Goal: Task Accomplishment & Management: Use online tool/utility

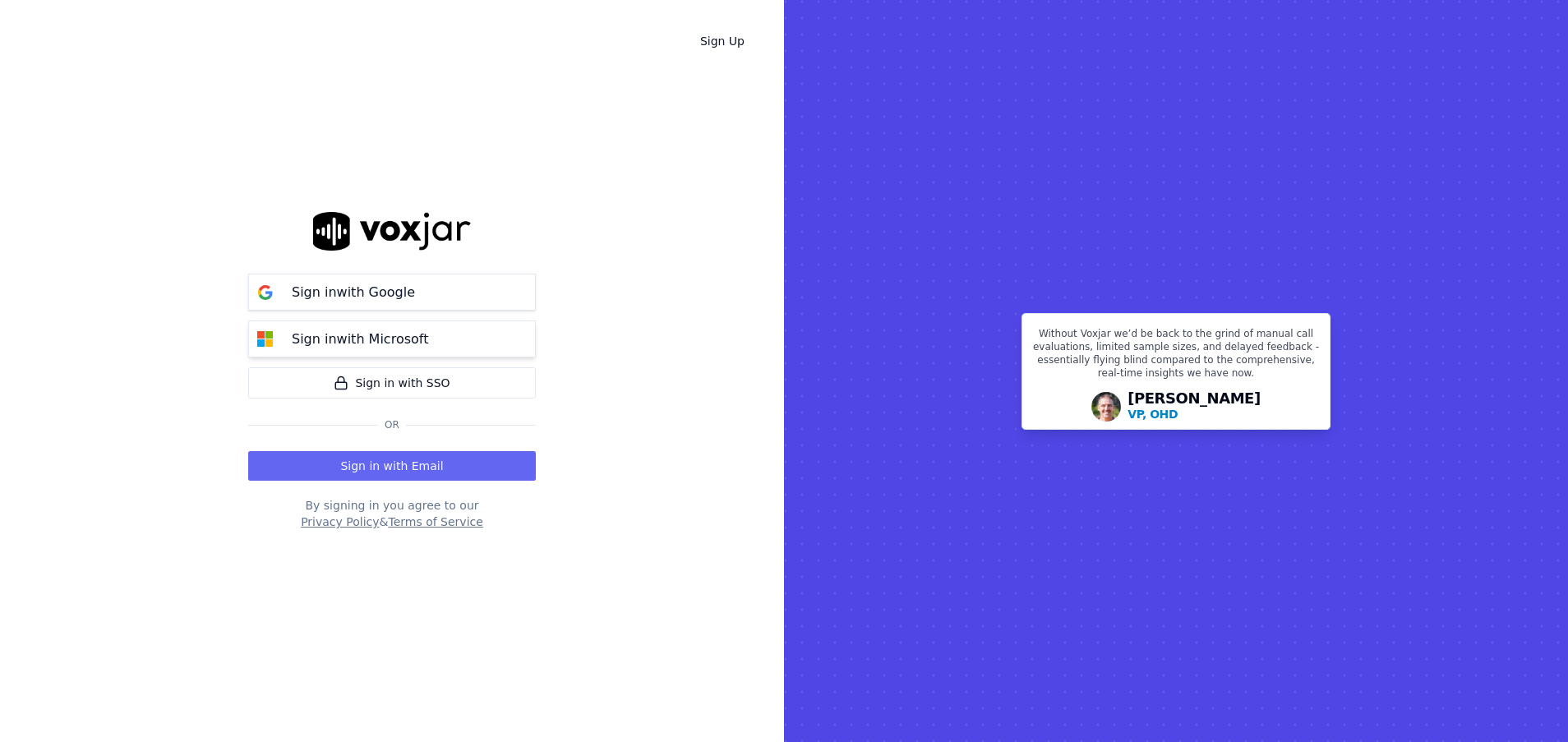
click at [372, 331] on p "Sign in with Microsoft" at bounding box center [359, 339] width 136 height 19
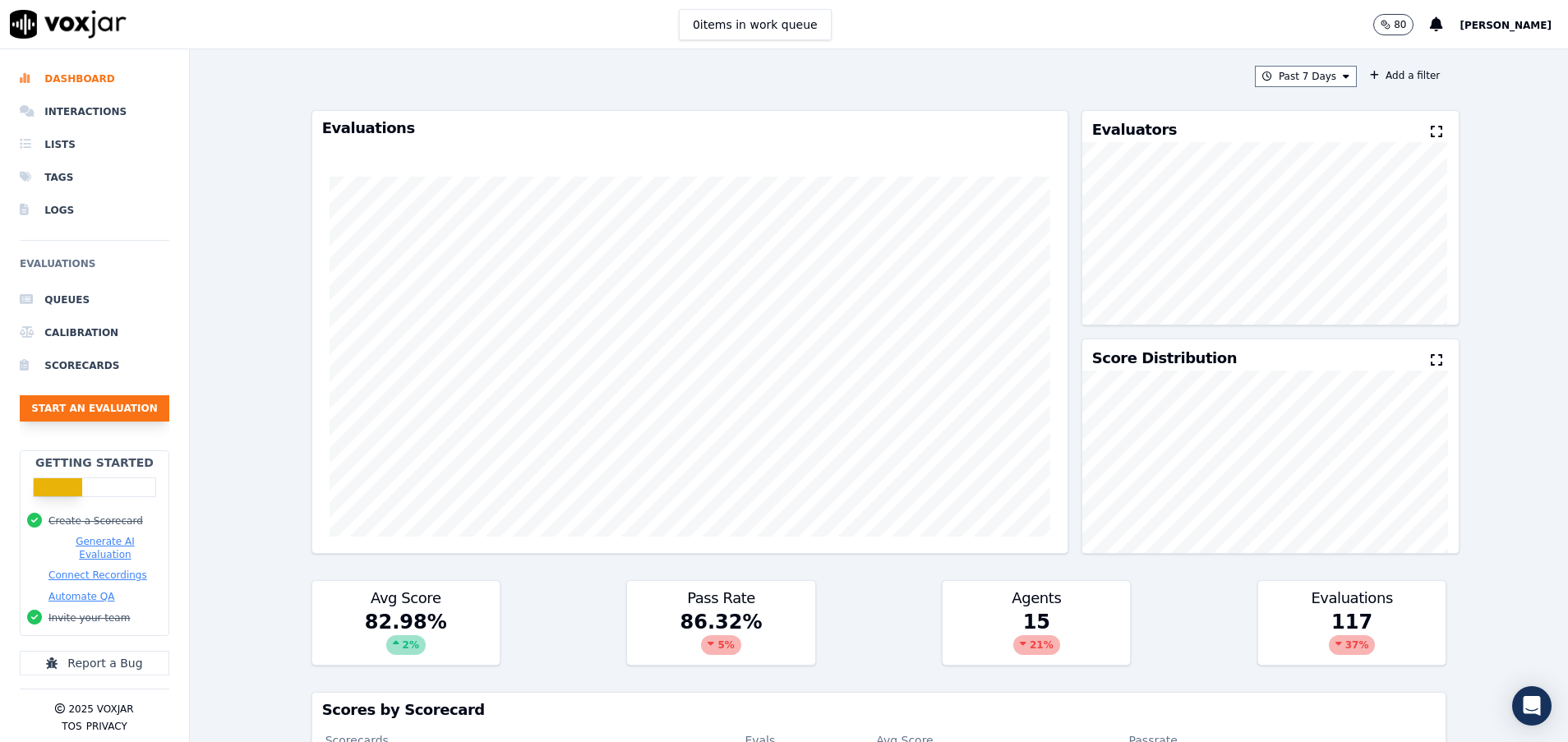
click at [88, 412] on button "Start an Evaluation" at bounding box center [94, 409] width 149 height 26
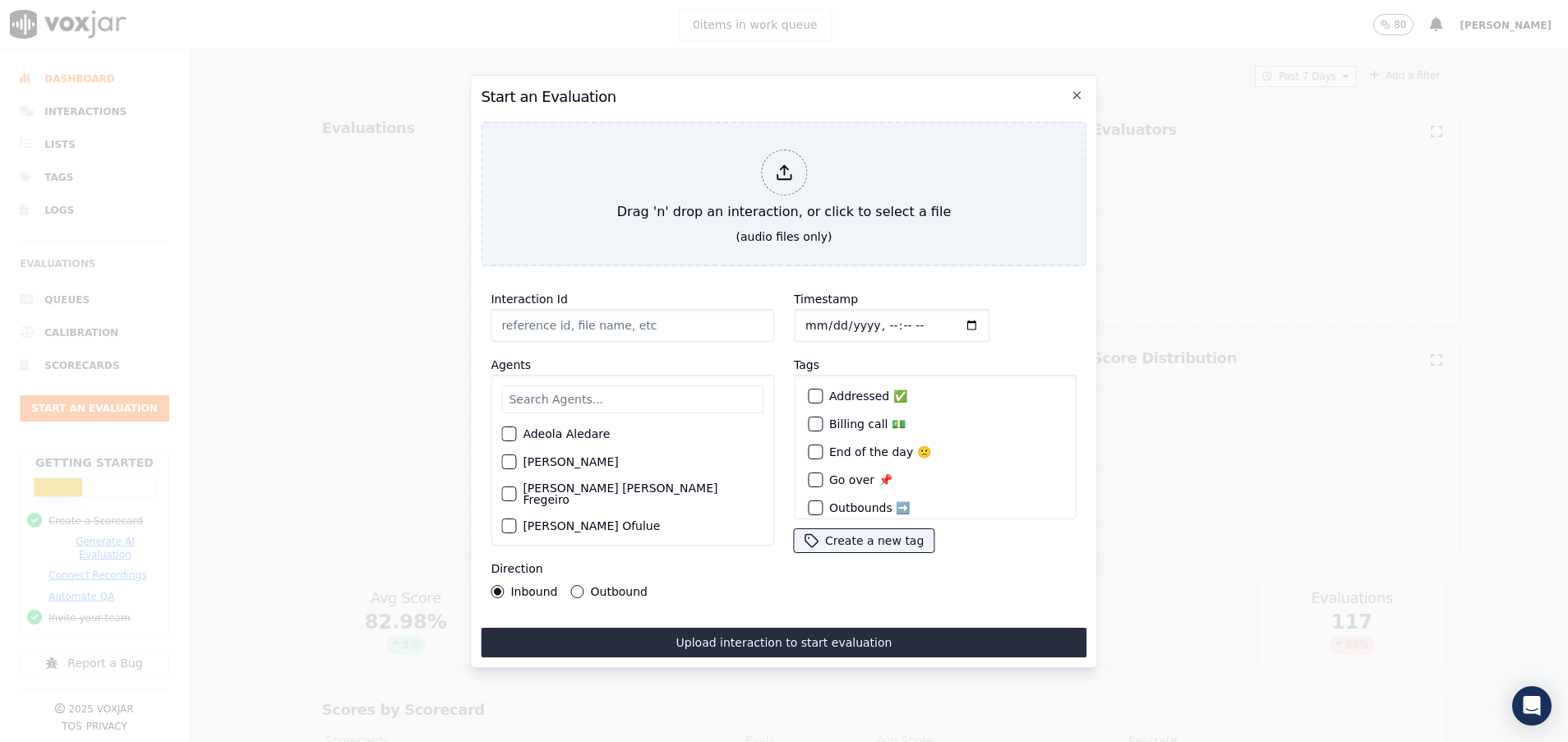
paste input "353707916"
type input "353707916"
click at [568, 394] on input "text" at bounding box center [632, 399] width 262 height 28
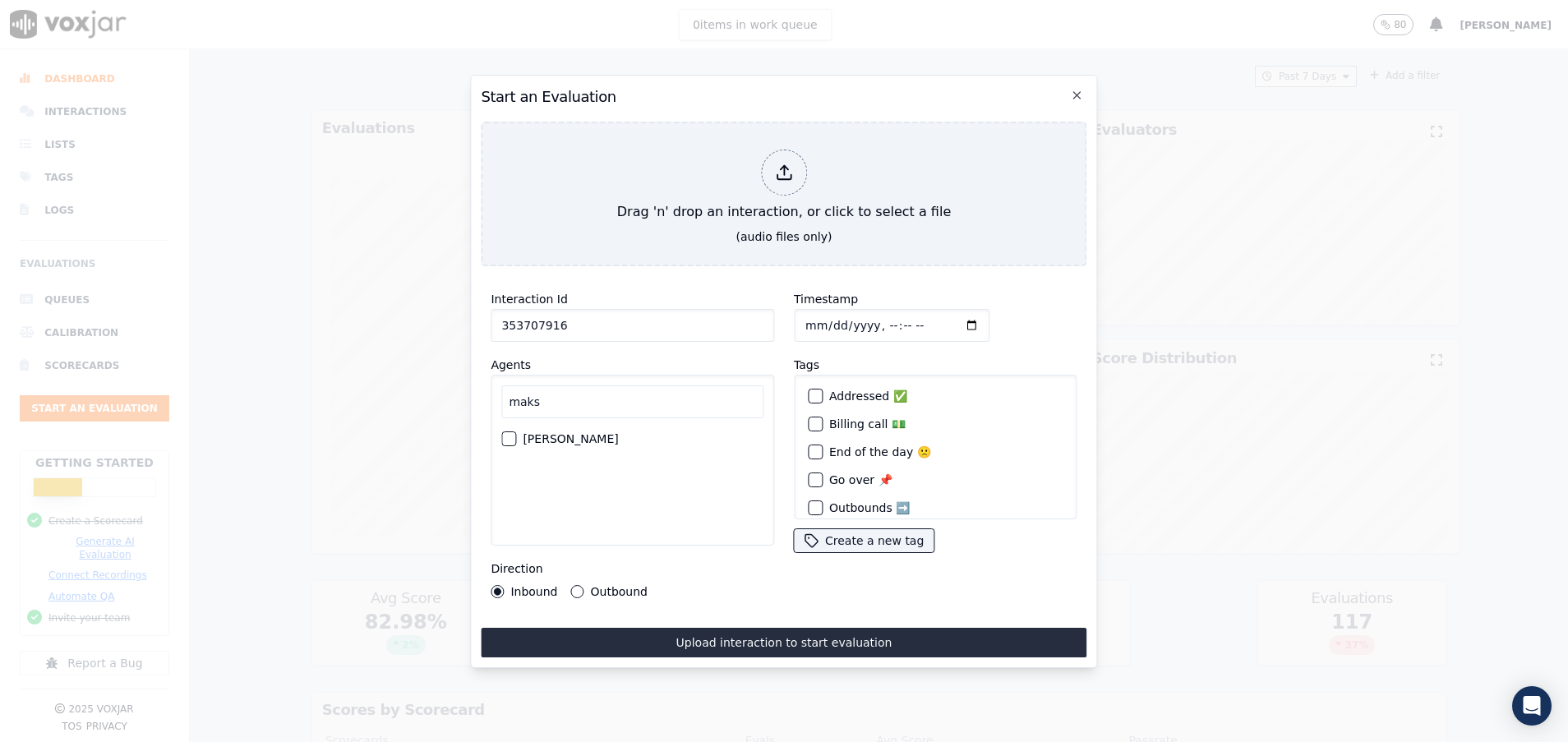
type input "maks"
click at [510, 433] on div "button" at bounding box center [507, 439] width 11 height 11
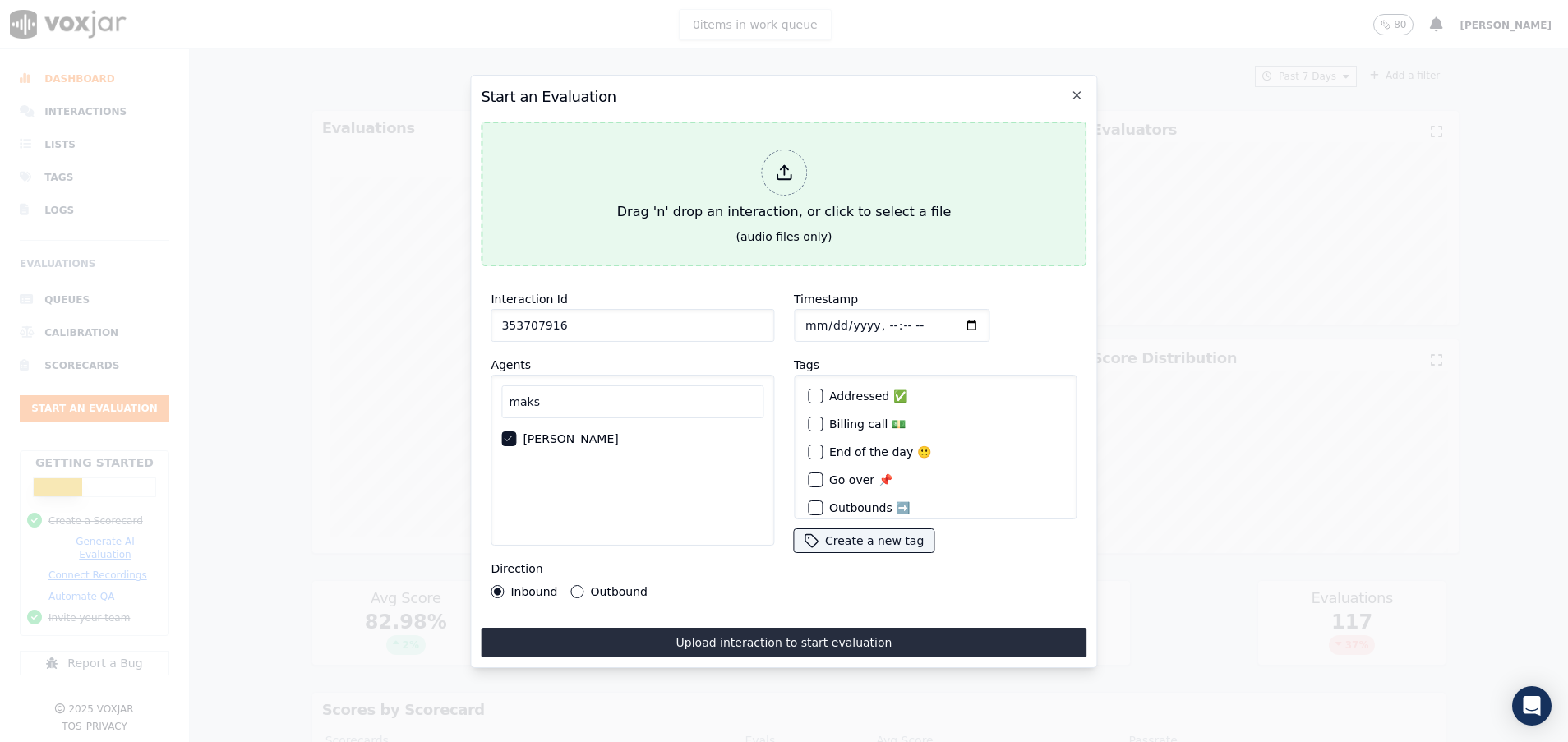
click at [686, 191] on div "Drag 'n' drop an interaction, or click to select a file" at bounding box center [784, 186] width 346 height 85
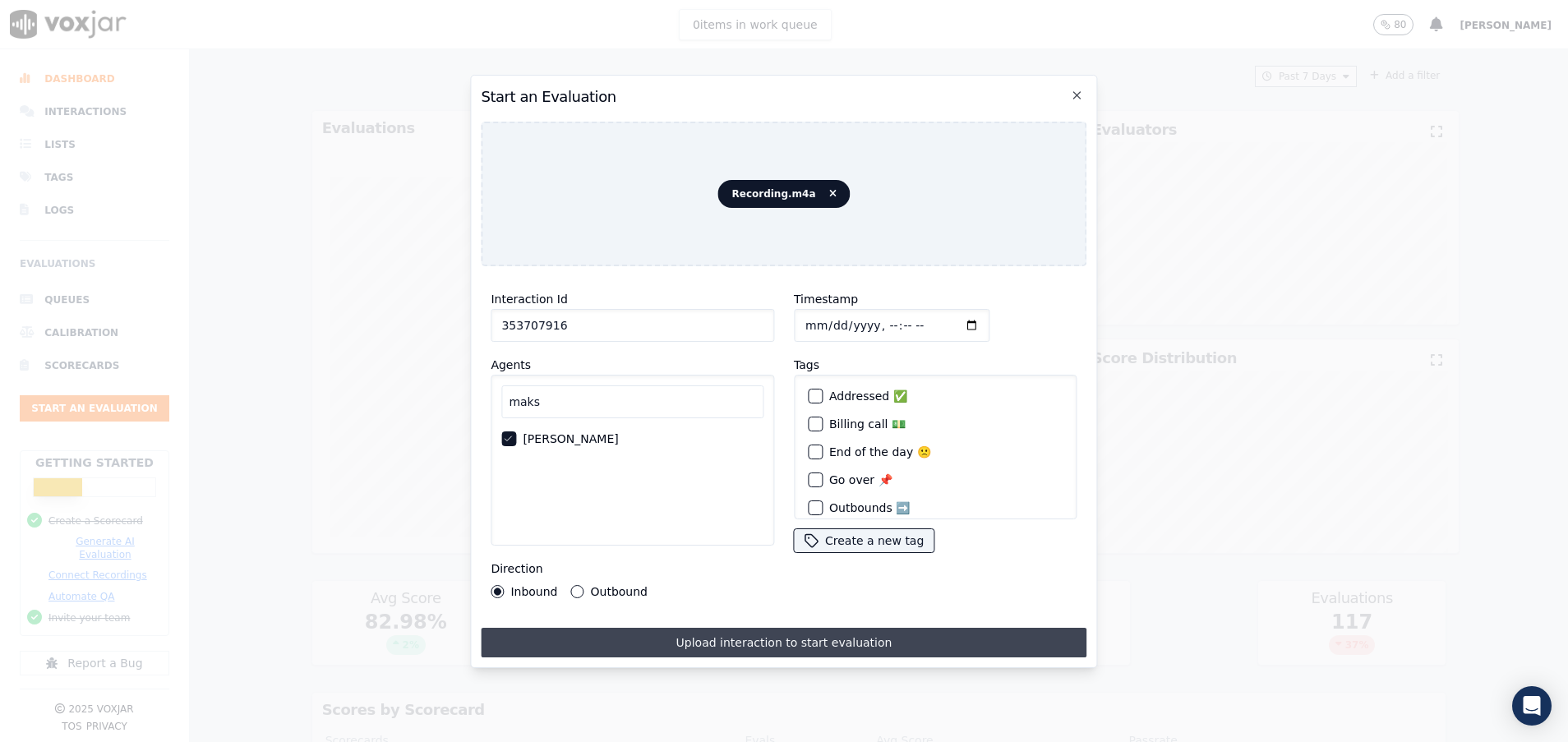
click at [758, 628] on button "Upload interaction to start evaluation" at bounding box center [783, 643] width 606 height 30
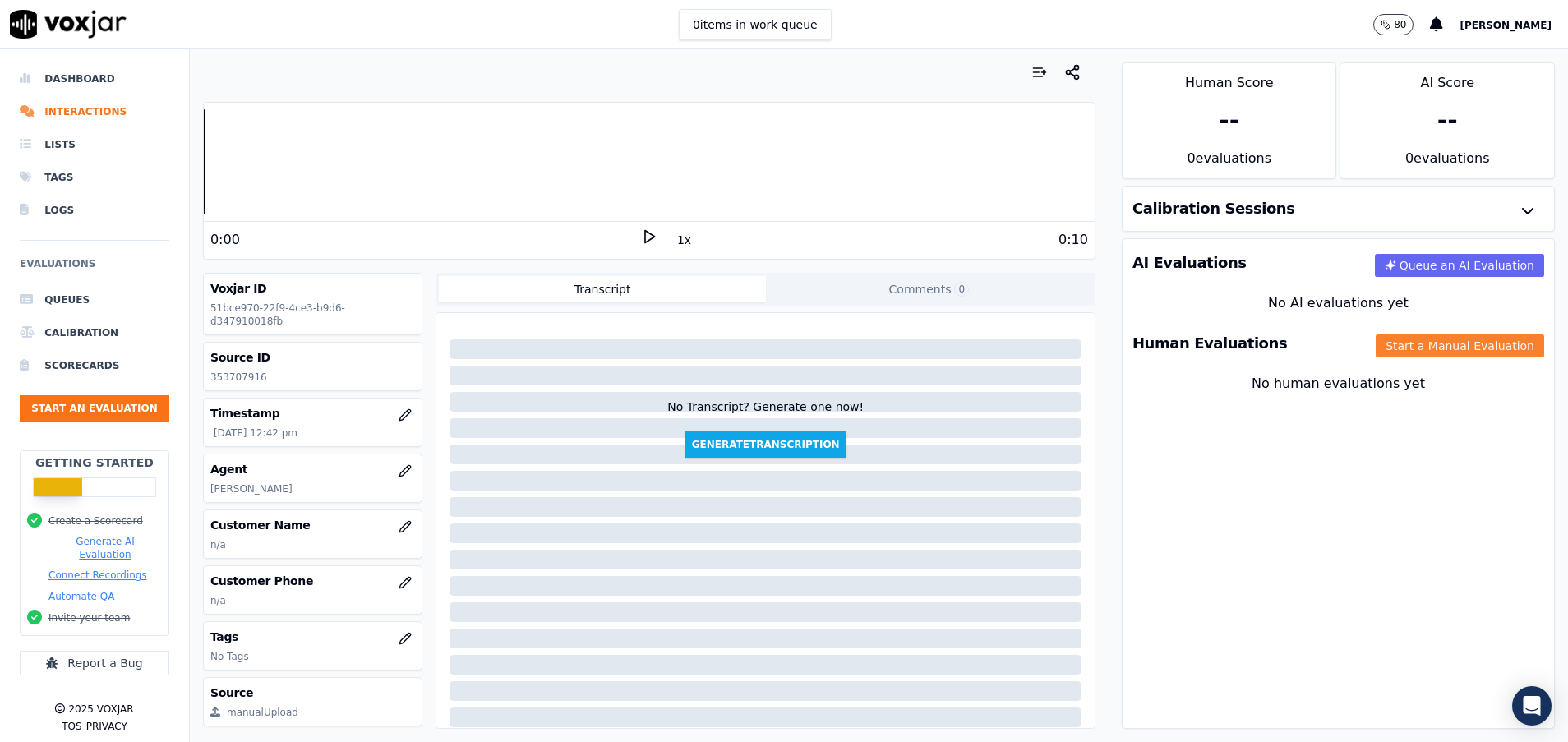
click at [1416, 346] on button "Start a Manual Evaluation" at bounding box center [1460, 346] width 169 height 23
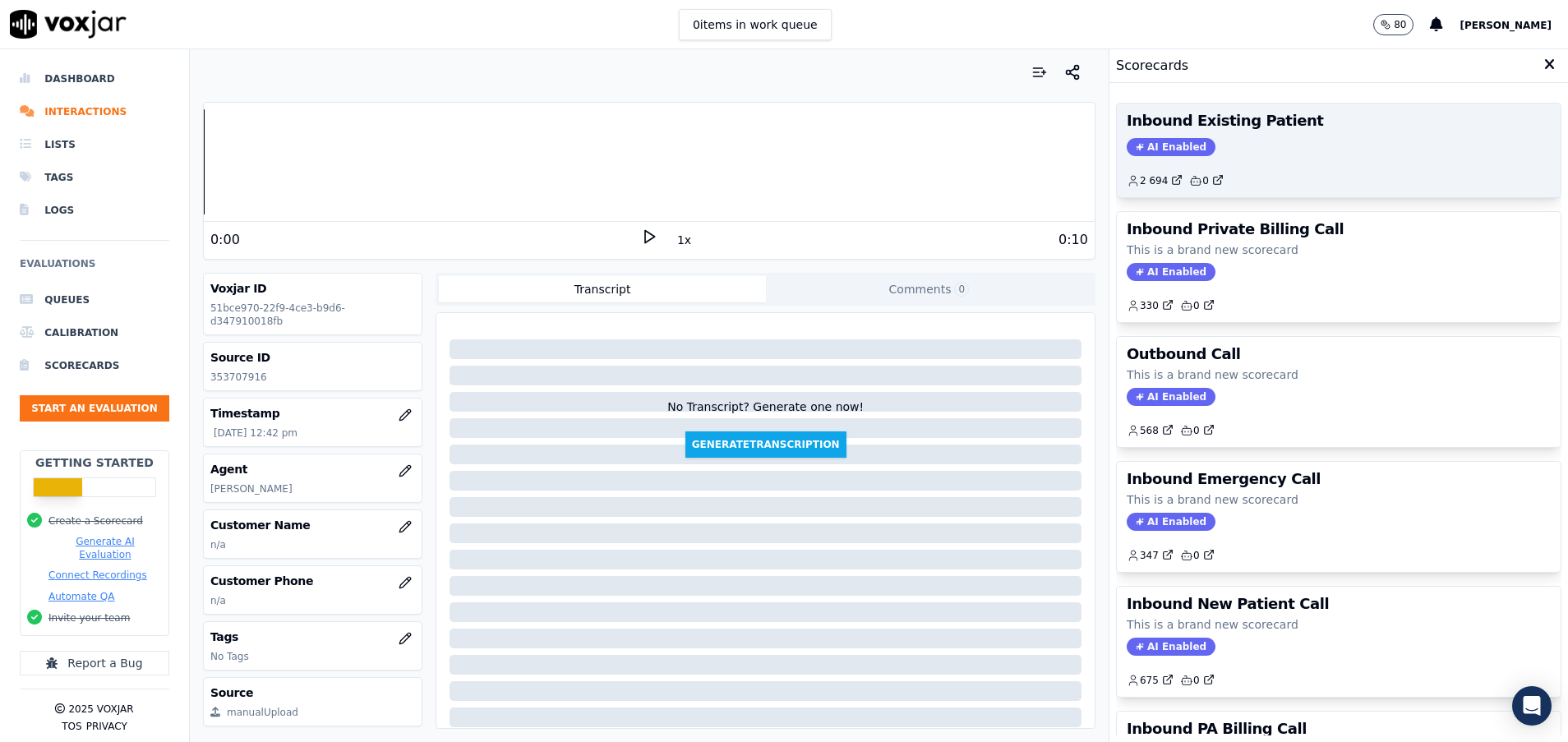
click at [1271, 147] on div "AI Enabled" at bounding box center [1339, 147] width 424 height 18
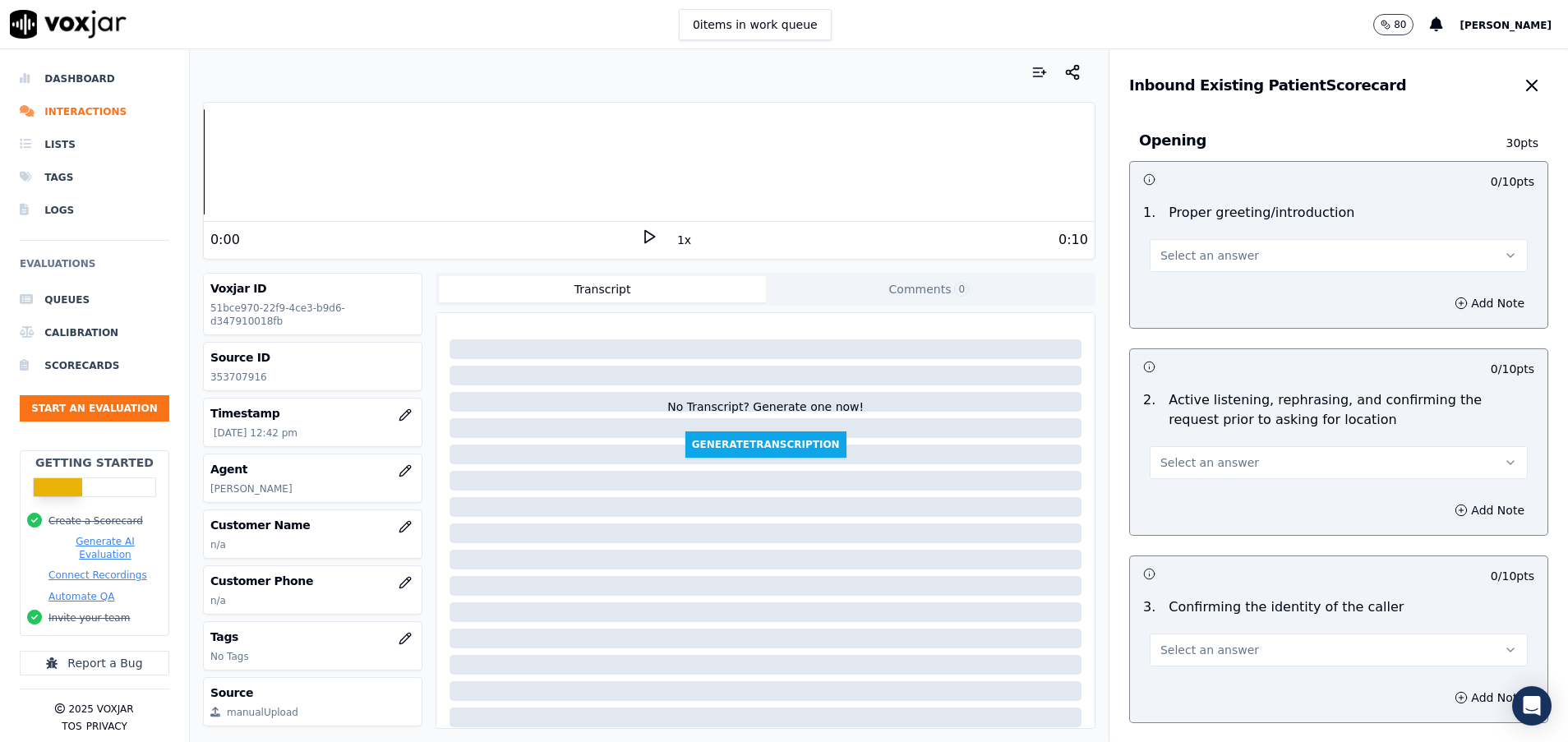
click at [1172, 246] on button "Select an answer" at bounding box center [1339, 255] width 378 height 33
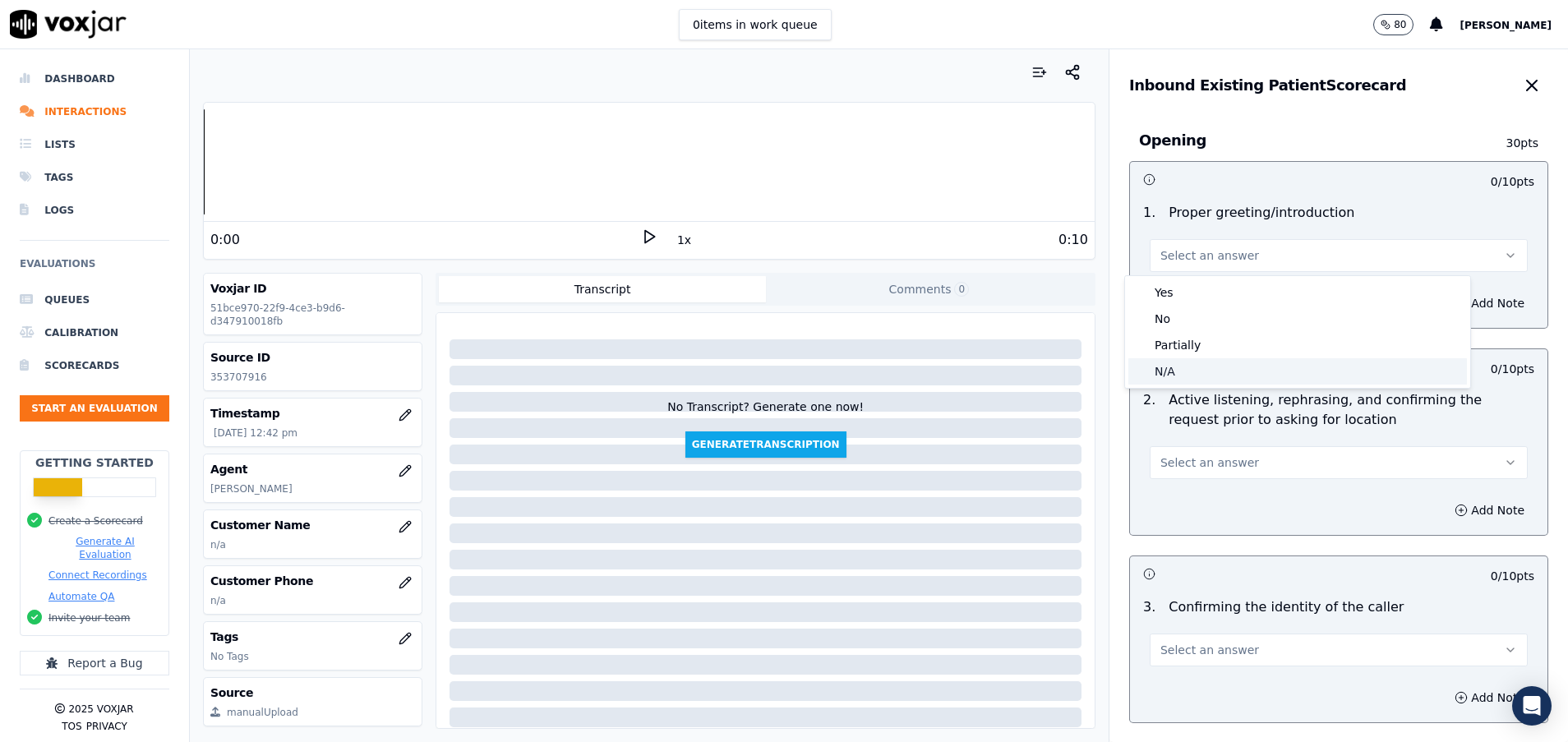
click at [1164, 374] on div "N/A" at bounding box center [1296, 372] width 338 height 26
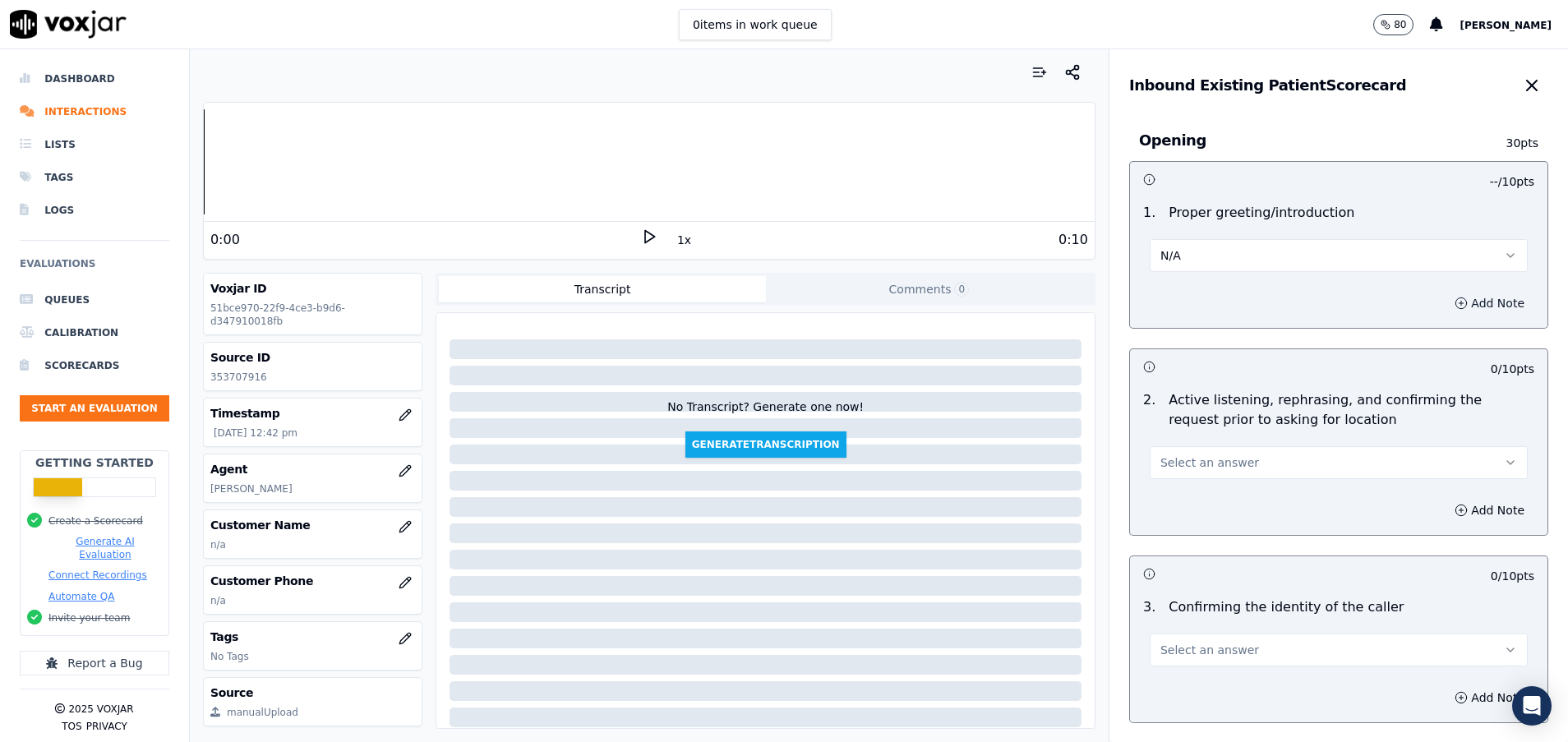
click at [1444, 297] on button "Add Note" at bounding box center [1489, 303] width 90 height 23
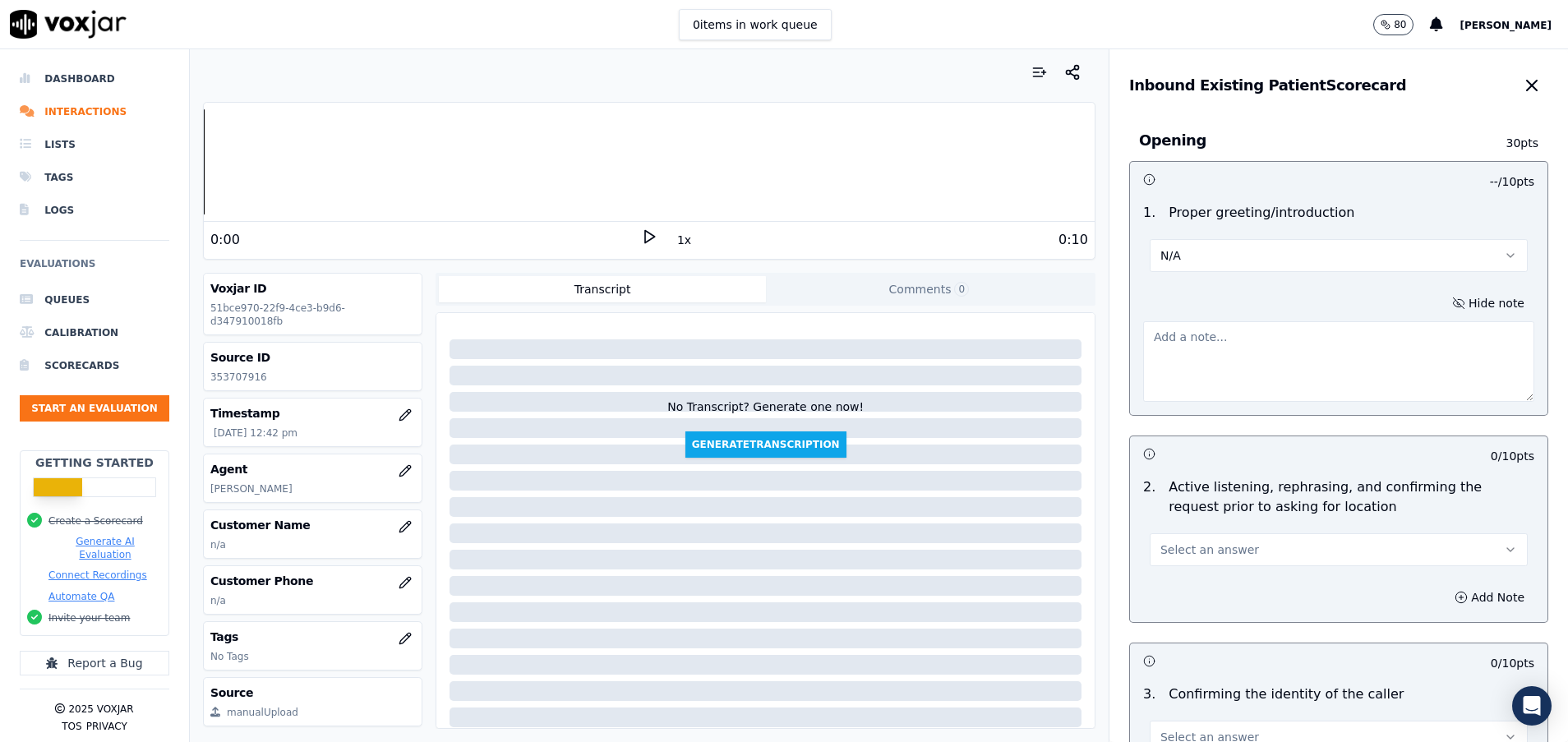
click at [1273, 363] on textarea at bounding box center [1338, 361] width 391 height 81
click at [1334, 247] on button "N/A" at bounding box center [1339, 255] width 378 height 33
click at [1191, 323] on div "No" at bounding box center [1296, 319] width 338 height 26
click at [1191, 323] on textarea at bounding box center [1338, 361] width 391 height 81
click at [1349, 258] on button "No" at bounding box center [1339, 255] width 378 height 33
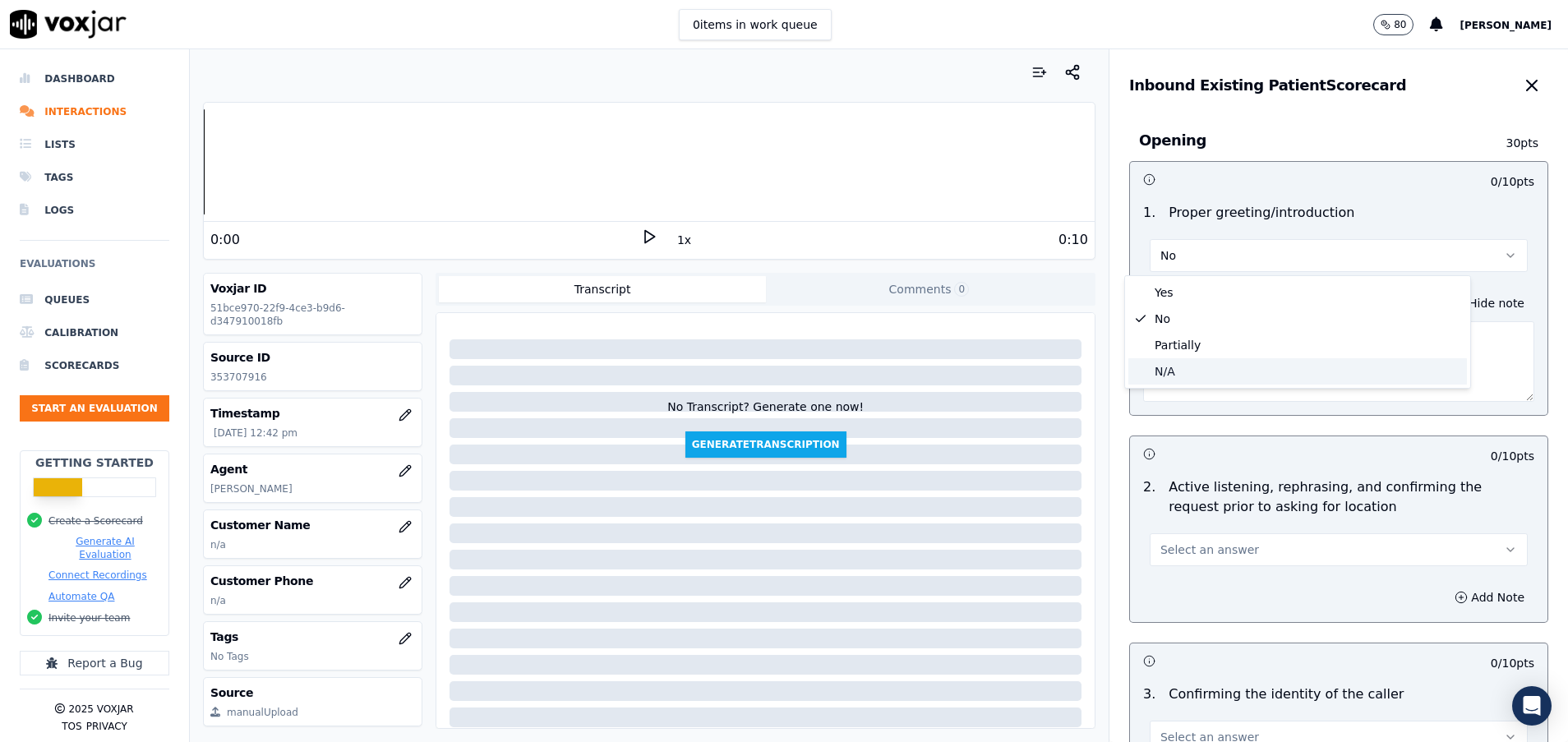
click at [1150, 382] on div "N/A" at bounding box center [1296, 372] width 338 height 26
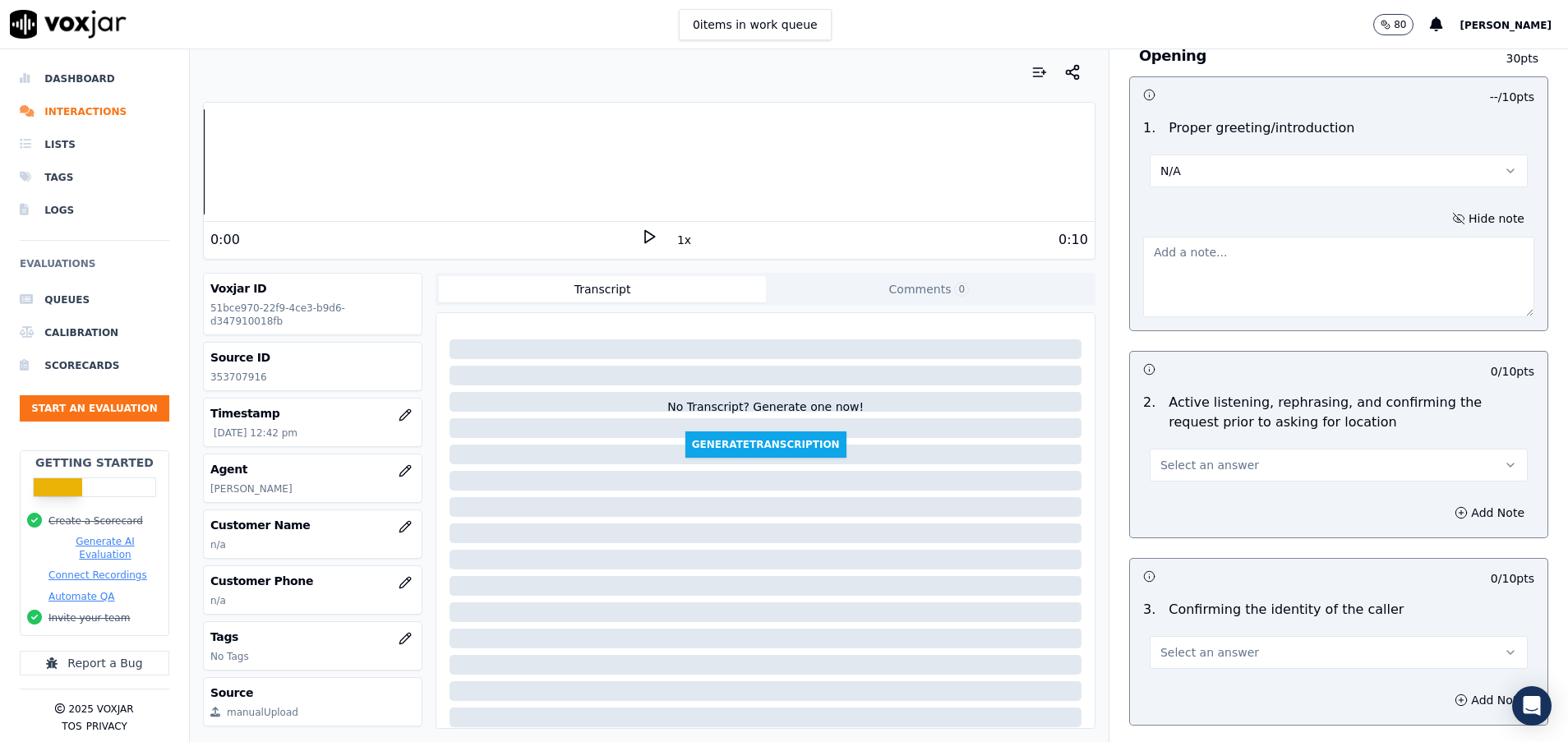
scroll to position [123, 0]
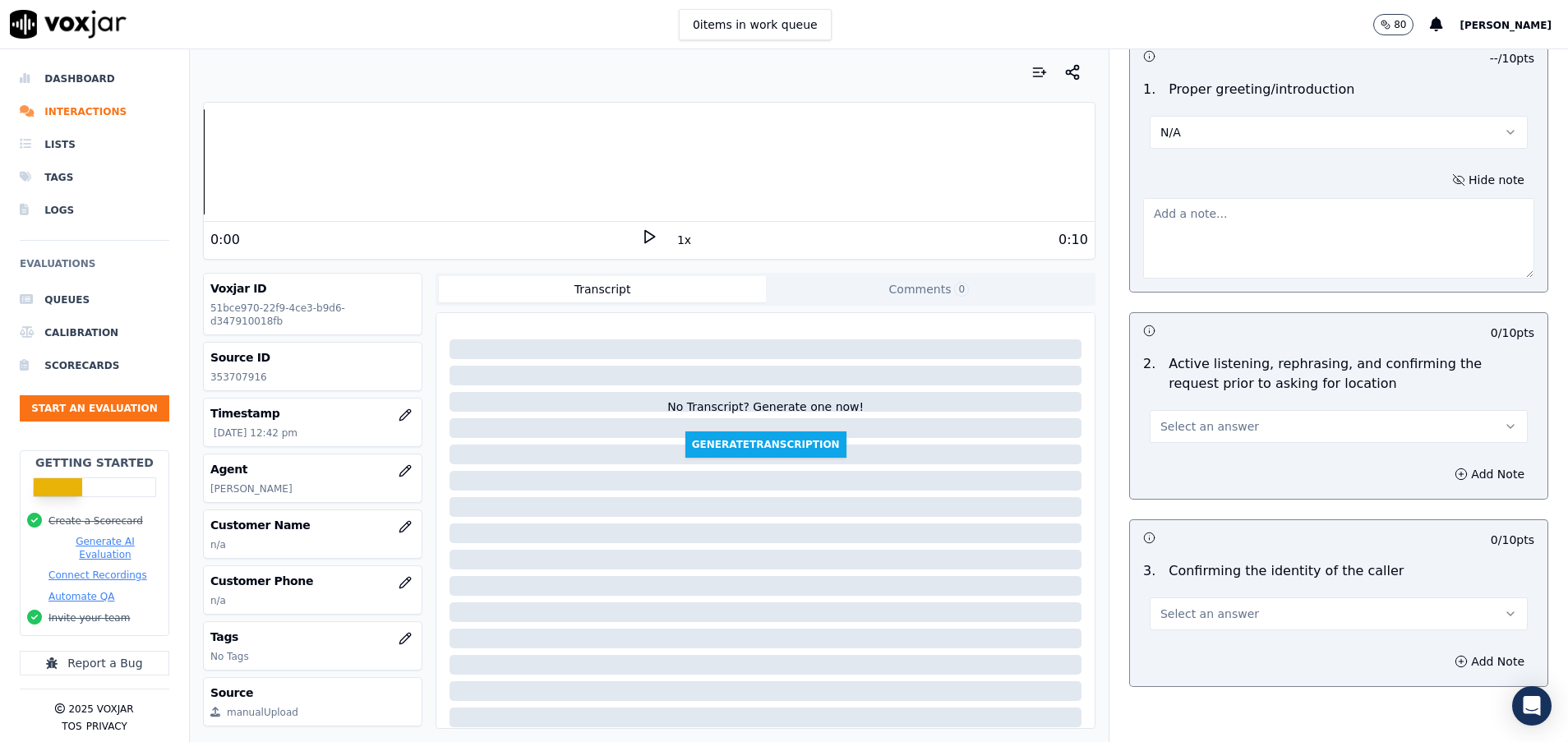
click at [1237, 429] on button "Select an answer" at bounding box center [1339, 426] width 378 height 33
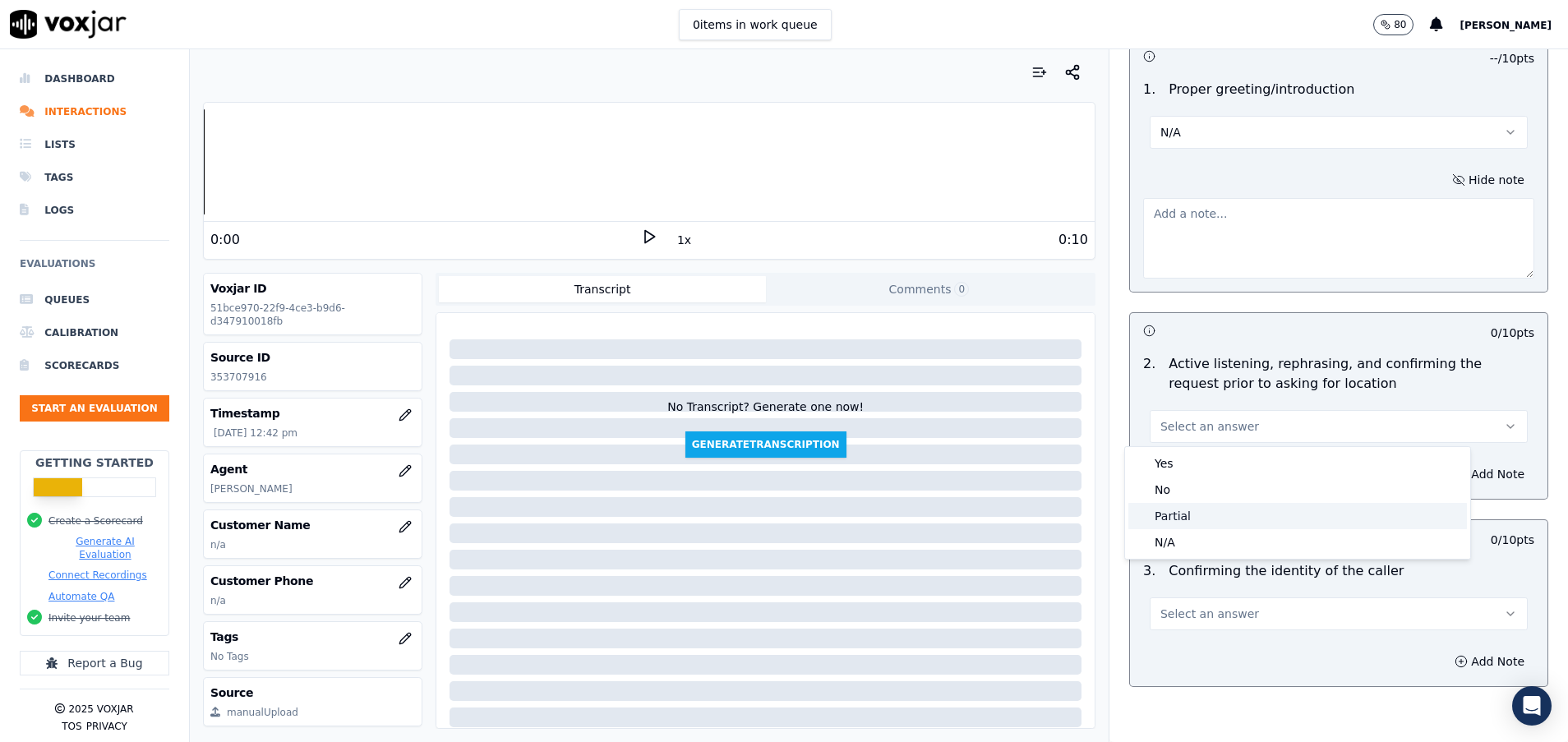
click at [1234, 521] on div "Partial" at bounding box center [1296, 516] width 338 height 26
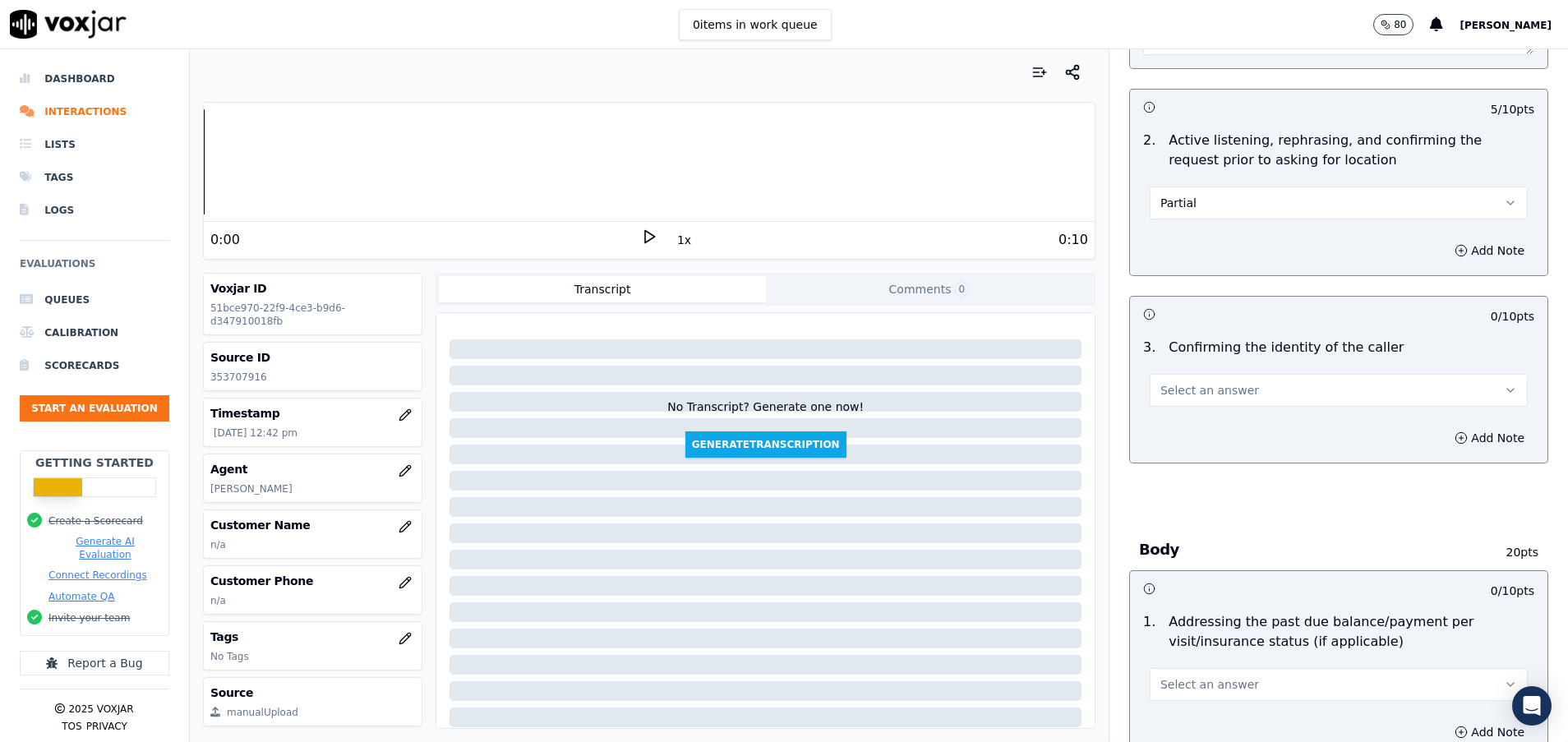
scroll to position [370, 0]
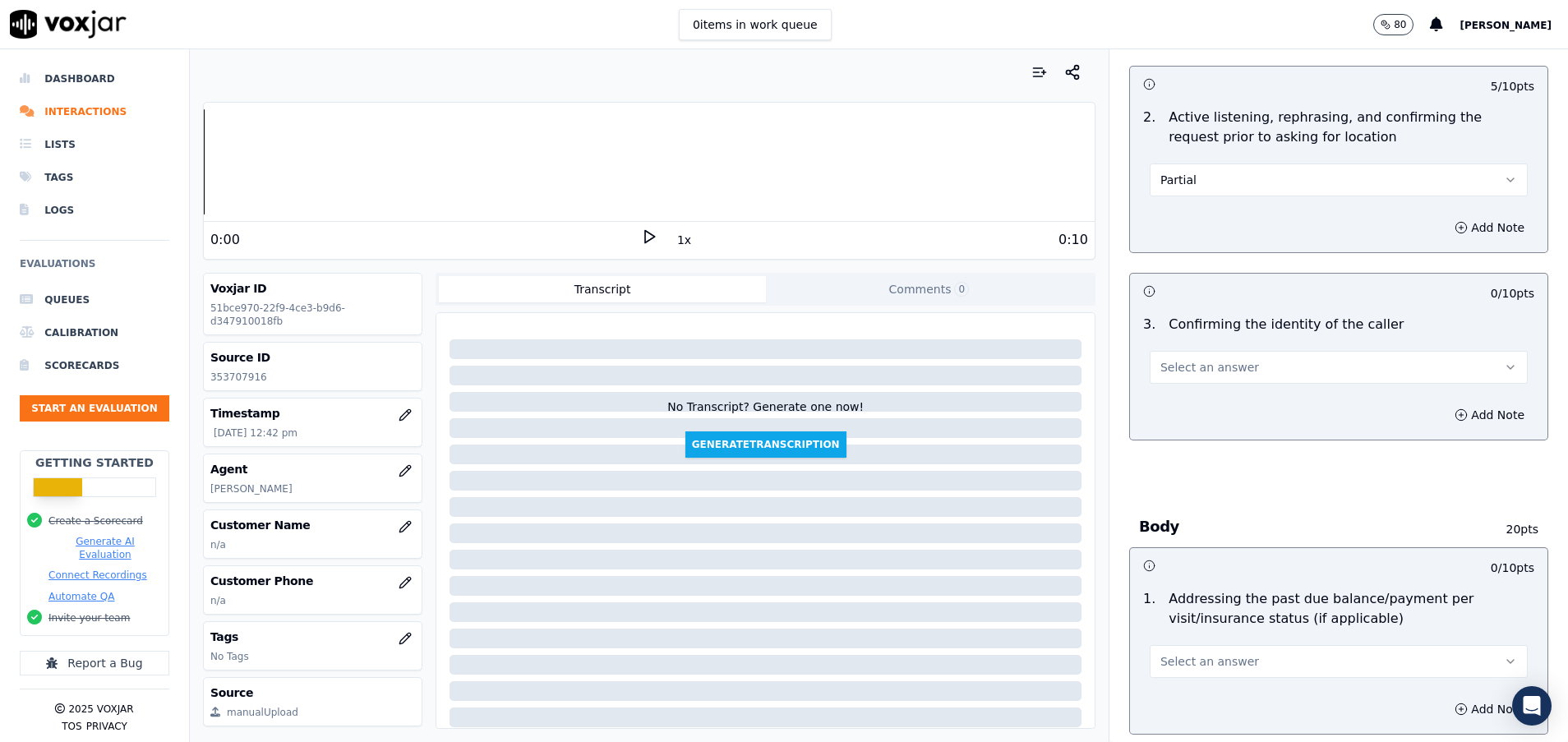
click at [1251, 369] on button "Select an answer" at bounding box center [1339, 367] width 378 height 33
click at [1205, 422] on div "No" at bounding box center [1296, 431] width 338 height 26
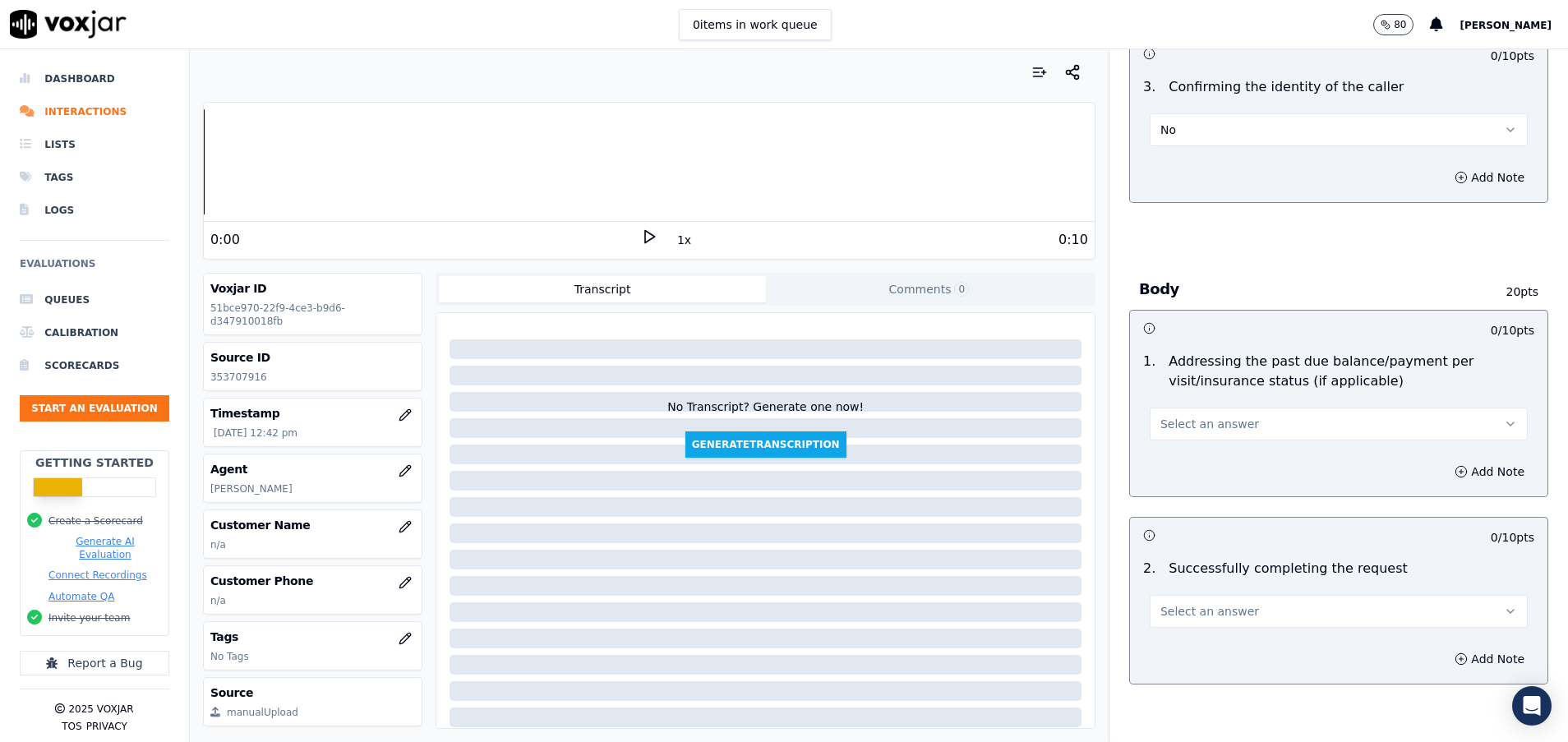
scroll to position [616, 0]
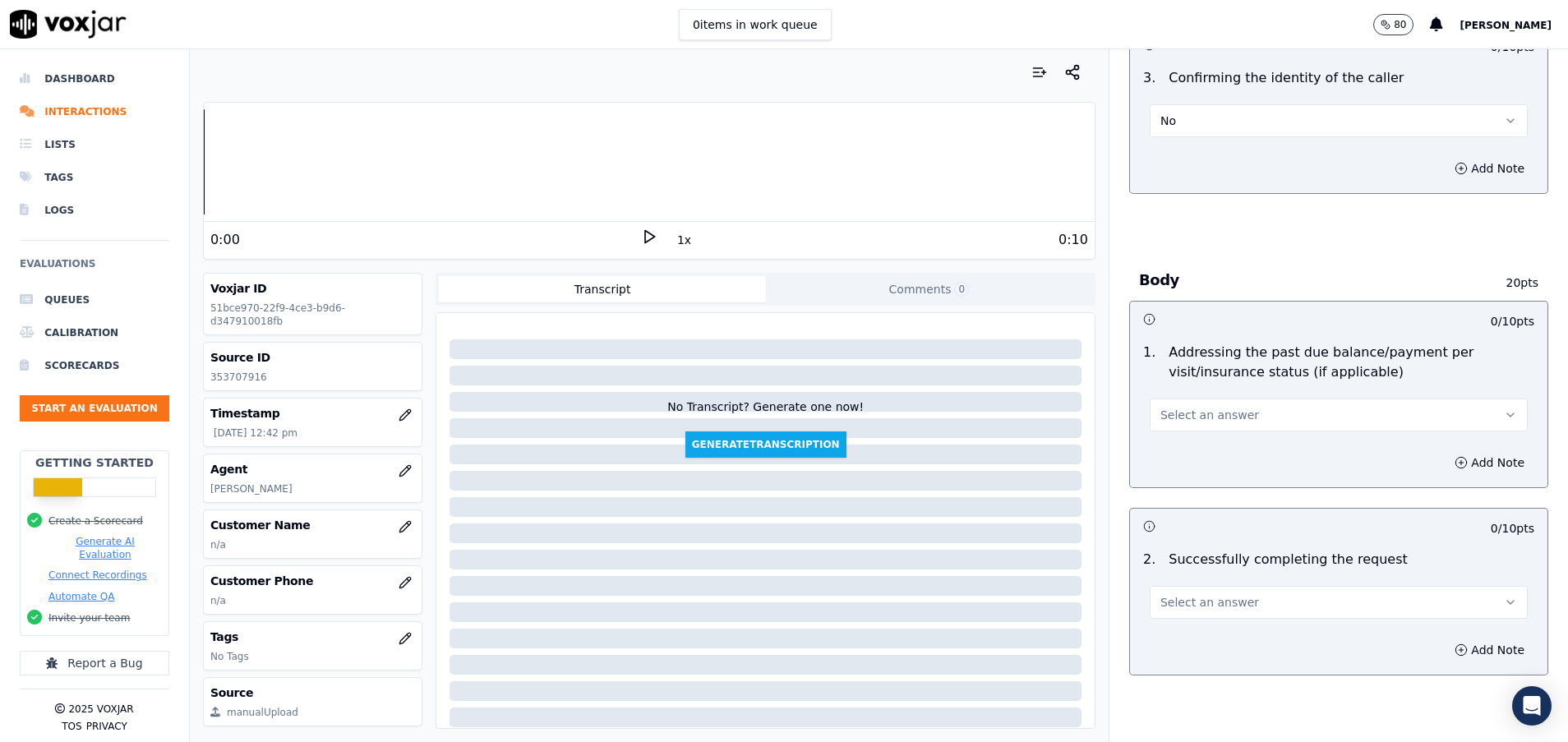
click at [1214, 403] on button "Select an answer" at bounding box center [1339, 414] width 378 height 33
click at [1177, 499] on div "N/A" at bounding box center [1296, 505] width 338 height 26
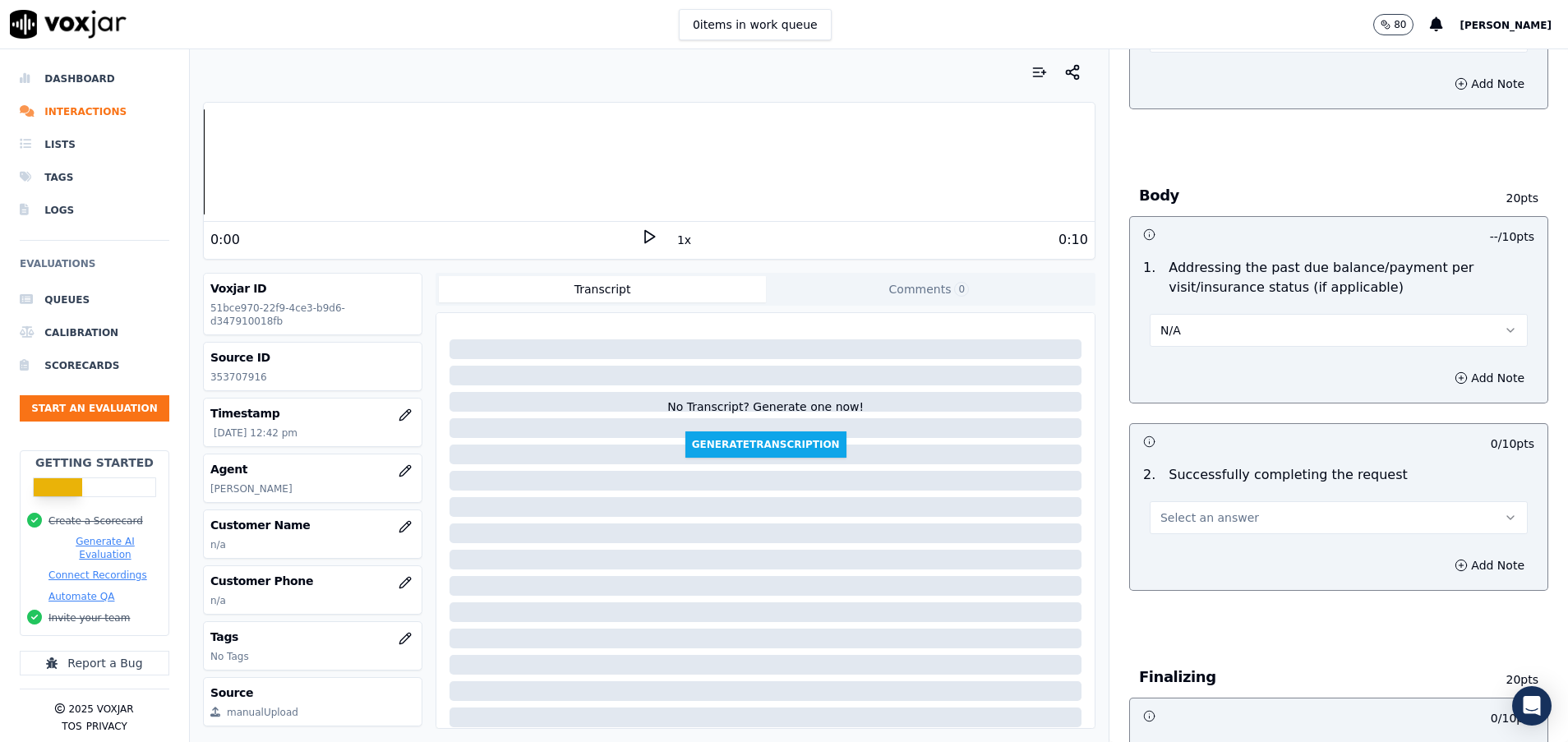
scroll to position [739, 0]
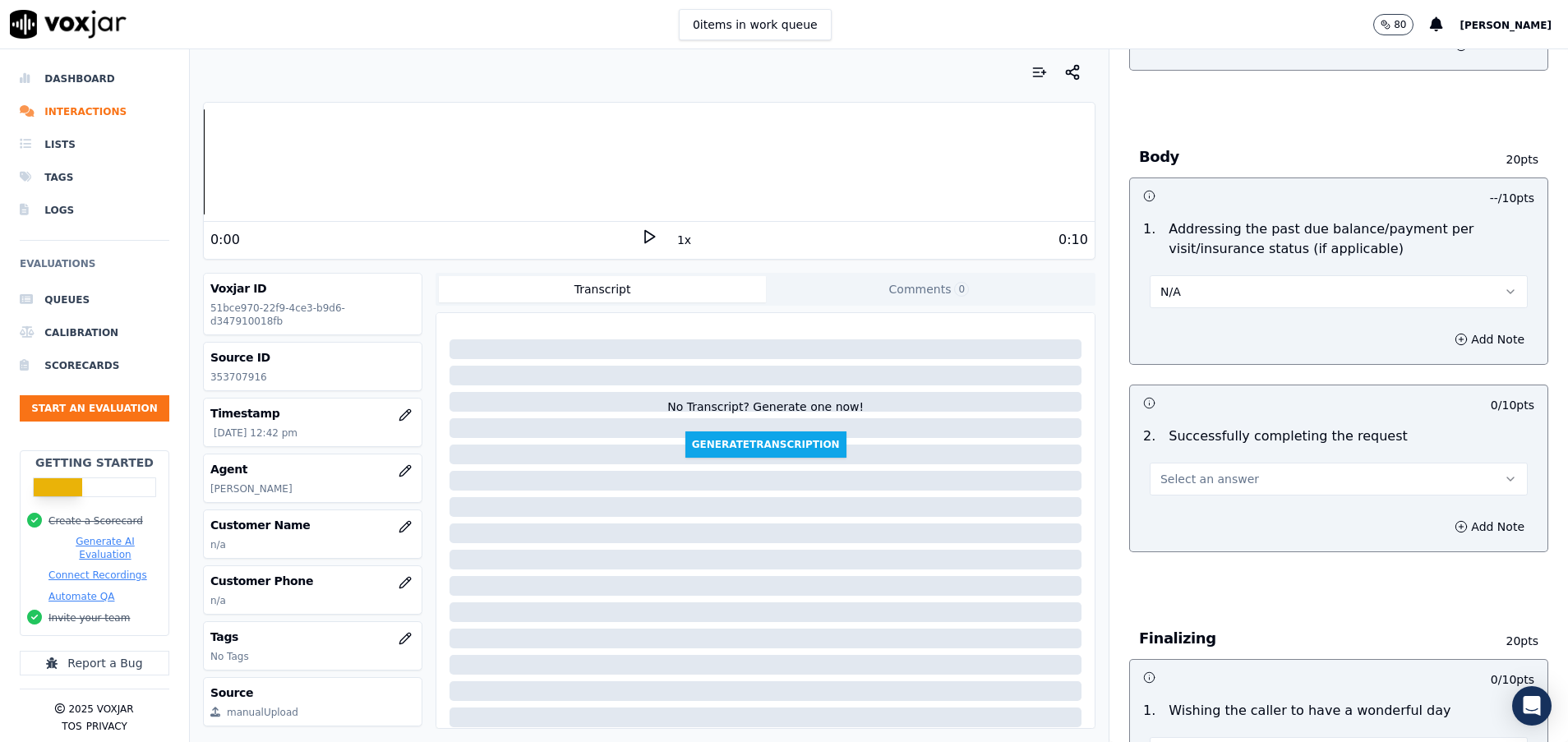
click at [1187, 482] on span "Select an answer" at bounding box center [1209, 479] width 98 height 17
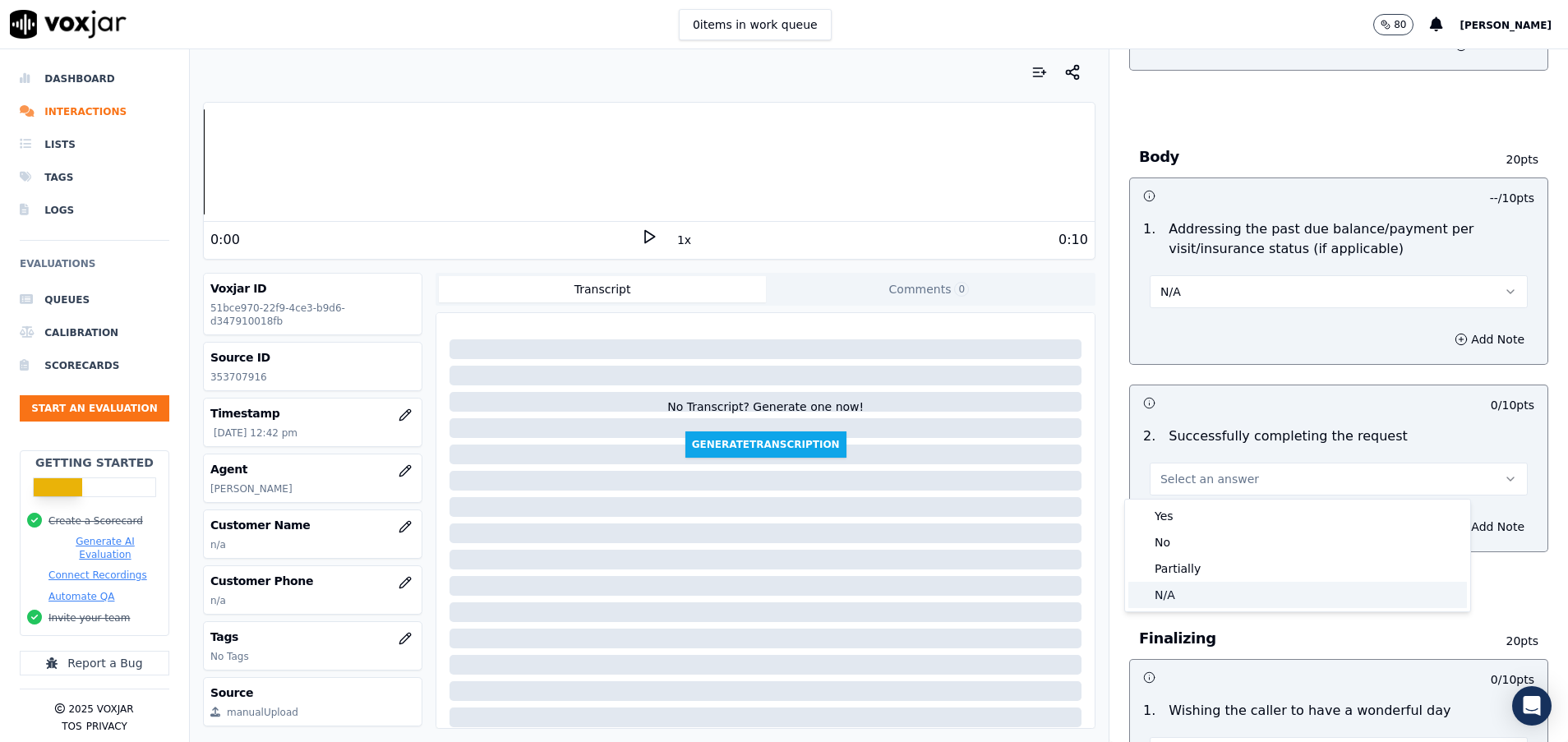
click at [1180, 596] on div "N/A" at bounding box center [1296, 595] width 338 height 26
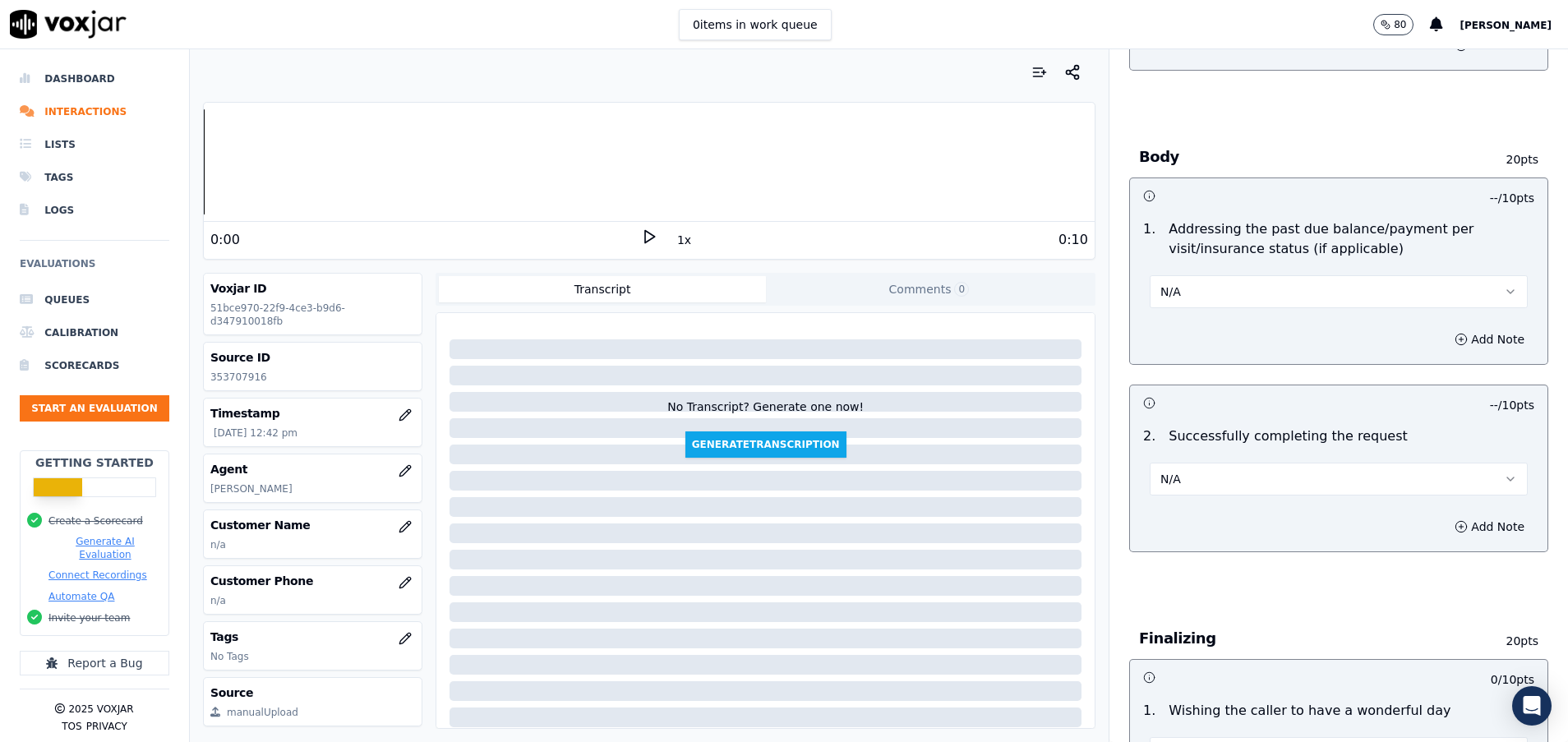
scroll to position [863, 0]
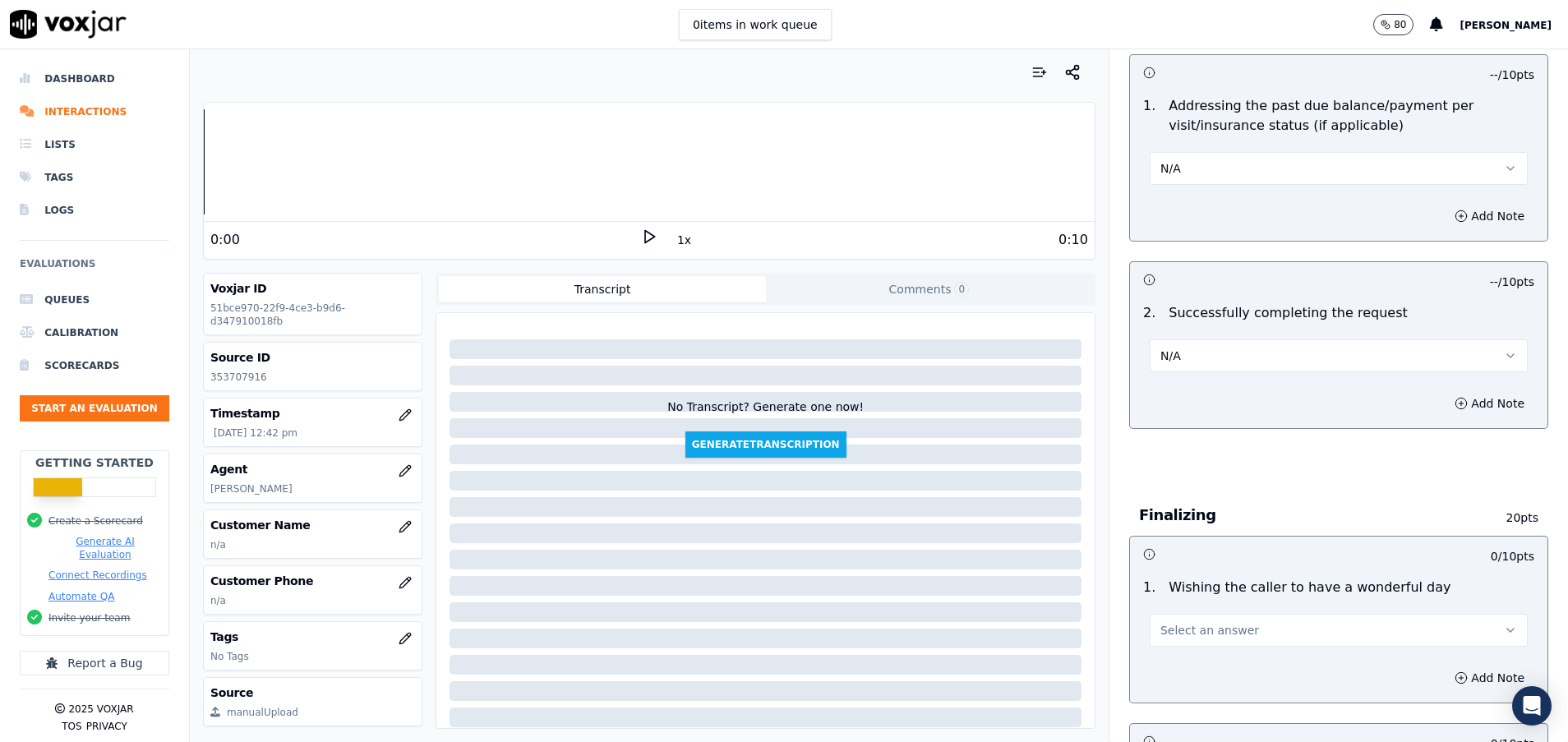
click at [1289, 379] on div "Add Note" at bounding box center [1338, 404] width 417 height 49
click at [1187, 356] on button "N/A" at bounding box center [1339, 355] width 378 height 33
click at [1158, 394] on div "Yes" at bounding box center [1296, 393] width 338 height 26
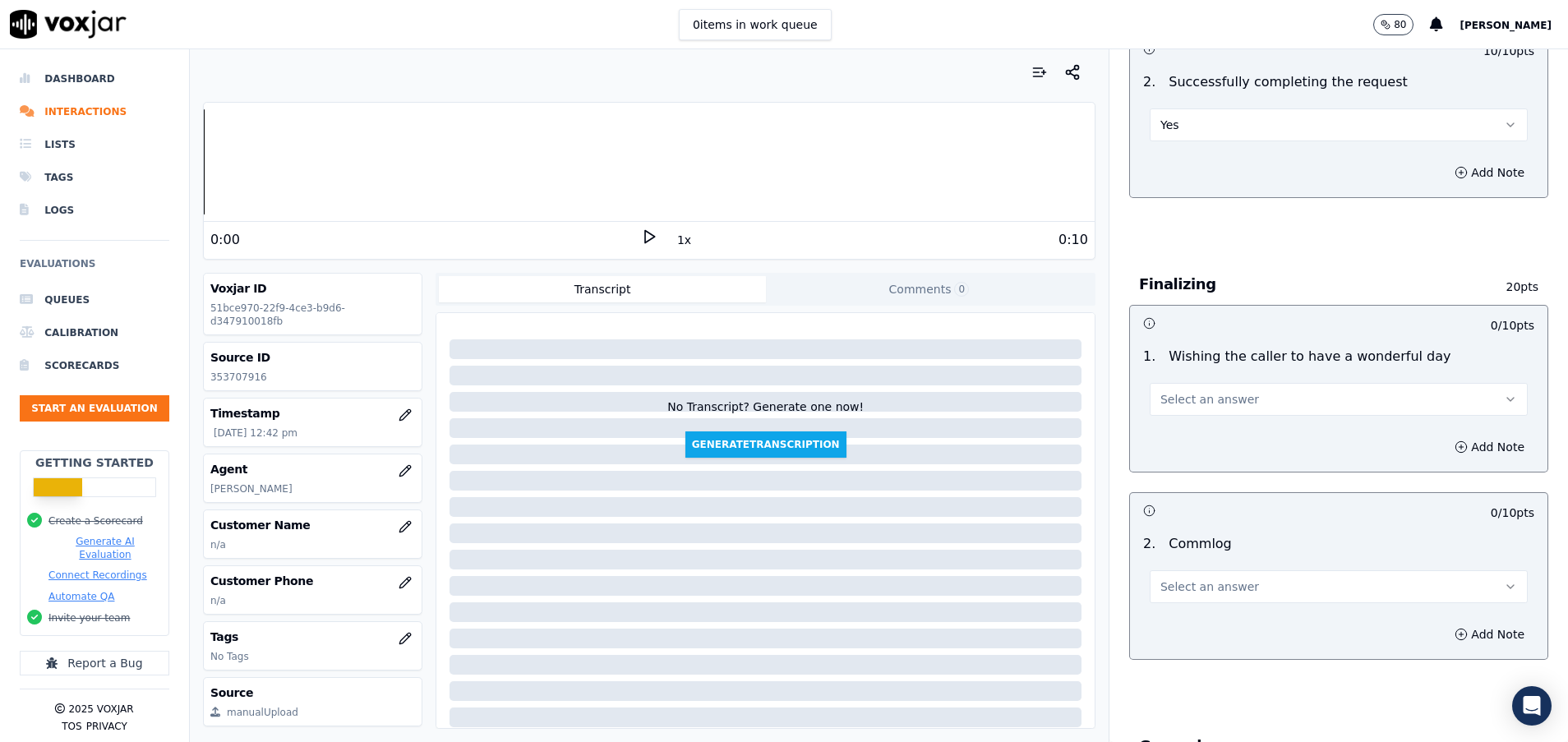
scroll to position [1109, 0]
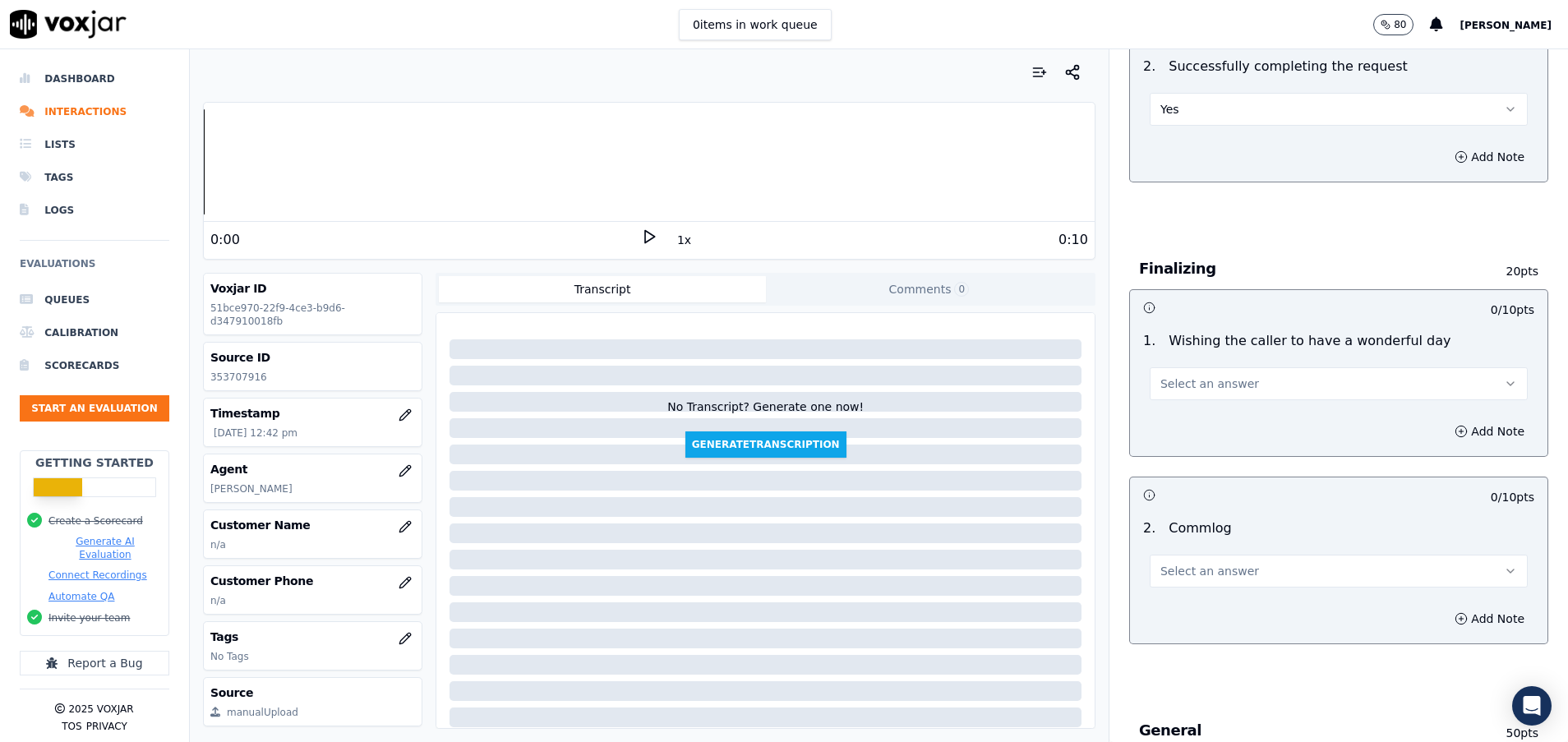
click at [1158, 394] on button "Select an answer" at bounding box center [1339, 383] width 378 height 33
click at [1158, 429] on div "Yes" at bounding box center [1296, 421] width 338 height 26
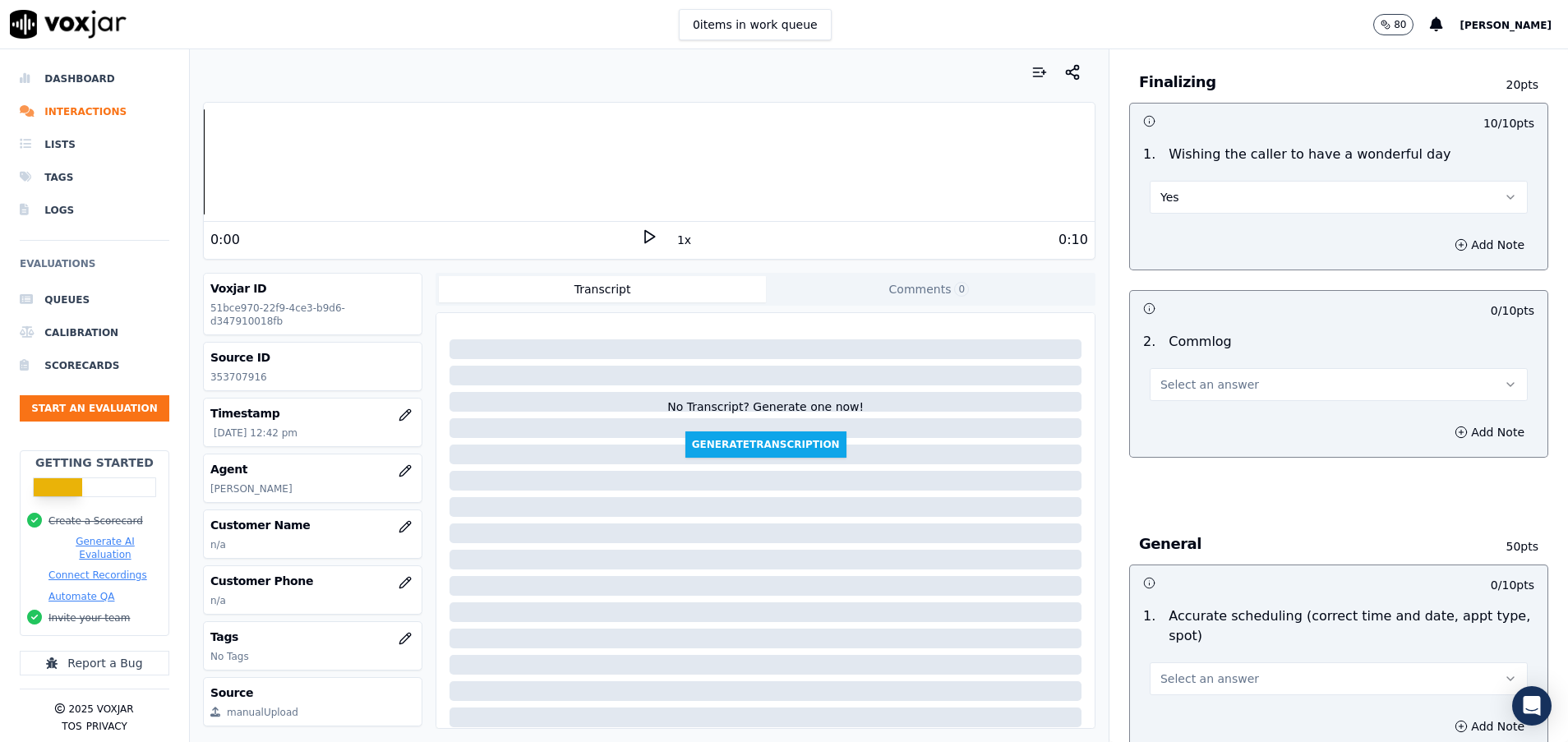
scroll to position [1356, 0]
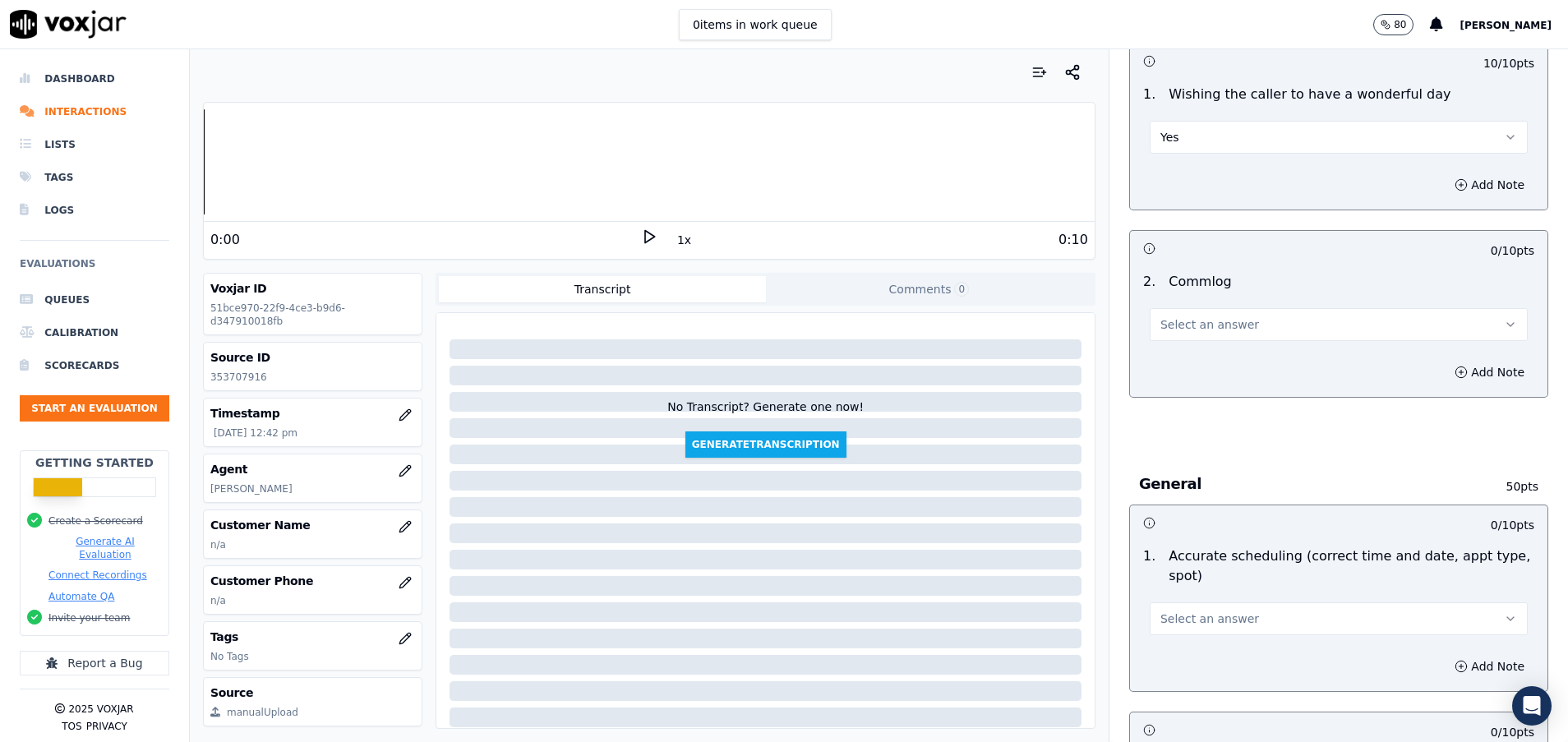
click at [1198, 335] on button "Select an answer" at bounding box center [1339, 324] width 378 height 33
click at [1189, 386] on div "No" at bounding box center [1296, 388] width 338 height 26
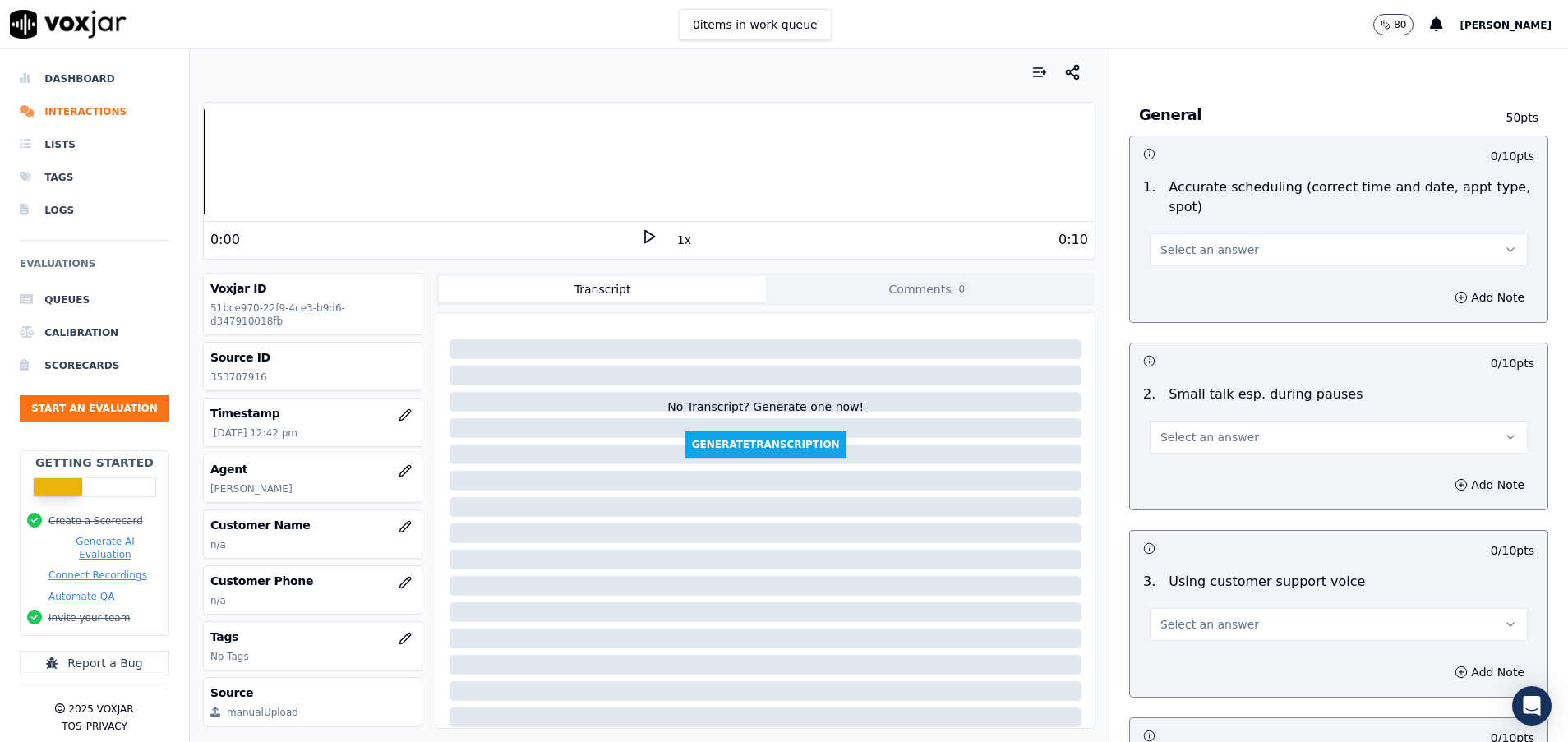
scroll to position [1726, 0]
click at [1214, 243] on span "Select an answer" at bounding box center [1209, 249] width 98 height 17
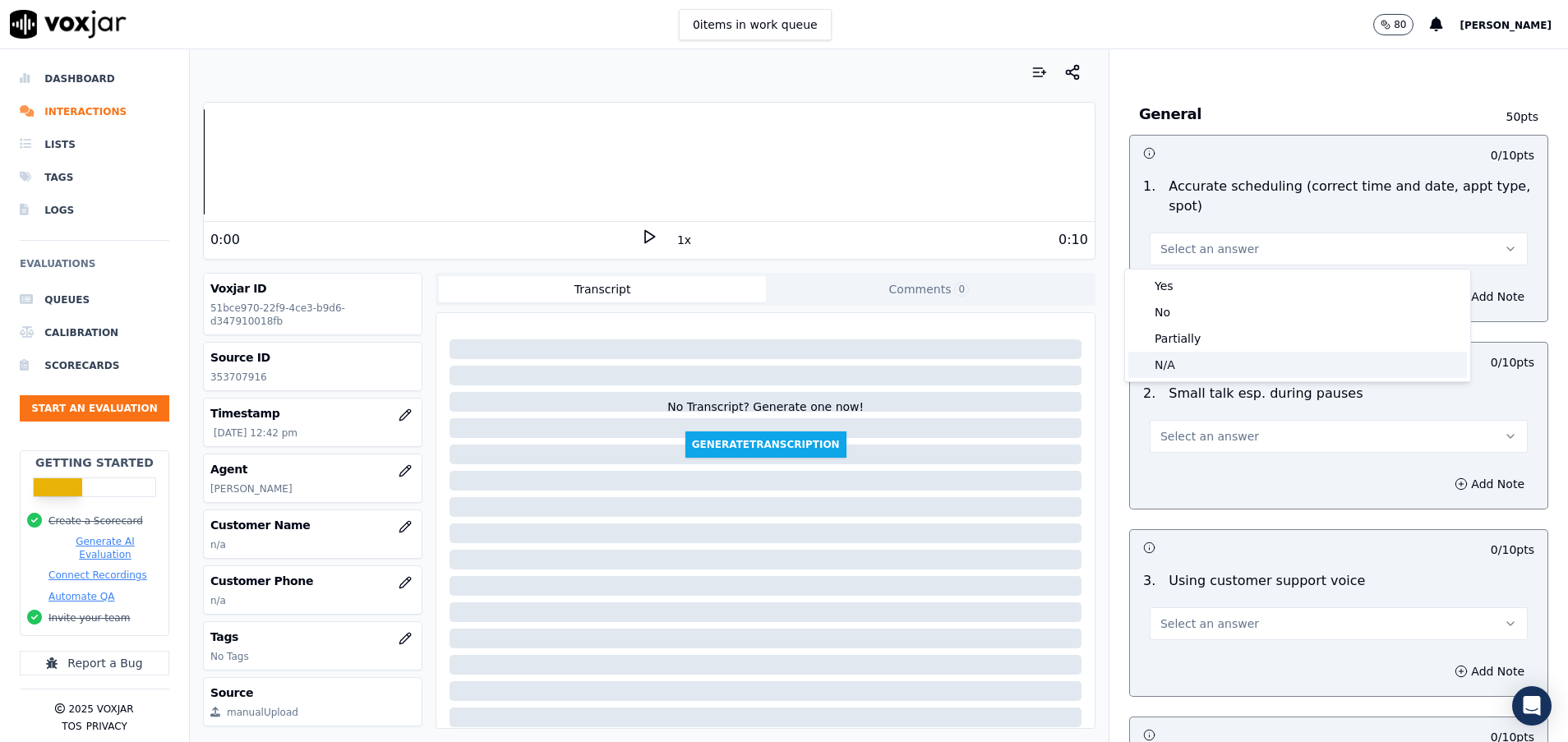
click at [1192, 359] on div "N/A" at bounding box center [1296, 365] width 338 height 26
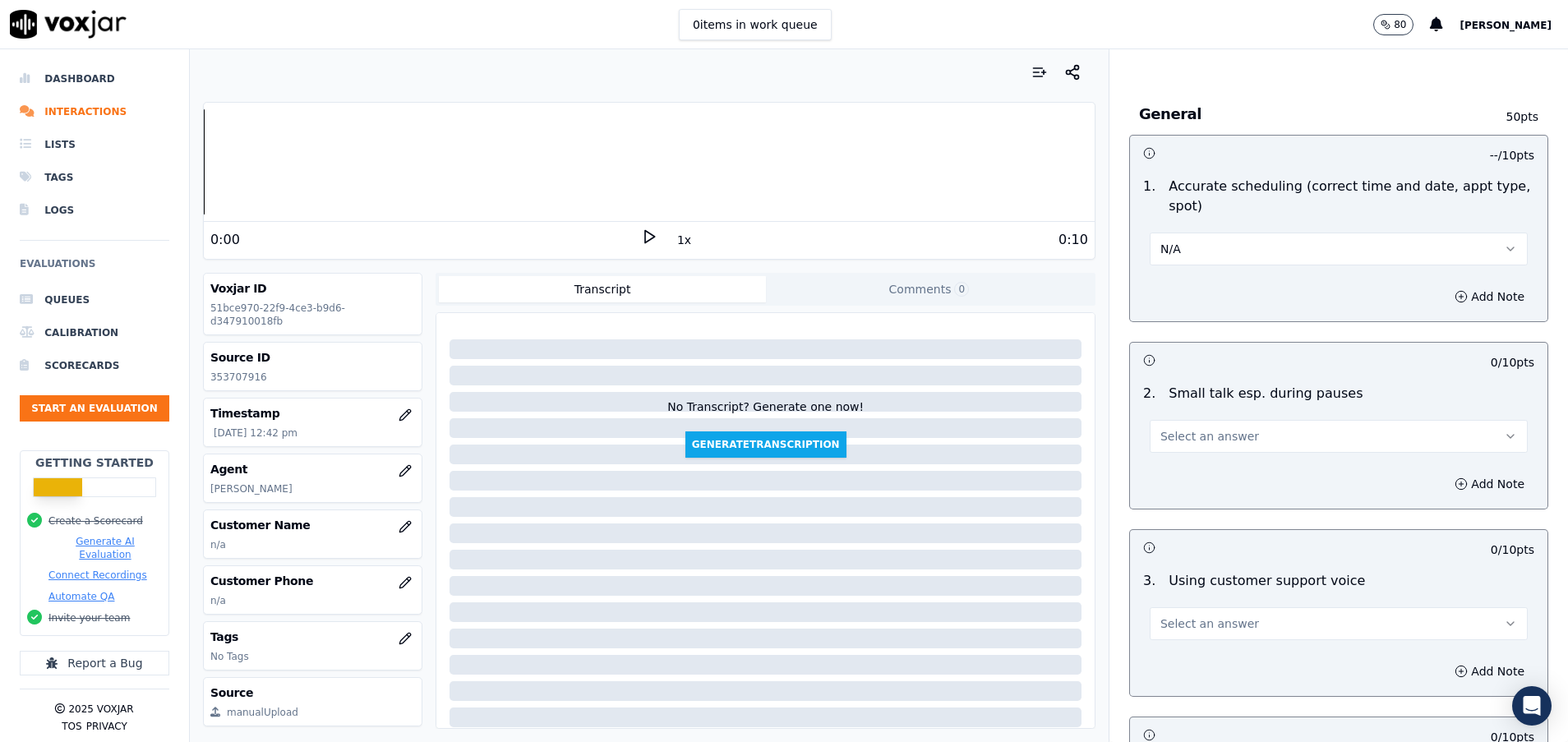
click at [1196, 436] on span "Select an answer" at bounding box center [1209, 436] width 98 height 17
click at [1188, 533] on div "N/A" at bounding box center [1296, 526] width 338 height 26
click at [1207, 621] on span "Select an answer" at bounding box center [1209, 623] width 98 height 17
click at [1212, 663] on div "Yes" at bounding box center [1296, 661] width 338 height 26
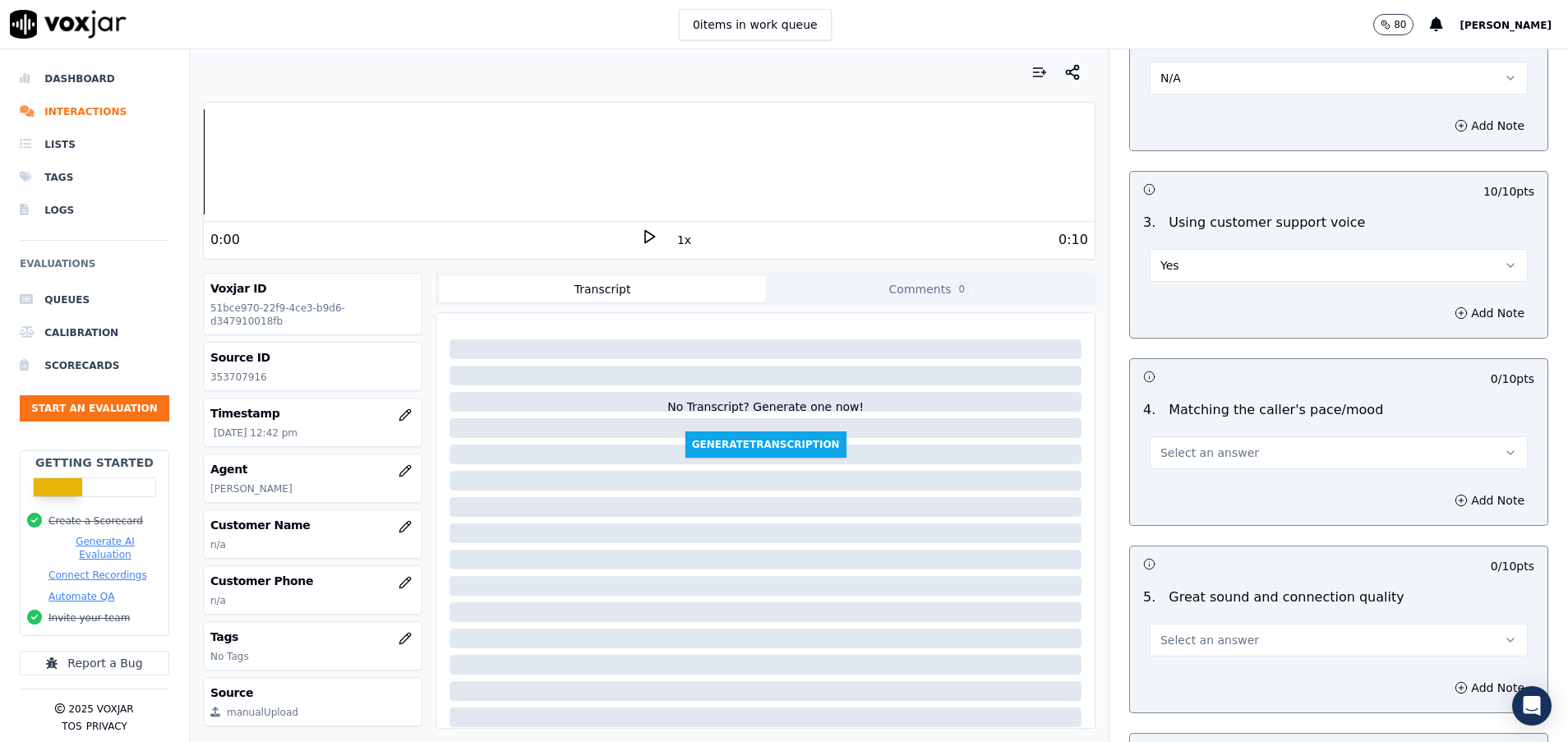
scroll to position [2096, 0]
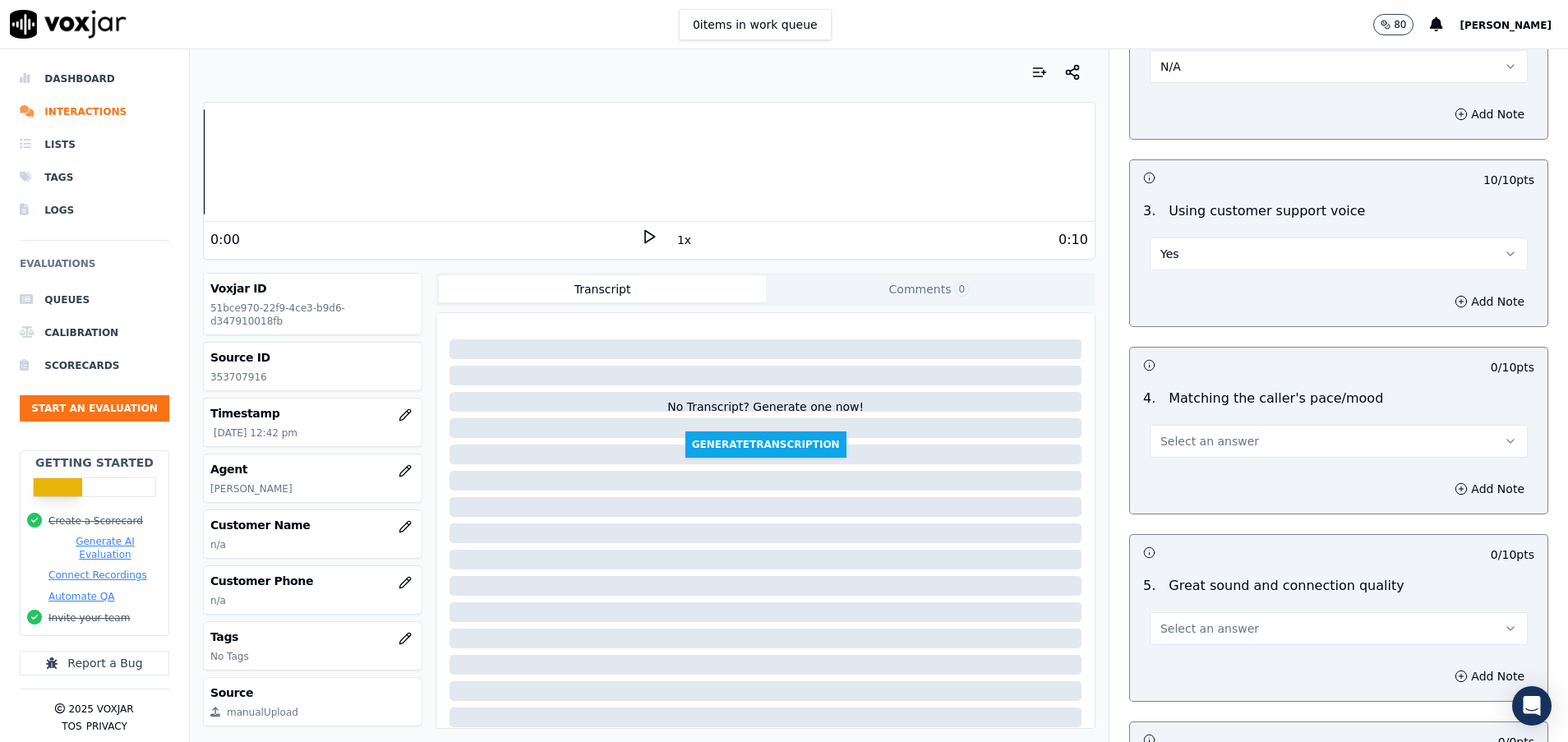
click at [1216, 447] on span "Select an answer" at bounding box center [1209, 441] width 98 height 17
click at [1216, 483] on div "Yes" at bounding box center [1296, 478] width 338 height 26
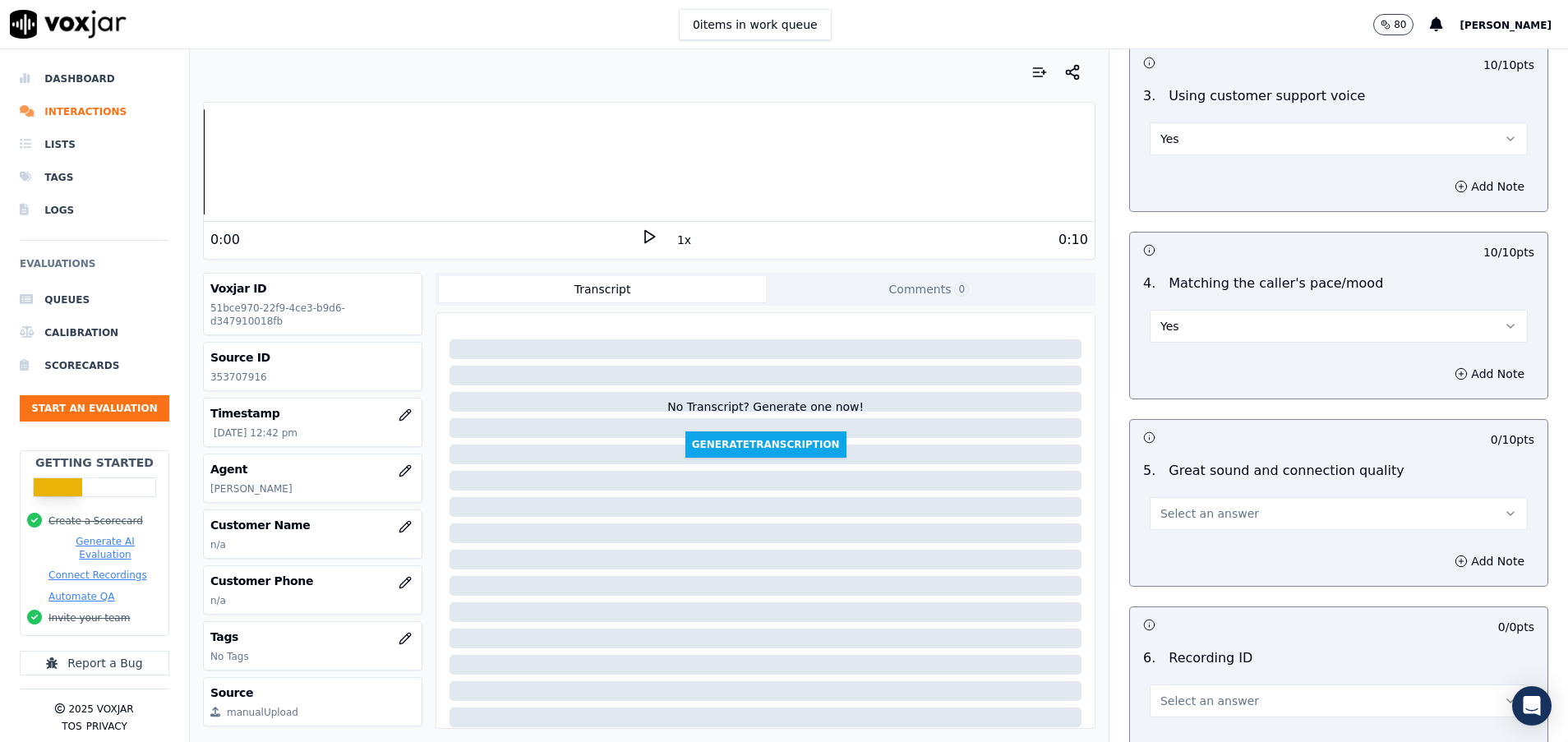
scroll to position [2342, 0]
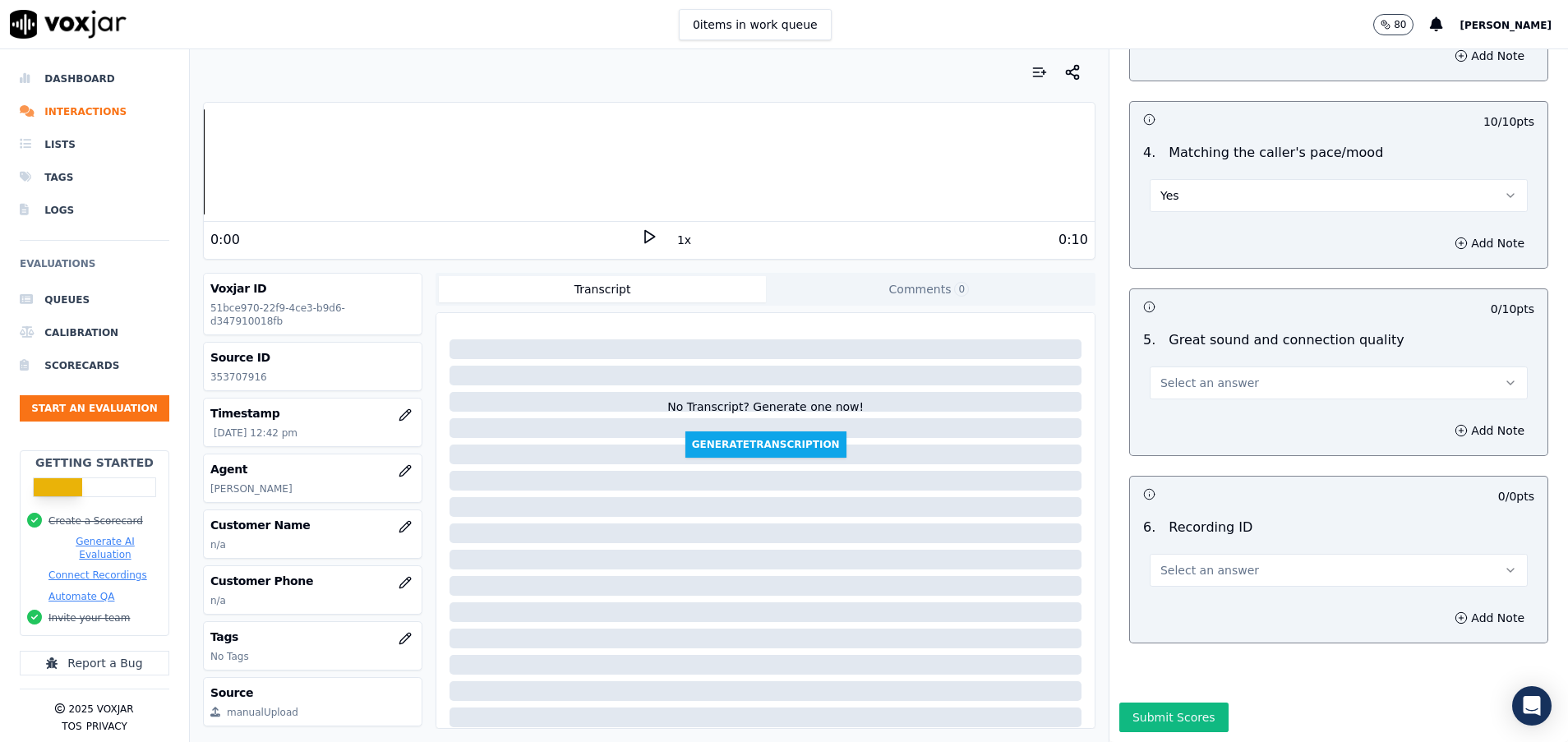
click at [1216, 385] on span "Select an answer" at bounding box center [1209, 382] width 98 height 17
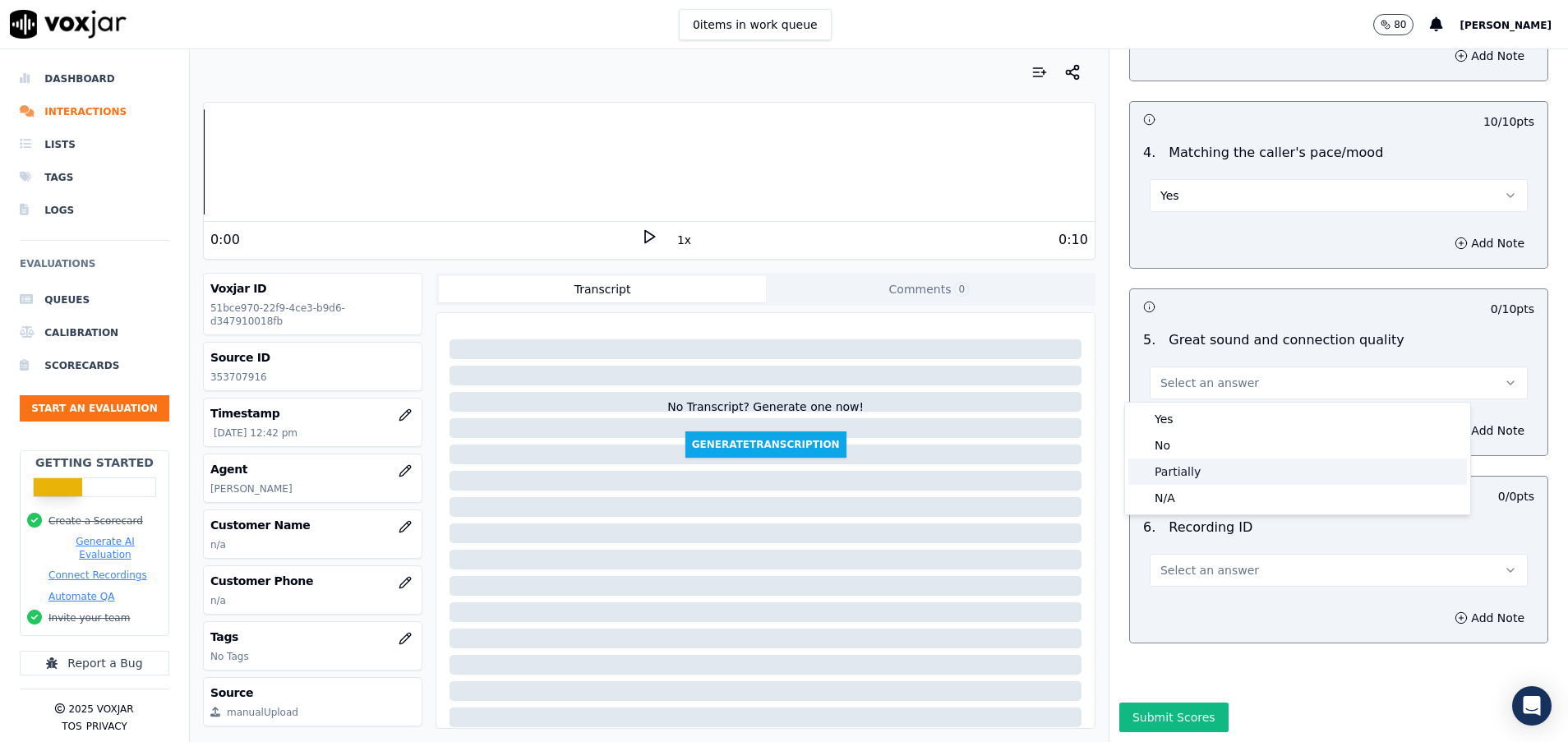
click at [1209, 472] on div "Partially" at bounding box center [1296, 472] width 338 height 26
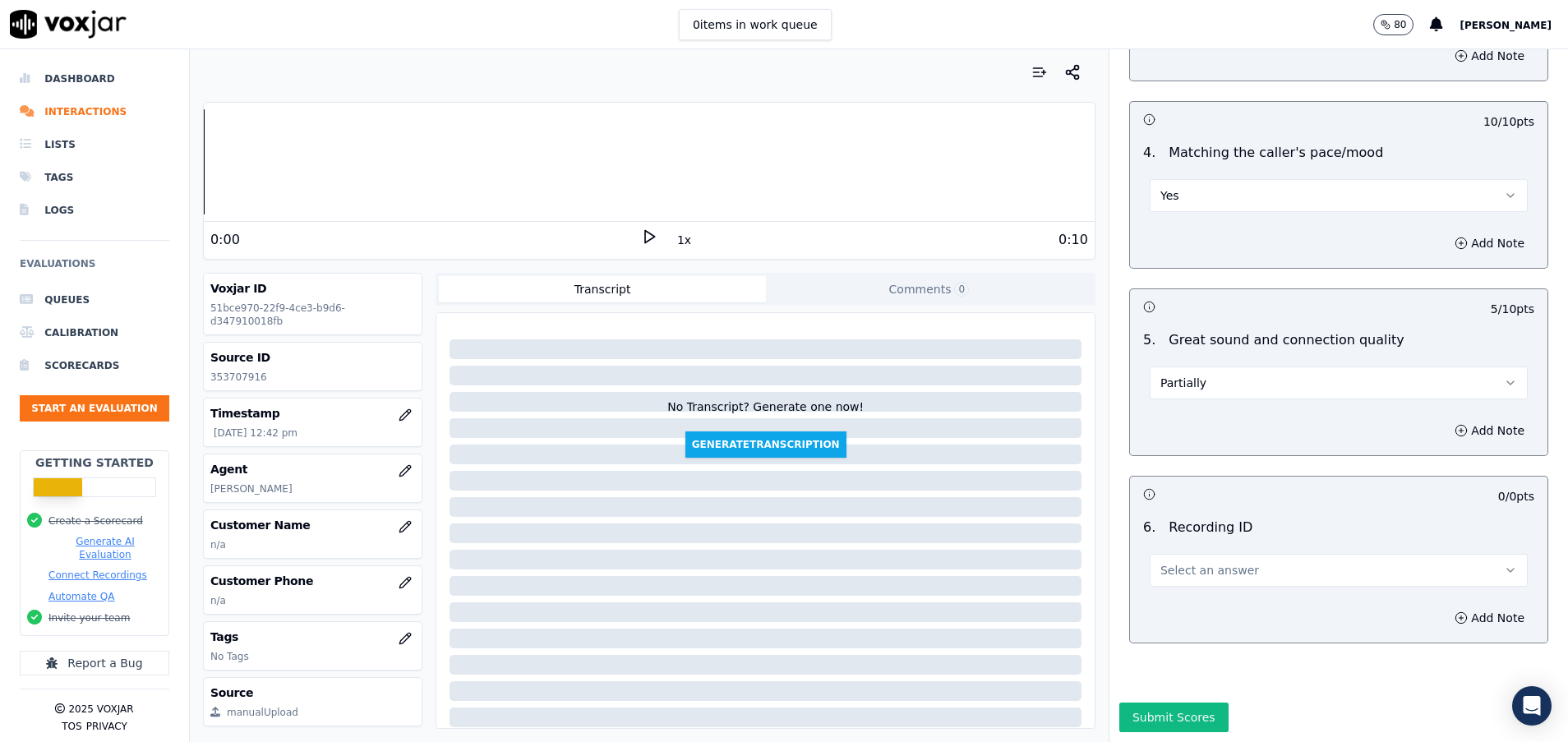
click at [1238, 566] on button "Select an answer" at bounding box center [1339, 570] width 378 height 33
click at [1212, 622] on div "N/A" at bounding box center [1296, 616] width 338 height 26
click at [1455, 433] on icon "button" at bounding box center [1461, 430] width 13 height 13
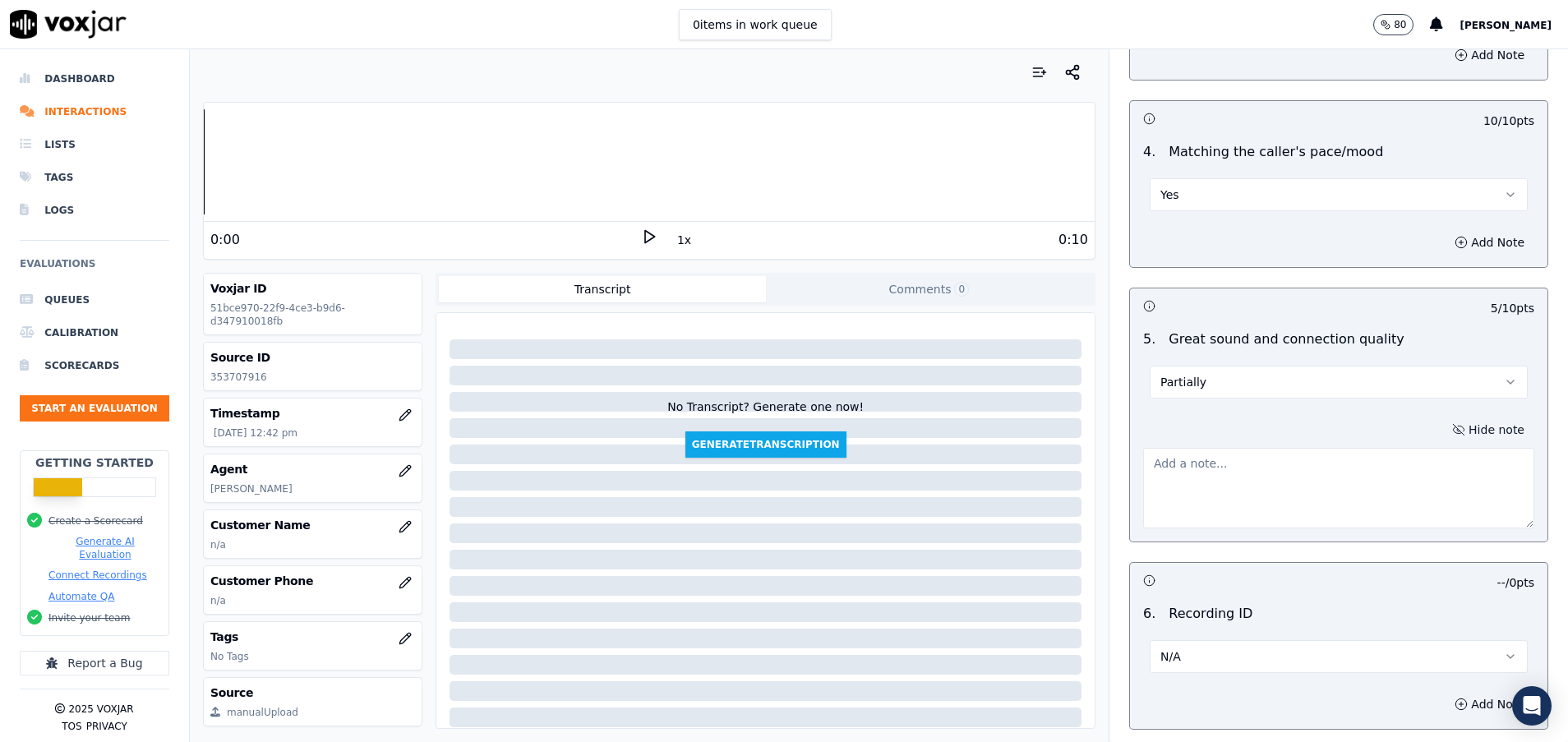
click at [1241, 491] on textarea at bounding box center [1338, 488] width 391 height 81
click at [1203, 479] on textarea at bounding box center [1338, 488] width 391 height 81
paste textarea "Nie było słychać intro."
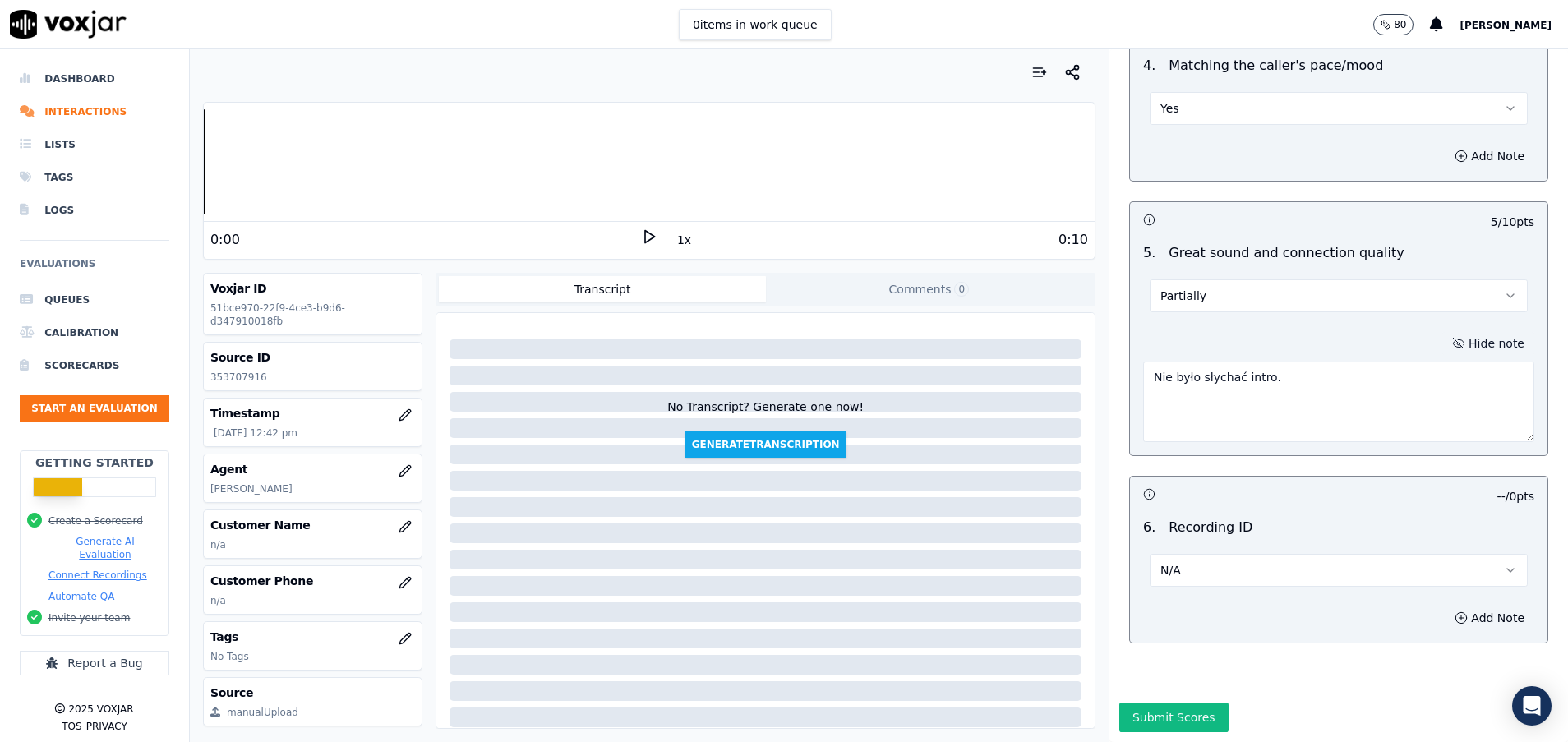
scroll to position [2485, 0]
type textarea "Nie było słychać intro."
click at [1150, 702] on button "Submit Scores" at bounding box center [1173, 717] width 109 height 30
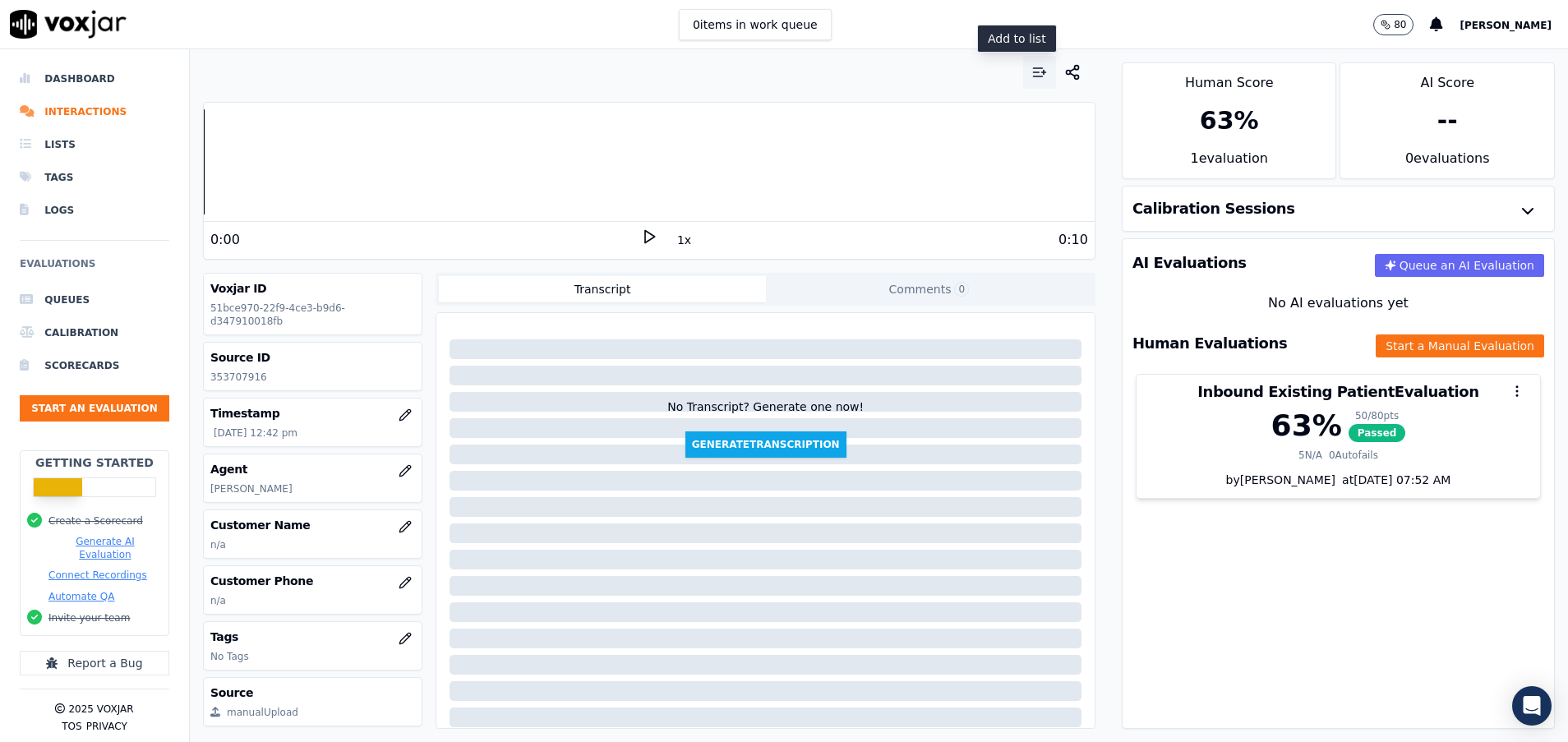
click at [1025, 80] on button "button" at bounding box center [1039, 72] width 33 height 33
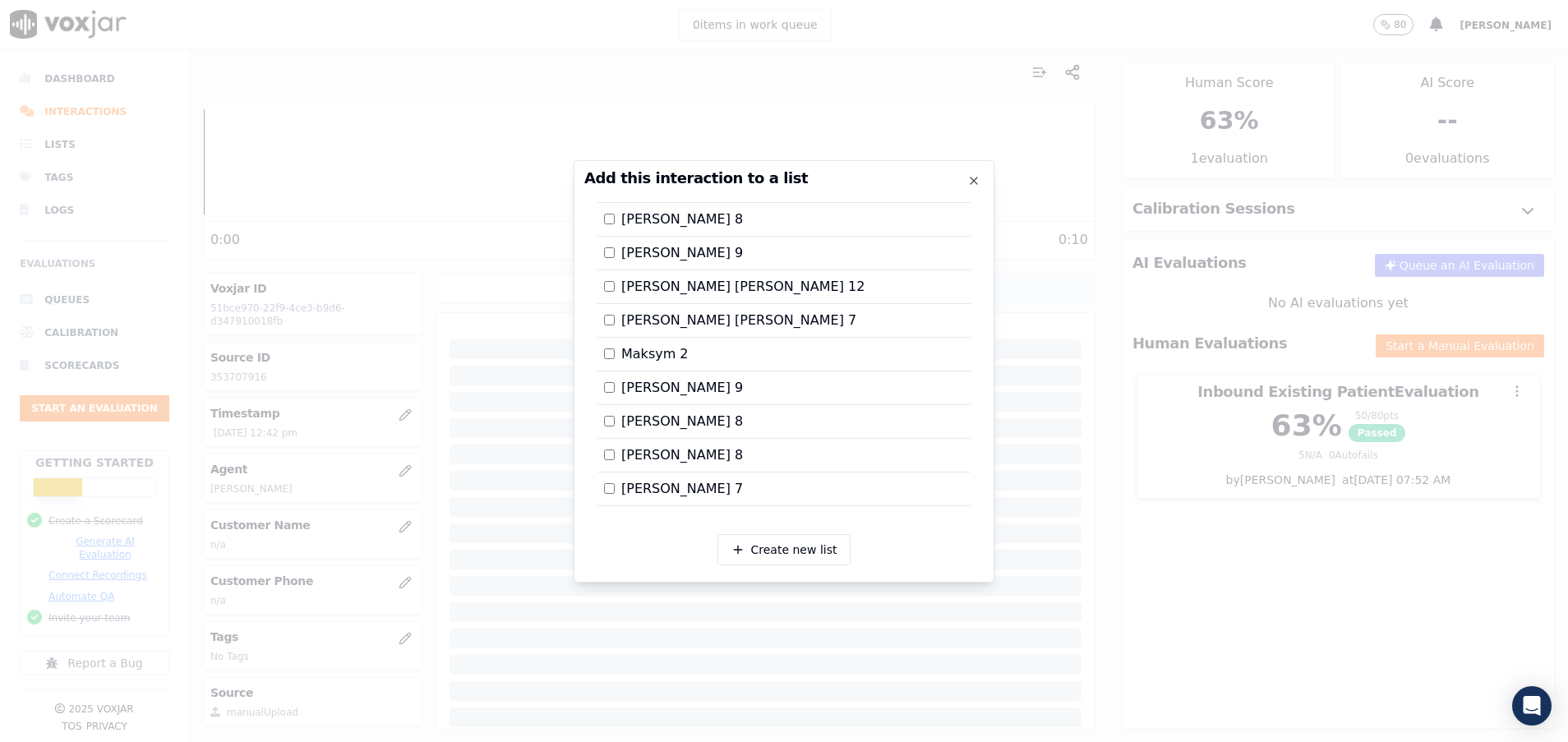
scroll to position [370, 0]
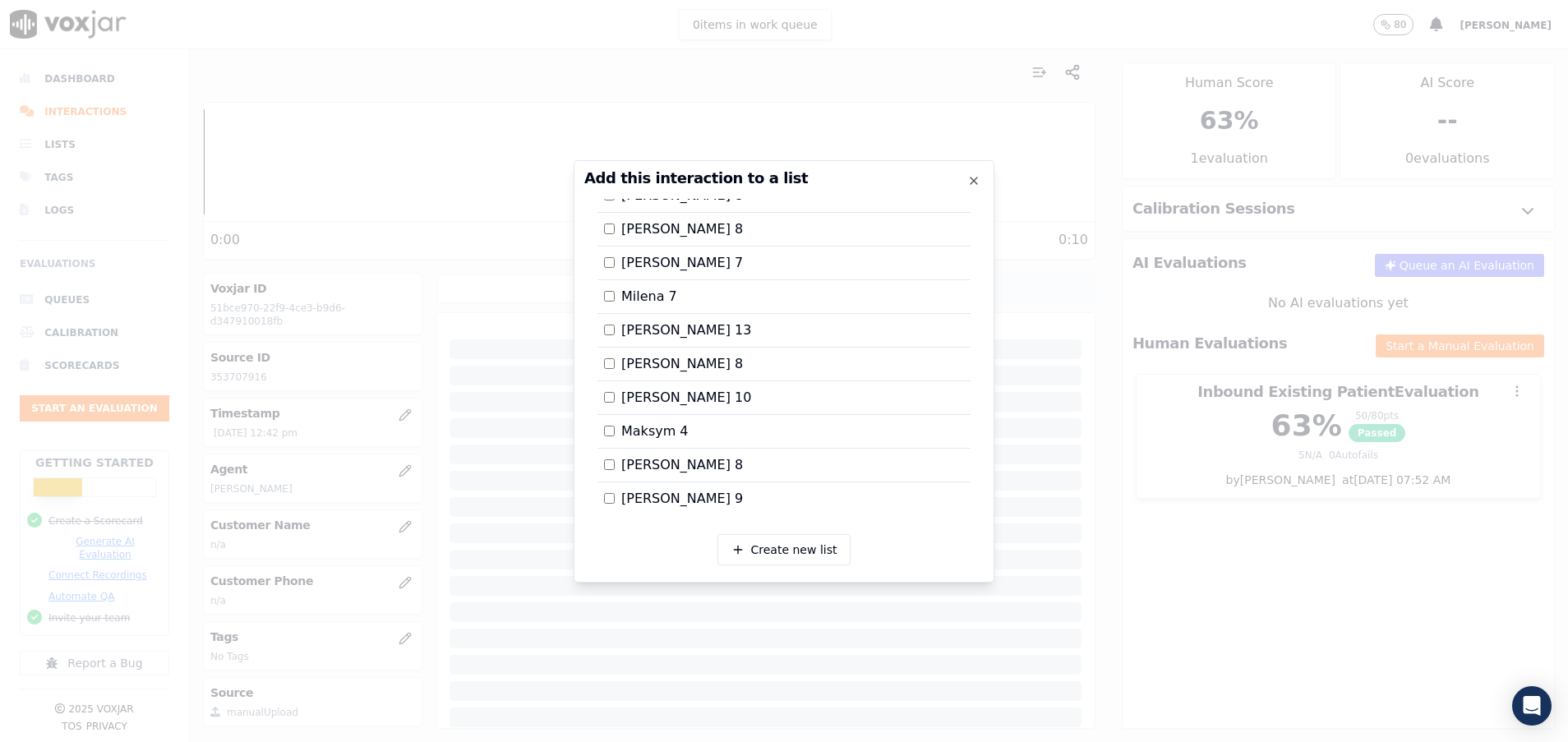
click at [1154, 520] on div at bounding box center [784, 371] width 1568 height 742
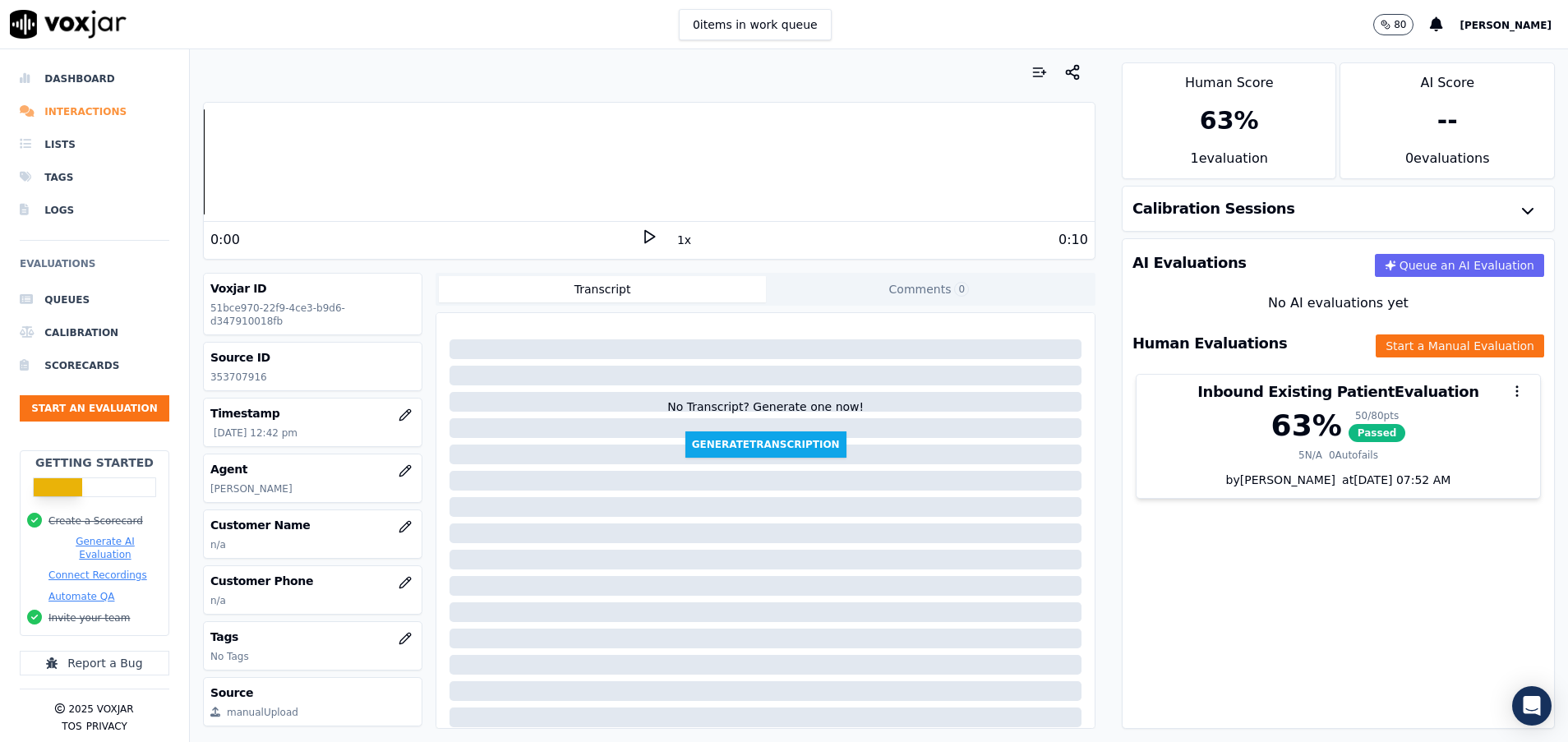
click at [83, 108] on li "Interactions" at bounding box center [94, 111] width 149 height 33
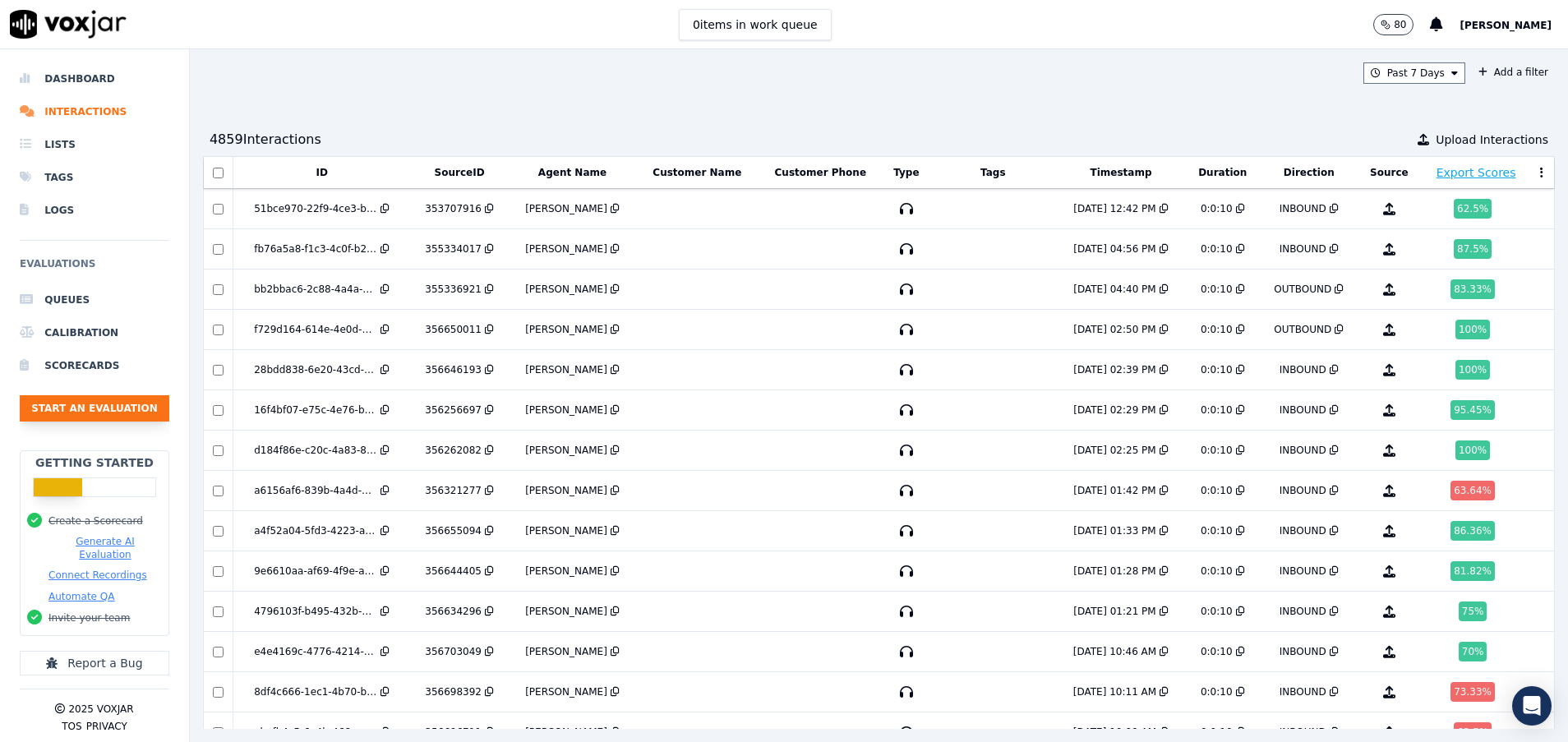
click at [88, 403] on button "Start an Evaluation" at bounding box center [94, 409] width 149 height 26
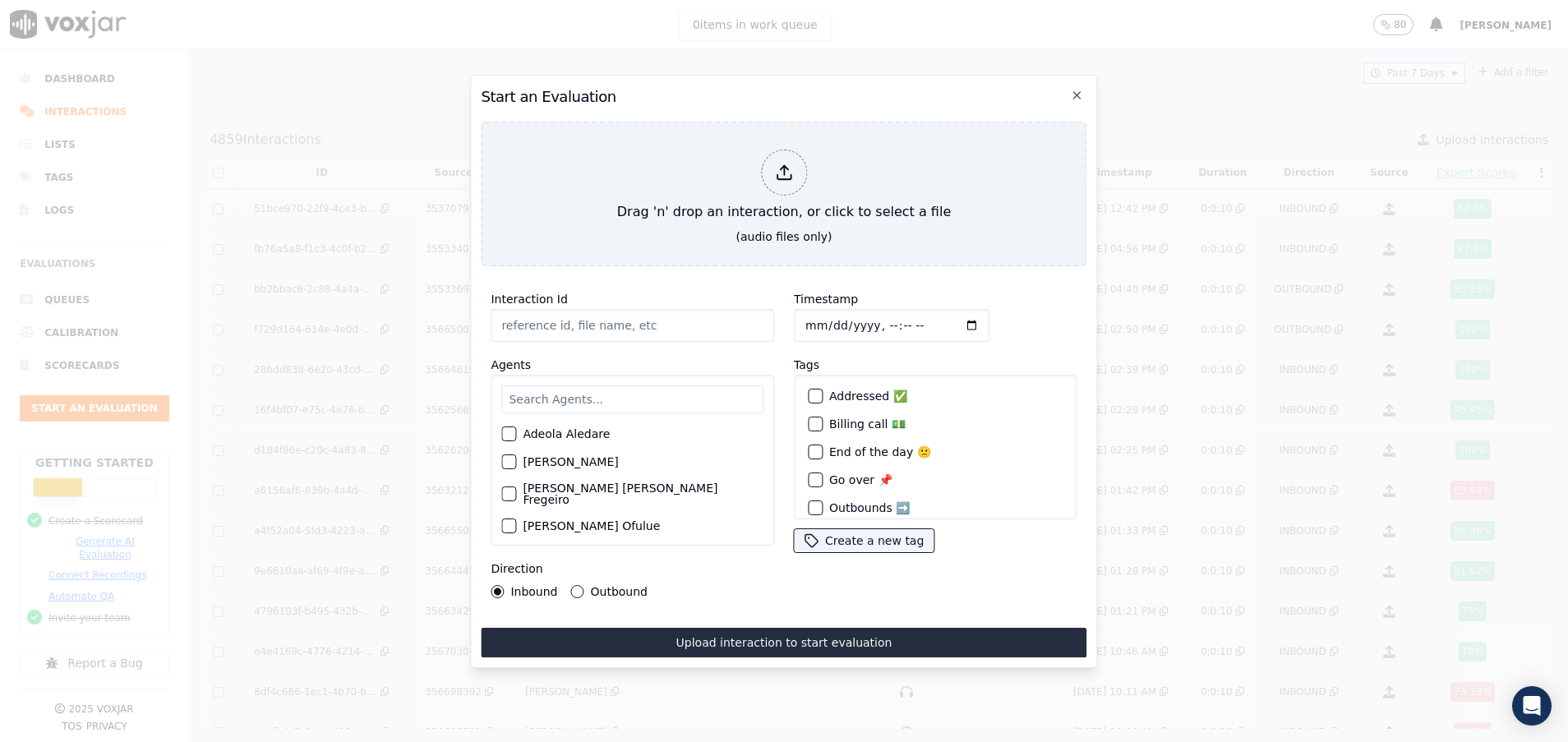
click at [570, 309] on input "Interaction Id" at bounding box center [632, 324] width 283 height 33
paste input "353621206"
type input "353621206"
click at [567, 390] on input "text" at bounding box center [632, 399] width 262 height 28
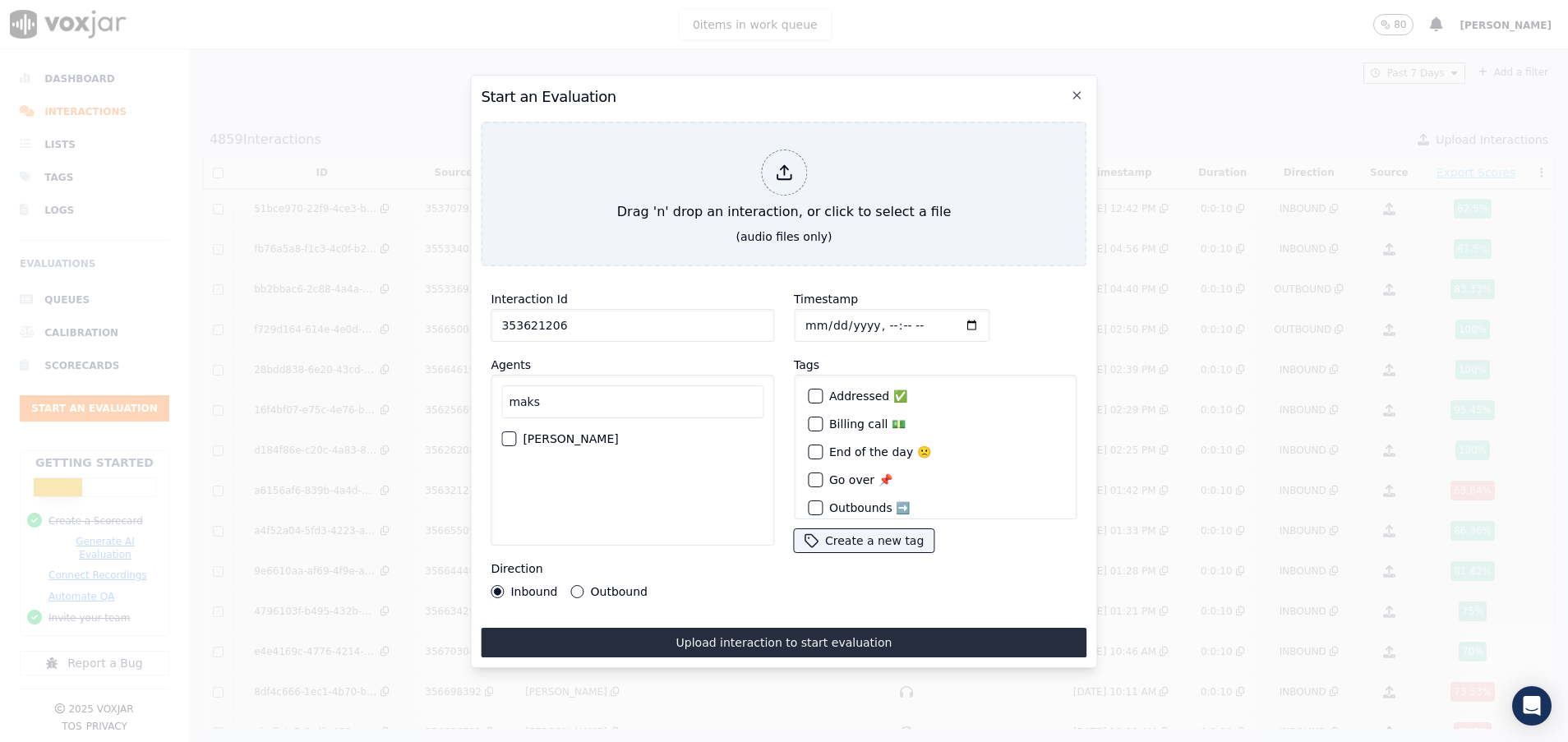
type input "maks"
click at [507, 434] on div "button" at bounding box center [507, 439] width 11 height 11
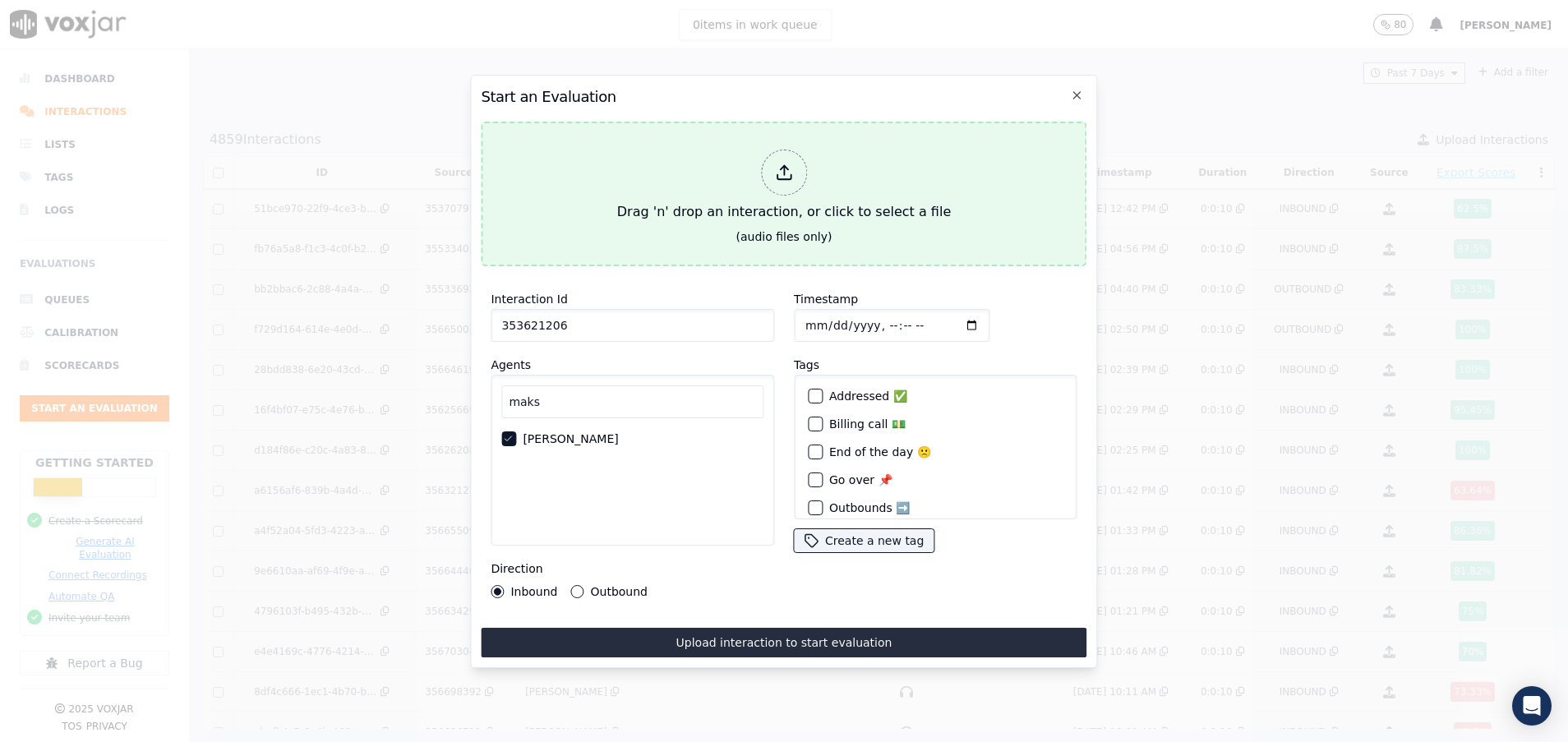
click at [649, 215] on div "Drag 'n' drop an interaction, or click to select a file" at bounding box center [784, 186] width 346 height 85
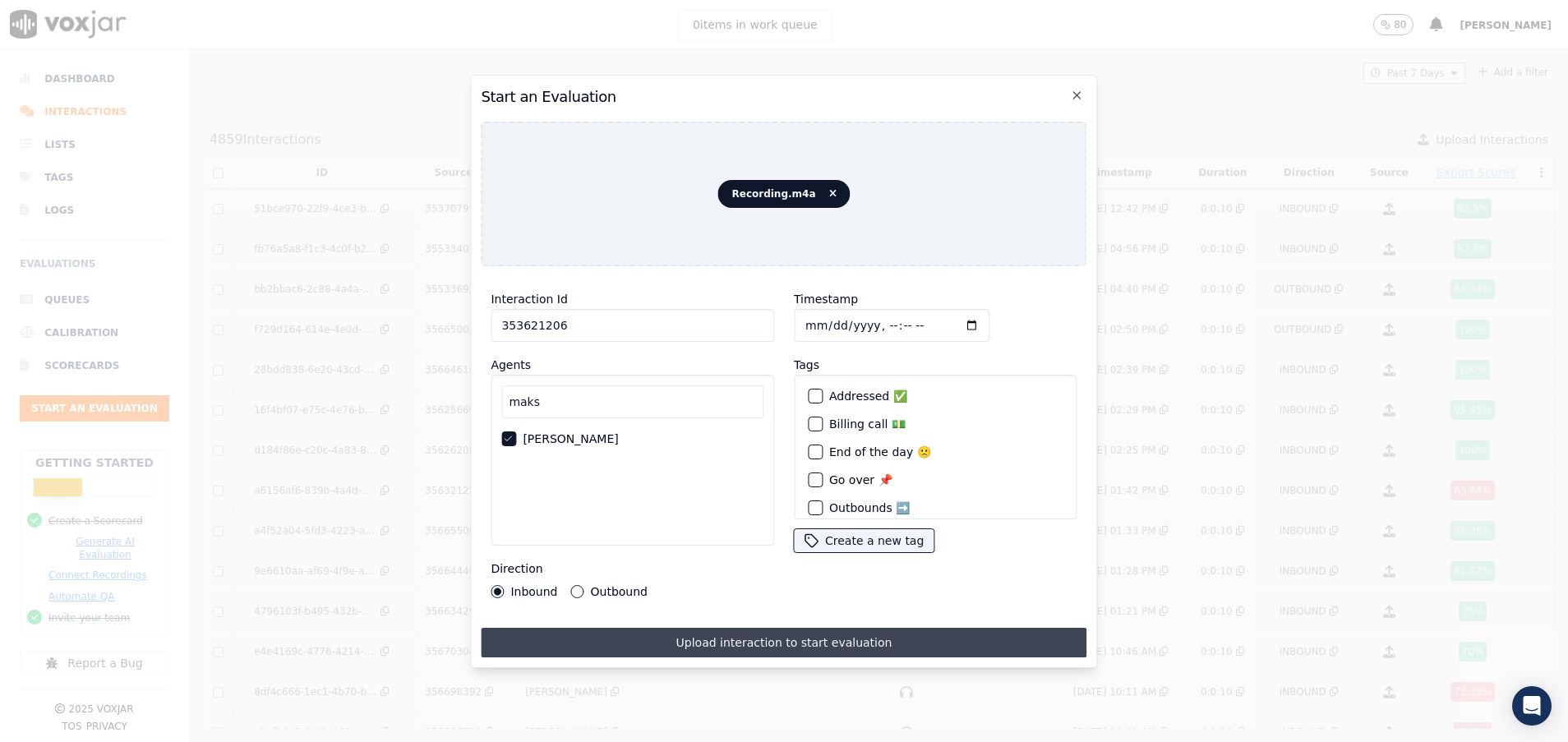
click at [627, 636] on button "Upload interaction to start evaluation" at bounding box center [783, 643] width 606 height 30
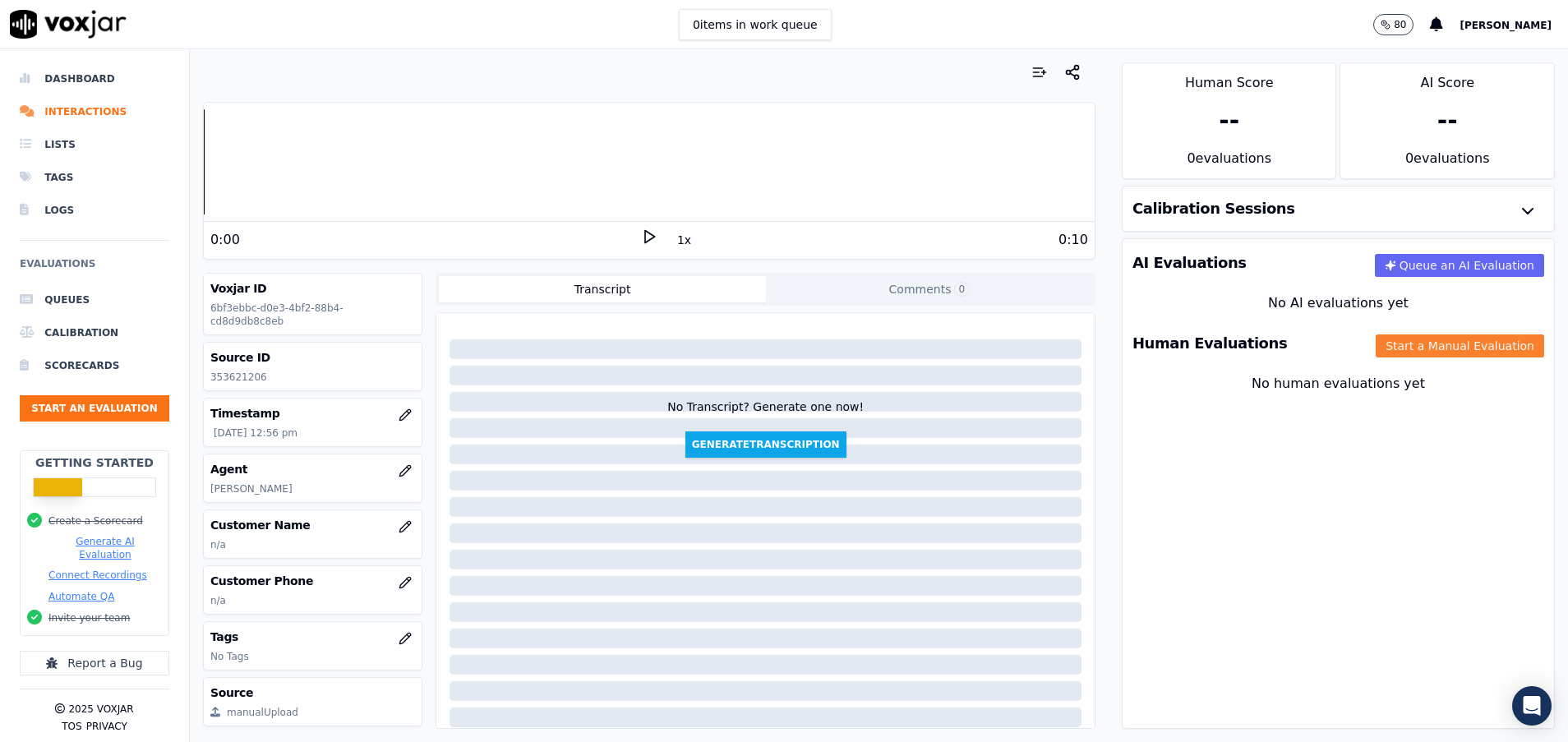
click at [1424, 338] on button "Start a Manual Evaluation" at bounding box center [1460, 346] width 169 height 23
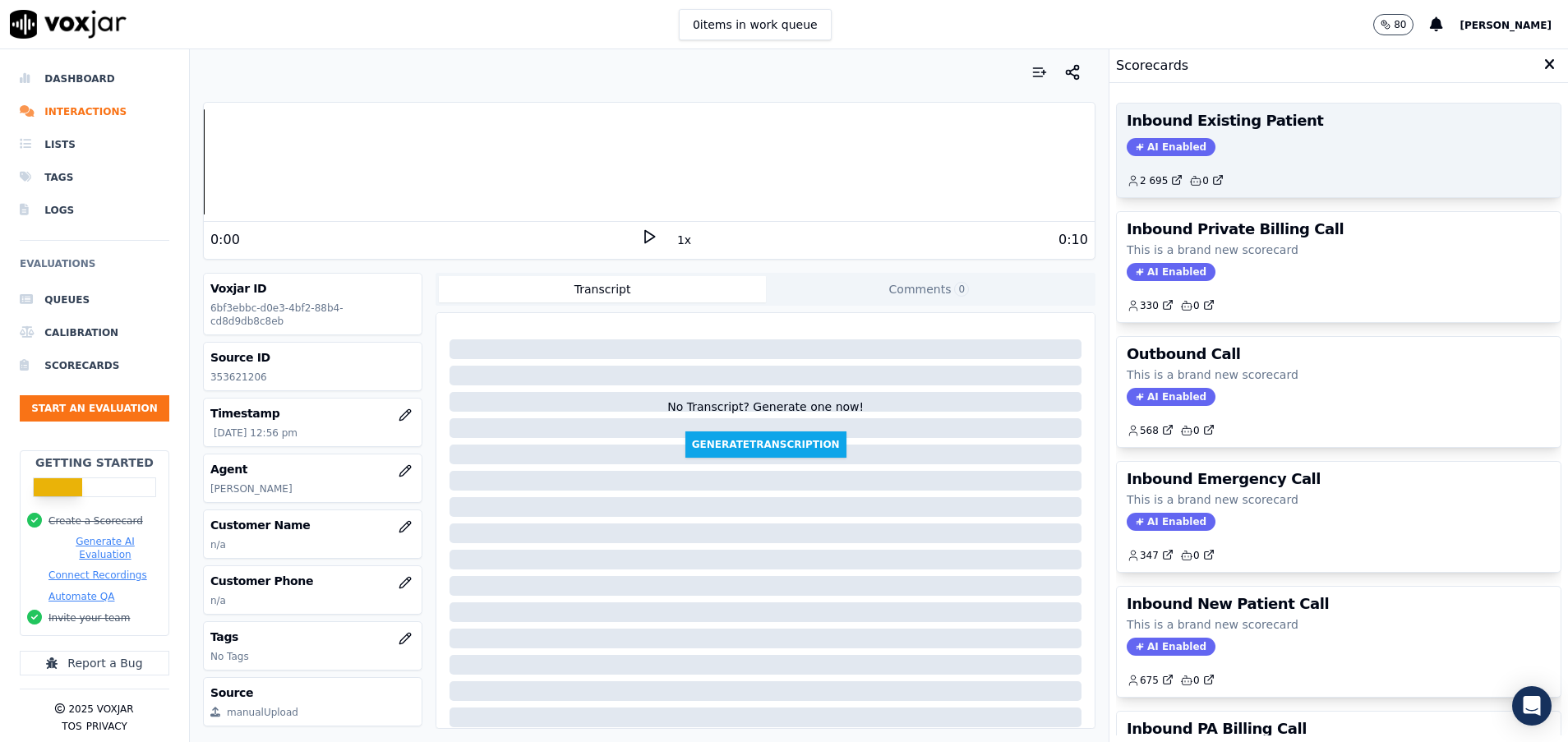
click at [1325, 148] on div "AI Enabled" at bounding box center [1339, 147] width 424 height 18
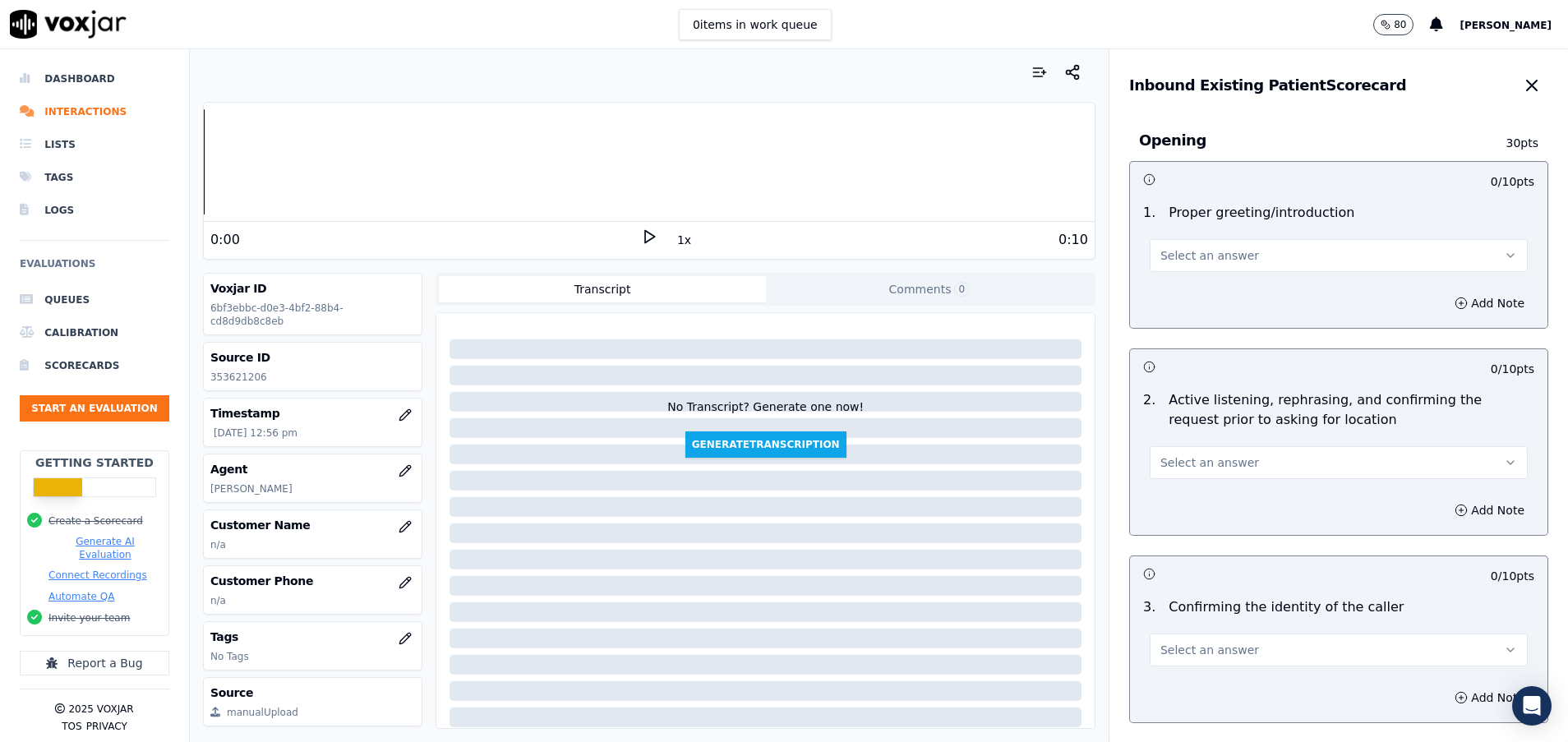
click at [1281, 243] on button "Select an answer" at bounding box center [1339, 255] width 378 height 33
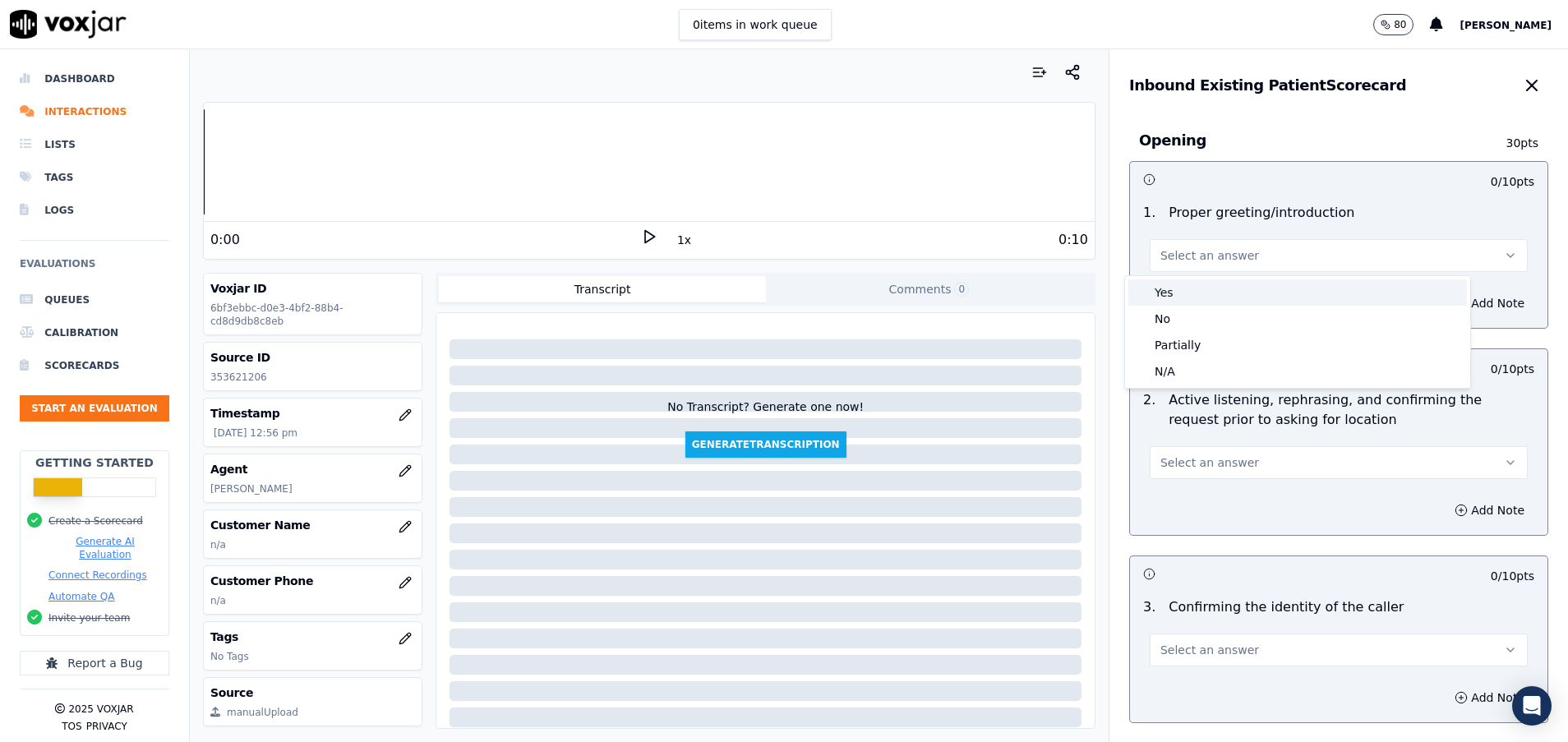
click at [1269, 283] on div "Yes" at bounding box center [1296, 293] width 338 height 26
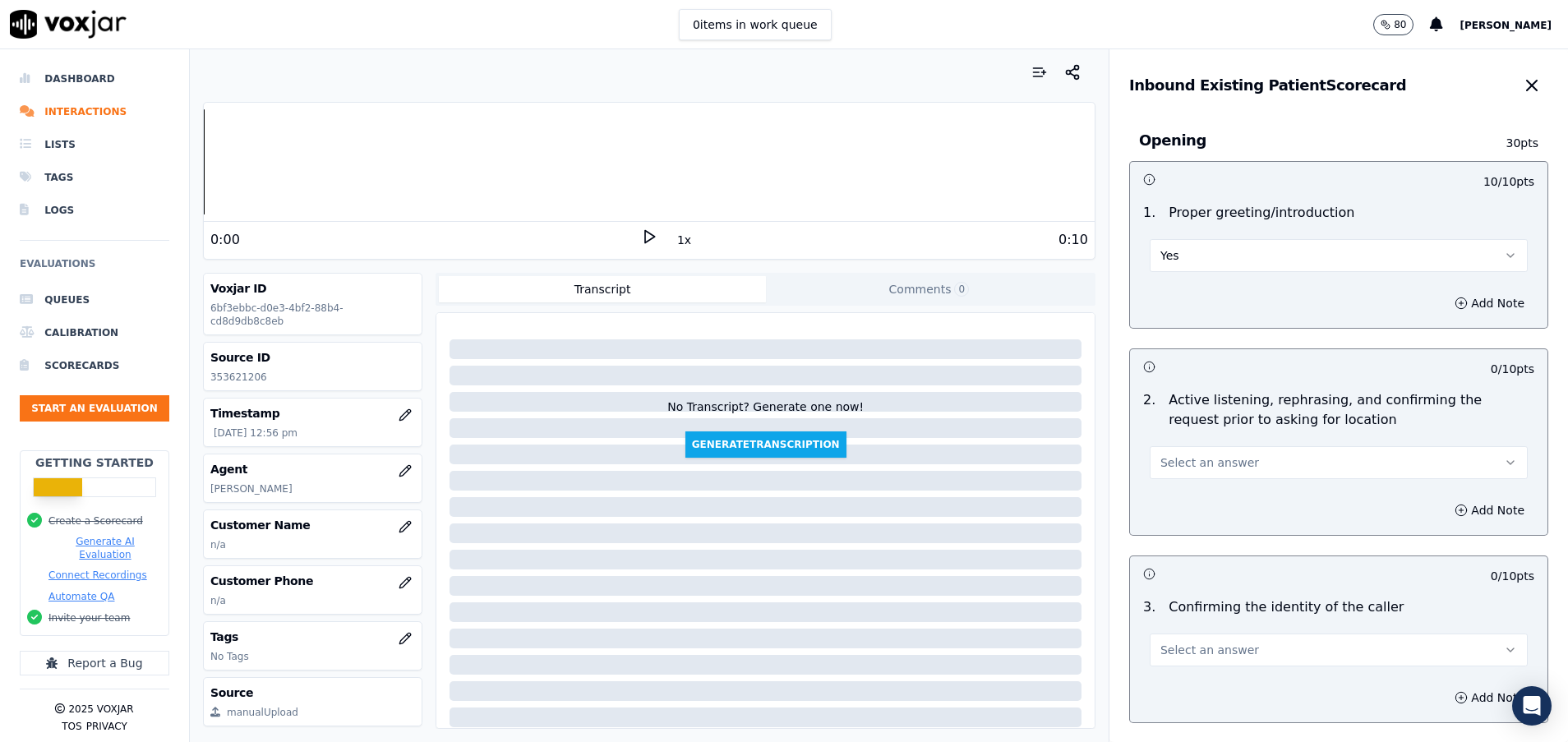
click at [1263, 447] on button "Select an answer" at bounding box center [1339, 462] width 378 height 33
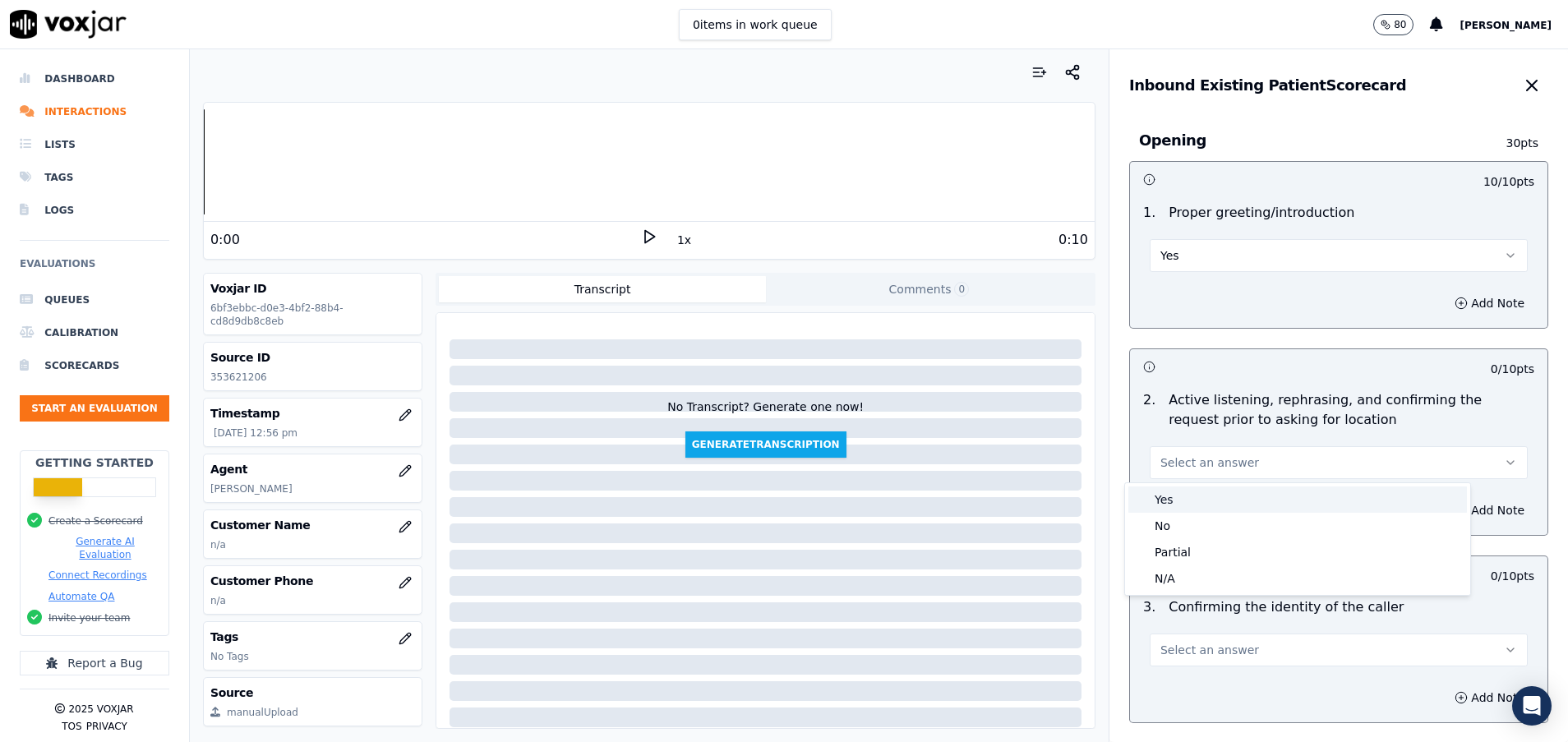
click at [1261, 495] on div "Yes" at bounding box center [1296, 499] width 338 height 26
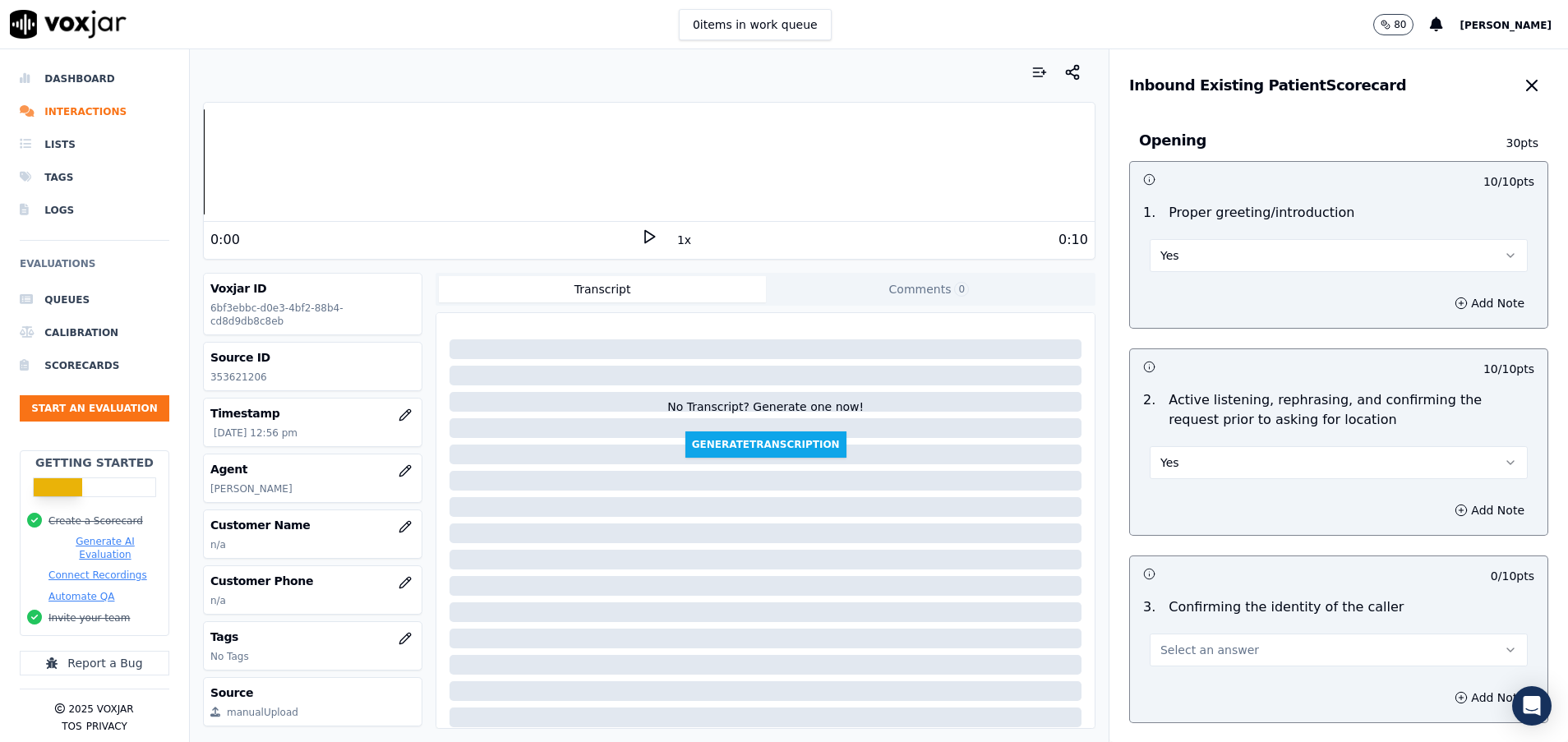
click at [1279, 457] on button "Yes" at bounding box center [1339, 462] width 378 height 33
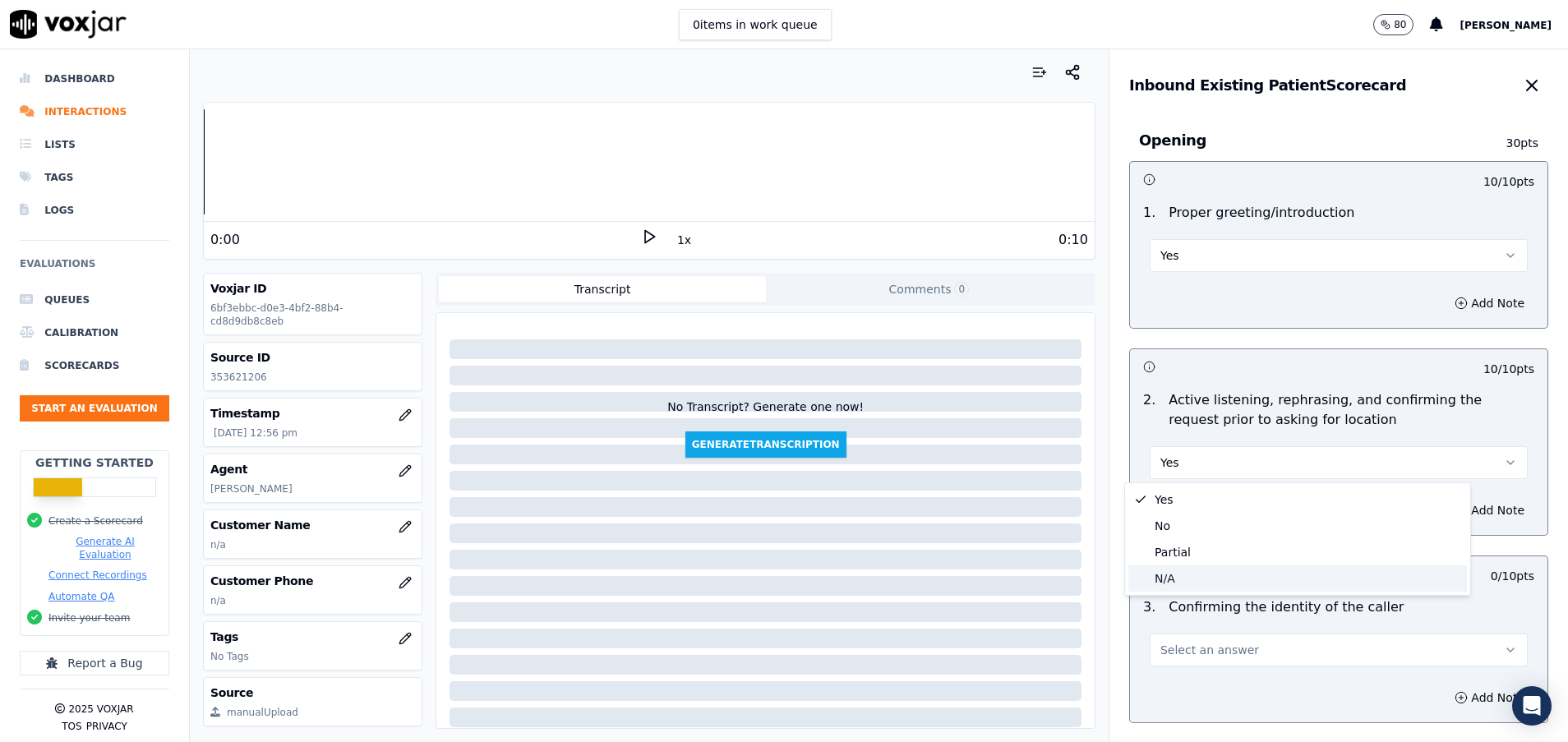
click at [1218, 573] on div "N/A" at bounding box center [1296, 578] width 338 height 26
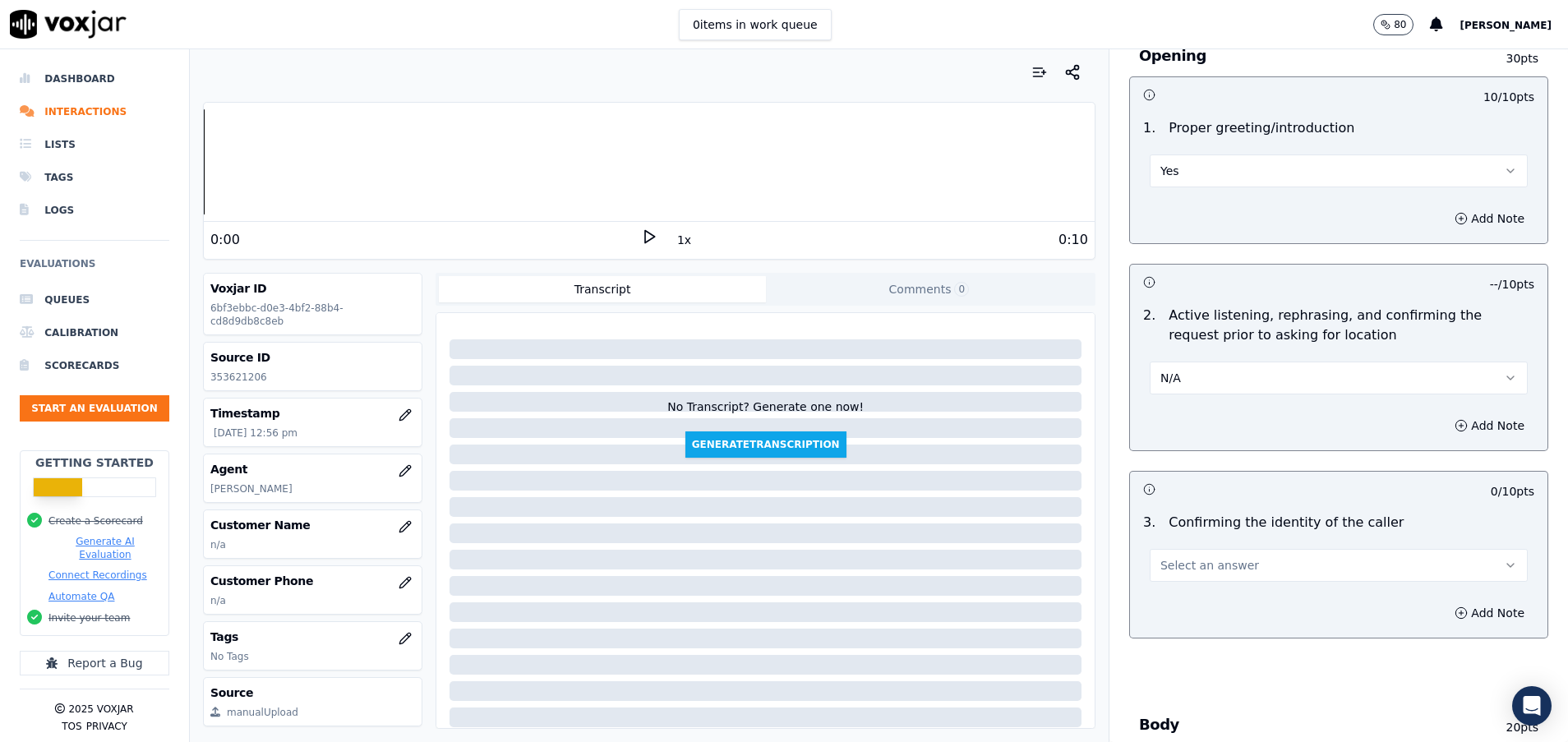
scroll to position [123, 0]
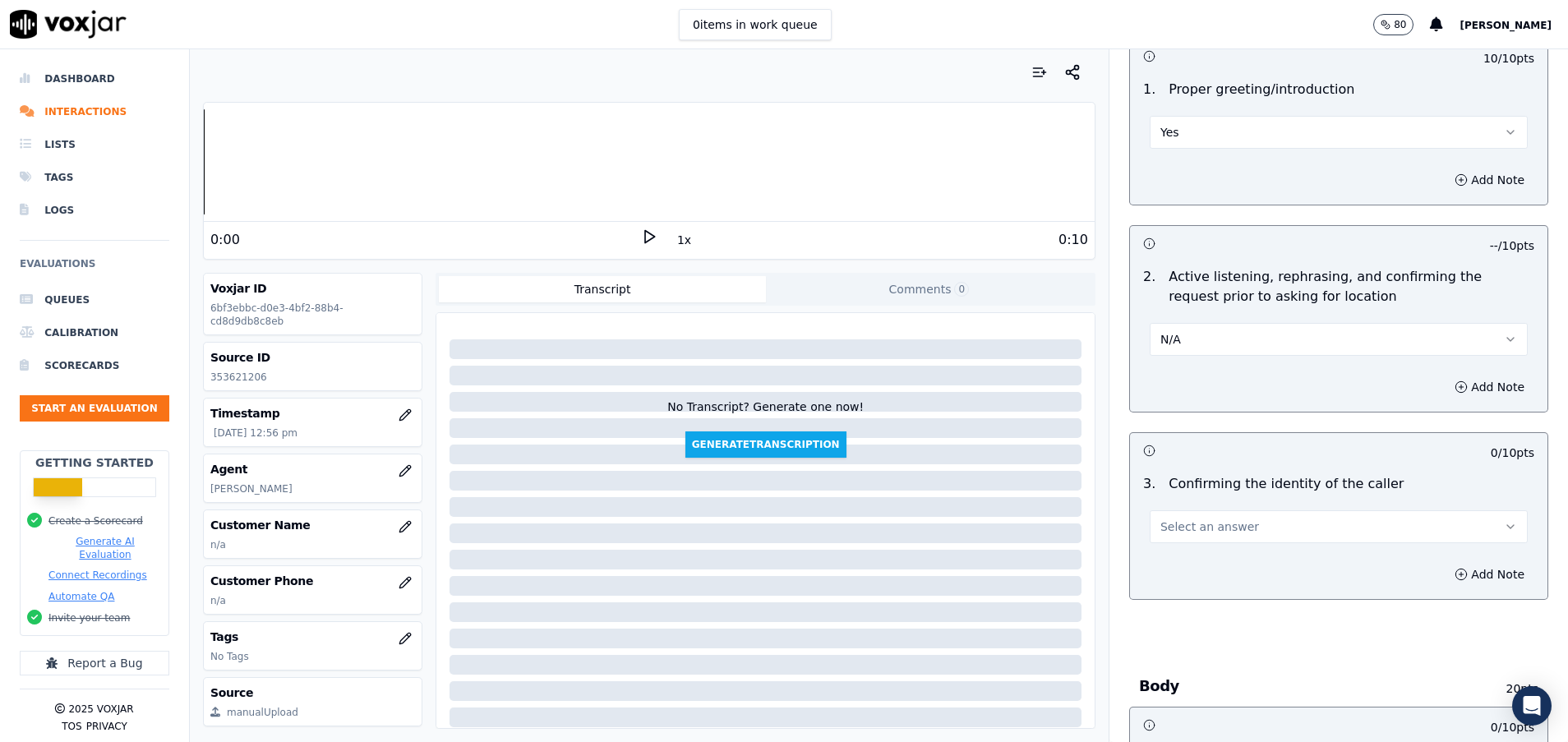
click at [1209, 521] on span "Select an answer" at bounding box center [1209, 527] width 98 height 17
click at [1201, 560] on div "Yes" at bounding box center [1296, 564] width 338 height 26
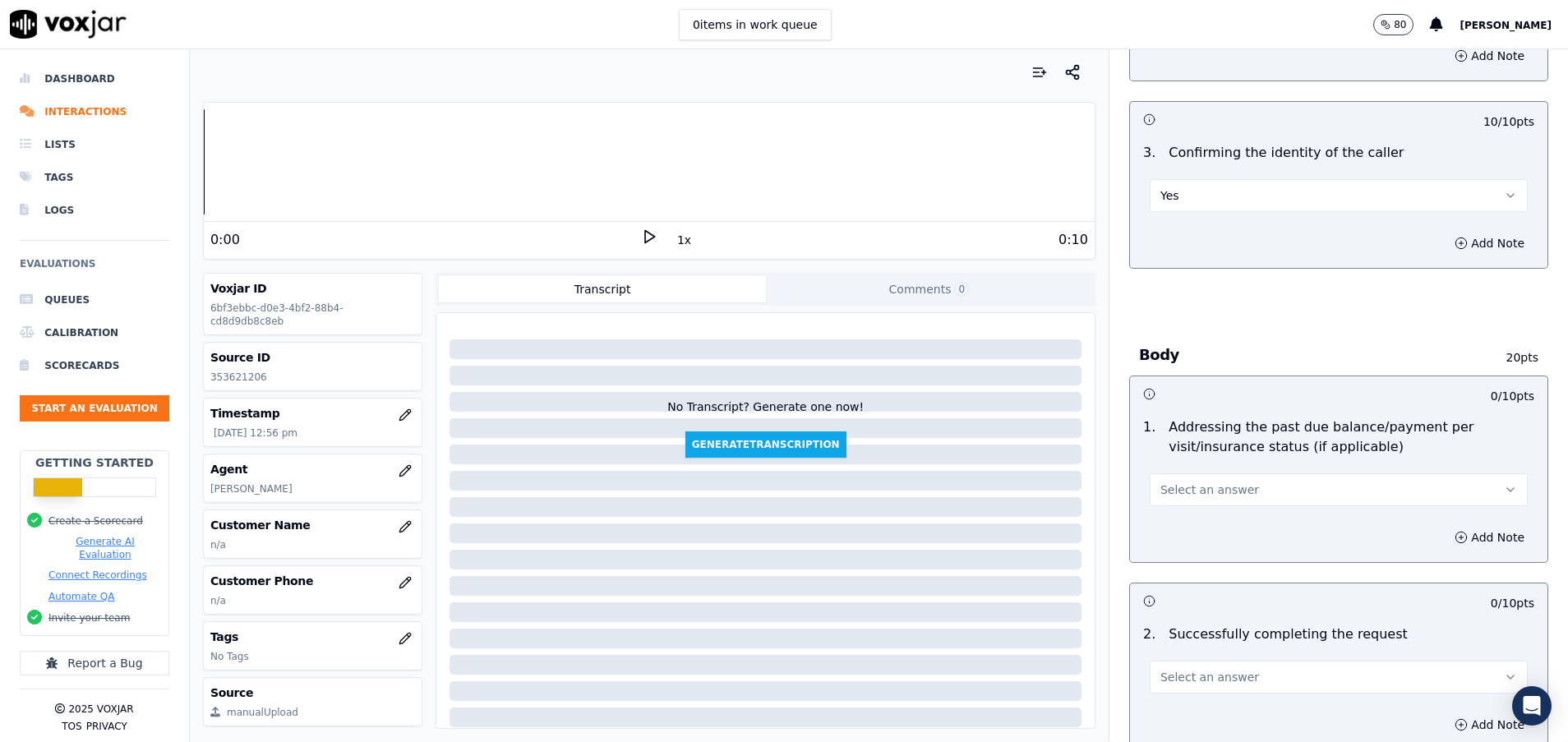
scroll to position [493, 0]
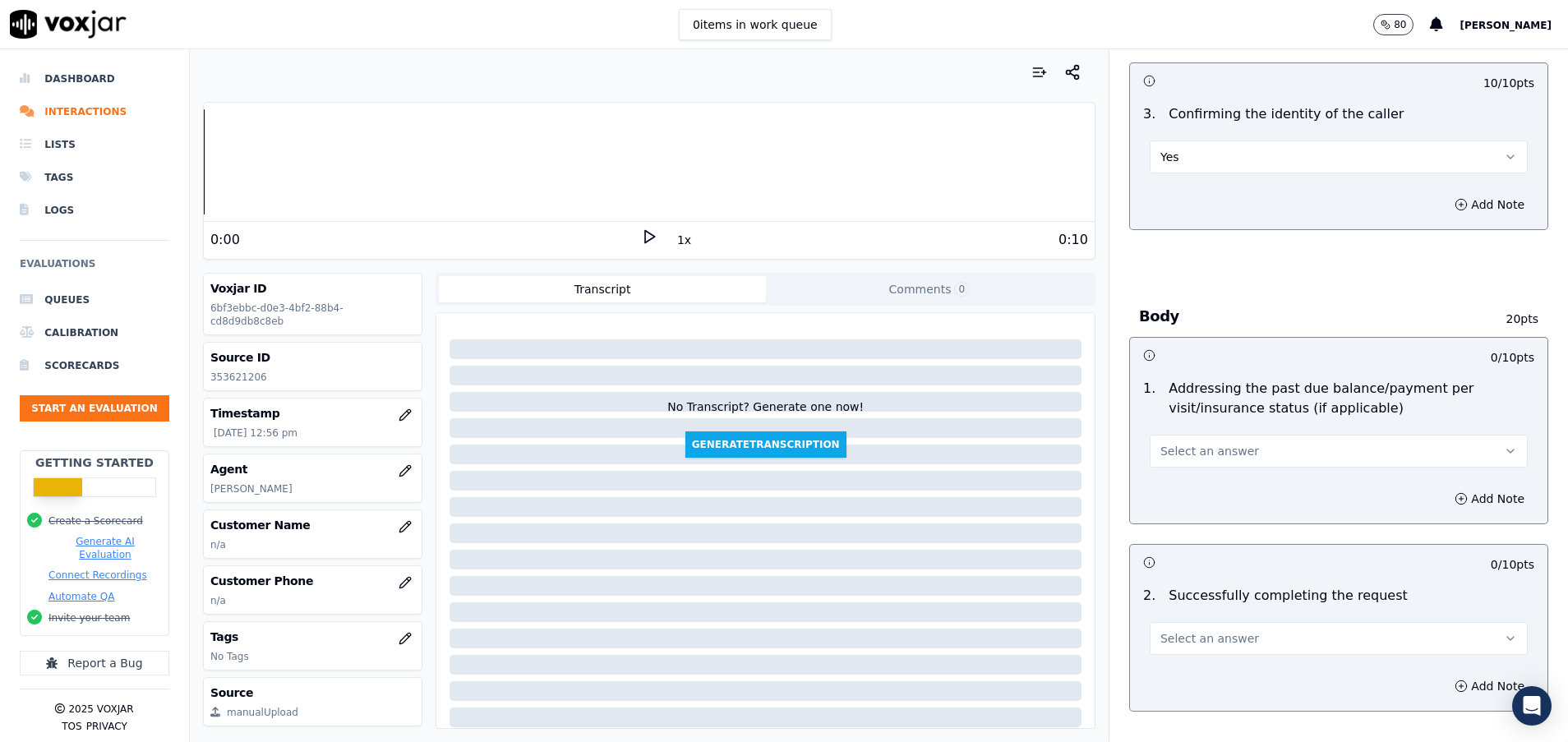
click at [1254, 452] on button "Select an answer" at bounding box center [1339, 450] width 378 height 33
click at [1220, 540] on div "N/A" at bounding box center [1296, 541] width 338 height 26
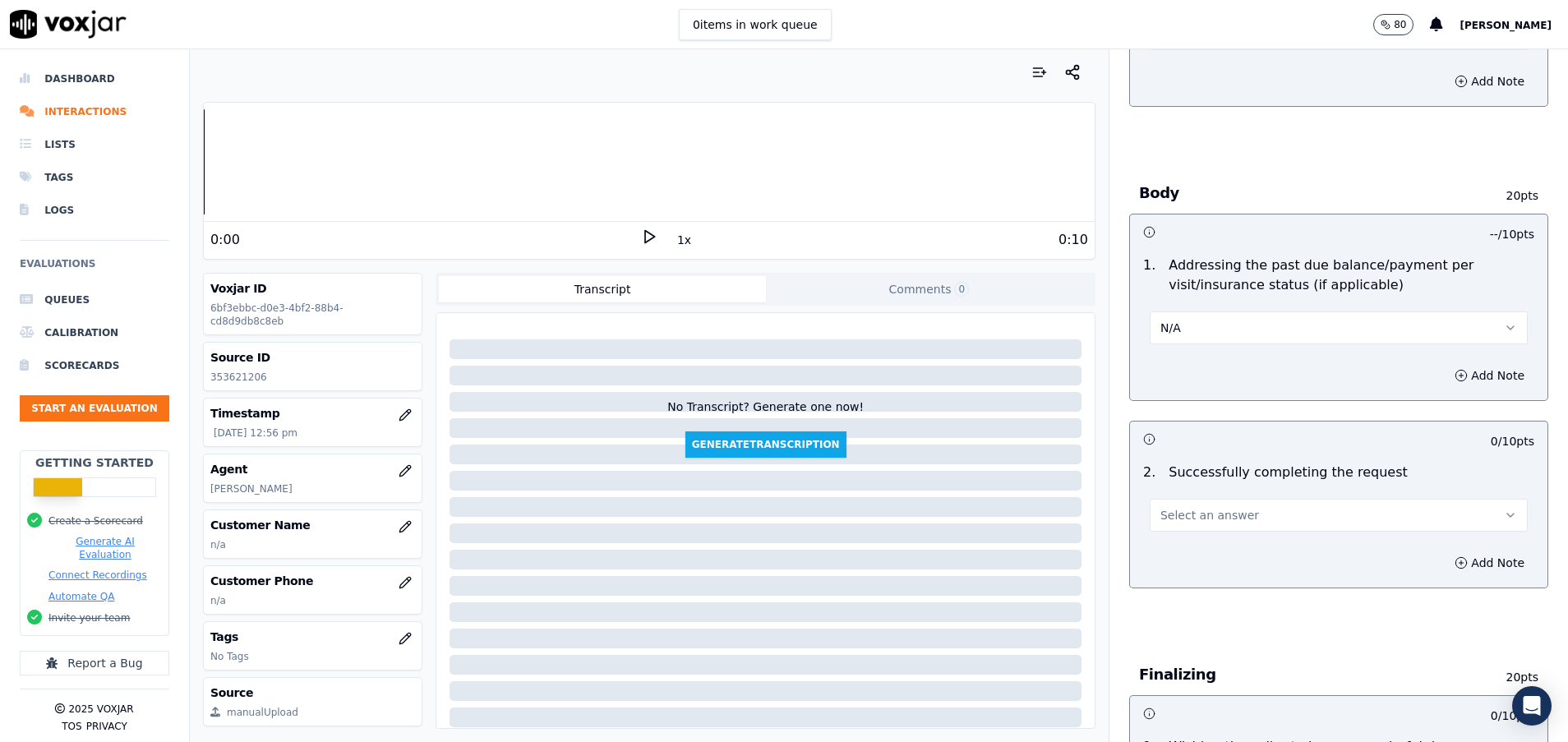
click at [1214, 514] on span "Select an answer" at bounding box center [1209, 515] width 98 height 17
click at [1217, 546] on div "Yes" at bounding box center [1296, 552] width 338 height 26
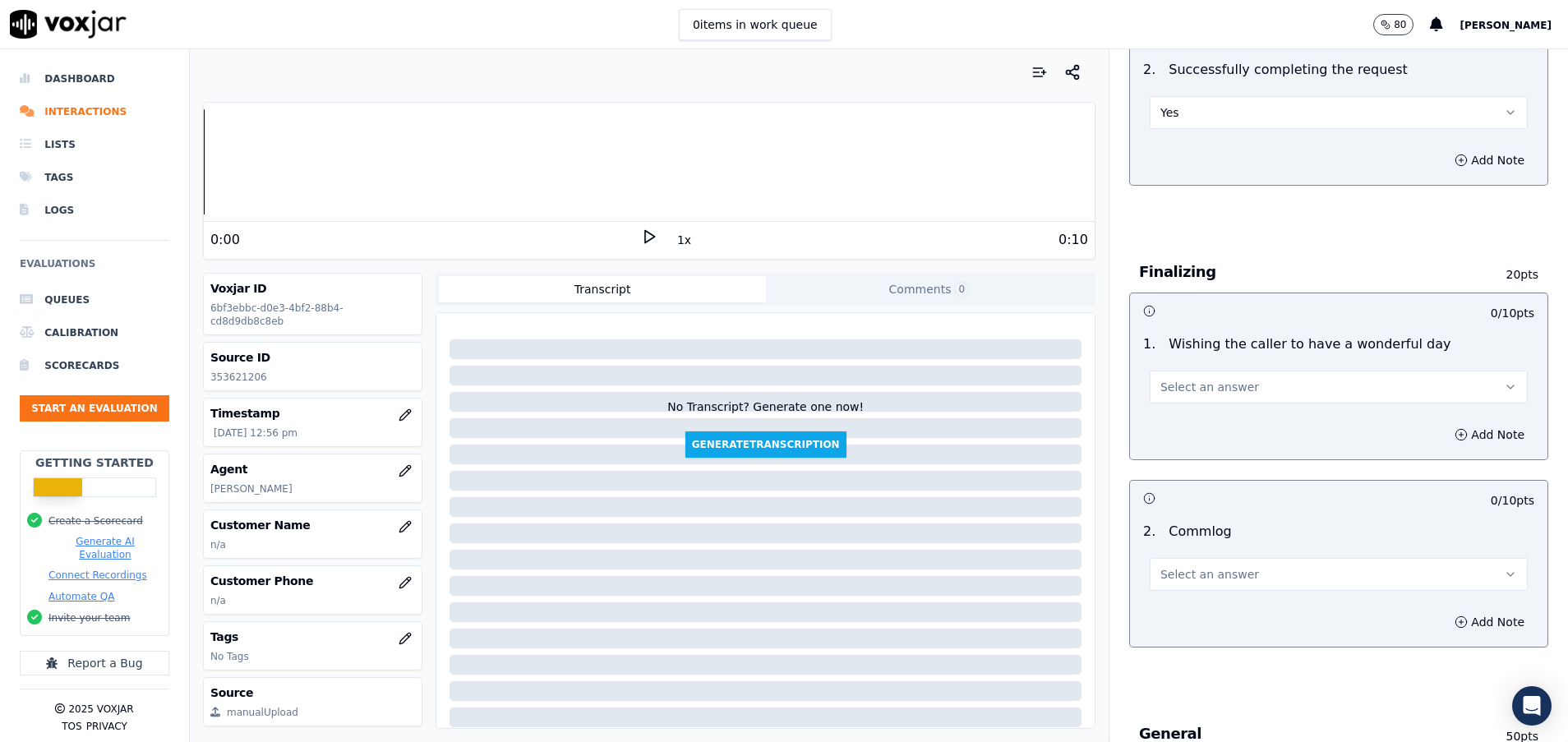
scroll to position [1109, 0]
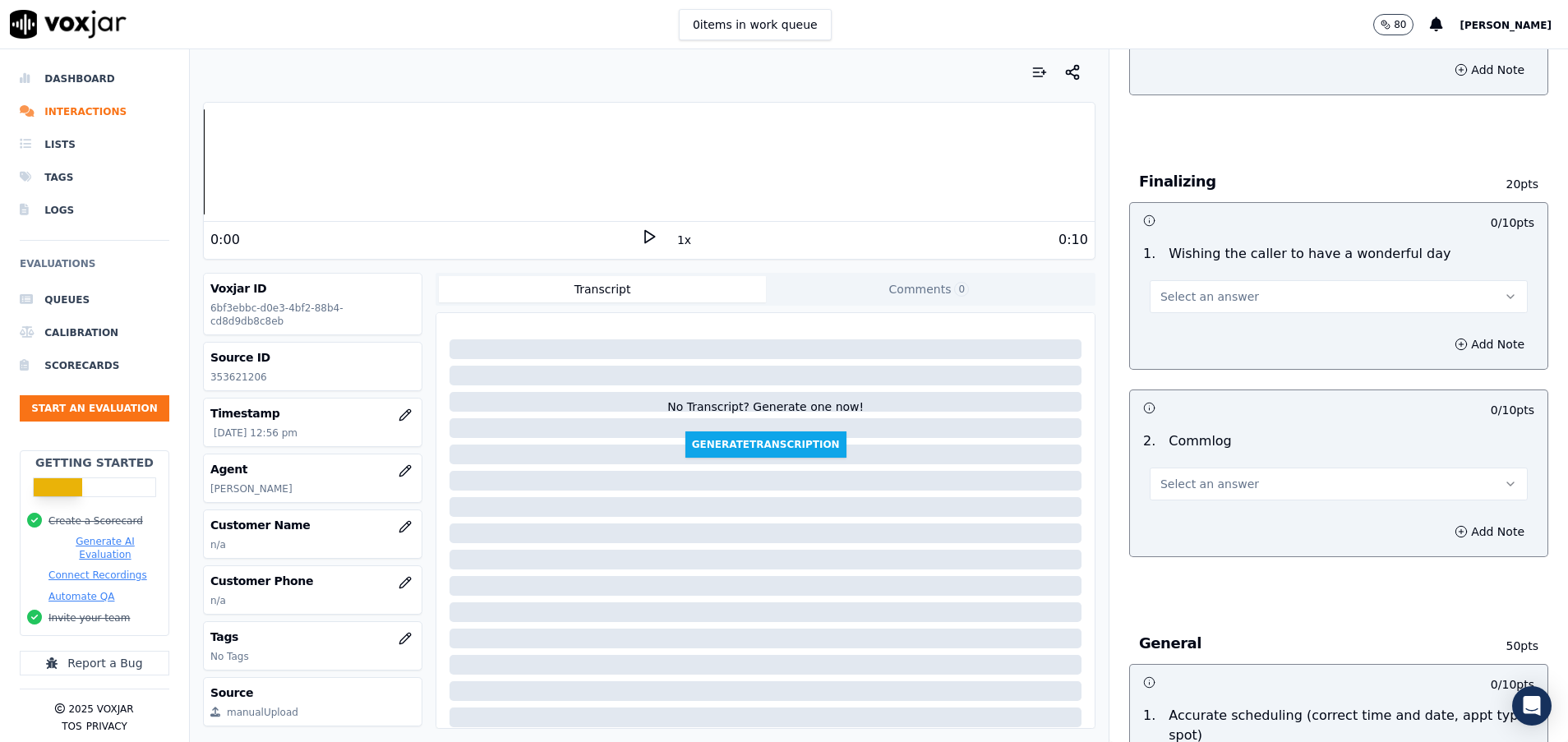
click at [1209, 481] on span "Select an answer" at bounding box center [1209, 484] width 98 height 17
click at [1211, 512] on div "Yes" at bounding box center [1296, 521] width 338 height 26
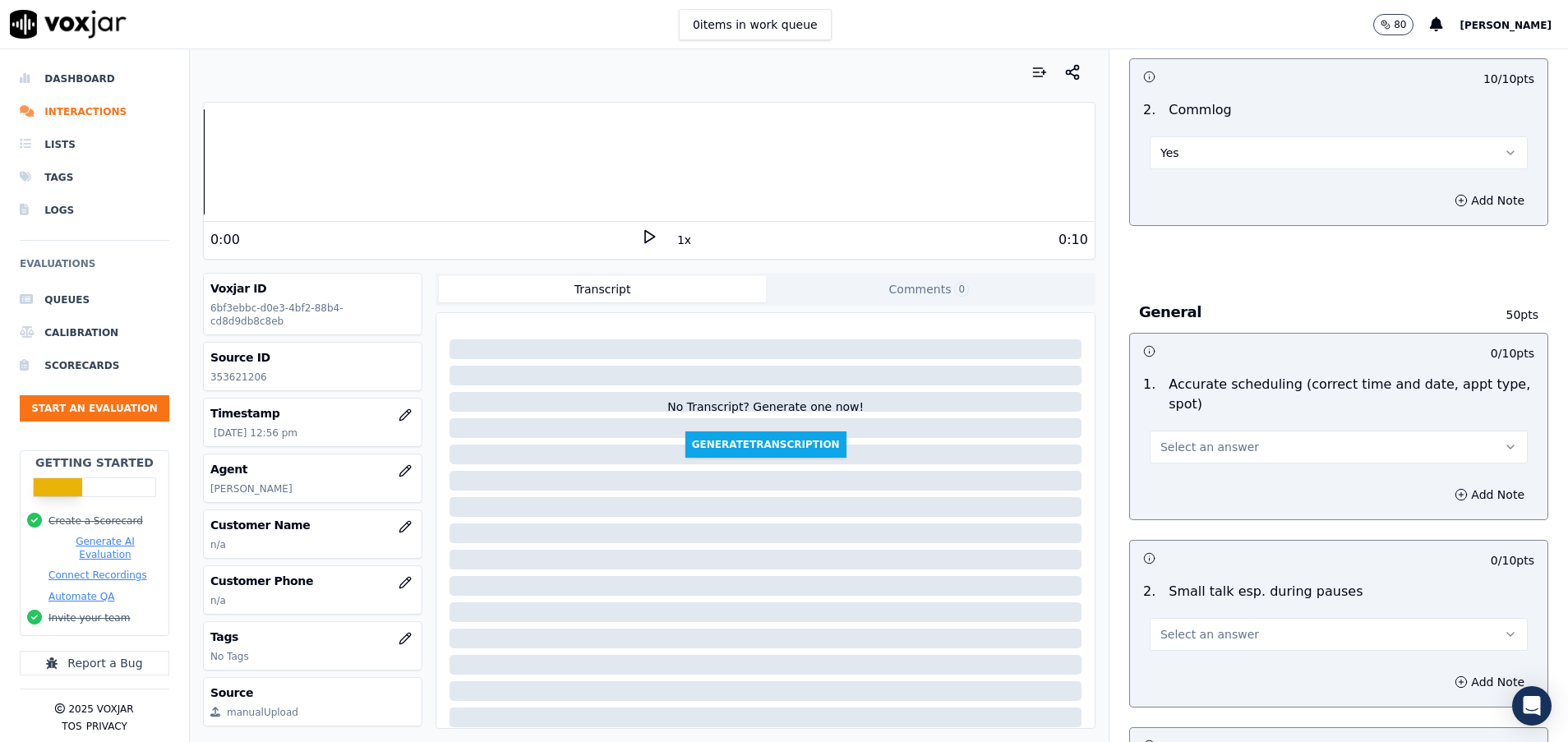
scroll to position [1480, 0]
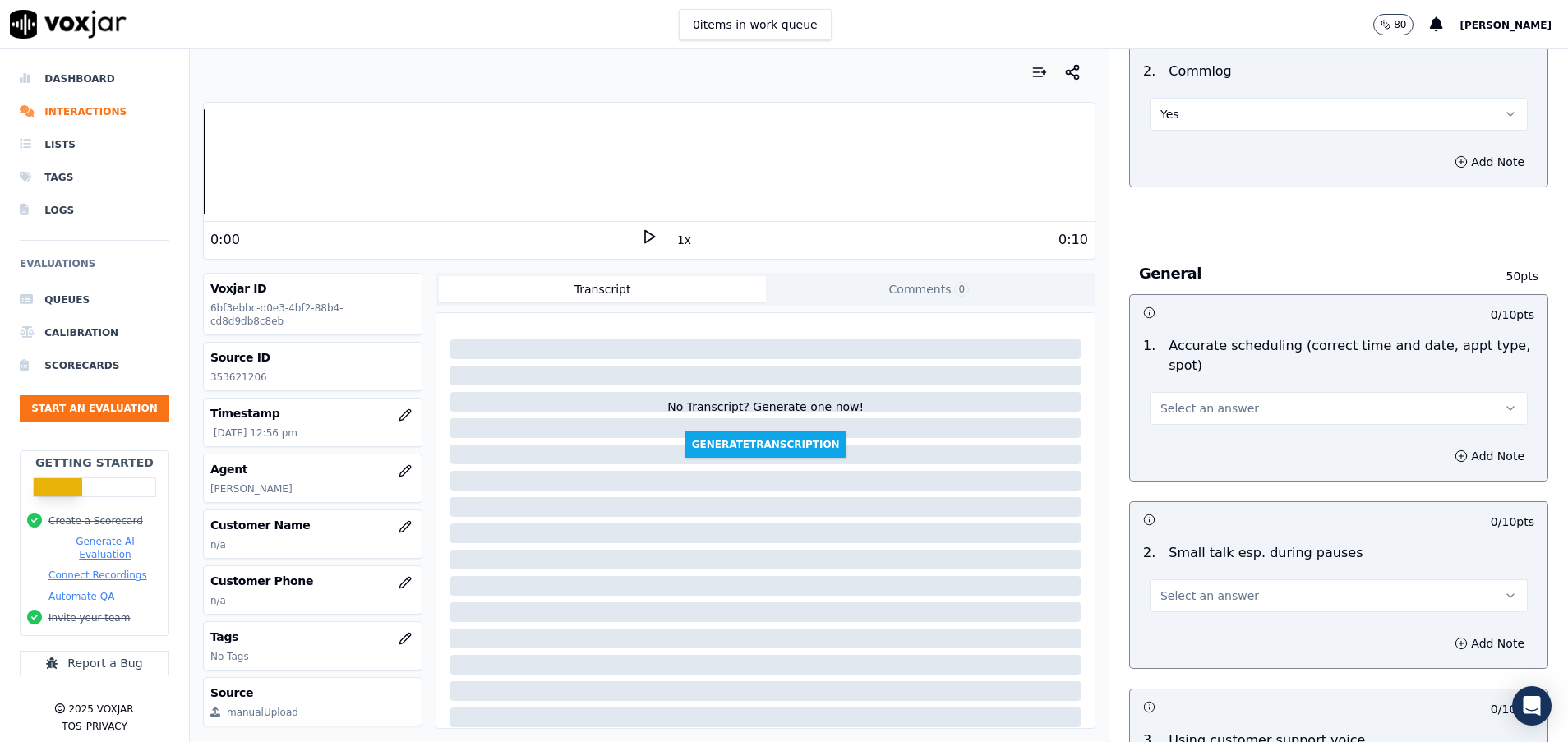
click at [1198, 413] on span "Select an answer" at bounding box center [1209, 408] width 98 height 17
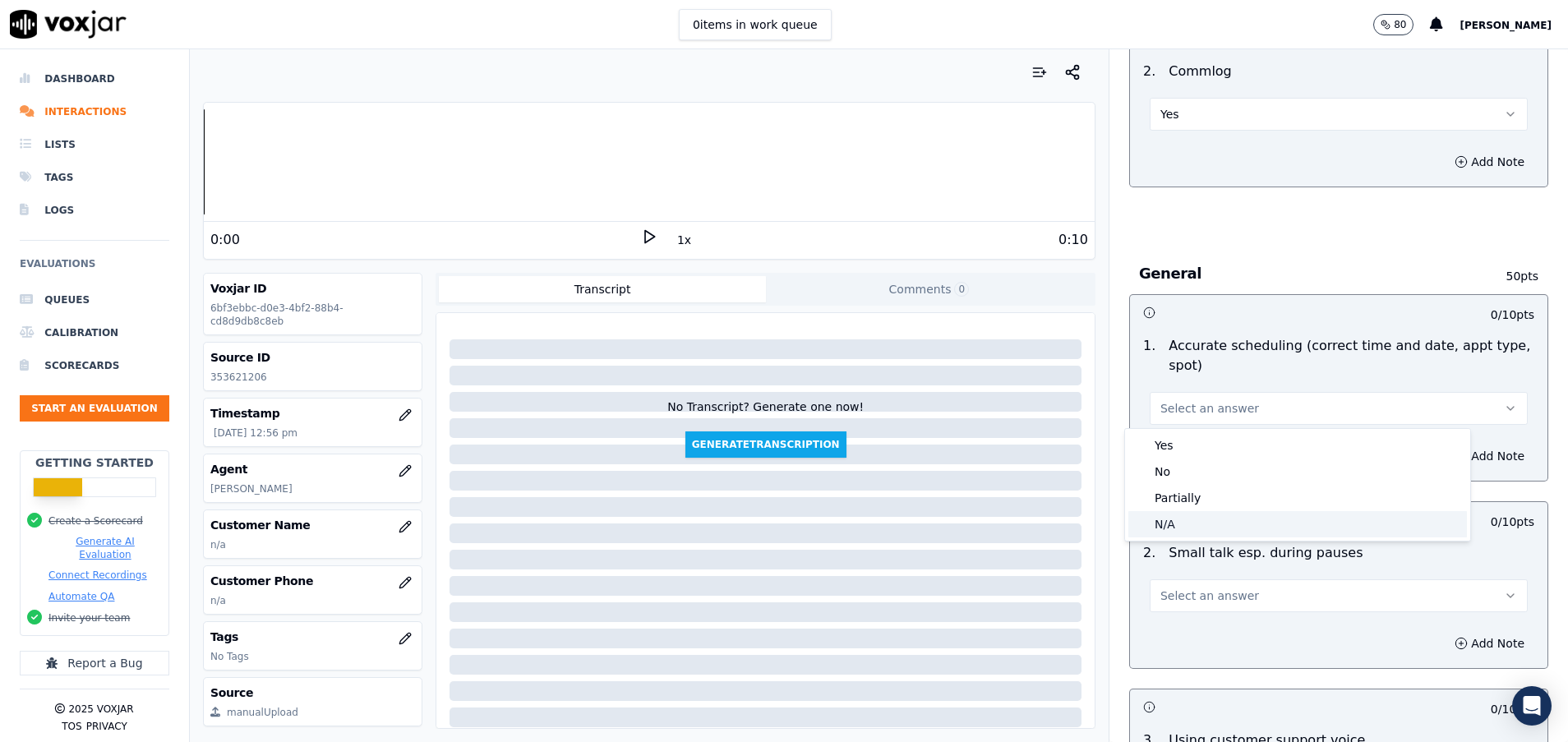
click at [1194, 525] on div "N/A" at bounding box center [1296, 524] width 338 height 26
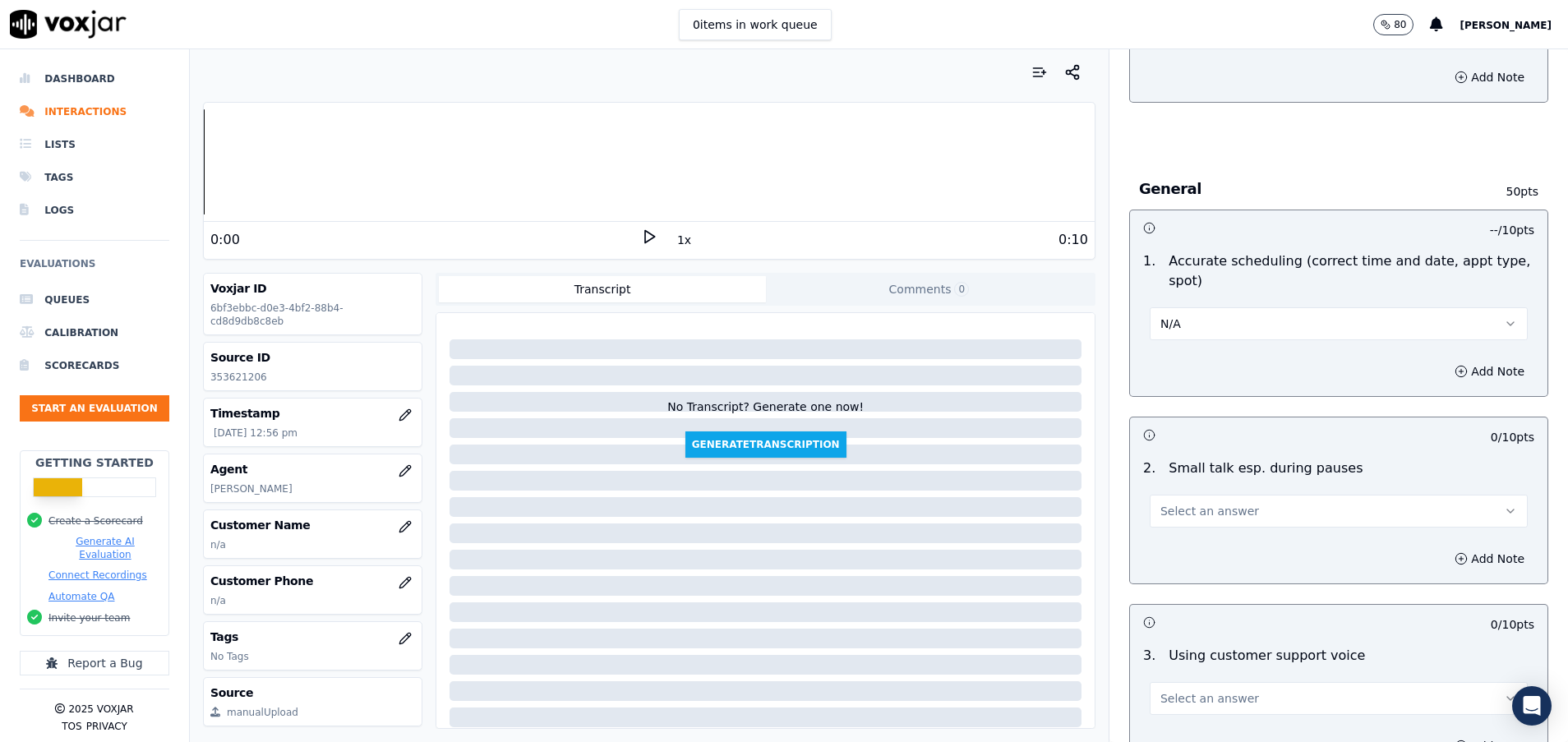
scroll to position [1603, 0]
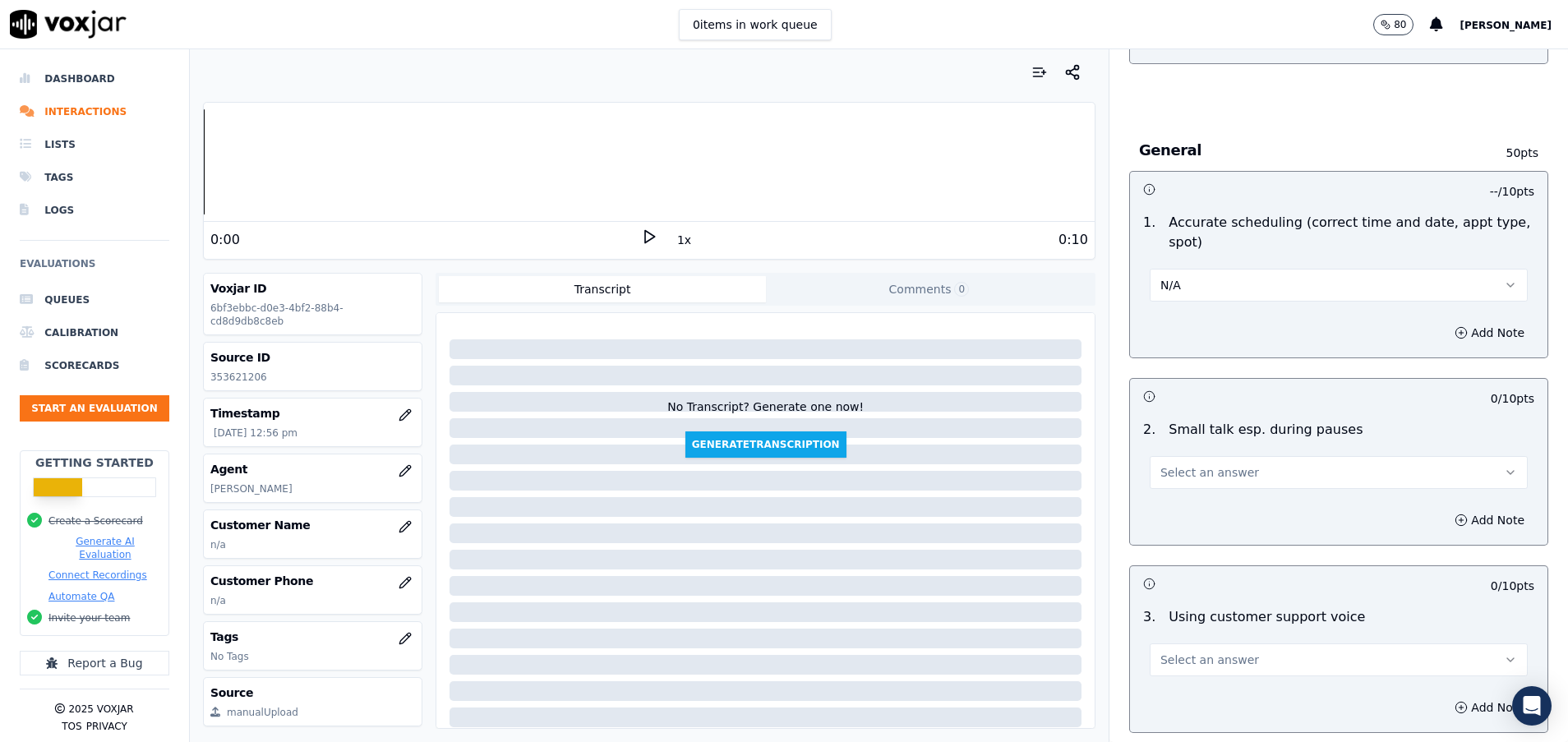
click at [1197, 469] on span "Select an answer" at bounding box center [1209, 472] width 98 height 17
click at [1198, 538] on div "No" at bounding box center [1296, 536] width 338 height 26
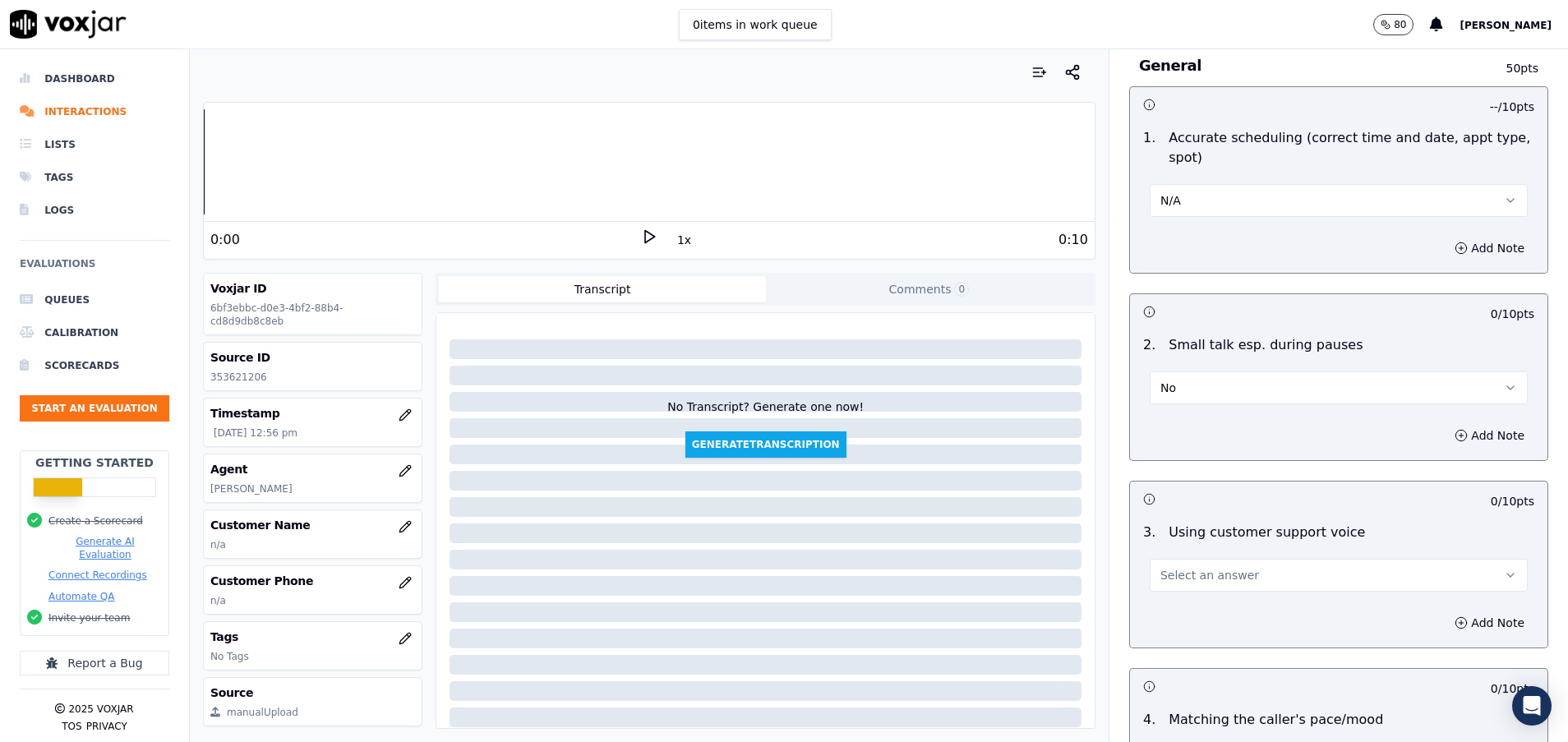
scroll to position [1726, 0]
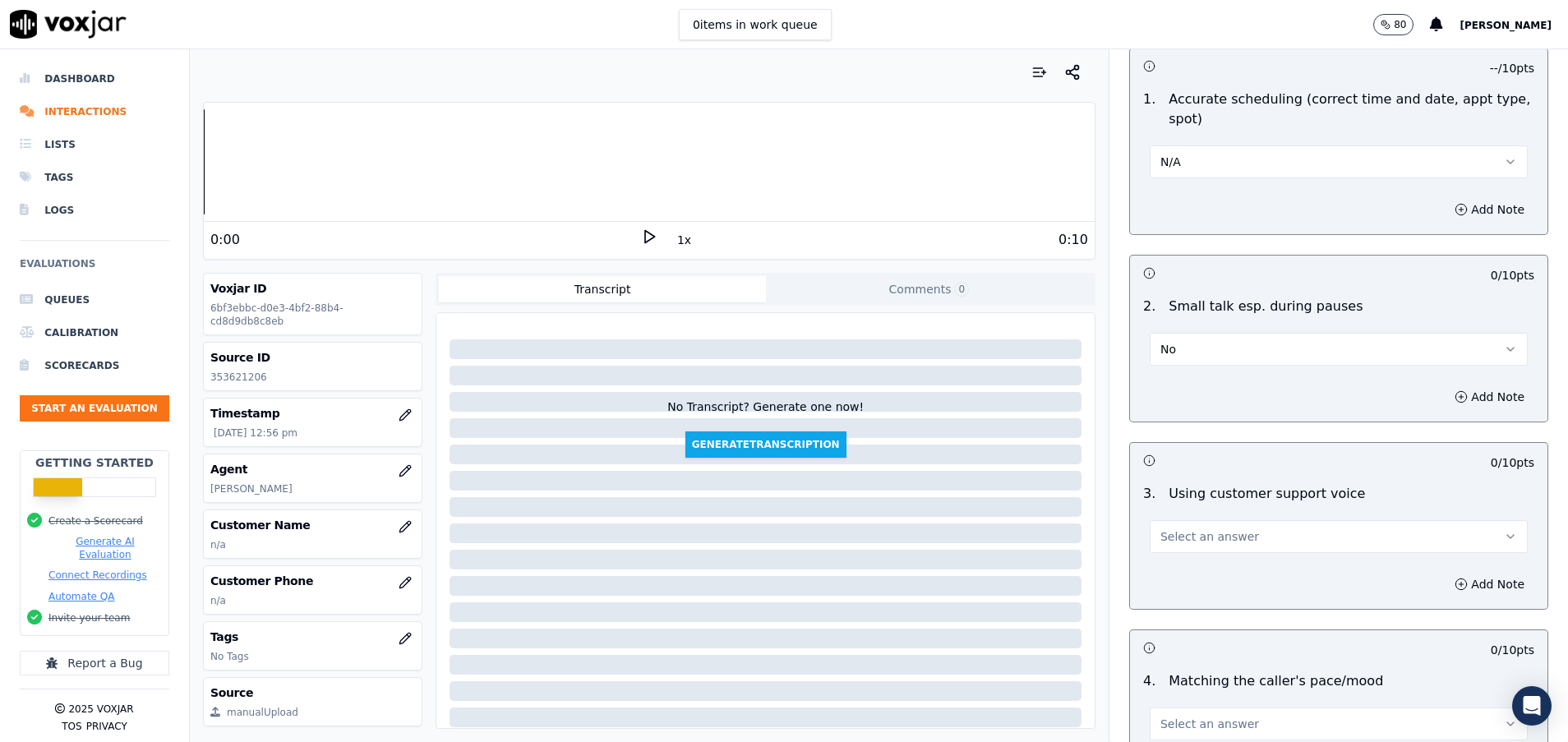
click at [1198, 541] on span "Select an answer" at bounding box center [1209, 536] width 98 height 17
click at [1199, 576] on div "Yes" at bounding box center [1296, 574] width 338 height 26
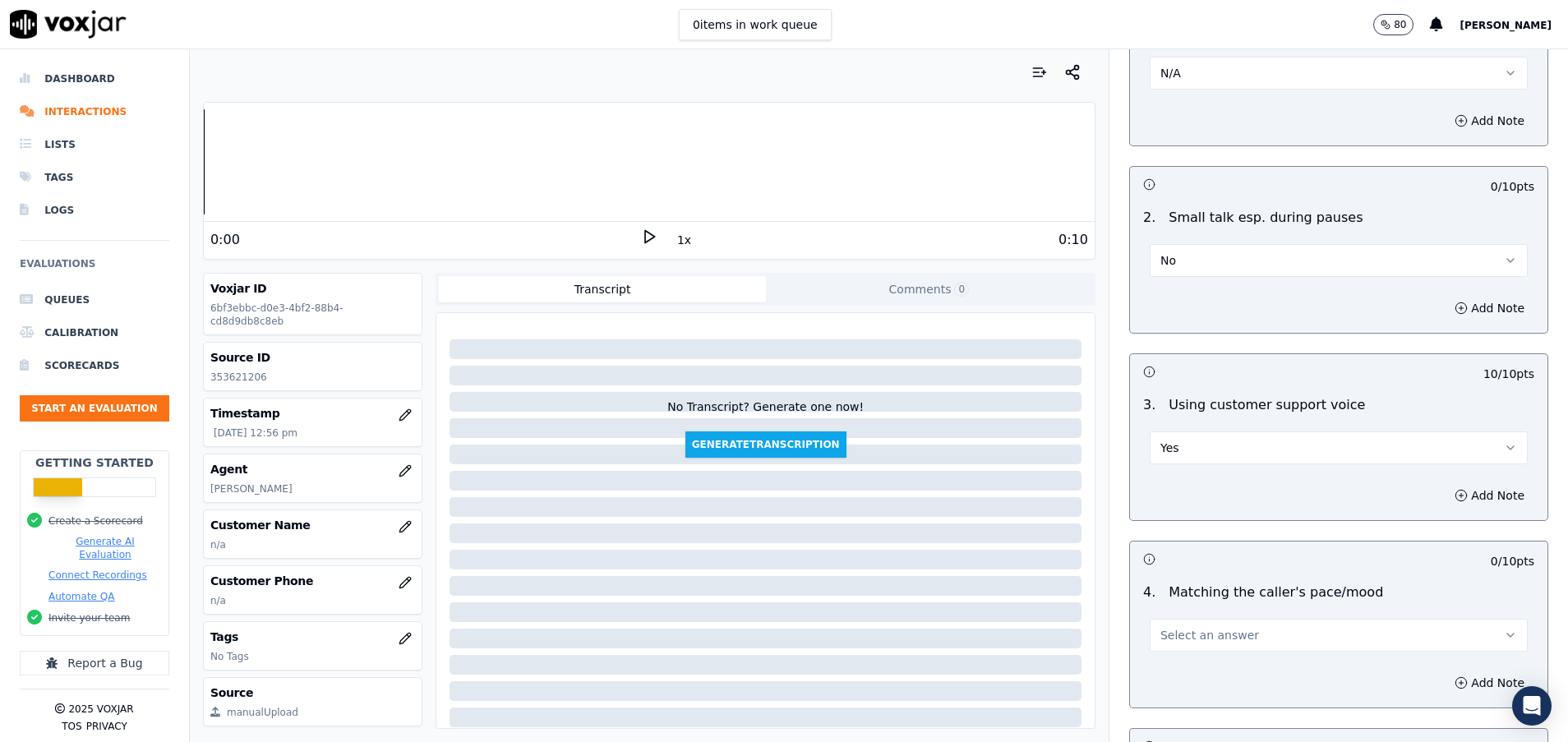
scroll to position [1849, 0]
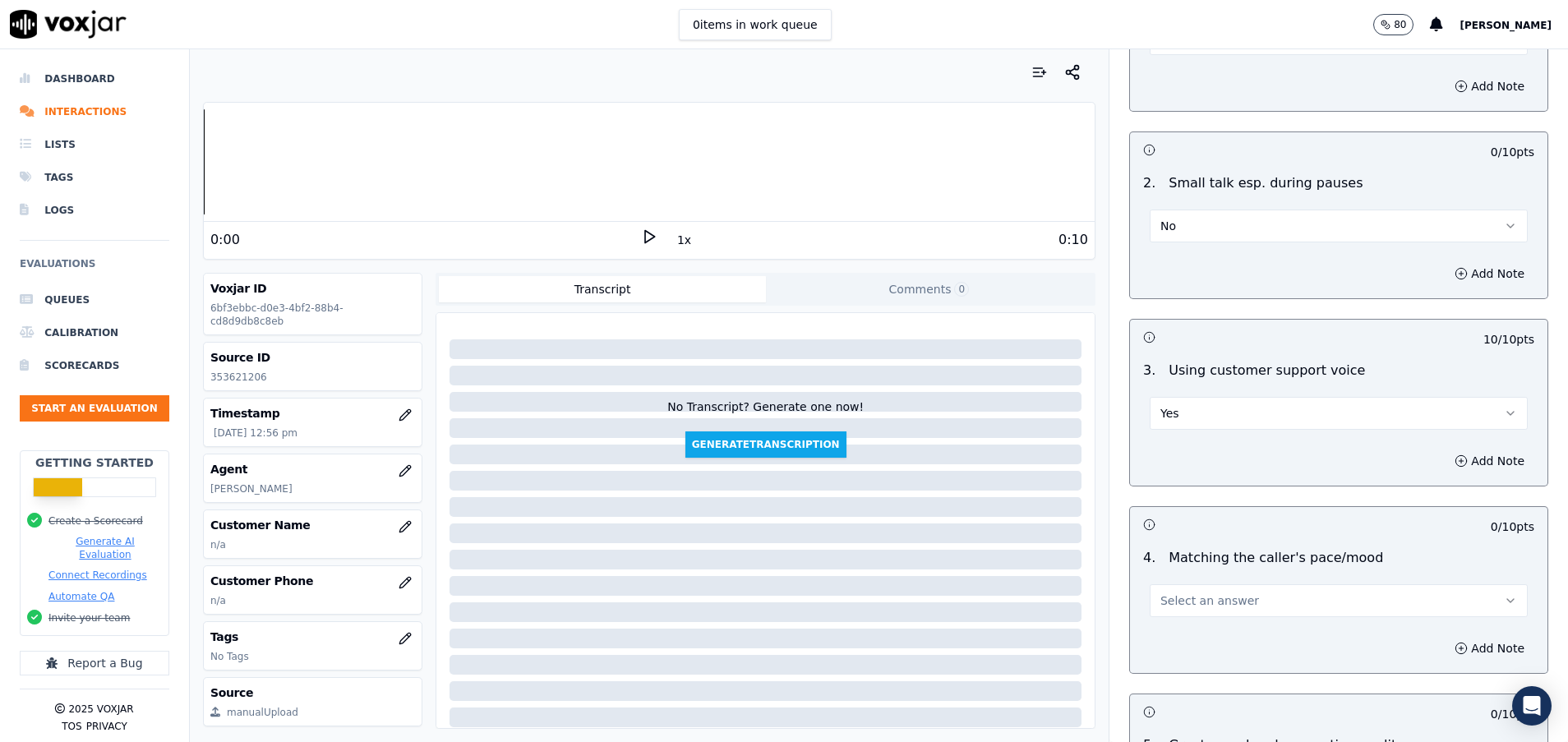
click at [1193, 599] on span "Select an answer" at bounding box center [1209, 600] width 98 height 17
click at [1193, 626] on div "Yes" at bounding box center [1296, 637] width 338 height 26
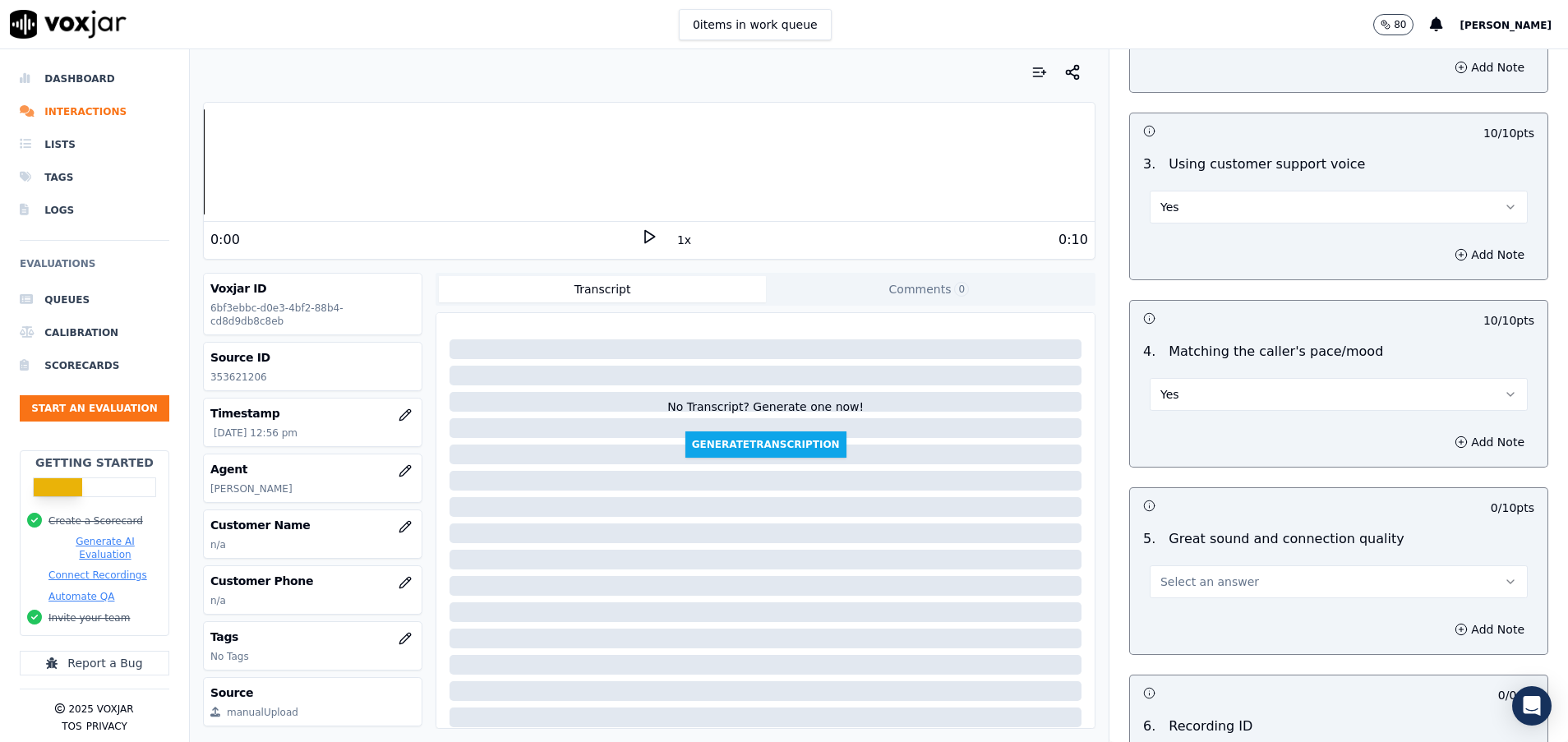
scroll to position [2096, 0]
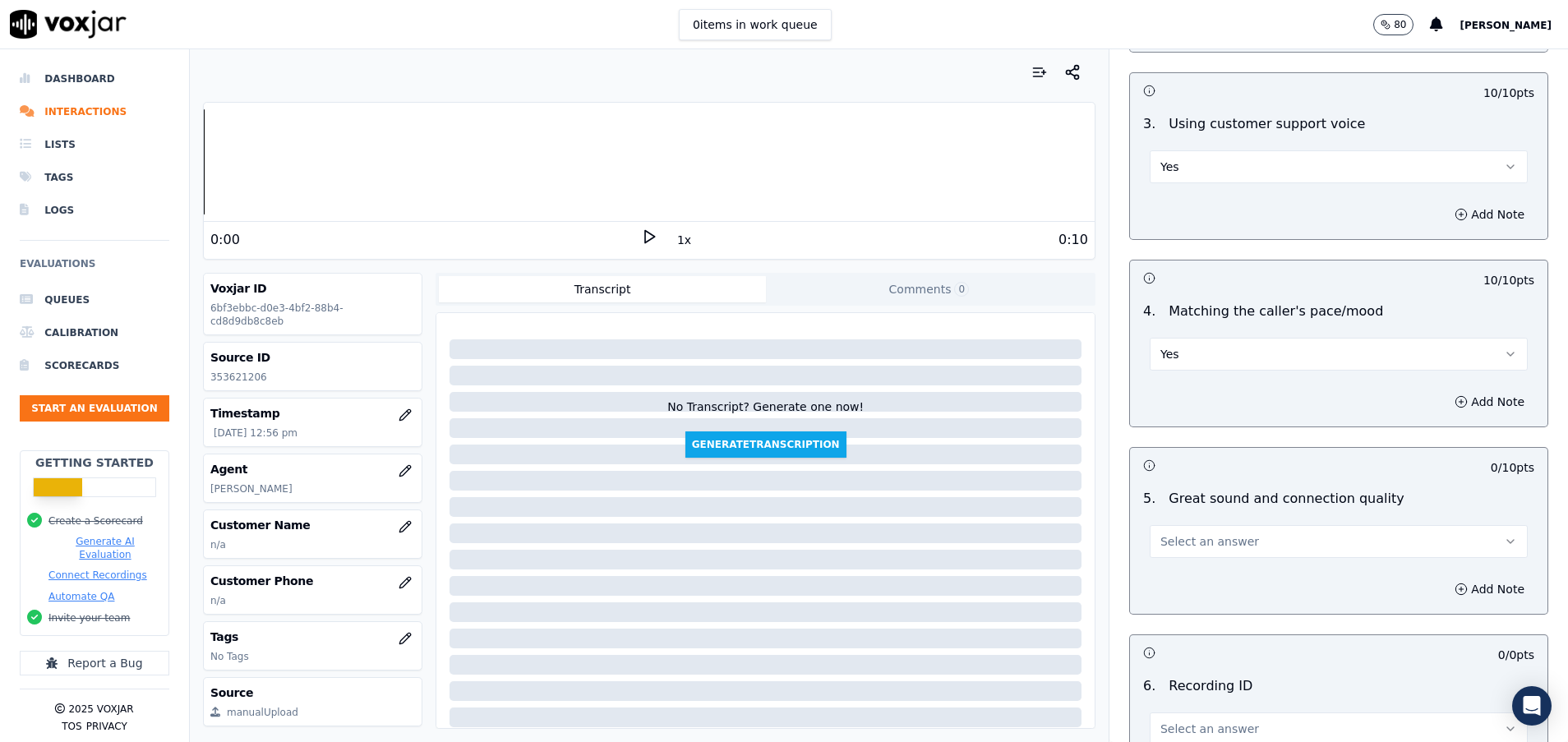
click at [1222, 540] on button "Select an answer" at bounding box center [1339, 541] width 378 height 33
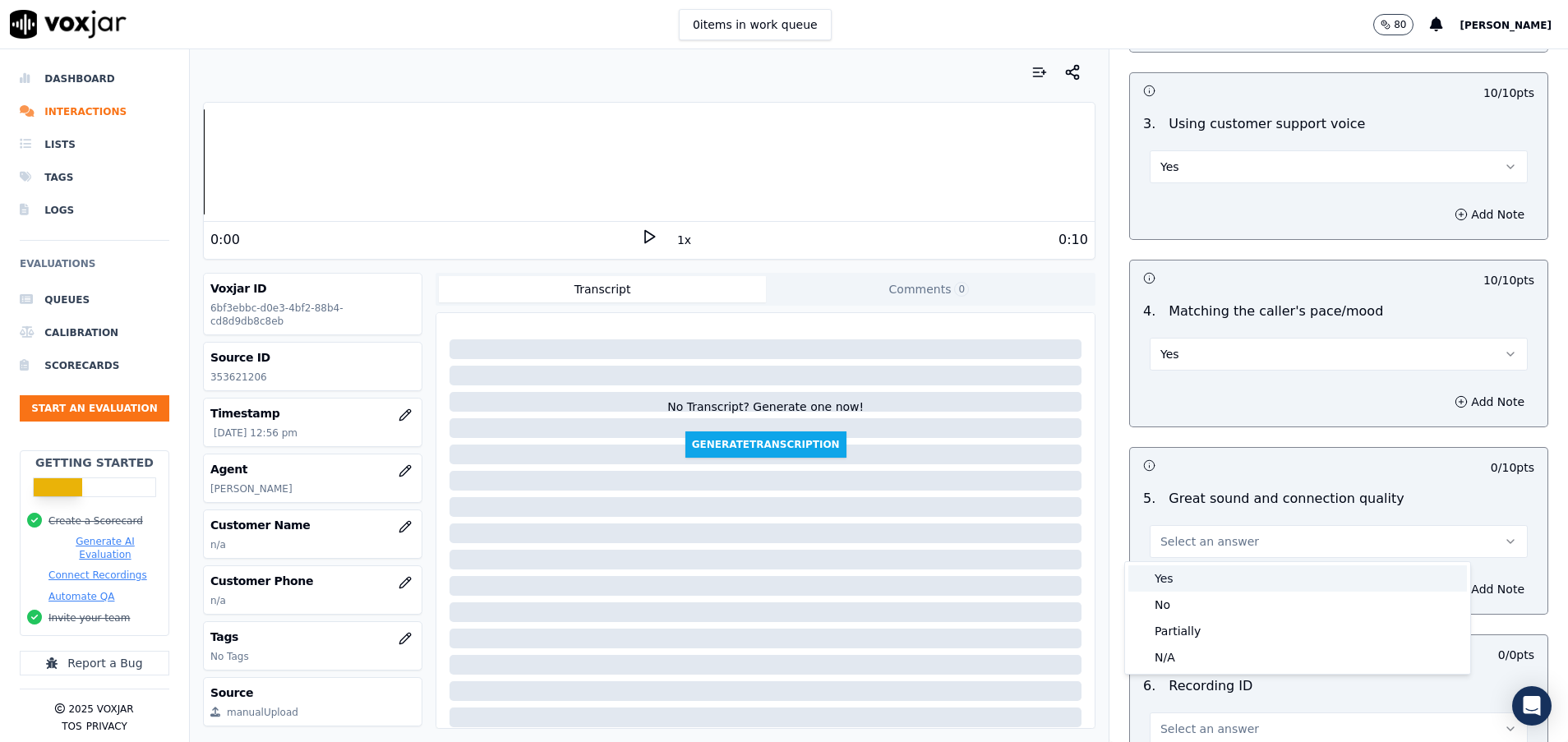
click at [1216, 577] on div "Yes" at bounding box center [1296, 578] width 338 height 26
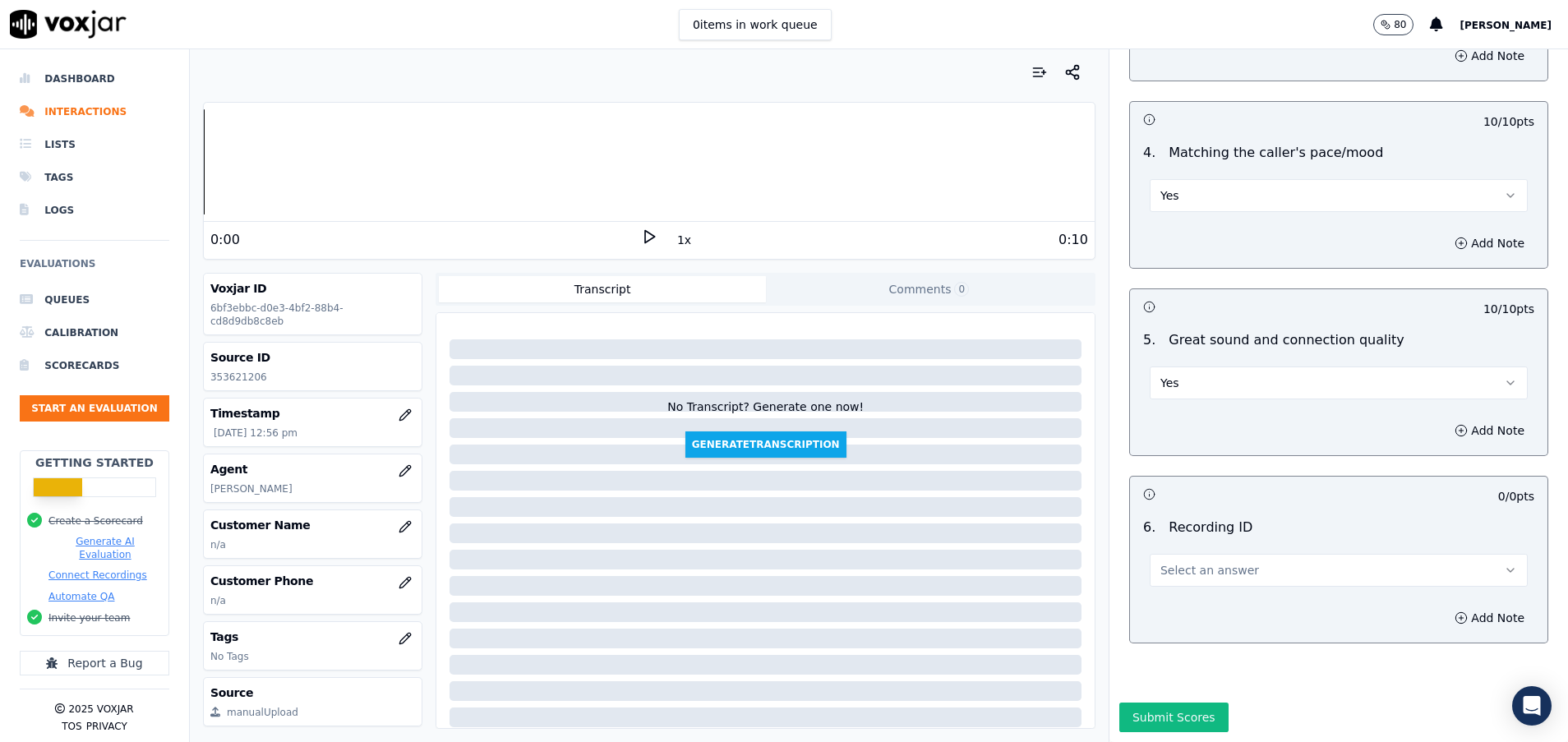
scroll to position [2311, 0]
click at [1188, 562] on span "Select an answer" at bounding box center [1209, 570] width 98 height 17
click at [1168, 556] on div "N/A" at bounding box center [1296, 561] width 338 height 26
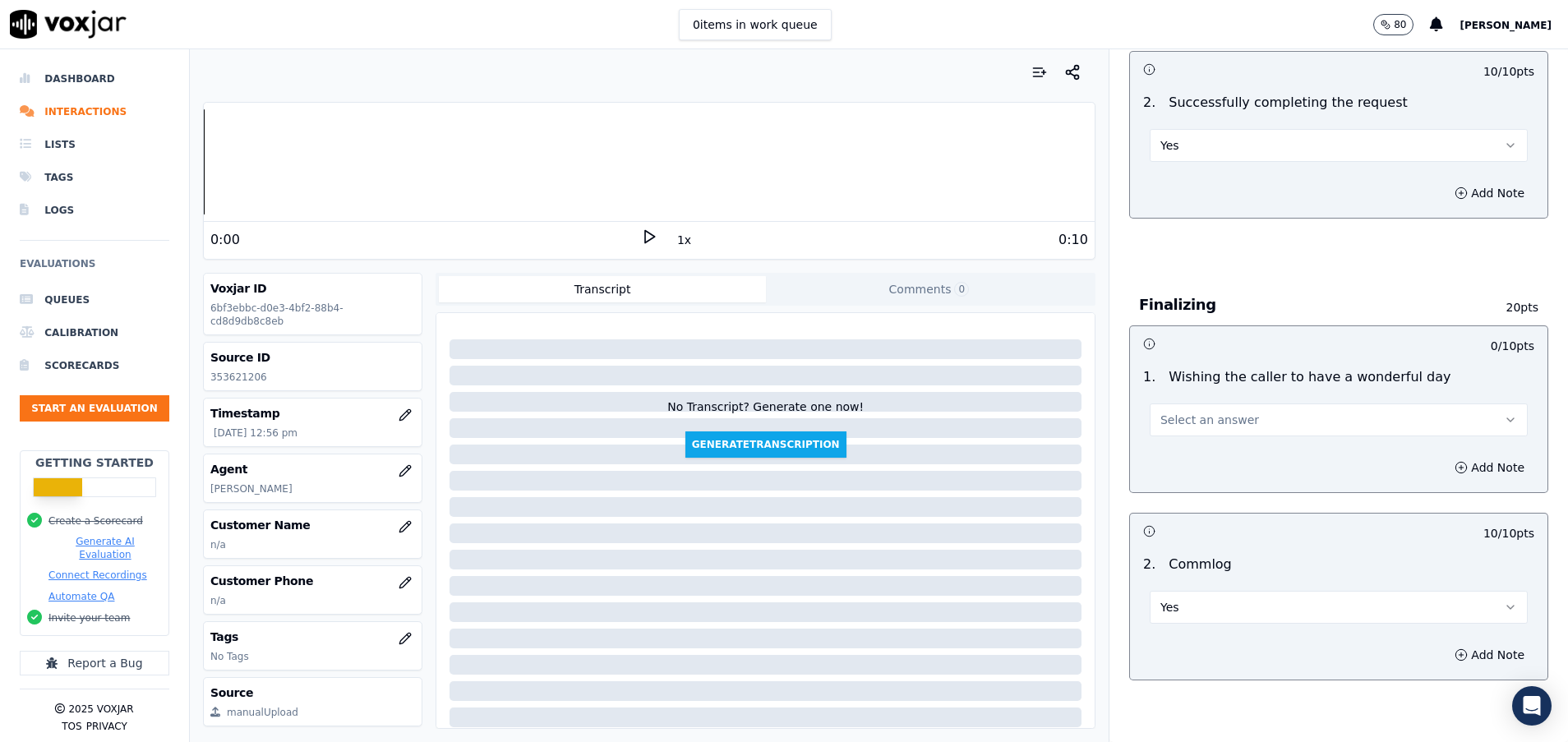
scroll to position [1109, 0]
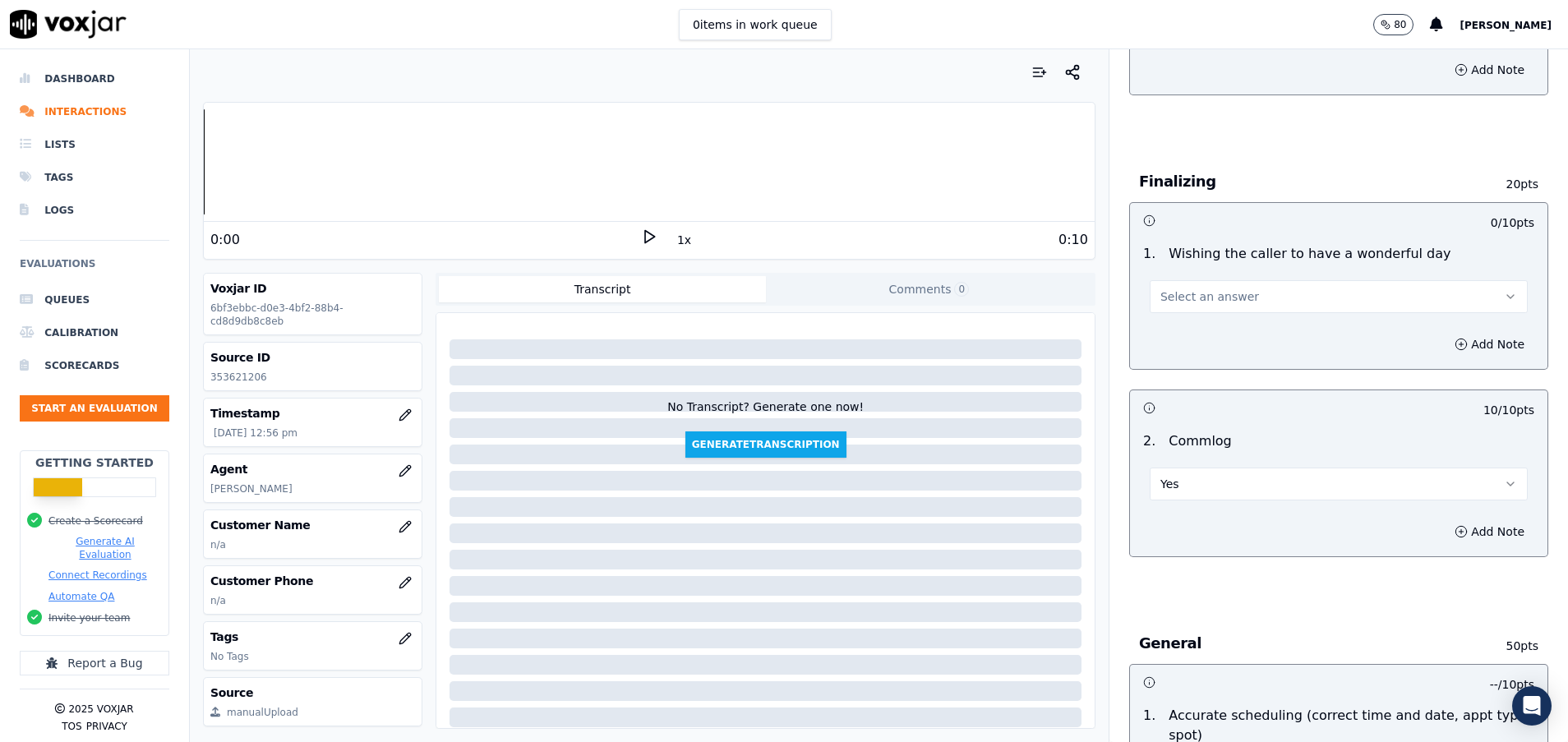
click at [1238, 318] on div "1 . Wishing the caller to have a wonderful day Select an answer" at bounding box center [1338, 278] width 417 height 82
click at [1237, 300] on button "Select an answer" at bounding box center [1339, 296] width 378 height 33
click at [1201, 337] on div "Yes" at bounding box center [1296, 334] width 338 height 26
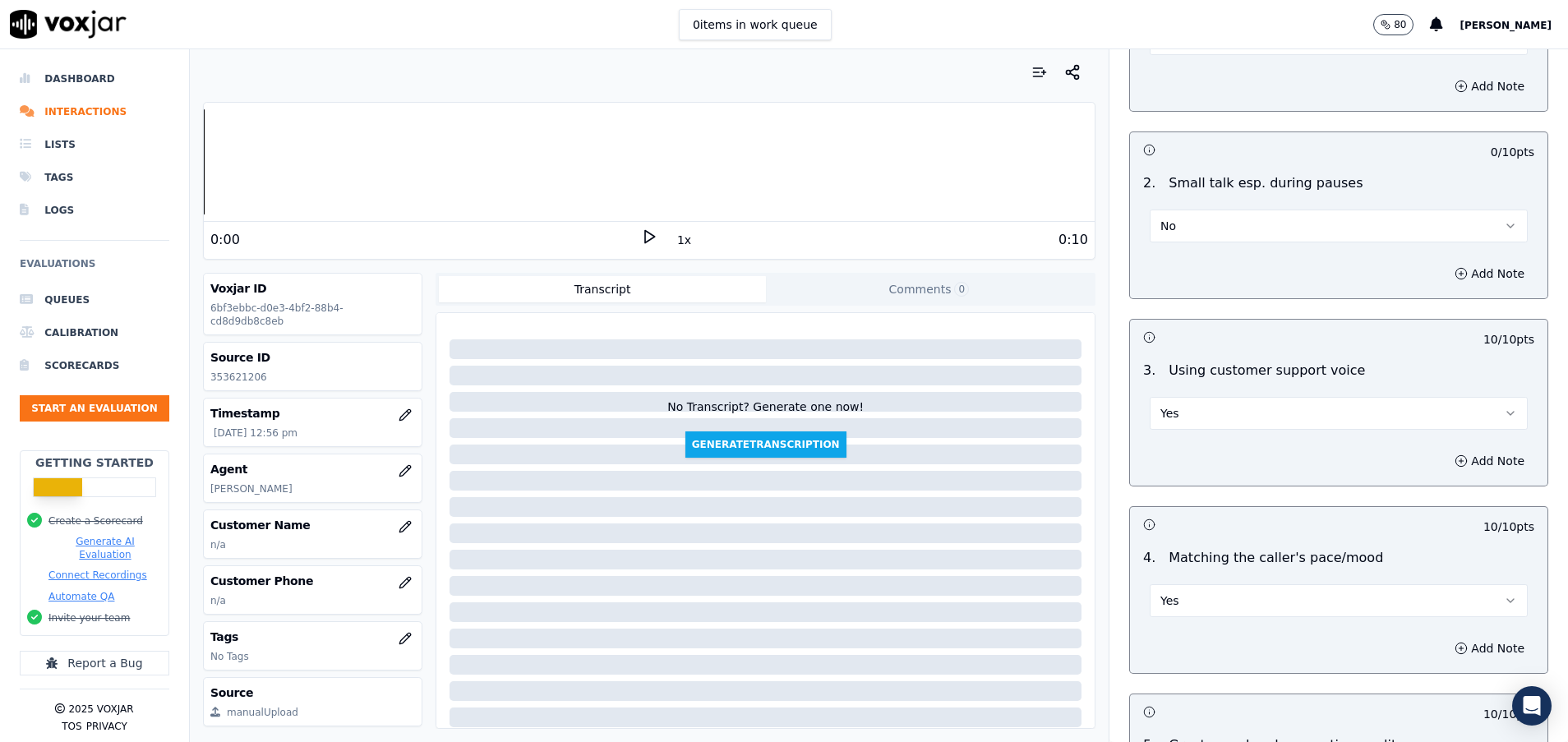
scroll to position [2311, 0]
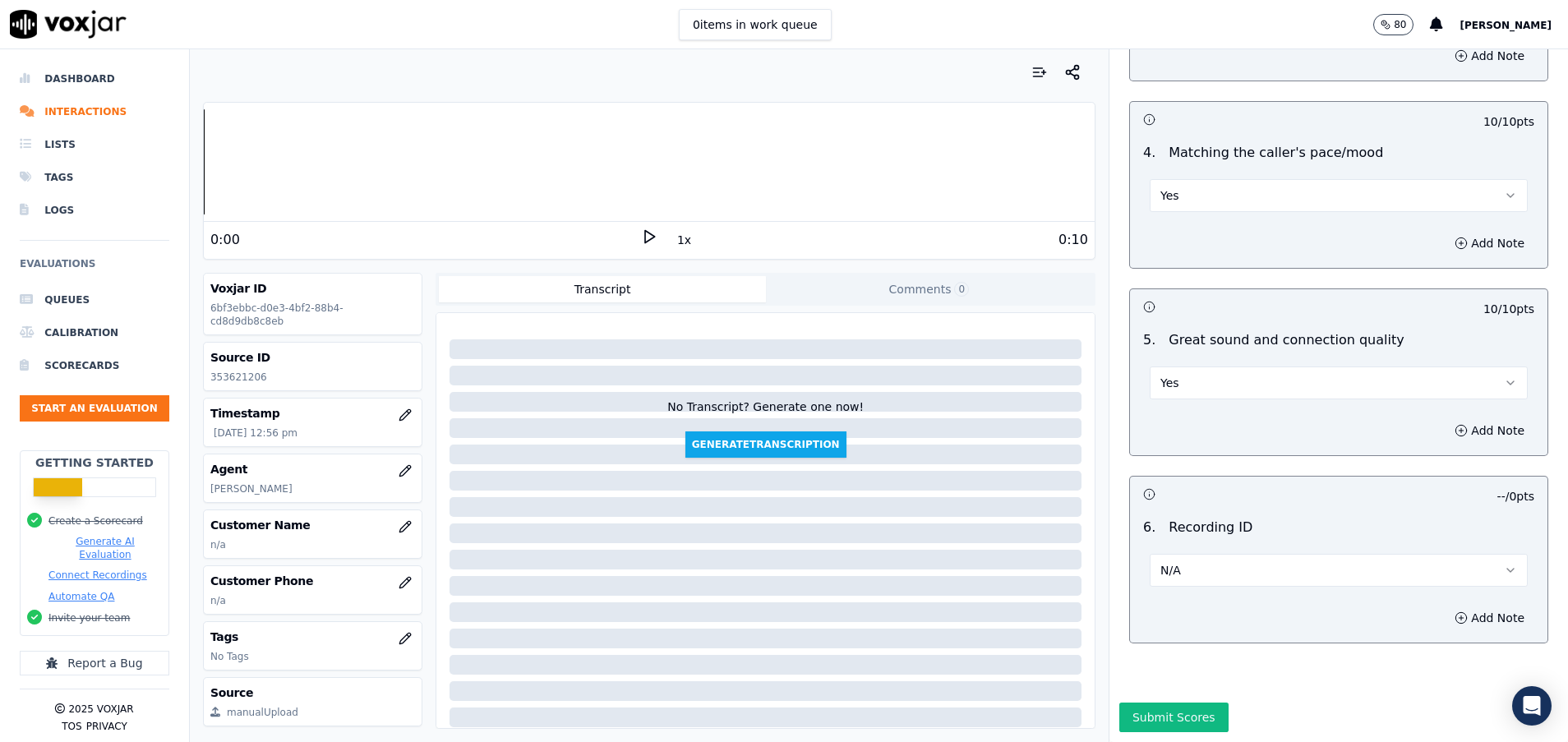
click at [1160, 702] on button "Submit Scores" at bounding box center [1173, 717] width 109 height 30
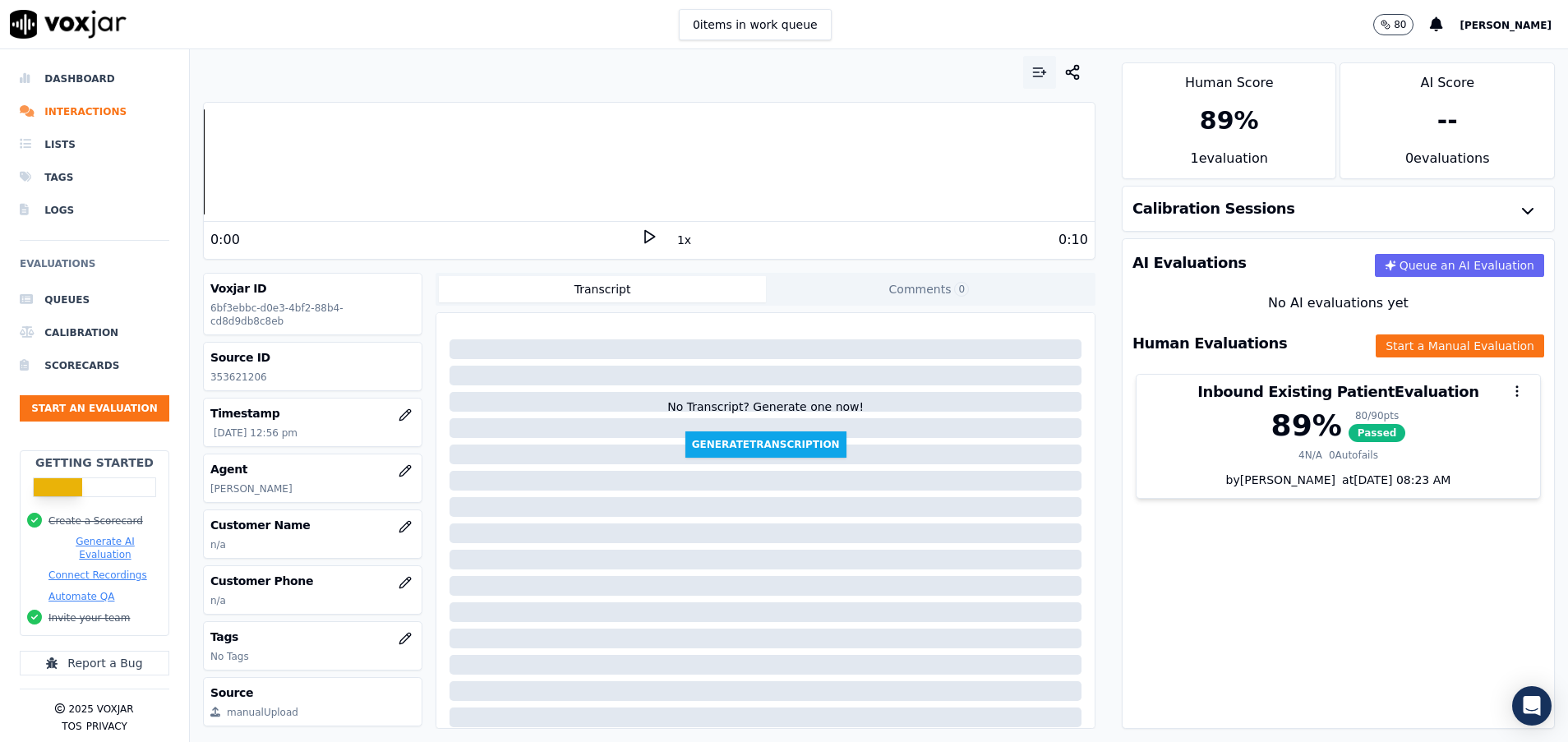
click at [1023, 75] on button "button" at bounding box center [1039, 72] width 33 height 33
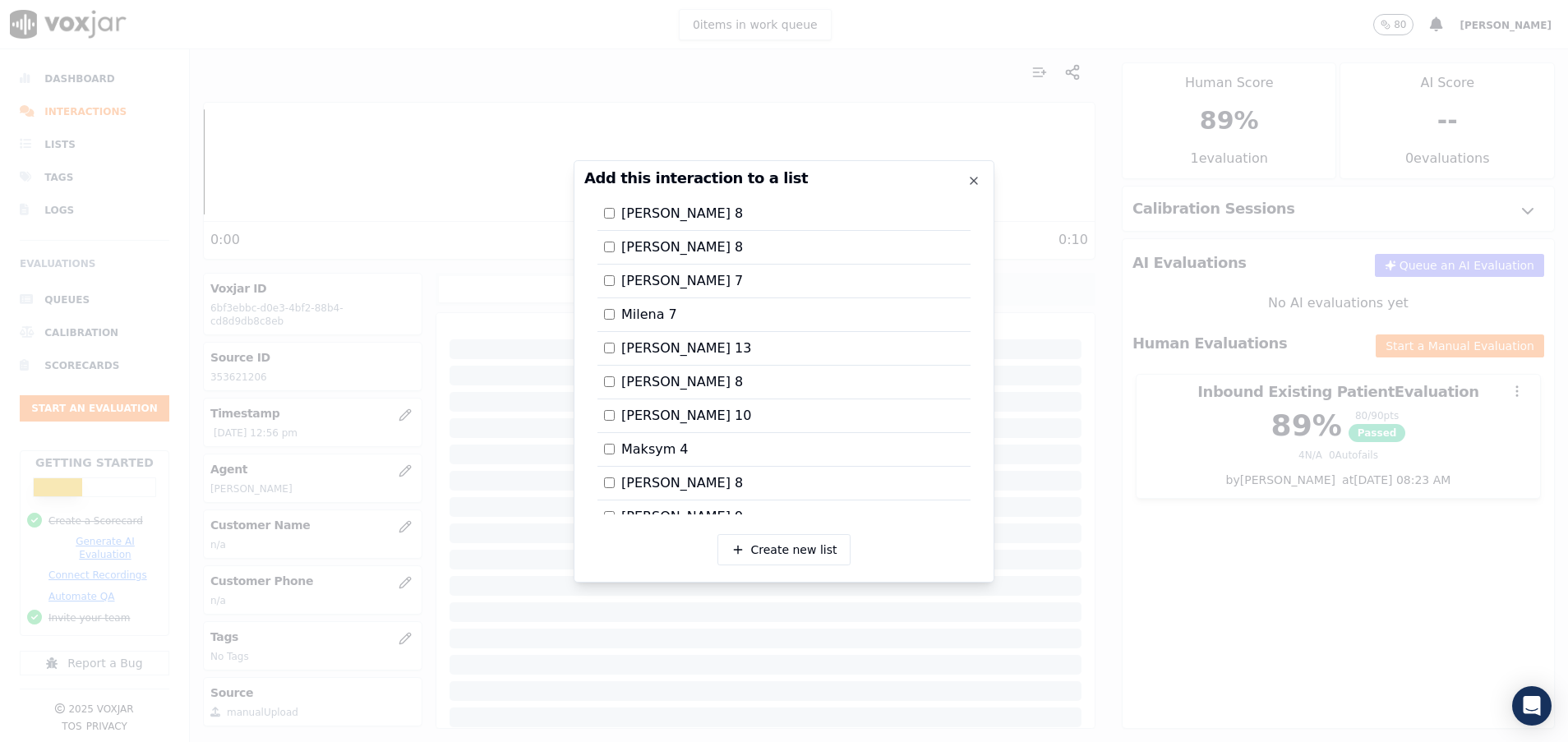
scroll to position [370, 0]
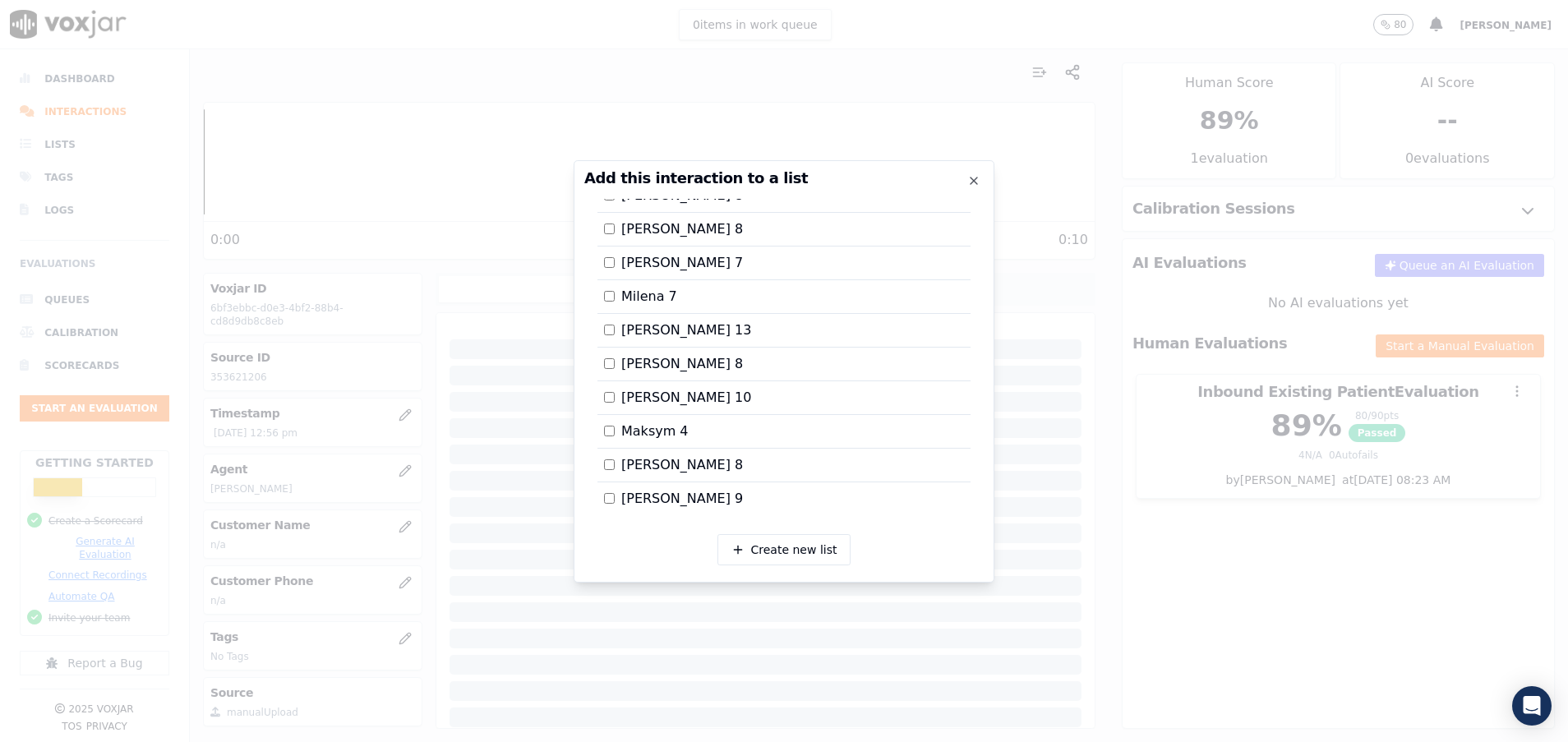
click at [615, 436] on label "Maksym 4" at bounding box center [646, 432] width 84 height 19
click at [1179, 547] on div at bounding box center [784, 371] width 1568 height 742
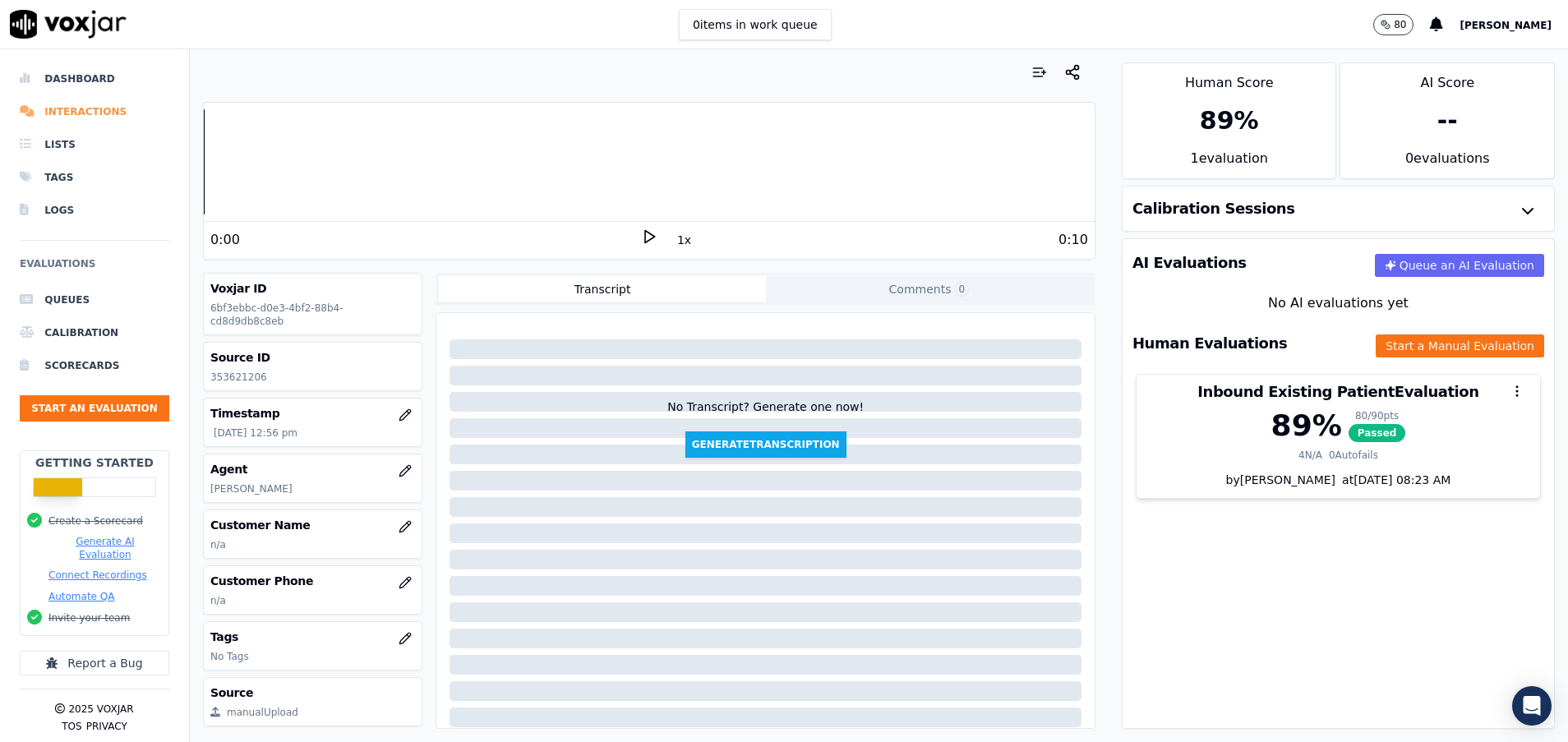
drag, startPoint x: 67, startPoint y: 84, endPoint x: 69, endPoint y: 101, distance: 17.1
click at [67, 84] on li "Dashboard" at bounding box center [94, 78] width 149 height 33
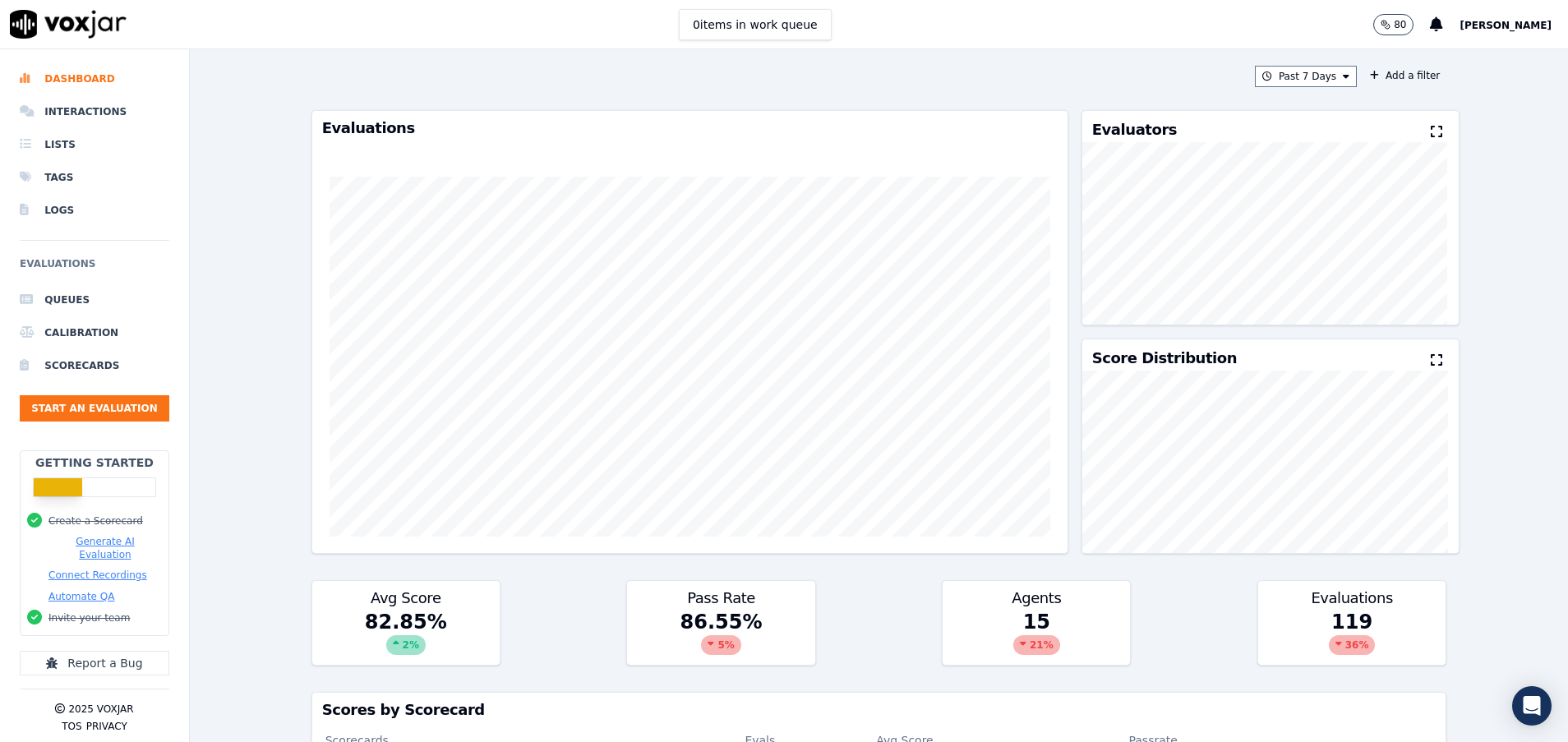
click at [1430, 129] on icon at bounding box center [1435, 131] width 11 height 13
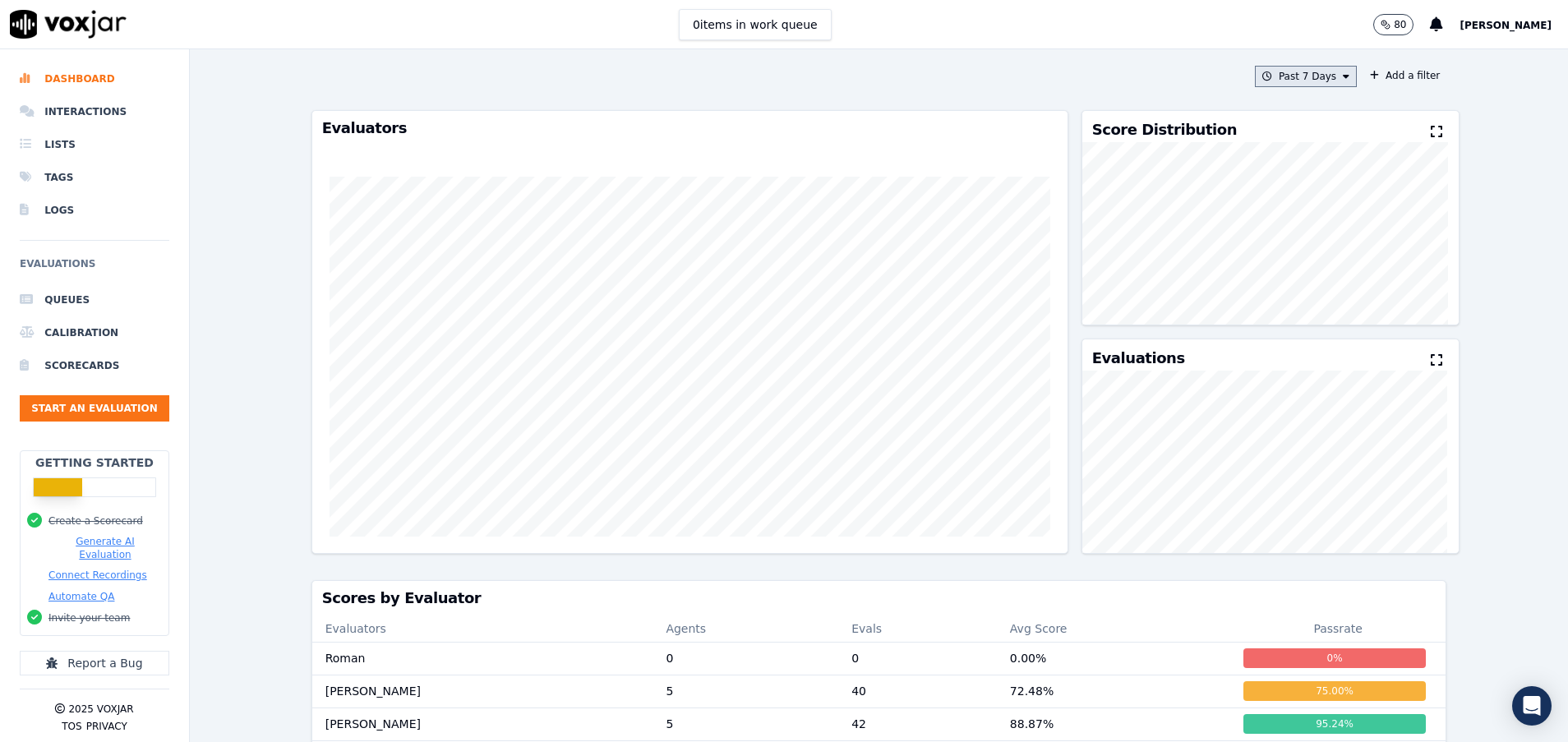
click at [1301, 76] on button "Past 7 Days" at bounding box center [1305, 76] width 102 height 21
click at [1279, 121] on label "[DATE]" at bounding box center [1301, 127] width 88 height 19
click at [1317, 279] on button "Add" at bounding box center [1332, 266] width 32 height 26
click at [113, 400] on button "Start an Evaluation" at bounding box center [94, 409] width 149 height 26
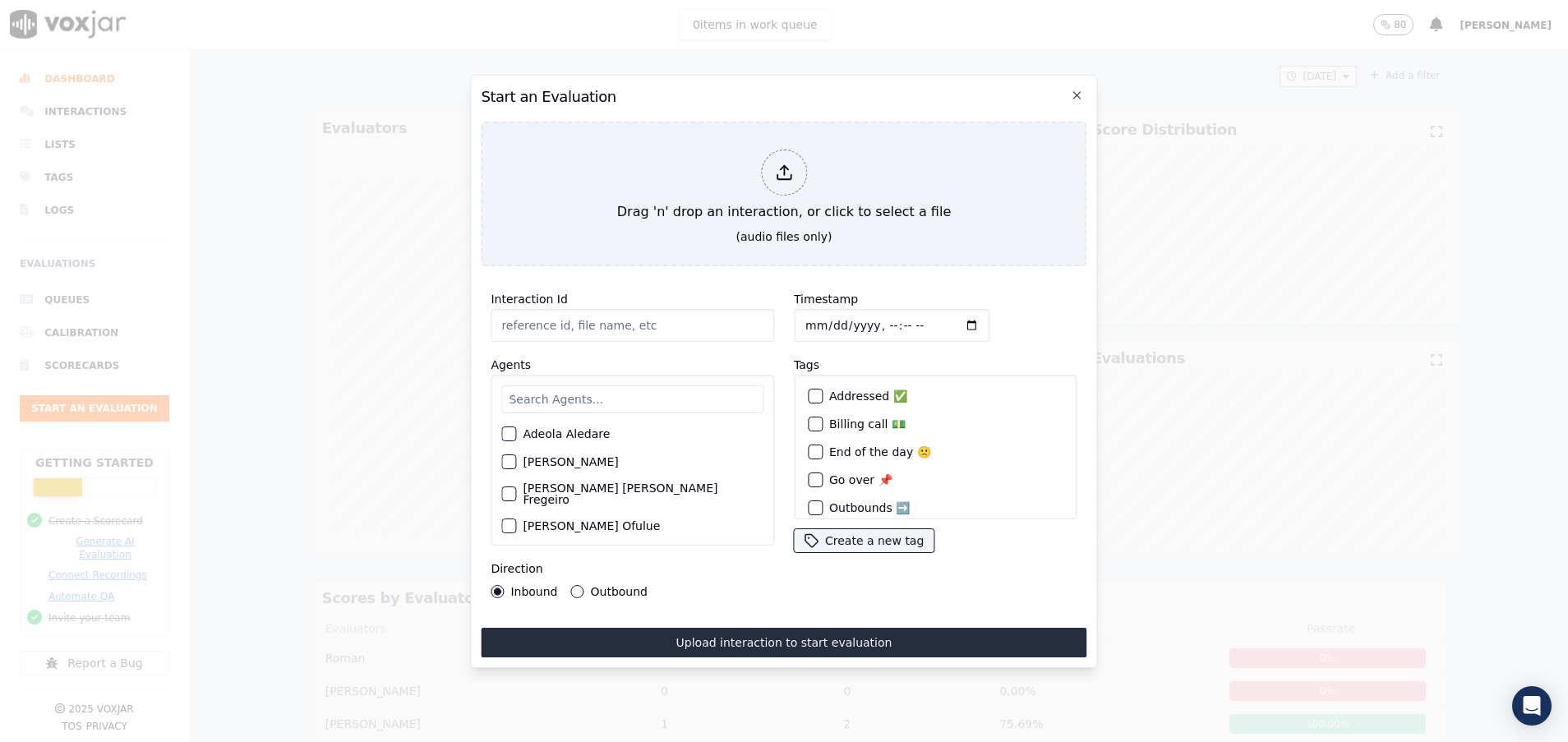
click at [589, 375] on div "Adeola Aledare Alina Cheban Ana Paula Fregeiro Anderson Ofulue Angela Itrechio …" at bounding box center [632, 460] width 283 height 171
click at [590, 389] on input "text" at bounding box center [632, 399] width 262 height 28
click at [546, 388] on input "text" at bounding box center [632, 399] width 262 height 28
click at [557, 313] on input "Interaction Id" at bounding box center [632, 324] width 283 height 33
paste input "353350861"
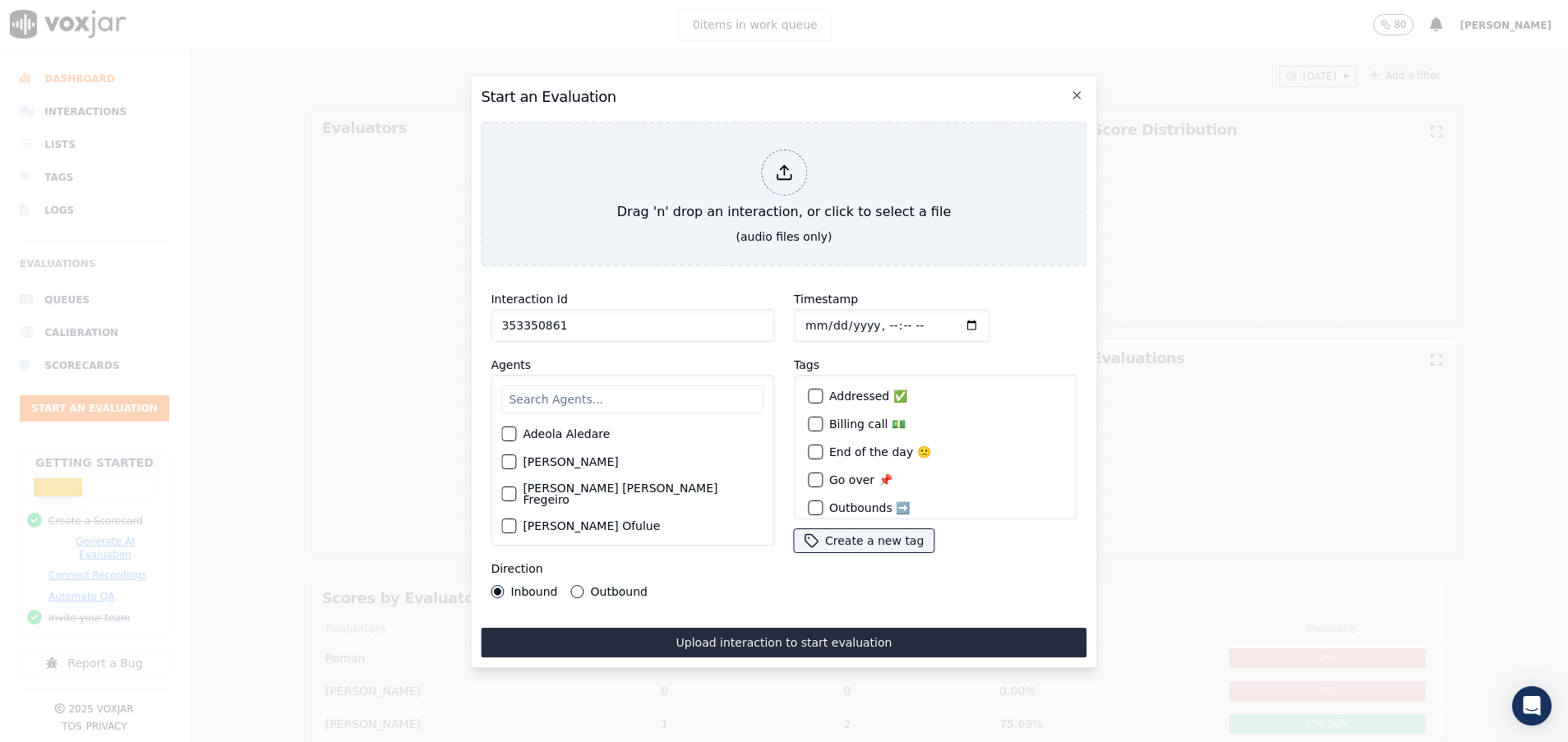
type input "353350861"
click at [534, 385] on input "text" at bounding box center [632, 399] width 262 height 28
type input "mak"
click at [513, 425] on div "[PERSON_NAME]" at bounding box center [632, 439] width 262 height 28
click at [509, 433] on div "button" at bounding box center [507, 439] width 11 height 11
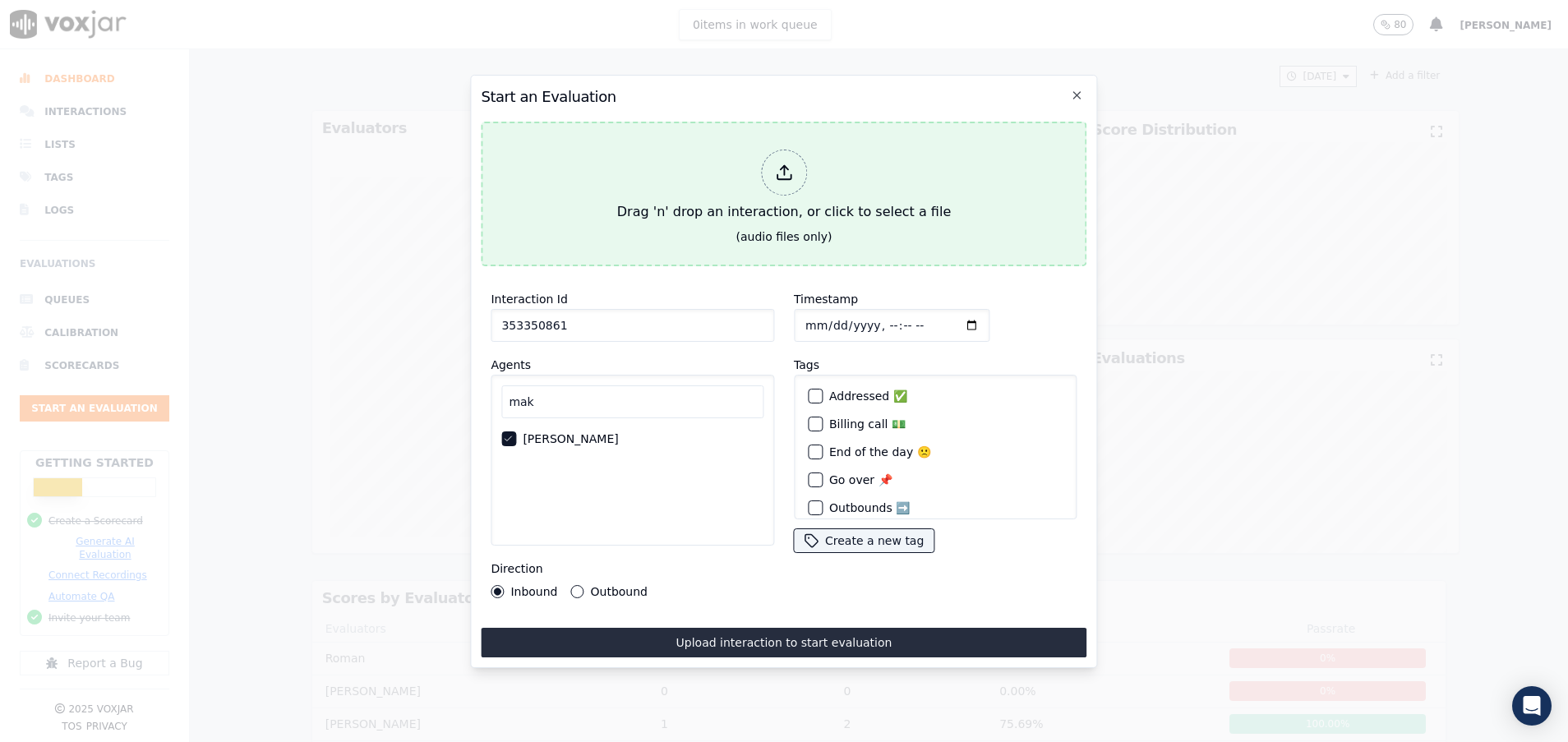
click at [640, 221] on button "Drag 'n' drop an interaction, or click to select a file (audio files only)" at bounding box center [783, 193] width 606 height 145
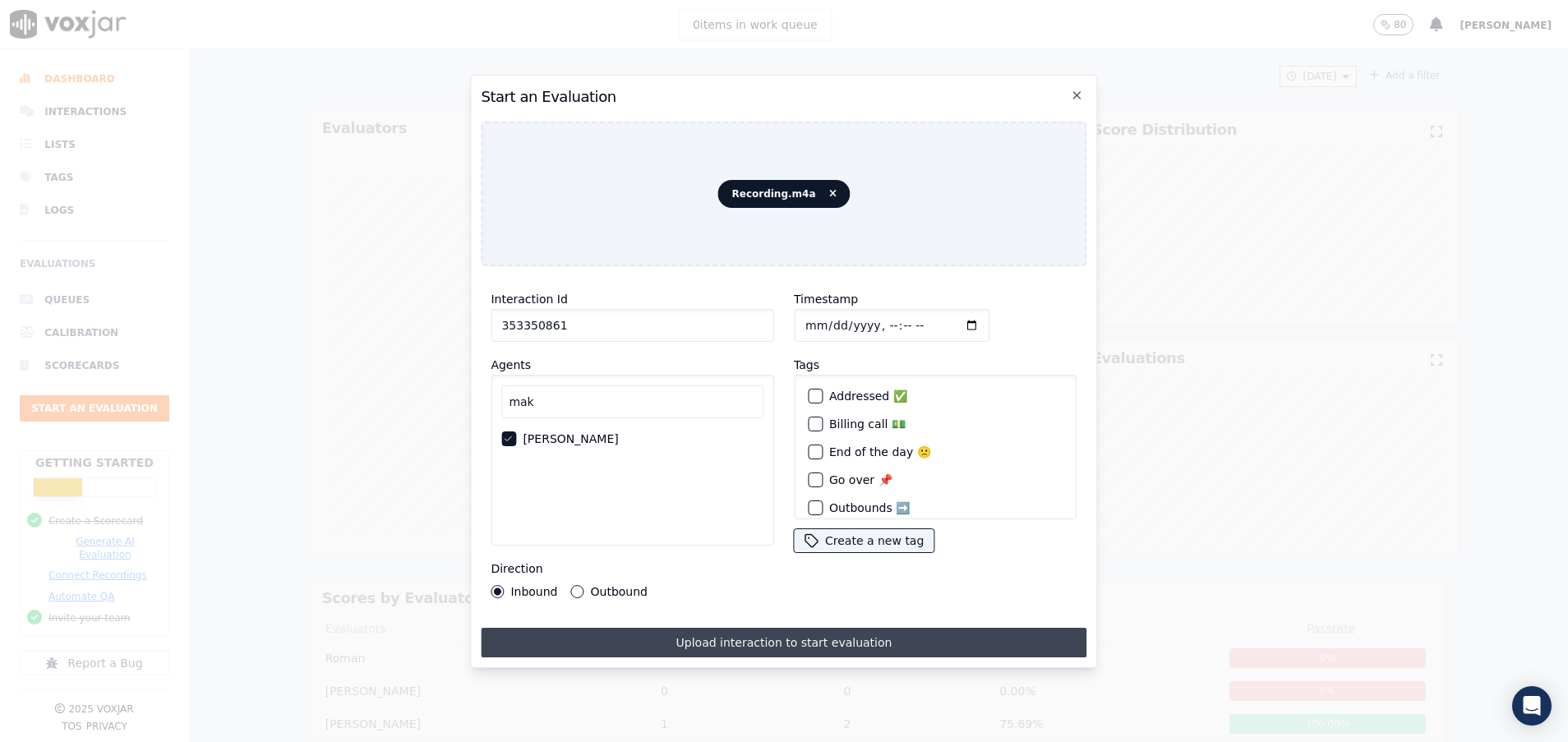
click at [664, 634] on button "Upload interaction to start evaluation" at bounding box center [783, 643] width 606 height 30
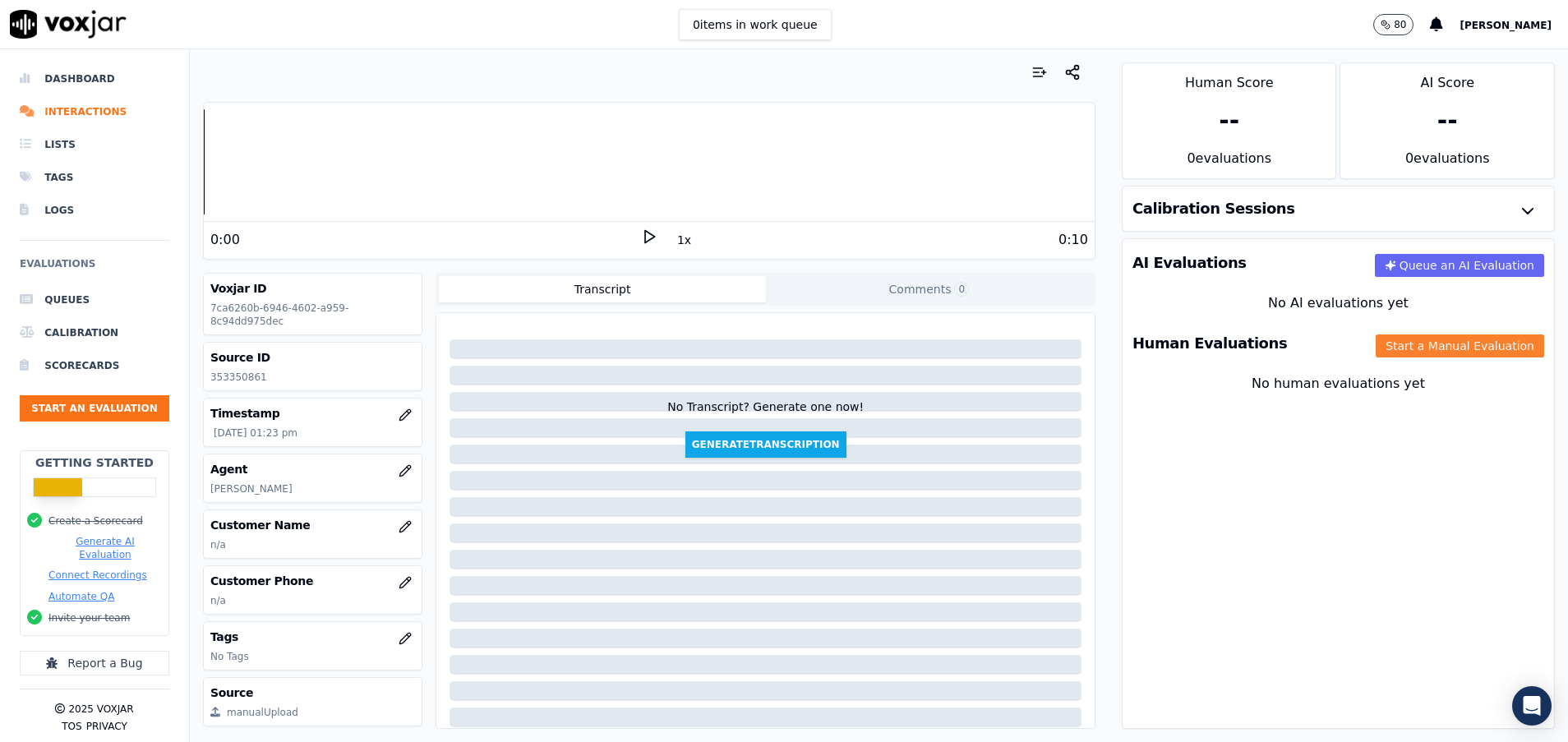
click at [1376, 346] on button "Start a Manual Evaluation" at bounding box center [1460, 346] width 169 height 23
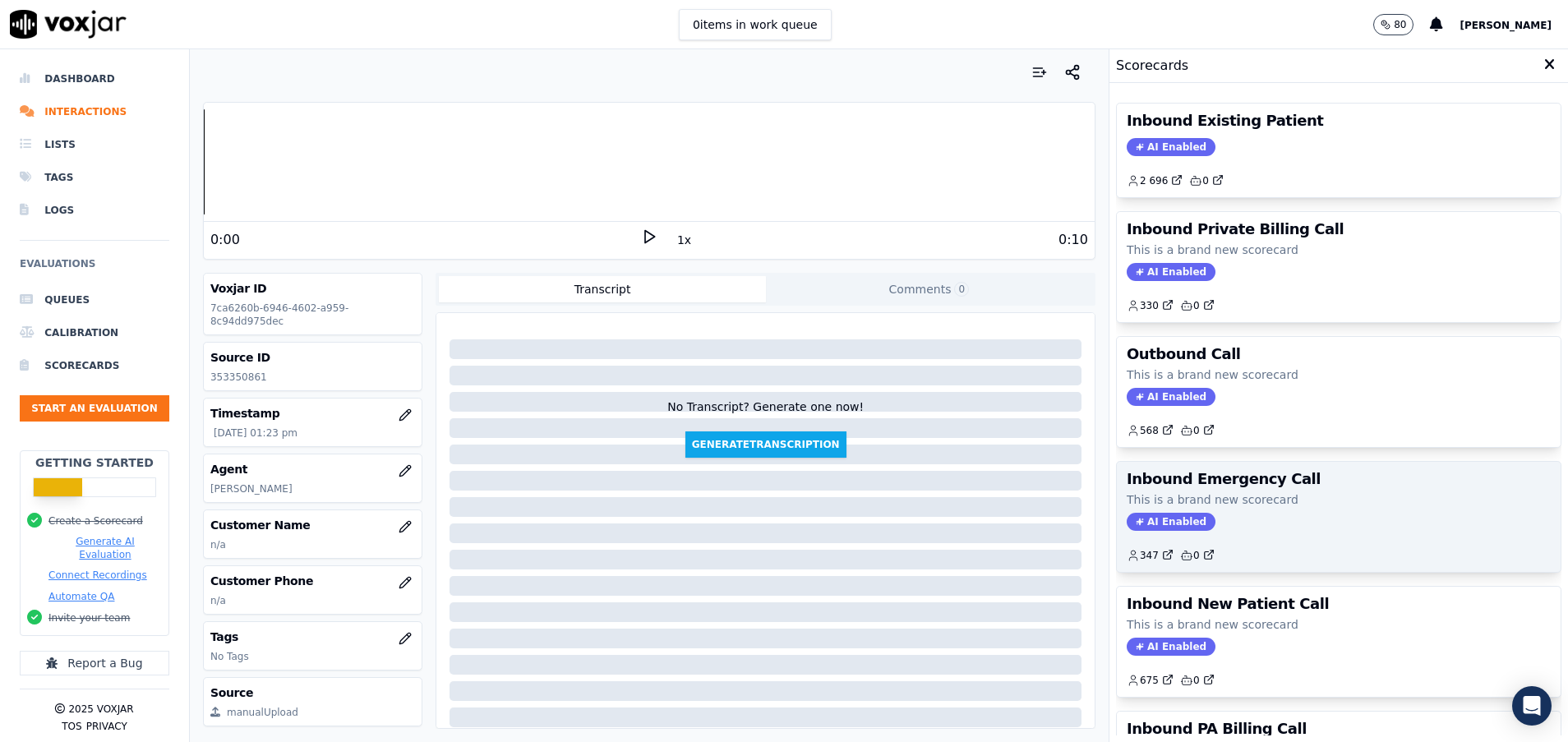
scroll to position [123, 0]
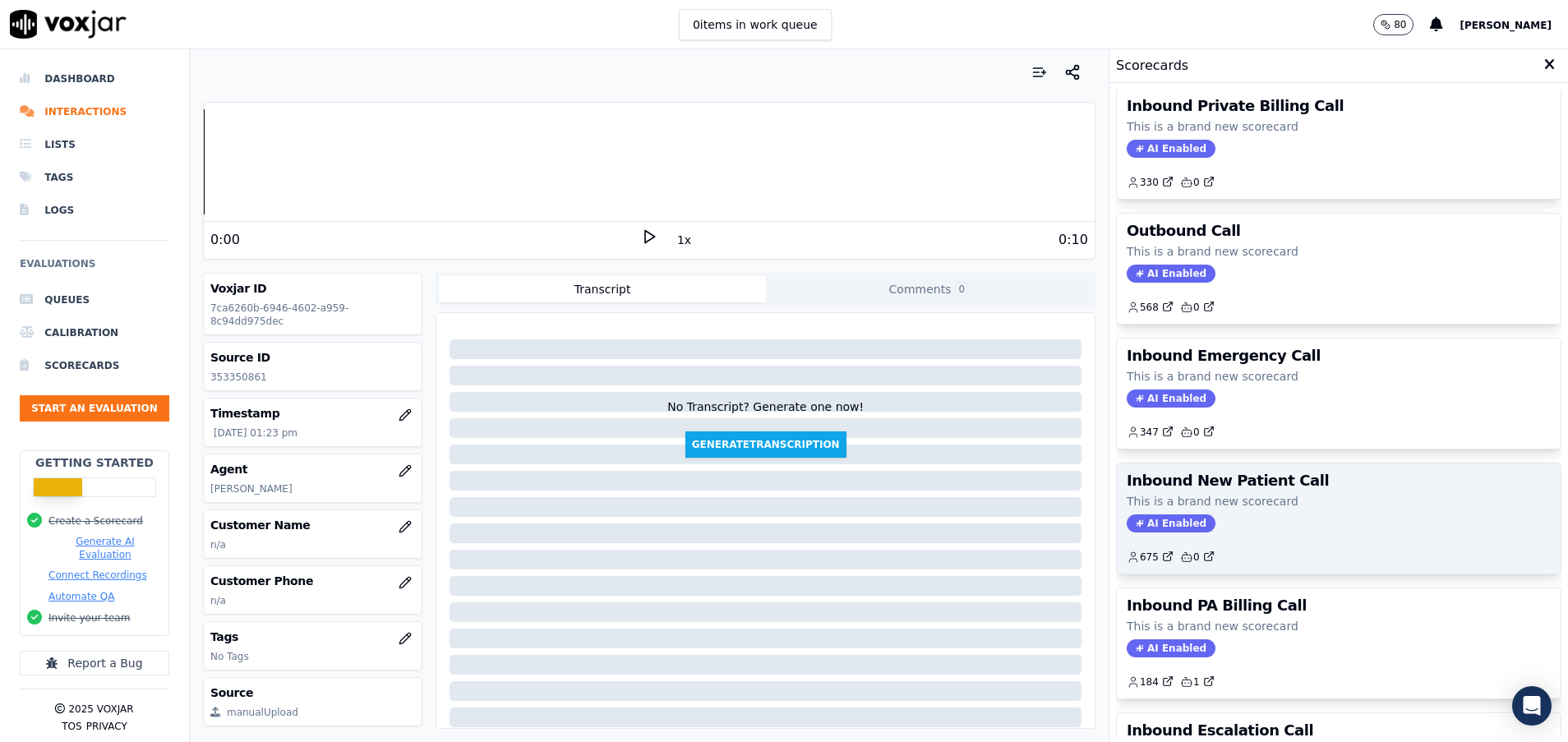
click at [1279, 503] on p "This is a brand new scorecard" at bounding box center [1339, 501] width 424 height 17
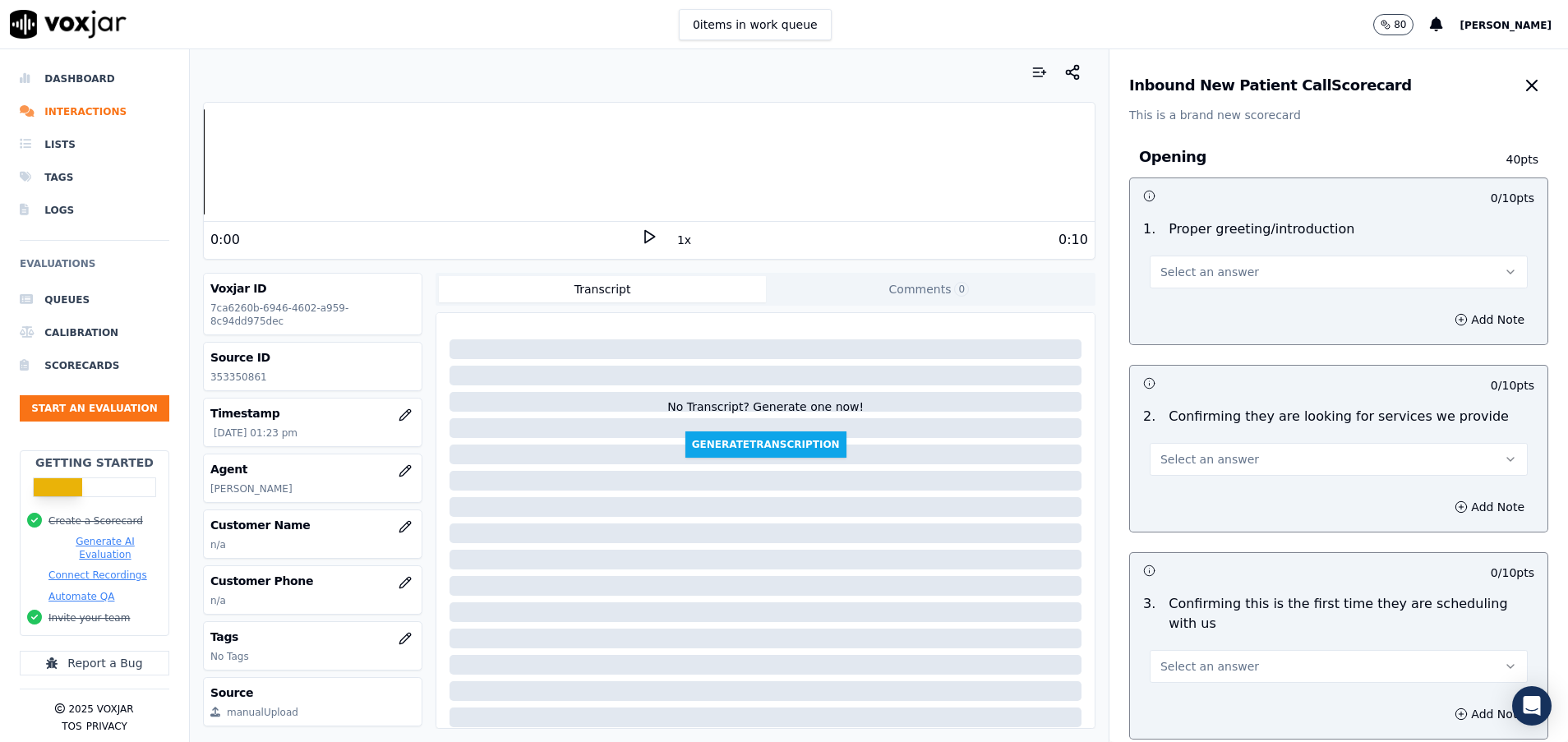
click at [1264, 264] on button "Select an answer" at bounding box center [1339, 272] width 378 height 33
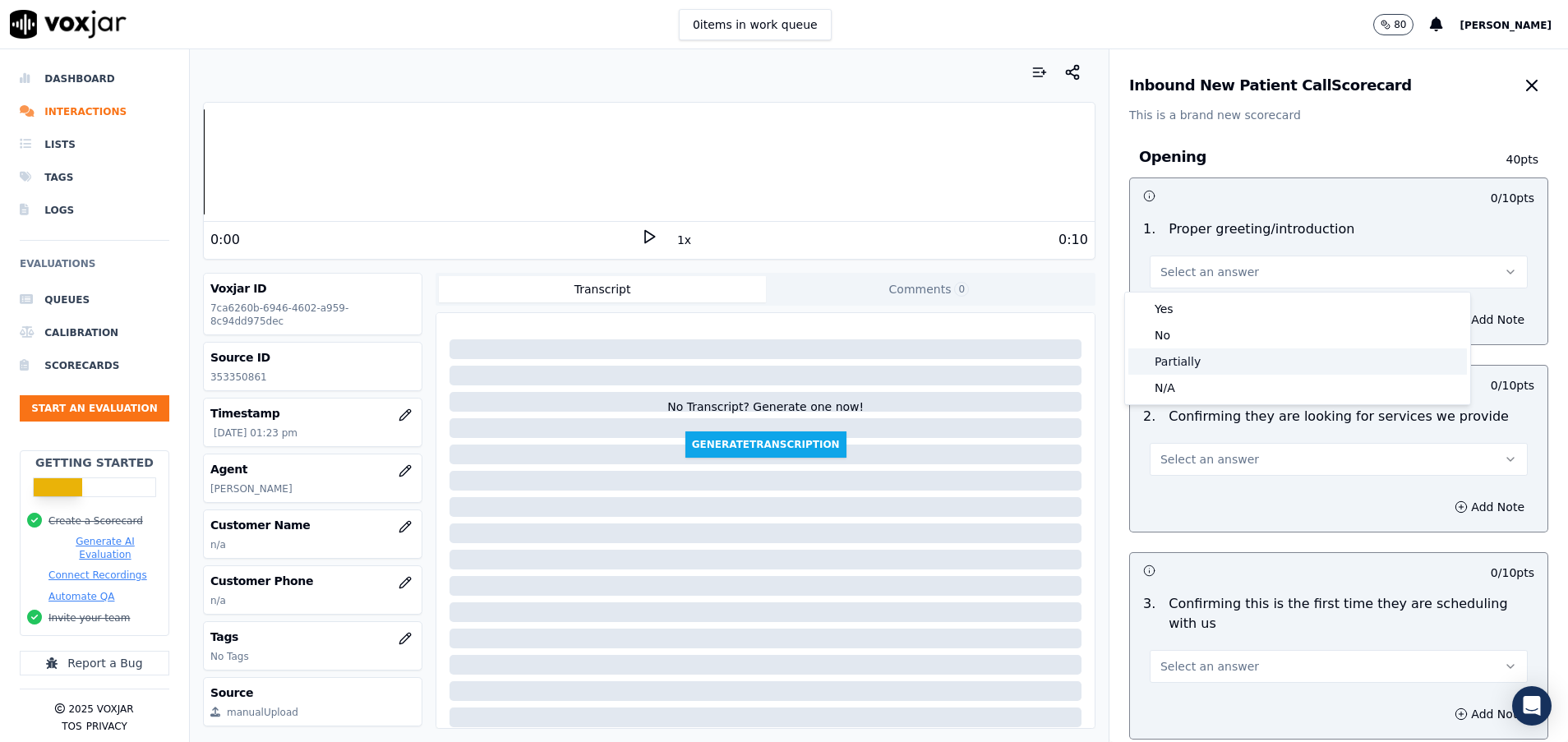
click at [1244, 362] on div "Partially" at bounding box center [1296, 361] width 338 height 26
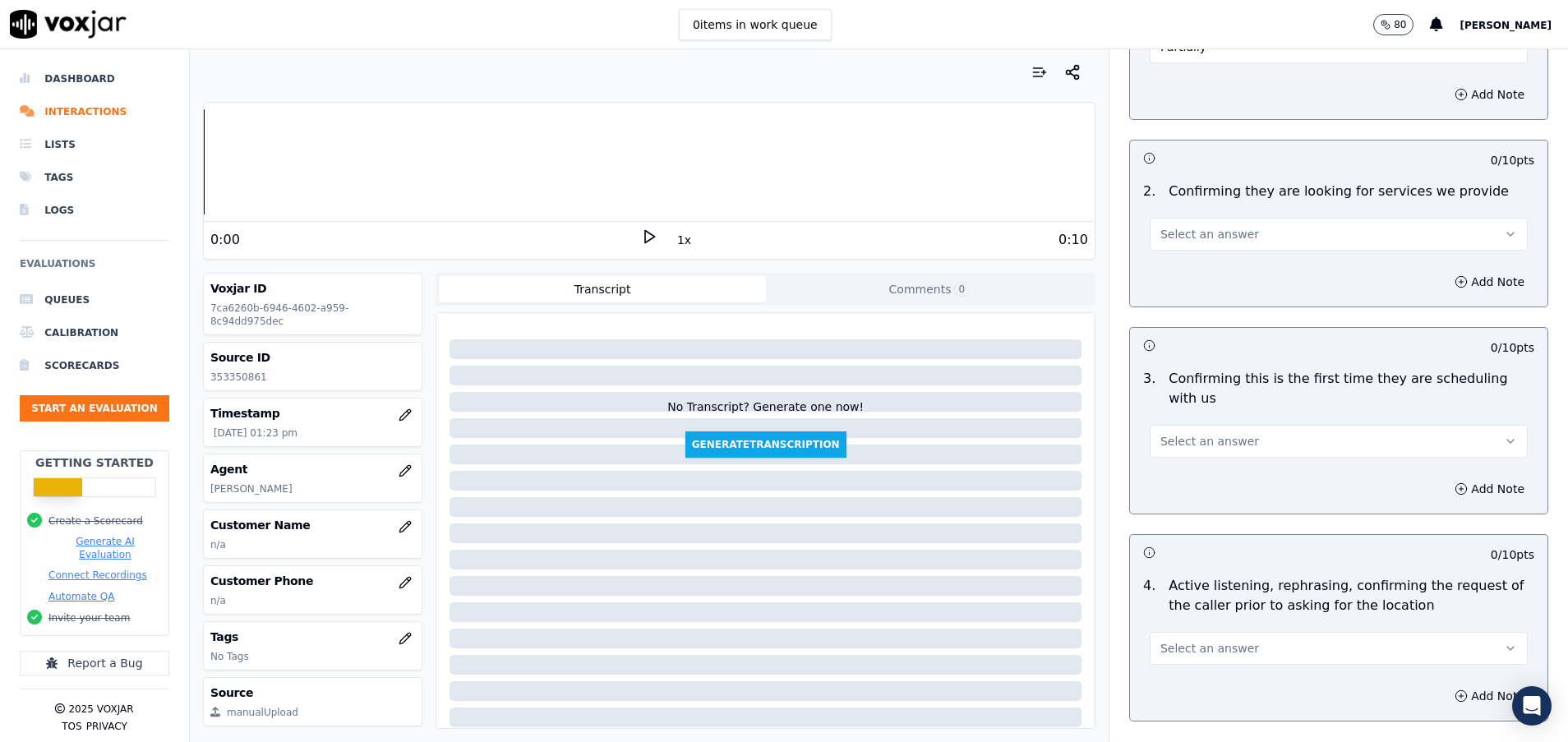
scroll to position [246, 0]
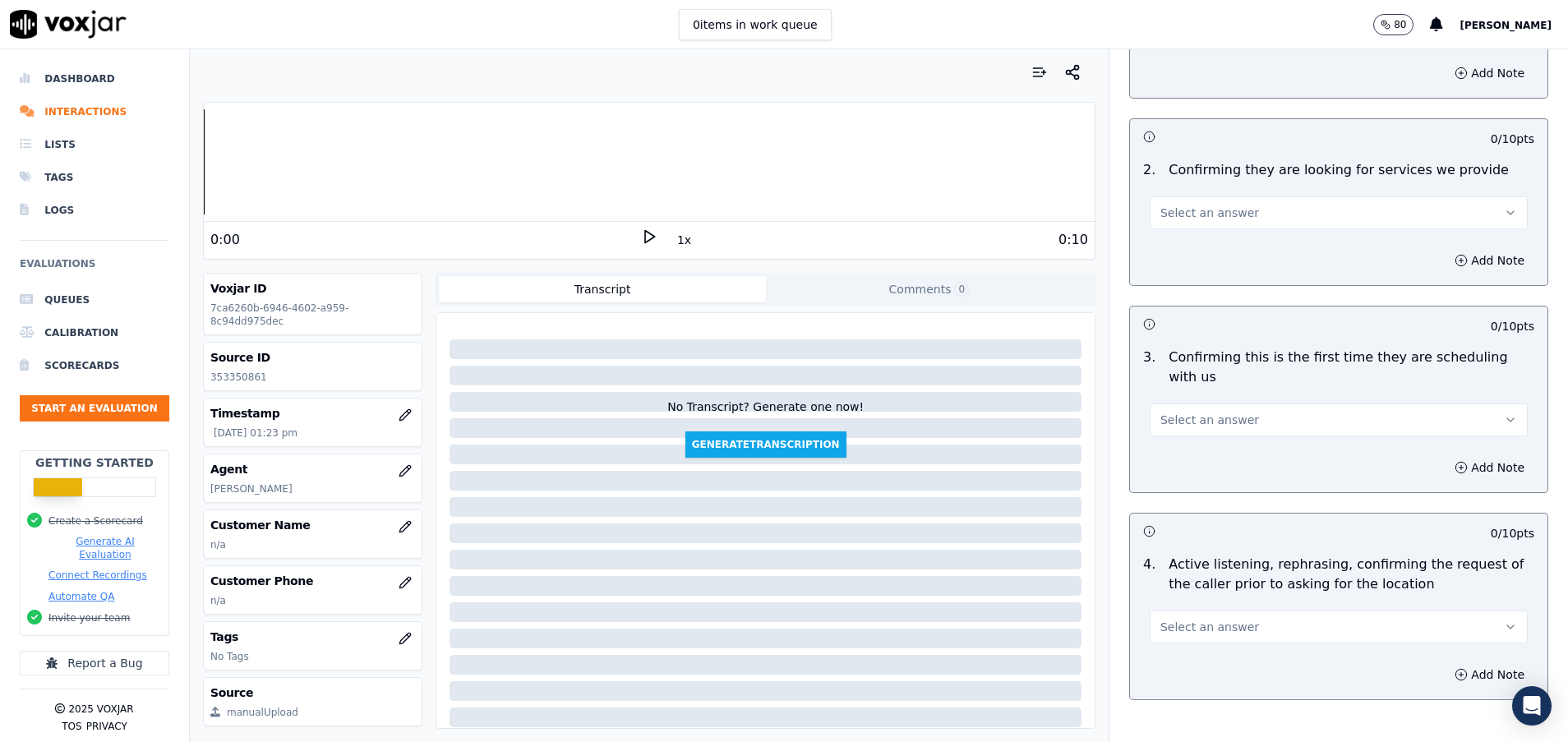
click at [1244, 207] on button "Select an answer" at bounding box center [1339, 212] width 378 height 33
click at [1236, 245] on div "Yes" at bounding box center [1296, 250] width 338 height 26
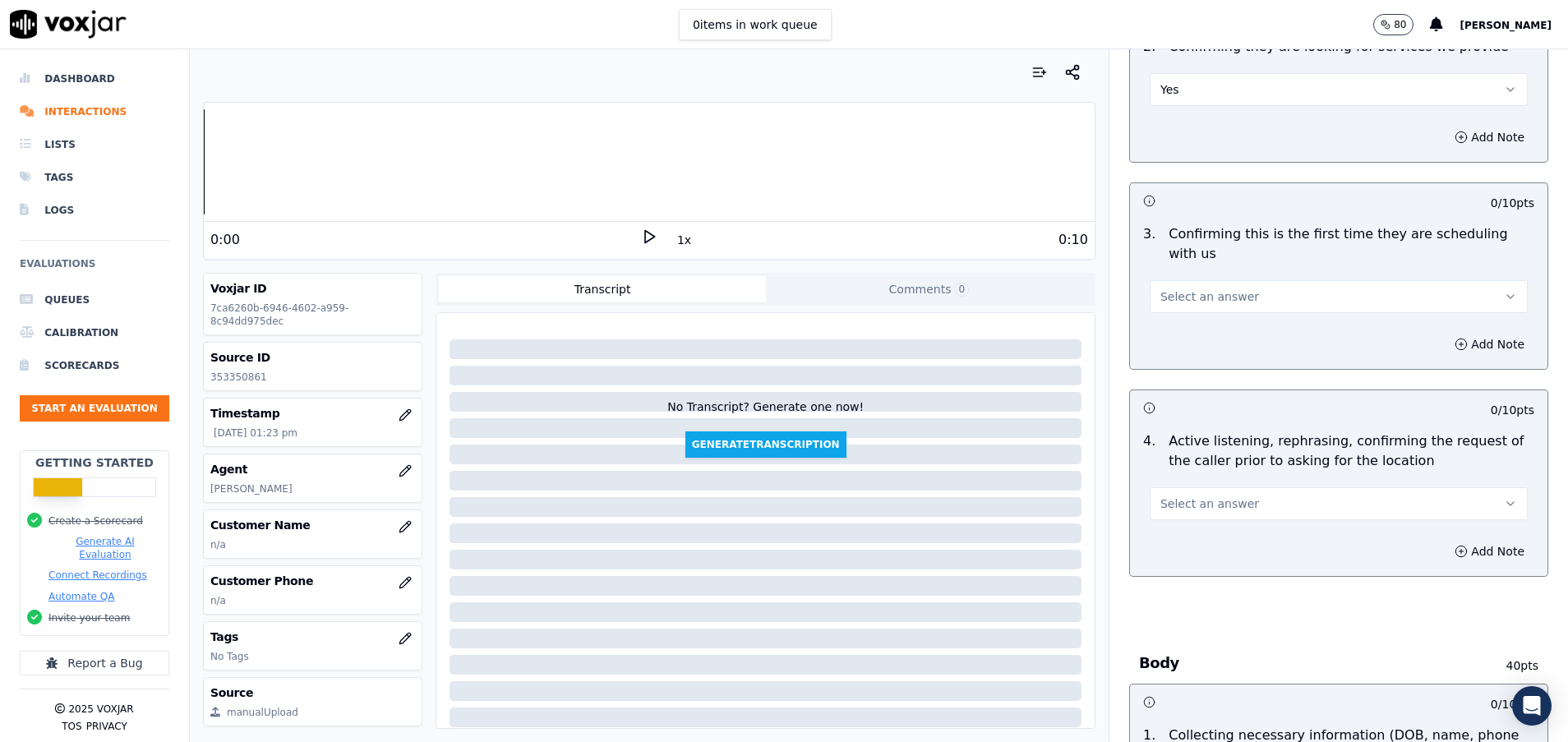
click at [1223, 301] on button "Select an answer" at bounding box center [1339, 296] width 378 height 33
click at [1209, 355] on div "No" at bounding box center [1296, 360] width 338 height 26
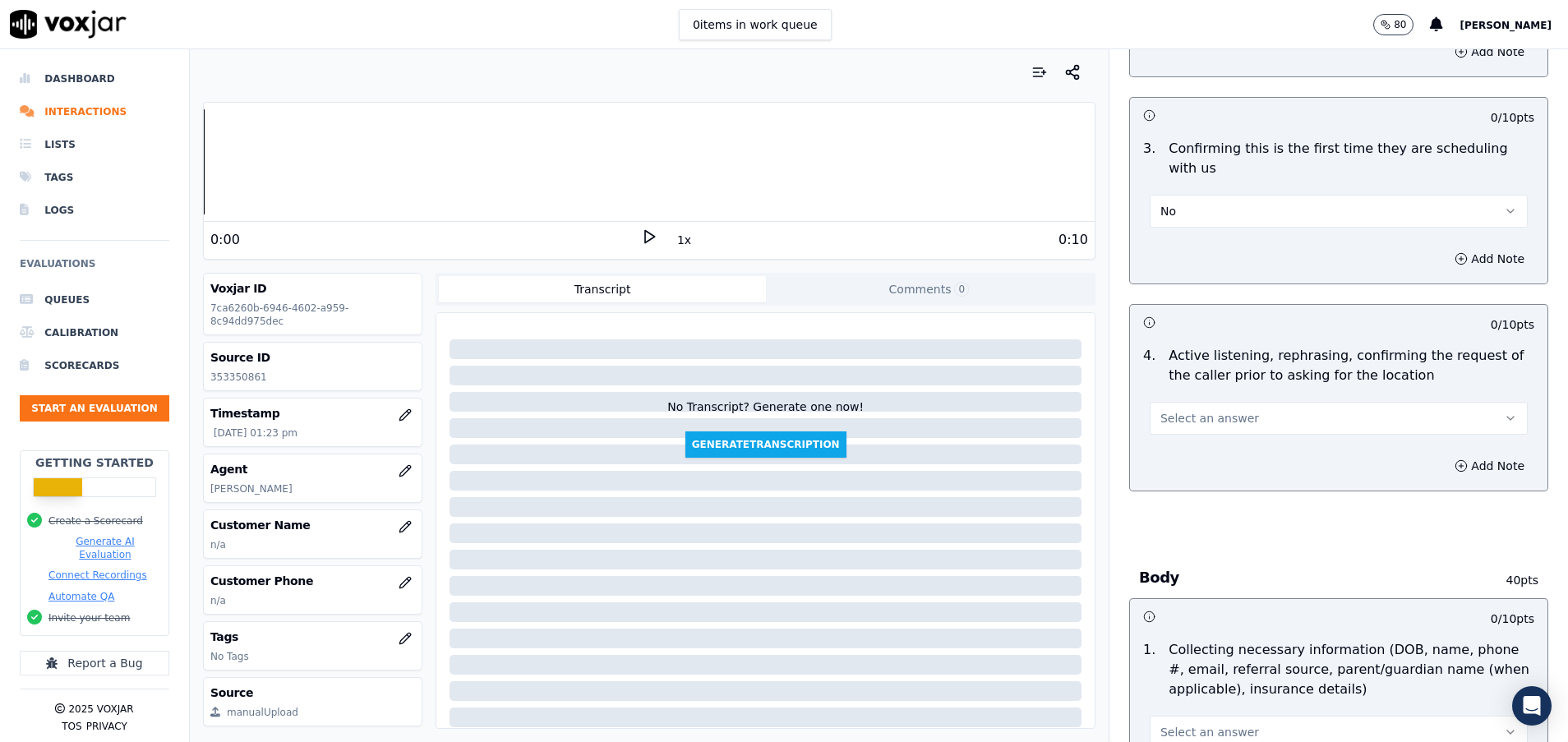
scroll to position [493, 0]
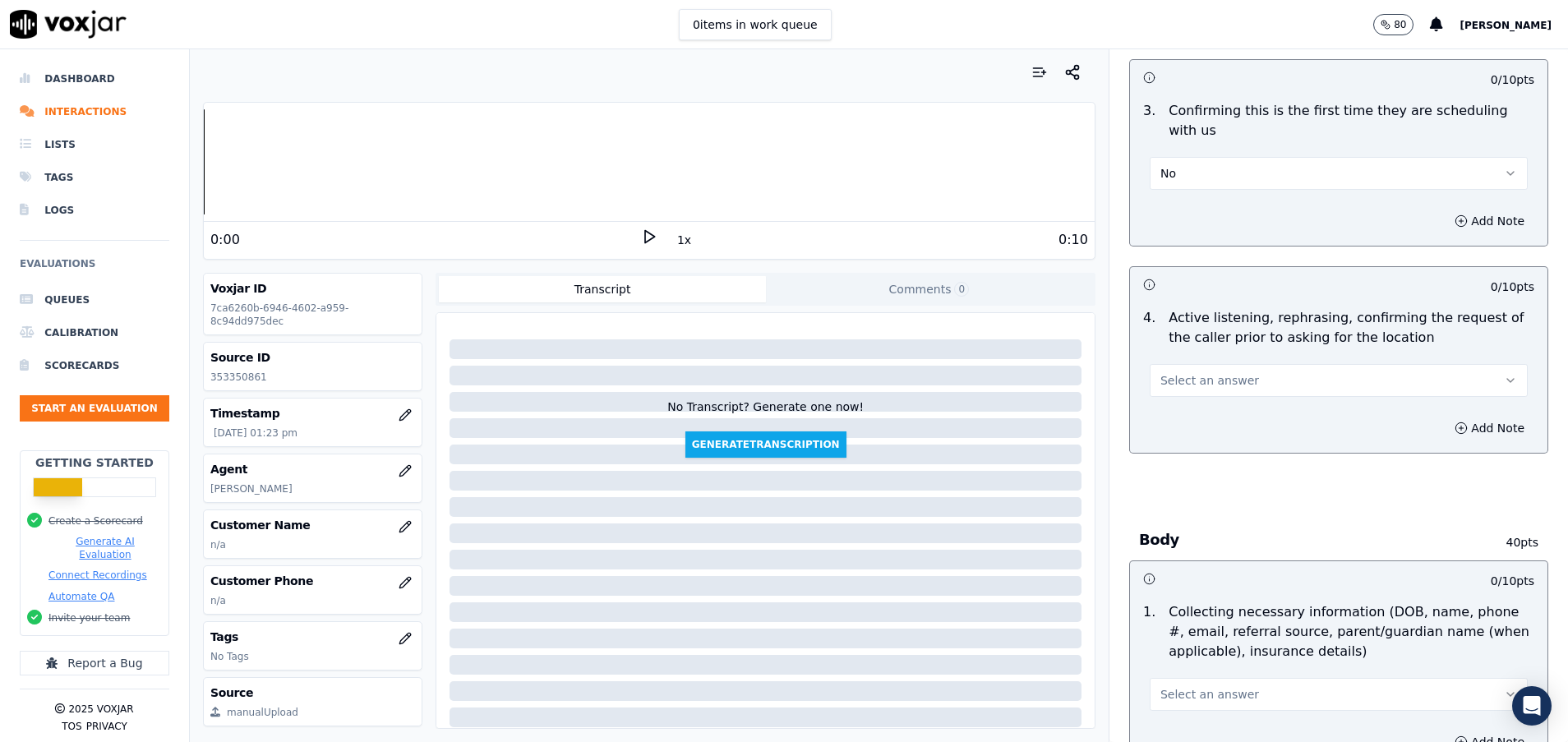
click at [1210, 184] on button "No" at bounding box center [1339, 173] width 378 height 33
click at [1190, 263] on div "N/A" at bounding box center [1296, 263] width 338 height 26
click at [1183, 383] on span "Select an answer" at bounding box center [1209, 380] width 98 height 17
click at [1186, 419] on div "Yes" at bounding box center [1296, 418] width 338 height 26
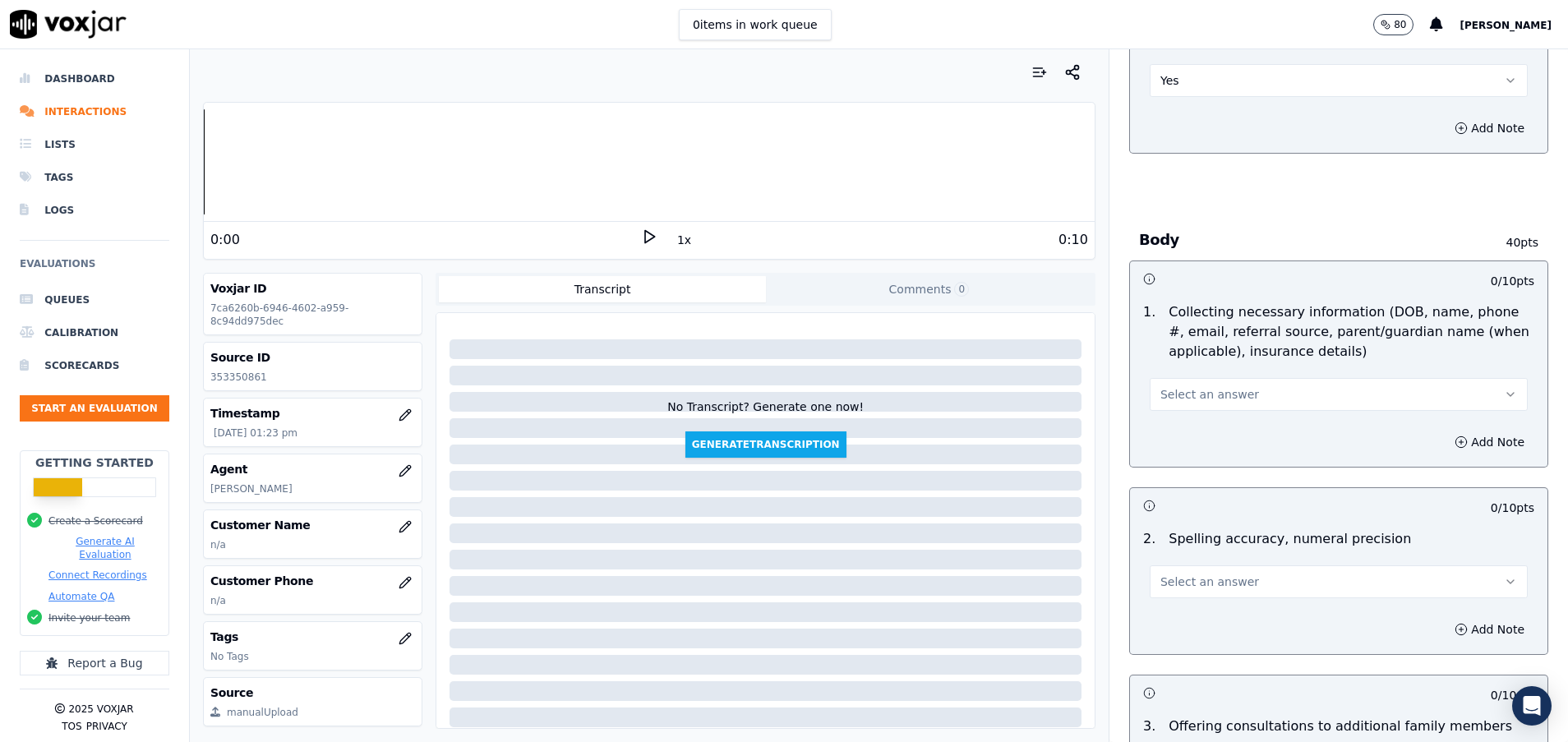
scroll to position [863, 0]
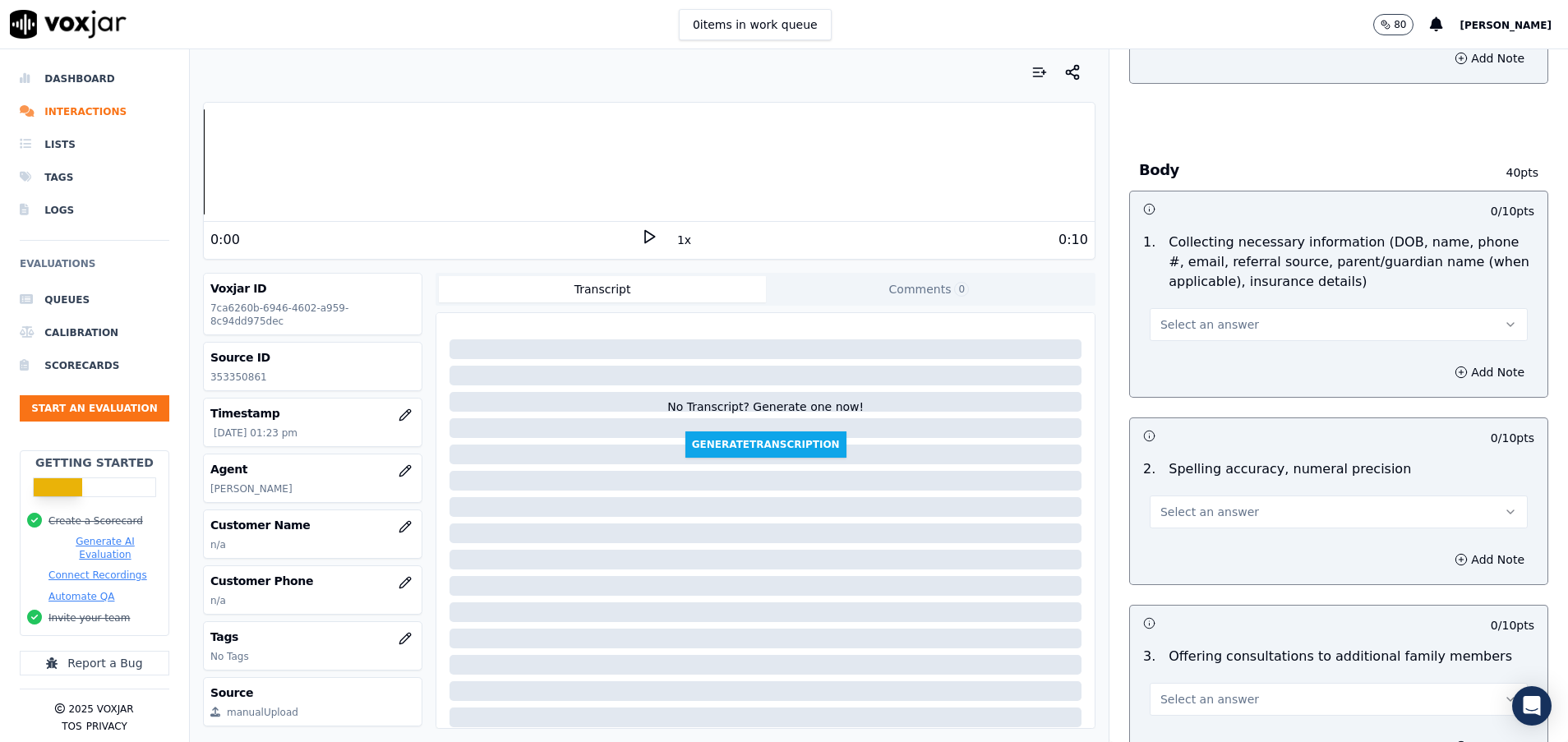
click at [1244, 323] on button "Select an answer" at bounding box center [1339, 324] width 378 height 33
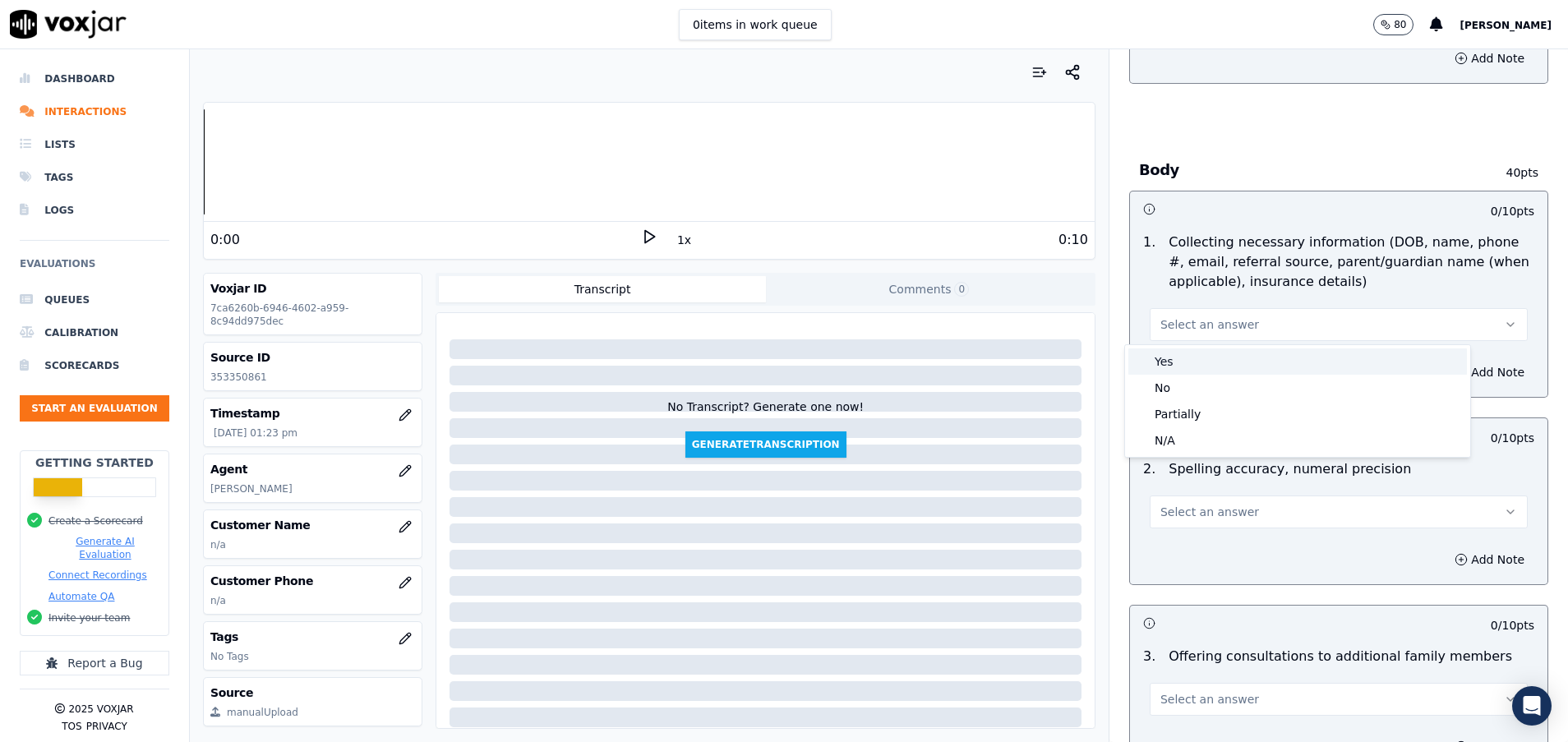
click at [1226, 360] on div "Yes" at bounding box center [1296, 361] width 338 height 26
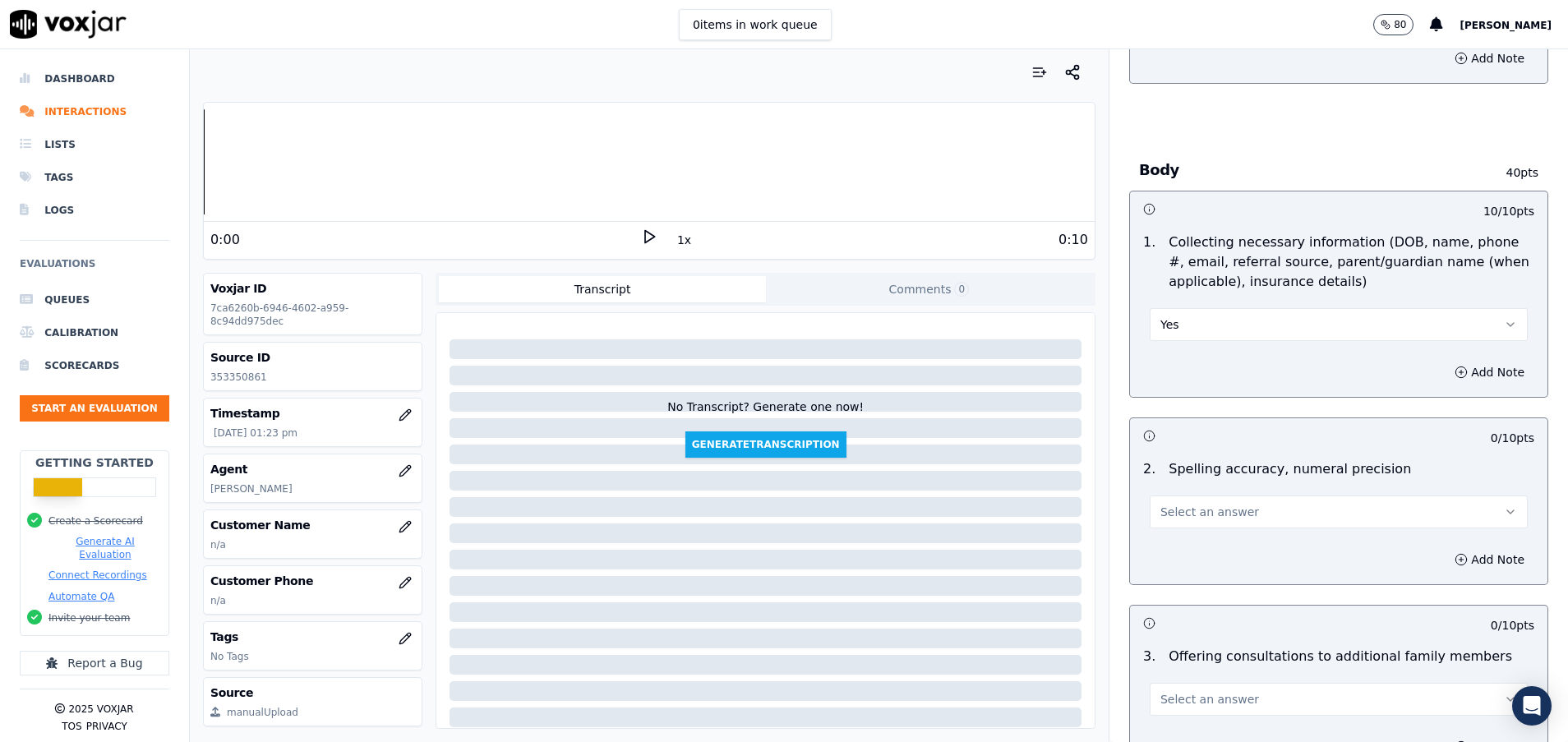
click at [1267, 506] on button "Select an answer" at bounding box center [1339, 512] width 378 height 33
click at [1218, 548] on div "Yes" at bounding box center [1296, 549] width 338 height 26
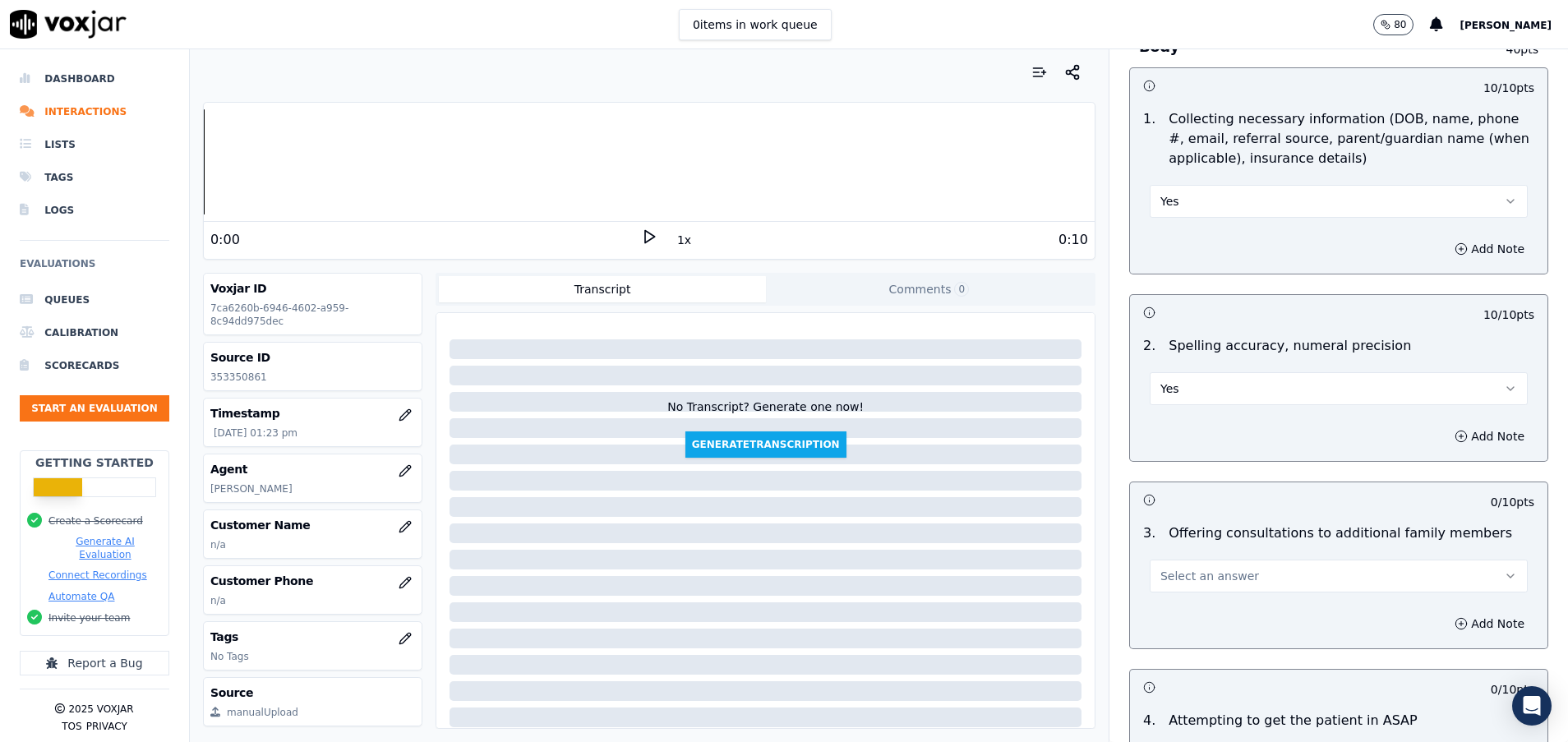
scroll to position [1109, 0]
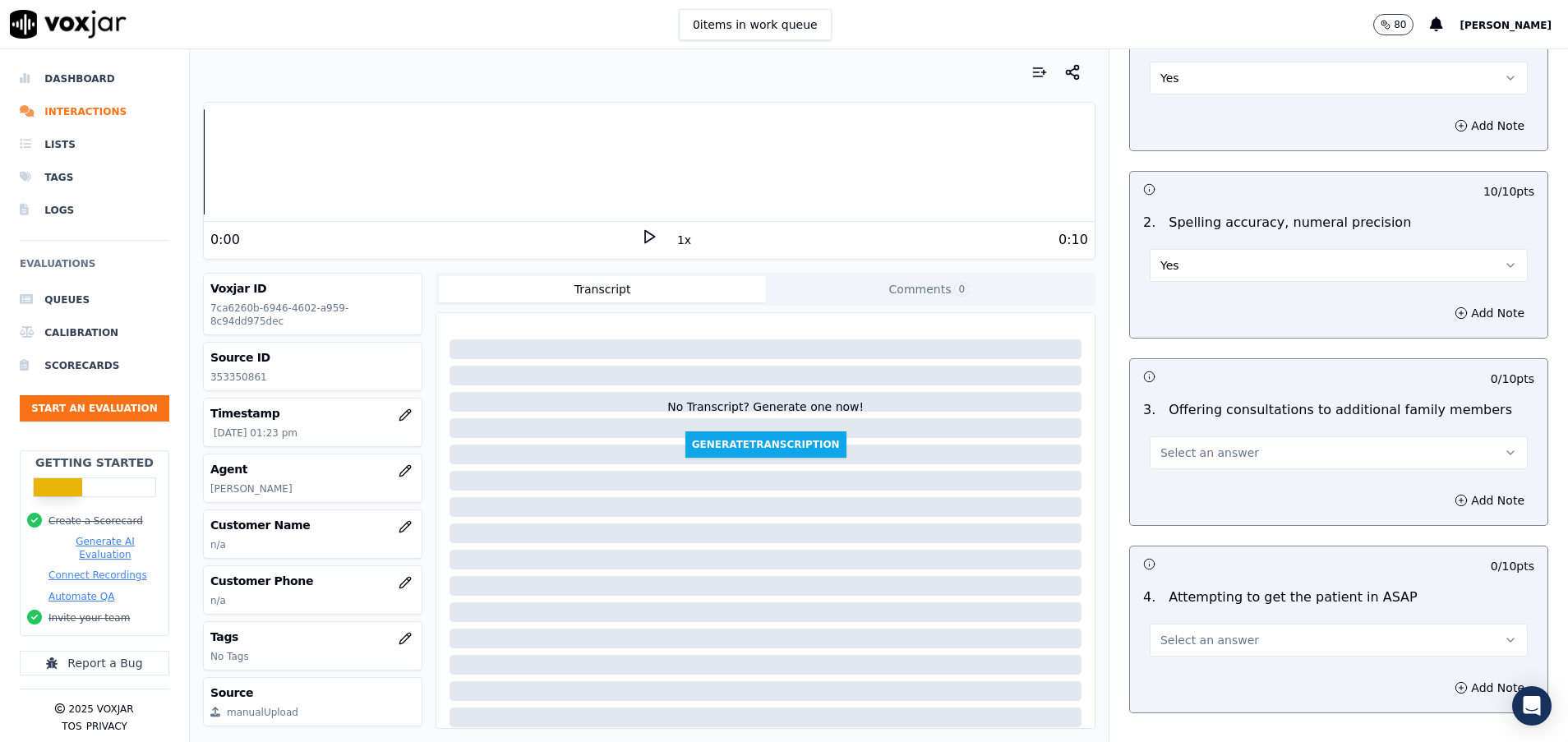
click at [1200, 460] on span "Select an answer" at bounding box center [1209, 453] width 98 height 17
click at [1188, 513] on div "No" at bounding box center [1296, 516] width 338 height 26
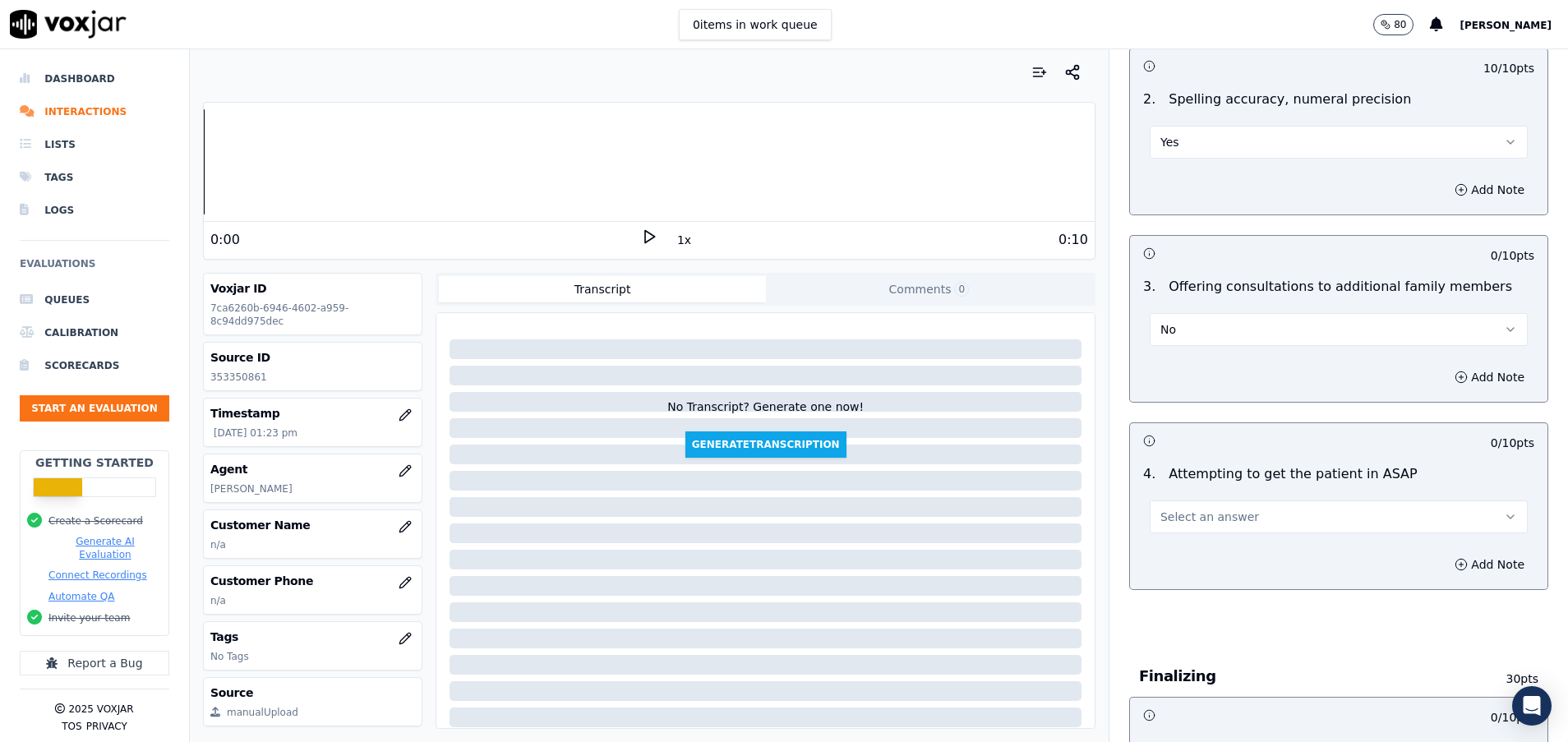
click at [1187, 512] on span "Select an answer" at bounding box center [1209, 517] width 98 height 17
click at [1151, 545] on div "Yes" at bounding box center [1296, 554] width 338 height 26
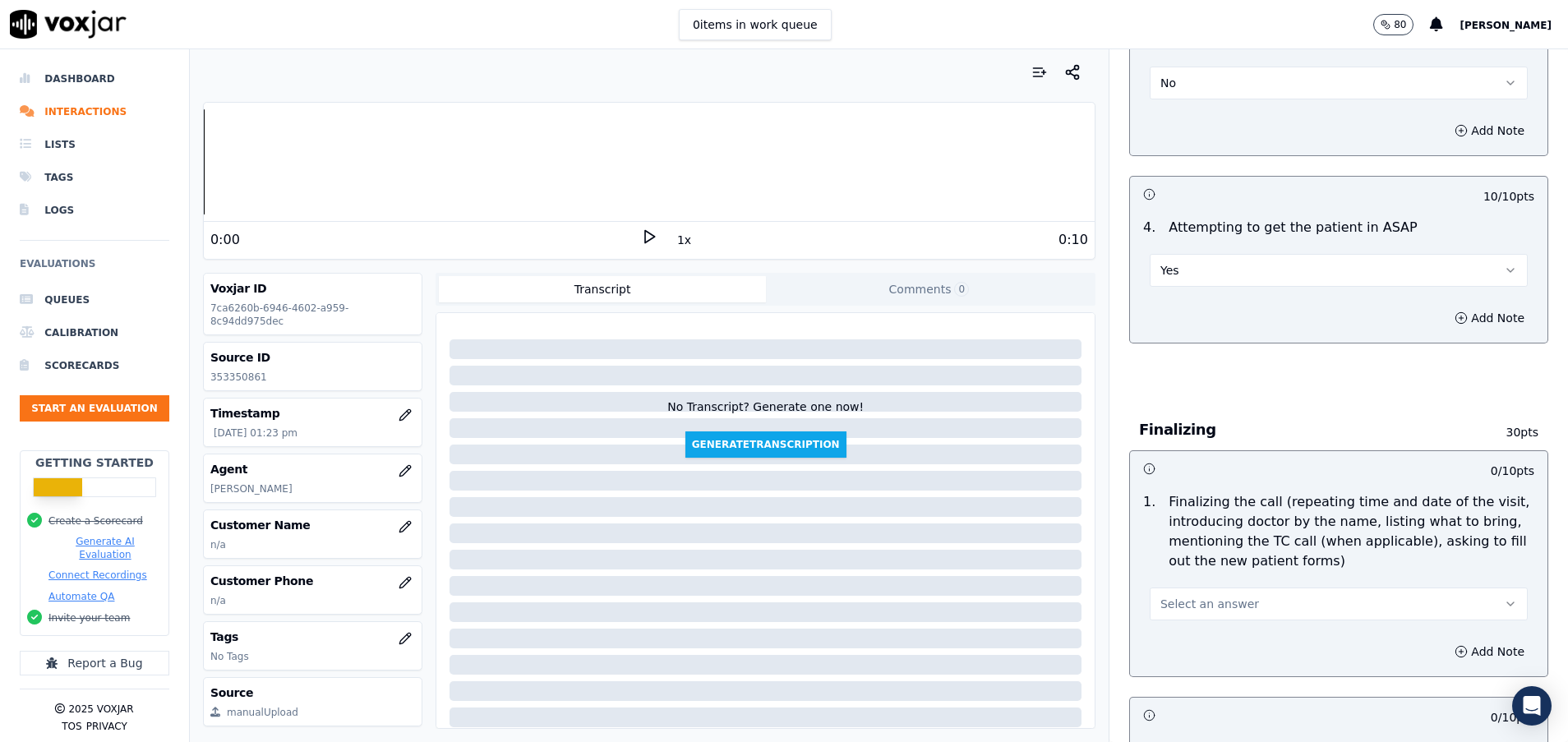
scroll to position [1603, 0]
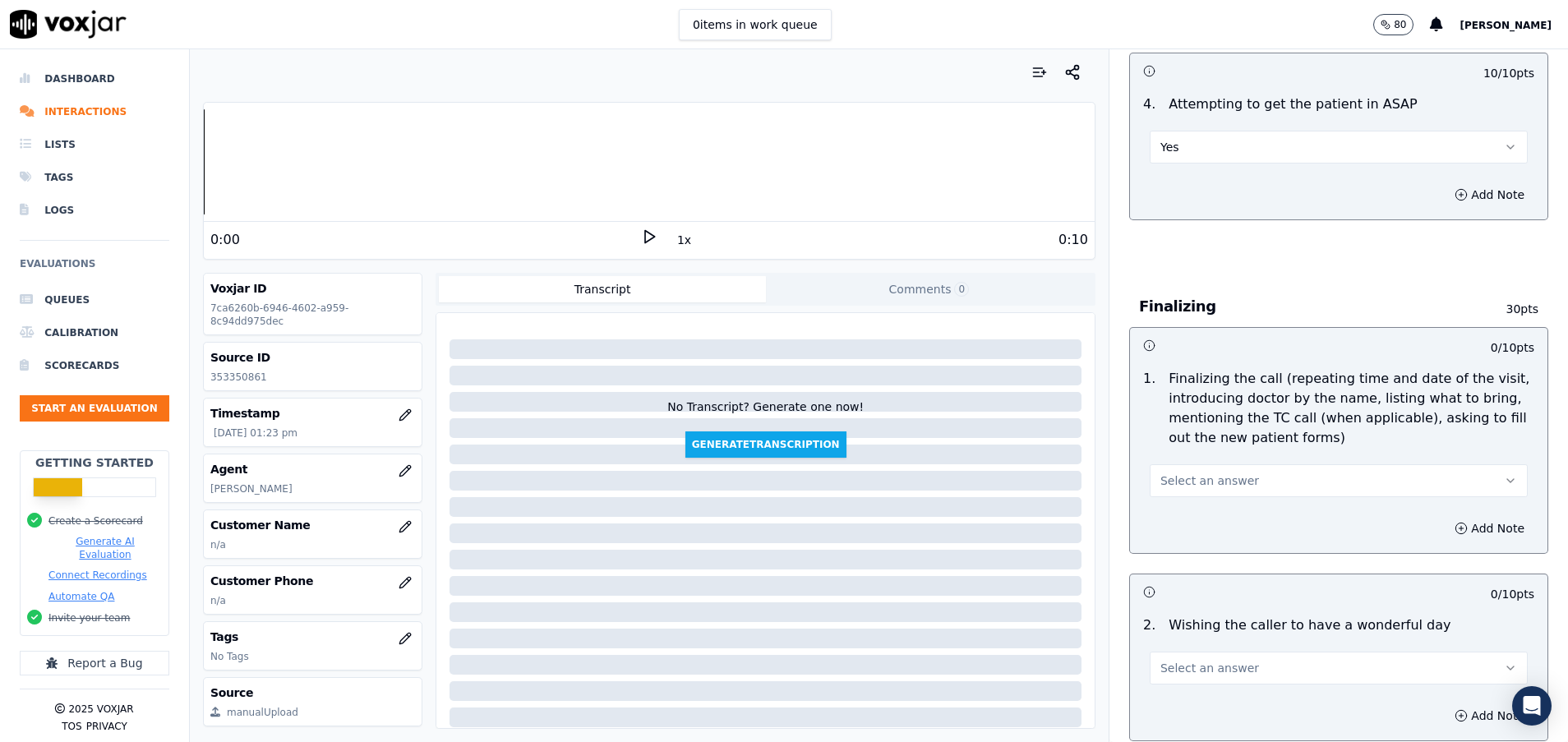
click at [1231, 477] on button "Select an answer" at bounding box center [1339, 480] width 378 height 33
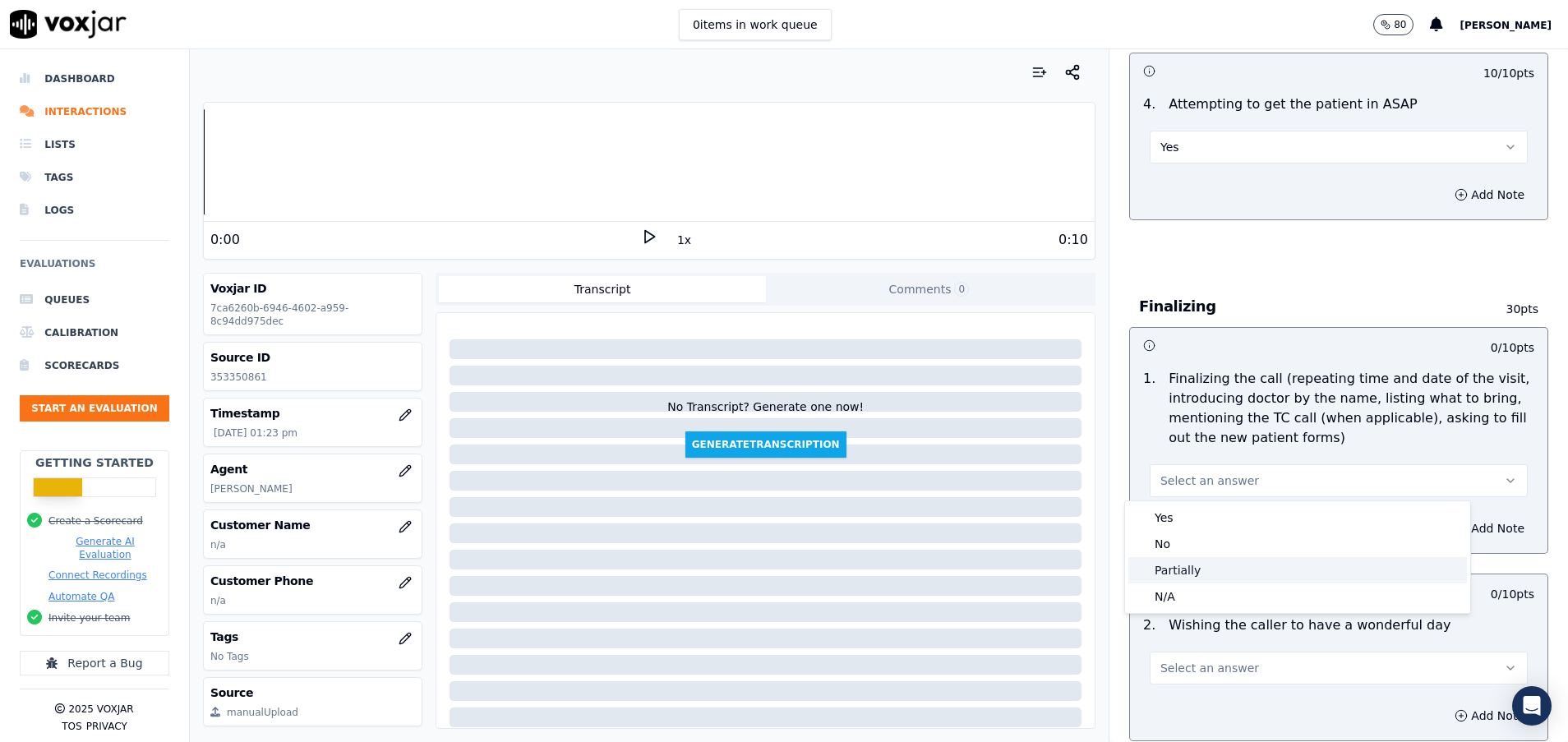
click at [1154, 580] on div "Partially" at bounding box center [1296, 571] width 338 height 26
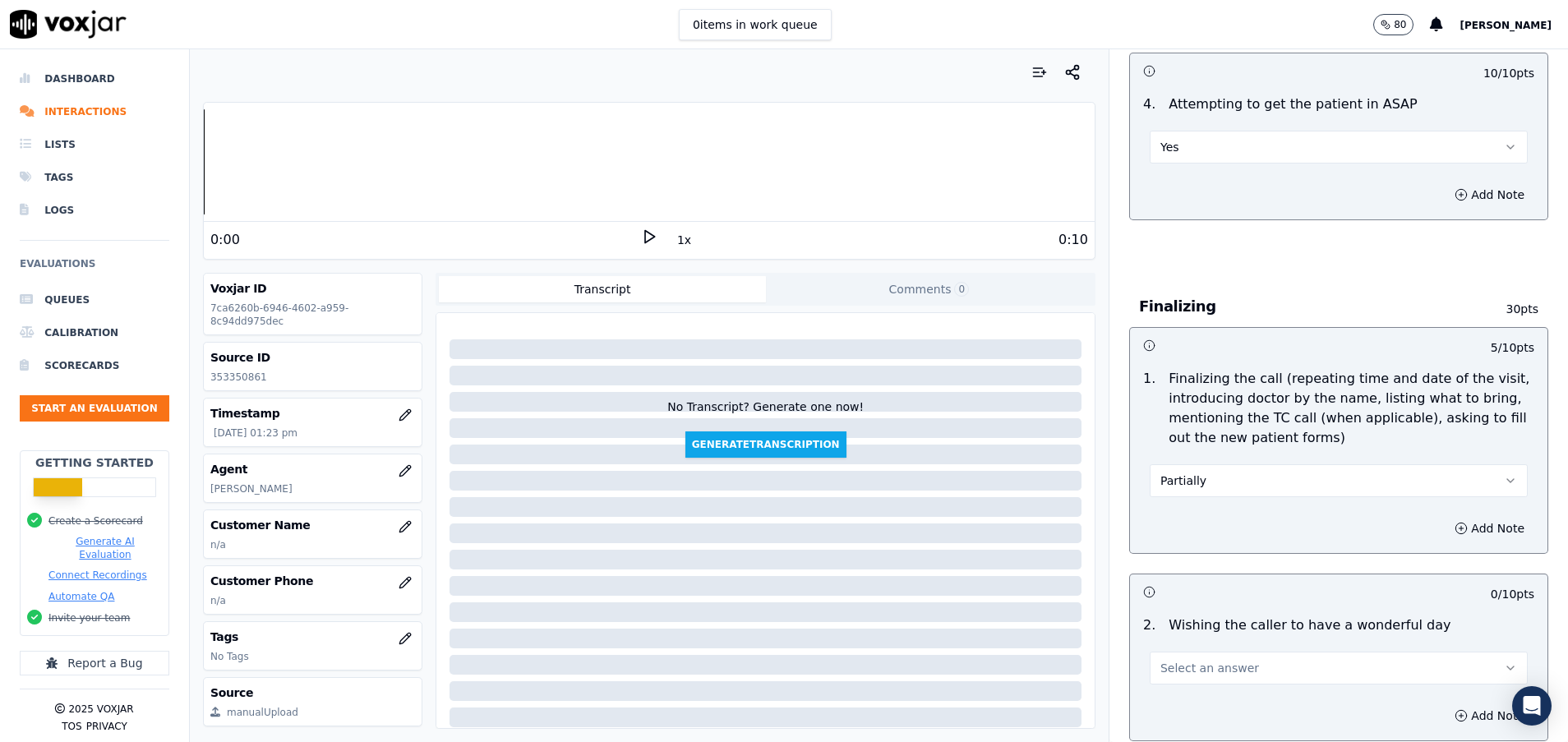
click at [1504, 484] on icon "button" at bounding box center [1510, 480] width 13 height 13
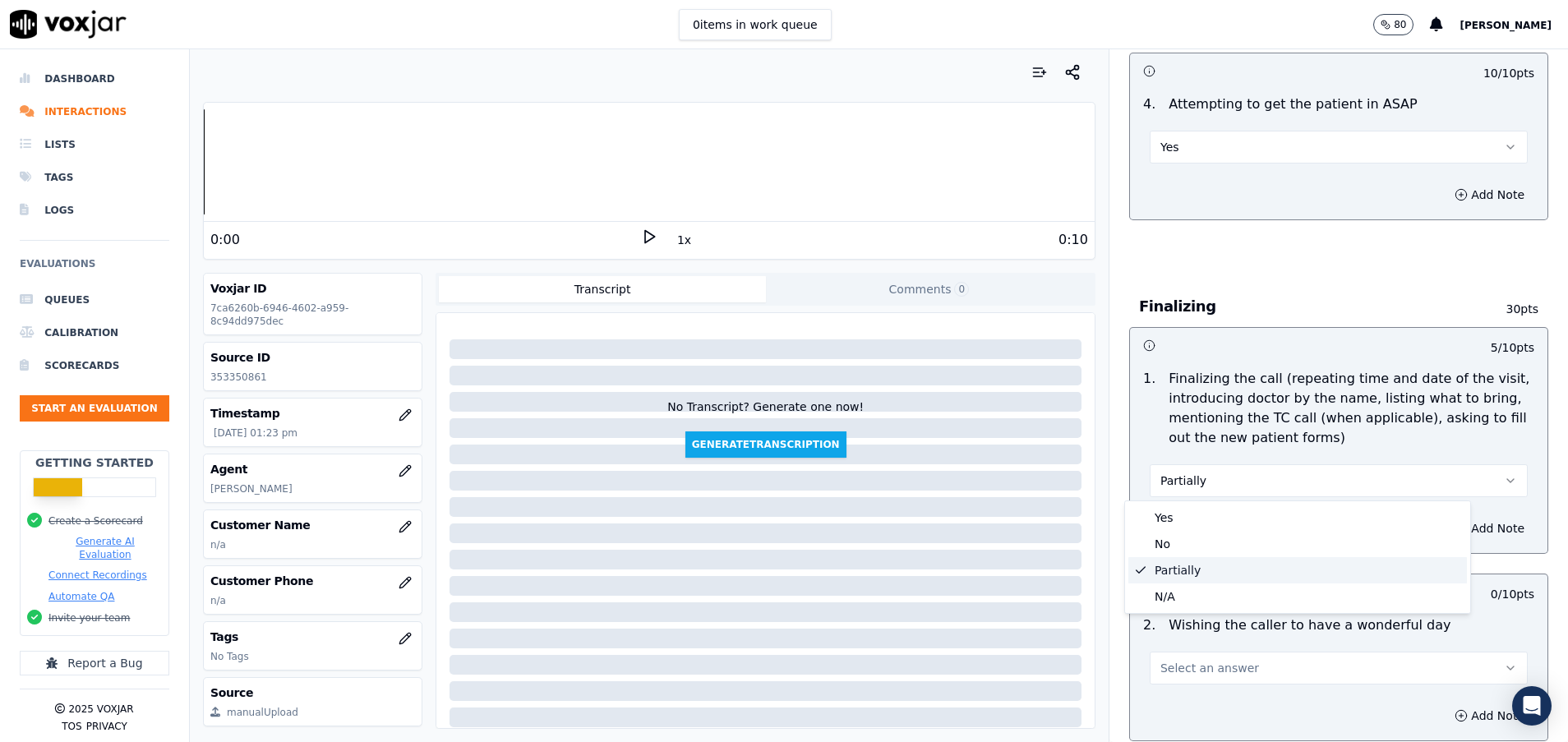
click at [1170, 564] on div "Partially" at bounding box center [1296, 571] width 338 height 26
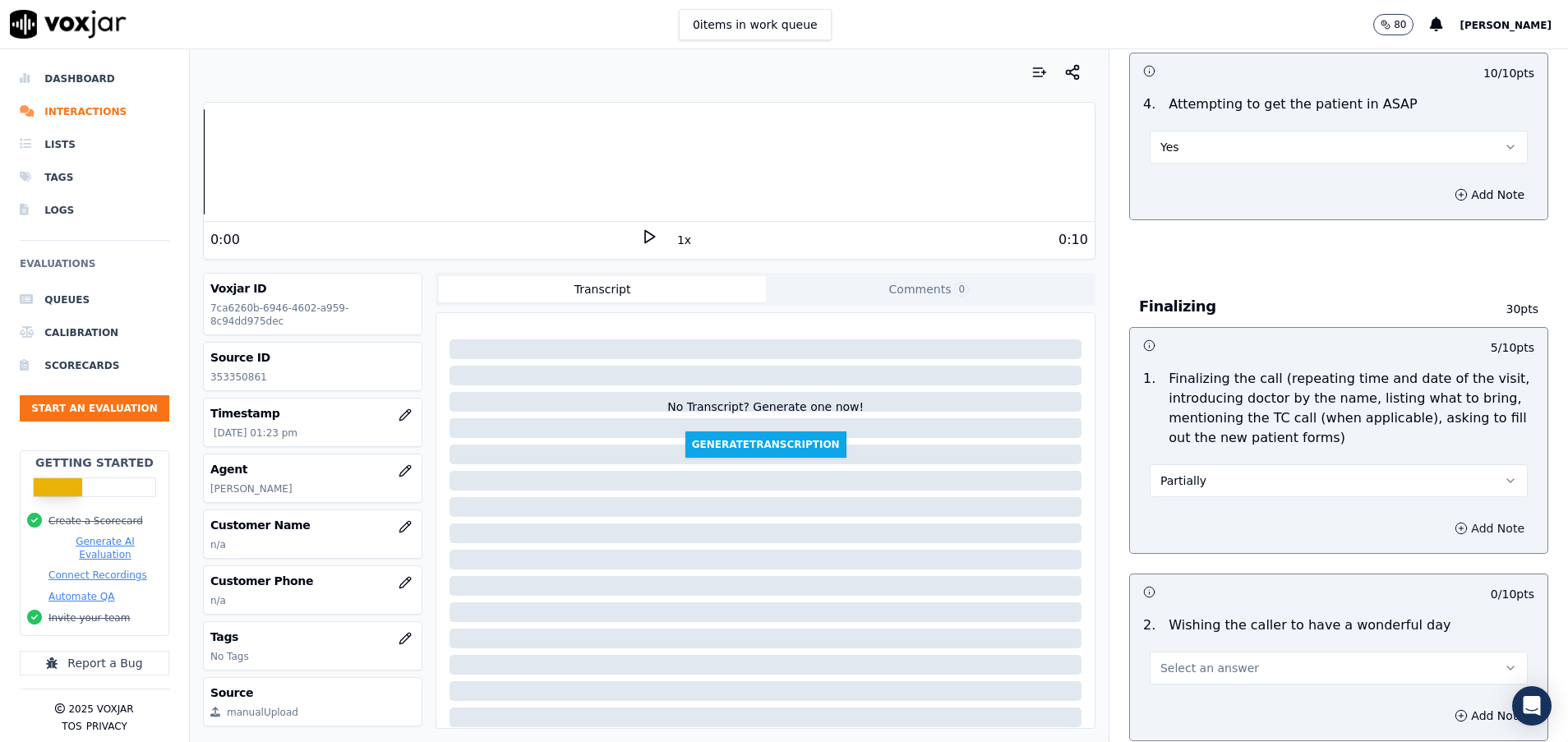
click at [1455, 534] on circle "button" at bounding box center [1461, 528] width 11 height 11
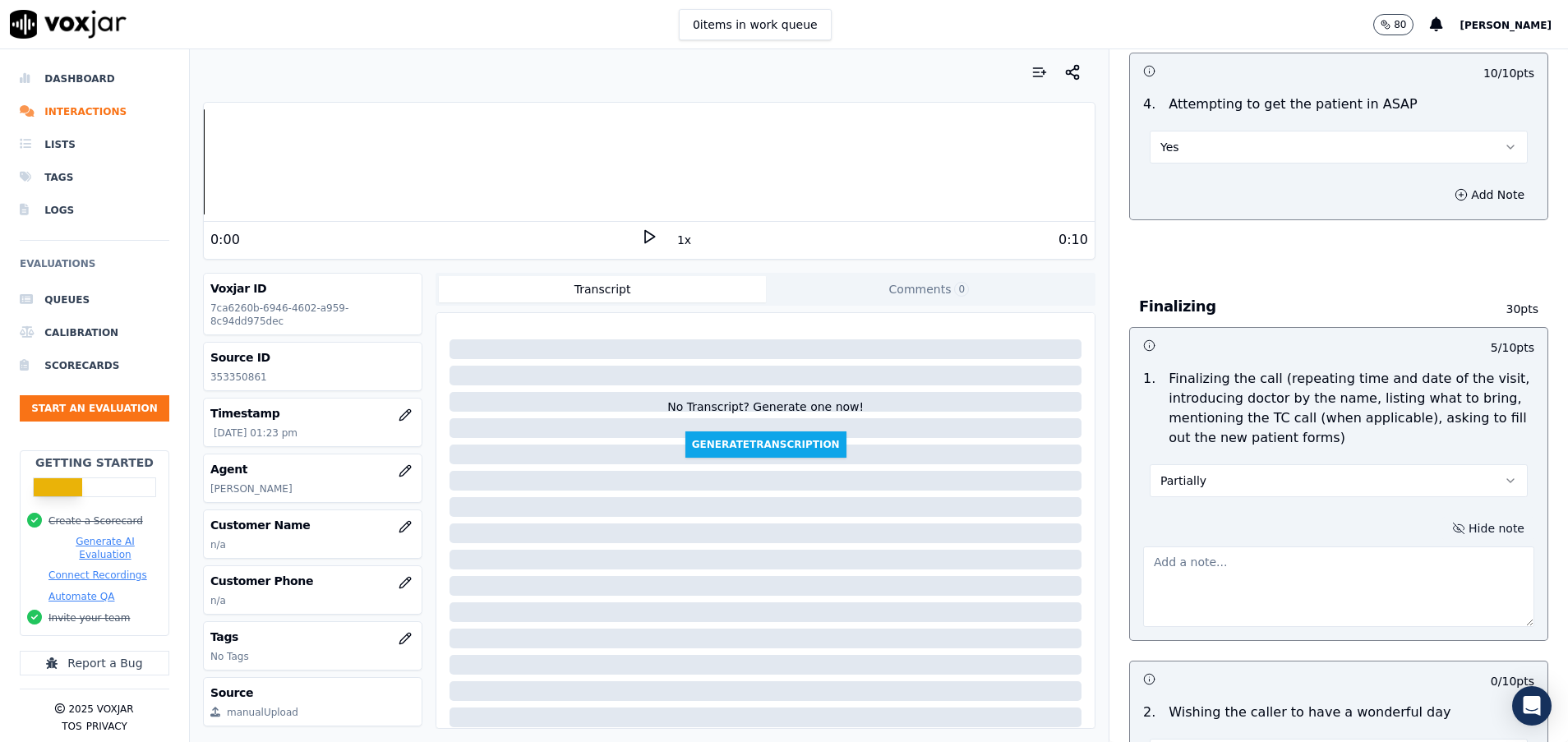
click at [1211, 569] on textarea at bounding box center [1338, 587] width 391 height 81
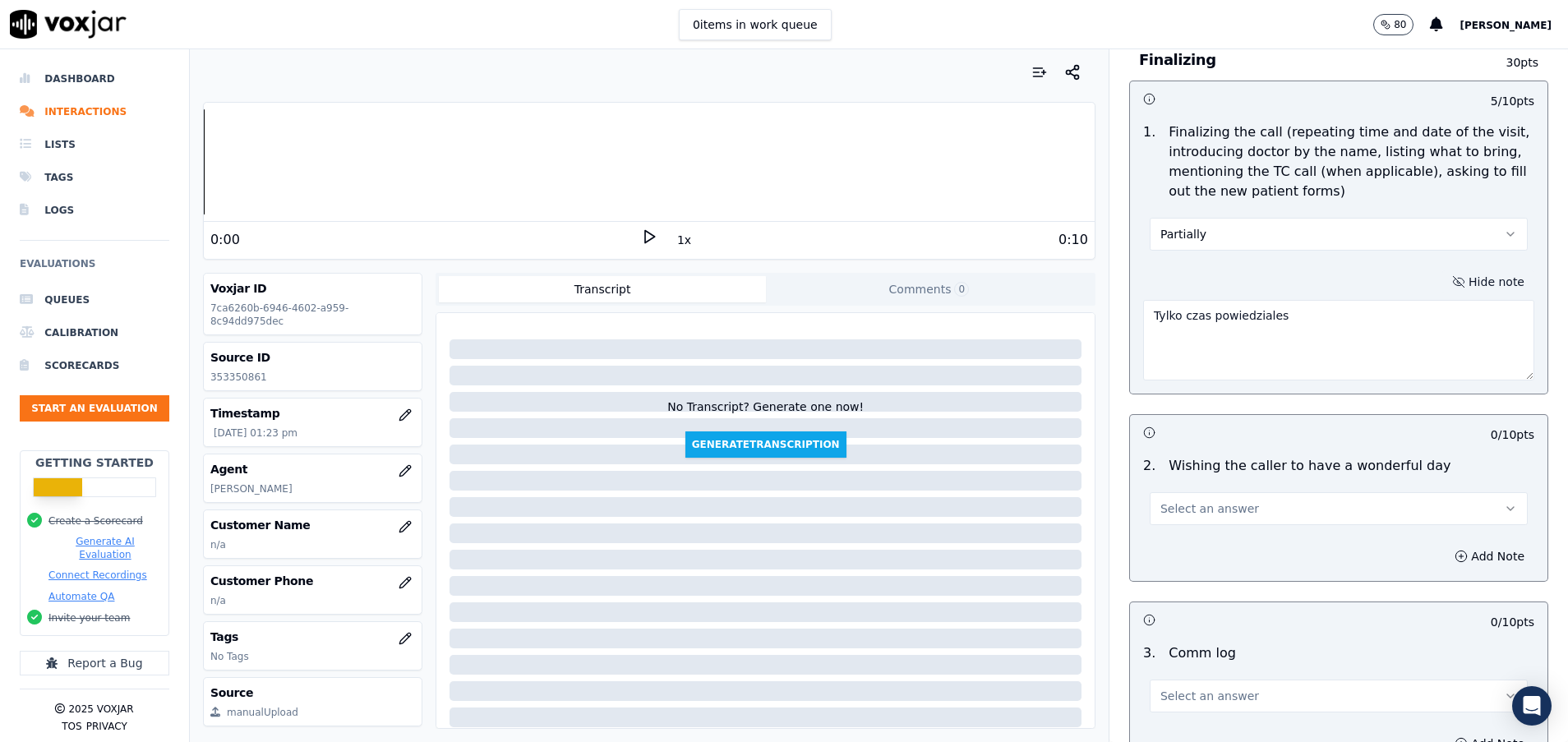
scroll to position [1972, 0]
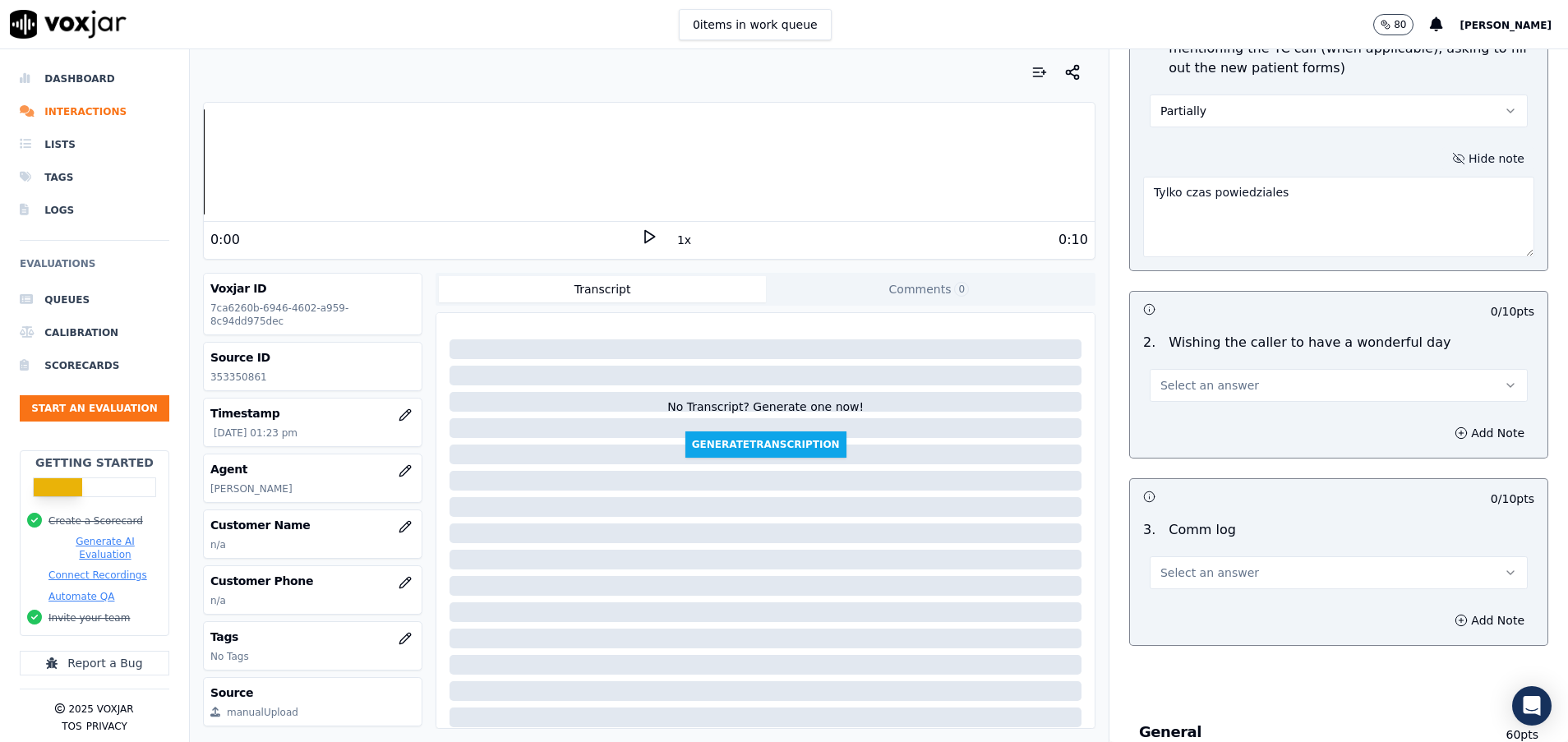
type textarea "Tylko czas powiedziales"
click at [1209, 383] on span "Select an answer" at bounding box center [1209, 385] width 98 height 17
click at [1190, 423] on div "Yes" at bounding box center [1296, 423] width 338 height 26
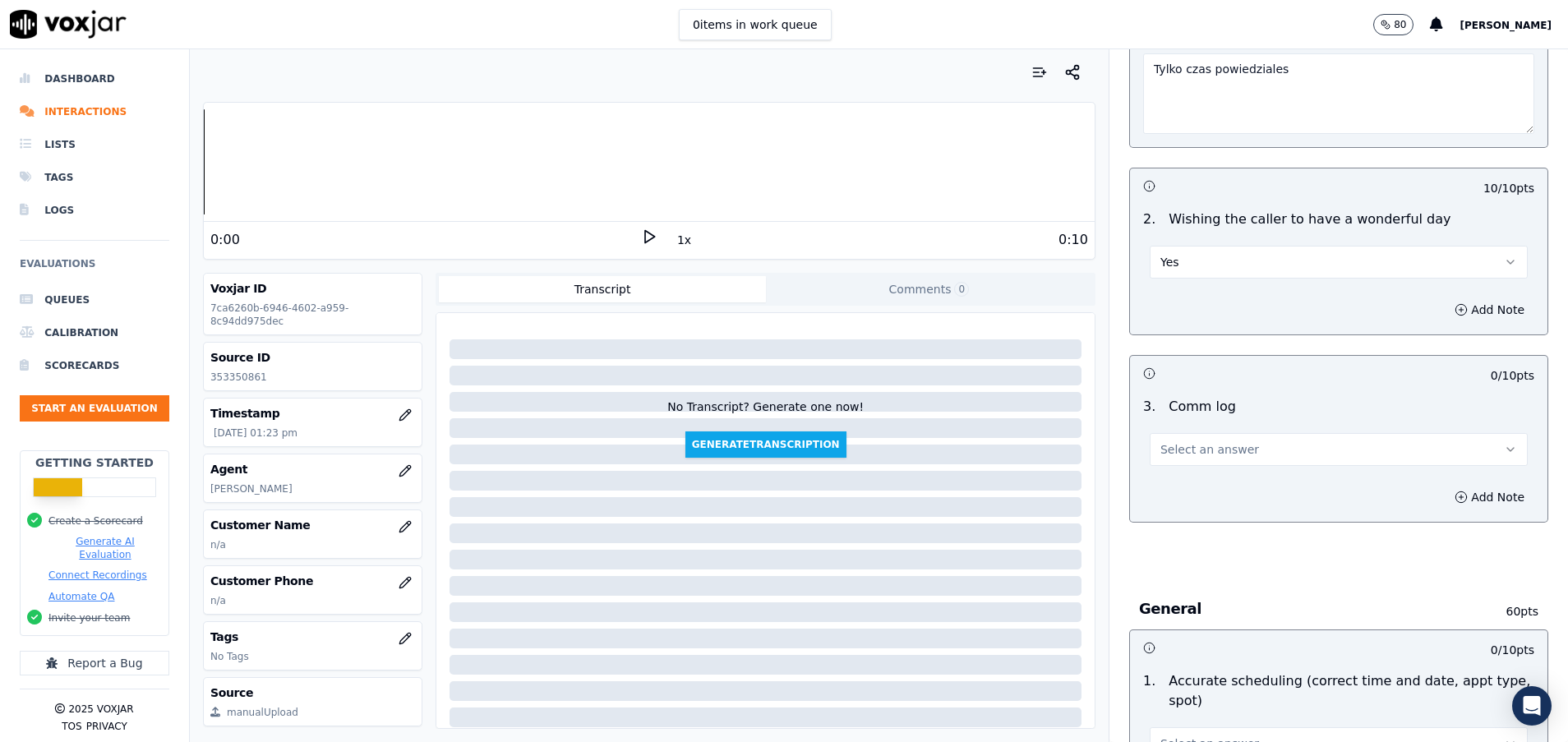
click at [1181, 460] on button "Select an answer" at bounding box center [1339, 449] width 378 height 33
click at [1181, 479] on div "Yes" at bounding box center [1296, 486] width 338 height 26
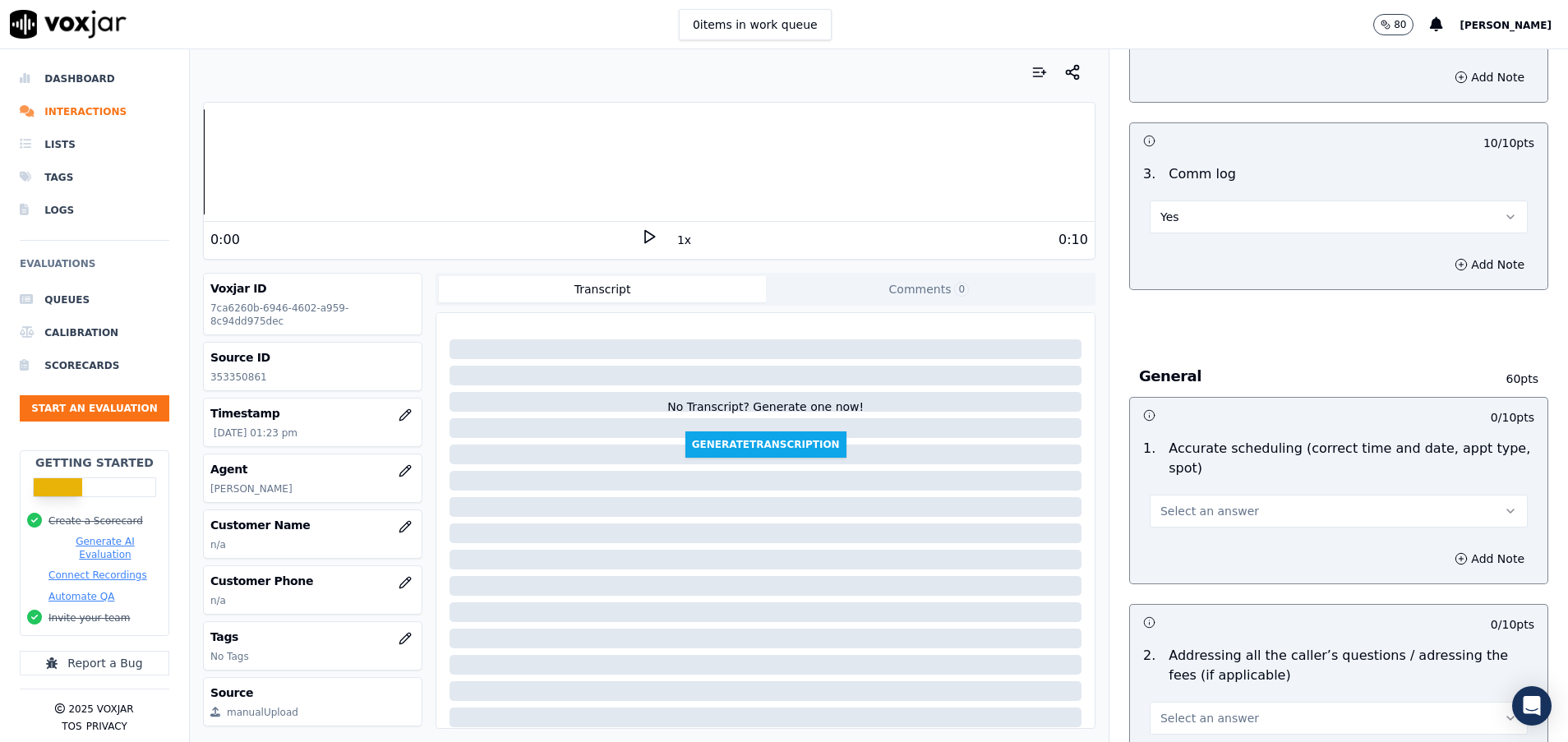
scroll to position [2342, 0]
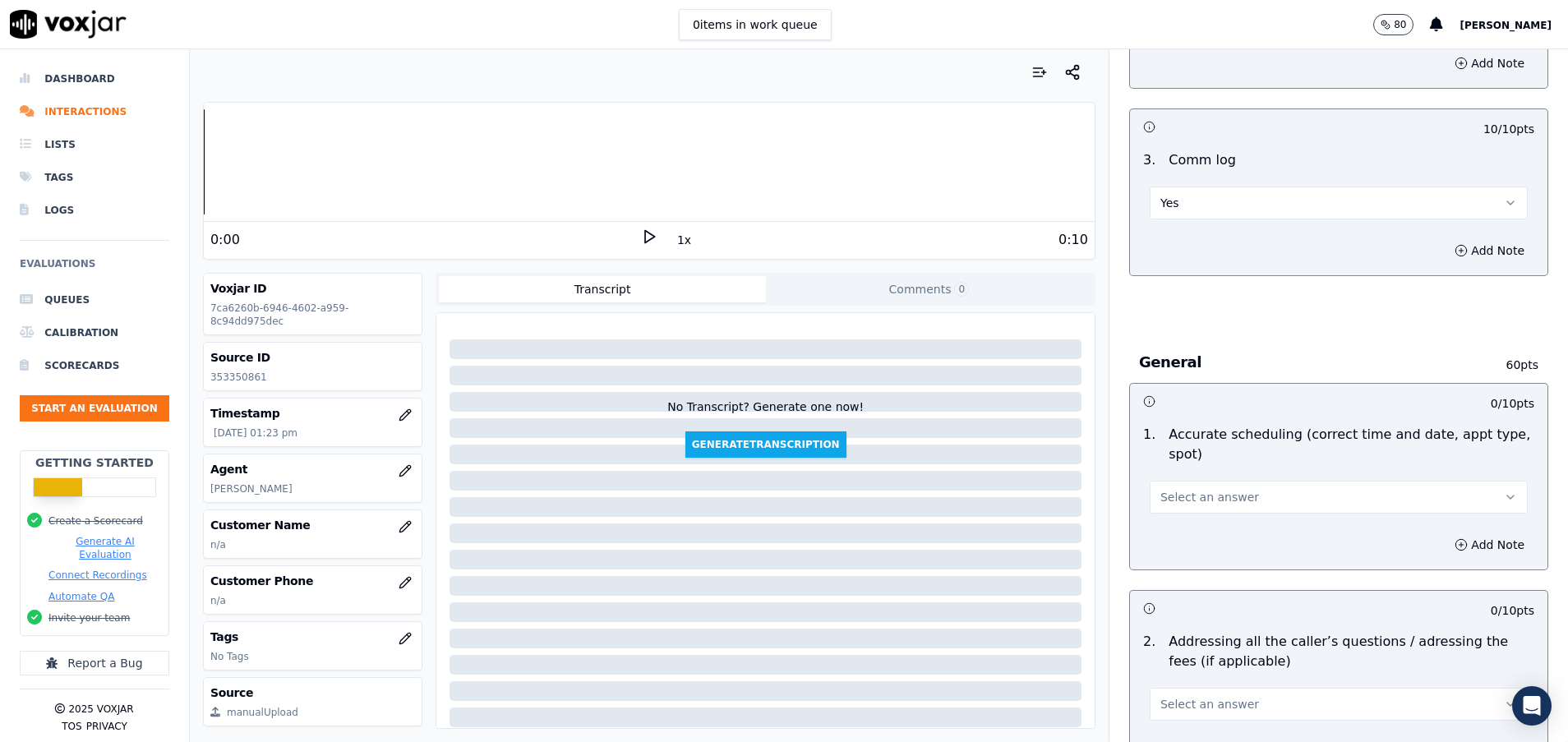
click at [1181, 501] on span "Select an answer" at bounding box center [1209, 497] width 98 height 17
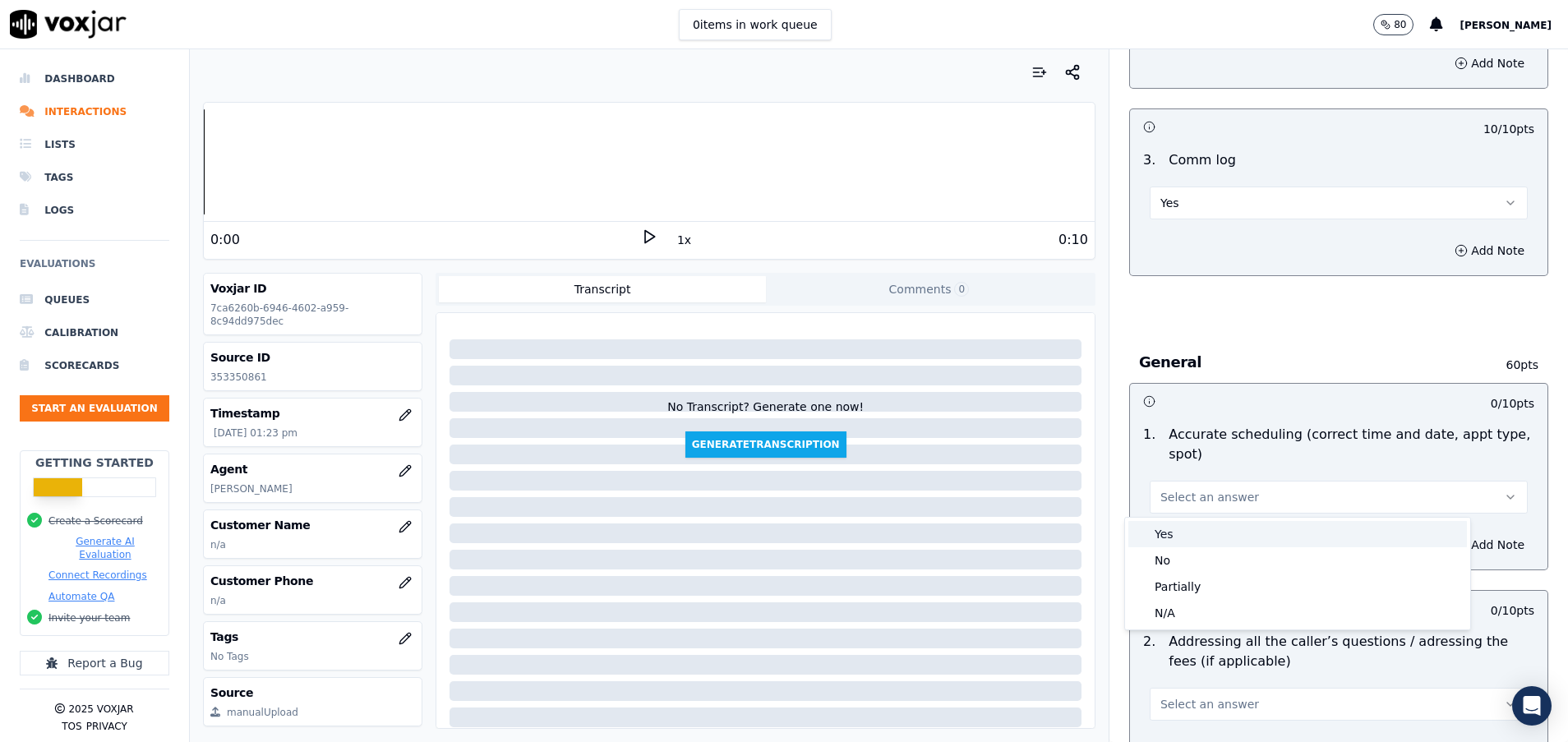
click at [1181, 536] on div "Yes" at bounding box center [1296, 535] width 338 height 26
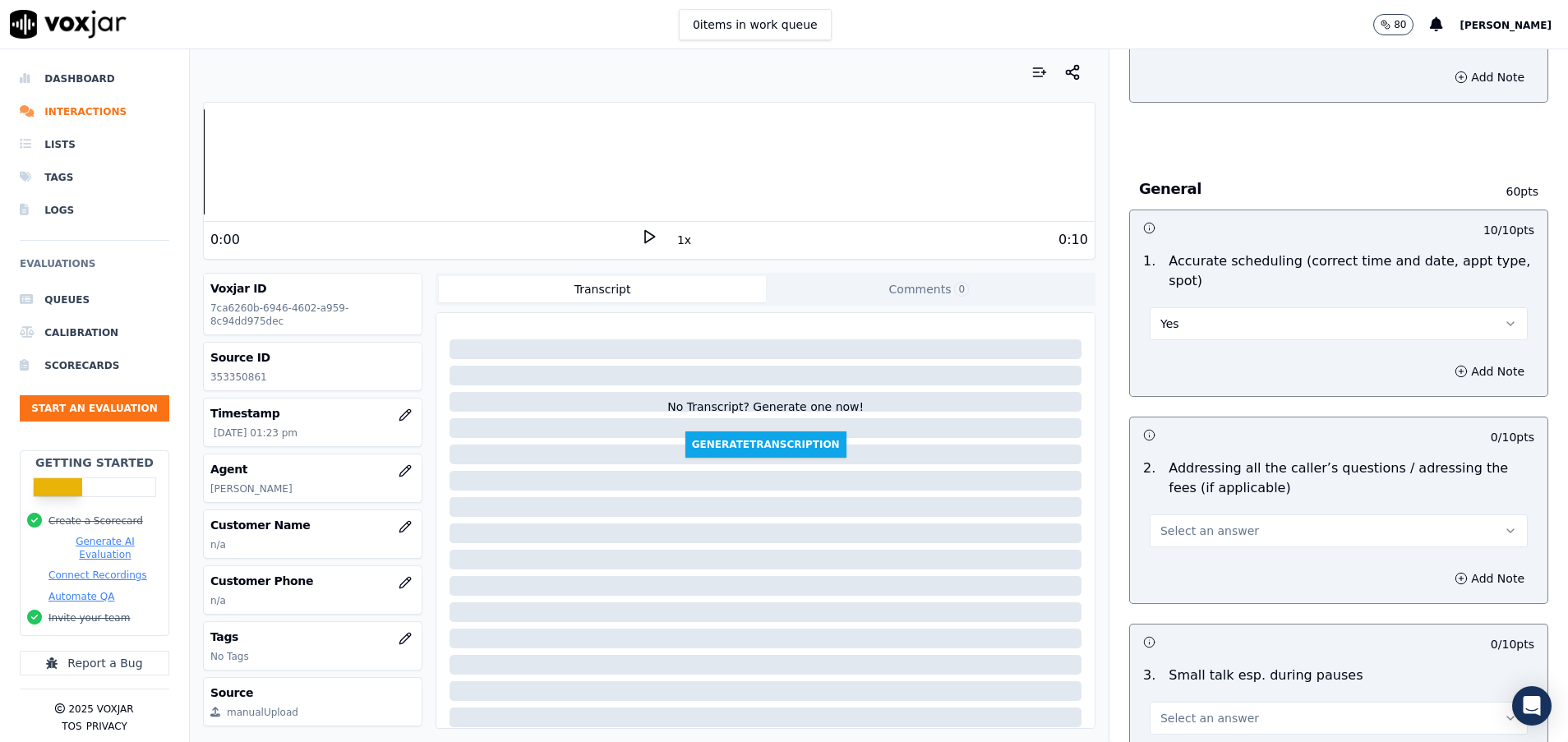
scroll to position [2589, 0]
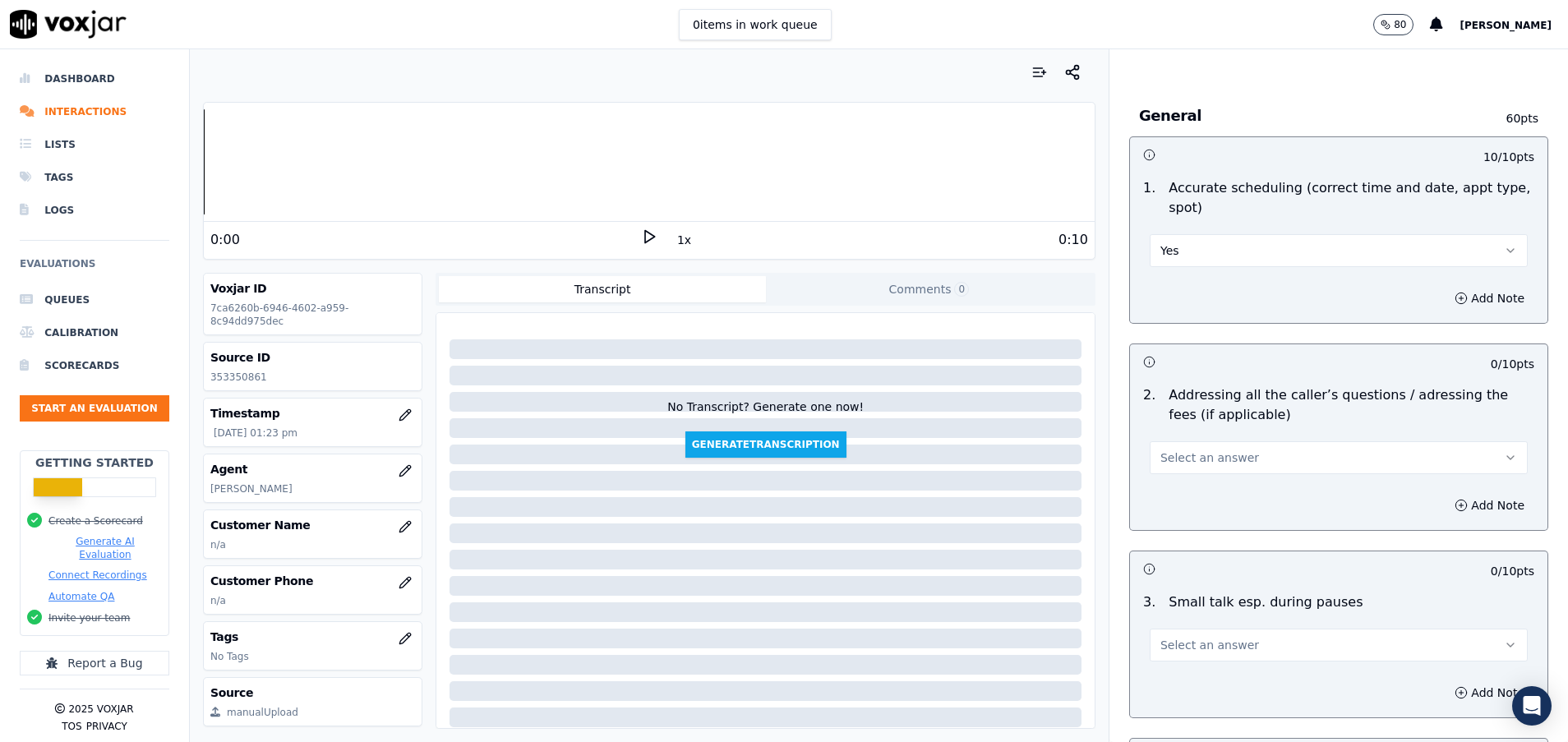
click at [1187, 459] on span "Select an answer" at bounding box center [1209, 457] width 98 height 17
click at [1187, 496] on div "Yes" at bounding box center [1296, 495] width 338 height 26
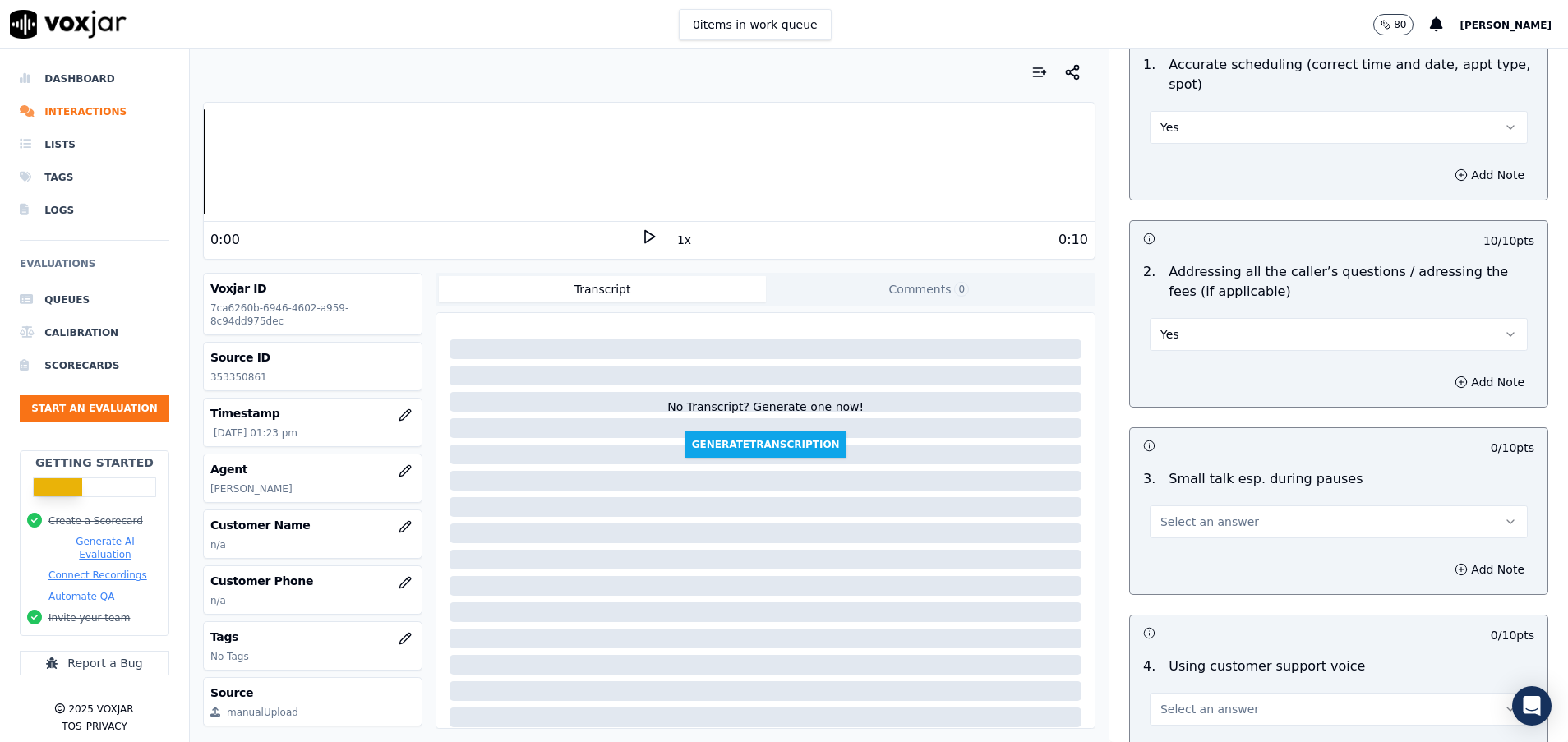
click at [1187, 520] on span "Select an answer" at bounding box center [1209, 521] width 98 height 17
click at [1187, 553] on div "Yes" at bounding box center [1296, 559] width 338 height 26
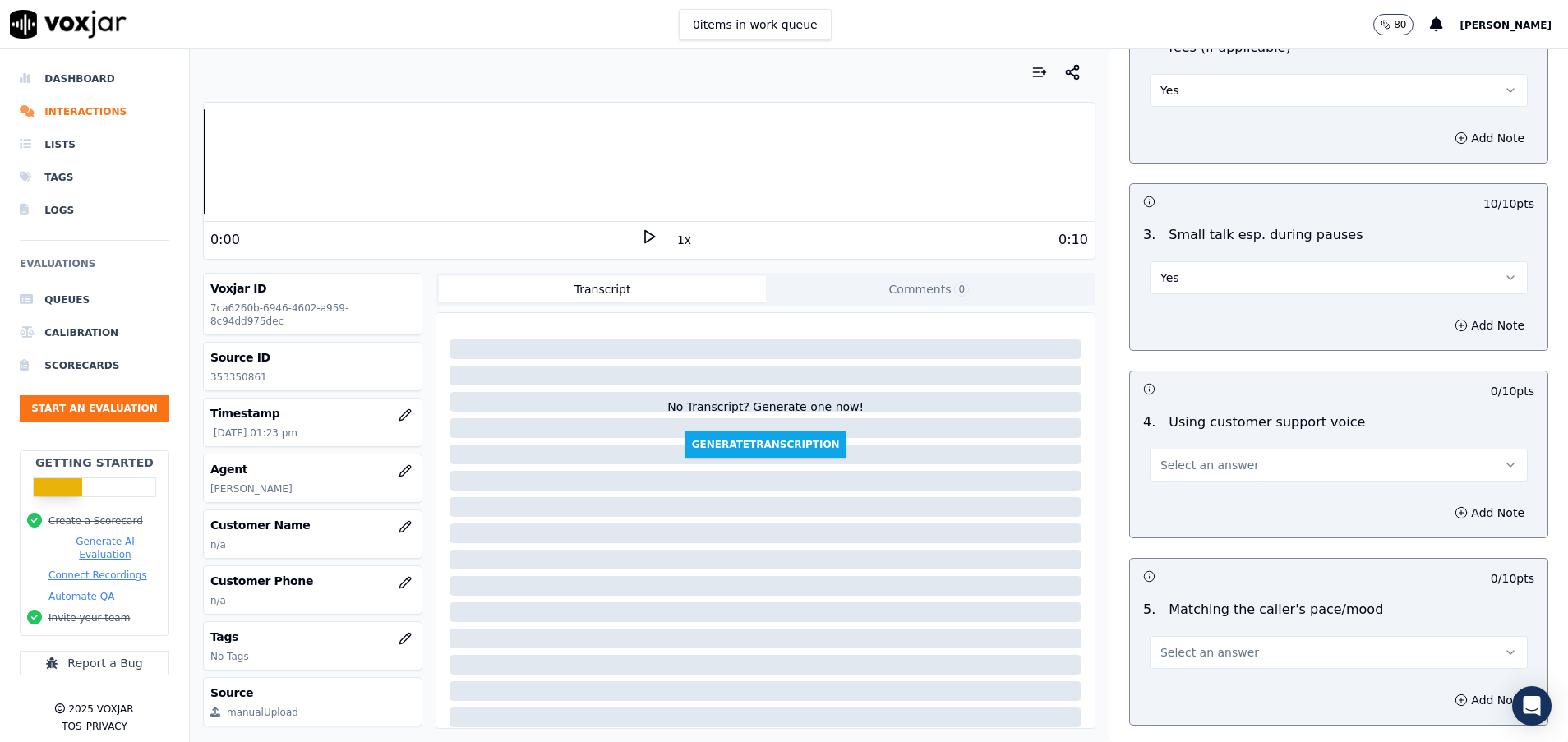
scroll to position [2958, 0]
click at [1190, 460] on span "Select an answer" at bounding box center [1209, 462] width 98 height 17
click at [1190, 492] on div "Yes" at bounding box center [1296, 499] width 338 height 26
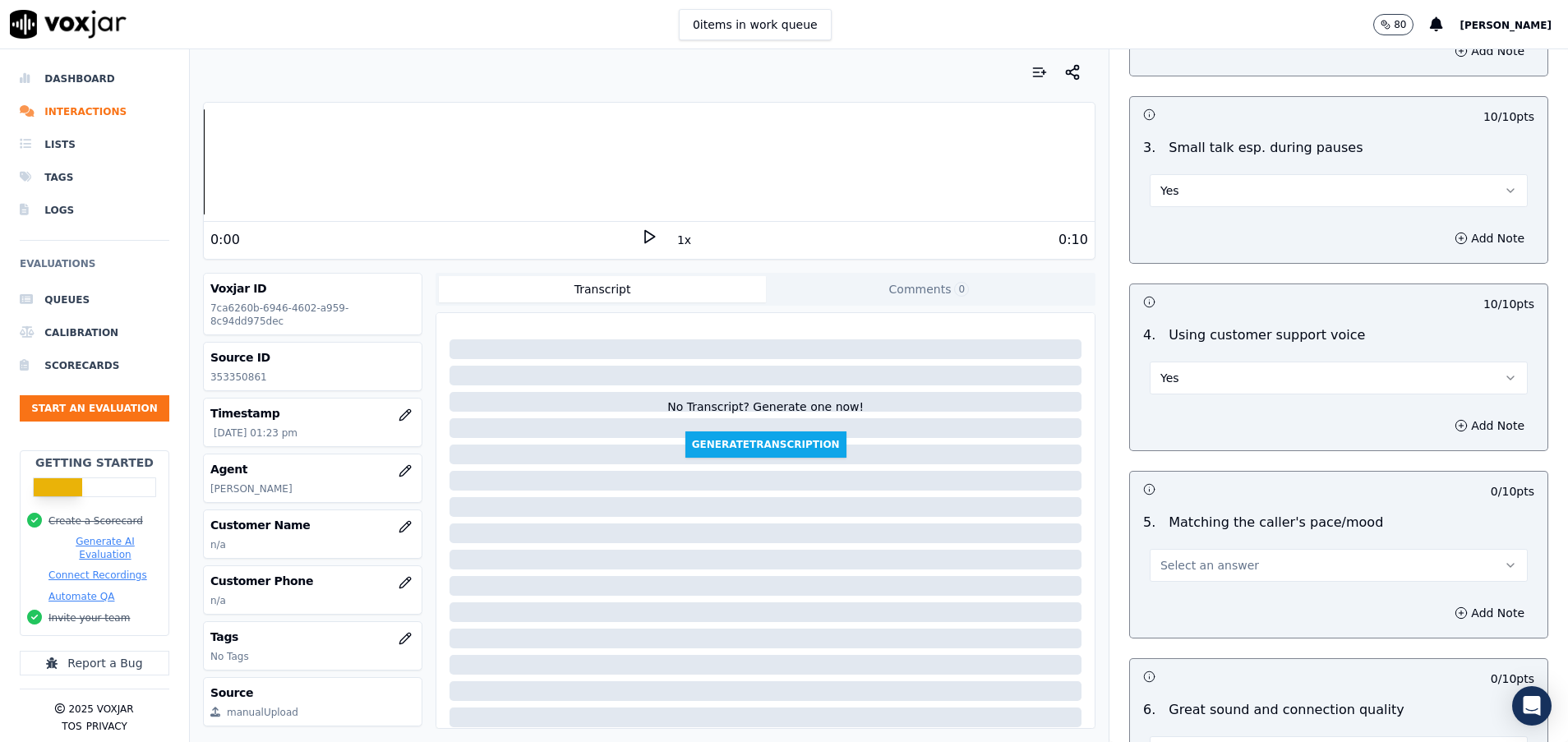
scroll to position [3081, 0]
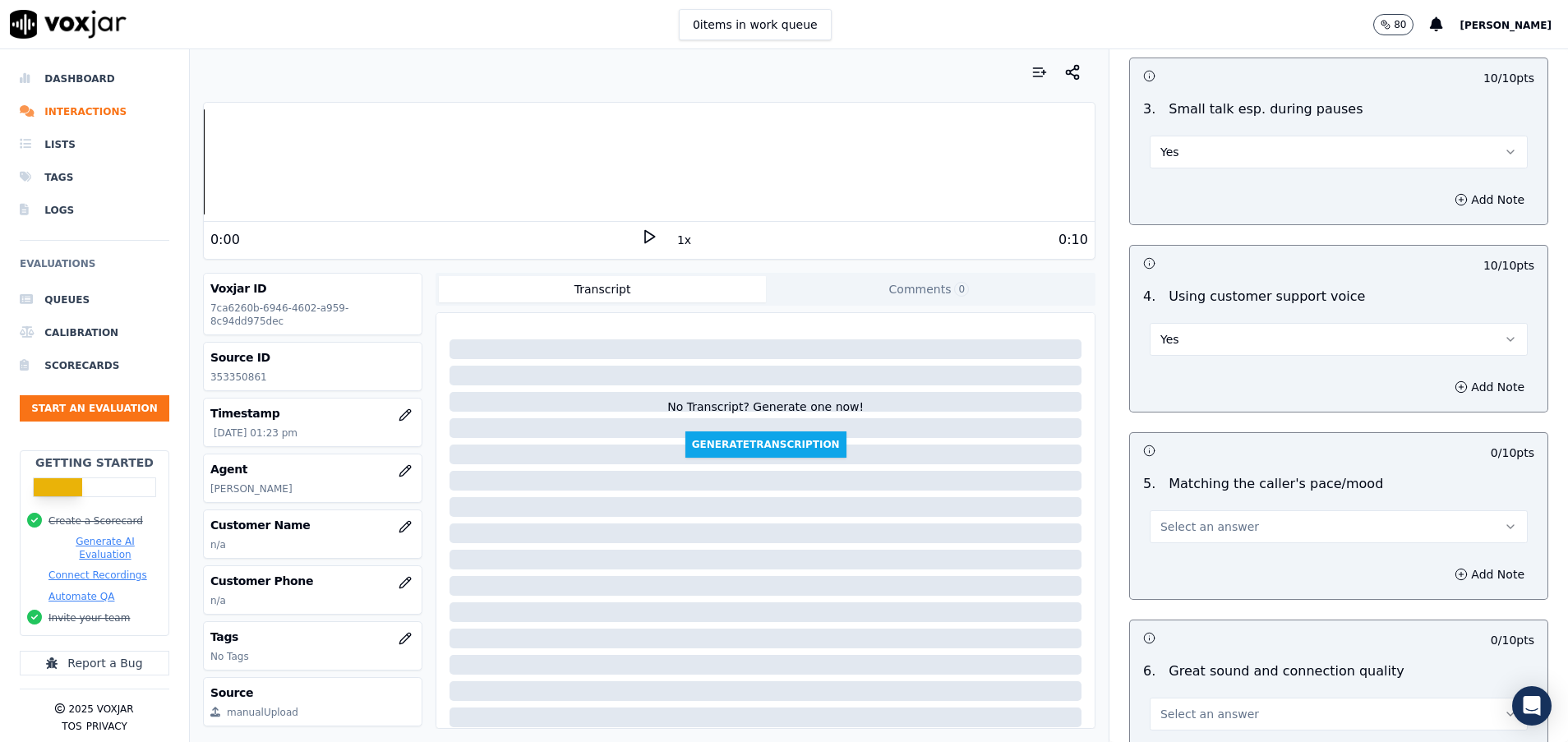
click at [1190, 525] on span "Select an answer" at bounding box center [1209, 527] width 98 height 17
click at [1191, 555] on div "Yes" at bounding box center [1296, 564] width 338 height 26
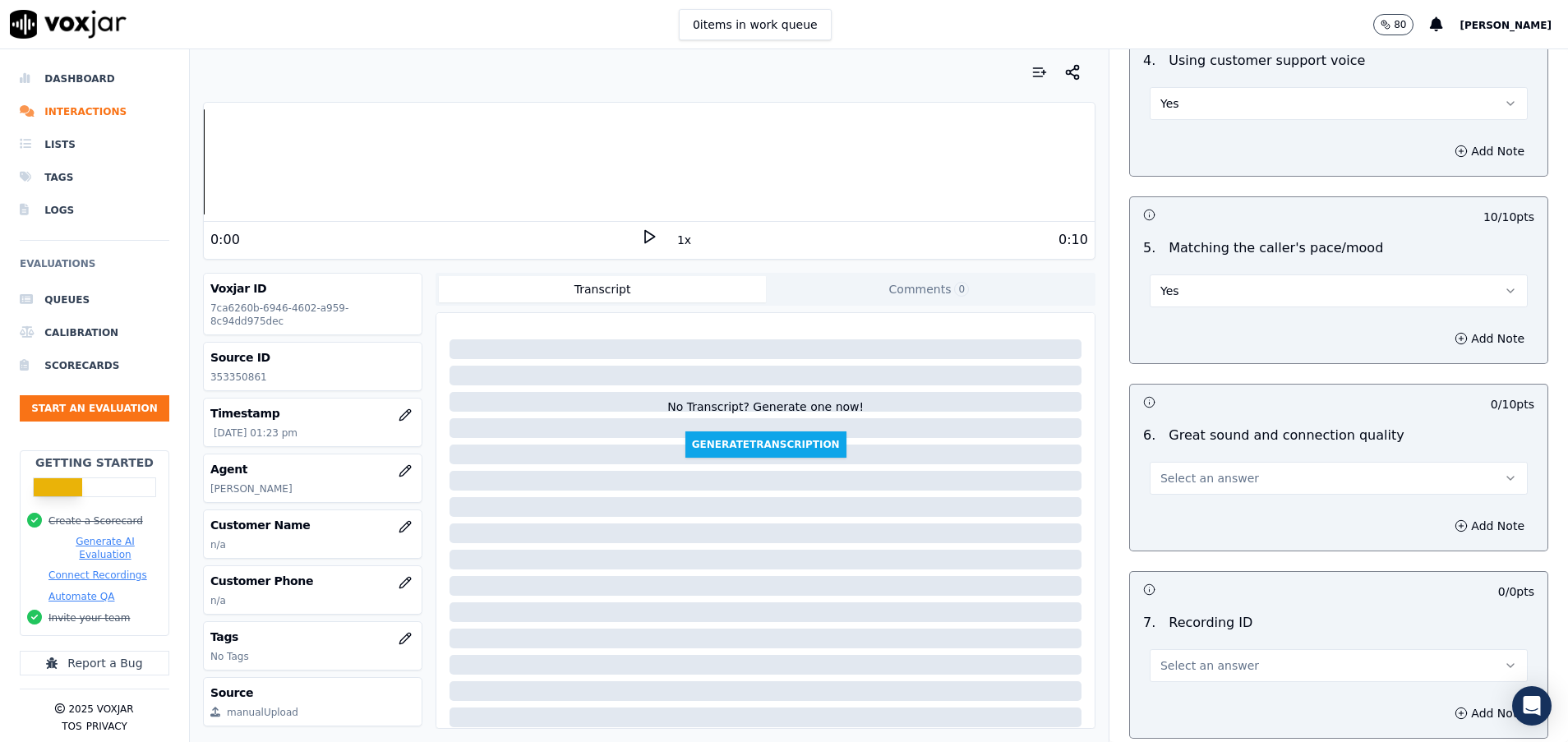
scroll to position [3328, 0]
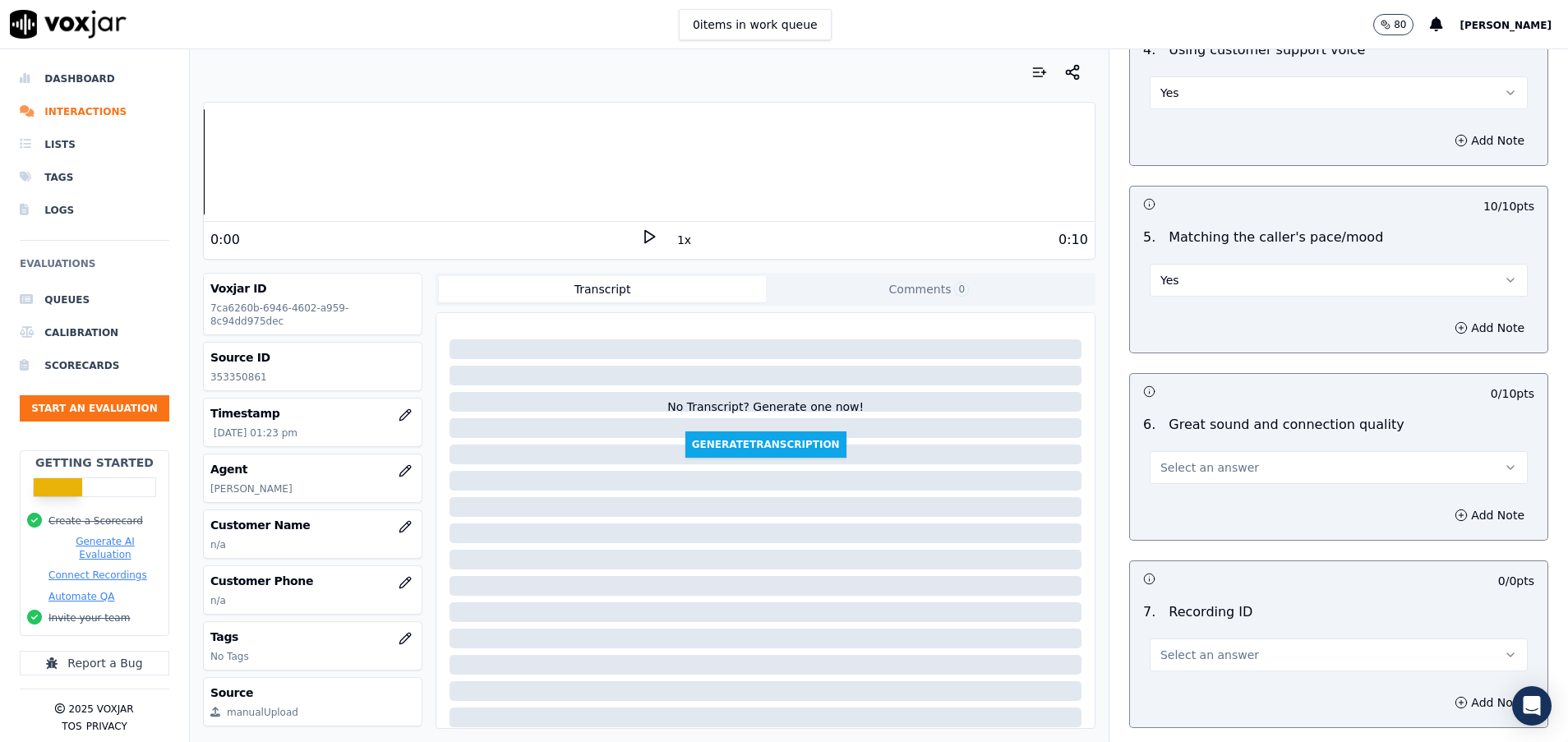
click at [1190, 472] on span "Select an answer" at bounding box center [1209, 468] width 98 height 17
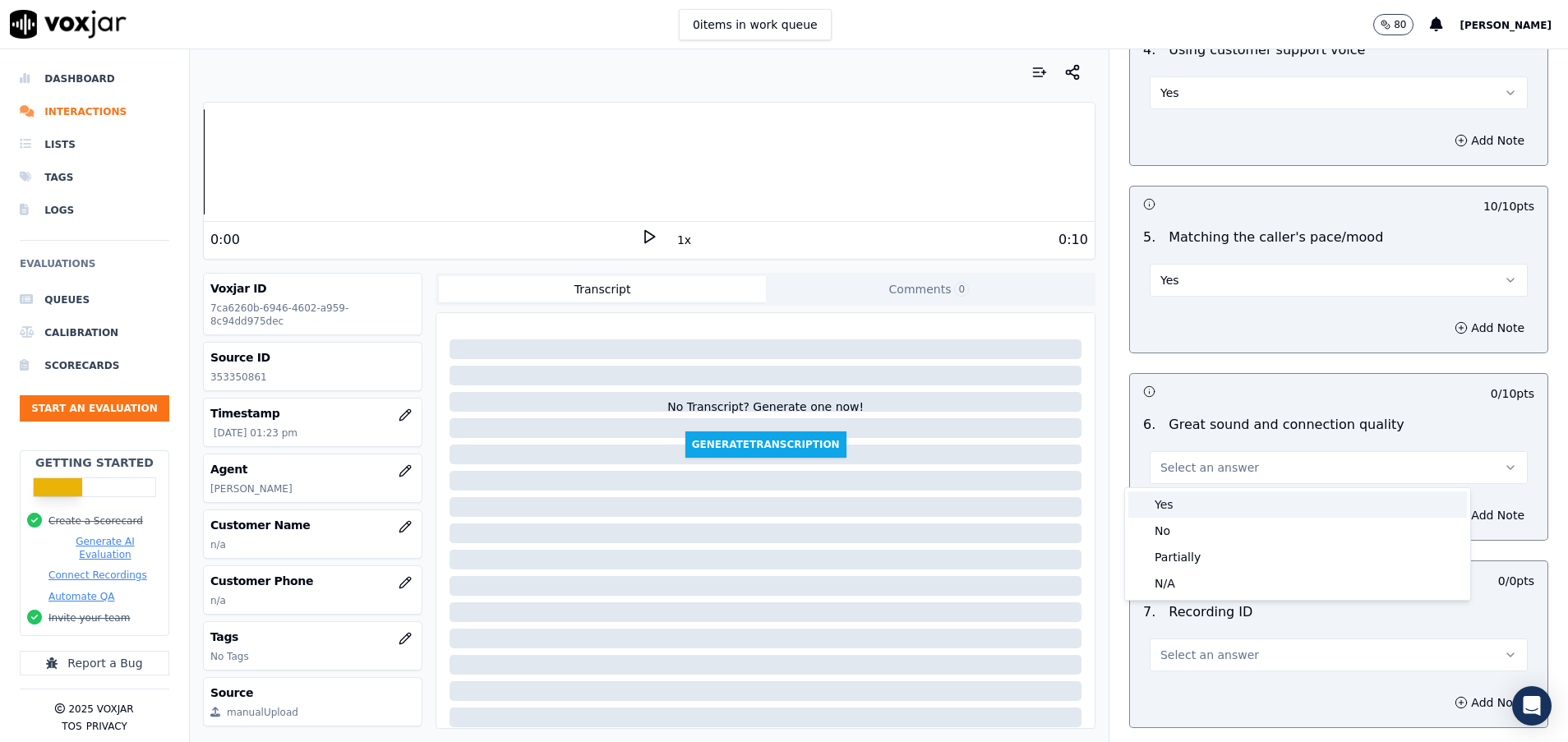
click at [1190, 508] on div "Yes" at bounding box center [1296, 505] width 338 height 26
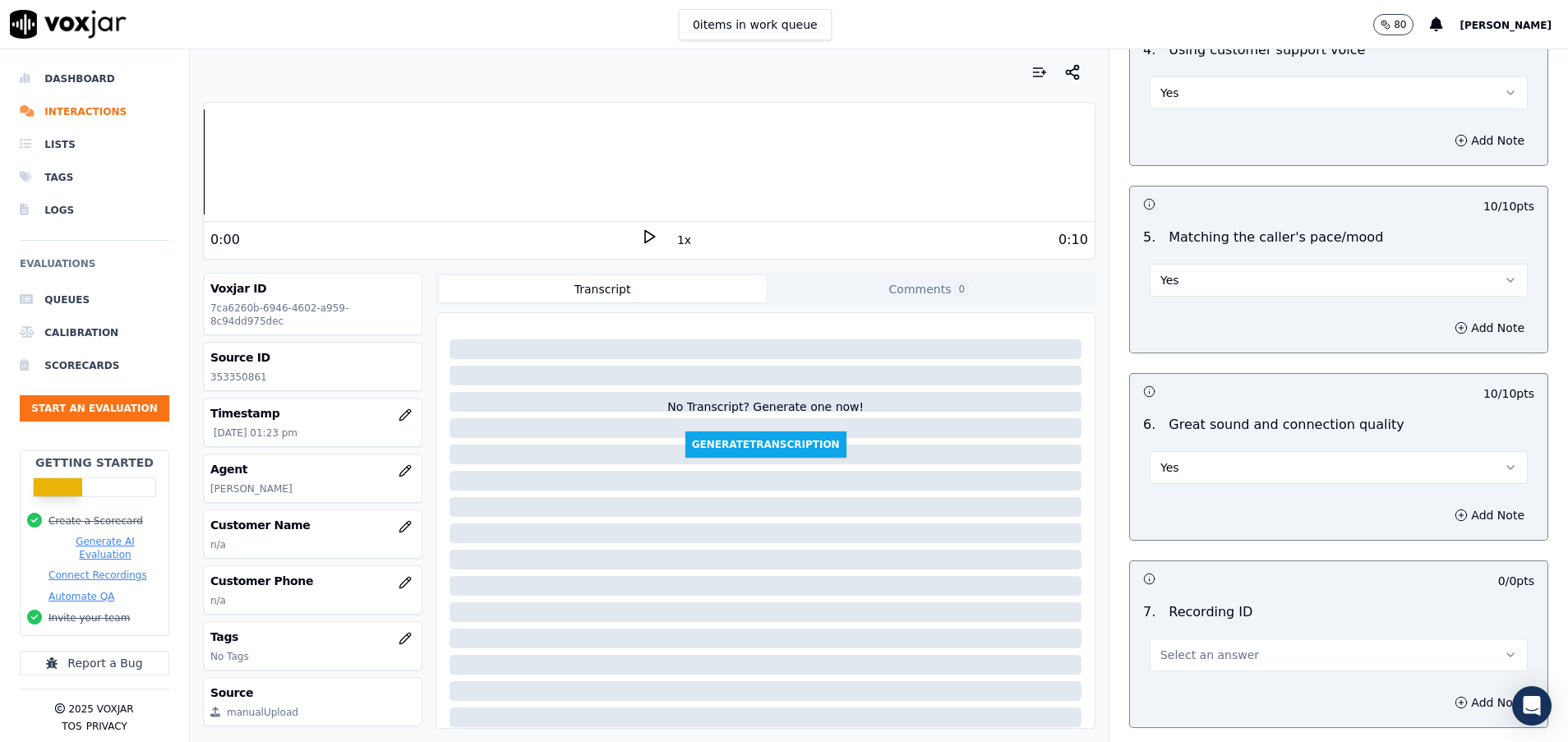
scroll to position [3452, 0]
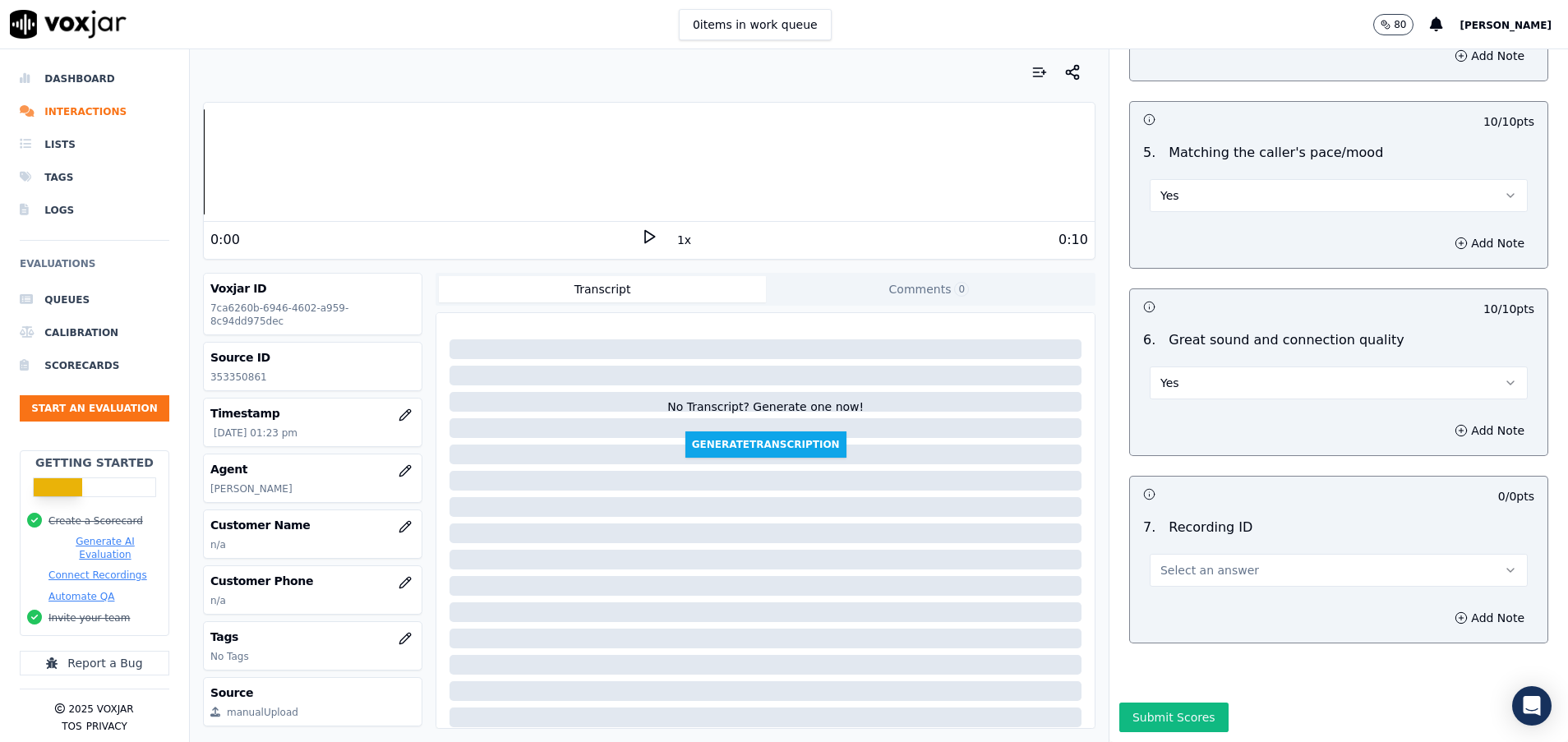
click at [1190, 554] on button "Select an answer" at bounding box center [1339, 570] width 378 height 33
click at [1190, 576] on div "N/A" at bounding box center [1296, 578] width 338 height 26
click at [1153, 702] on button "Submit Scores" at bounding box center [1173, 717] width 109 height 30
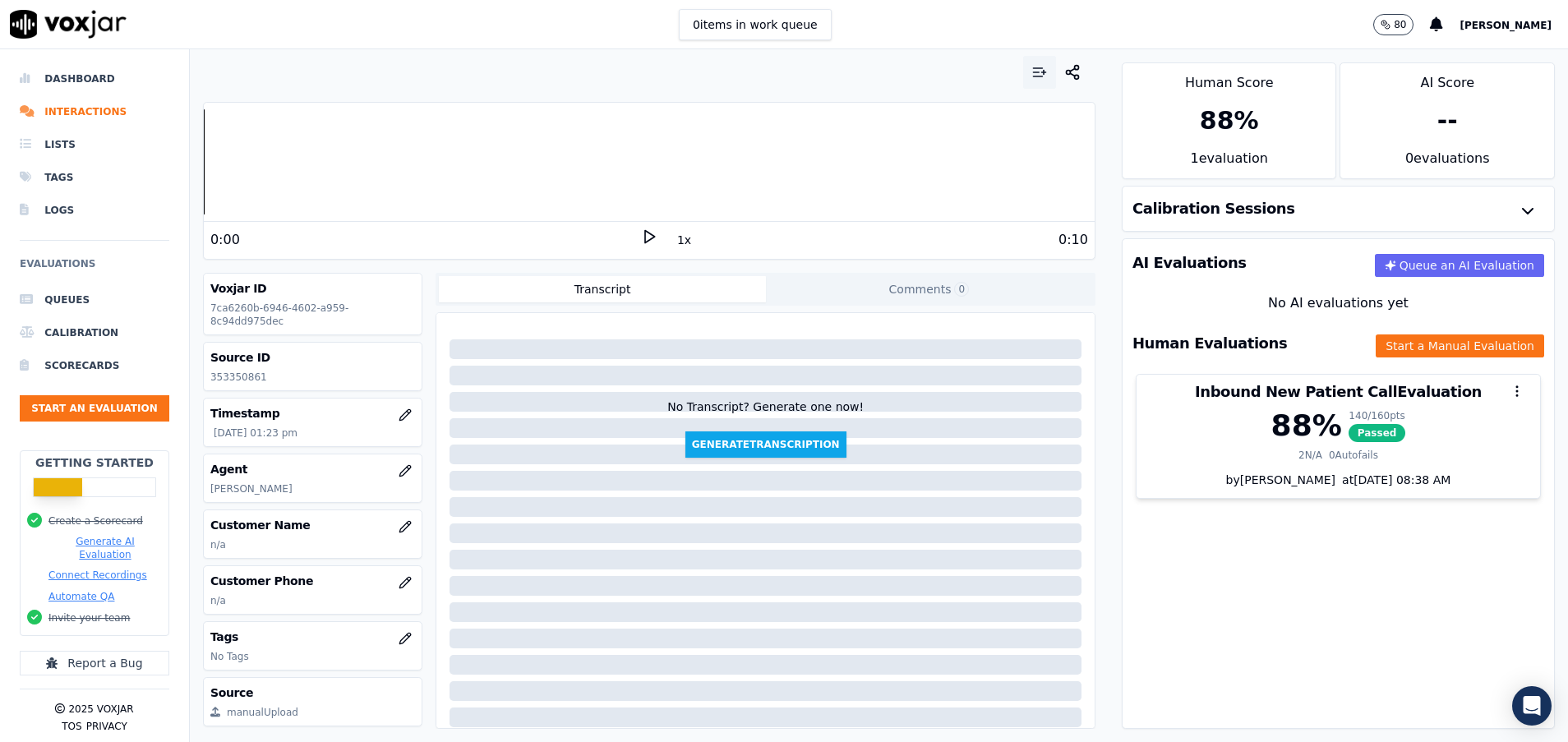
click at [1031, 65] on icon "button" at bounding box center [1039, 72] width 17 height 17
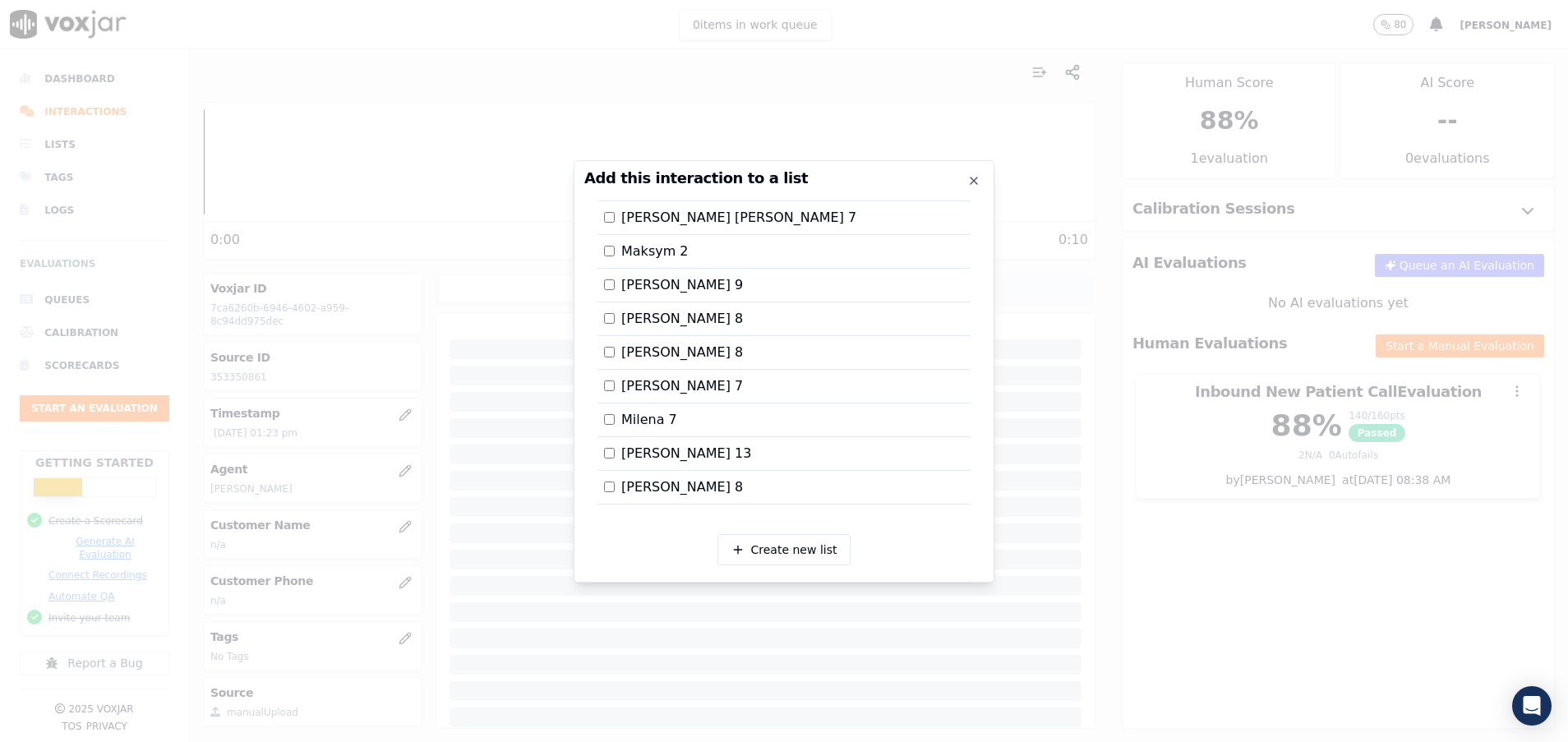
scroll to position [370, 0]
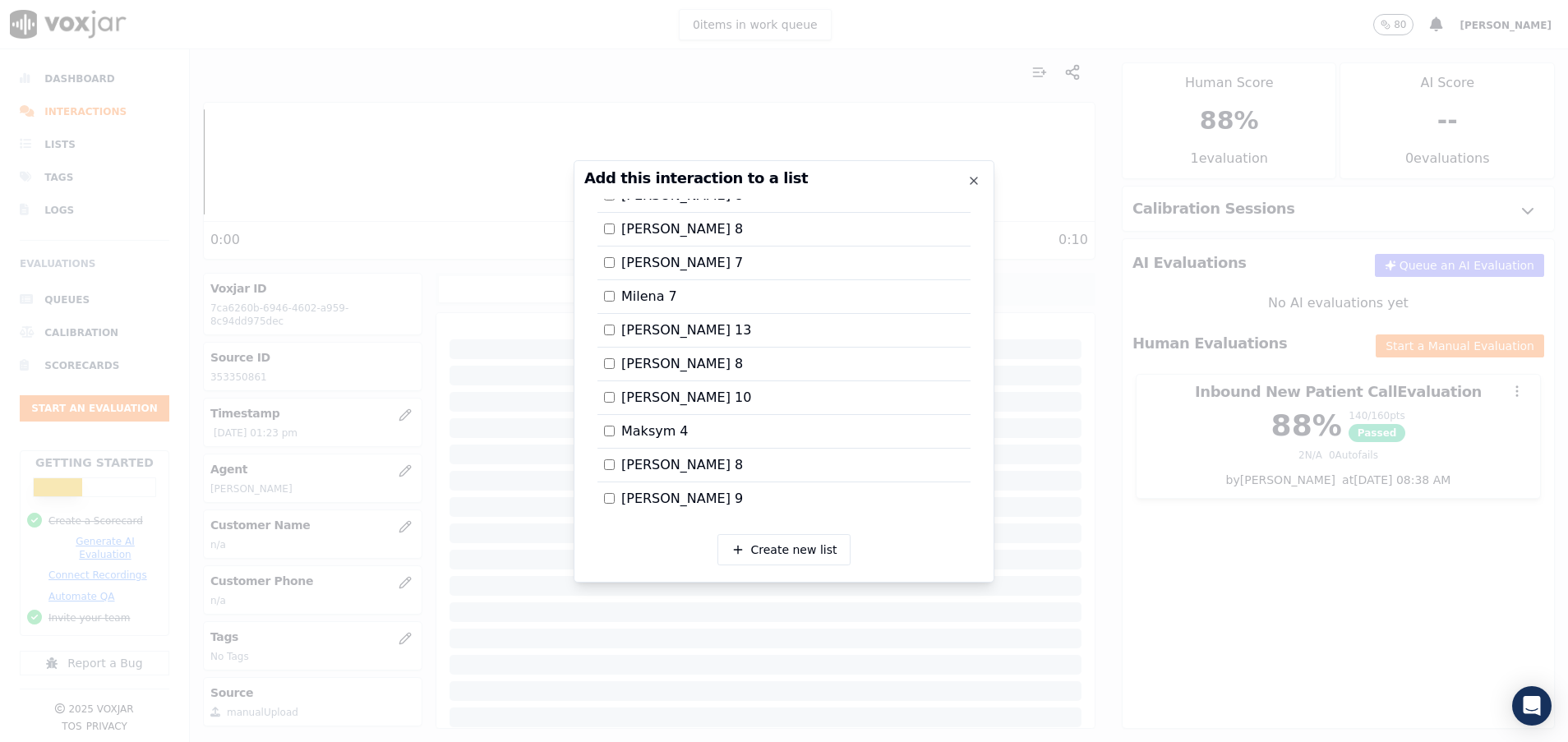
click at [1116, 483] on div at bounding box center [784, 371] width 1568 height 742
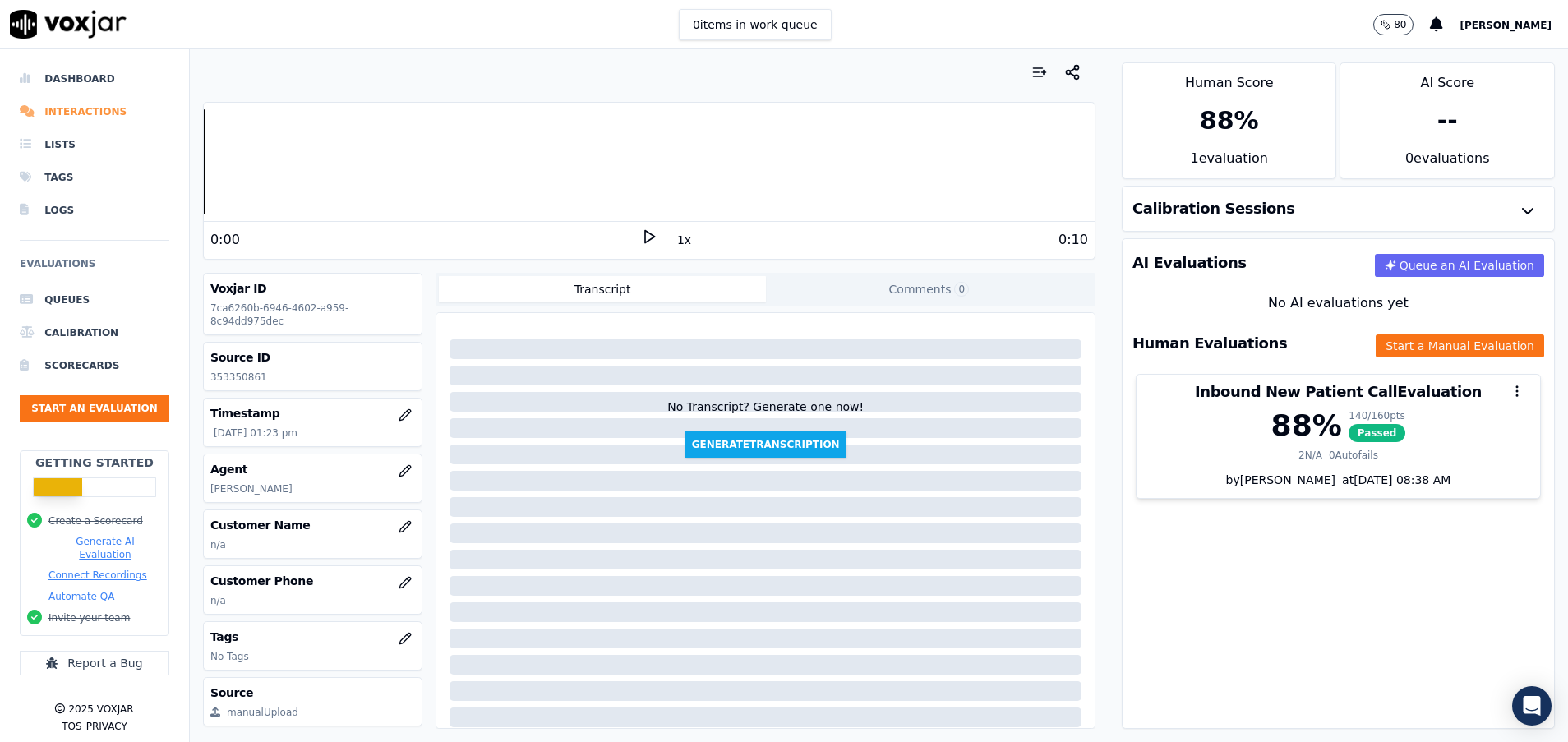
click at [53, 114] on li "Interactions" at bounding box center [94, 111] width 149 height 33
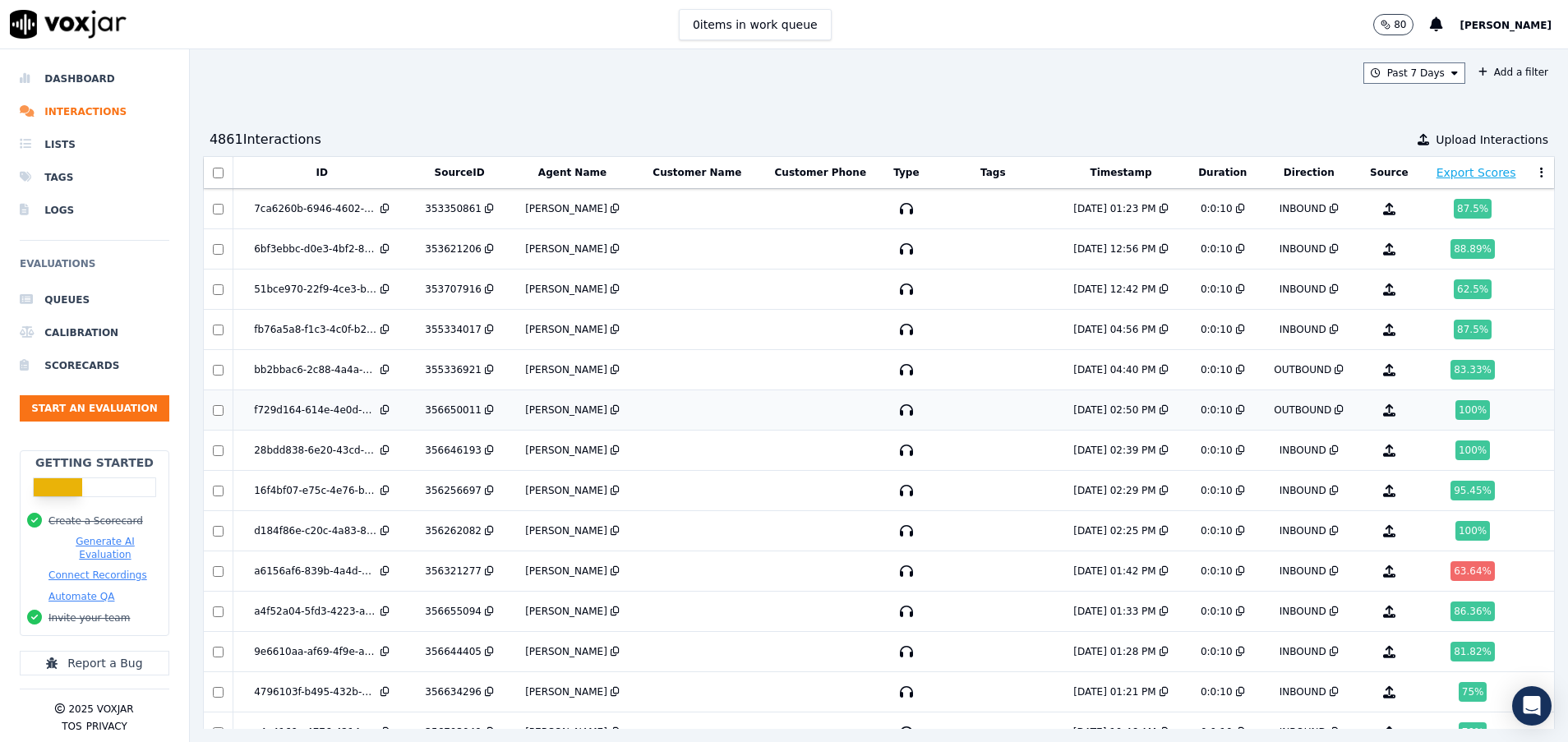
click at [660, 407] on td at bounding box center [697, 411] width 121 height 40
click at [107, 397] on button "Start an Evaluation" at bounding box center [94, 409] width 149 height 26
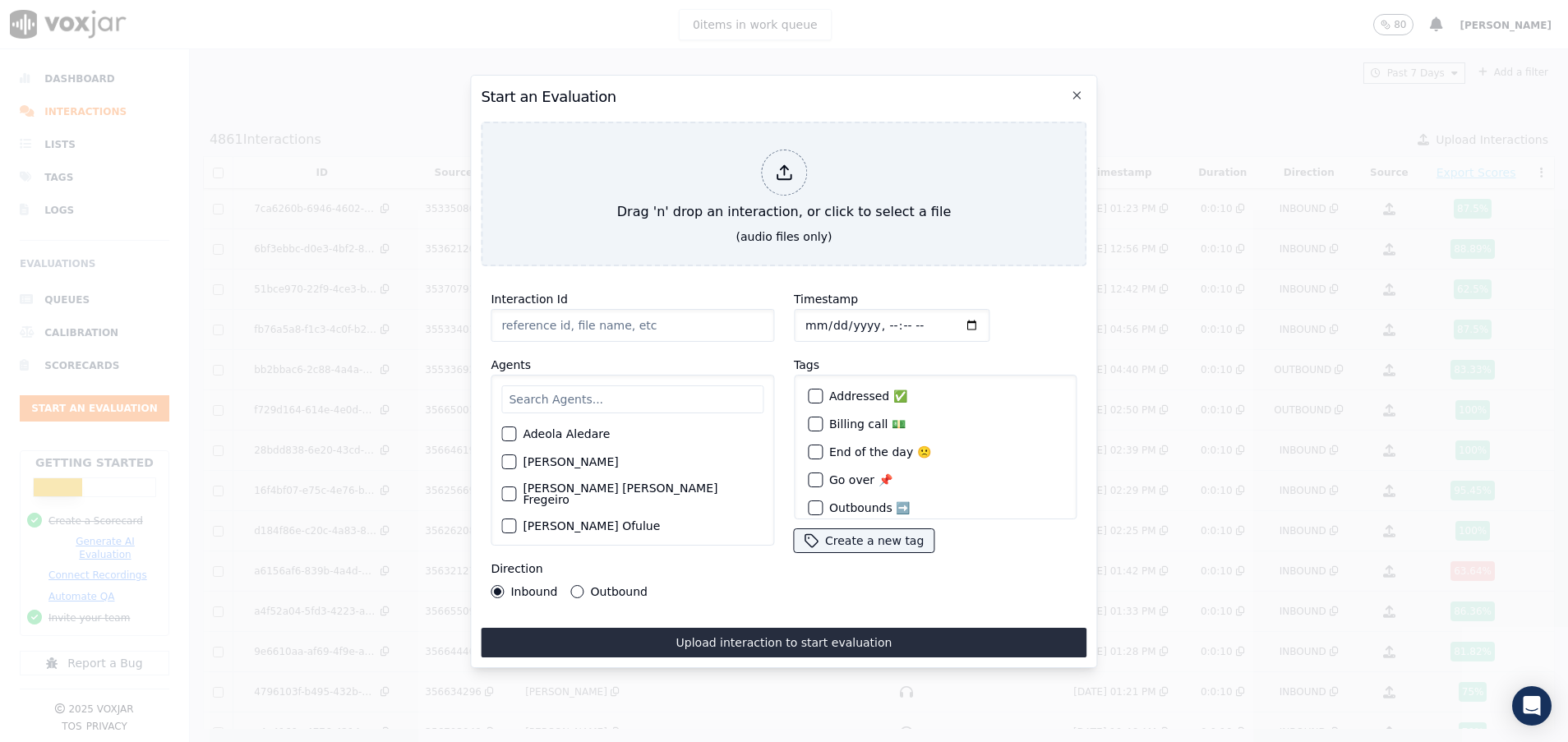
paste input "355050316"
type input "355050316"
click at [567, 391] on input "text" at bounding box center [632, 399] width 262 height 28
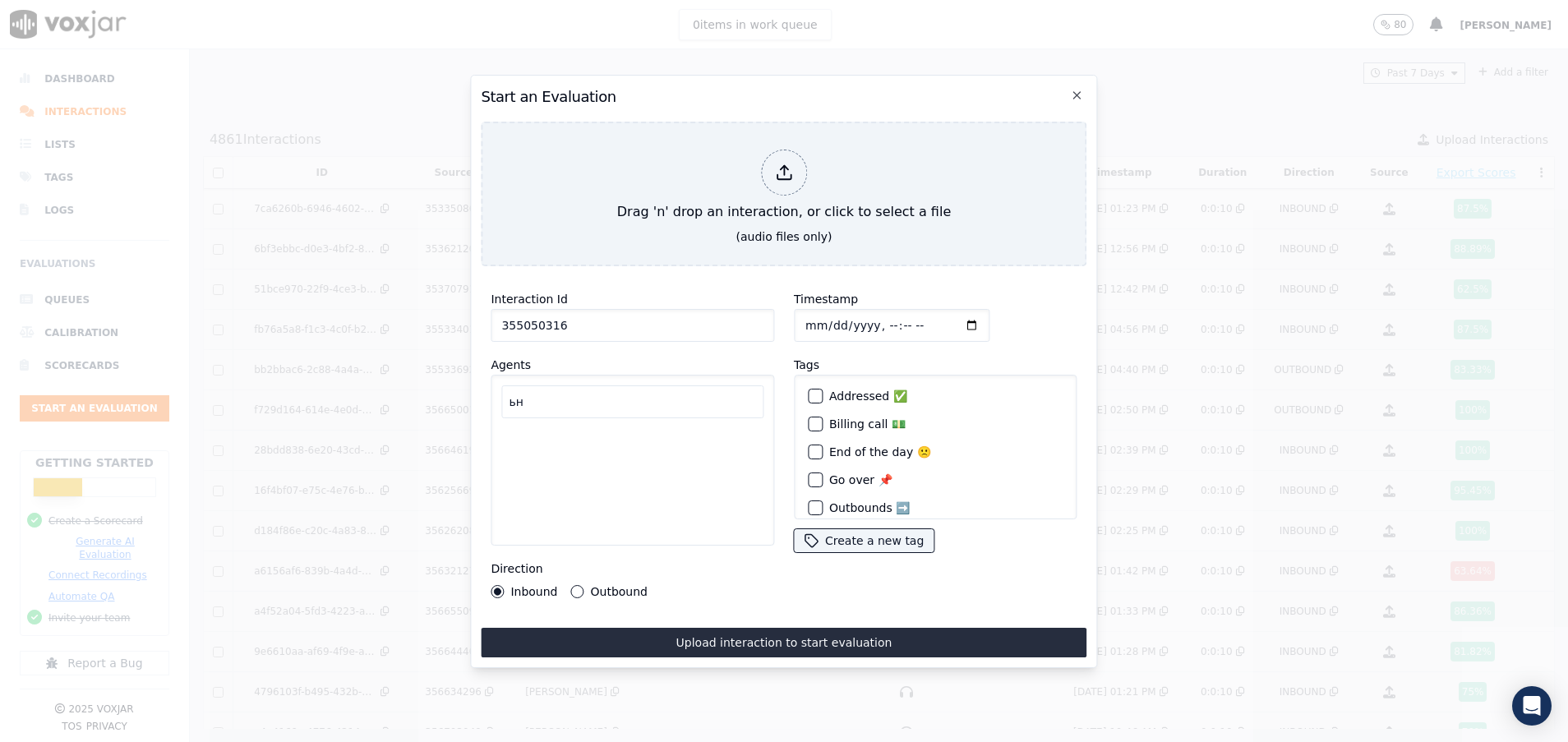
type input "ь"
type input "myk"
click at [508, 461] on div "button" at bounding box center [507, 466] width 11 height 11
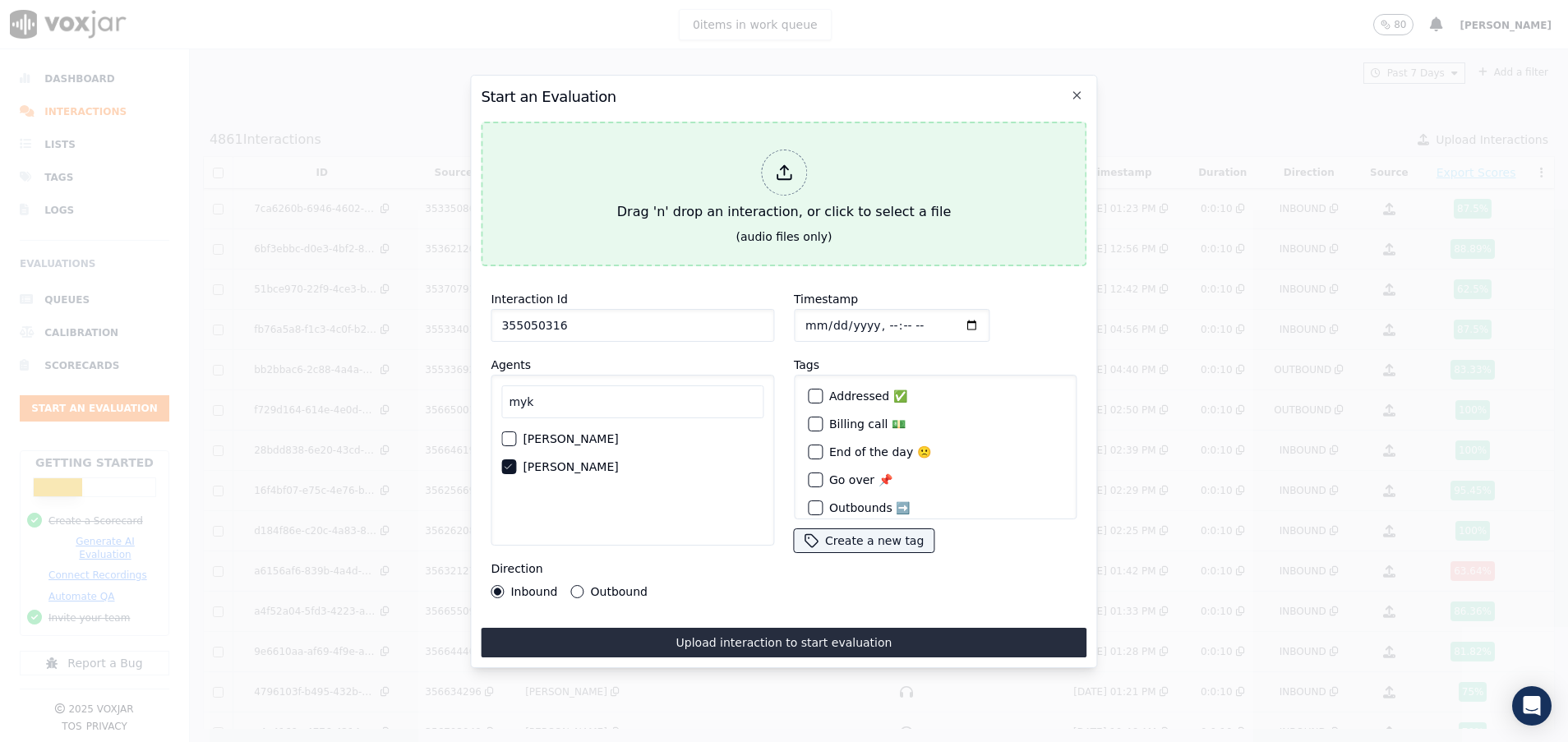
click at [668, 233] on button "Drag 'n' drop an interaction, or click to select a file (audio files only)" at bounding box center [783, 193] width 606 height 145
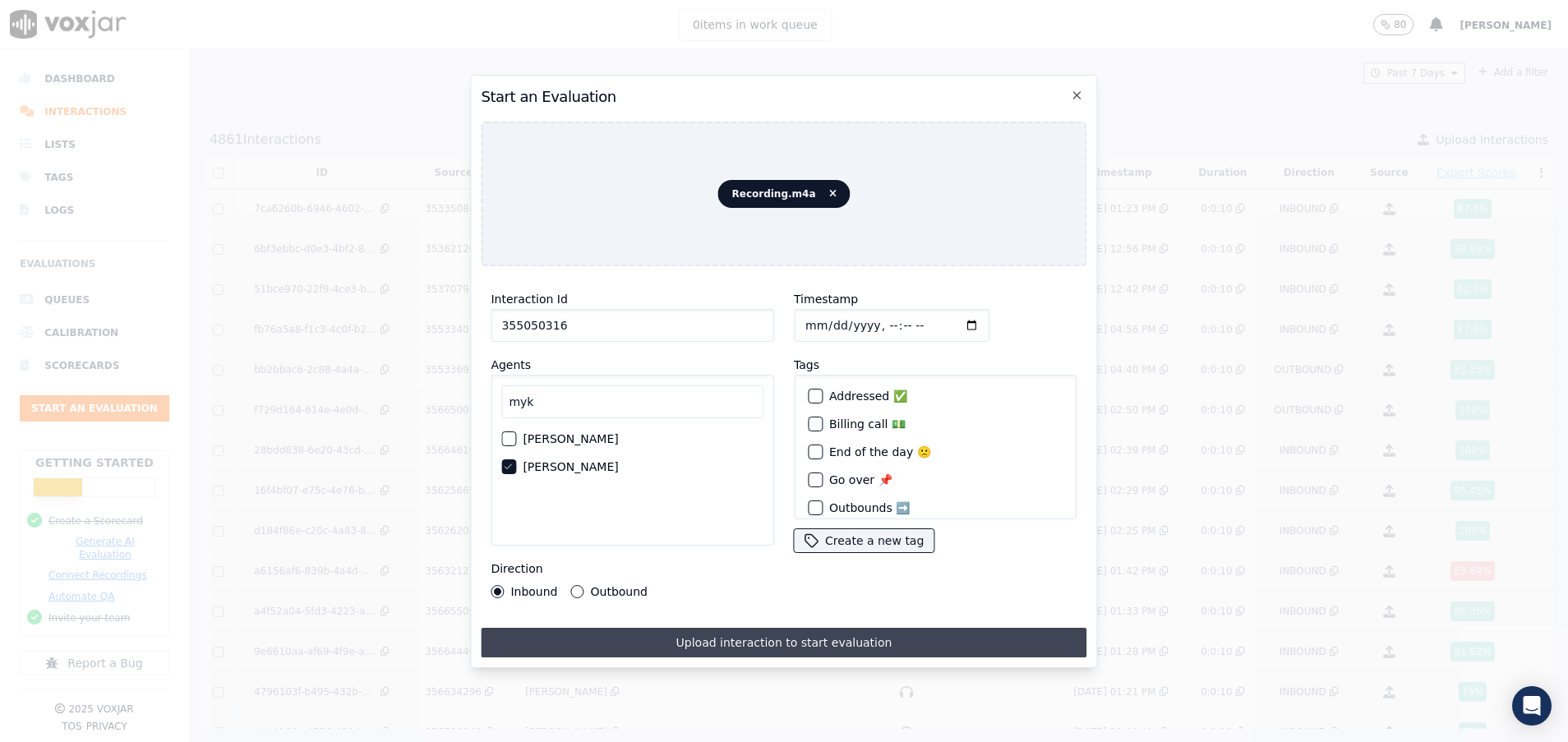
click at [749, 634] on button "Upload interaction to start evaluation" at bounding box center [783, 643] width 606 height 30
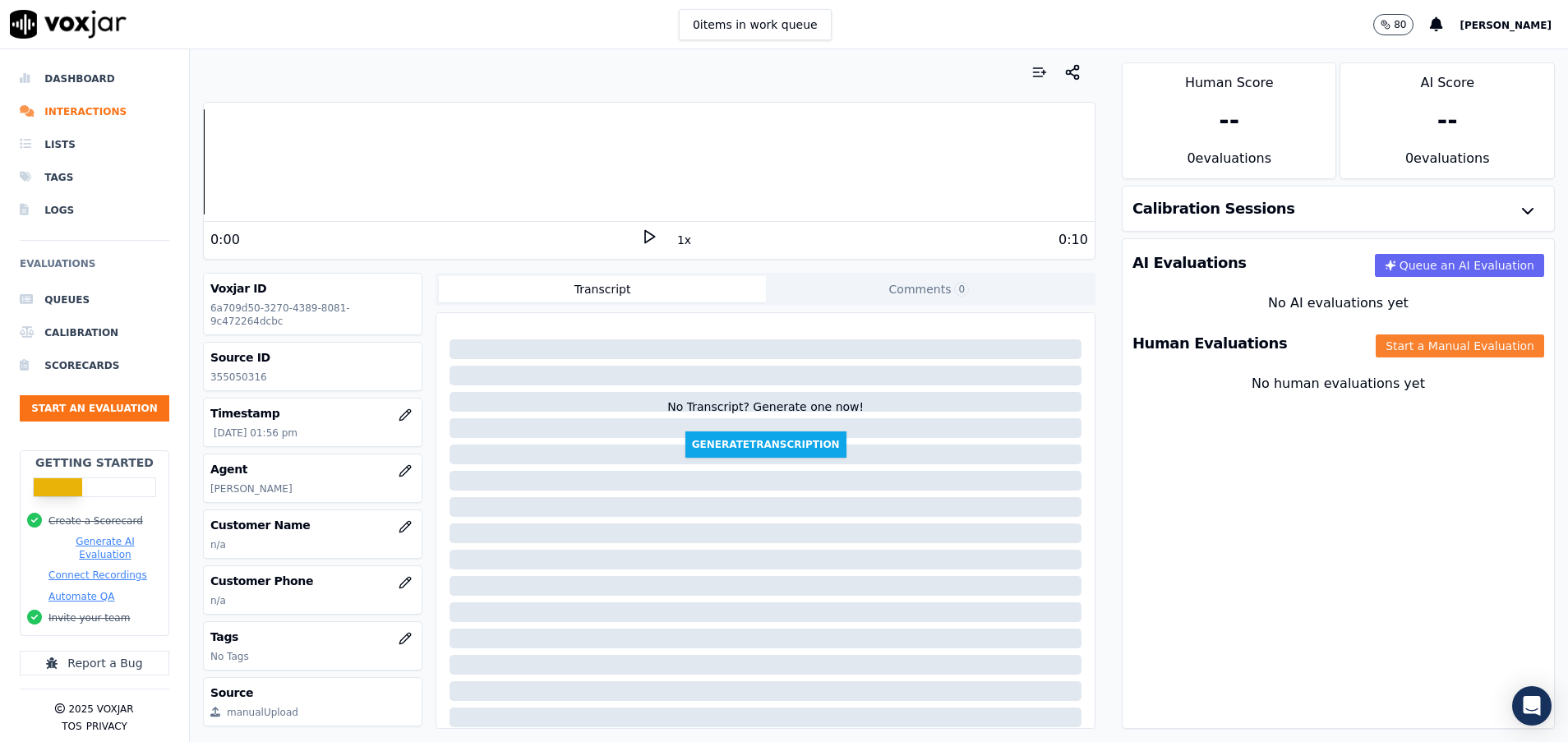
click at [1410, 345] on button "Start a Manual Evaluation" at bounding box center [1460, 346] width 169 height 23
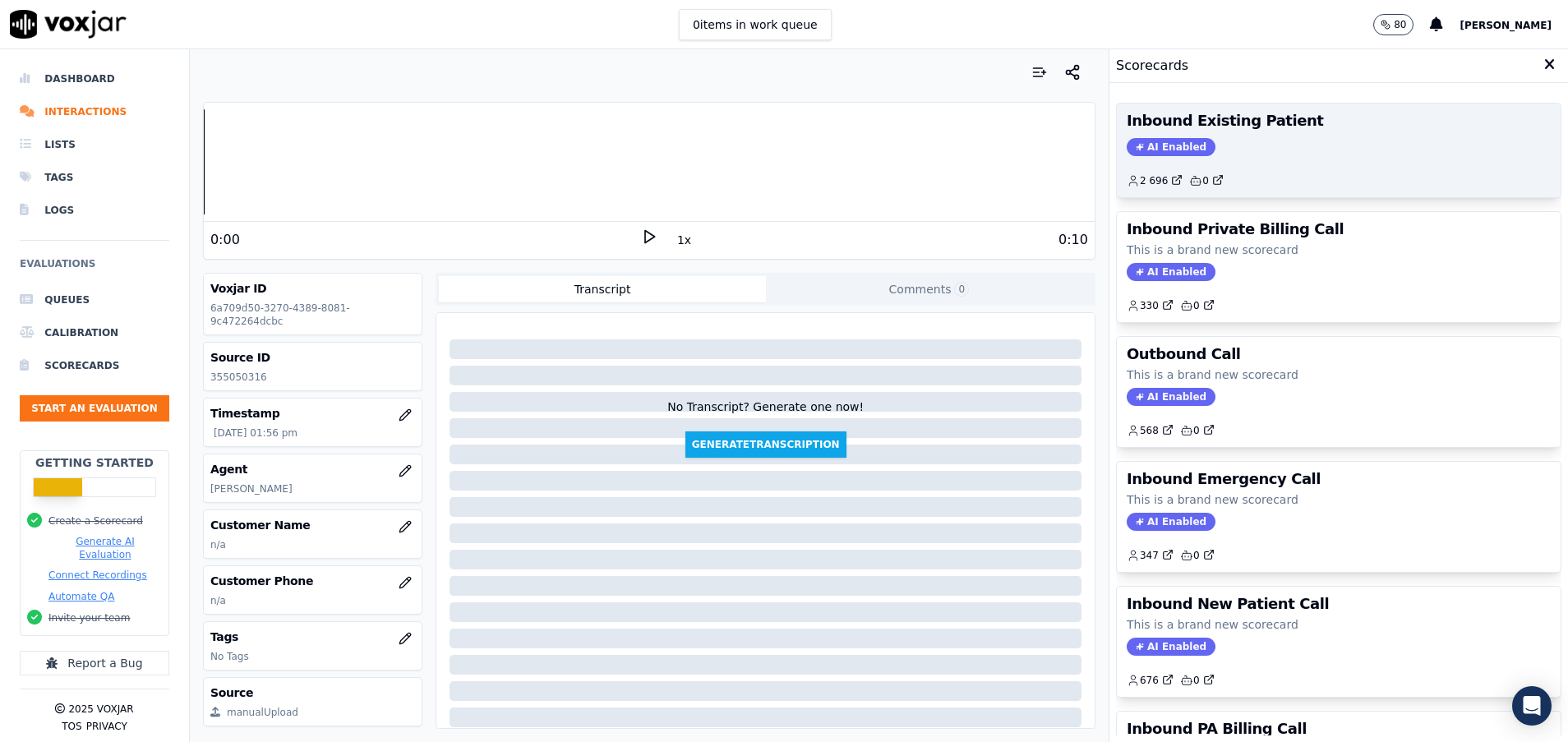
click at [1218, 136] on div "Inbound Existing Patient AI Enabled 2 696 0" at bounding box center [1338, 150] width 444 height 94
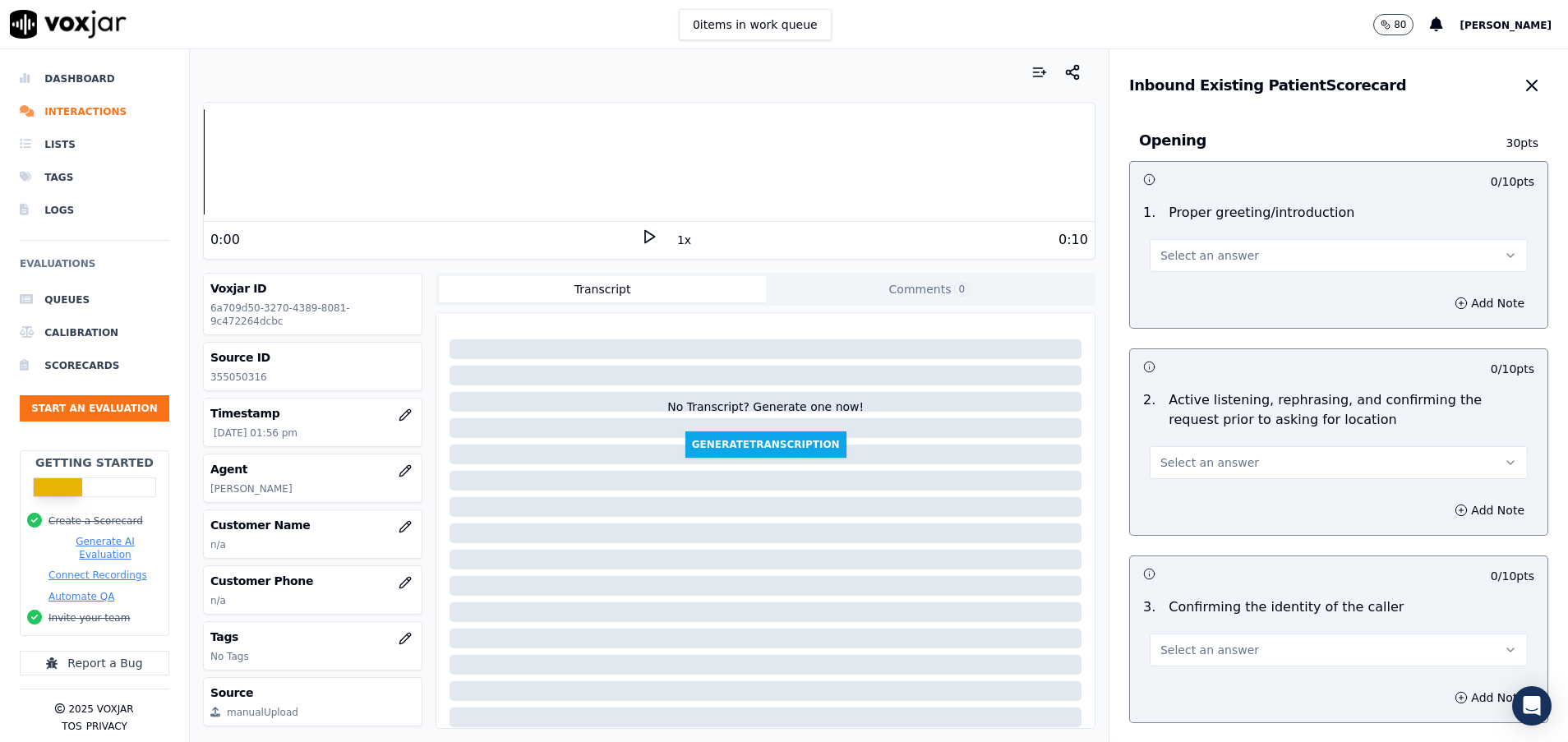
click at [1225, 250] on button "Select an answer" at bounding box center [1339, 255] width 378 height 33
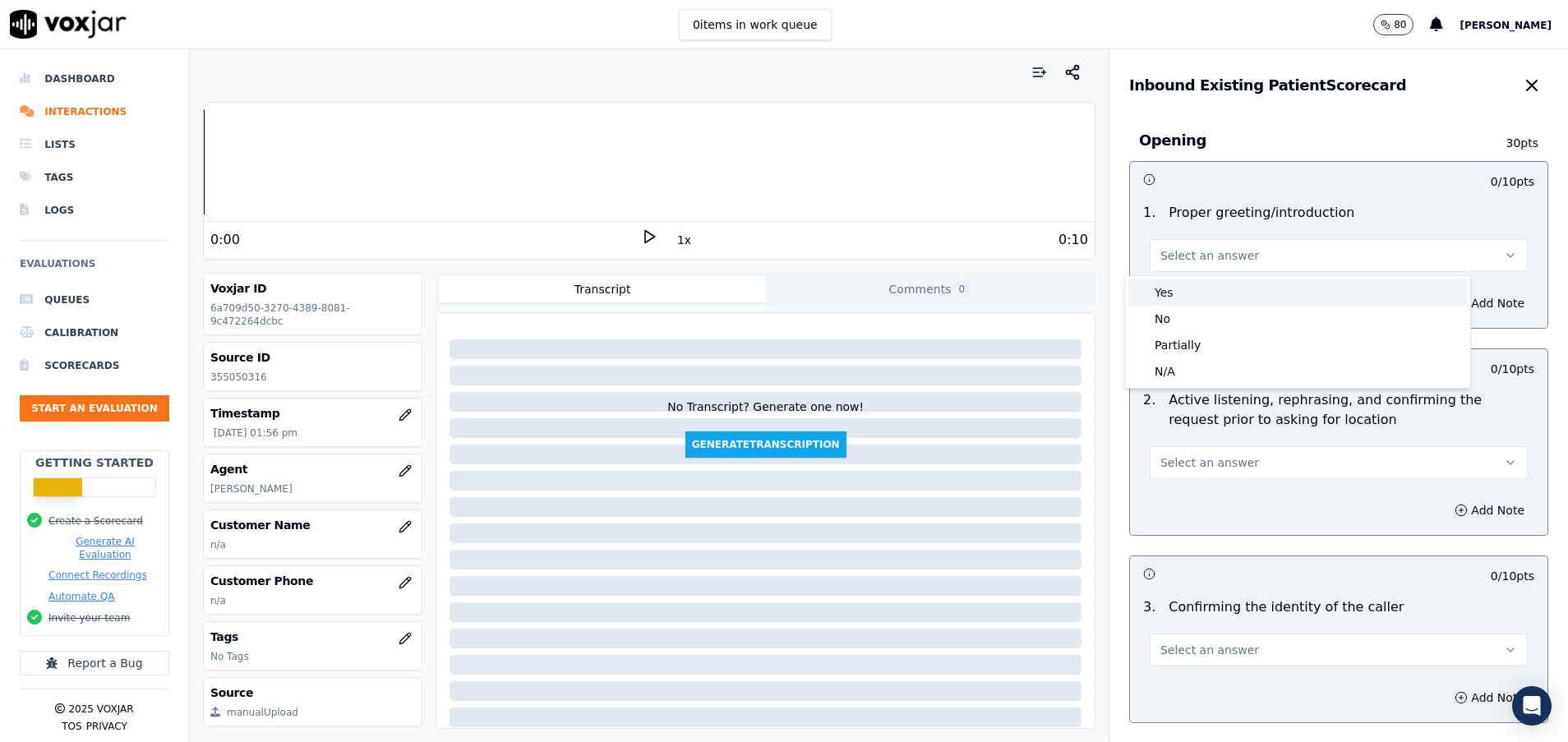
click at [1221, 296] on div "Yes" at bounding box center [1296, 293] width 338 height 26
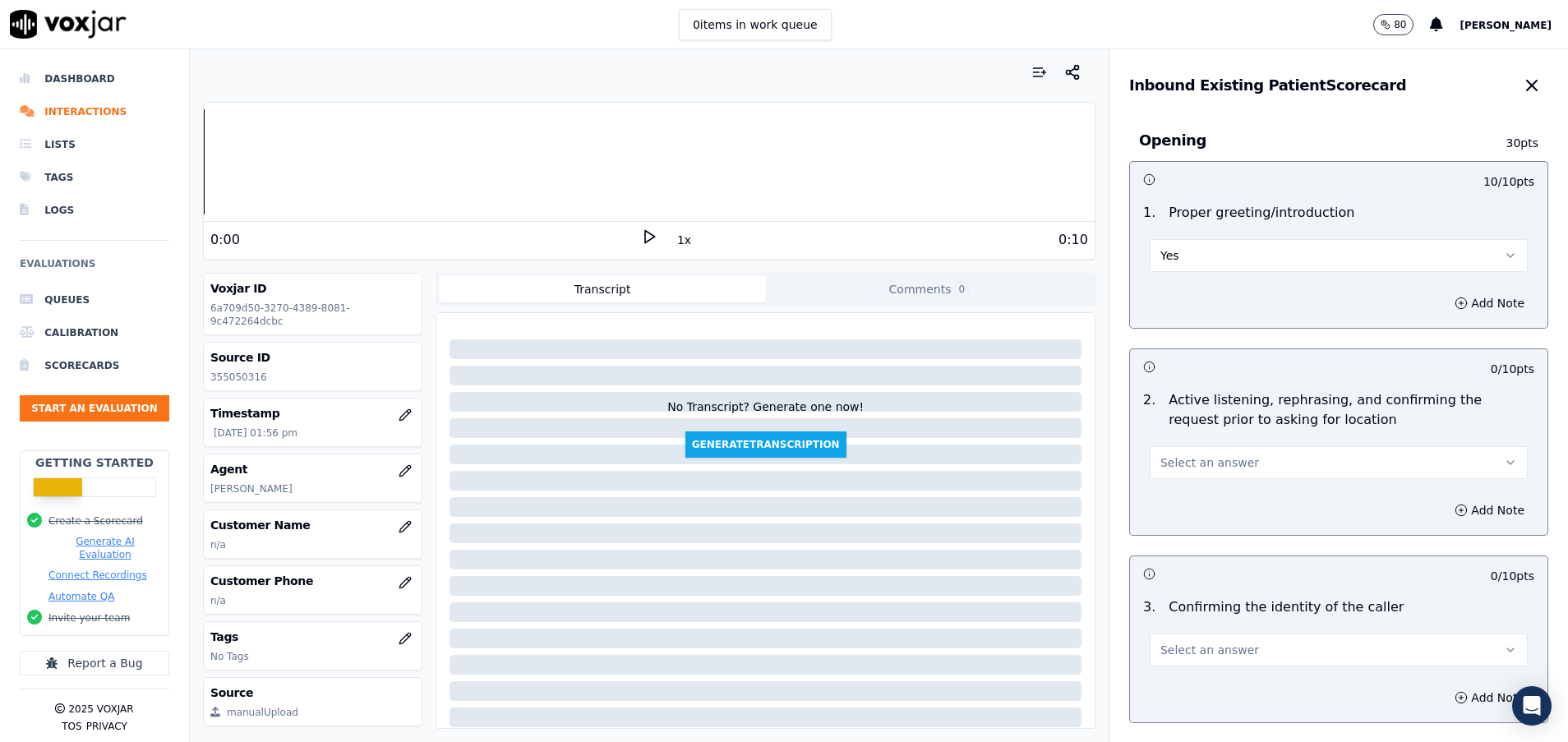
click at [1224, 473] on button "Select an answer" at bounding box center [1339, 462] width 378 height 33
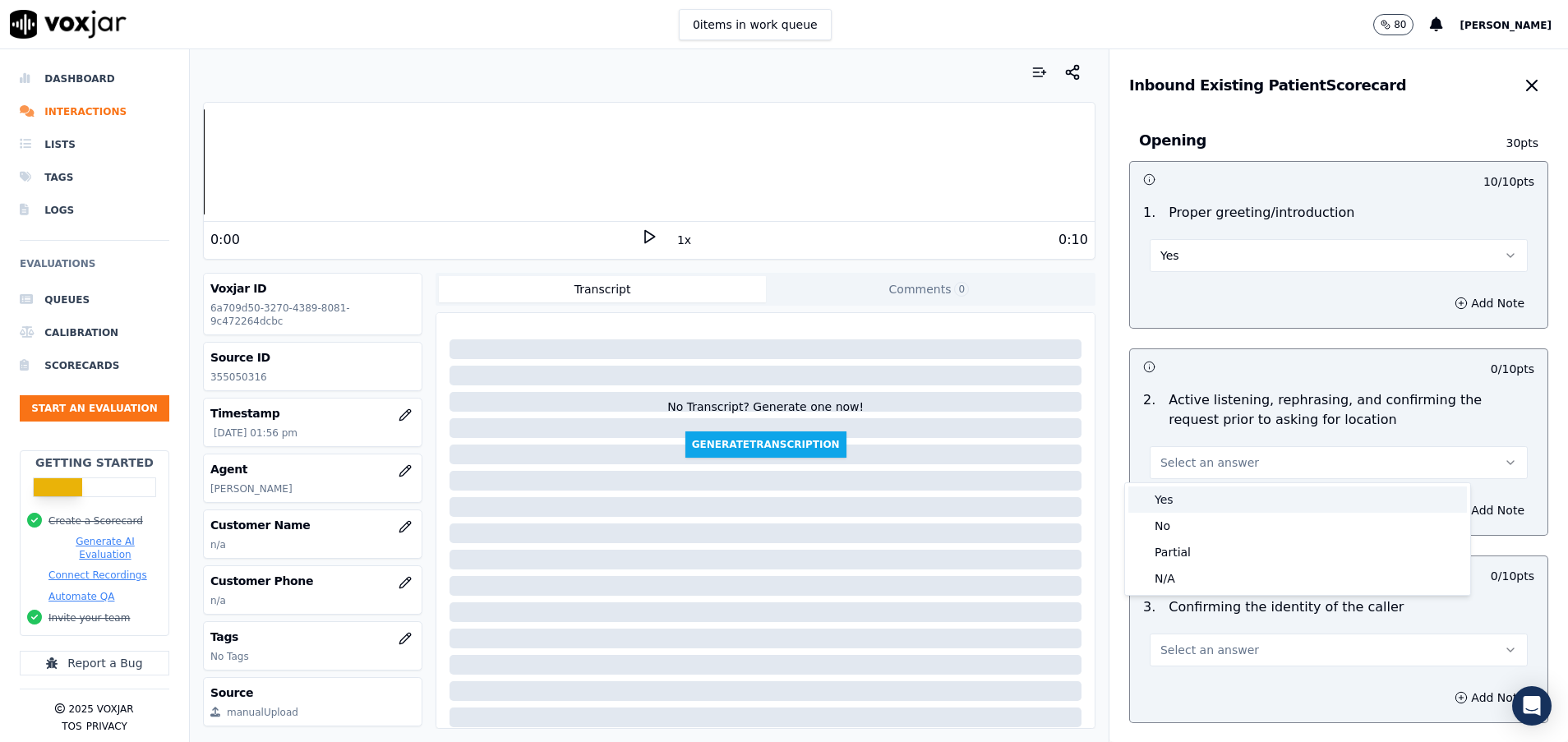
click at [1205, 507] on div "Yes" at bounding box center [1296, 499] width 338 height 26
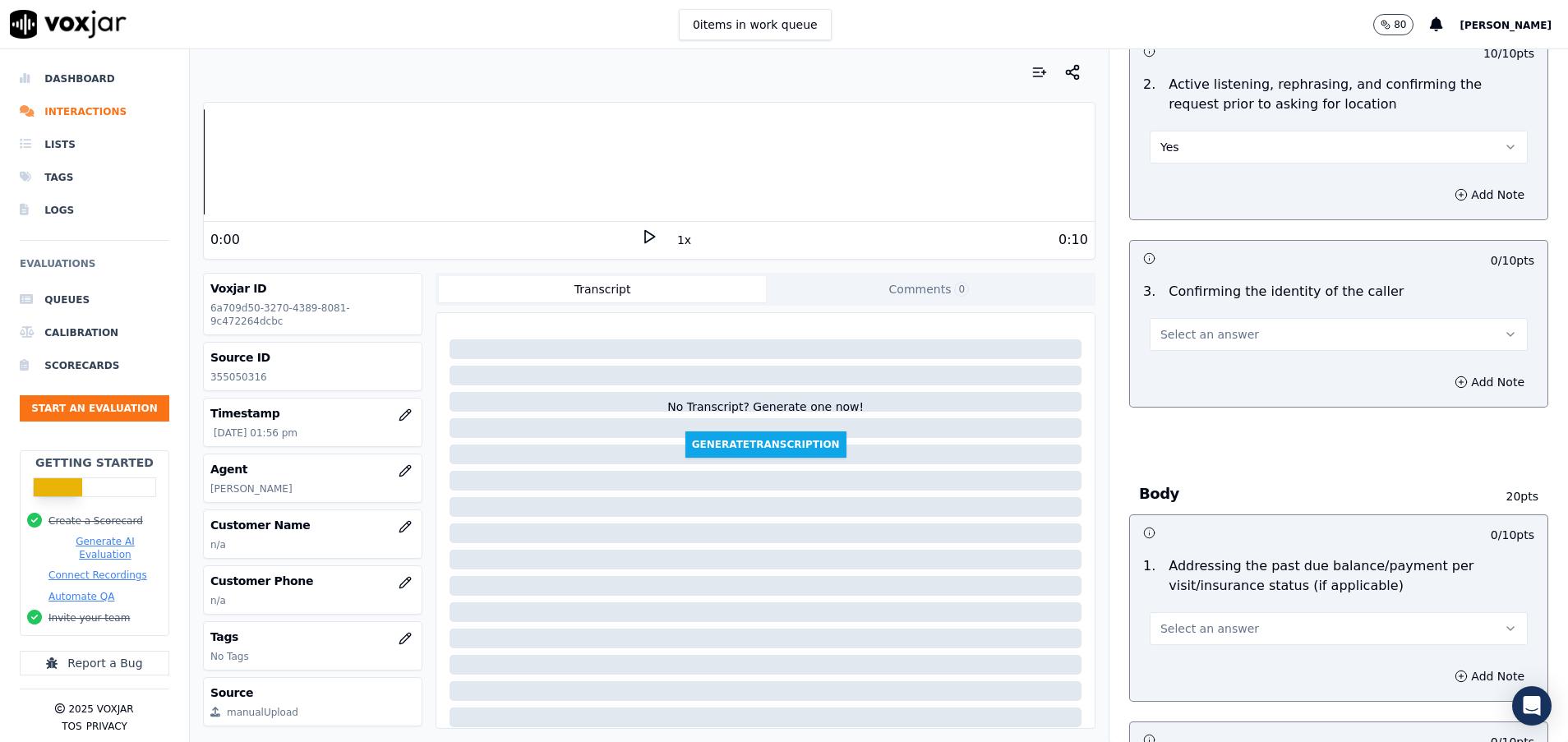
scroll to position [370, 0]
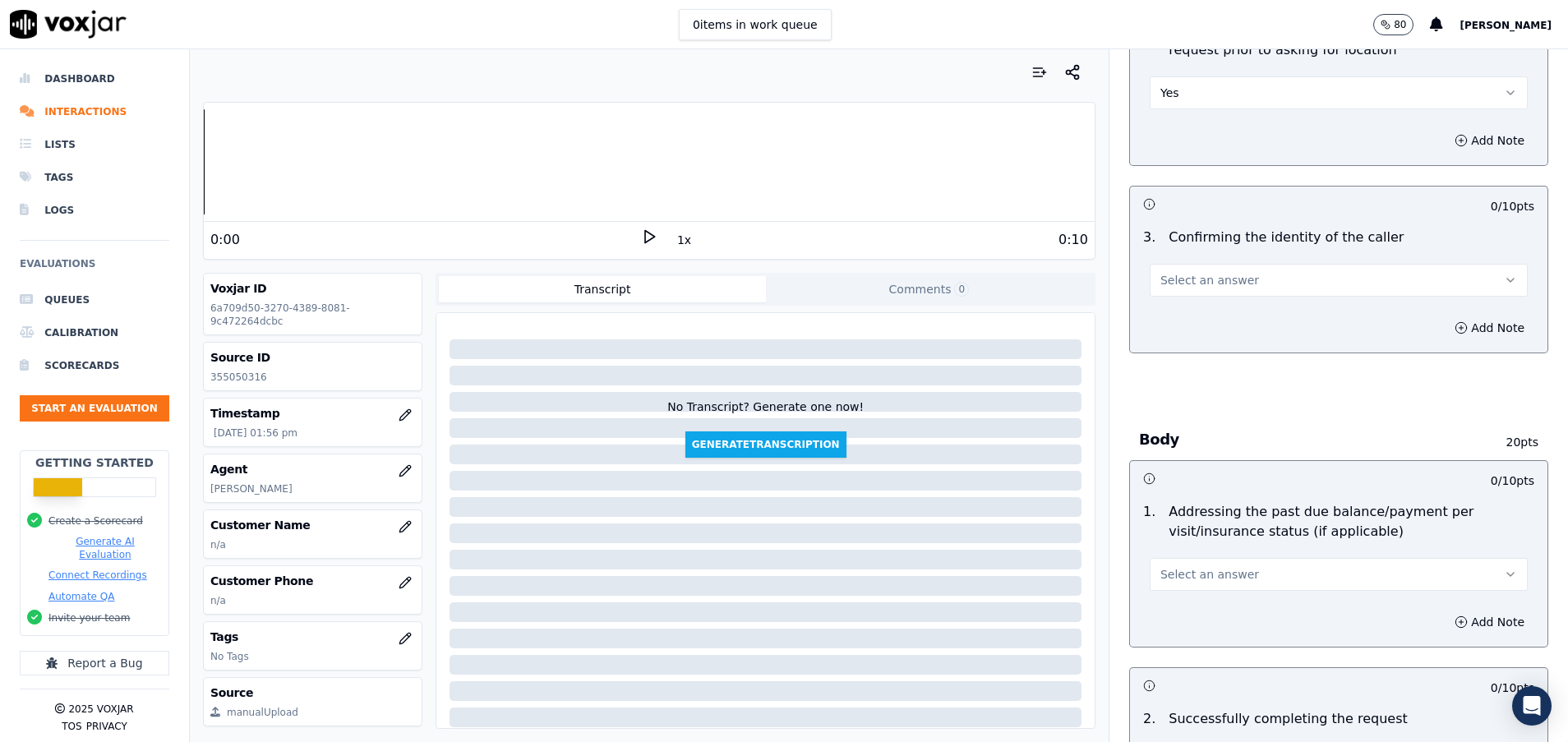
click at [1309, 281] on button "Select an answer" at bounding box center [1339, 280] width 378 height 33
click at [1197, 335] on div "No" at bounding box center [1296, 344] width 338 height 26
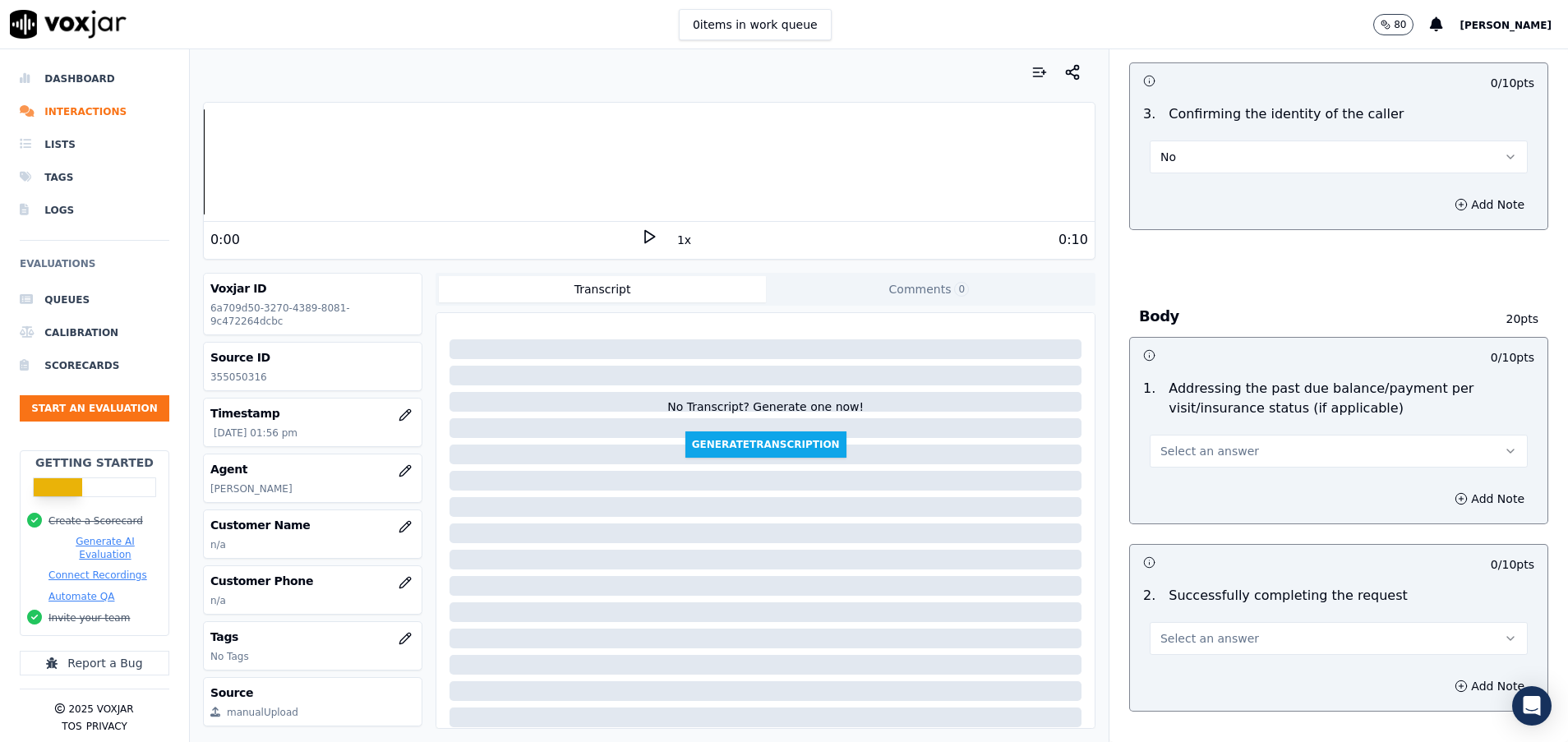
scroll to position [616, 0]
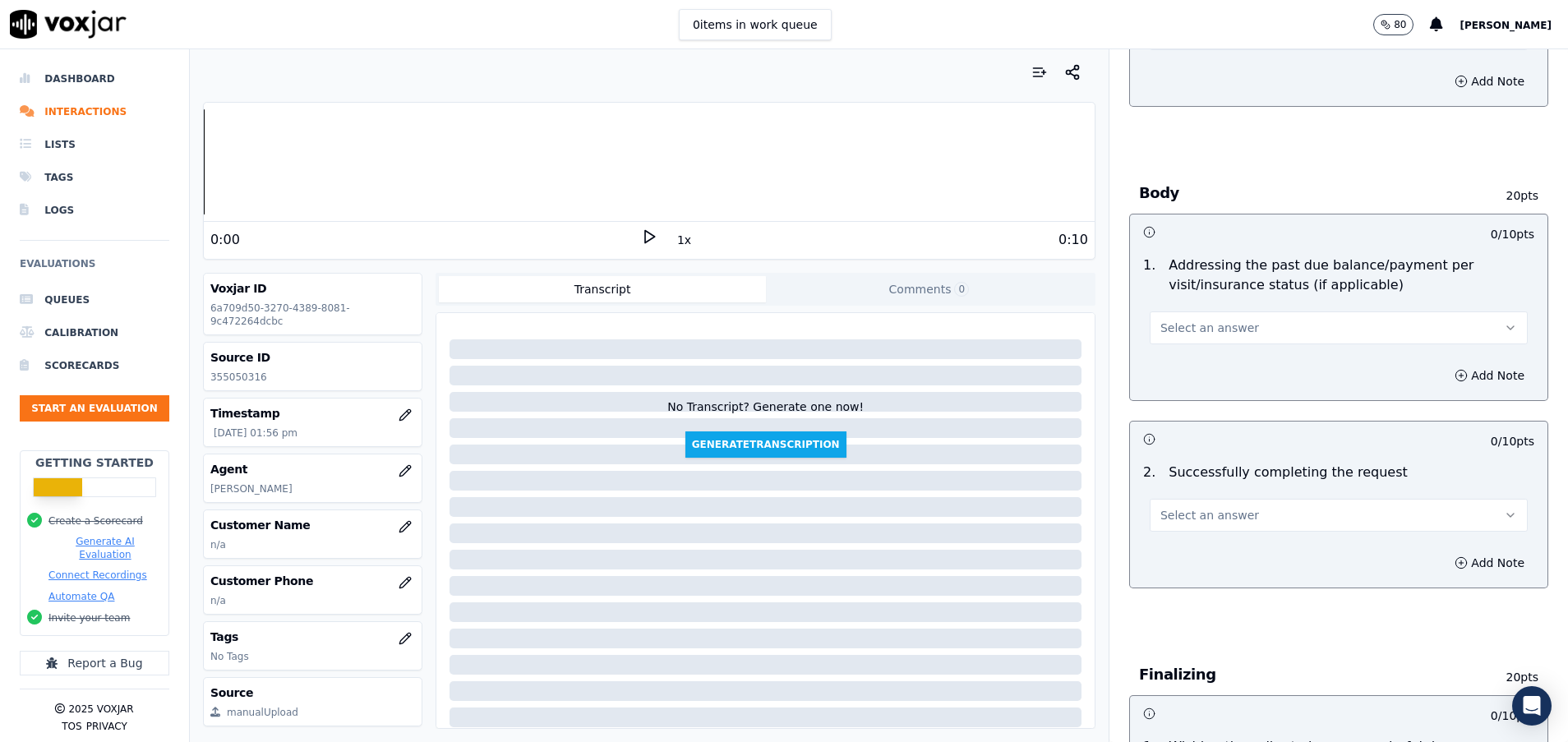
click at [1198, 321] on span "Select an answer" at bounding box center [1209, 328] width 98 height 17
click at [1175, 421] on div "N/A" at bounding box center [1296, 418] width 338 height 26
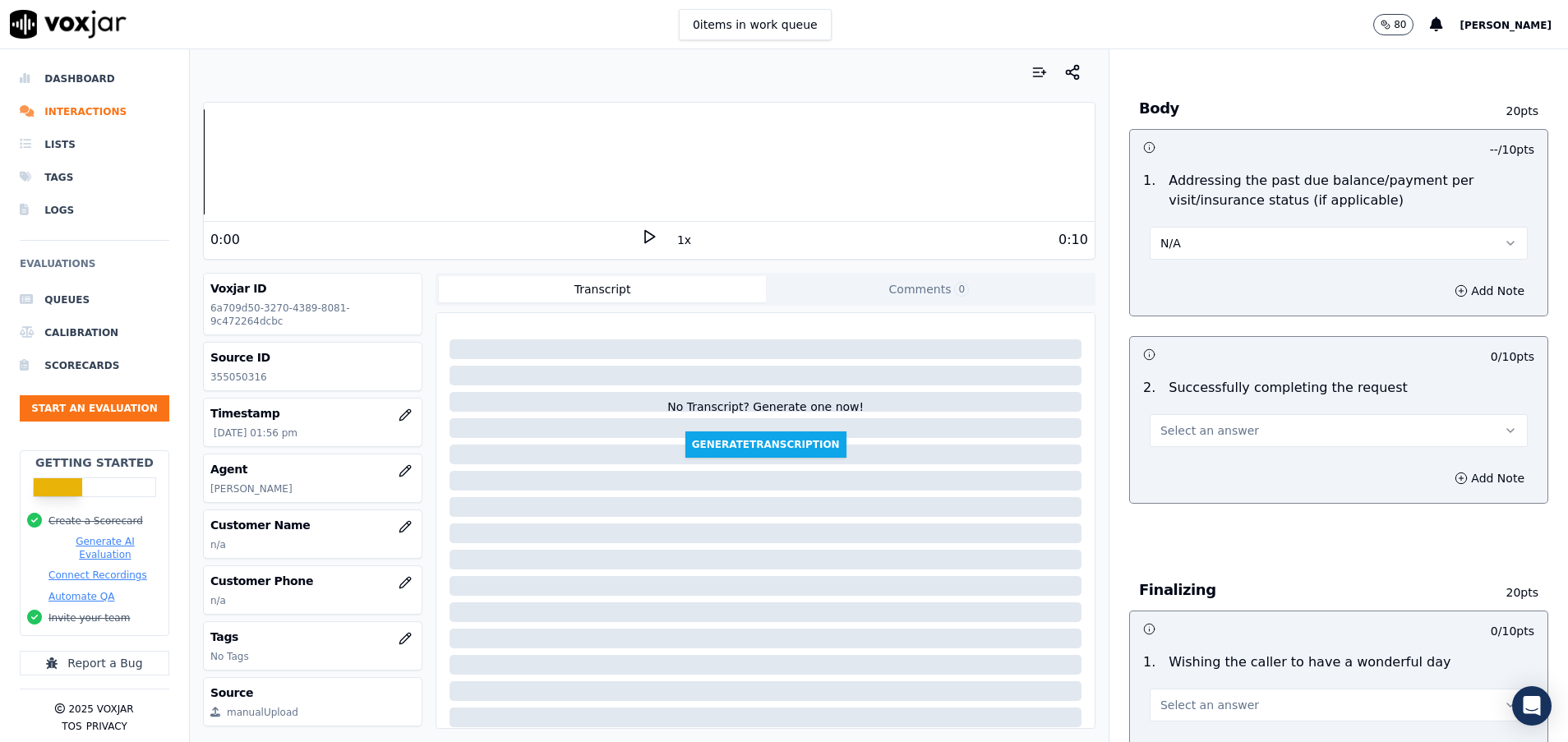
scroll to position [739, 0]
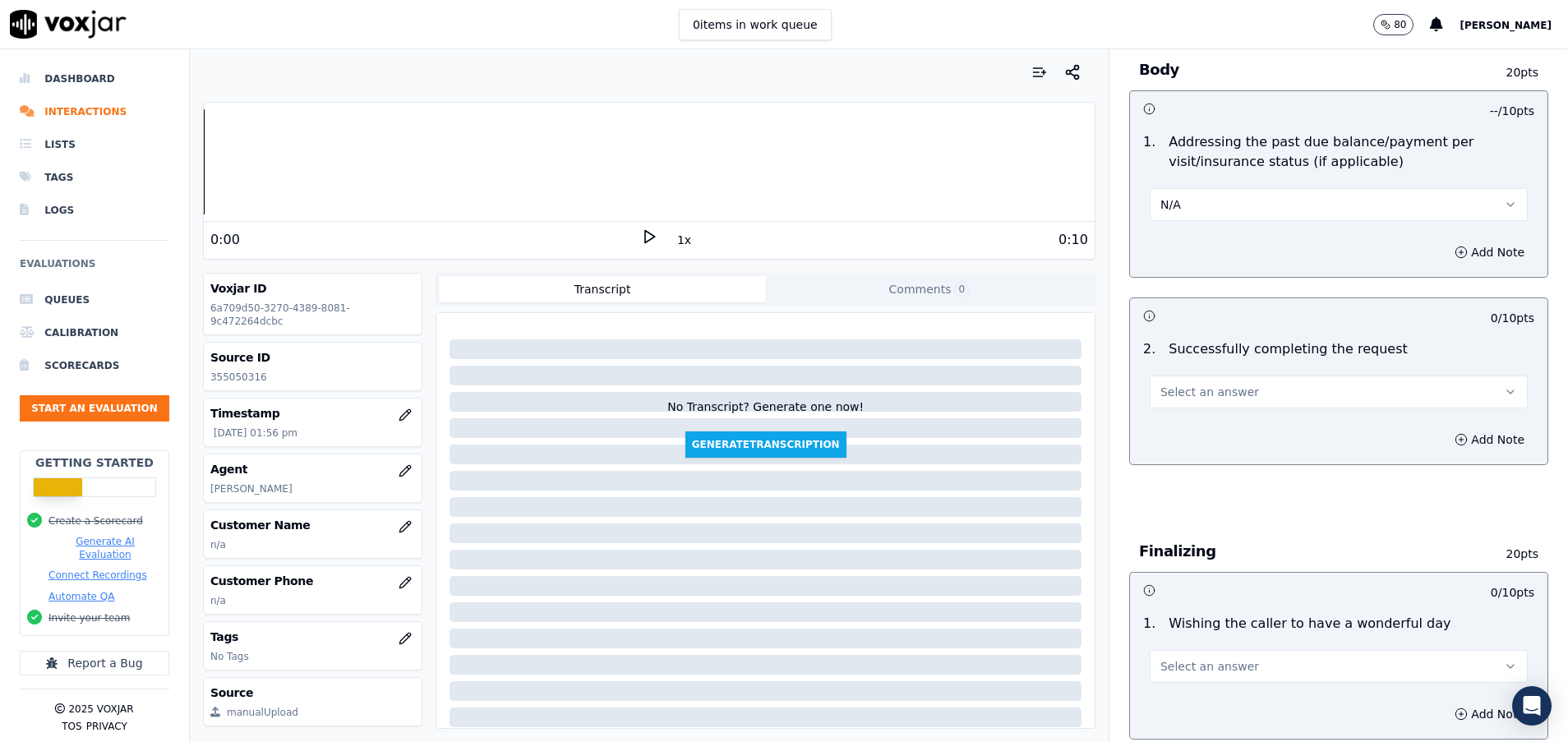
click at [1184, 398] on span "Select an answer" at bounding box center [1209, 392] width 98 height 17
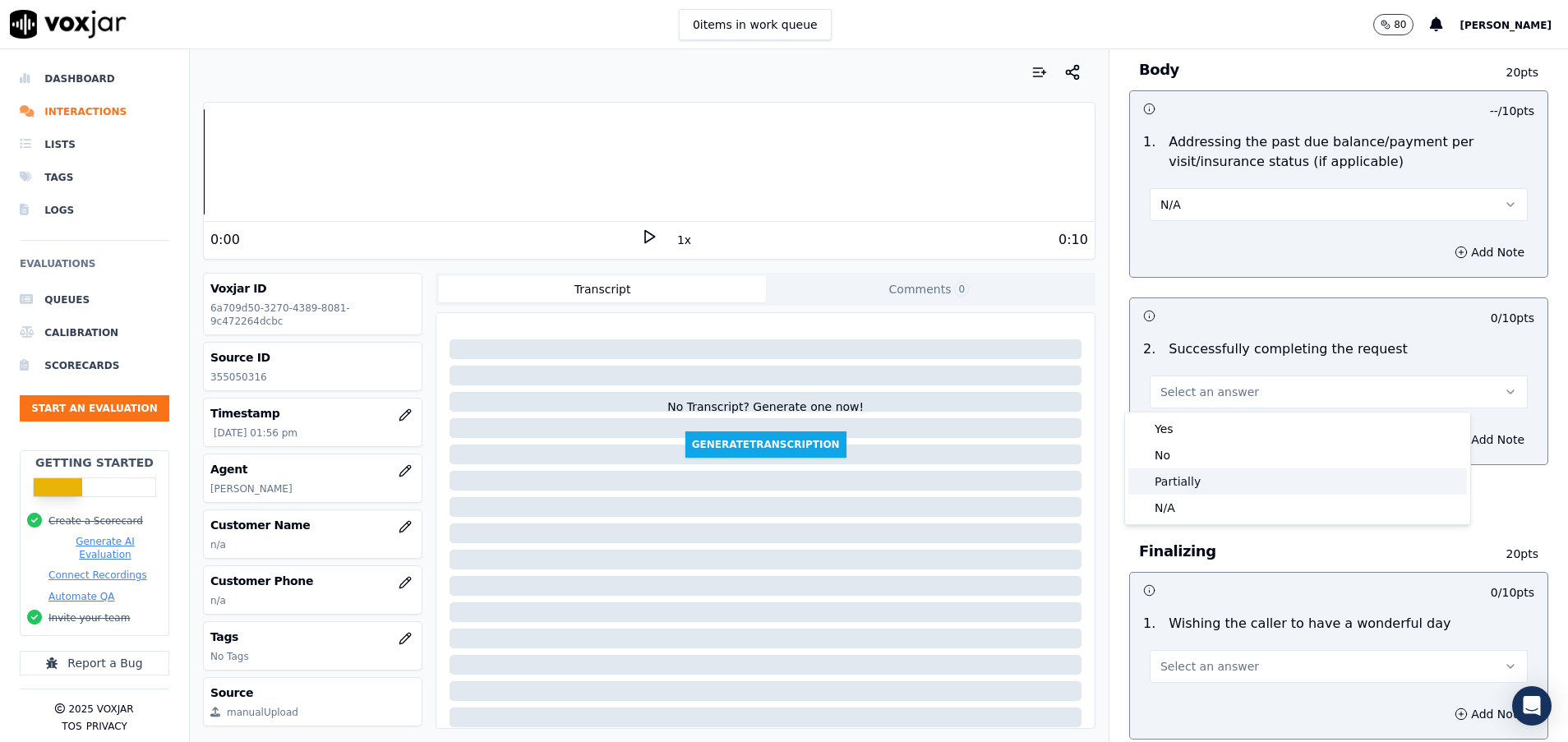
click at [1216, 485] on div "Partially" at bounding box center [1296, 482] width 338 height 26
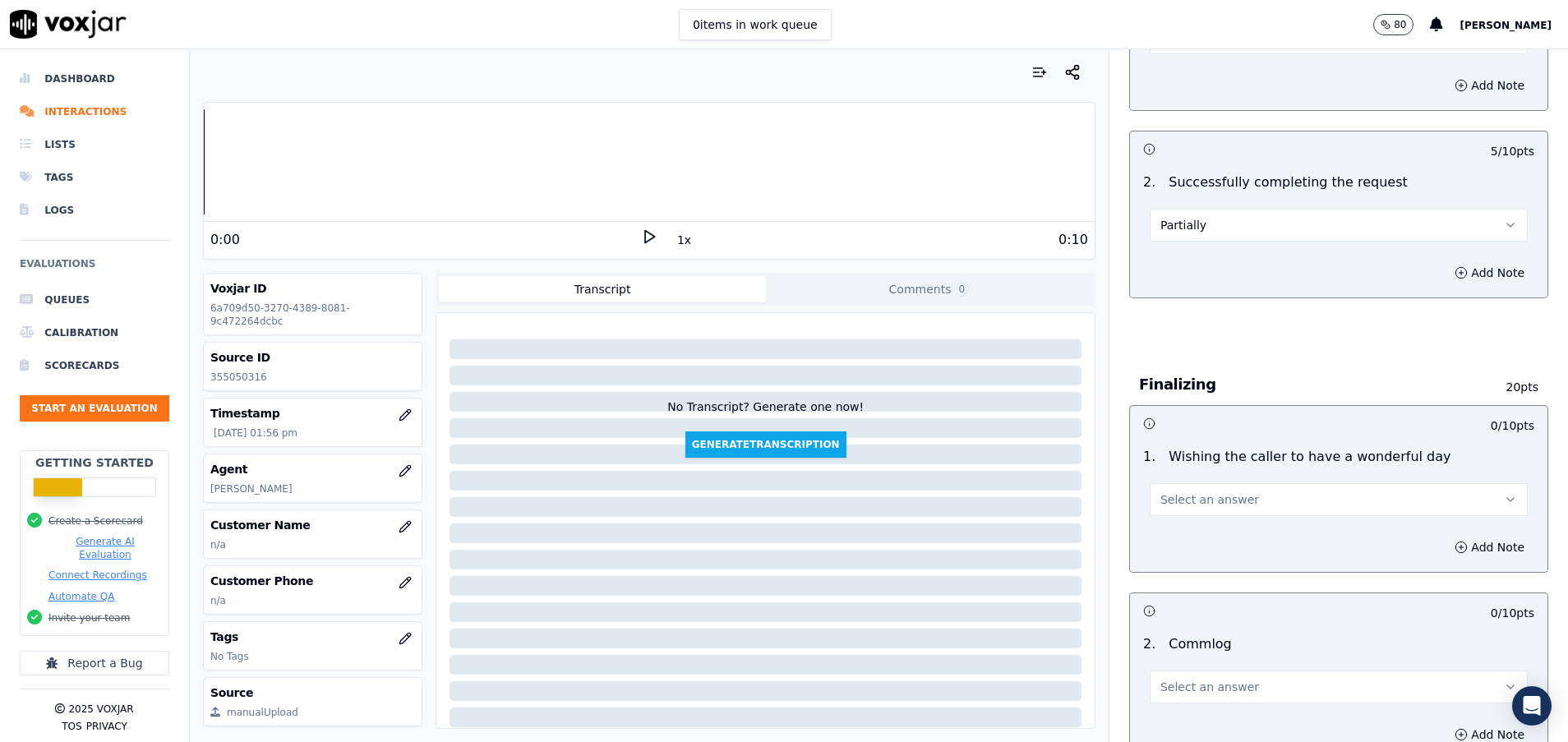
scroll to position [986, 0]
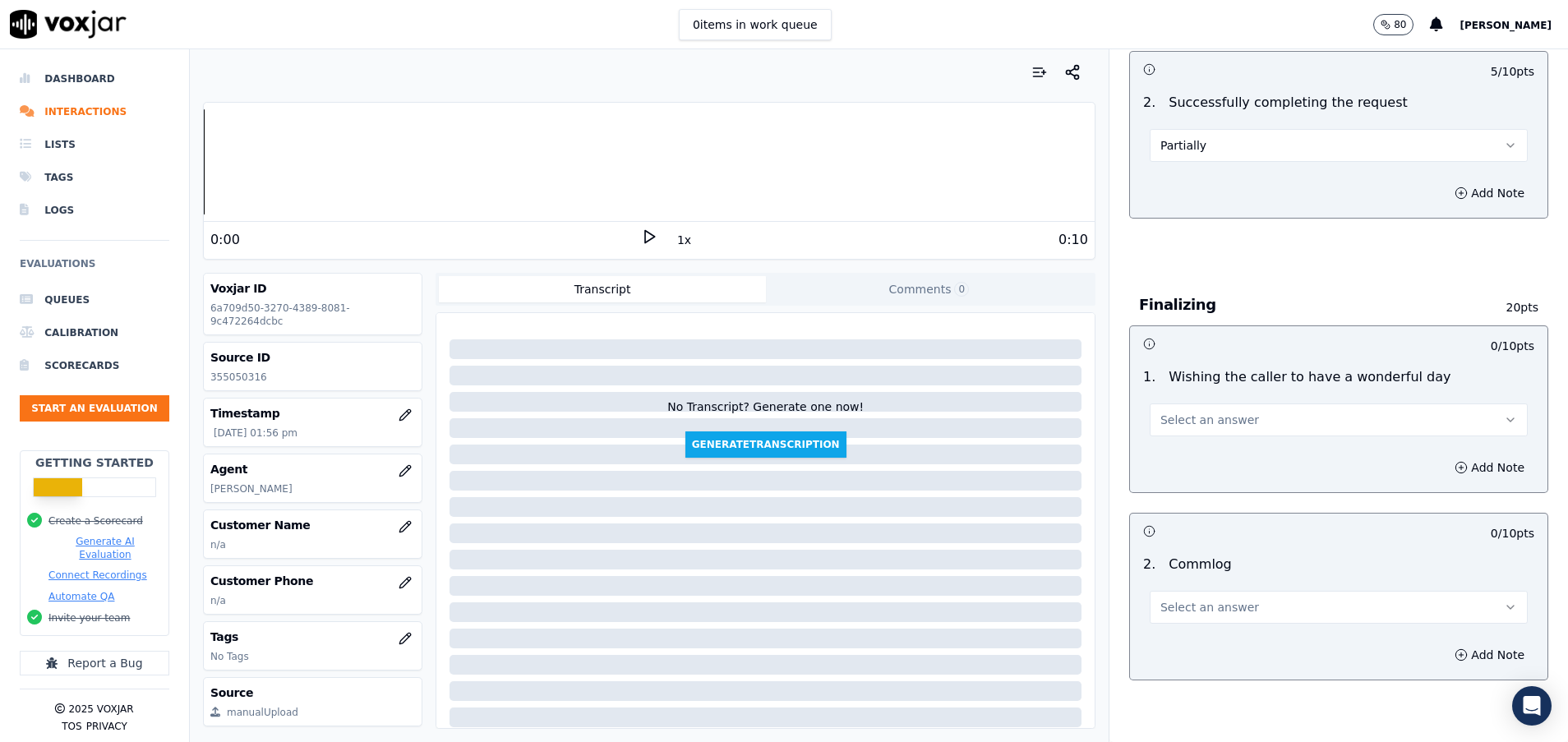
click at [1237, 602] on button "Select an answer" at bounding box center [1339, 607] width 378 height 33
click at [1163, 677] on div "No" at bounding box center [1296, 671] width 338 height 26
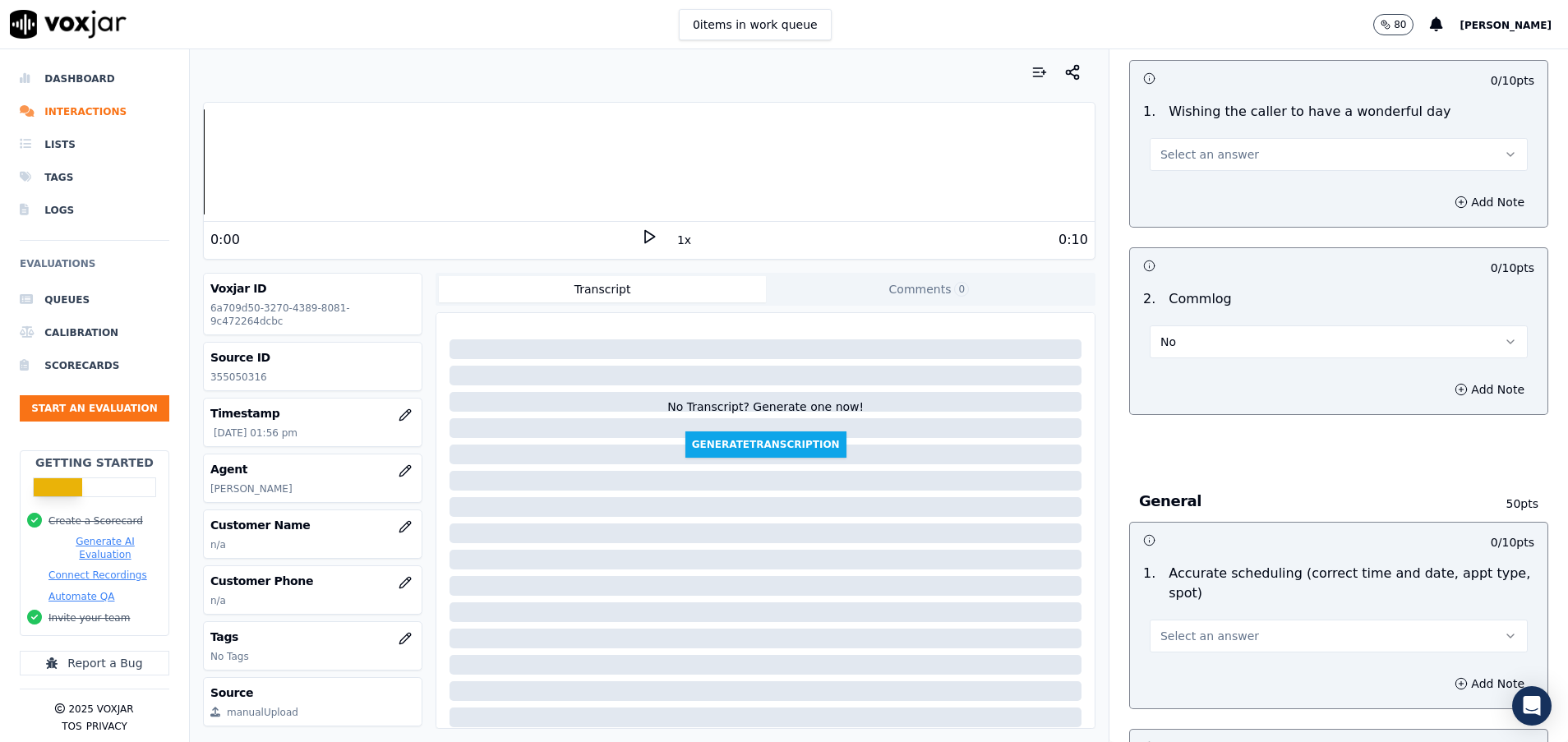
scroll to position [1356, 0]
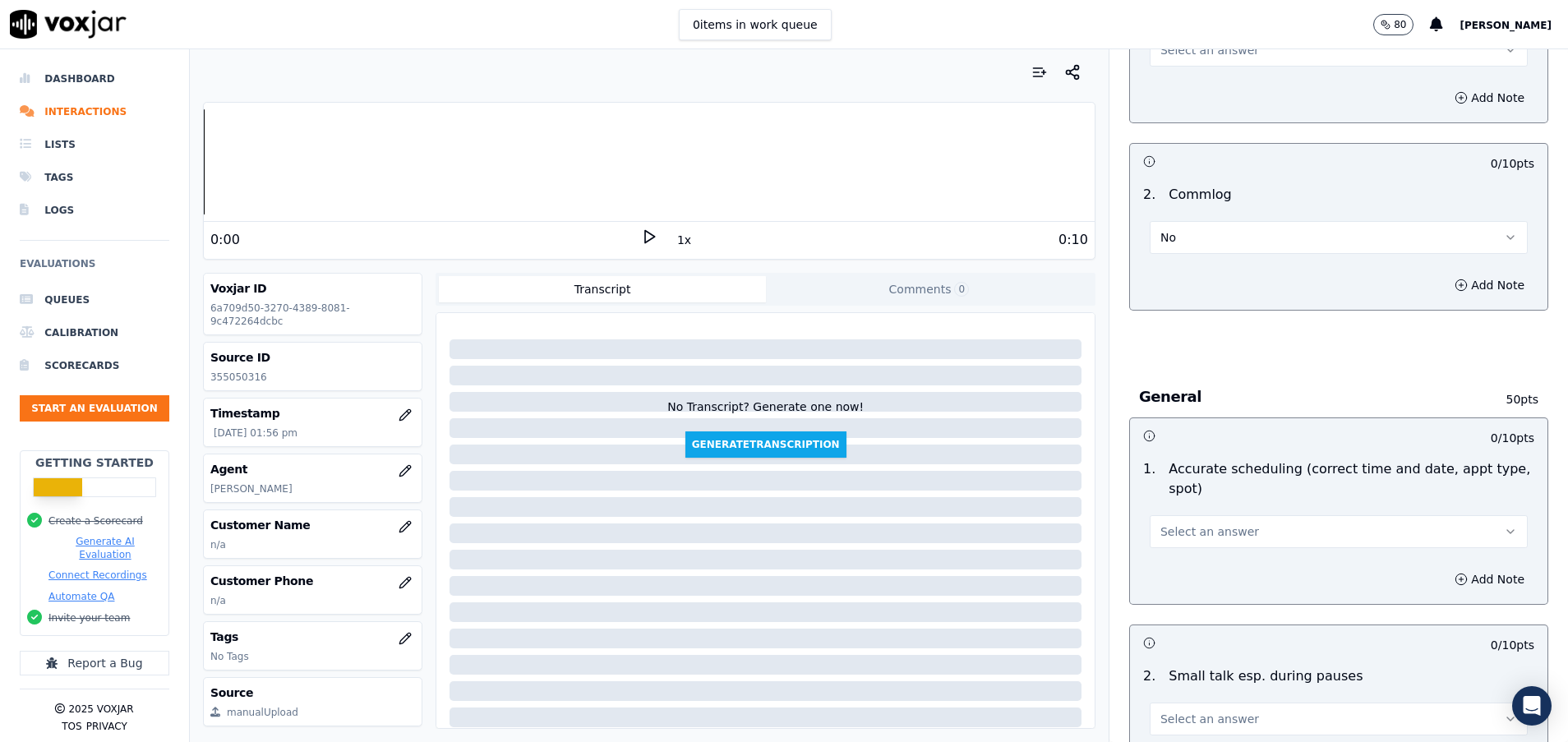
click at [1213, 522] on button "Select an answer" at bounding box center [1339, 531] width 378 height 33
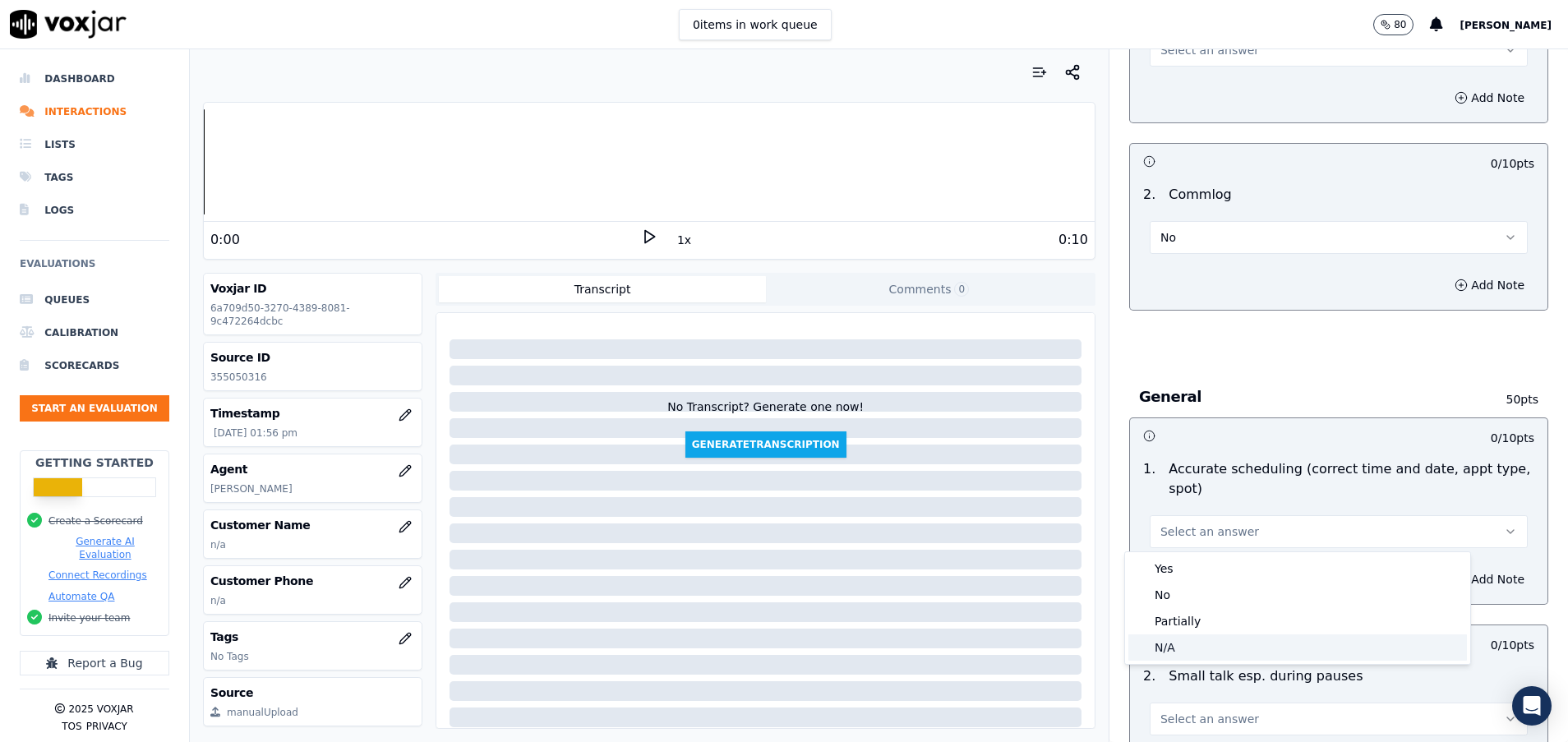
click at [1169, 644] on div "N/A" at bounding box center [1296, 648] width 338 height 26
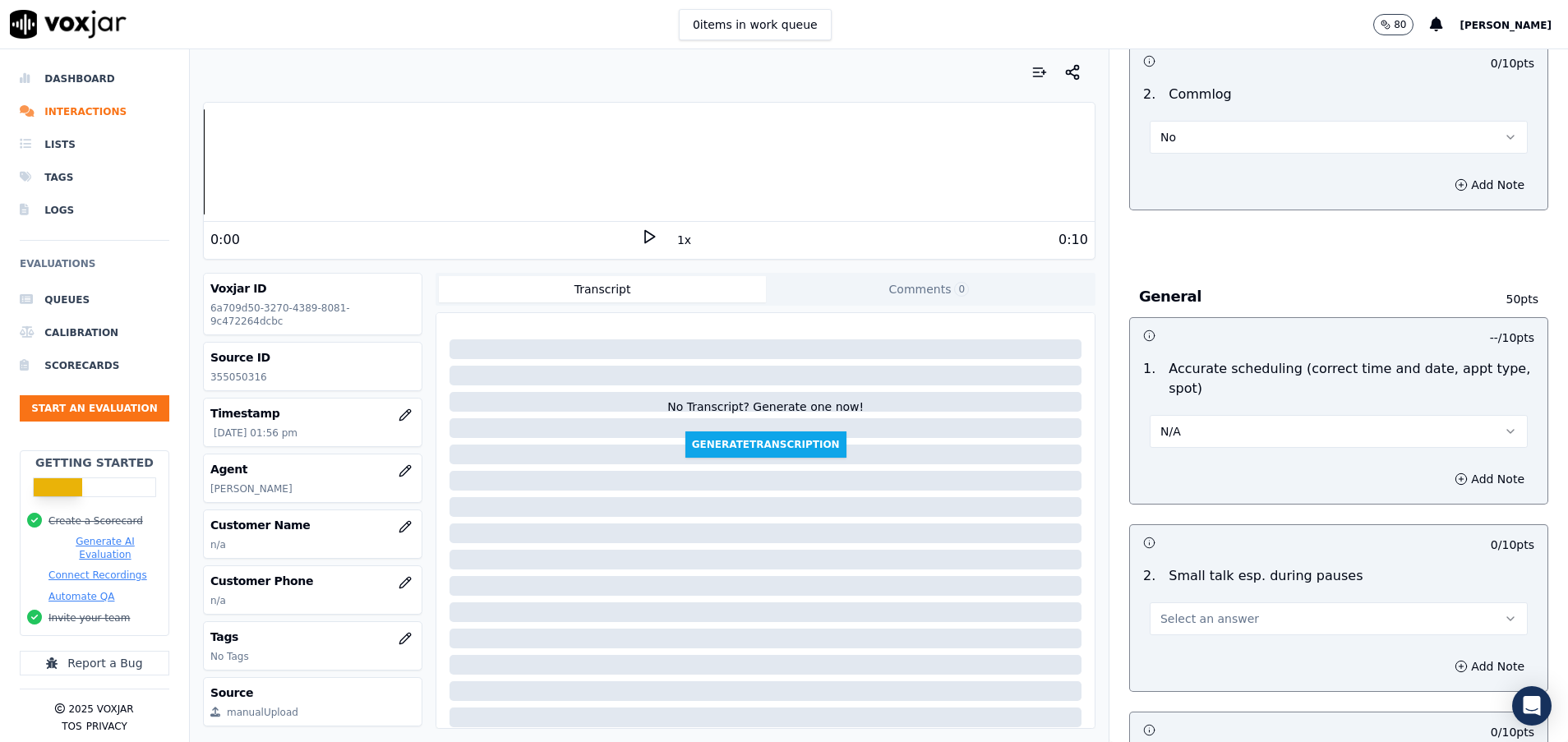
scroll to position [1480, 0]
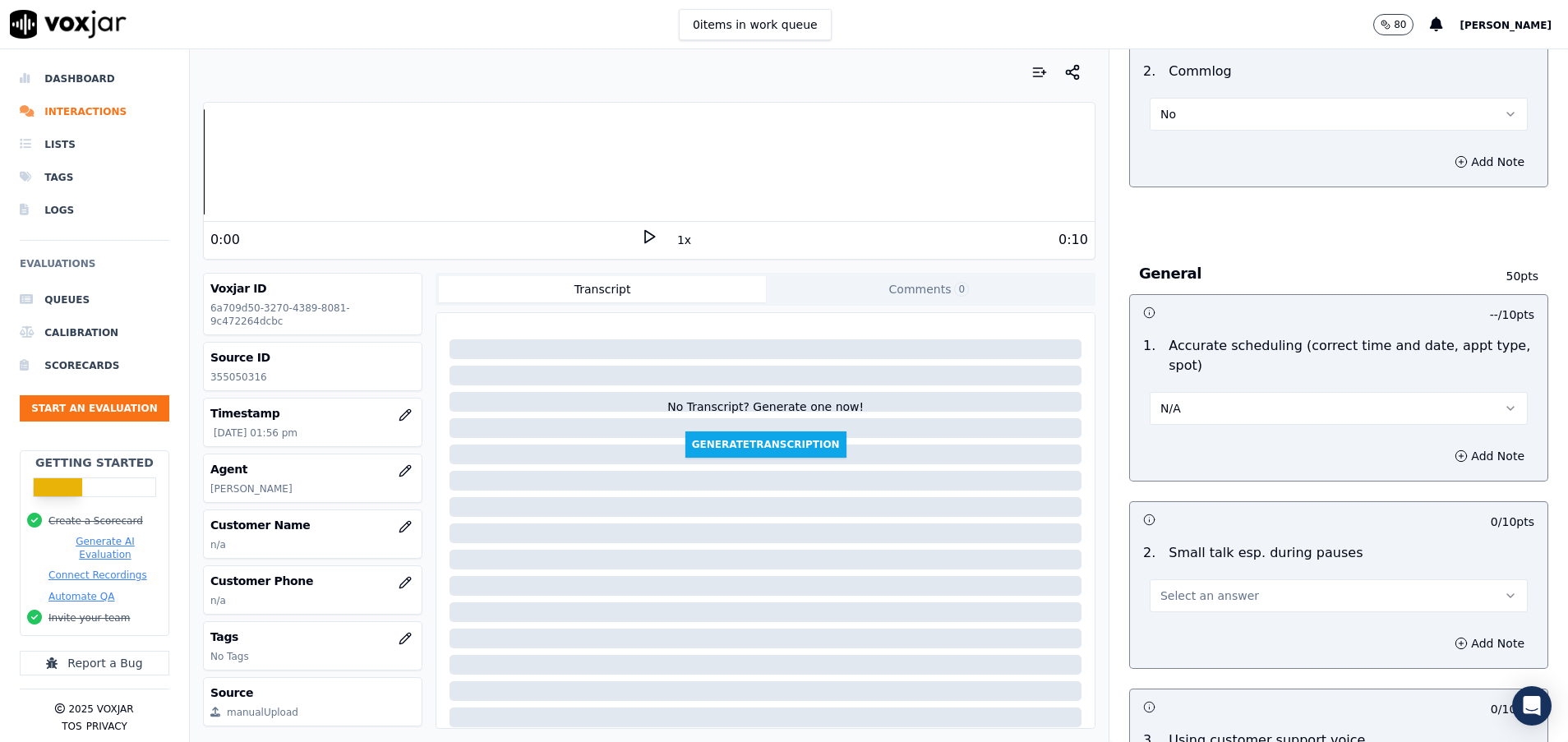
click at [1180, 599] on span "Select an answer" at bounding box center [1209, 595] width 98 height 17
click at [1181, 629] on div "Yes" at bounding box center [1296, 633] width 338 height 26
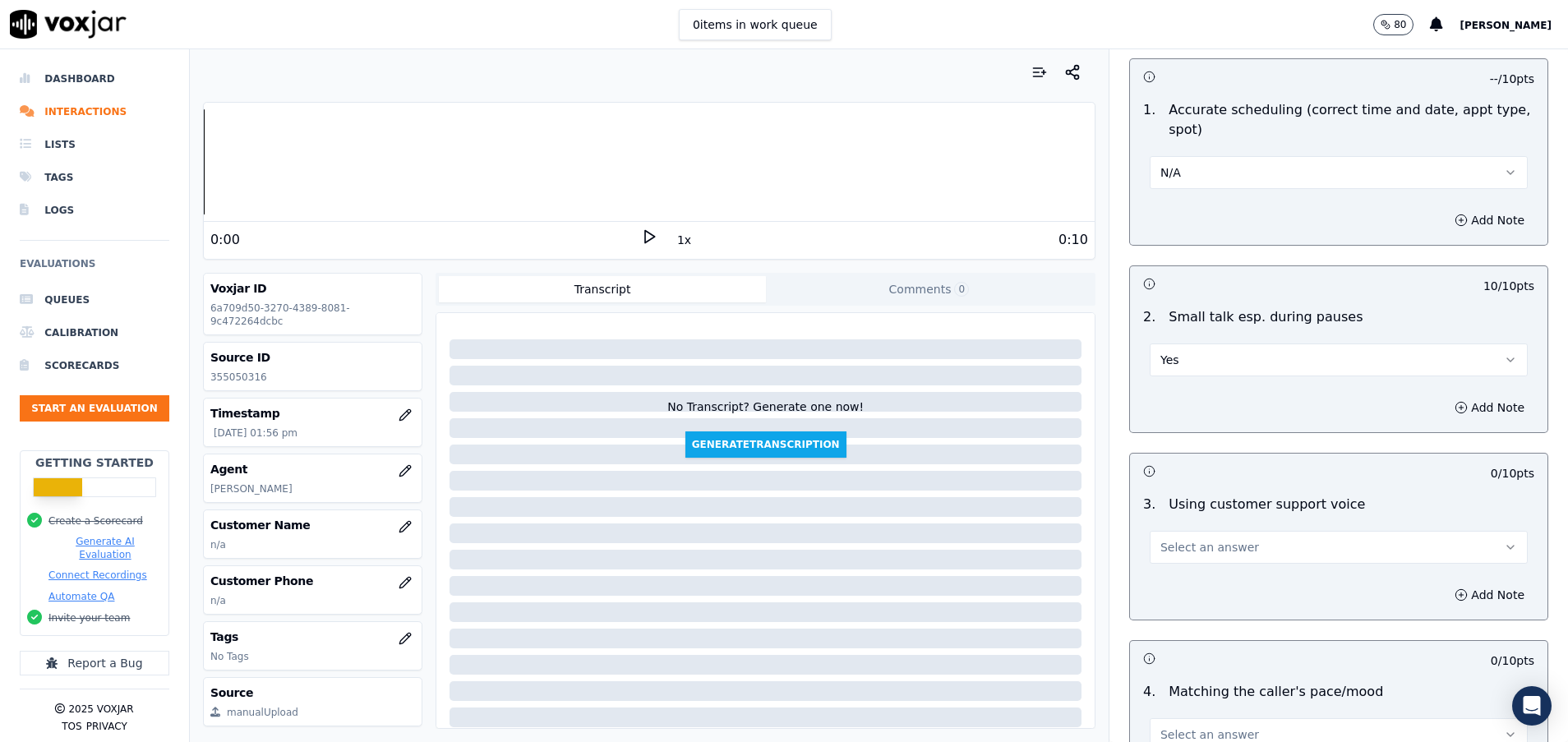
scroll to position [1726, 0]
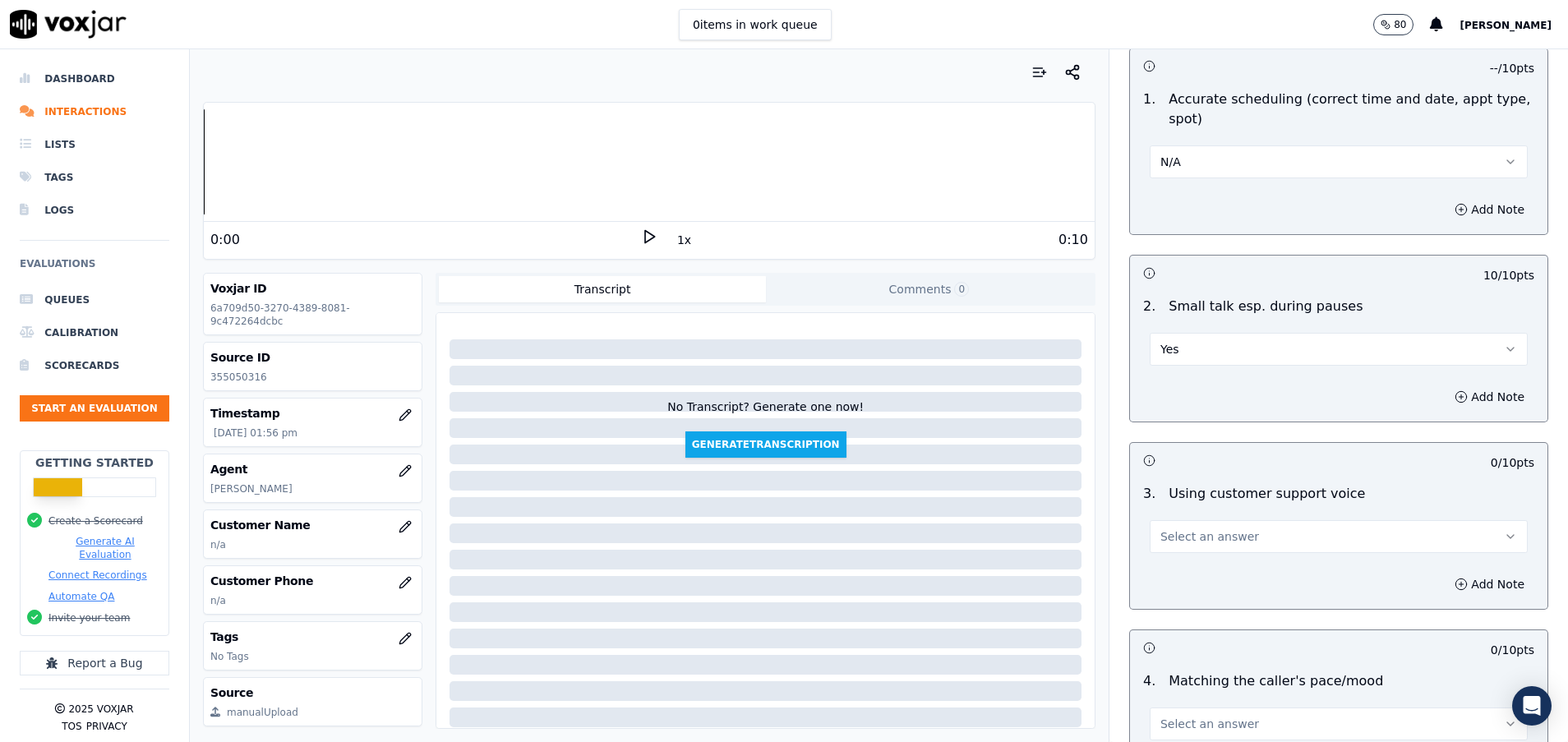
click at [1173, 539] on span "Select an answer" at bounding box center [1209, 536] width 98 height 17
click at [1172, 573] on div "Yes" at bounding box center [1296, 574] width 338 height 26
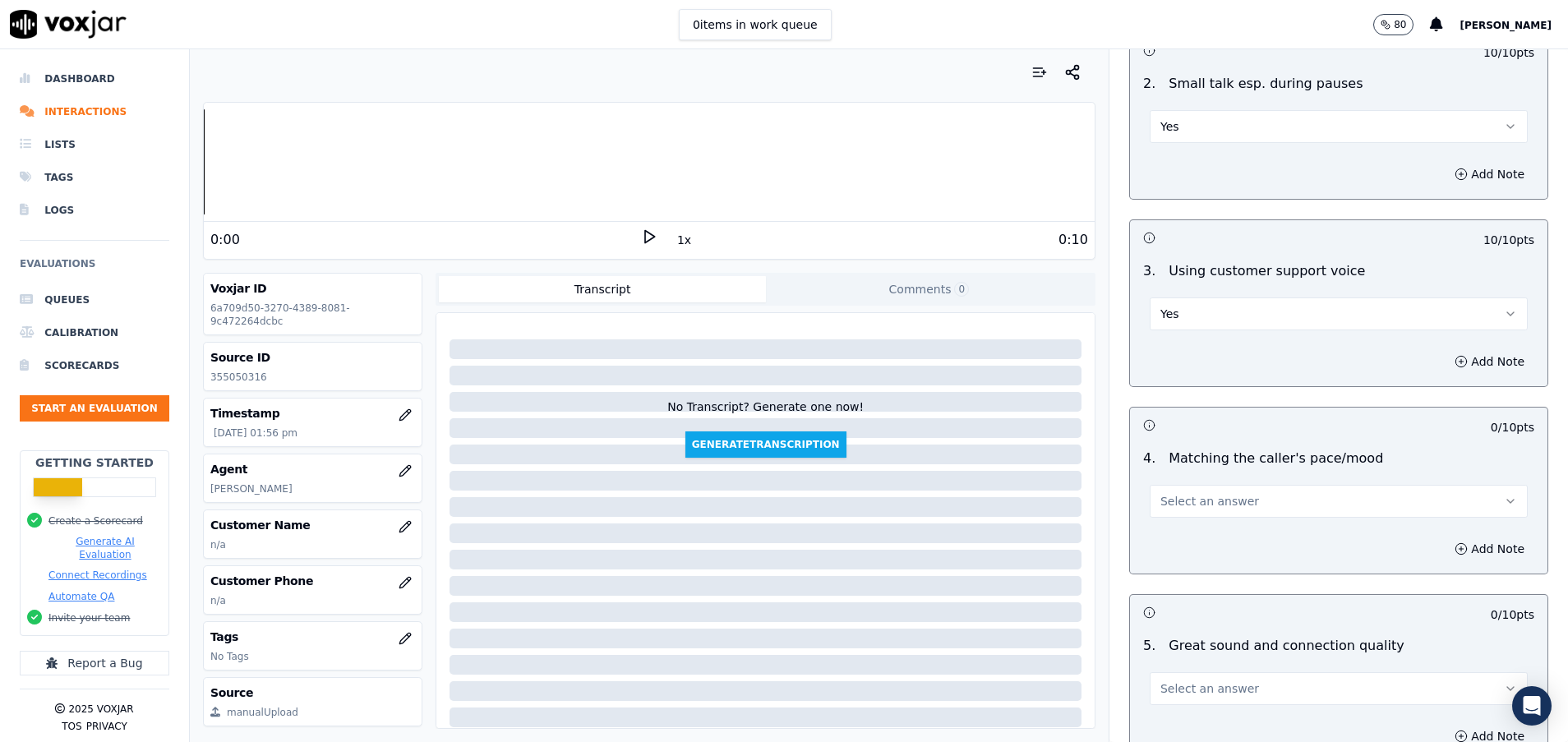
scroll to position [1972, 0]
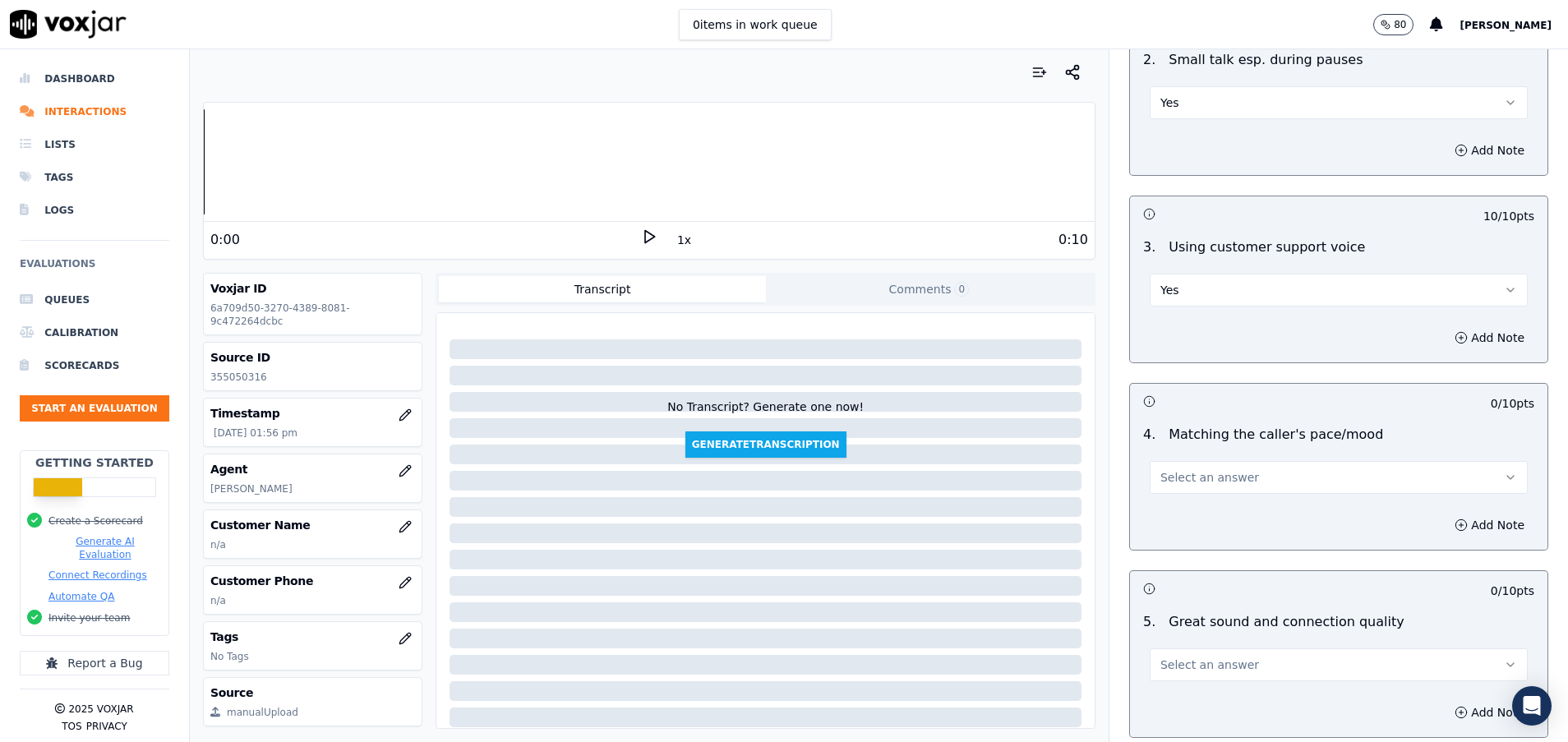
click at [1172, 477] on span "Select an answer" at bounding box center [1209, 477] width 98 height 17
click at [1173, 523] on div "Yes" at bounding box center [1296, 514] width 338 height 26
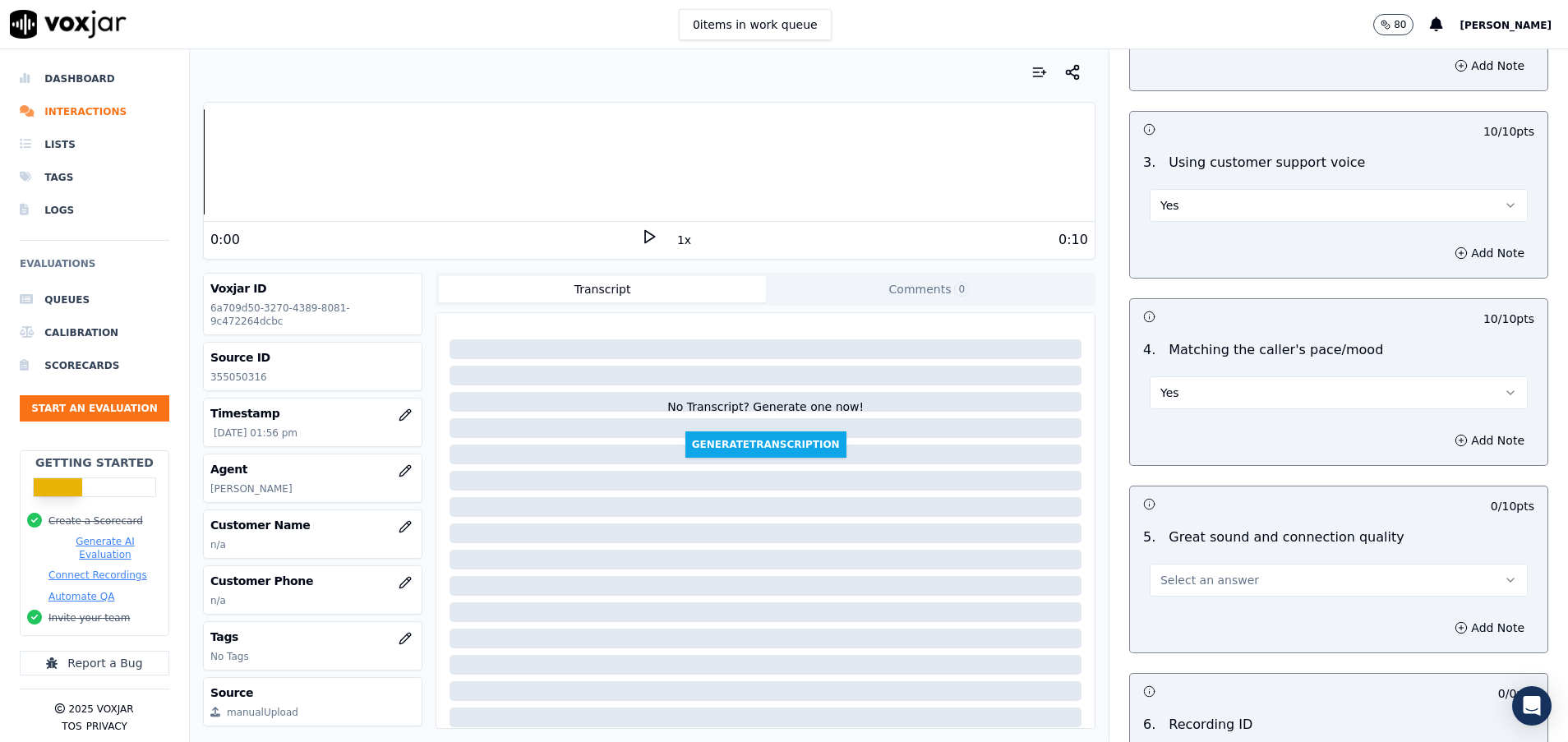
scroll to position [2096, 0]
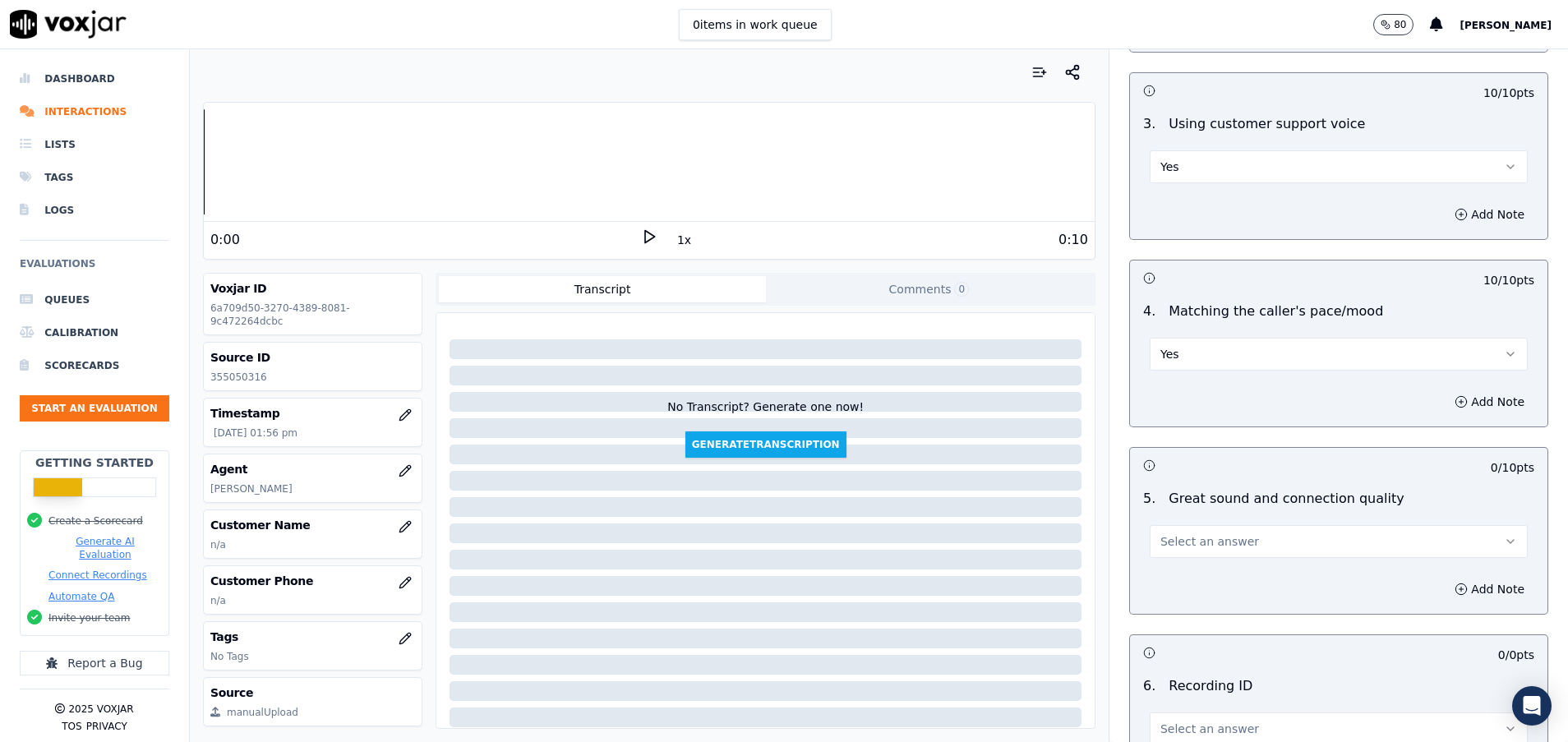
click at [1174, 539] on span "Select an answer" at bounding box center [1209, 542] width 98 height 17
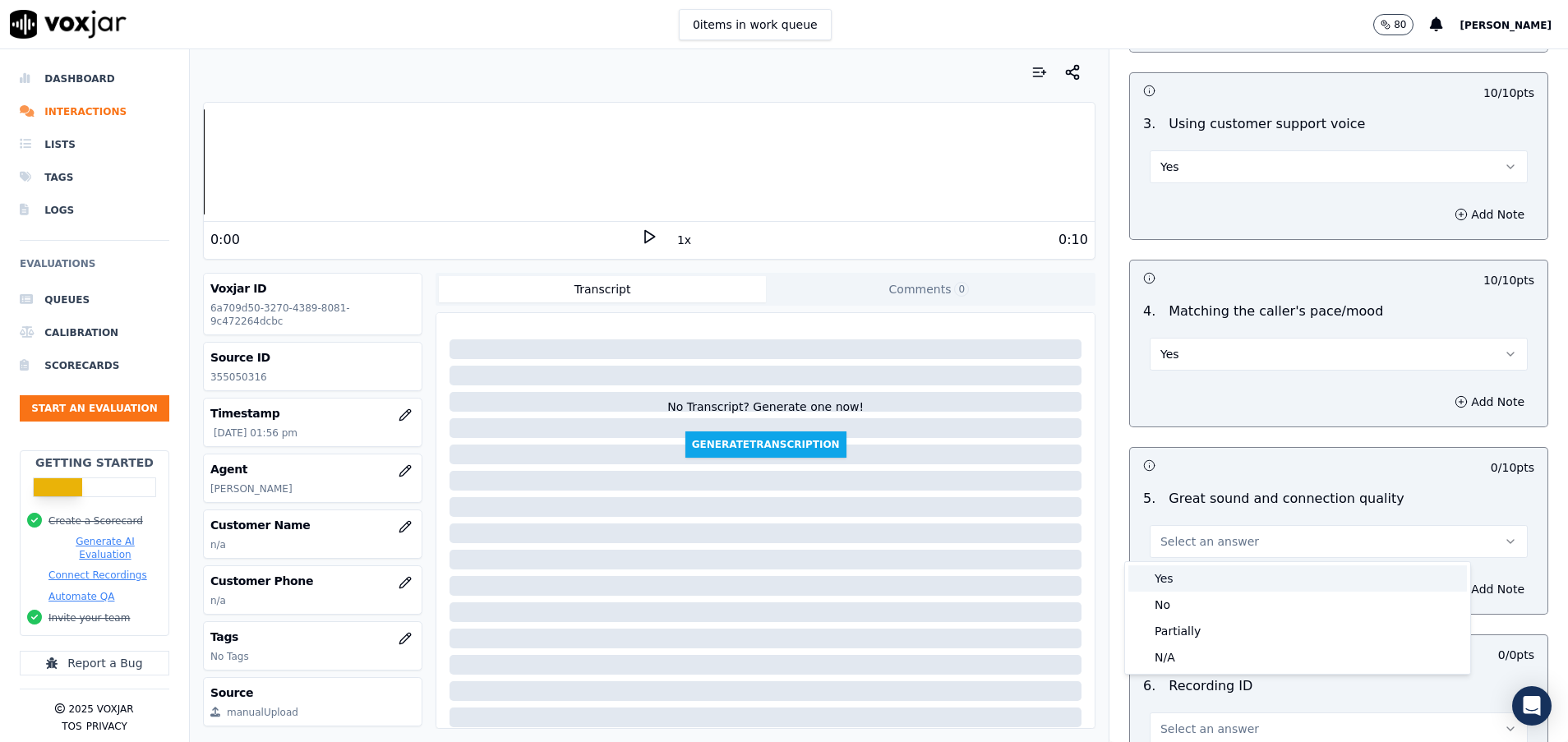
click at [1174, 572] on div "Yes" at bounding box center [1296, 578] width 338 height 26
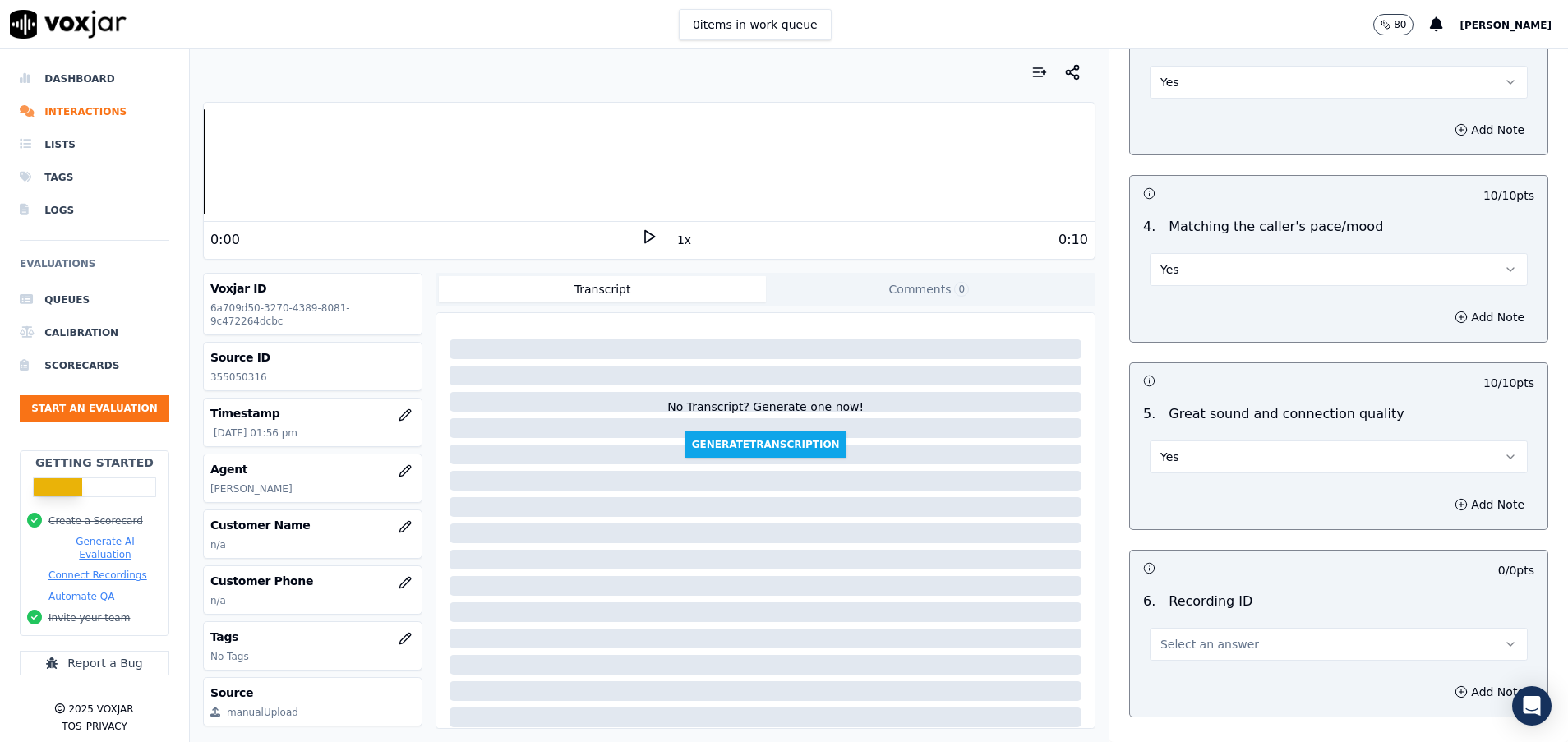
scroll to position [2219, 0]
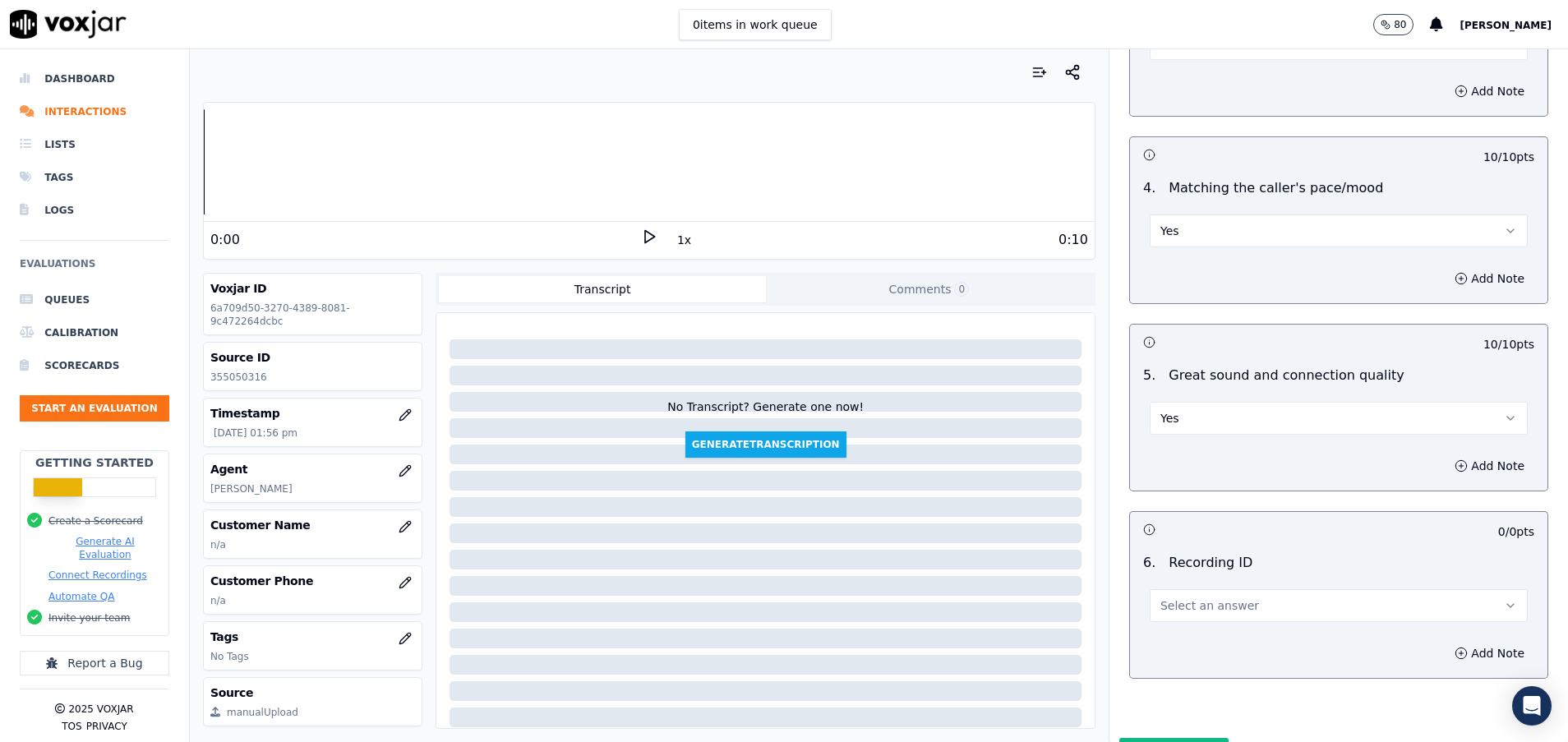
click at [1180, 609] on span "Select an answer" at bounding box center [1209, 606] width 98 height 17
click at [1184, 650] on div "N/A" at bounding box center [1296, 652] width 338 height 26
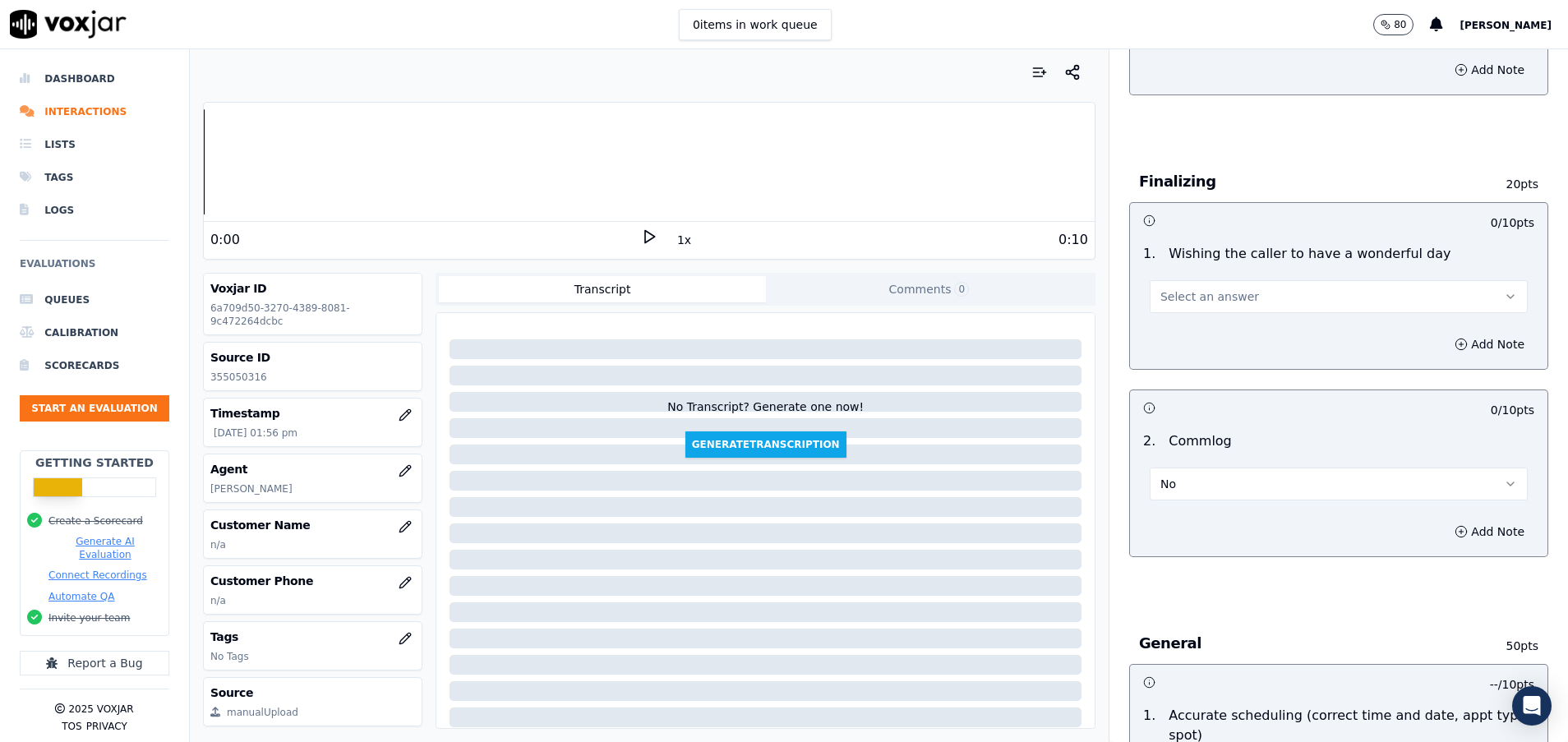
scroll to position [863, 0]
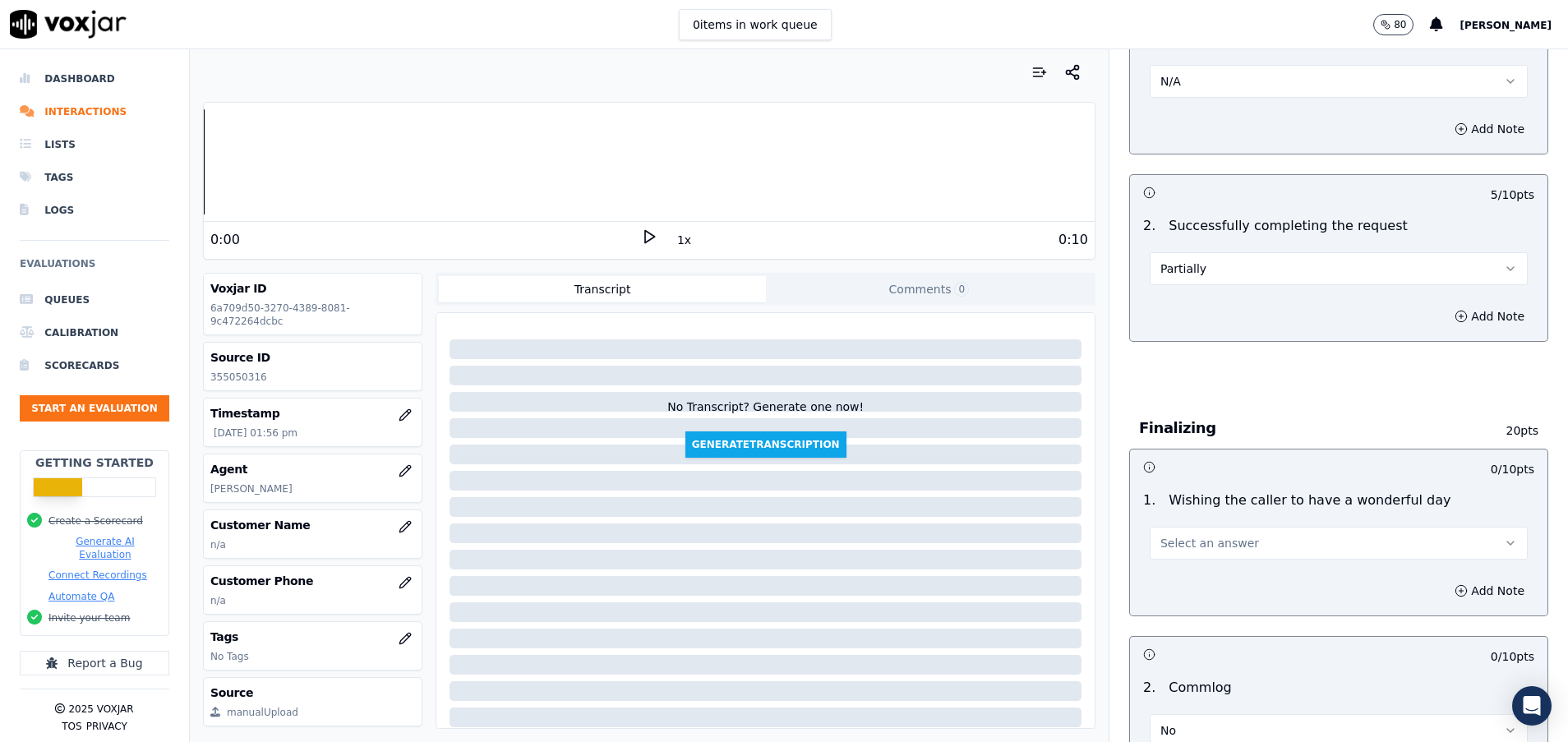
click at [1182, 536] on span "Select an answer" at bounding box center [1209, 543] width 98 height 17
click at [1180, 575] on div "Yes" at bounding box center [1296, 580] width 338 height 26
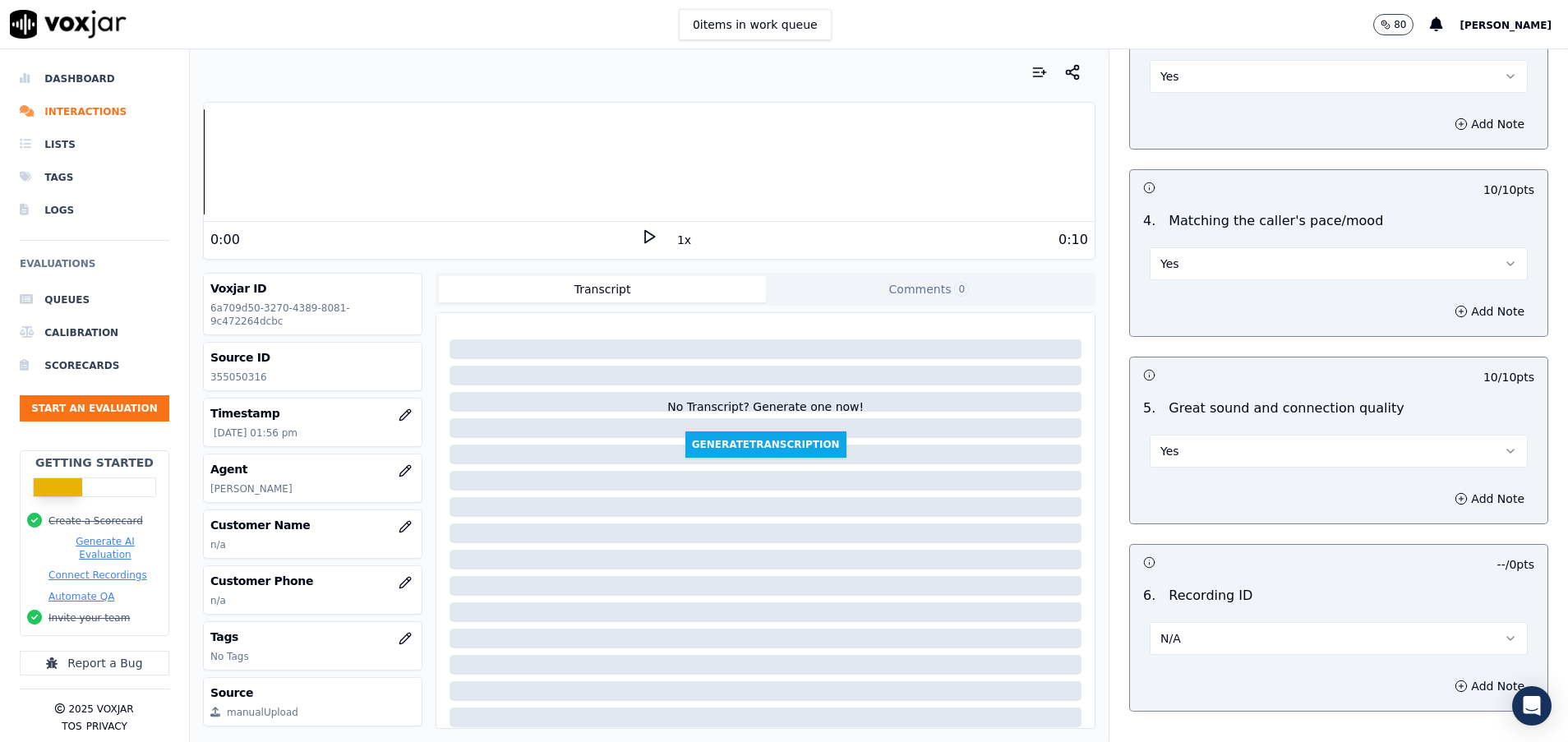
scroll to position [2311, 0]
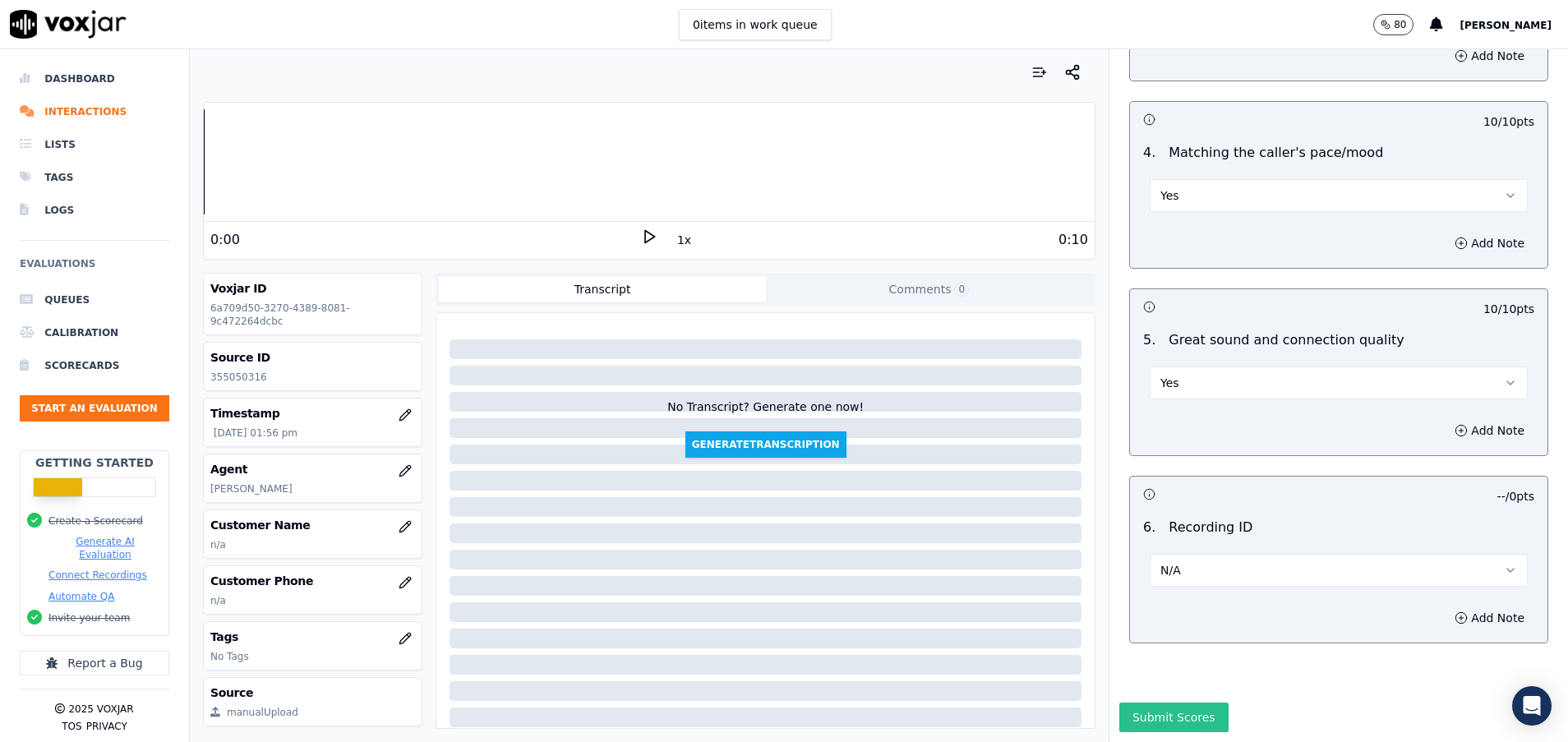
click at [1135, 702] on button "Submit Scores" at bounding box center [1173, 717] width 109 height 30
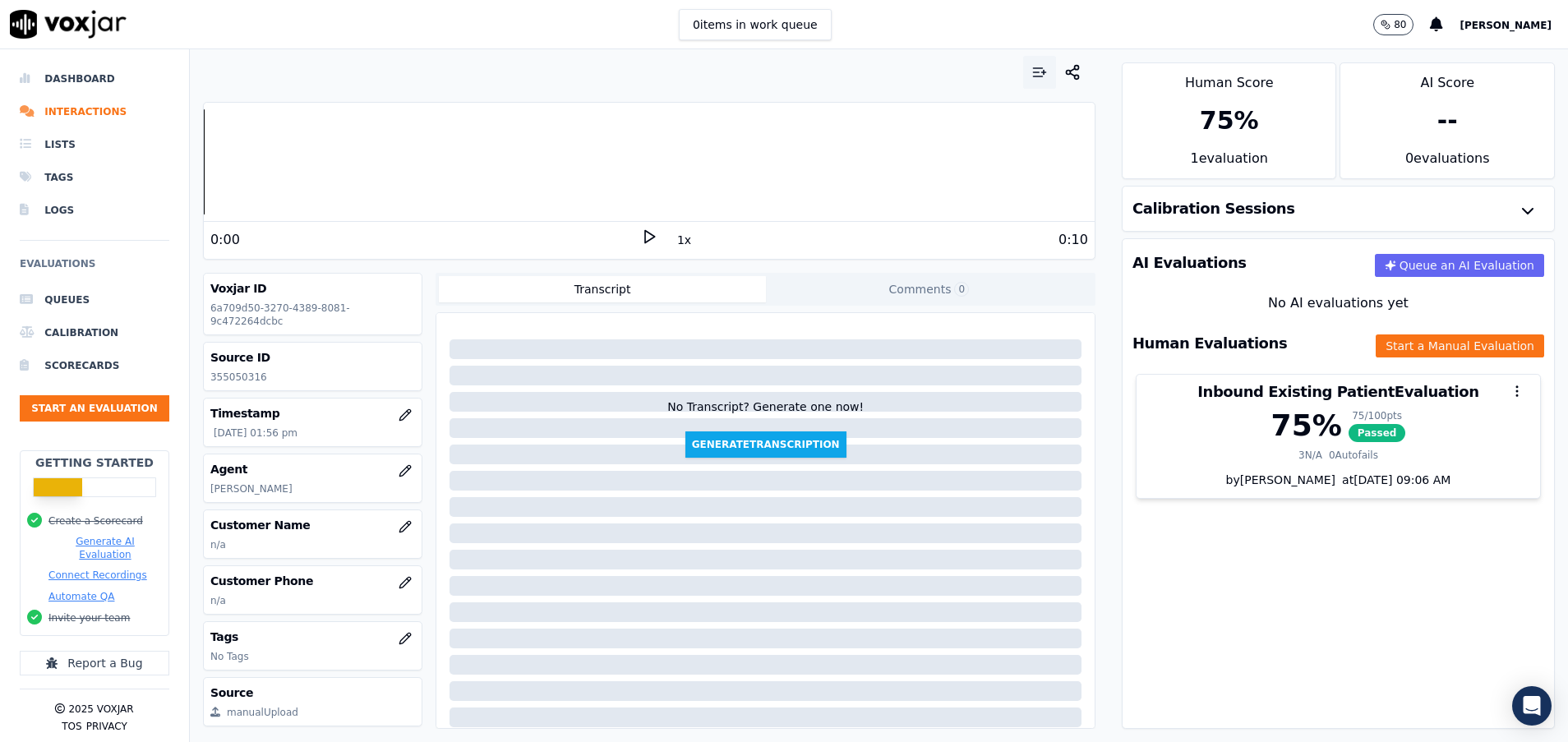
click at [1031, 80] on icon "button" at bounding box center [1039, 72] width 17 height 17
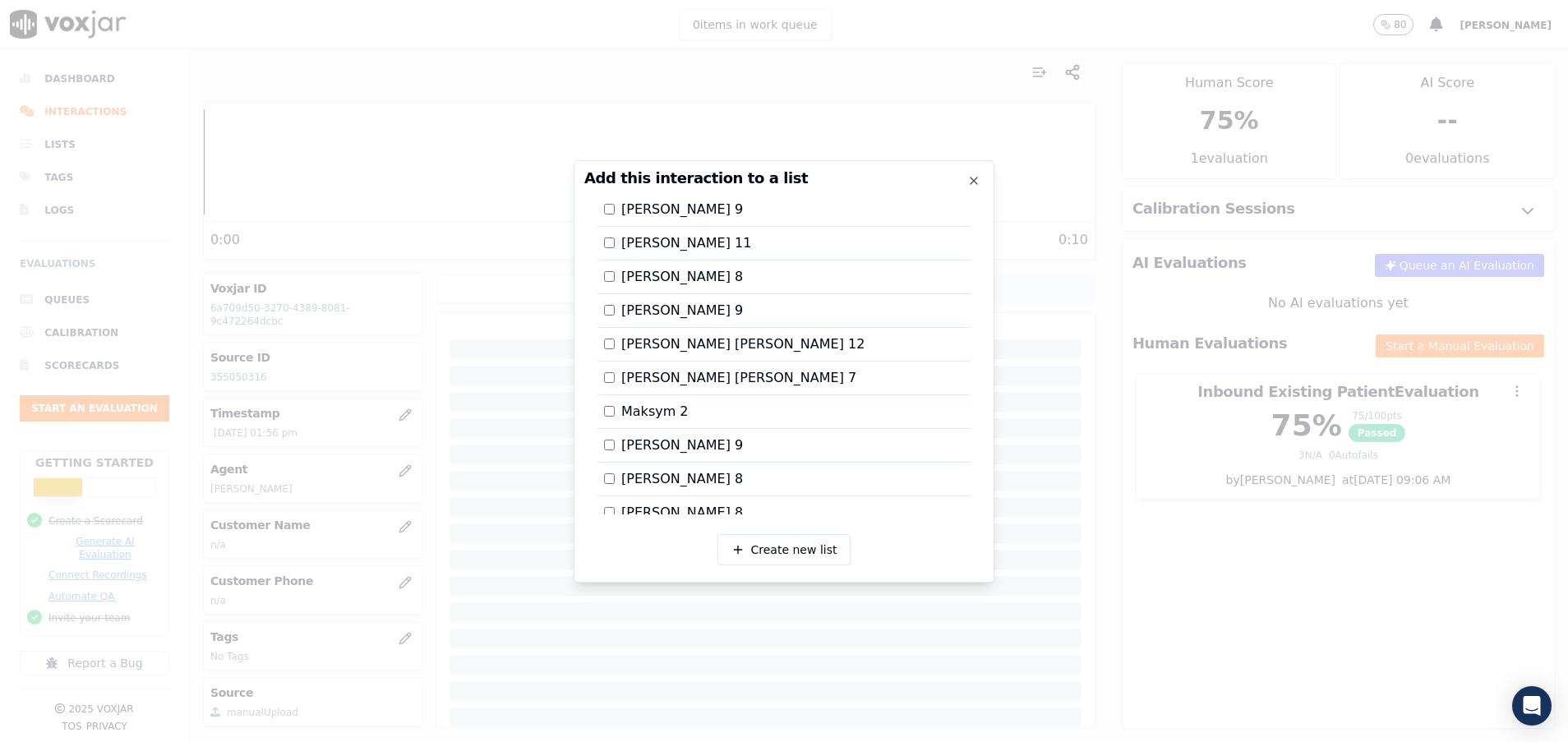
scroll to position [246, 0]
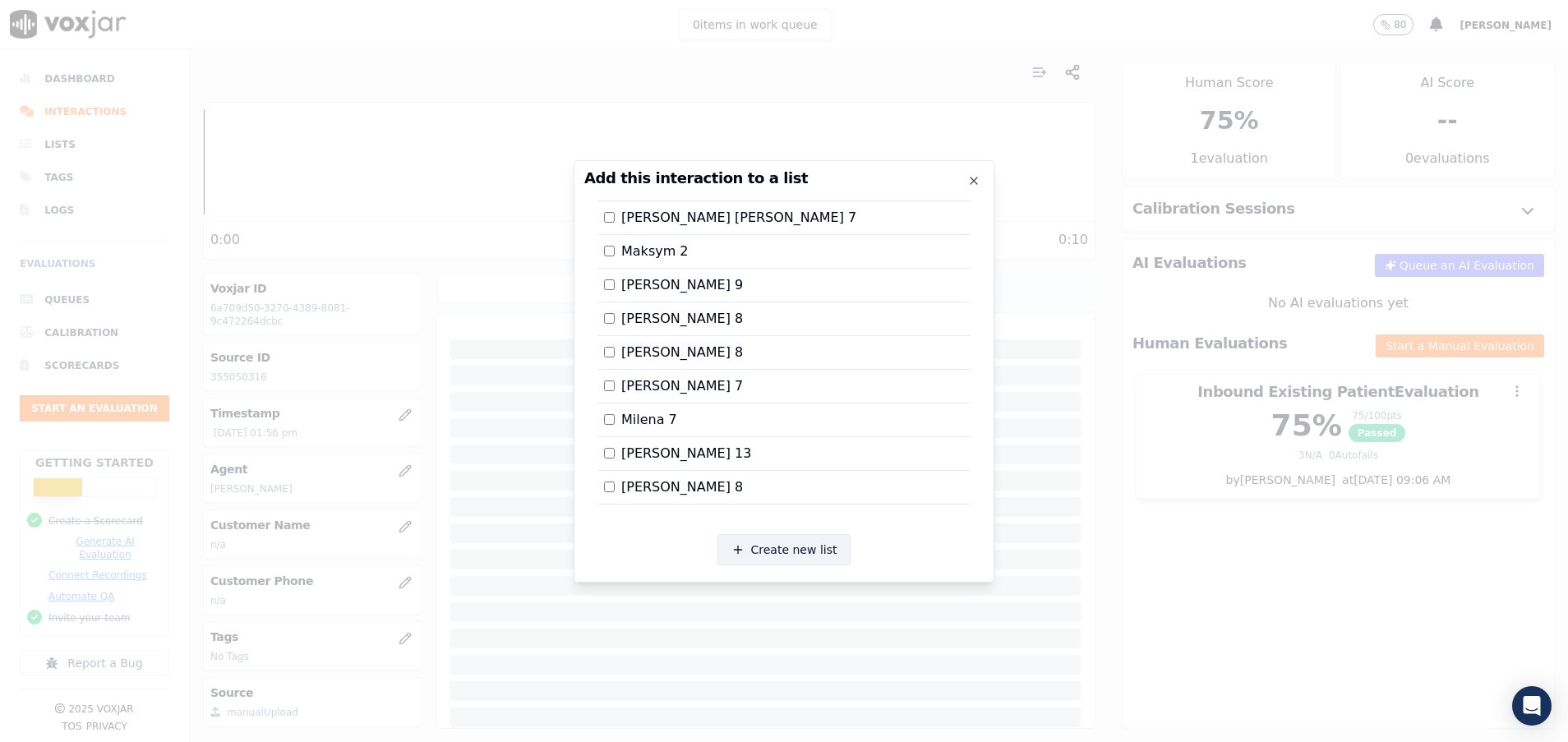
click at [788, 541] on button "Create new list" at bounding box center [784, 550] width 134 height 32
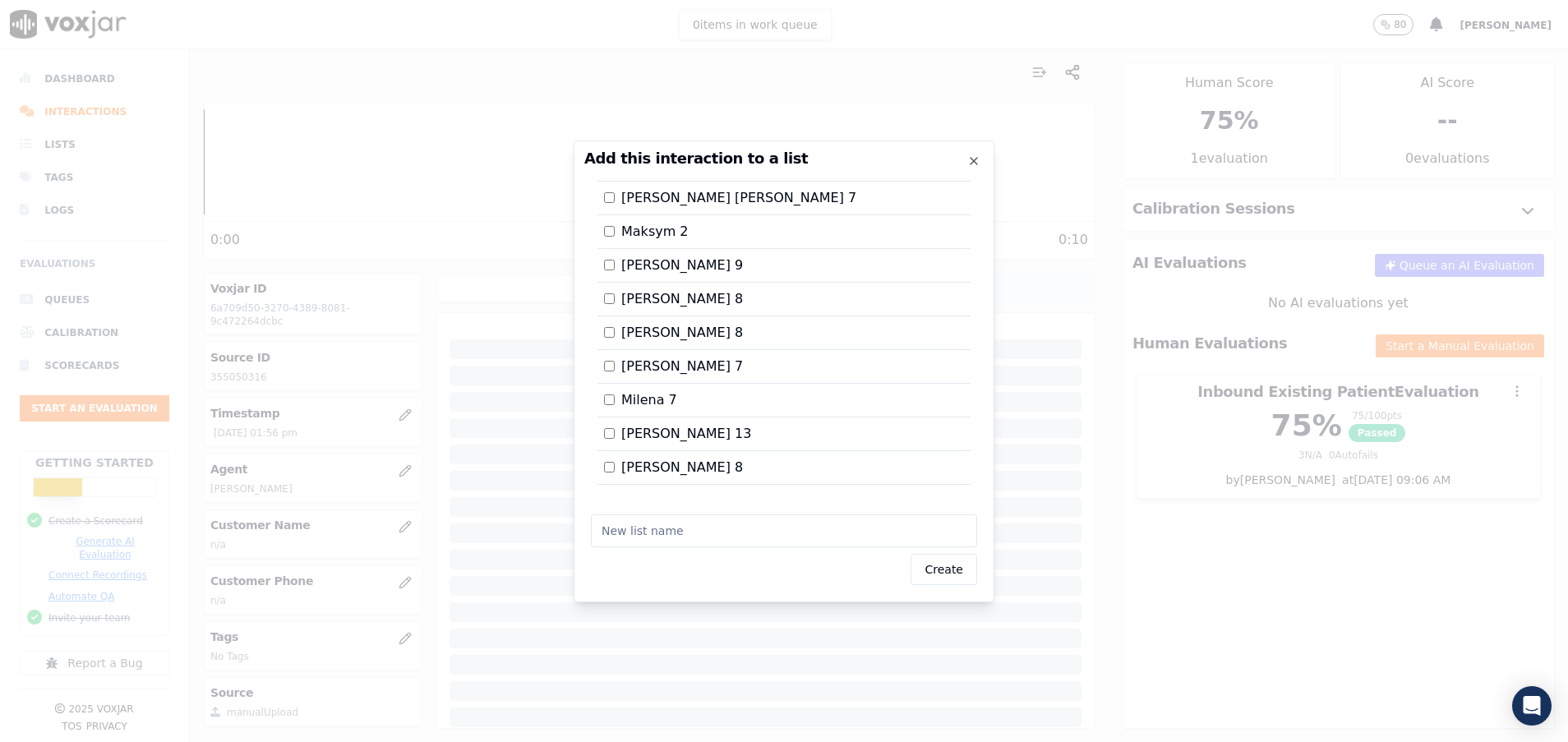
click at [735, 526] on input "text" at bounding box center [783, 530] width 386 height 33
type input "Mykola 4"
click at [950, 578] on button "Create" at bounding box center [944, 570] width 67 height 32
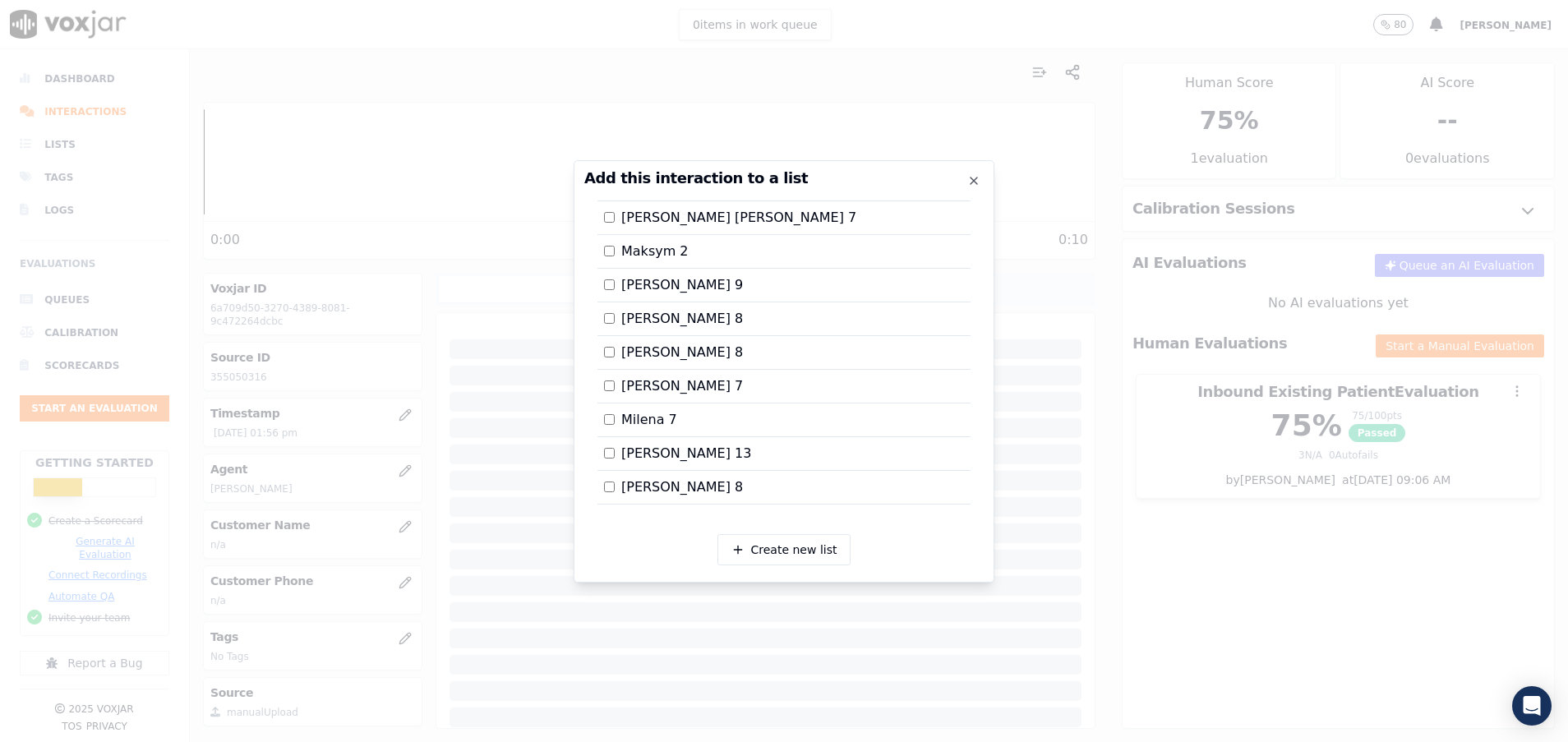
click at [1190, 577] on div at bounding box center [784, 371] width 1568 height 742
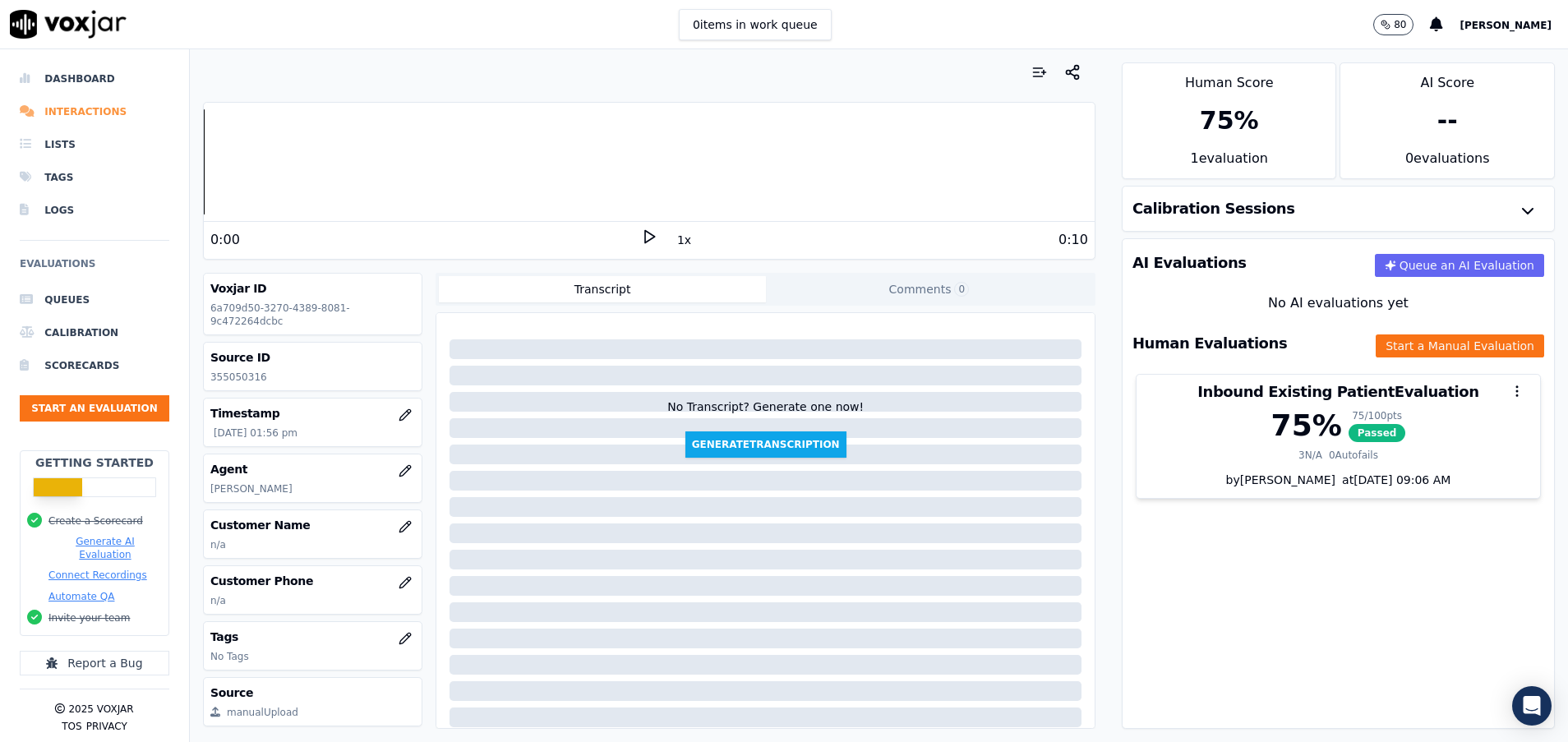
click at [96, 105] on li "Interactions" at bounding box center [94, 111] width 149 height 33
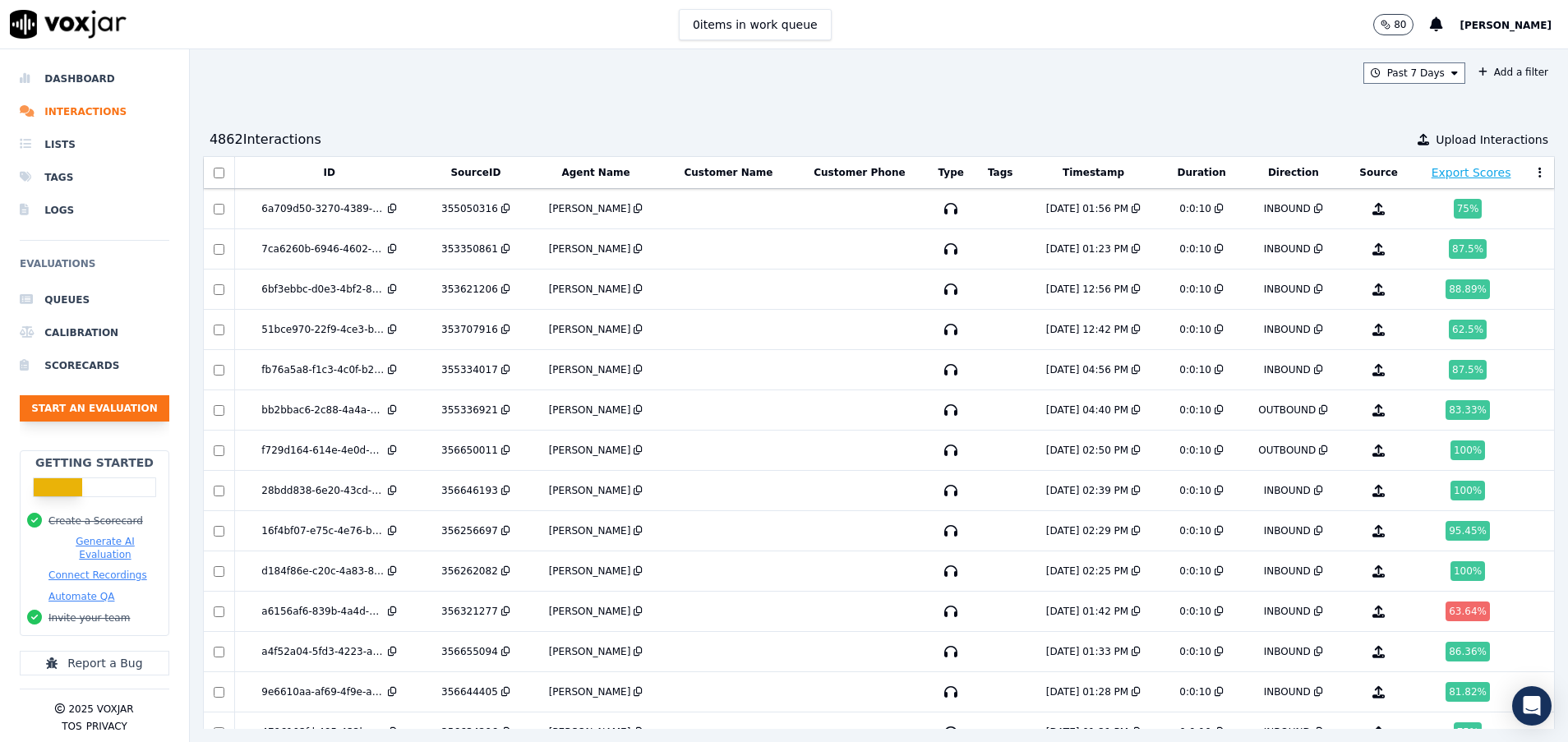
click at [89, 412] on button "Start an Evaluation" at bounding box center [94, 409] width 149 height 26
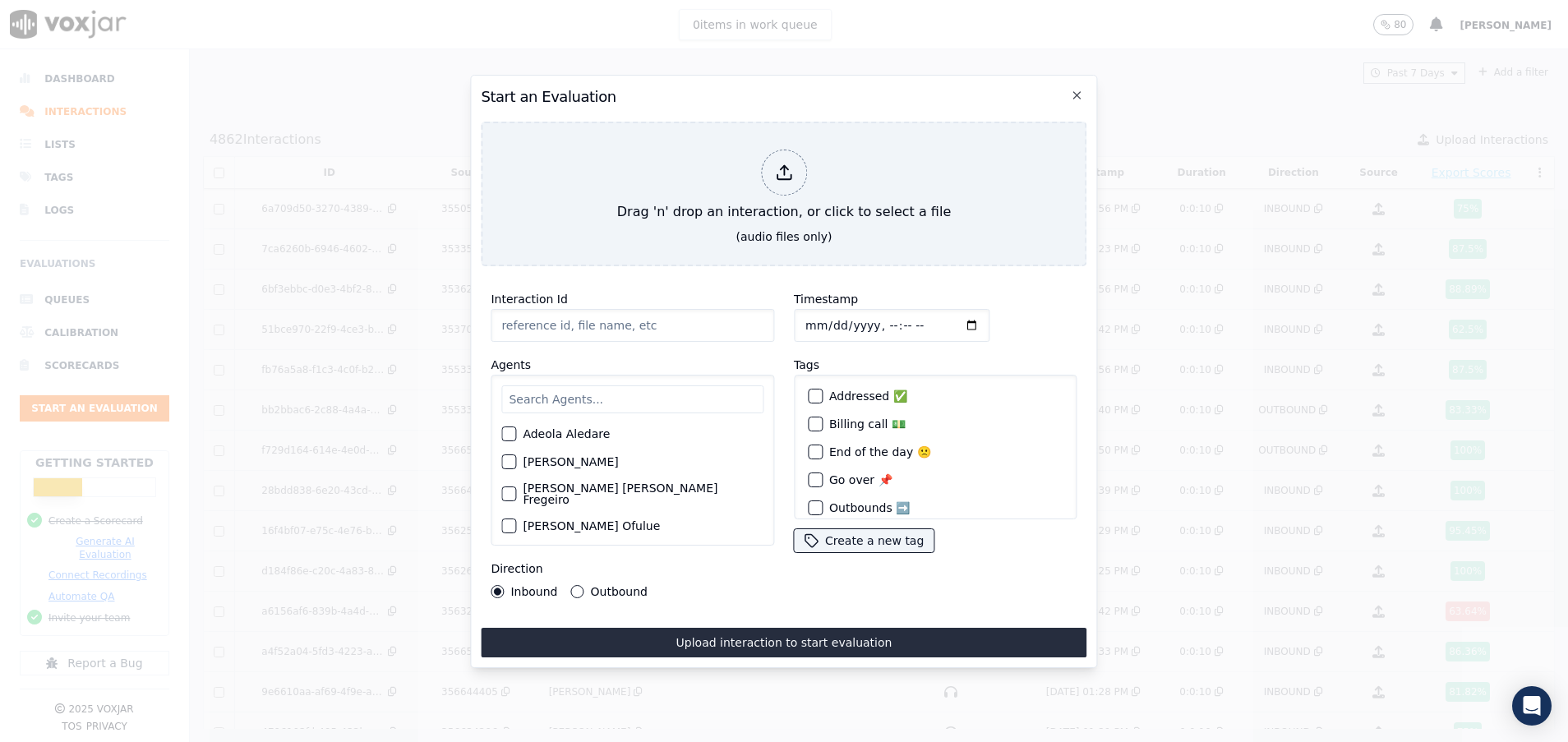
click at [1075, 85] on h2 "Start an Evaluation" at bounding box center [783, 97] width 606 height 23
click at [1076, 89] on icon "button" at bounding box center [1077, 95] width 13 height 13
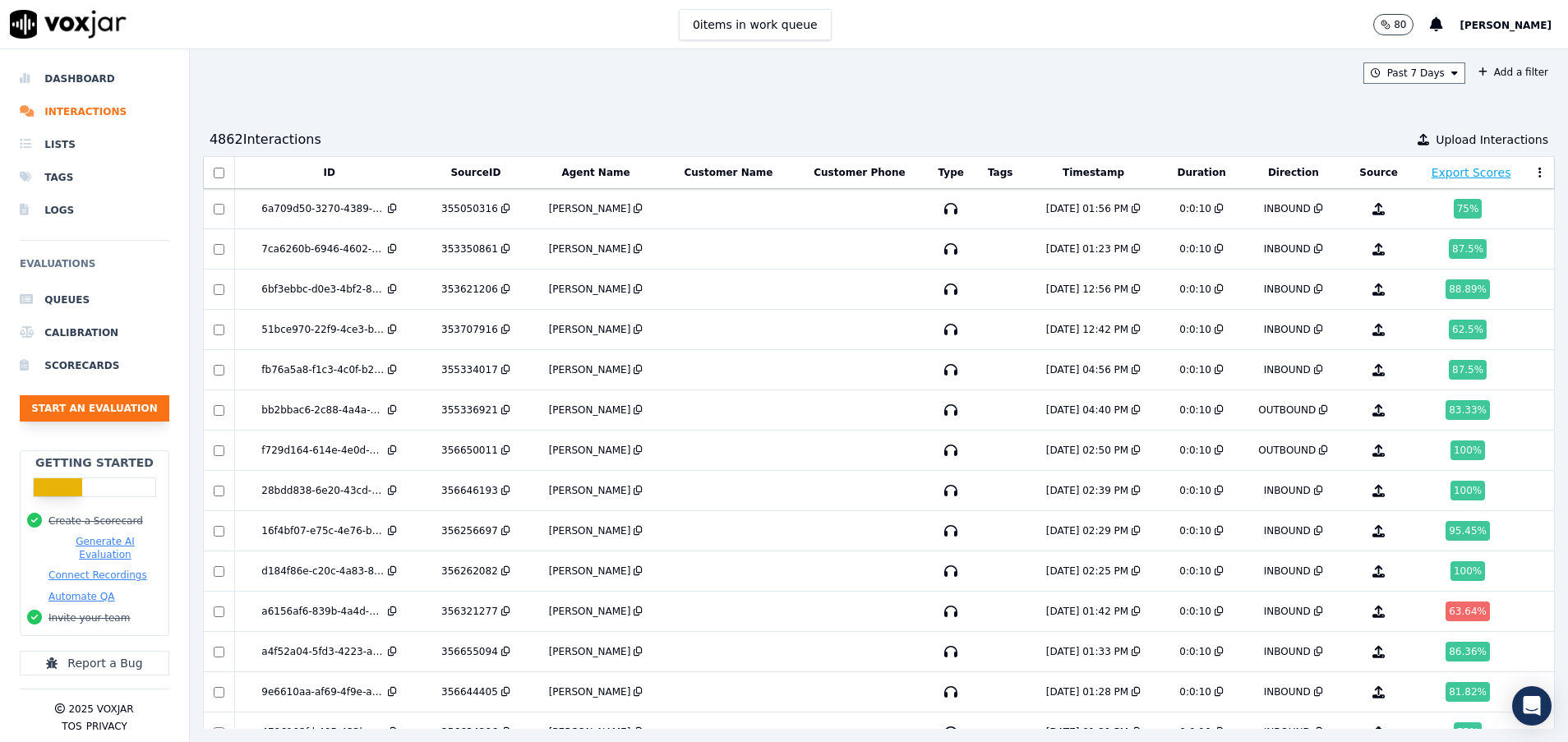
click at [98, 406] on button "Start an Evaluation" at bounding box center [94, 409] width 149 height 26
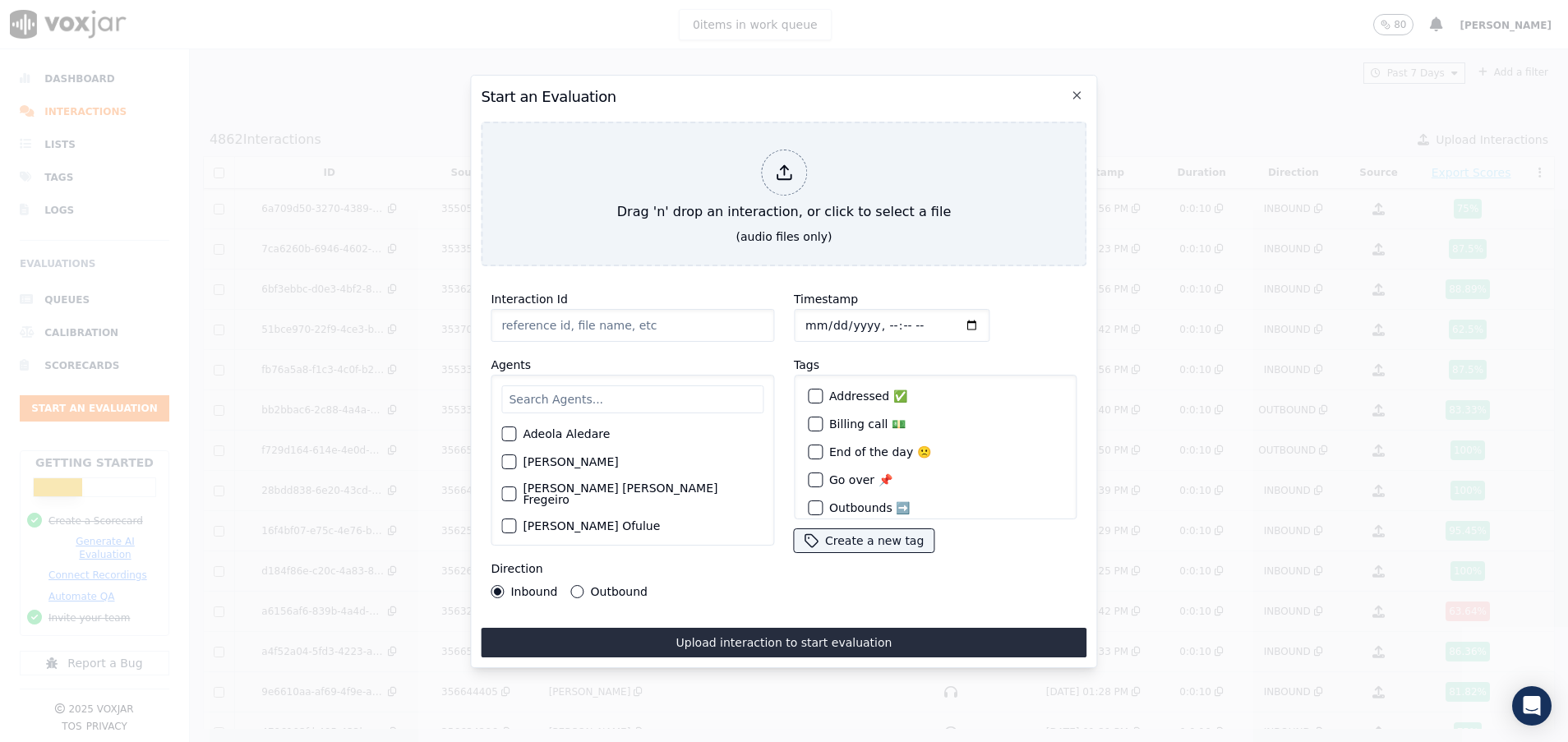
paste input "356762952"
type input "356762952"
click at [610, 385] on input "text" at bounding box center [632, 399] width 262 height 28
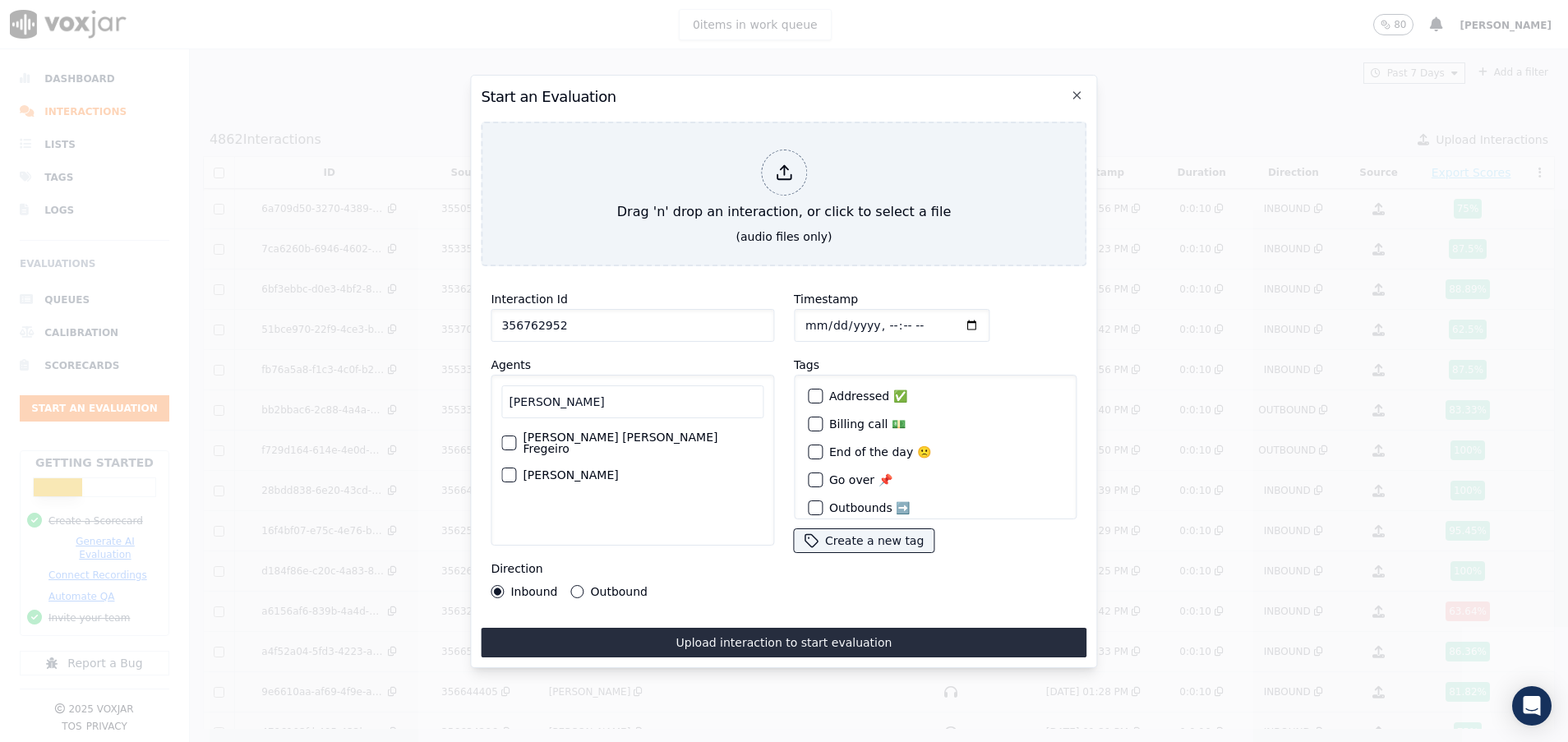
type input "ana"
click at [510, 437] on div "button" at bounding box center [507, 442] width 11 height 11
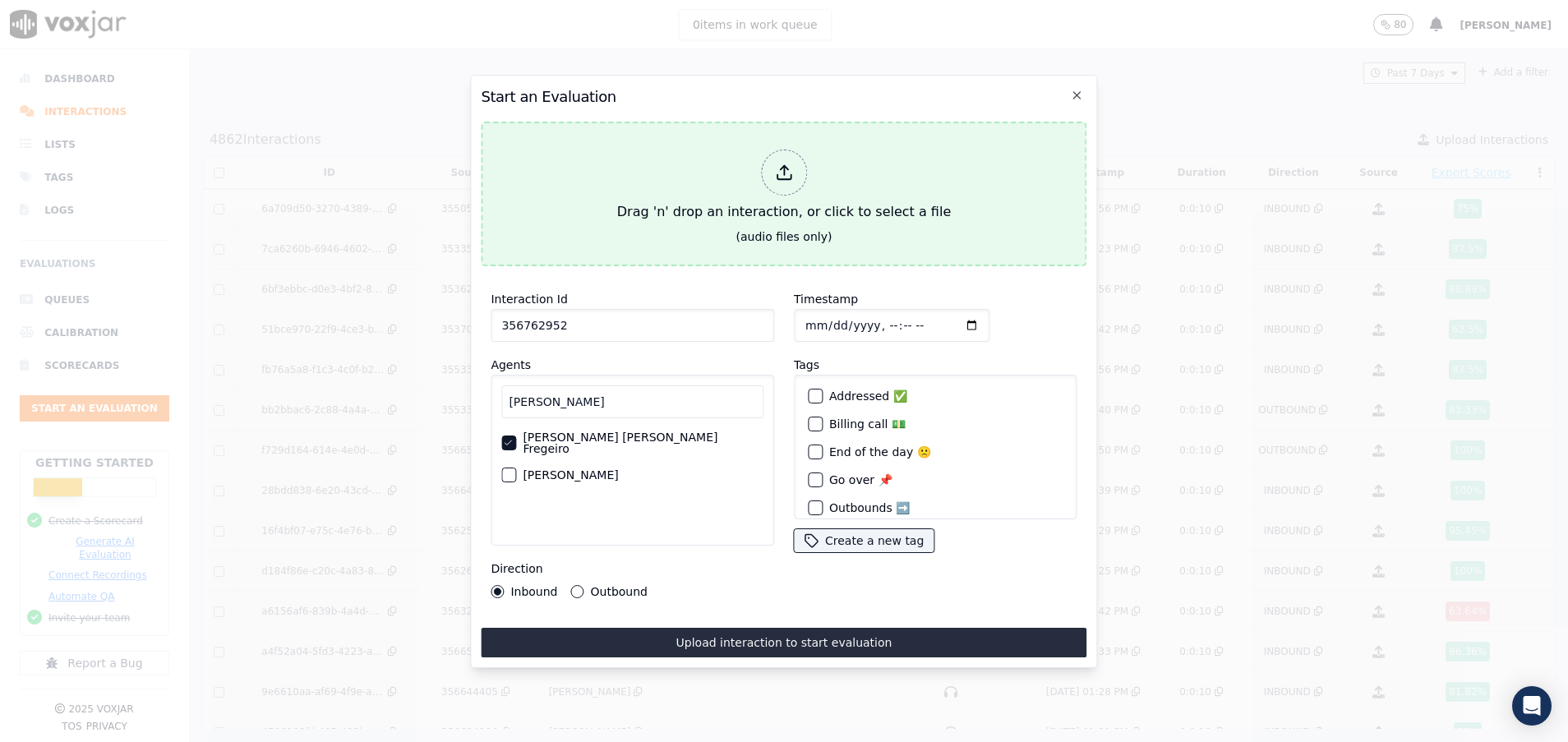
click at [639, 210] on div "Drag 'n' drop an interaction, or click to select a file" at bounding box center [784, 186] width 346 height 85
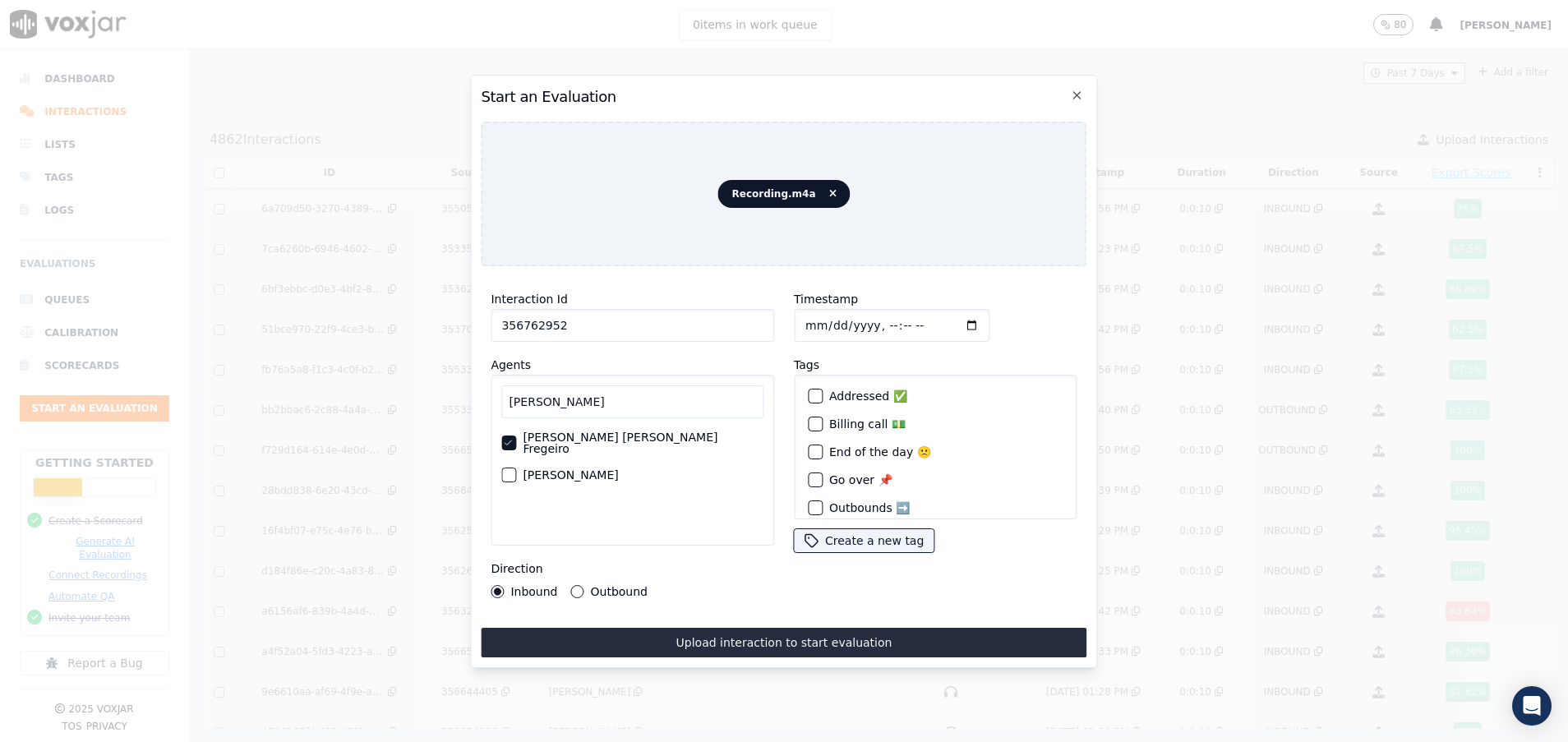
click at [571, 571] on div "Direction Inbound Outbound" at bounding box center [632, 578] width 283 height 40
click at [573, 586] on button "Outbound" at bounding box center [577, 592] width 13 height 13
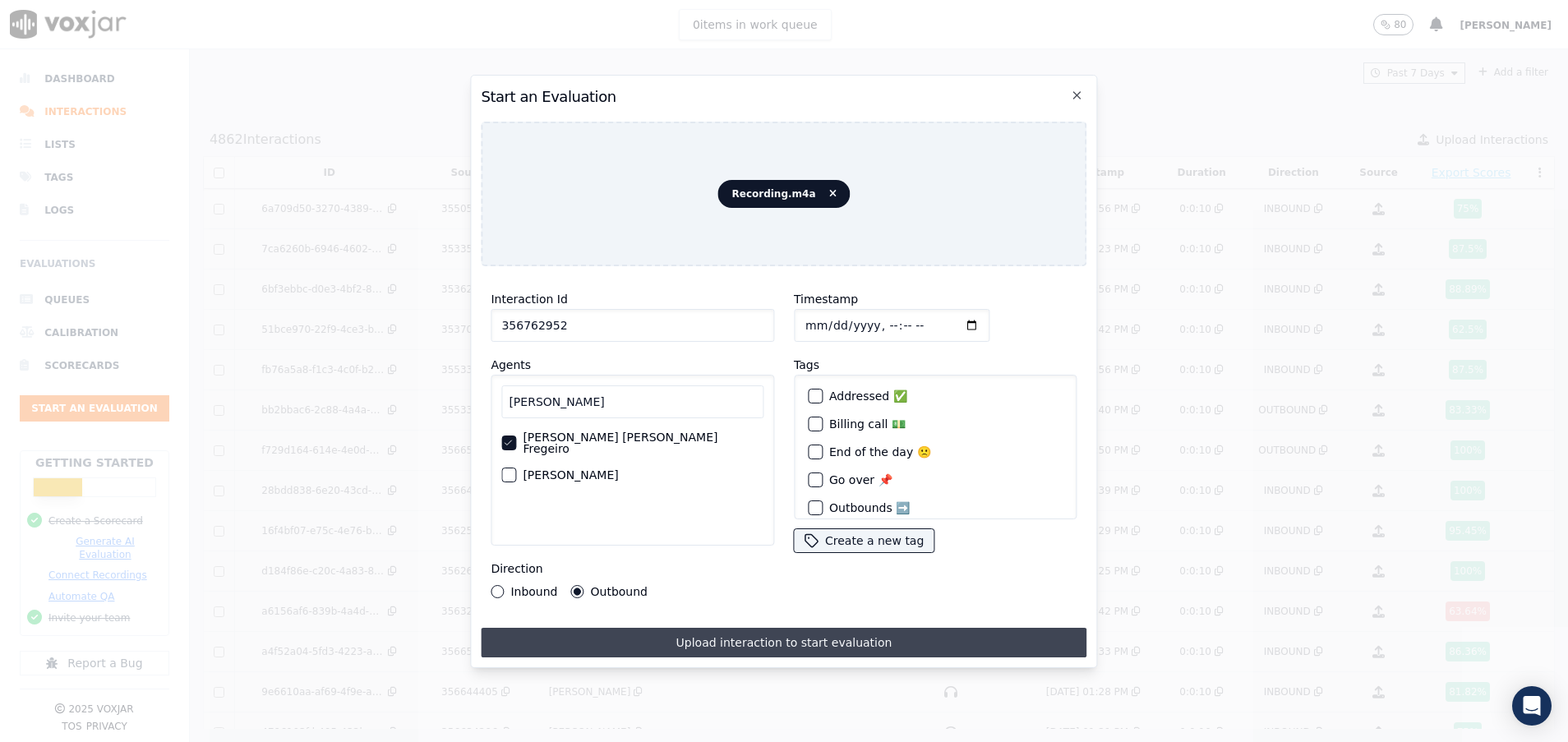
click at [623, 628] on button "Upload interaction to start evaluation" at bounding box center [783, 643] width 606 height 30
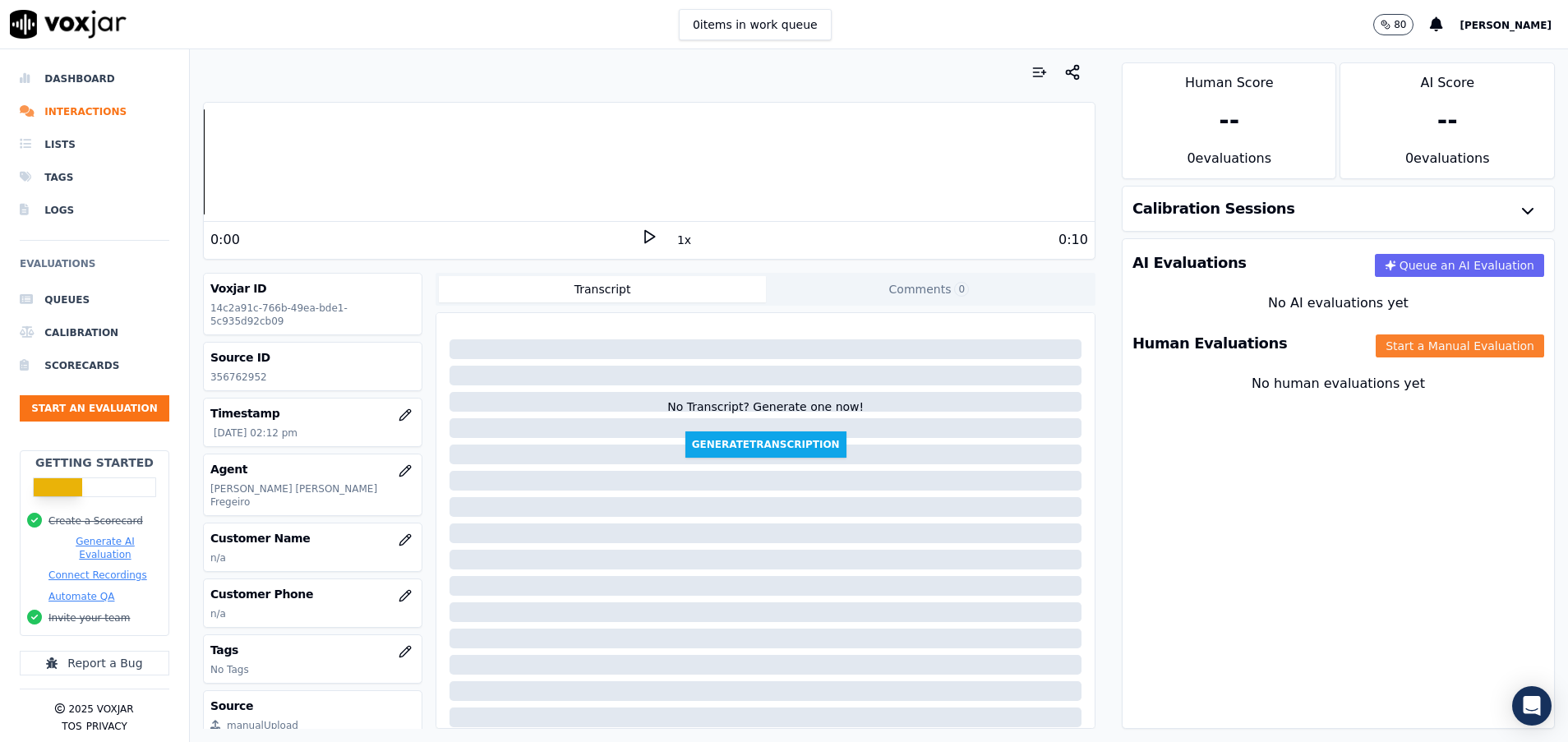
click at [1398, 350] on button "Start a Manual Evaluation" at bounding box center [1460, 346] width 169 height 23
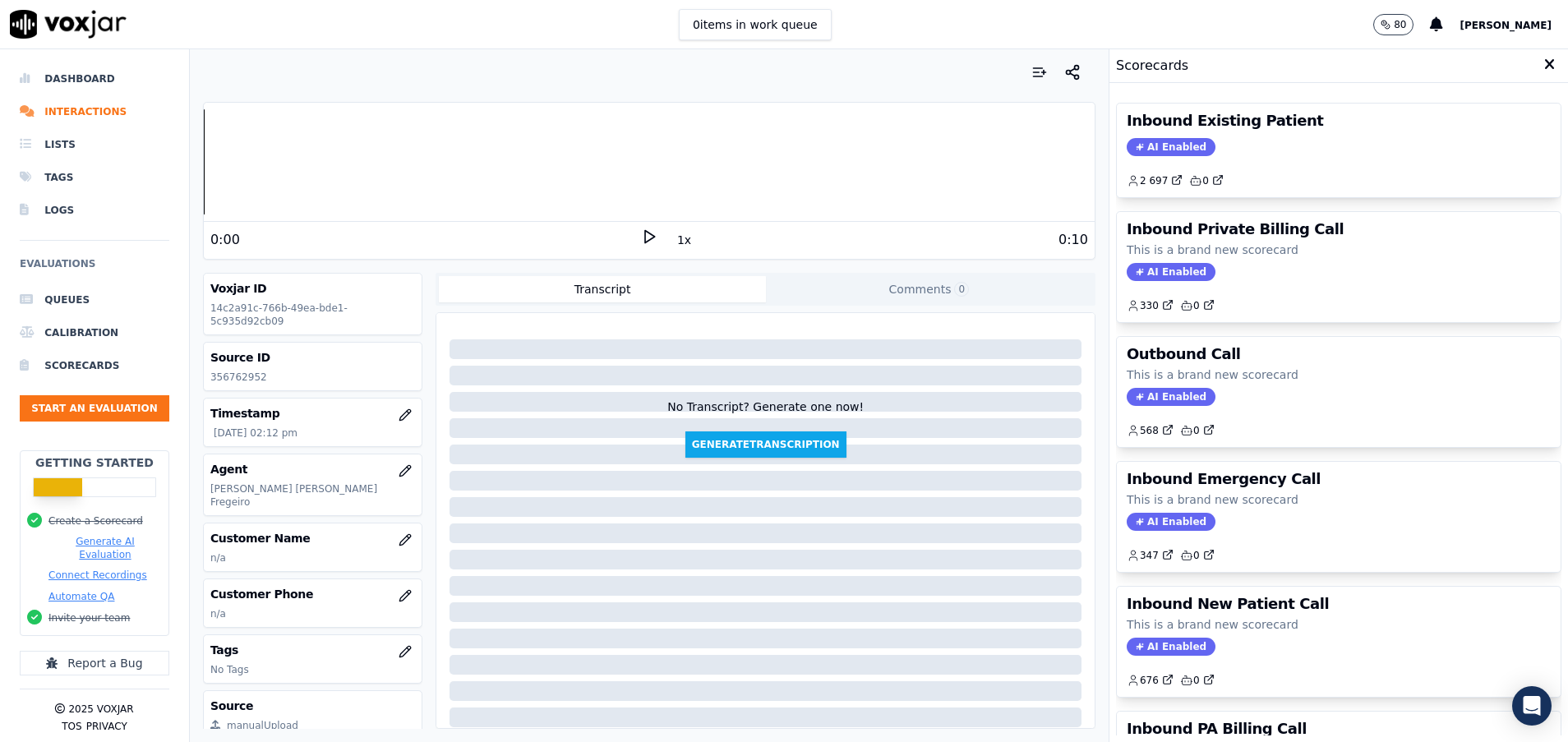
click at [1247, 380] on p "This is a brand new scorecard" at bounding box center [1339, 375] width 424 height 17
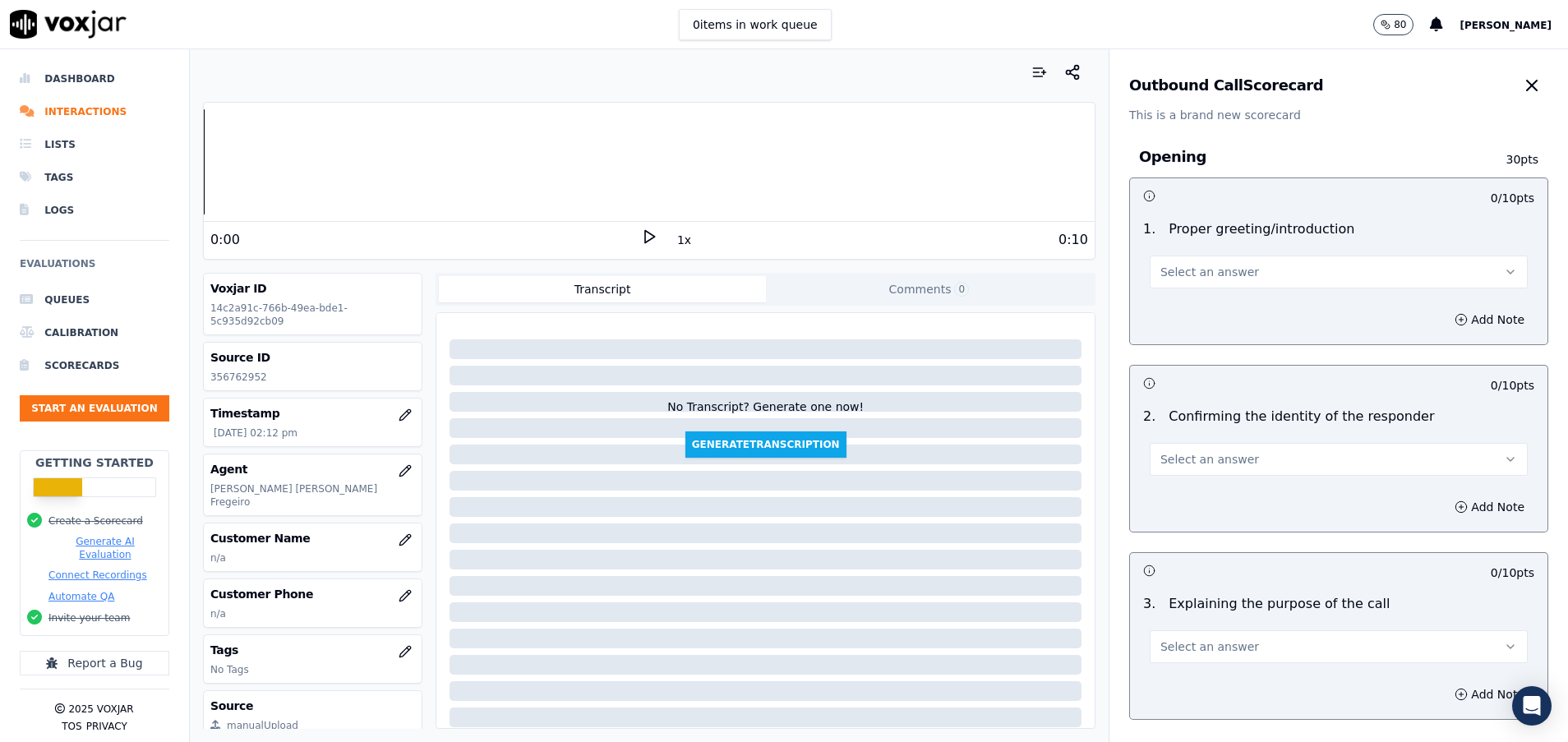
click at [1208, 276] on span "Select an answer" at bounding box center [1209, 272] width 98 height 17
click at [1187, 338] on div "No" at bounding box center [1296, 335] width 338 height 26
click at [1455, 316] on icon "button" at bounding box center [1461, 319] width 13 height 13
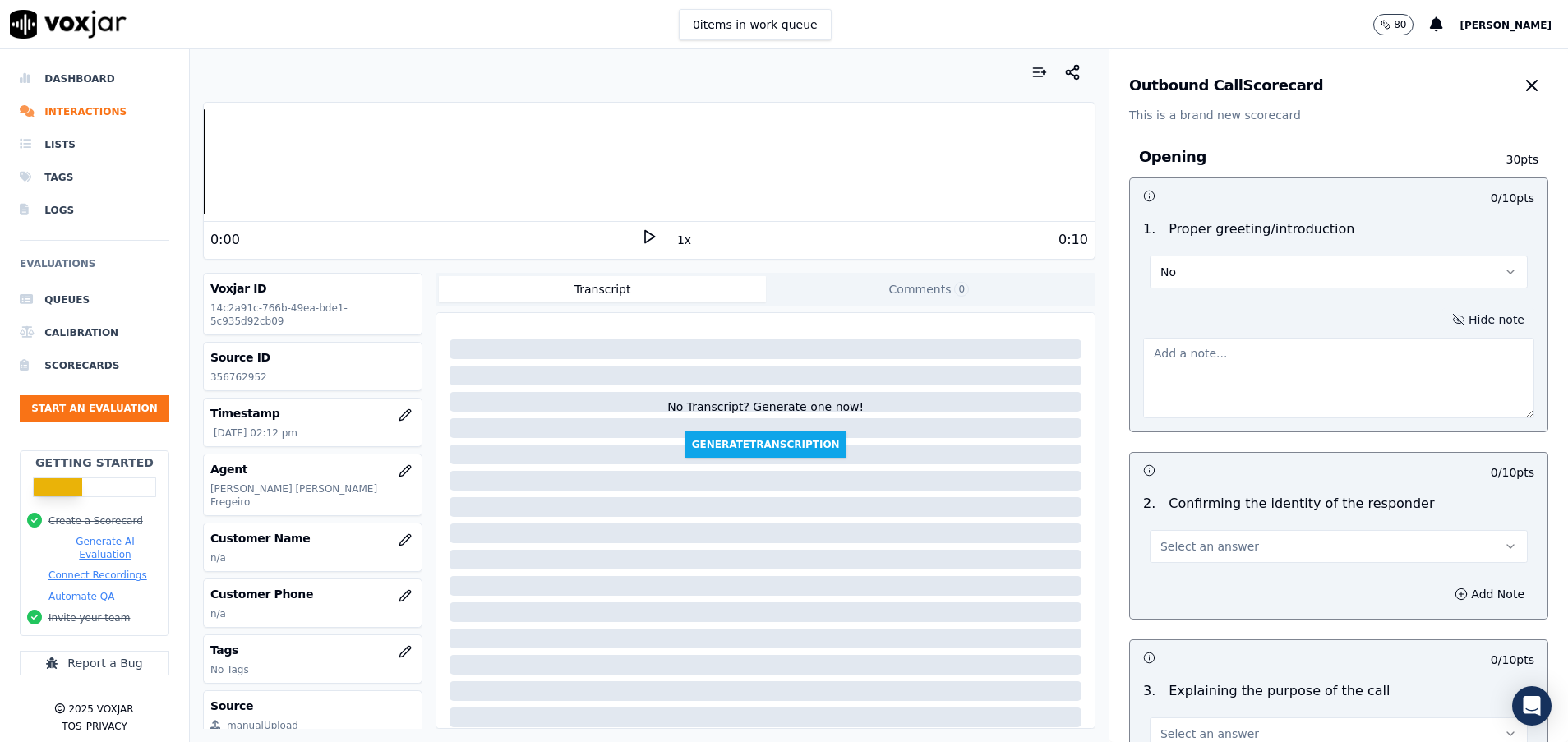
click at [1252, 386] on textarea at bounding box center [1338, 378] width 391 height 81
type textarea "tu nombre"
click at [1223, 542] on button "Select an answer" at bounding box center [1339, 546] width 378 height 33
click at [1223, 578] on div "Yes" at bounding box center [1296, 584] width 338 height 26
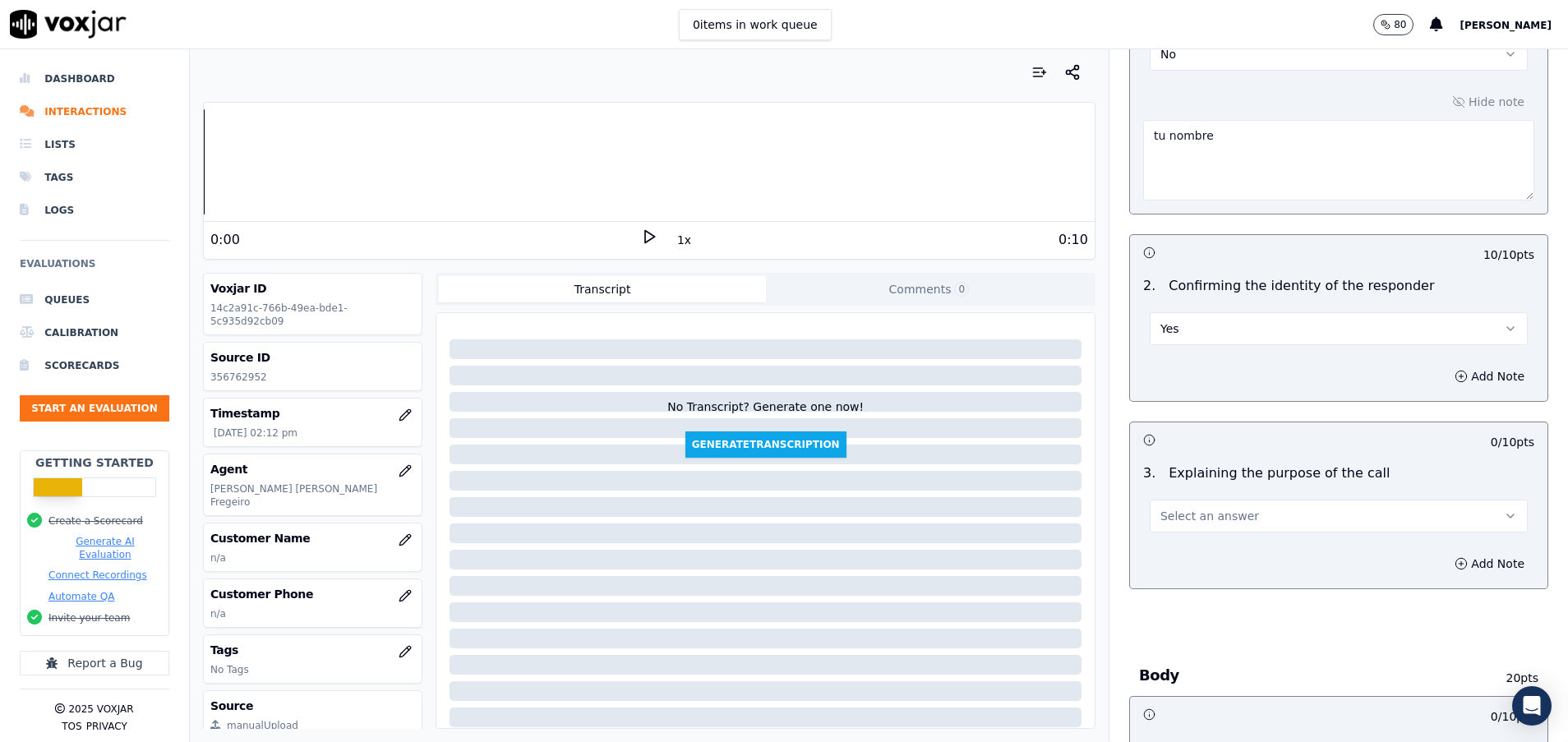
scroll to position [246, 0]
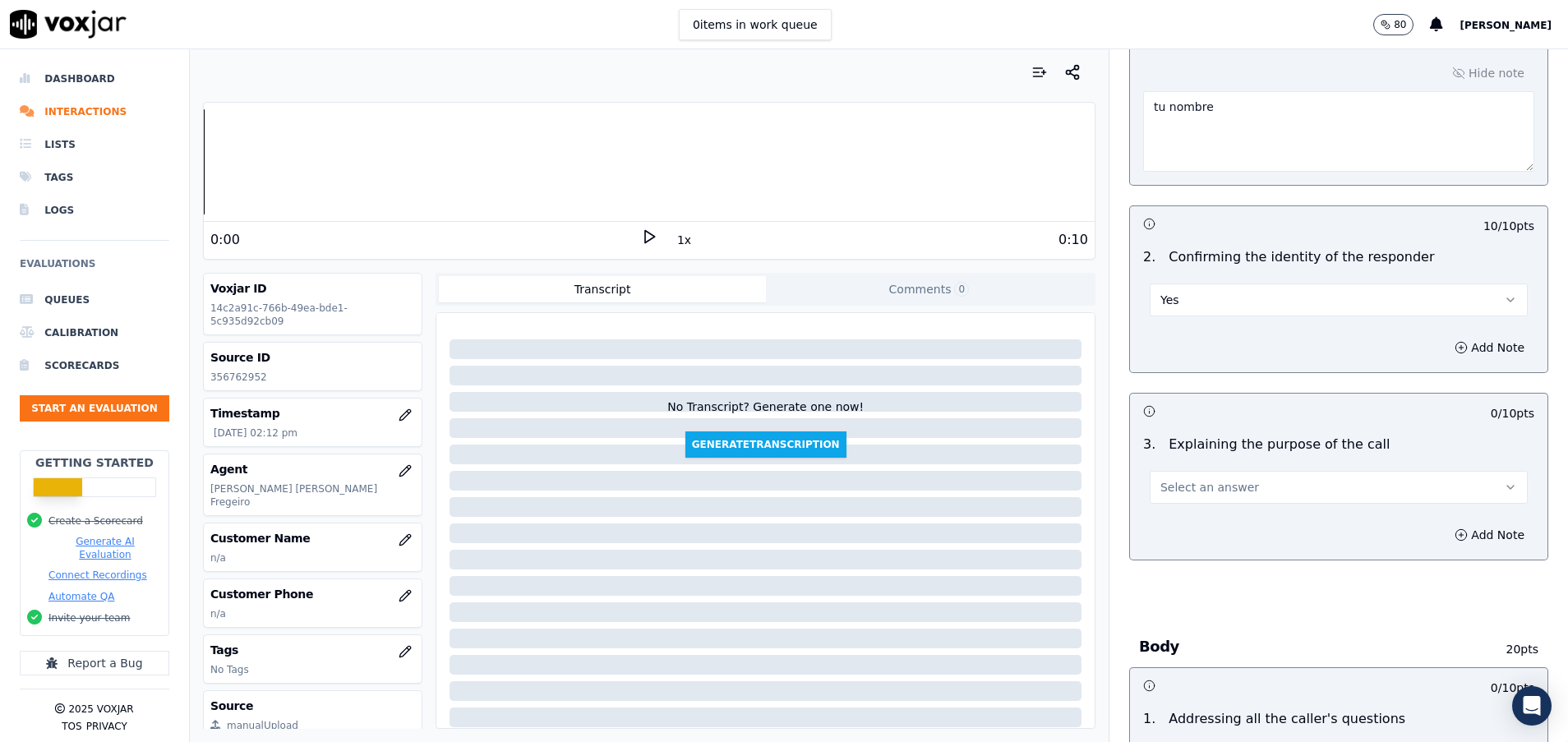
click at [1235, 485] on button "Select an answer" at bounding box center [1339, 487] width 378 height 33
click at [1232, 520] on div "Yes" at bounding box center [1296, 524] width 338 height 26
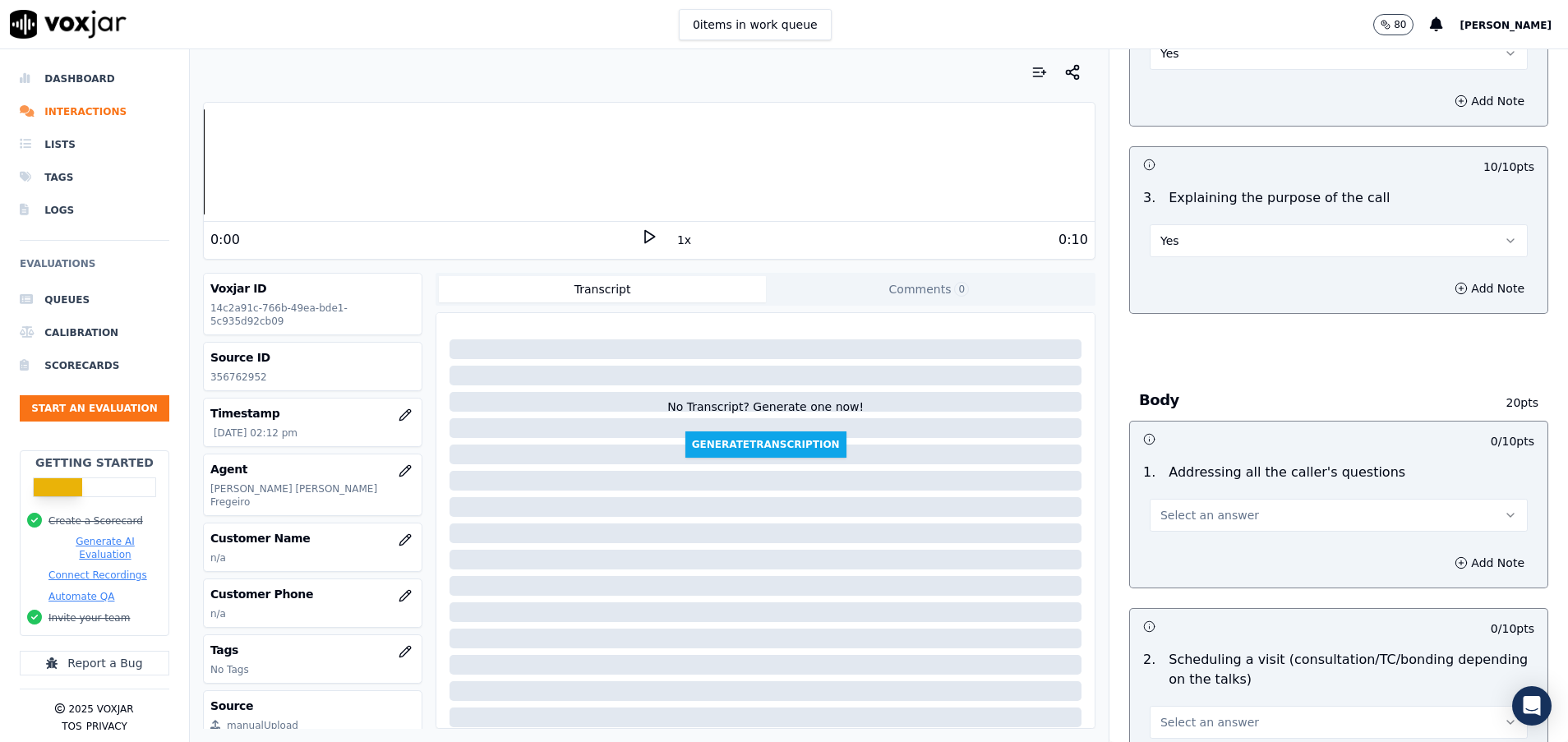
click at [1232, 520] on button "Select an answer" at bounding box center [1339, 514] width 378 height 33
click at [1229, 560] on div "Yes" at bounding box center [1296, 552] width 338 height 26
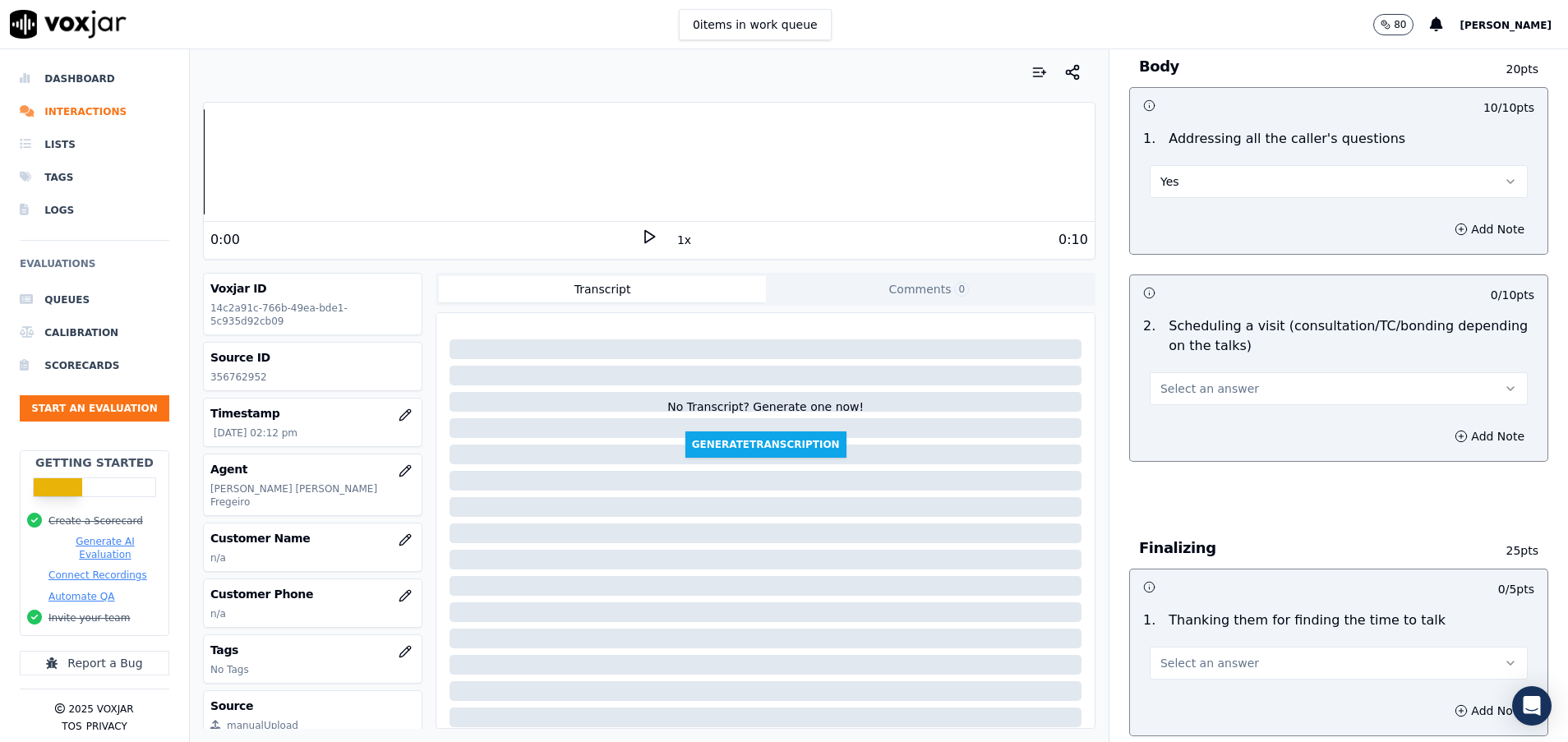
scroll to position [863, 0]
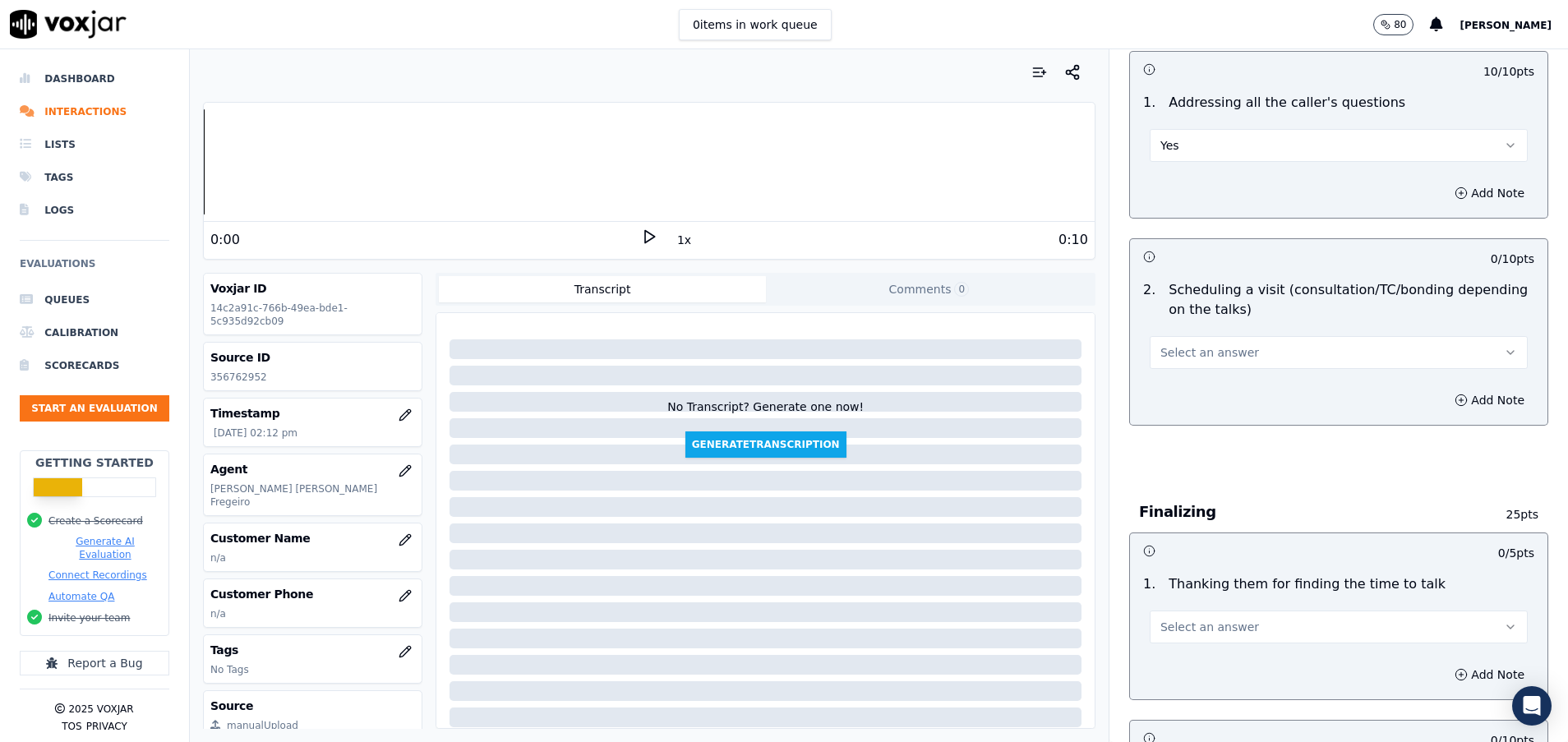
click at [1220, 350] on button "Select an answer" at bounding box center [1339, 352] width 378 height 33
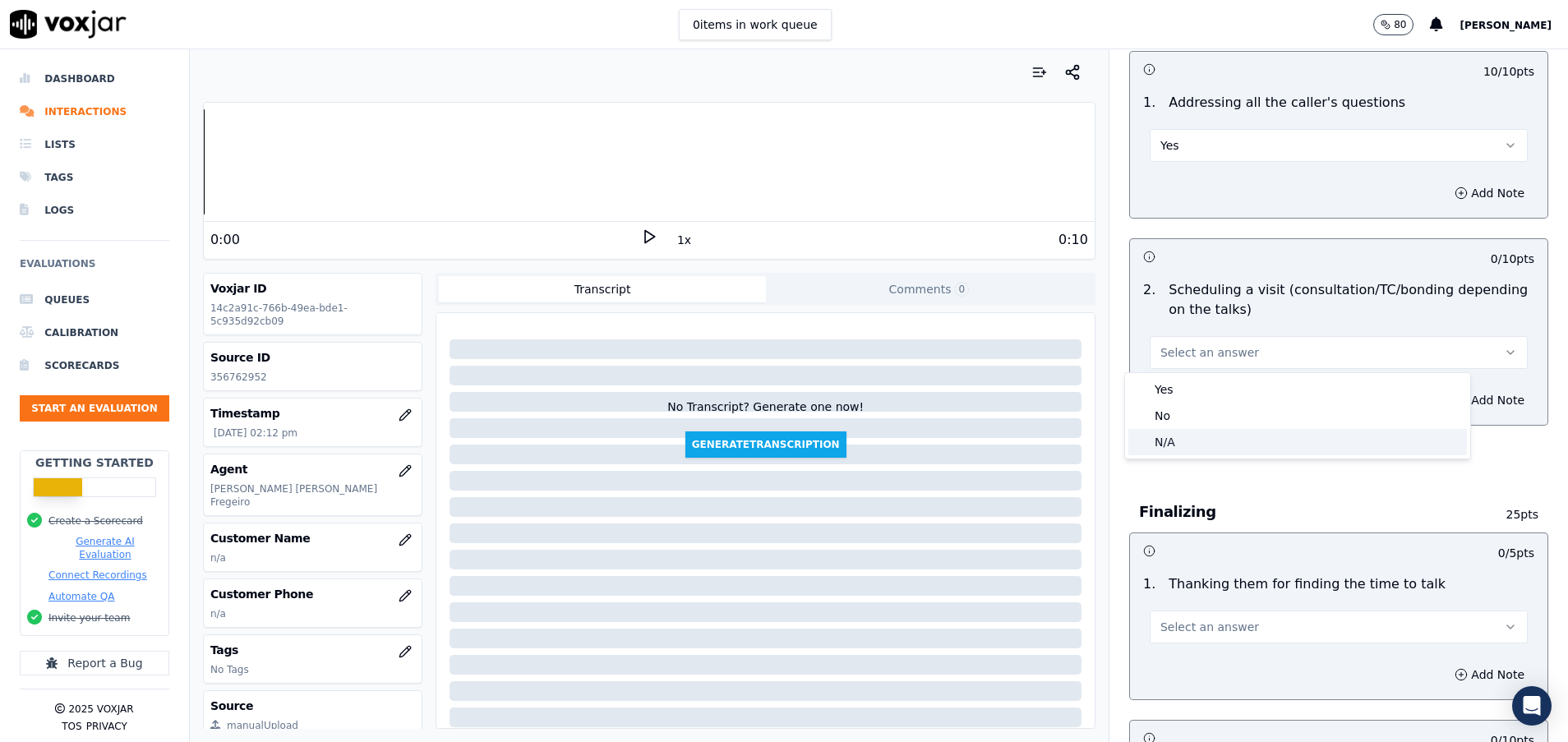
click at [1185, 438] on div "N/A" at bounding box center [1296, 442] width 338 height 26
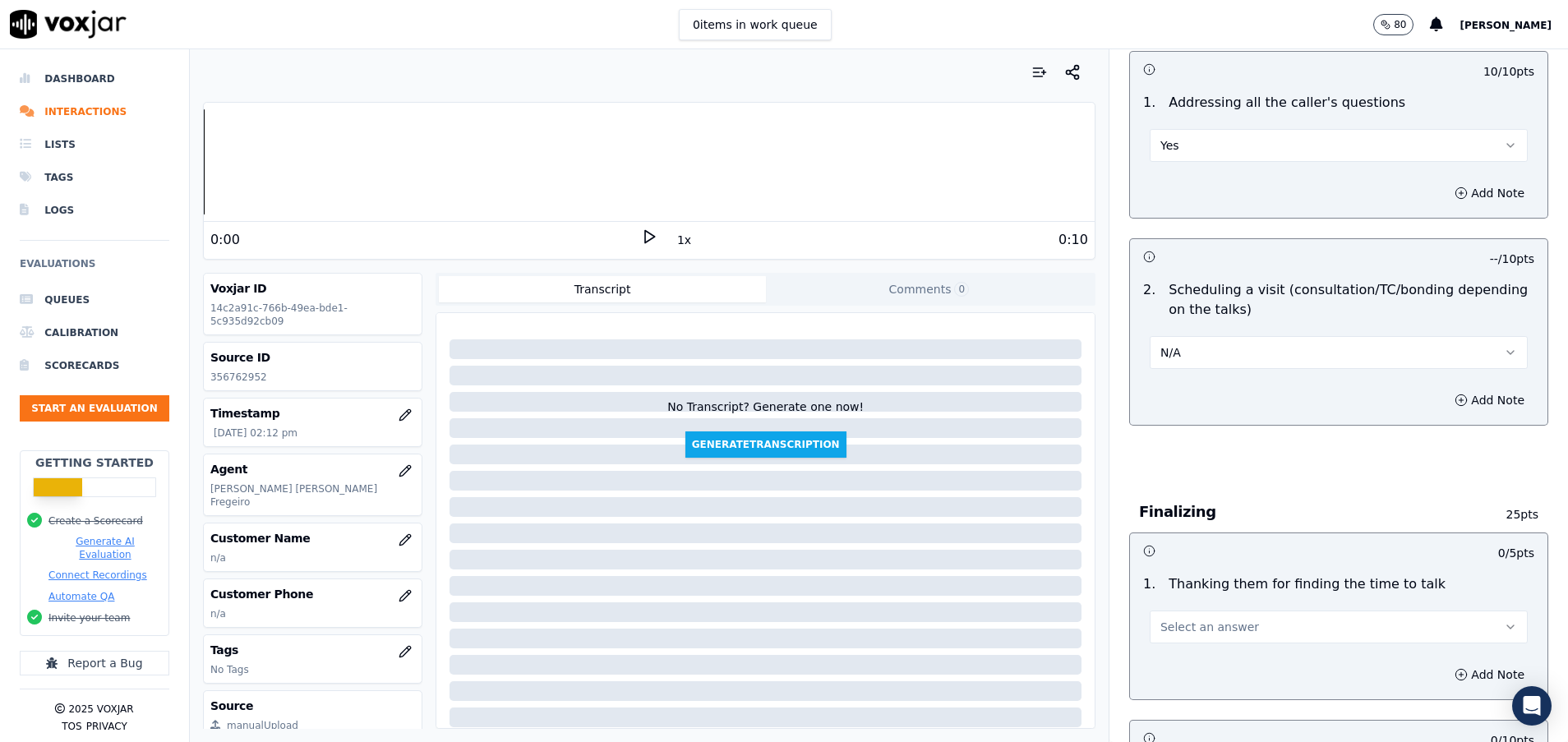
scroll to position [986, 0]
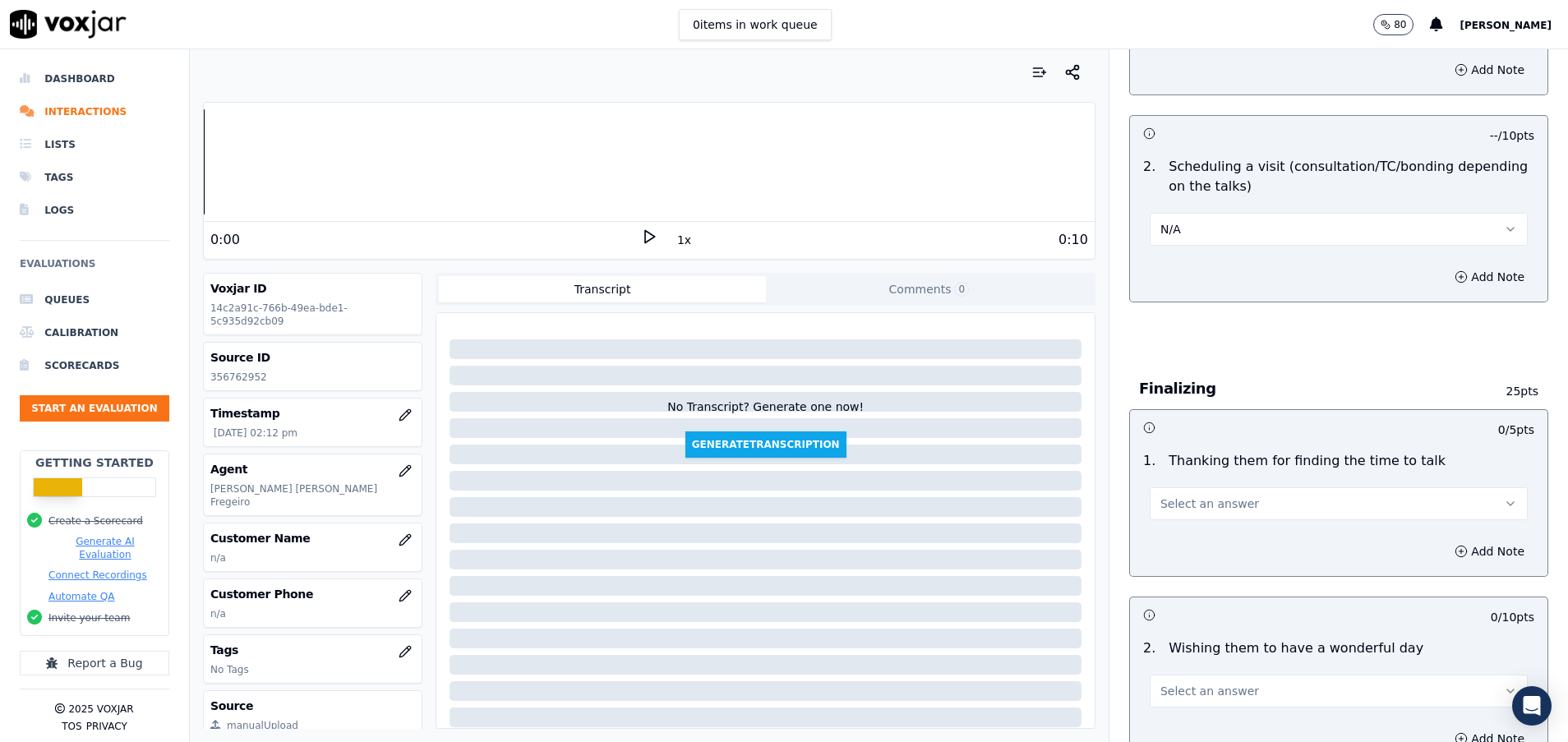
click at [1190, 510] on span "Select an answer" at bounding box center [1209, 504] width 98 height 17
click at [1191, 535] on div "Yes" at bounding box center [1296, 541] width 338 height 26
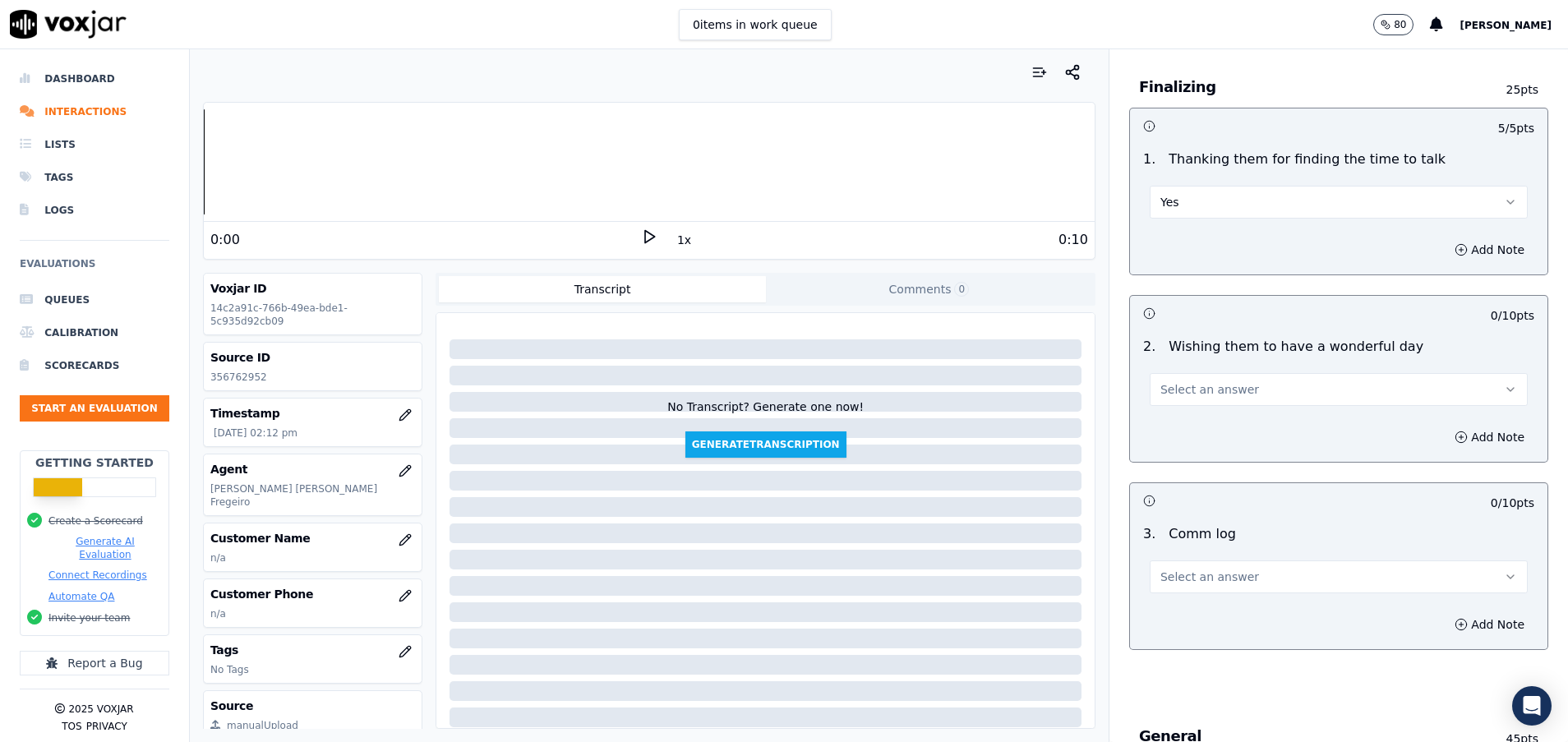
scroll to position [1356, 0]
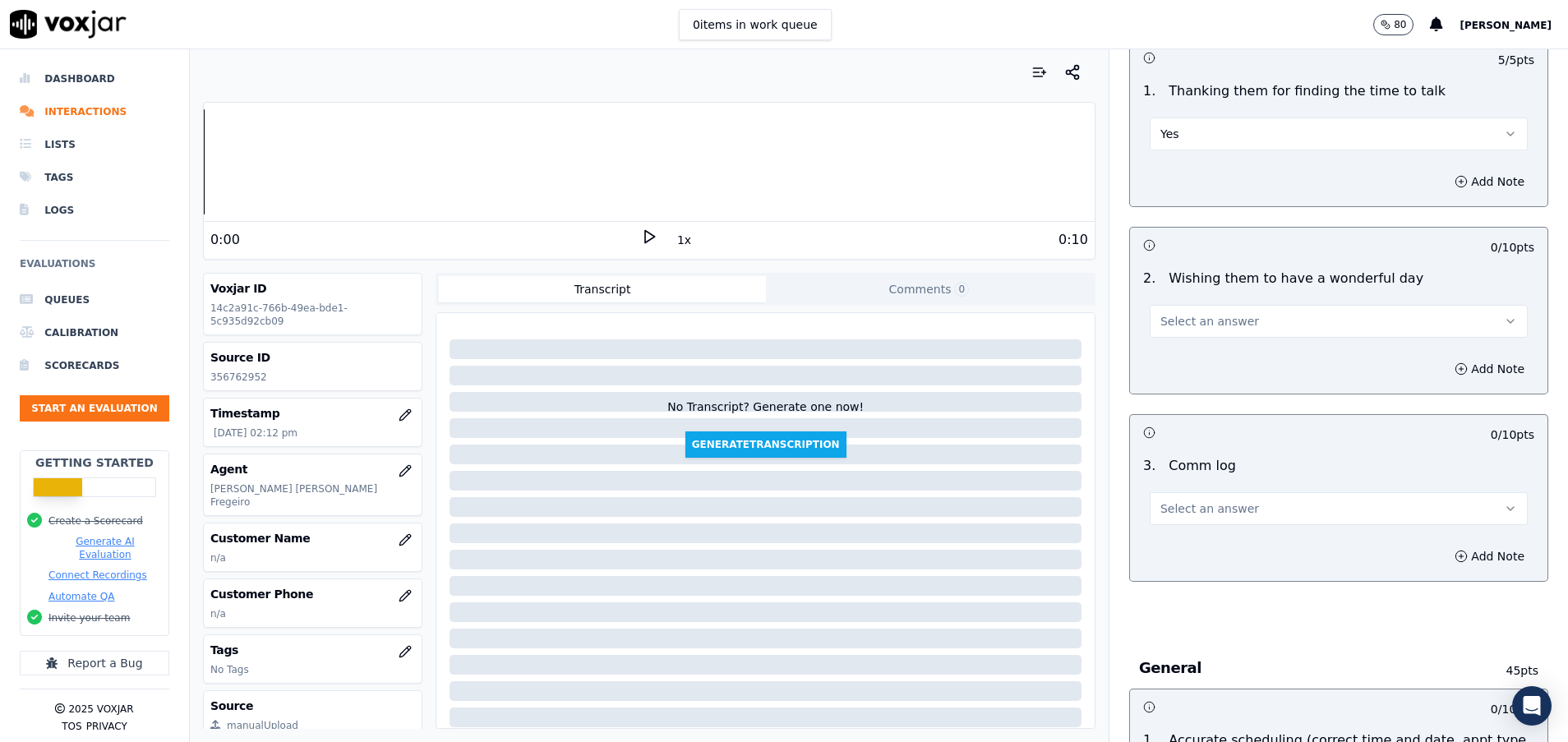
click at [1172, 315] on span "Select an answer" at bounding box center [1209, 321] width 98 height 17
click at [1172, 360] on div "Yes" at bounding box center [1296, 359] width 338 height 26
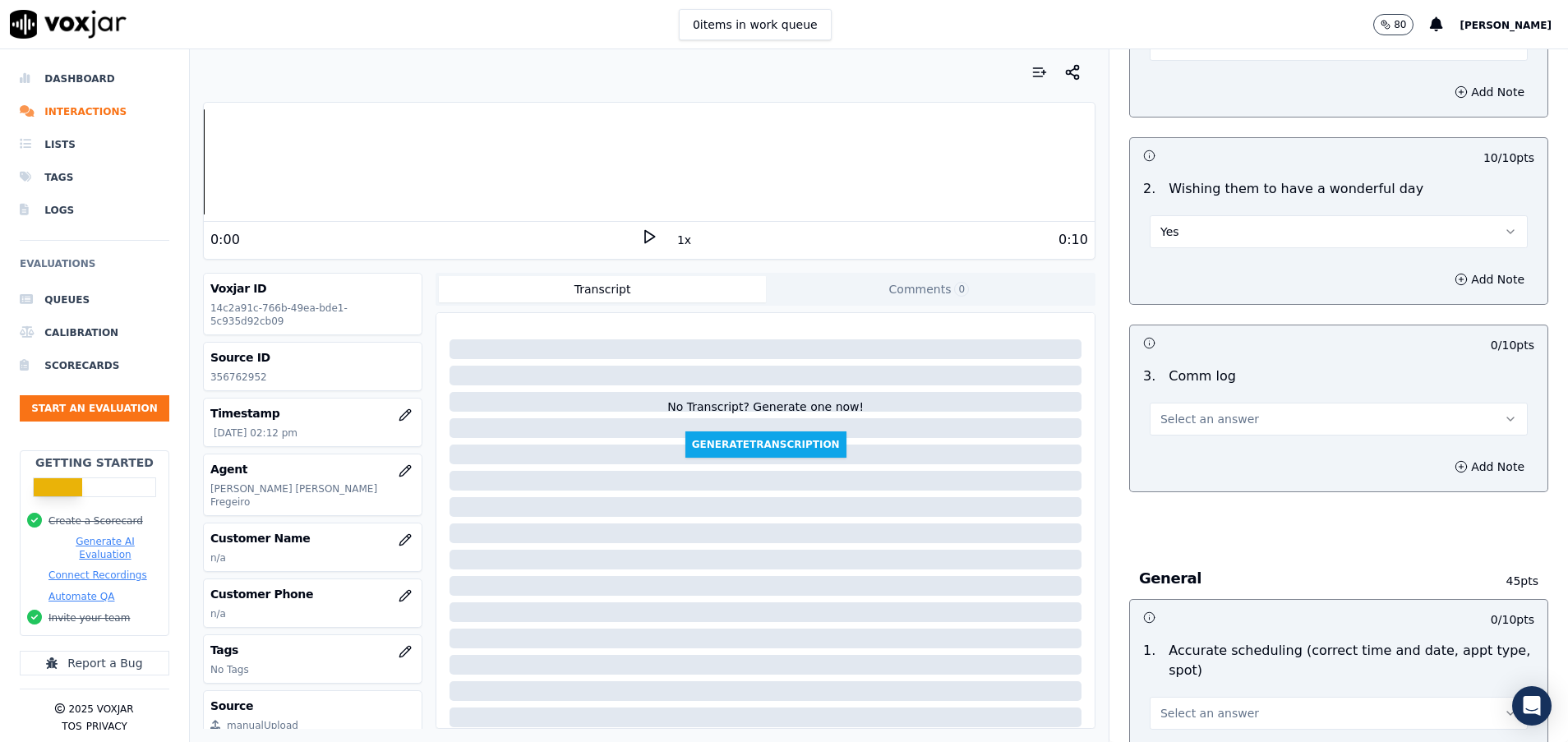
scroll to position [1480, 0]
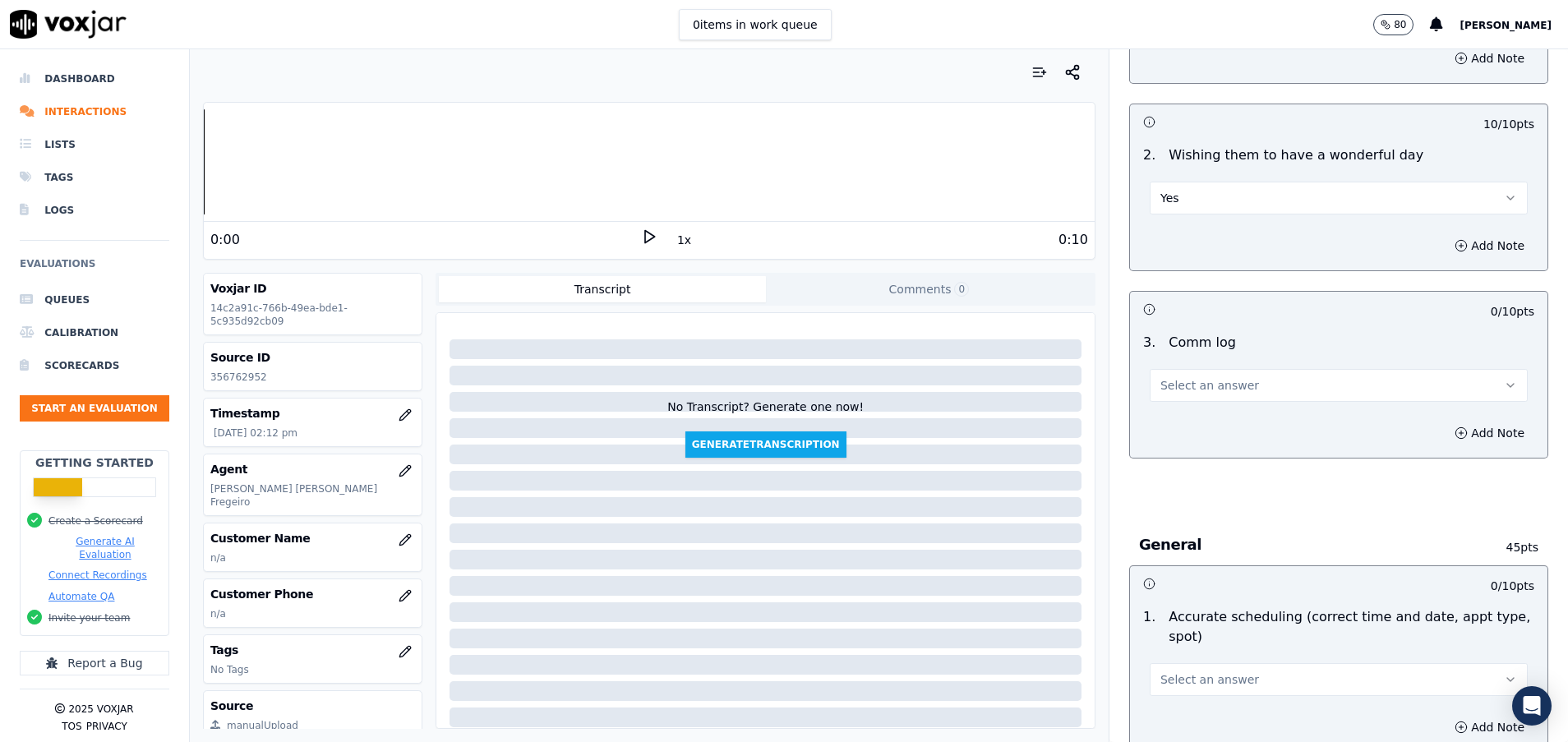
click at [1173, 376] on button "Select an answer" at bounding box center [1339, 385] width 378 height 33
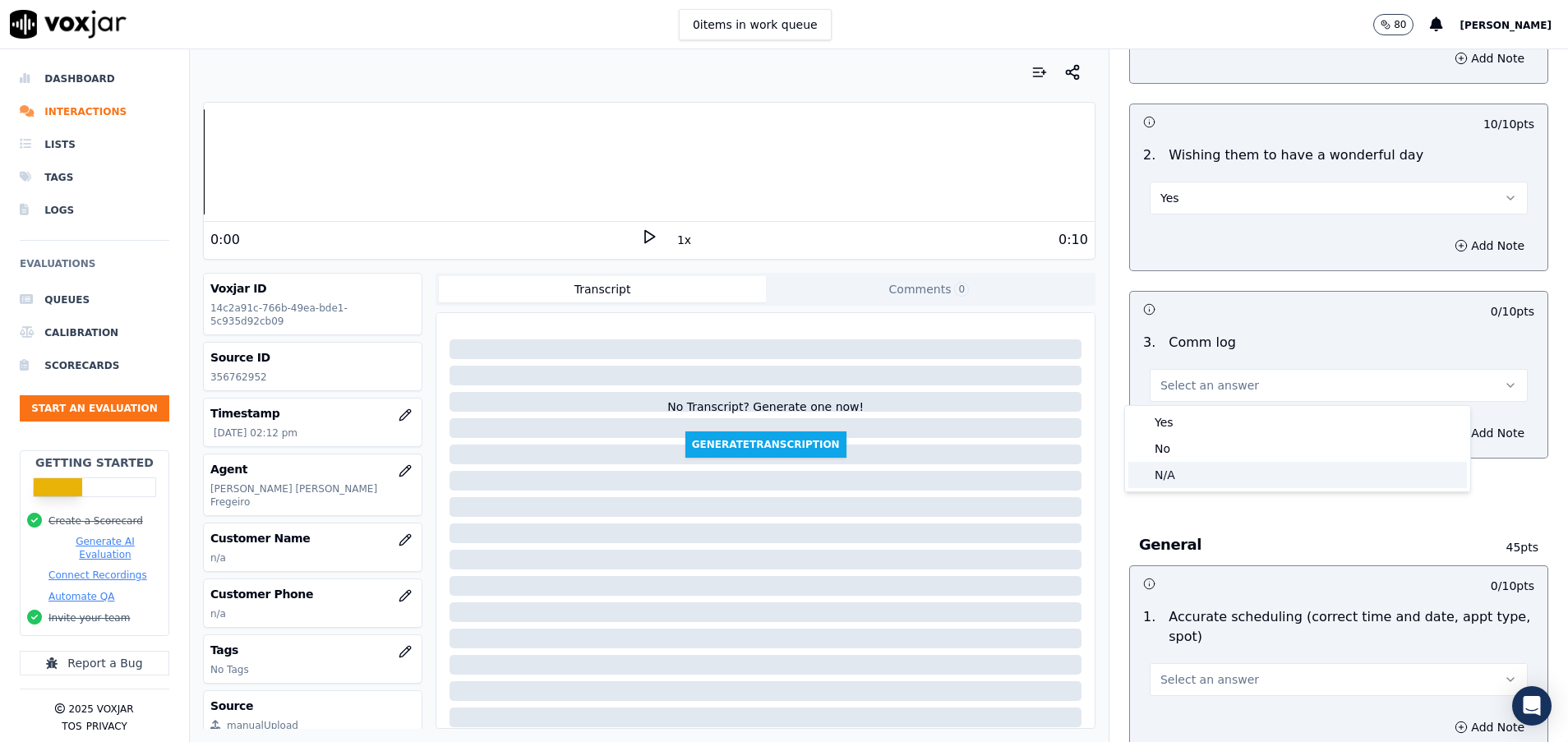
click at [1179, 483] on div "N/A" at bounding box center [1296, 475] width 338 height 26
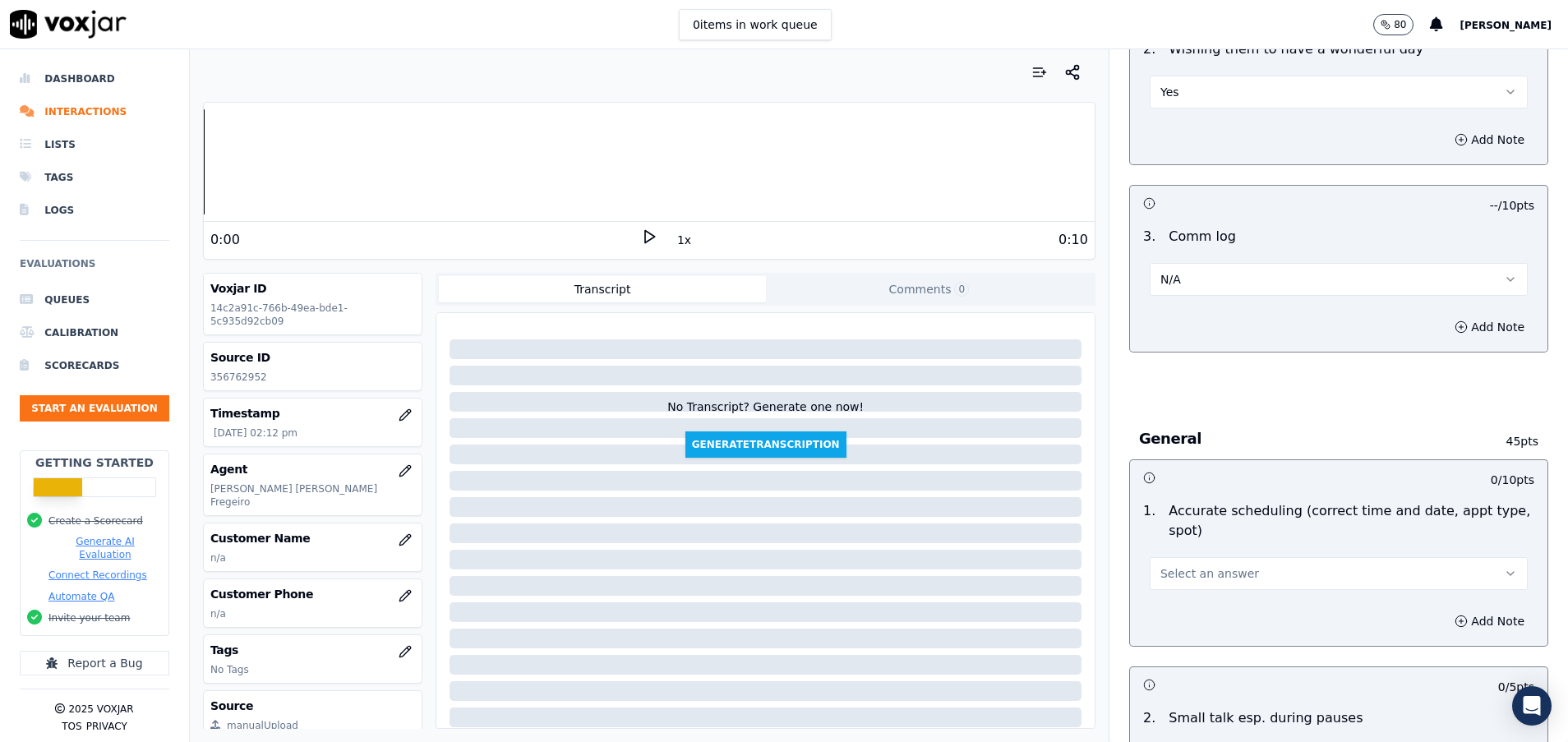
scroll to position [1726, 0]
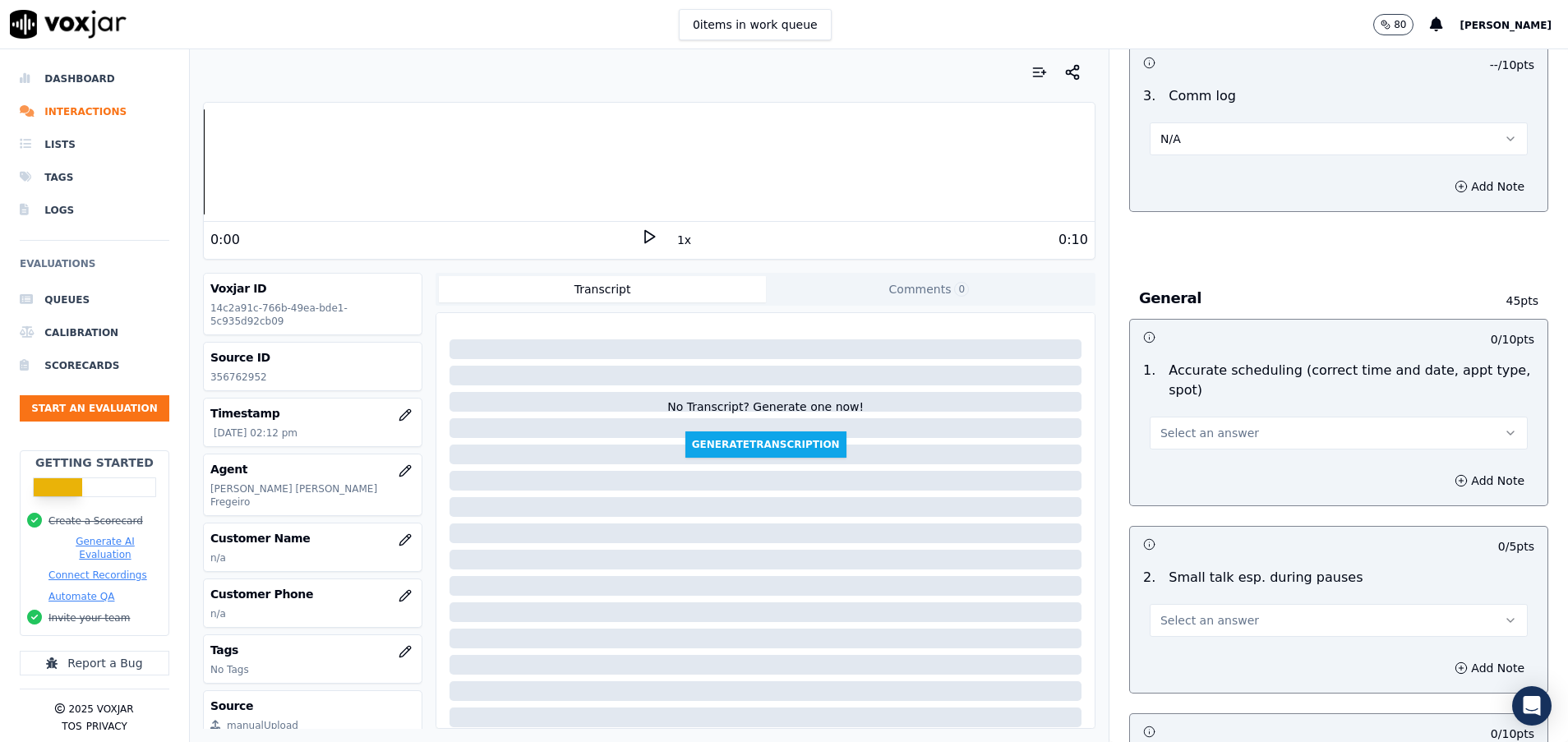
click at [1172, 434] on span "Select an answer" at bounding box center [1209, 433] width 98 height 17
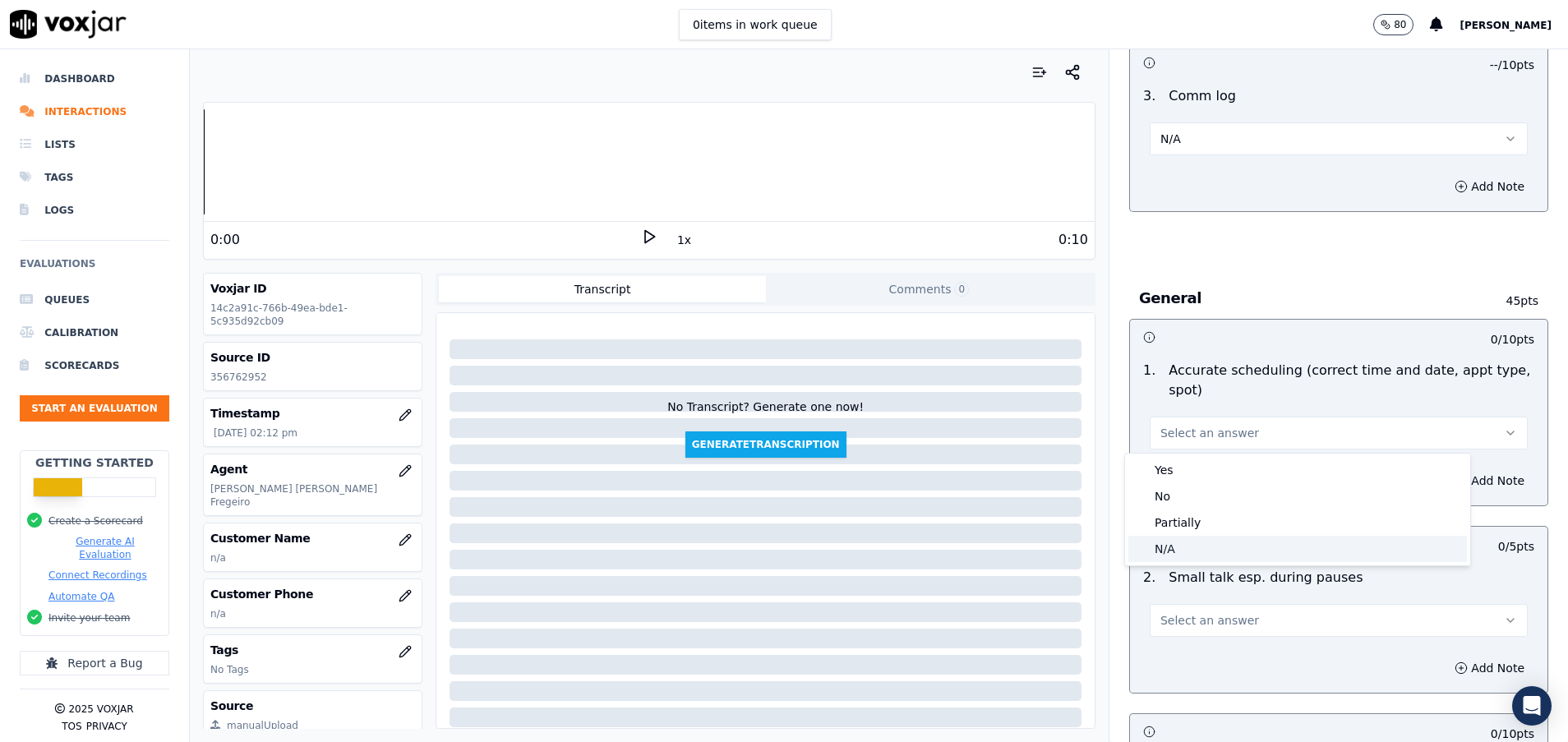
click at [1178, 548] on div "N/A" at bounding box center [1296, 549] width 338 height 26
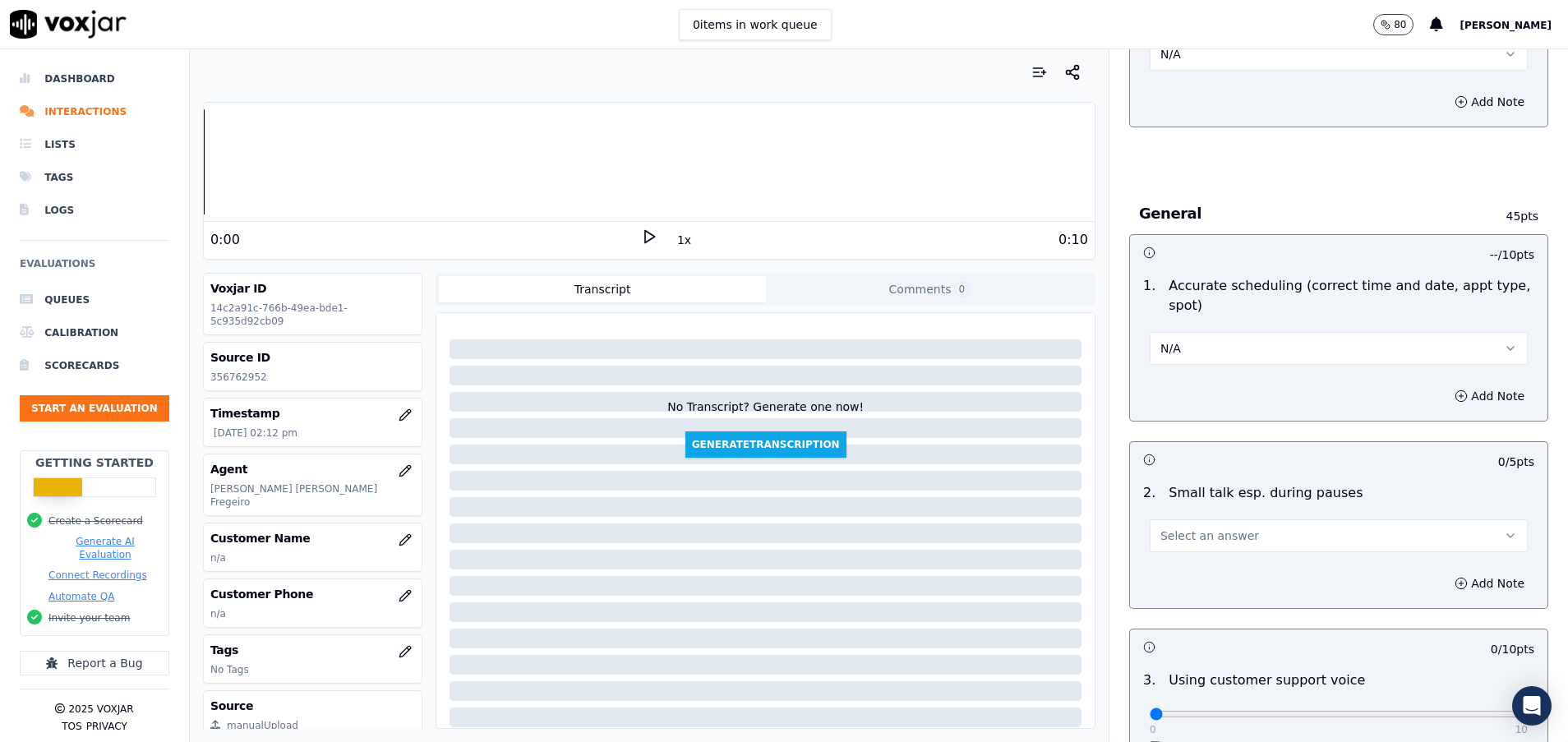
scroll to position [1849, 0]
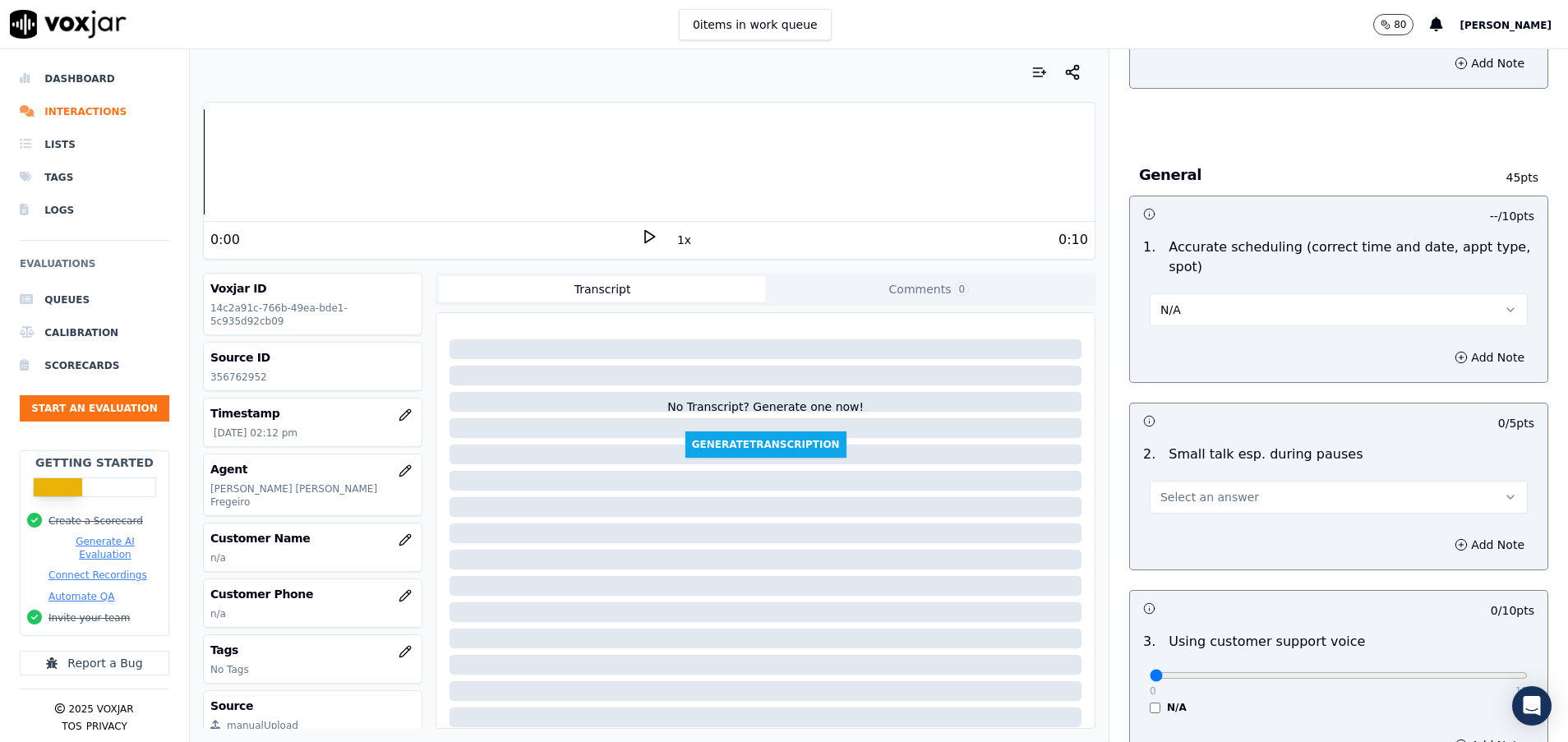
click at [1171, 488] on button "Select an answer" at bounding box center [1339, 497] width 378 height 33
click at [1171, 533] on div "Yes" at bounding box center [1296, 535] width 338 height 26
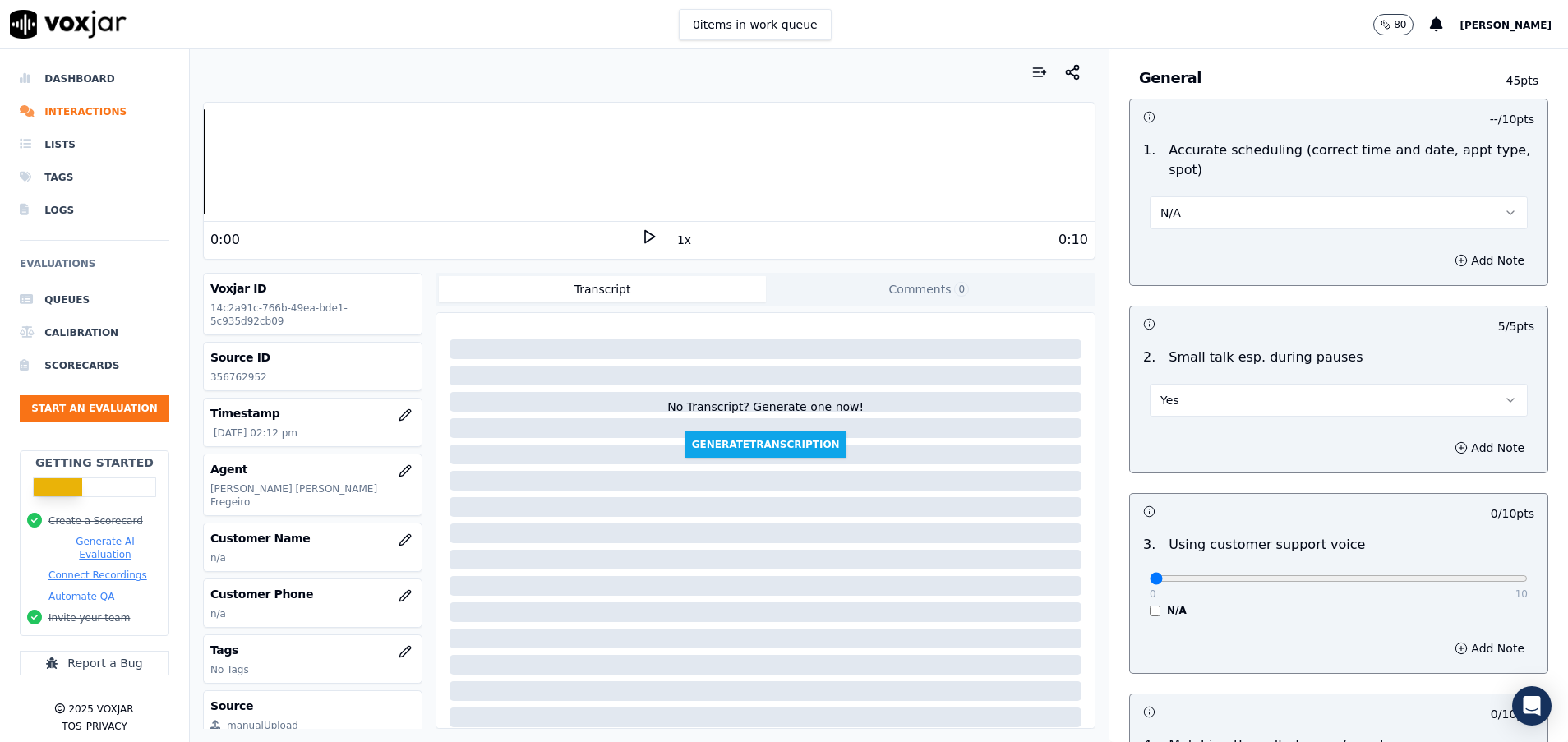
scroll to position [2096, 0]
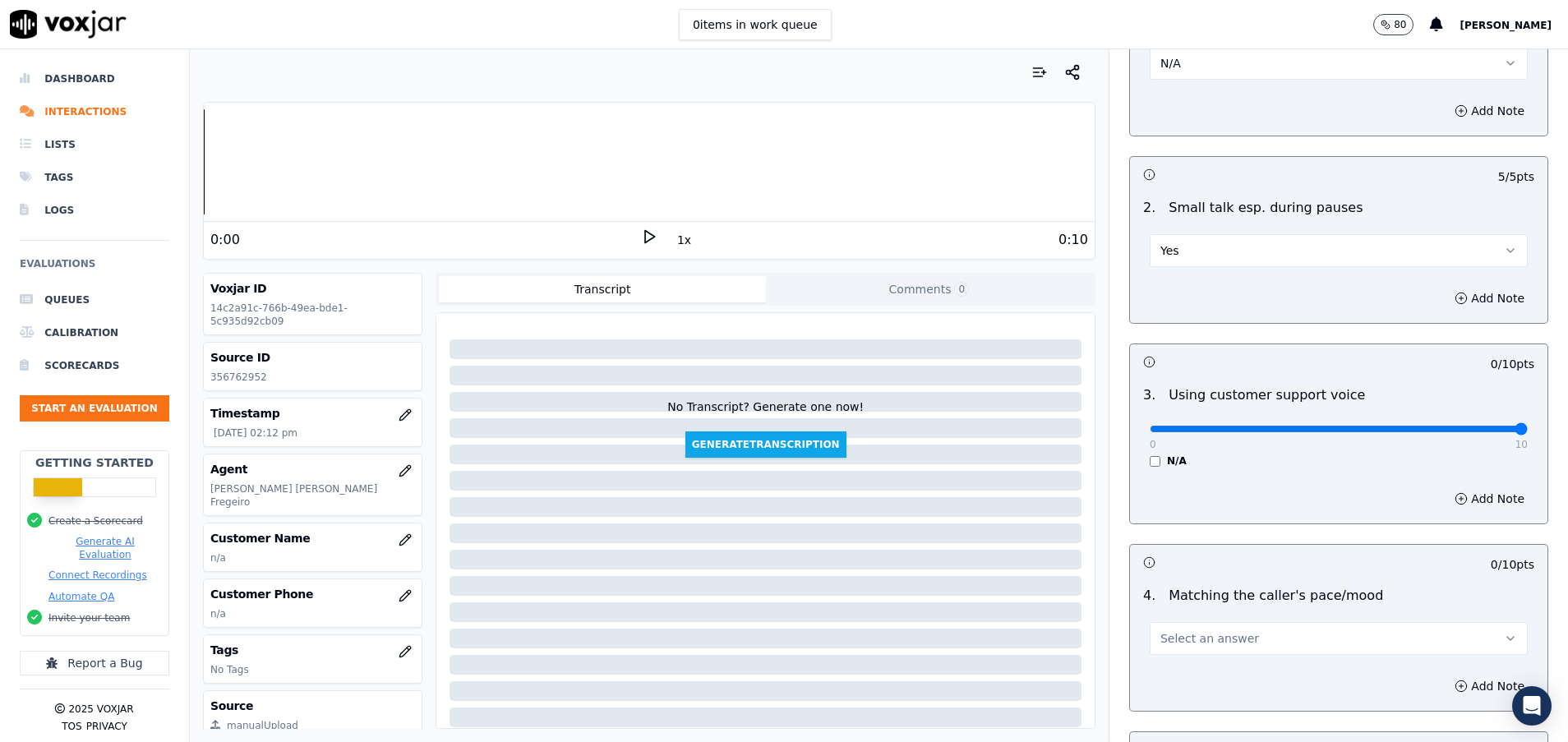
drag, startPoint x: 1126, startPoint y: 426, endPoint x: 1514, endPoint y: 435, distance: 388.1
type input "10"
click at [1514, 433] on input "range" at bounding box center [1339, 428] width 378 height 6
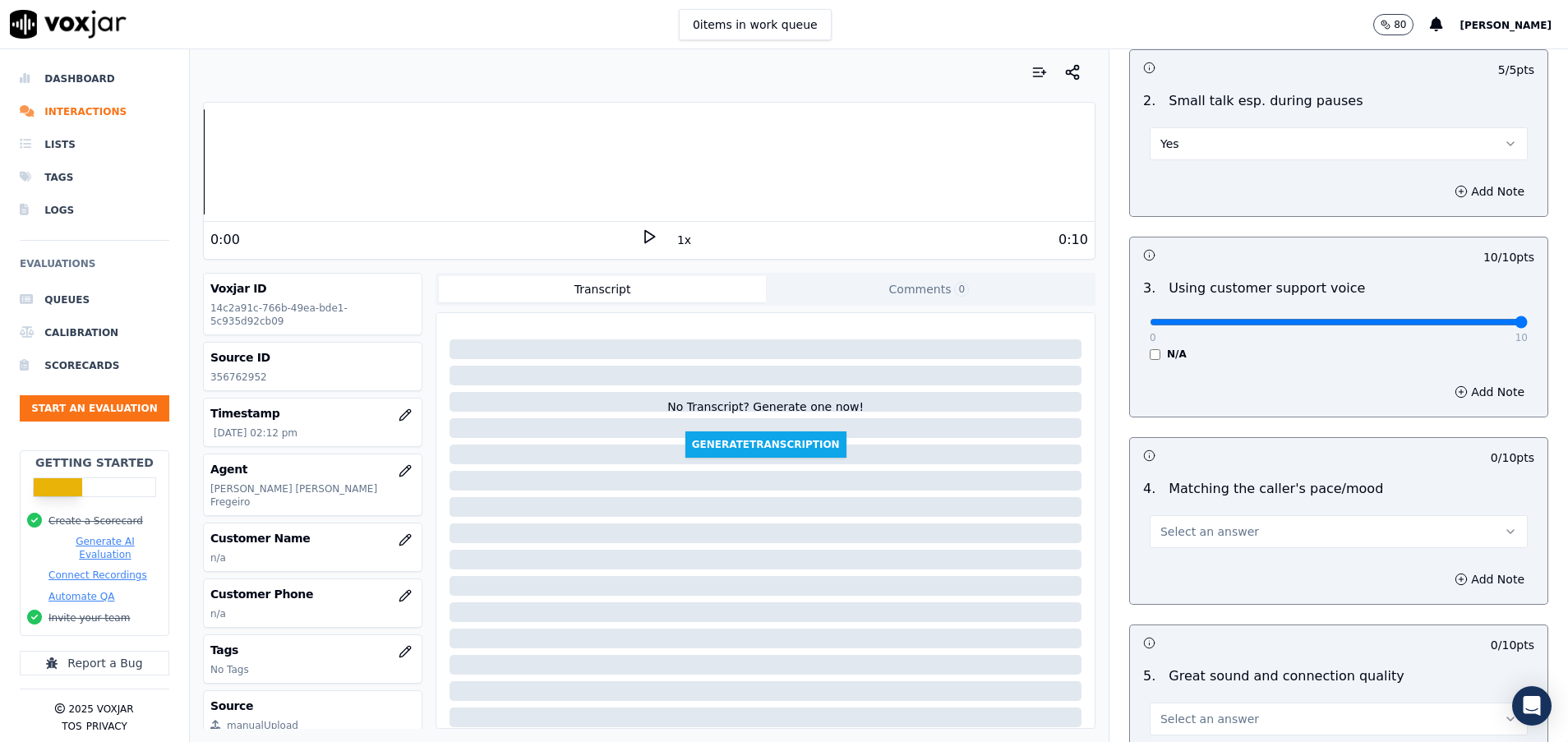
scroll to position [2342, 0]
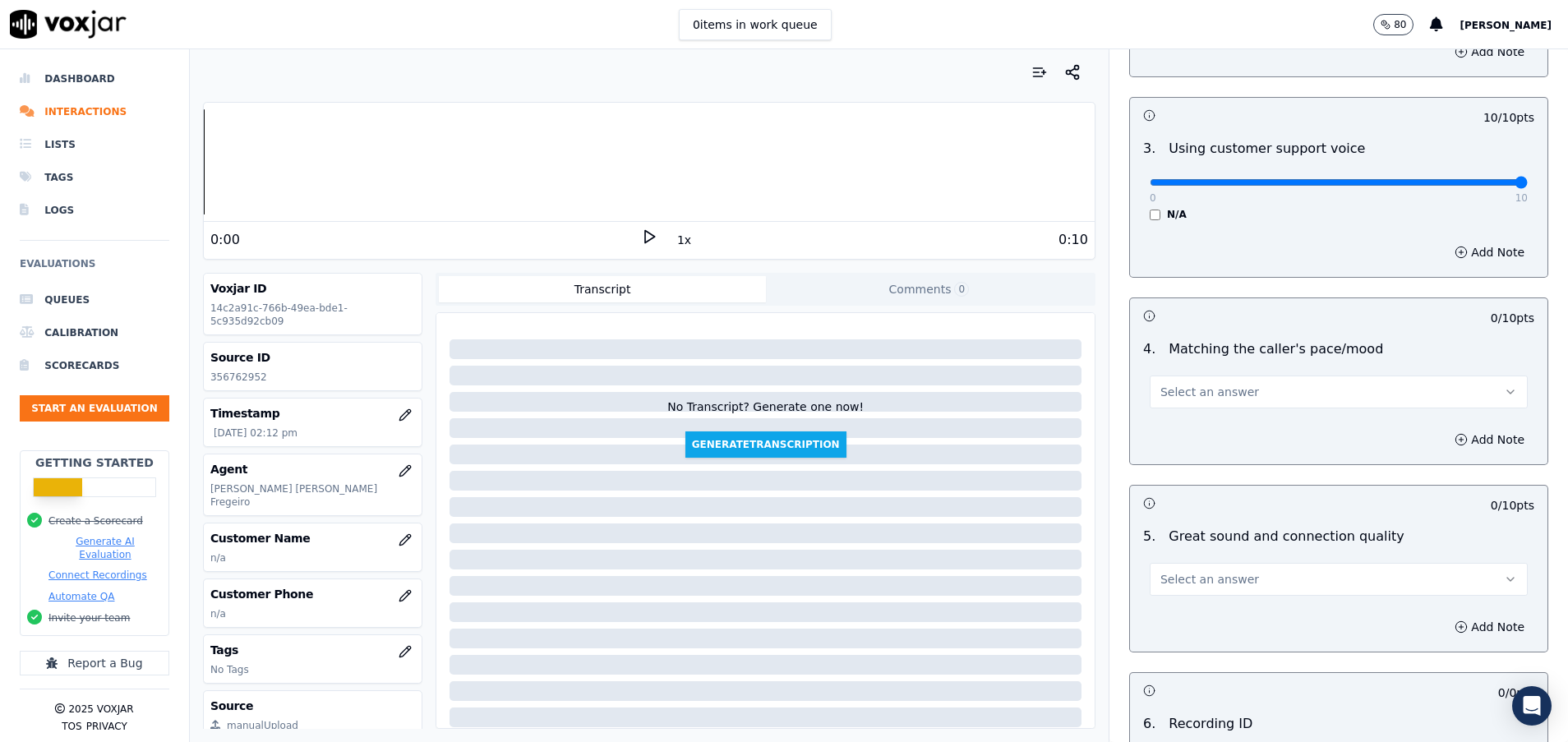
click at [1166, 396] on span "Select an answer" at bounding box center [1209, 392] width 98 height 17
click at [1171, 419] on div "Yes" at bounding box center [1296, 429] width 338 height 26
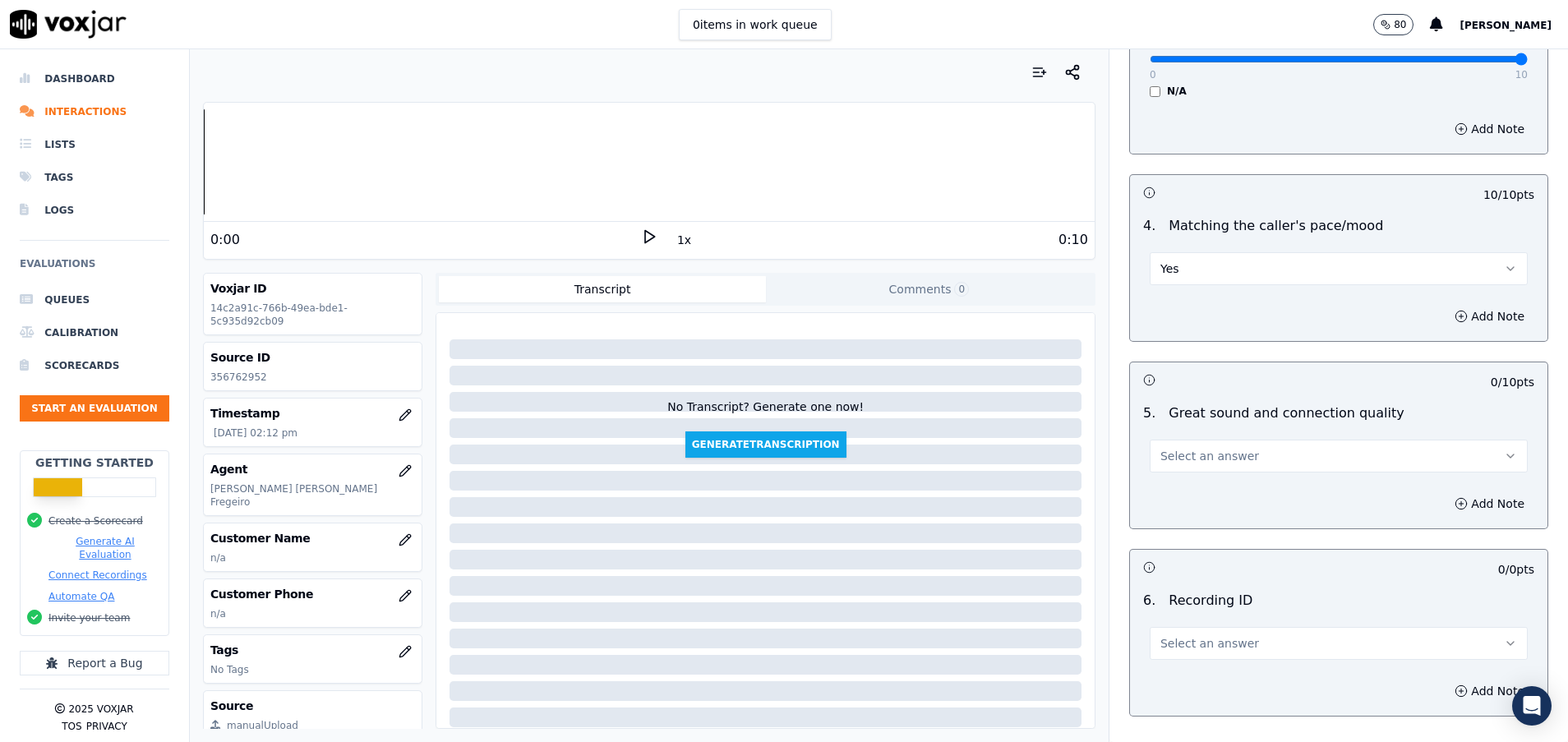
click at [1171, 440] on button "Select an answer" at bounding box center [1339, 455] width 378 height 33
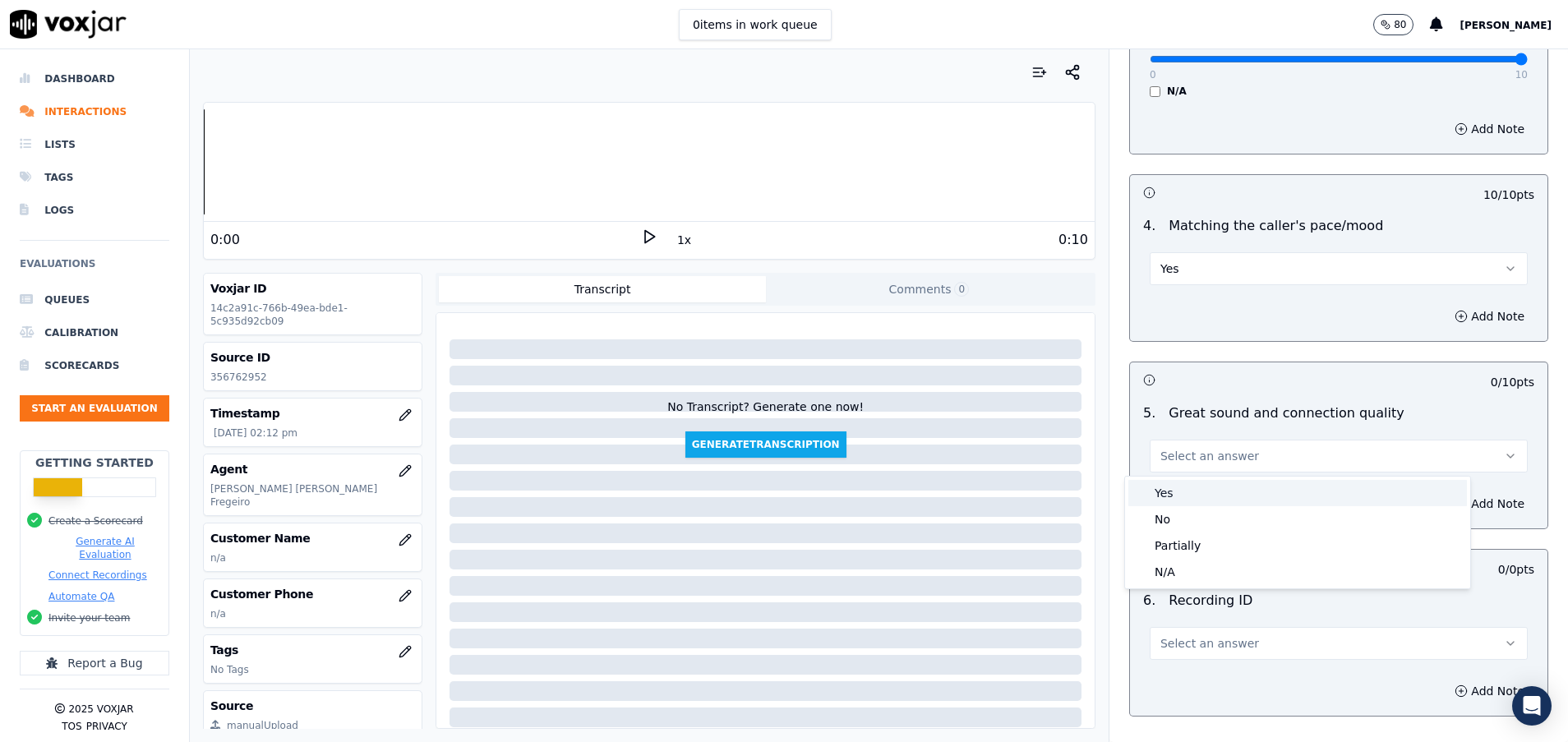
click at [1181, 496] on div "Yes" at bounding box center [1296, 493] width 338 height 26
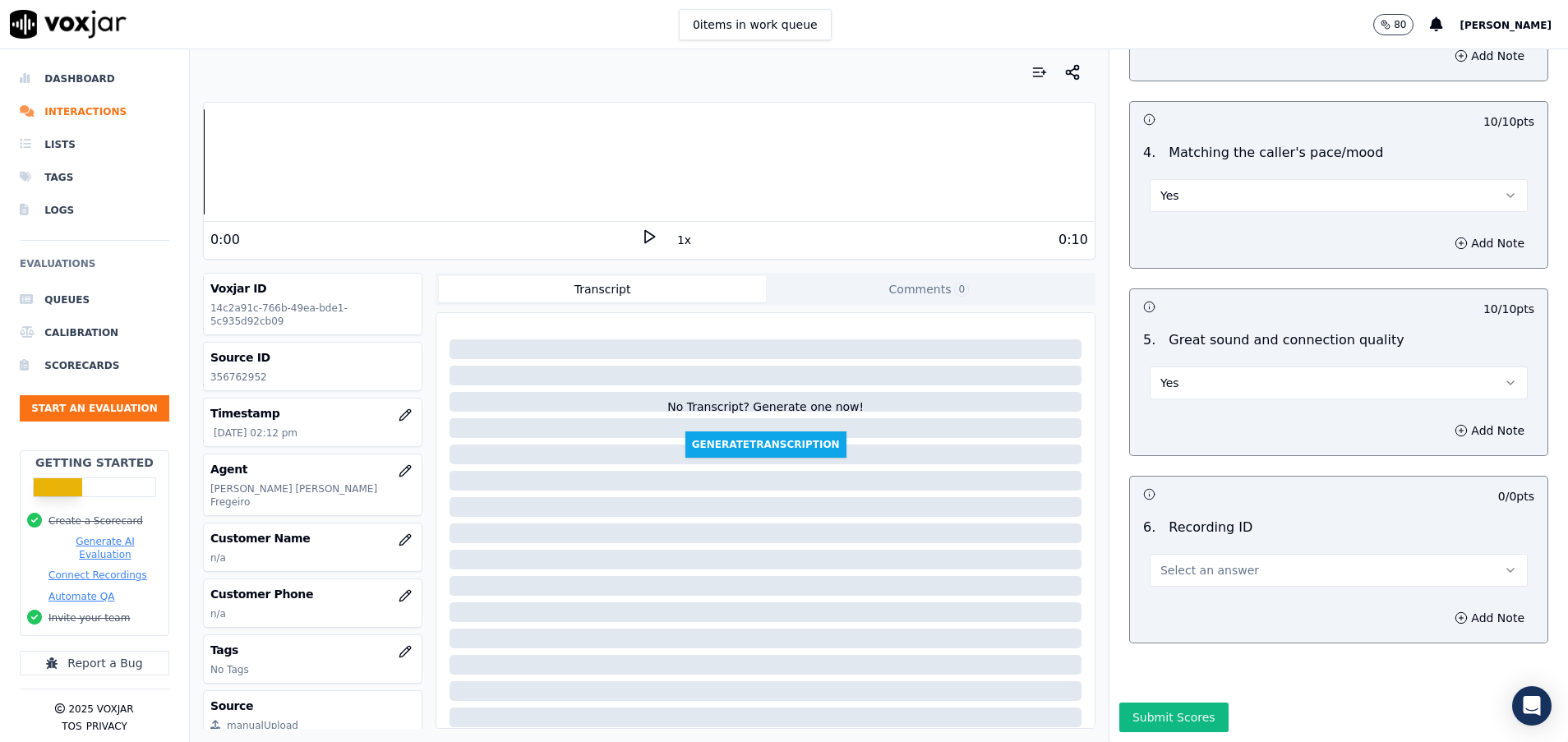
scroll to position [2589, 0]
click at [1179, 562] on span "Select an answer" at bounding box center [1209, 570] width 98 height 17
click at [1178, 559] on div "N/A" at bounding box center [1296, 567] width 338 height 26
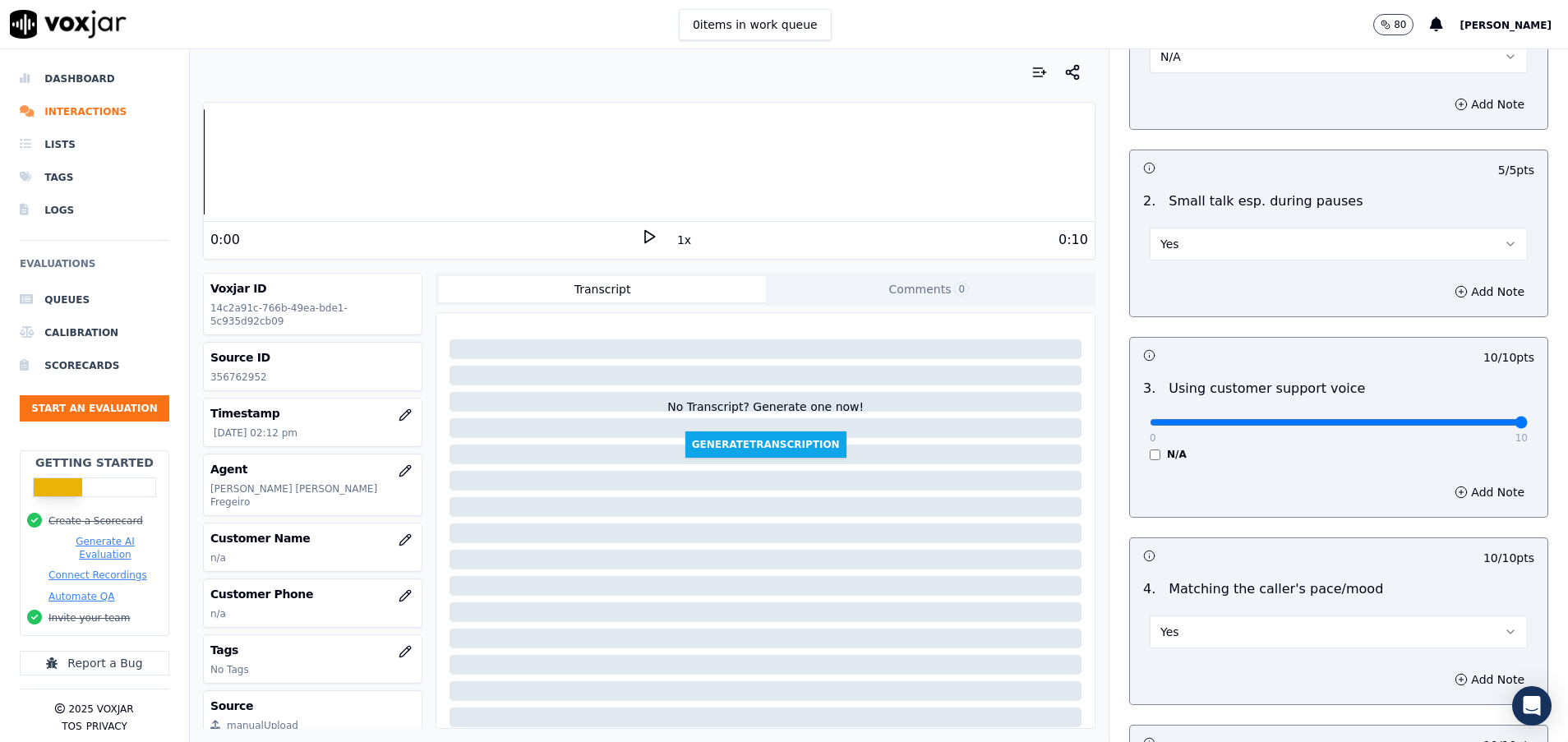
scroll to position [2595, 0]
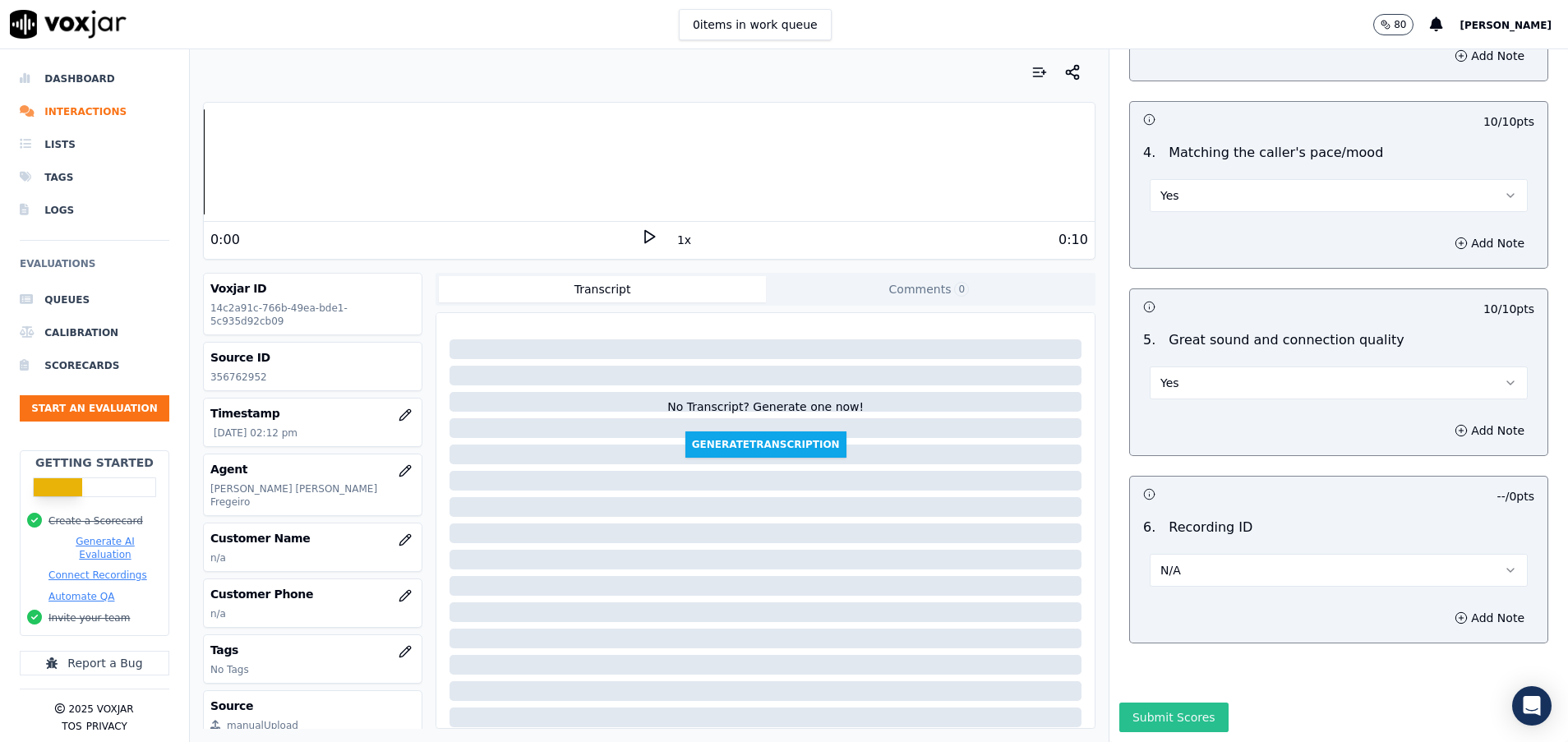
click at [1168, 702] on button "Submit Scores" at bounding box center [1173, 717] width 109 height 30
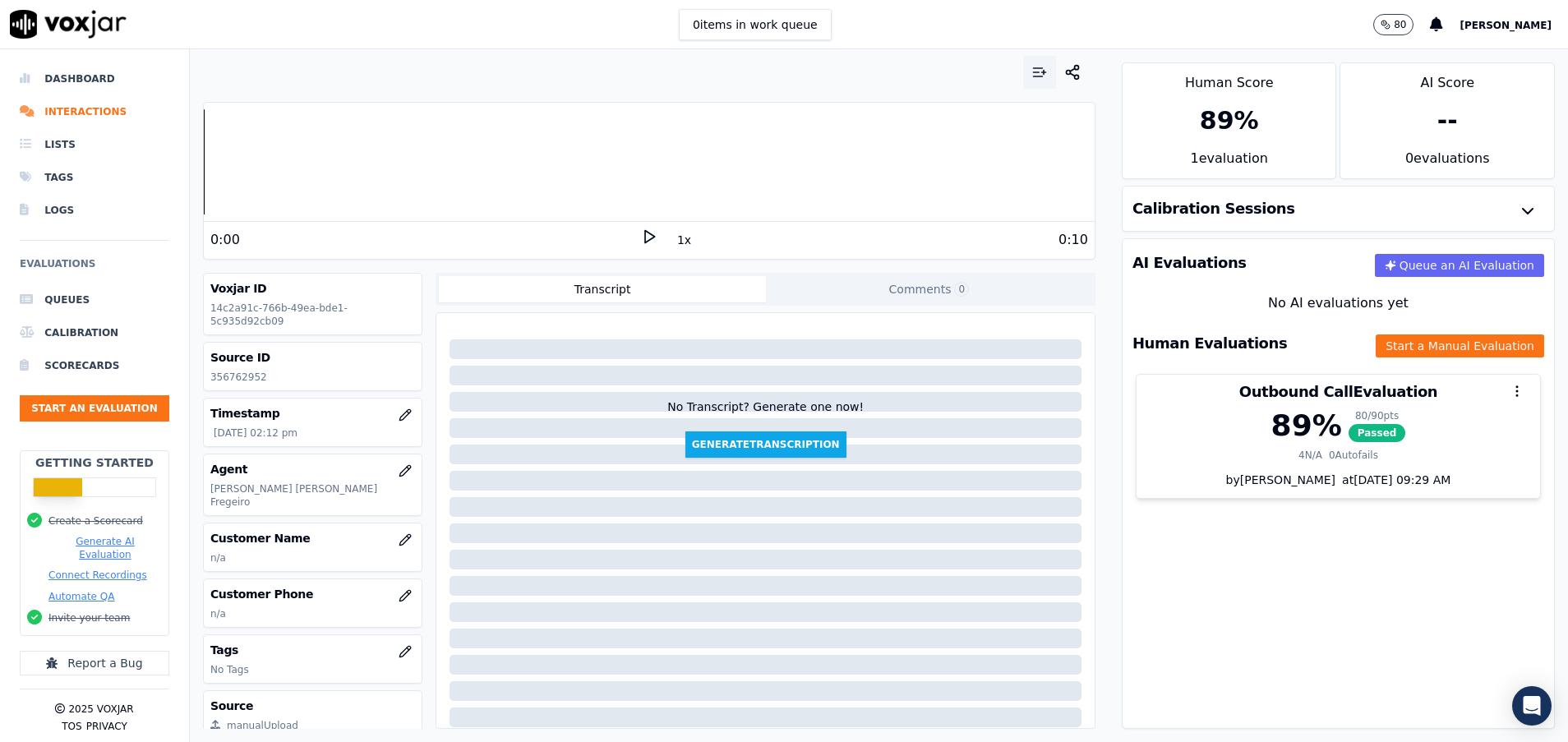
click at [1033, 76] on icon "button" at bounding box center [1037, 76] width 9 height 0
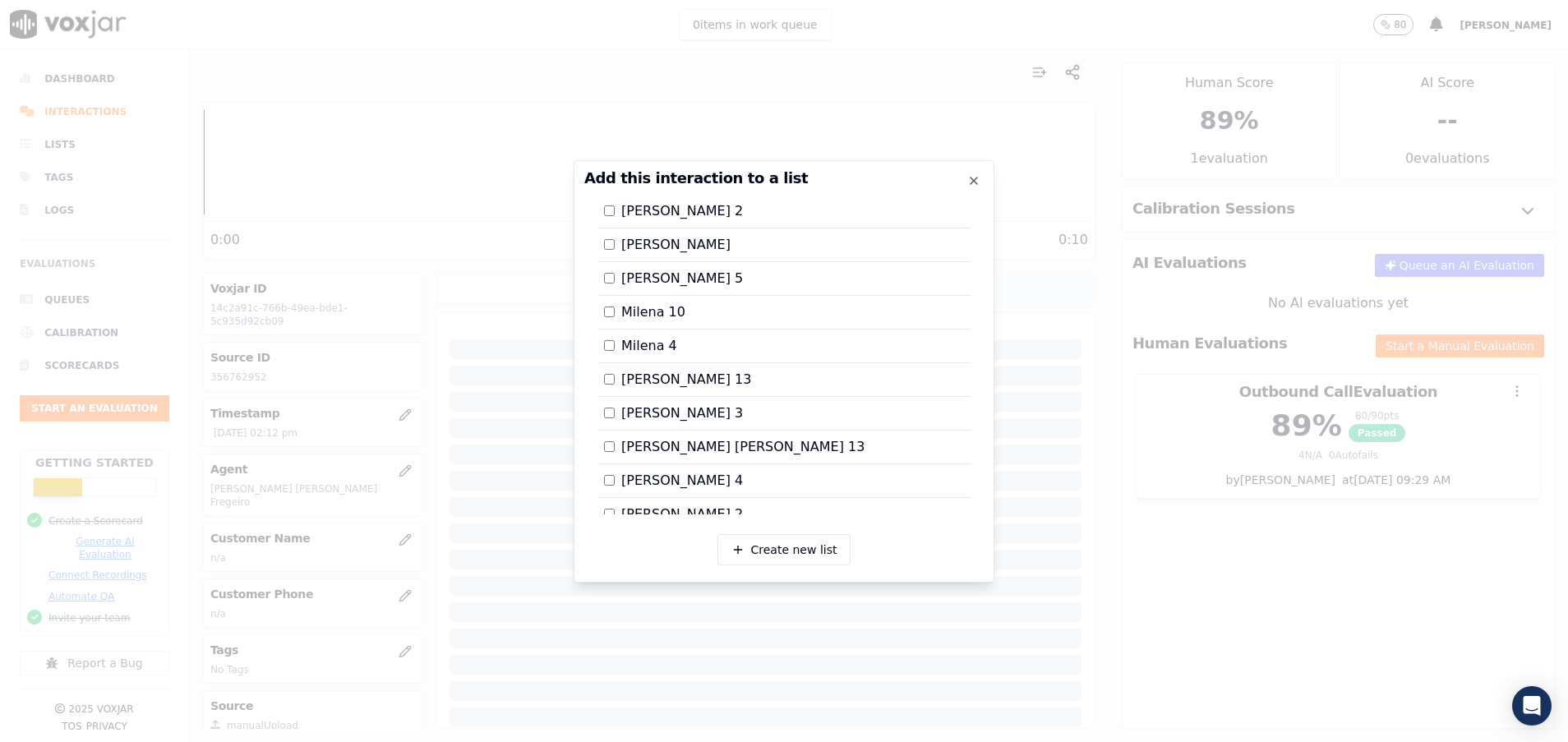
scroll to position [2280, 0]
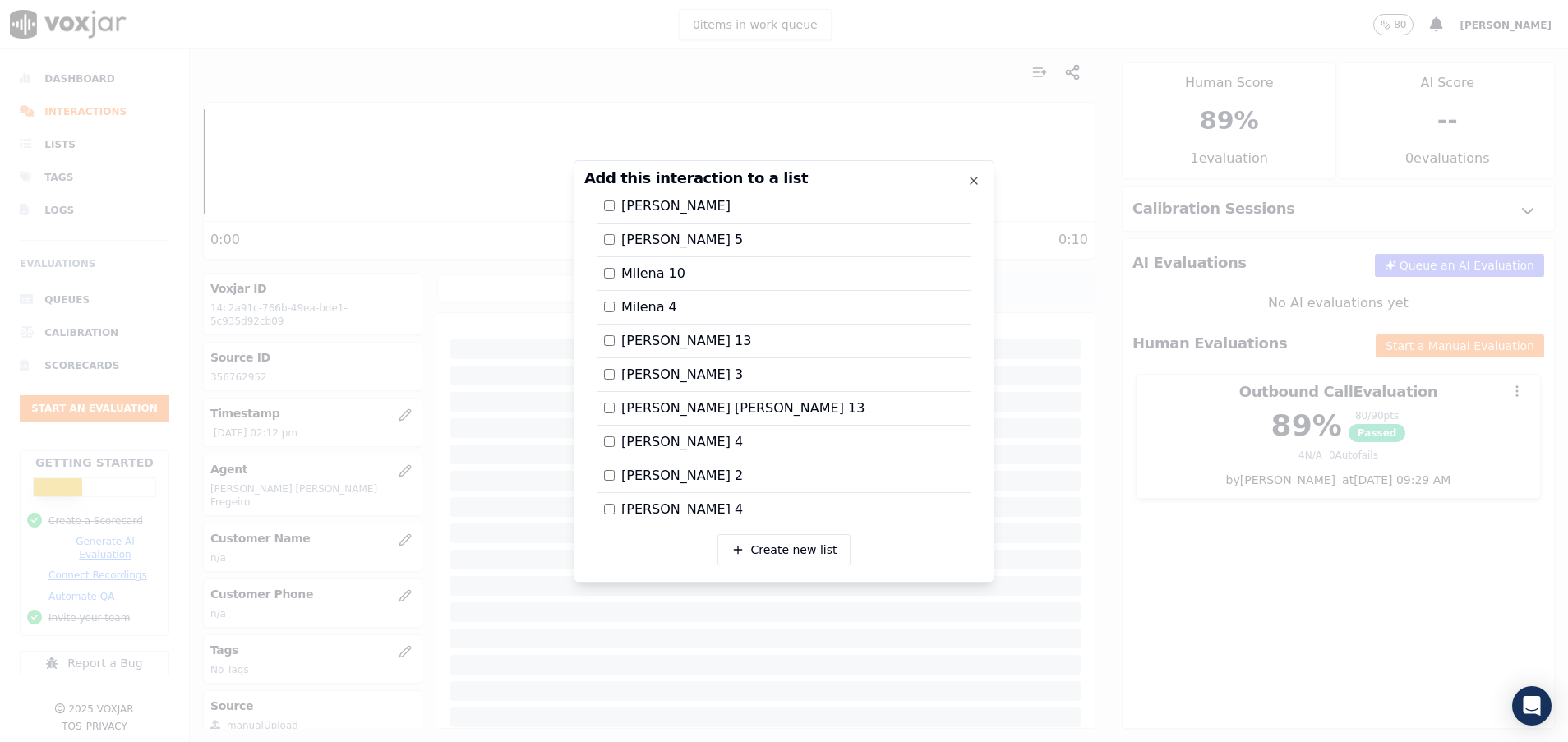
click at [1193, 540] on div at bounding box center [784, 371] width 1568 height 742
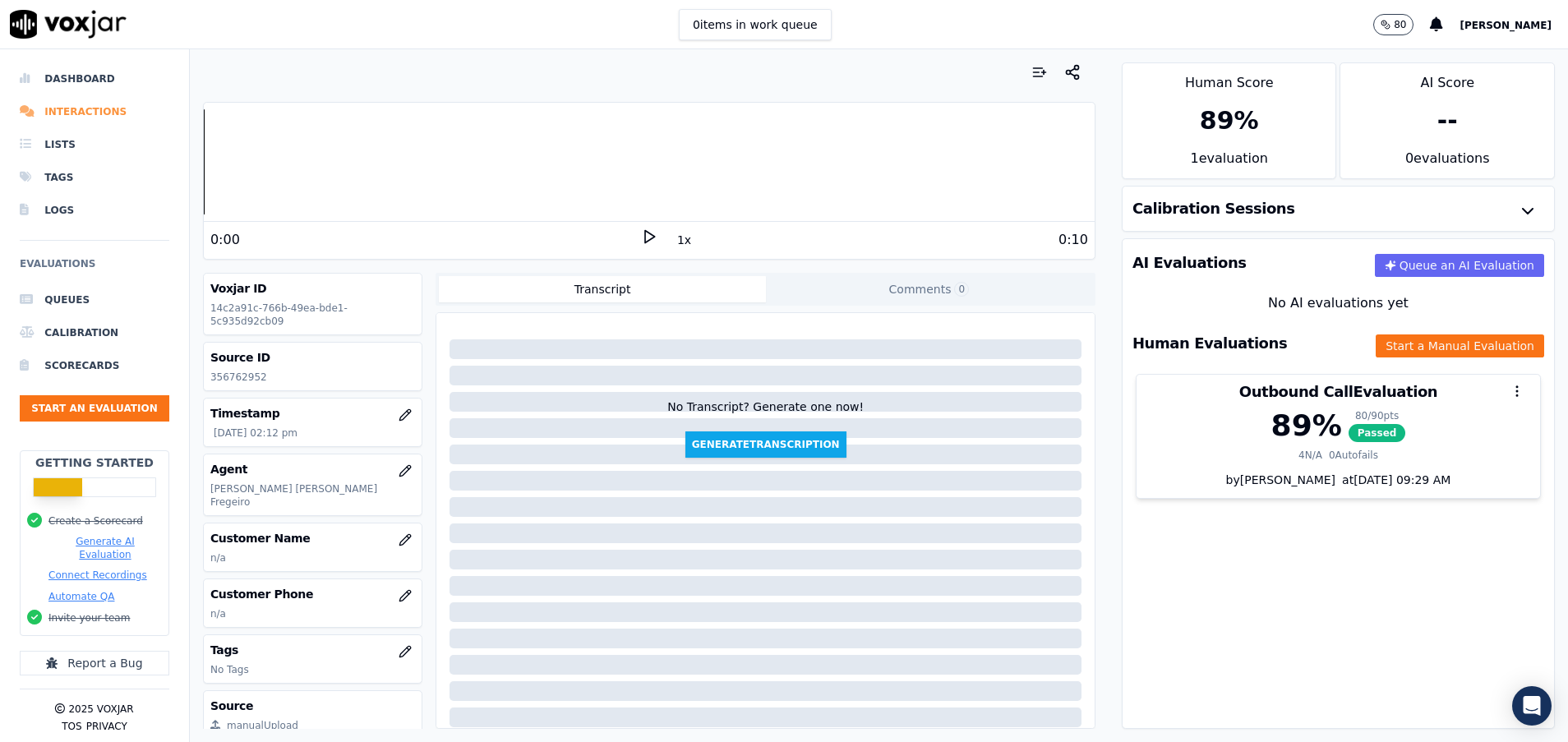
drag, startPoint x: 92, startPoint y: 107, endPoint x: 100, endPoint y: 109, distance: 8.2
click at [92, 107] on li "Interactions" at bounding box center [94, 111] width 149 height 33
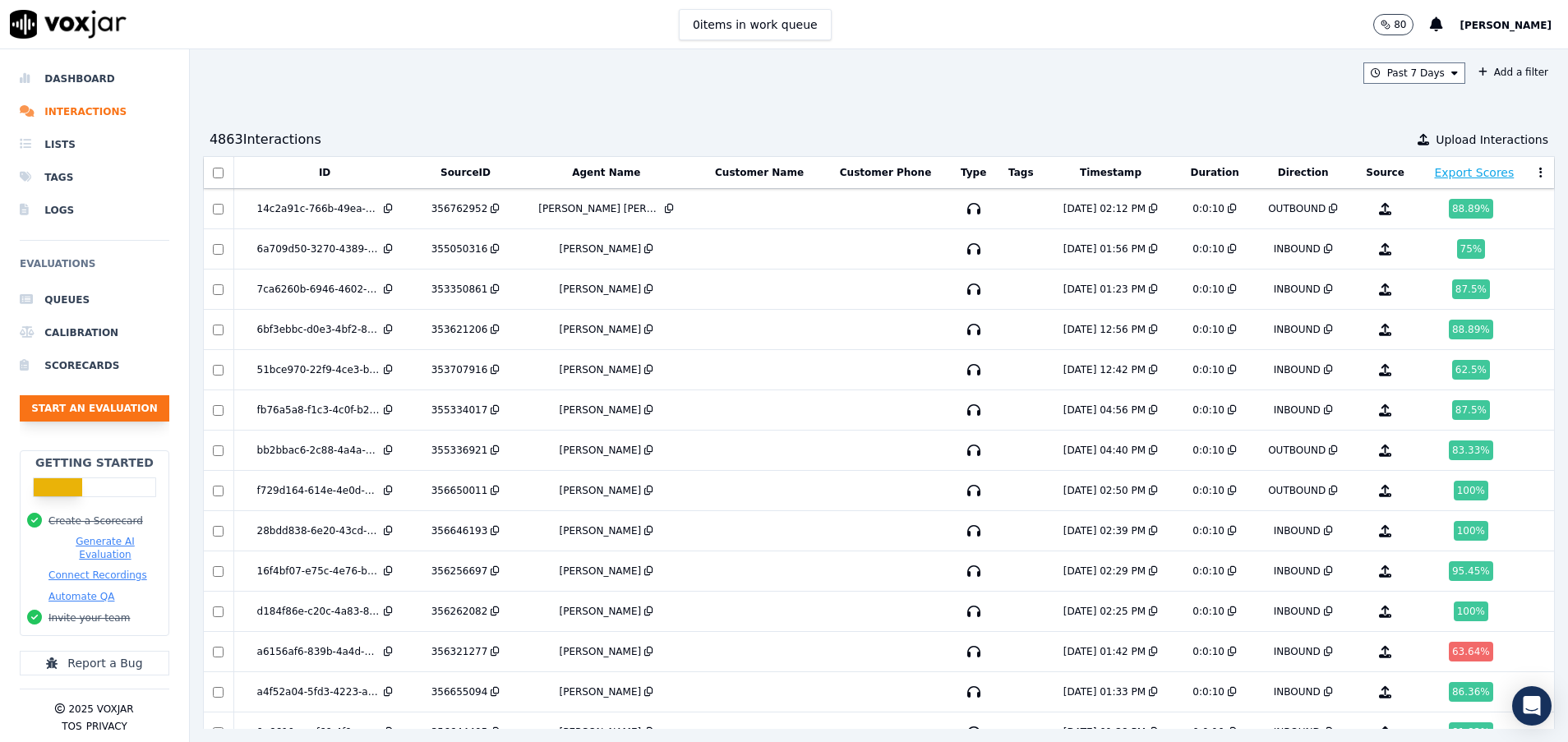
click at [117, 416] on button "Start an Evaluation" at bounding box center [94, 409] width 149 height 26
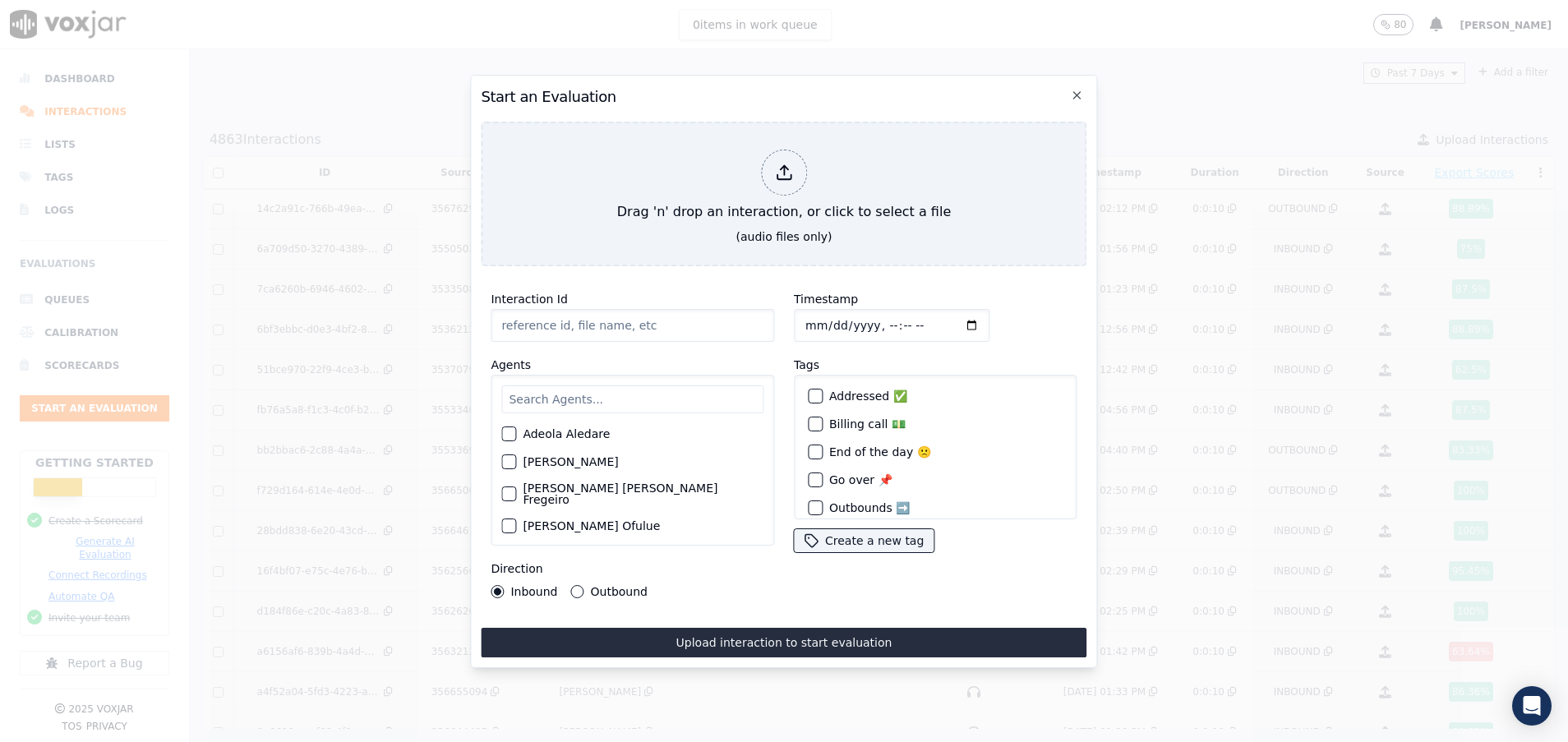
click at [543, 310] on input "Interaction Id" at bounding box center [632, 324] width 283 height 33
paste input "356778892"
type input "356778892"
click at [576, 385] on input "text" at bounding box center [632, 399] width 262 height 28
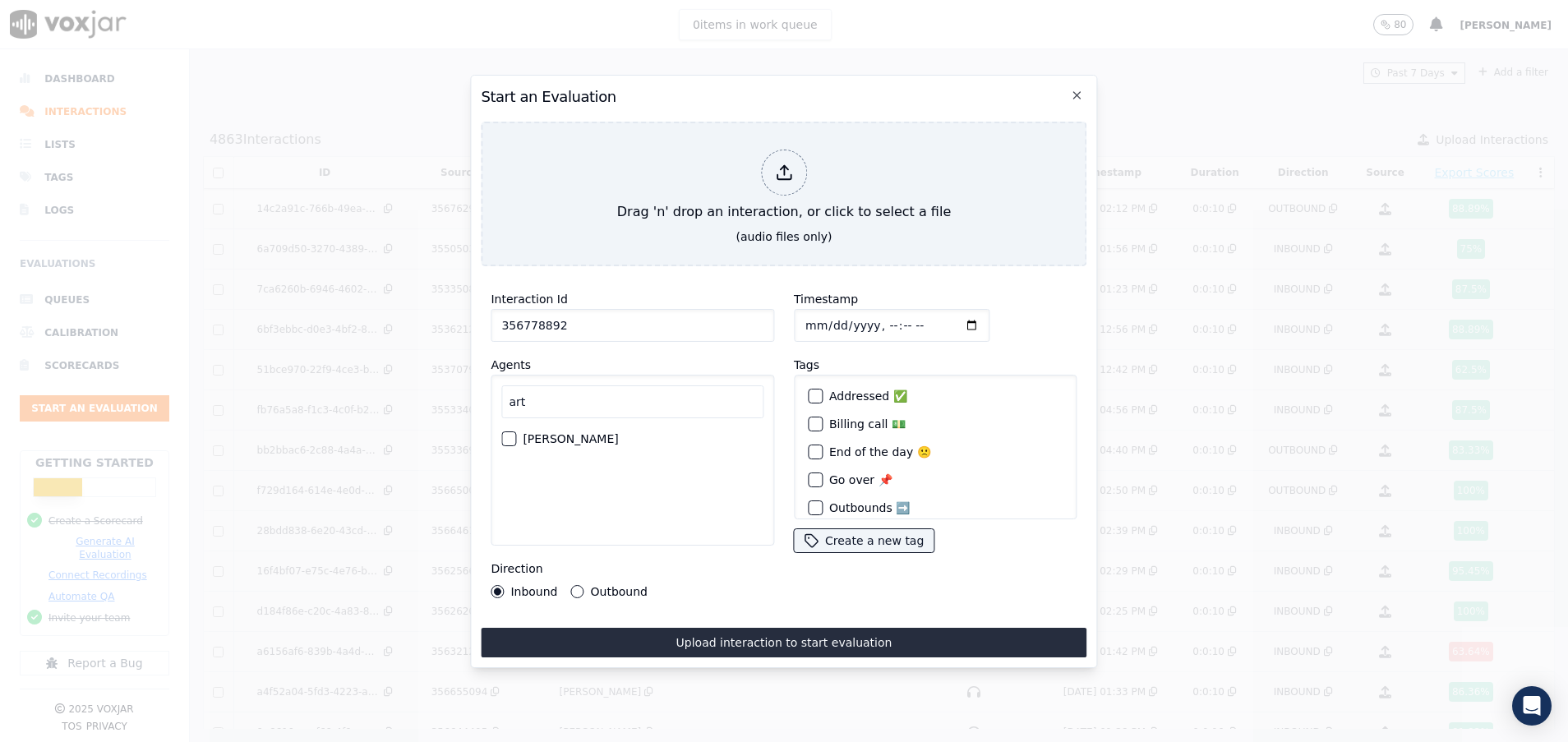
type input "art"
click at [512, 433] on div "button" at bounding box center [507, 439] width 11 height 11
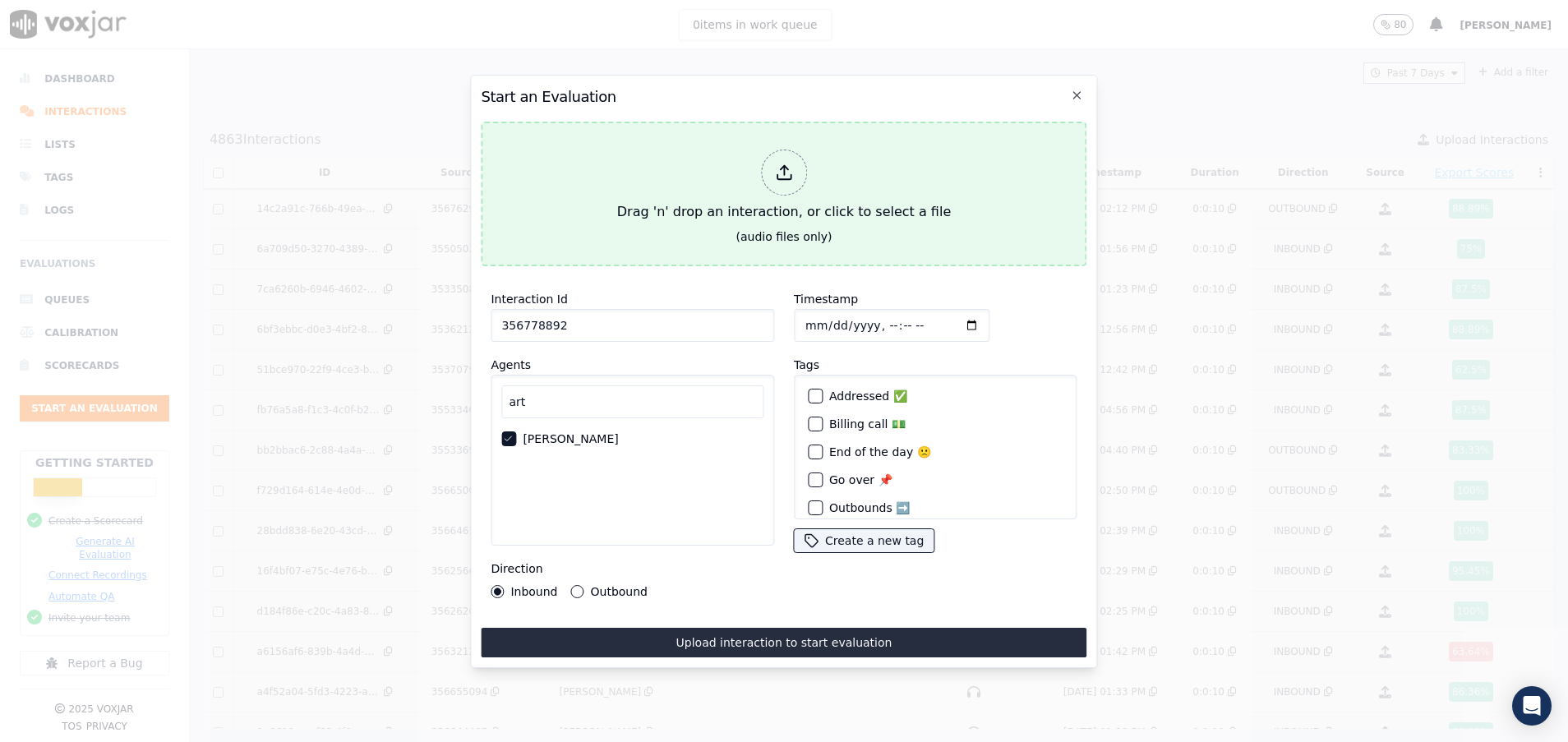
click at [633, 229] on button "Drag 'n' drop an interaction, or click to select a file (audio files only)" at bounding box center [783, 193] width 606 height 145
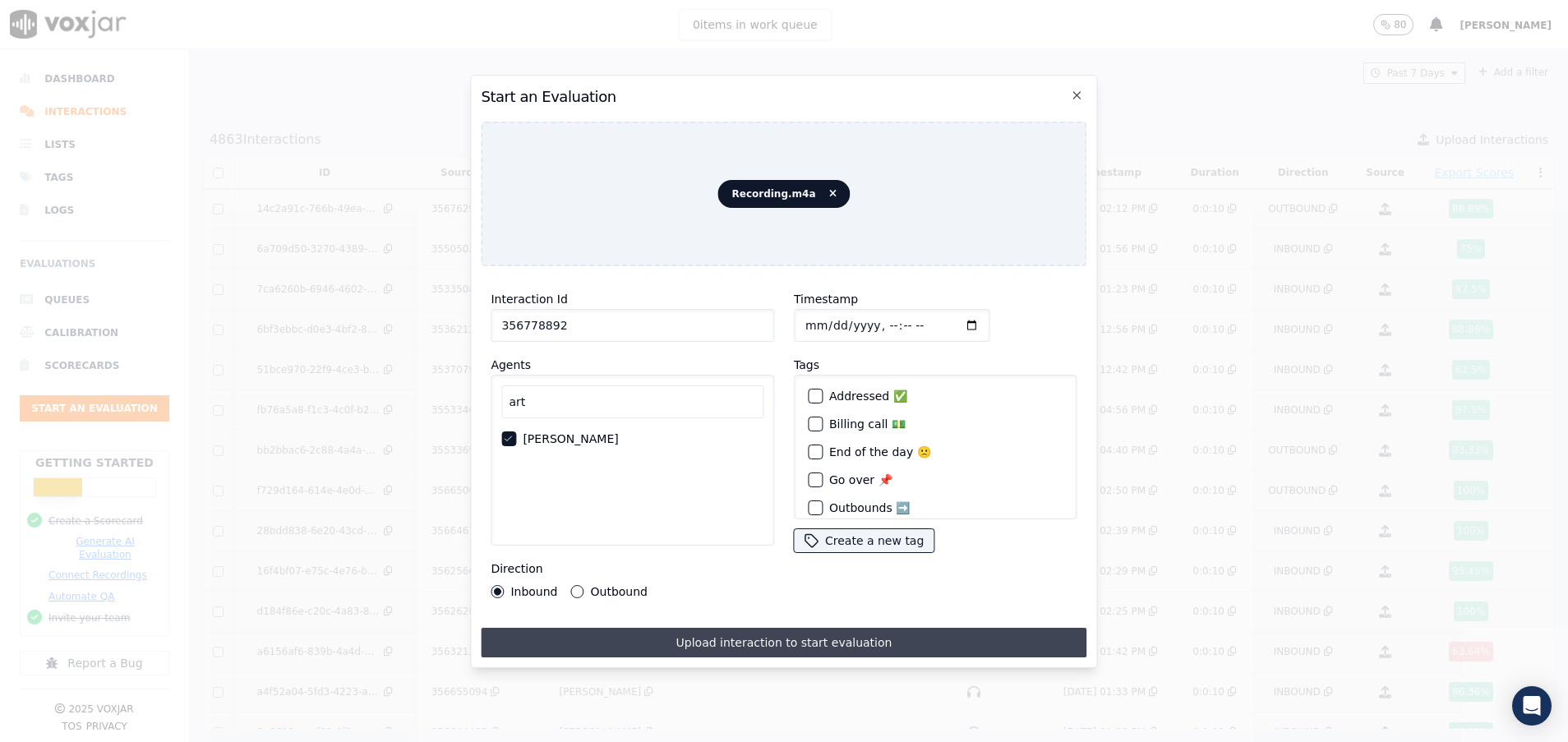
click at [712, 643] on button "Upload interaction to start evaluation" at bounding box center [783, 643] width 606 height 30
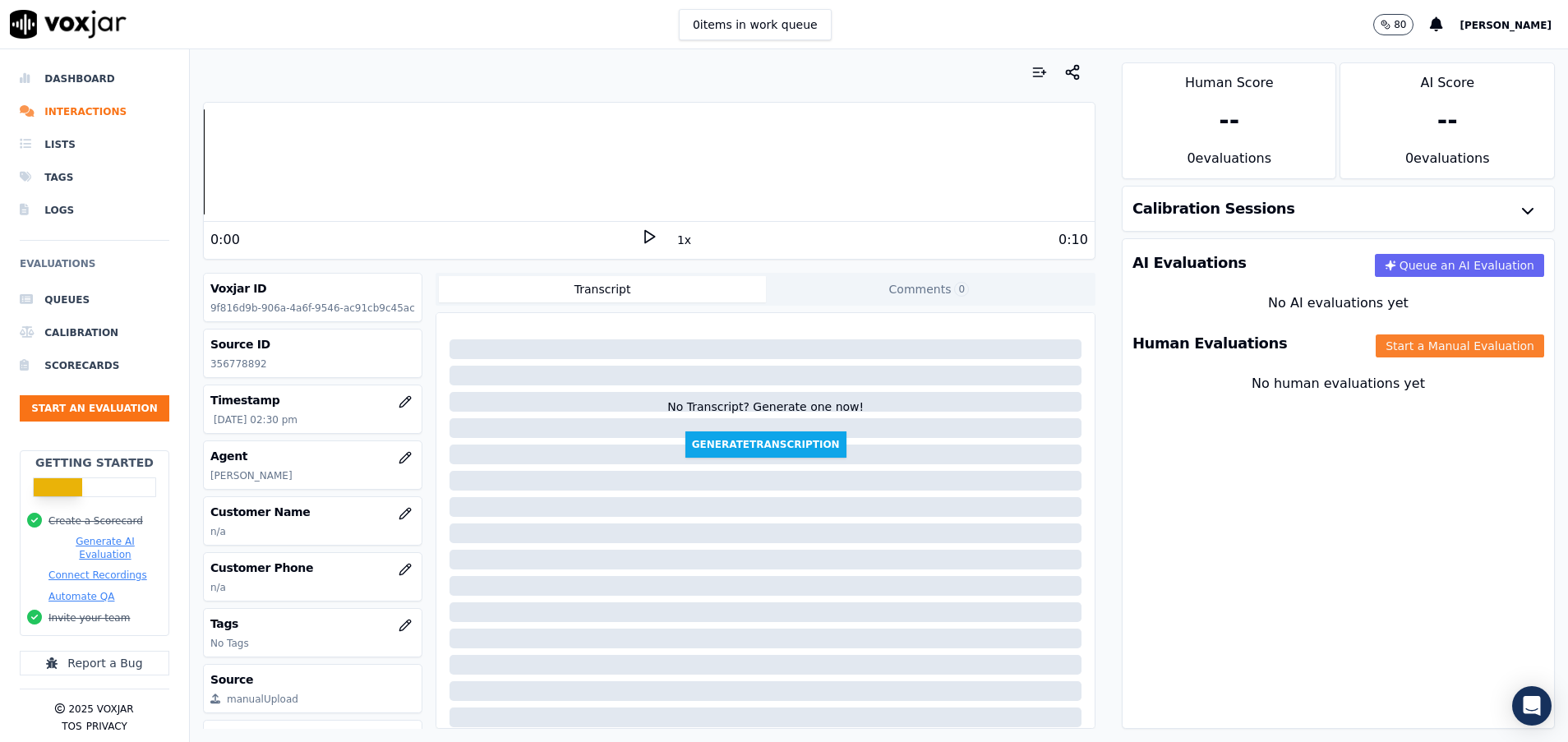
click at [1386, 345] on button "Start a Manual Evaluation" at bounding box center [1460, 346] width 169 height 23
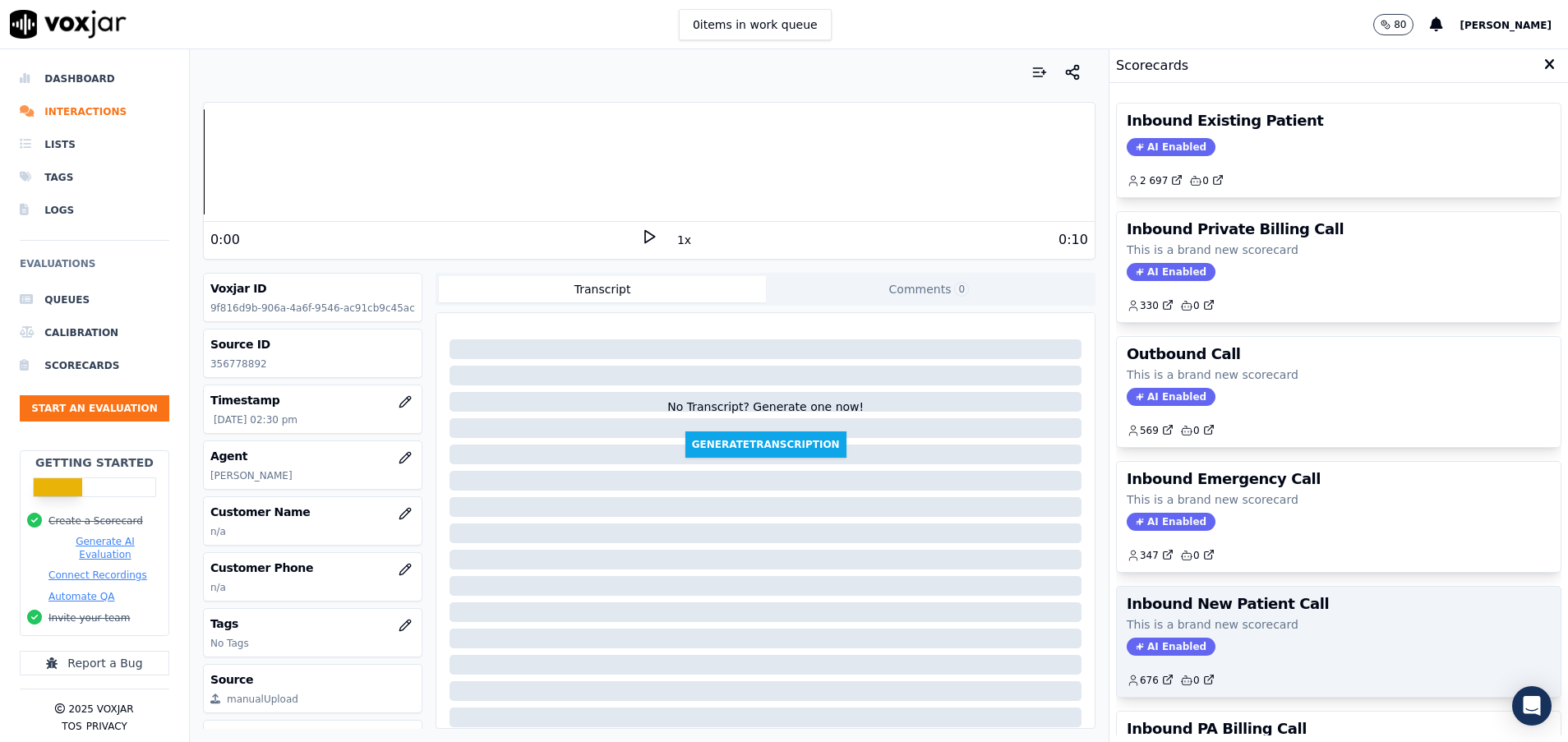
click at [1288, 621] on p "This is a brand new scorecard" at bounding box center [1339, 624] width 424 height 17
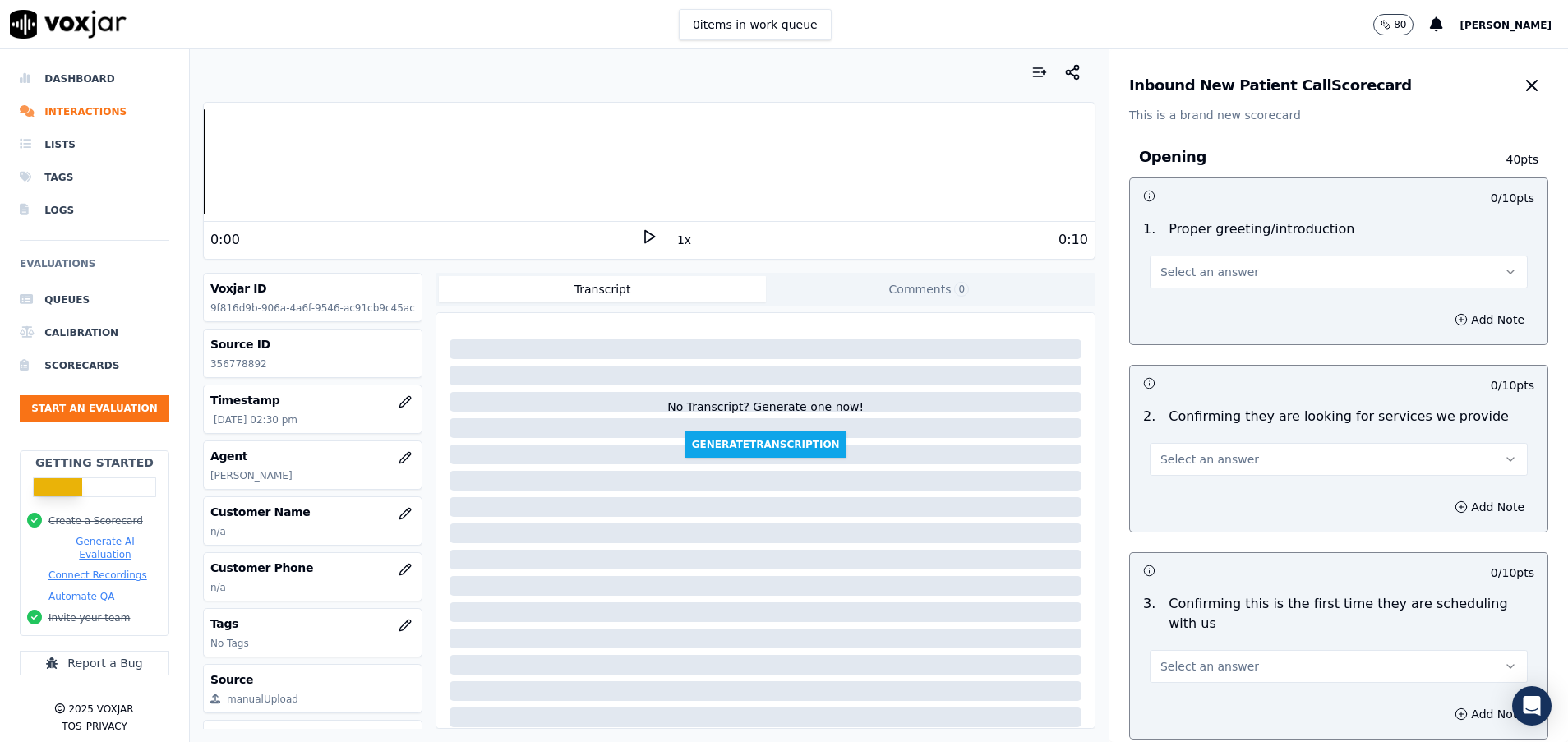
click at [1184, 274] on span "Select an answer" at bounding box center [1209, 272] width 98 height 17
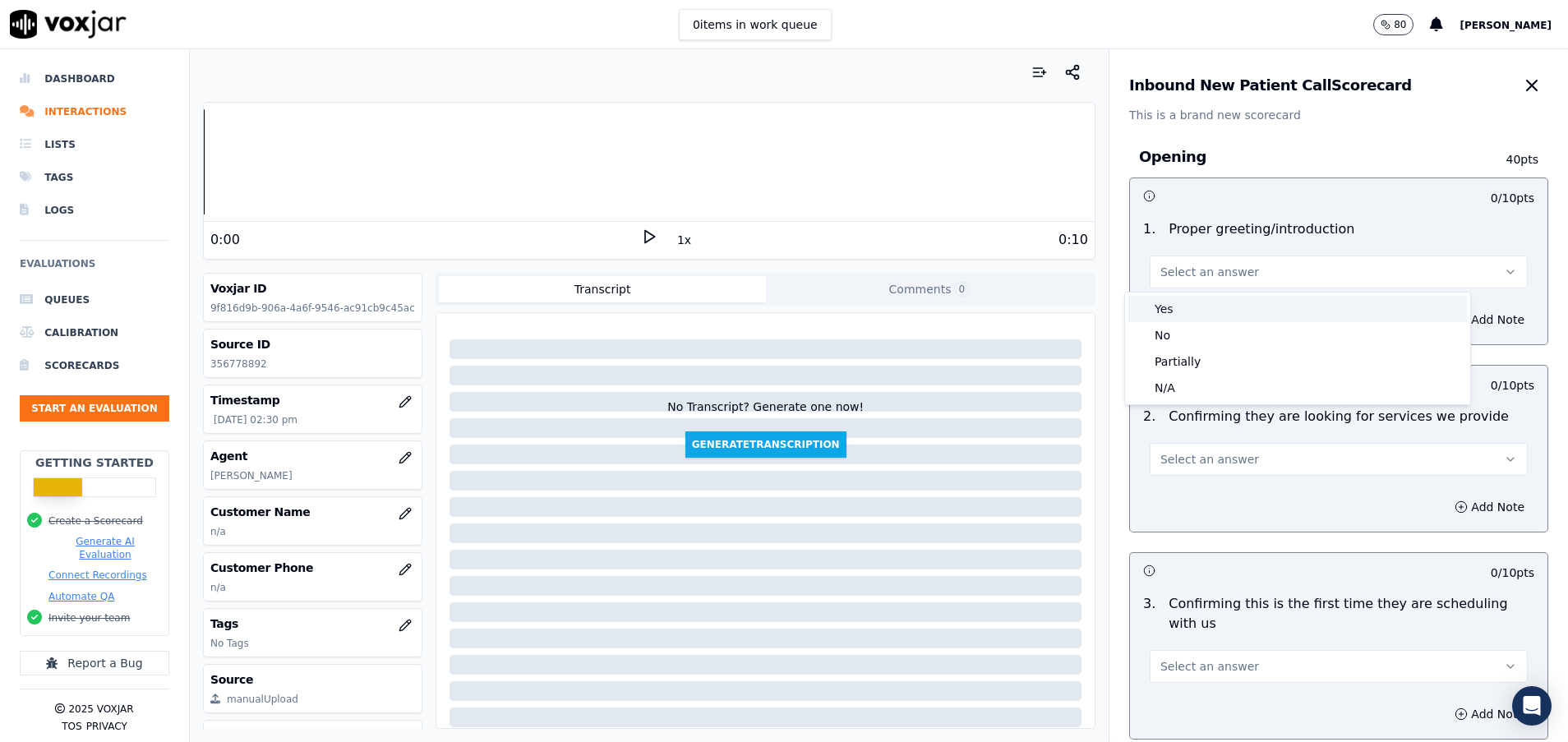
click at [1187, 314] on div "Yes" at bounding box center [1296, 309] width 338 height 26
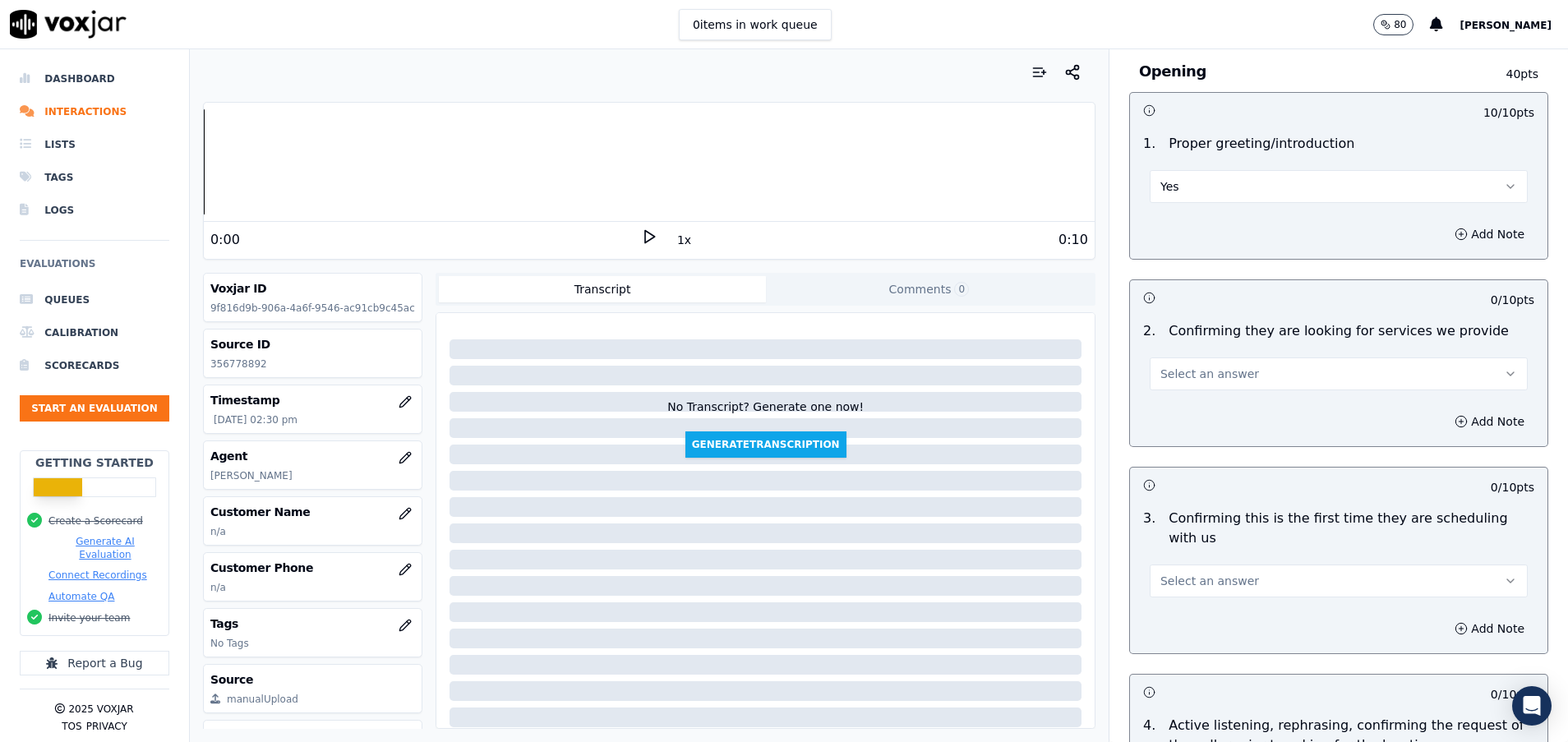
scroll to position [123, 0]
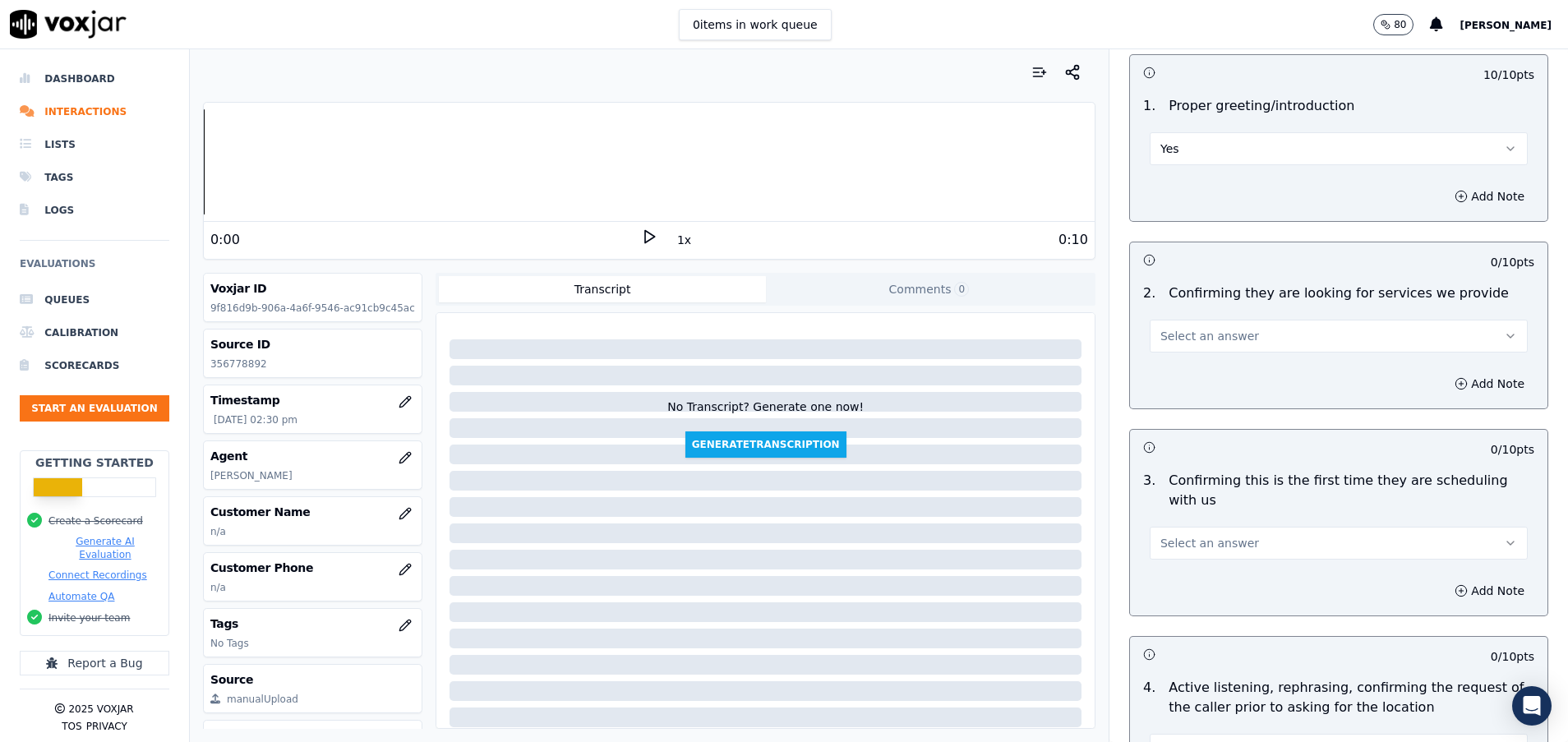
click at [1188, 338] on span "Select an answer" at bounding box center [1209, 336] width 98 height 17
click at [1197, 367] on div "Yes" at bounding box center [1296, 373] width 338 height 26
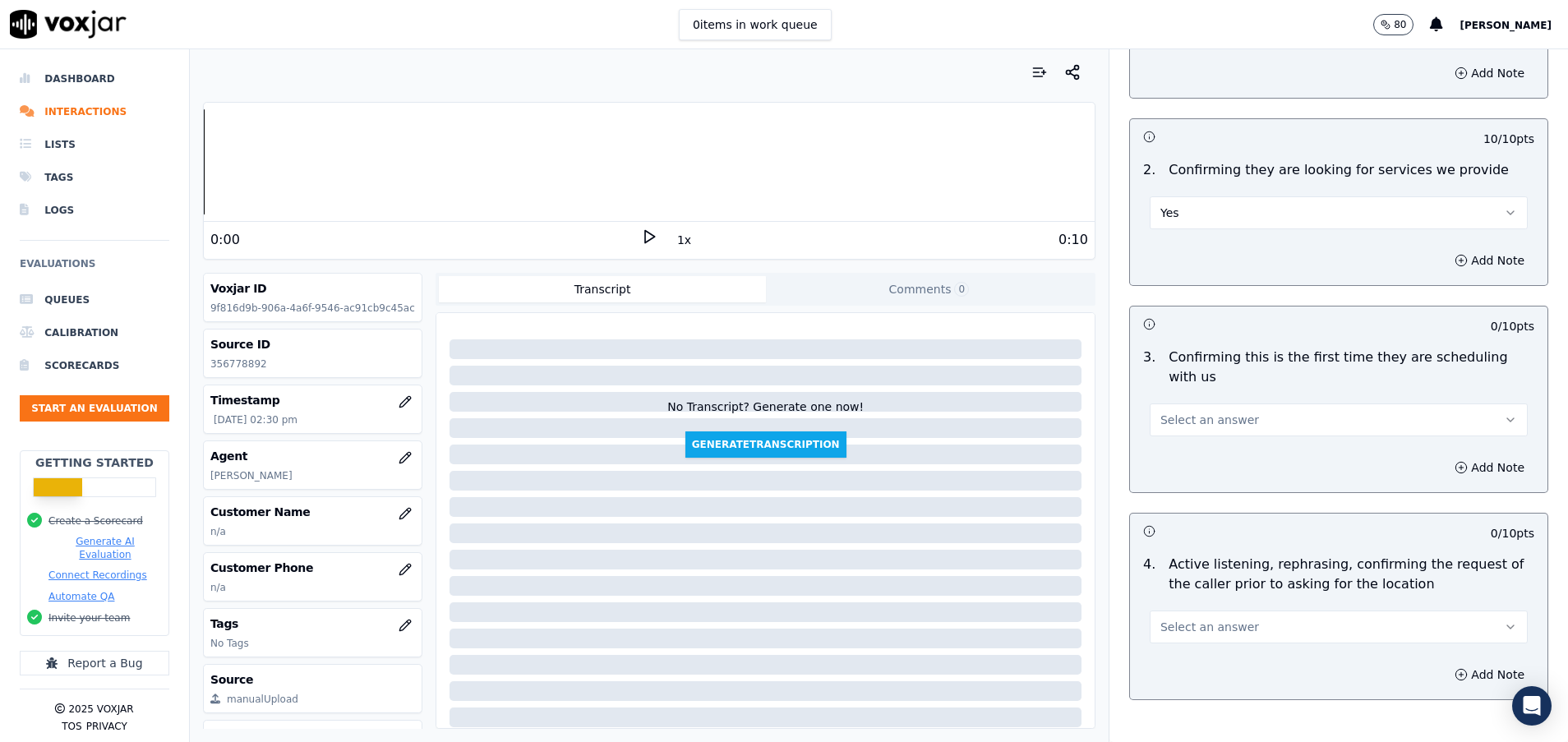
scroll to position [370, 0]
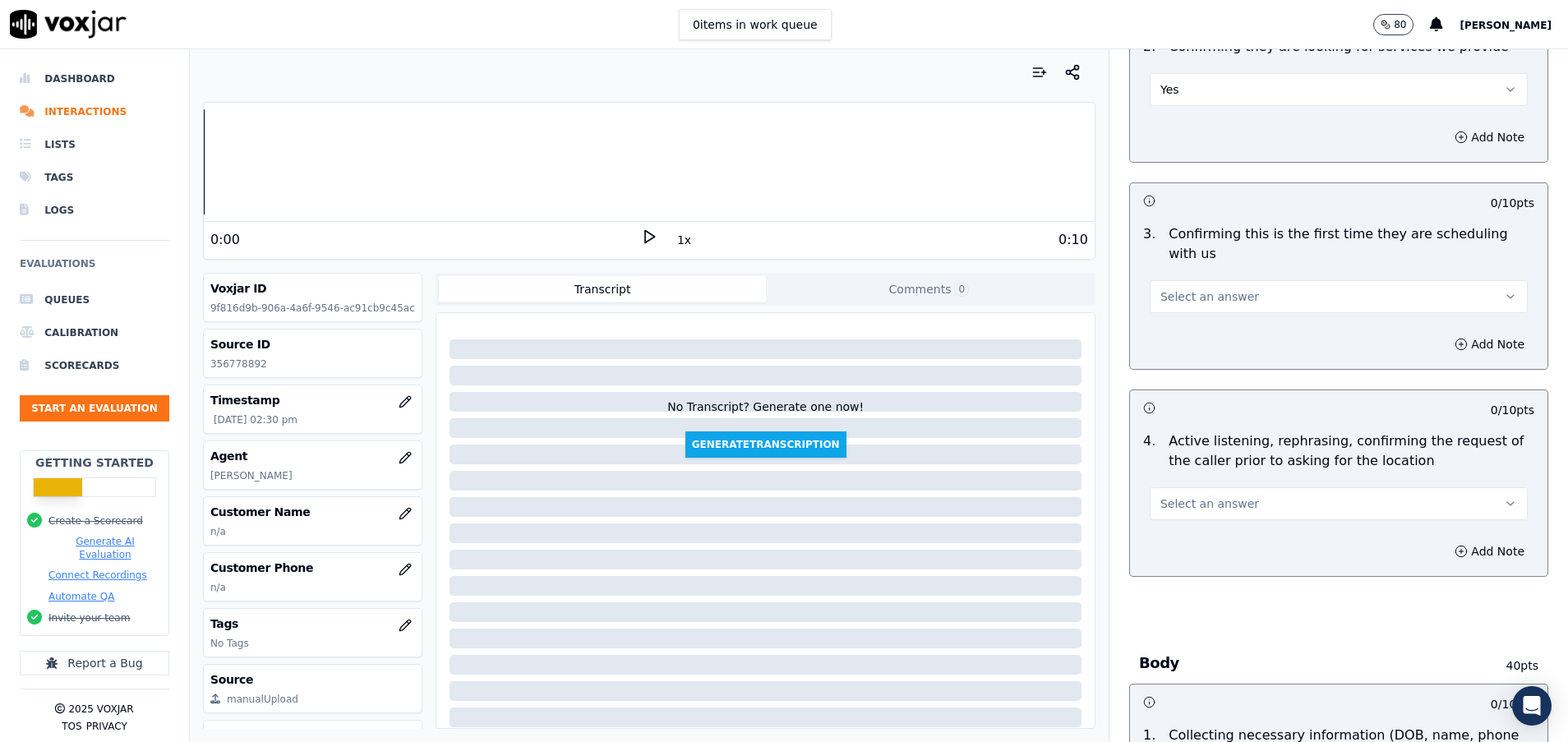
click at [1196, 290] on span "Select an answer" at bounding box center [1209, 296] width 98 height 17
click at [1198, 327] on div "Yes" at bounding box center [1296, 334] width 338 height 26
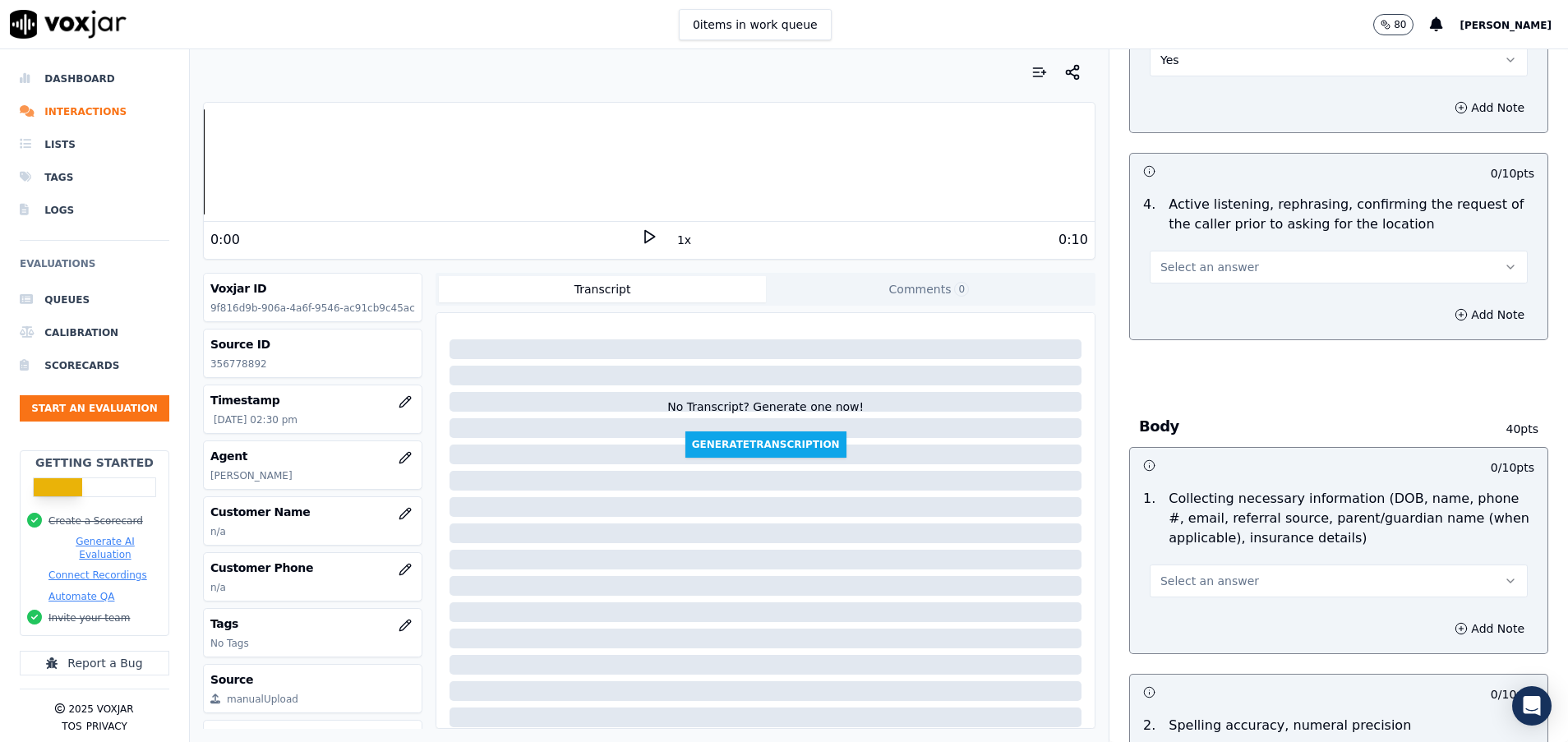
scroll to position [616, 0]
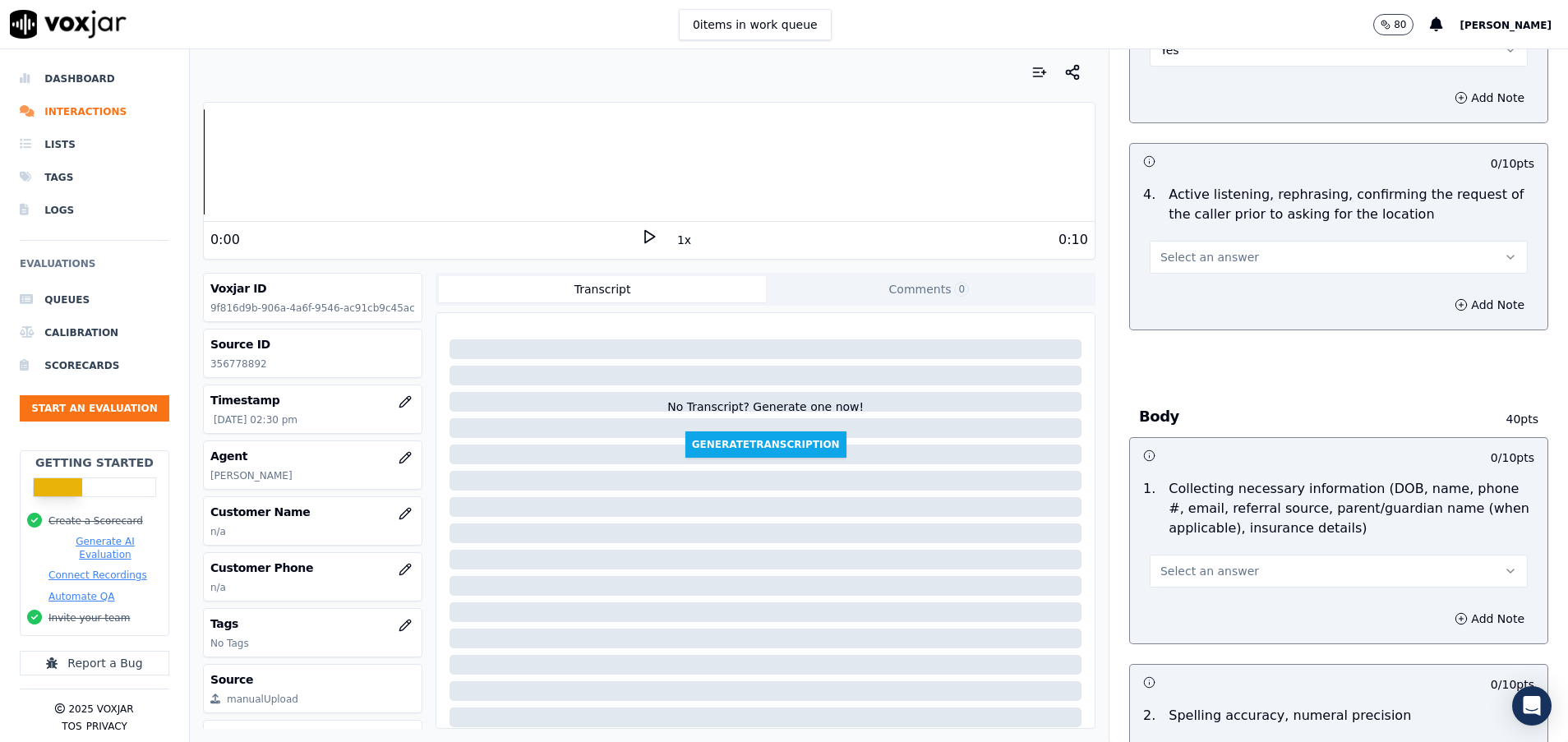
click at [1203, 266] on button "Select an answer" at bounding box center [1339, 257] width 378 height 33
click at [1202, 292] on div "Yes" at bounding box center [1296, 295] width 338 height 26
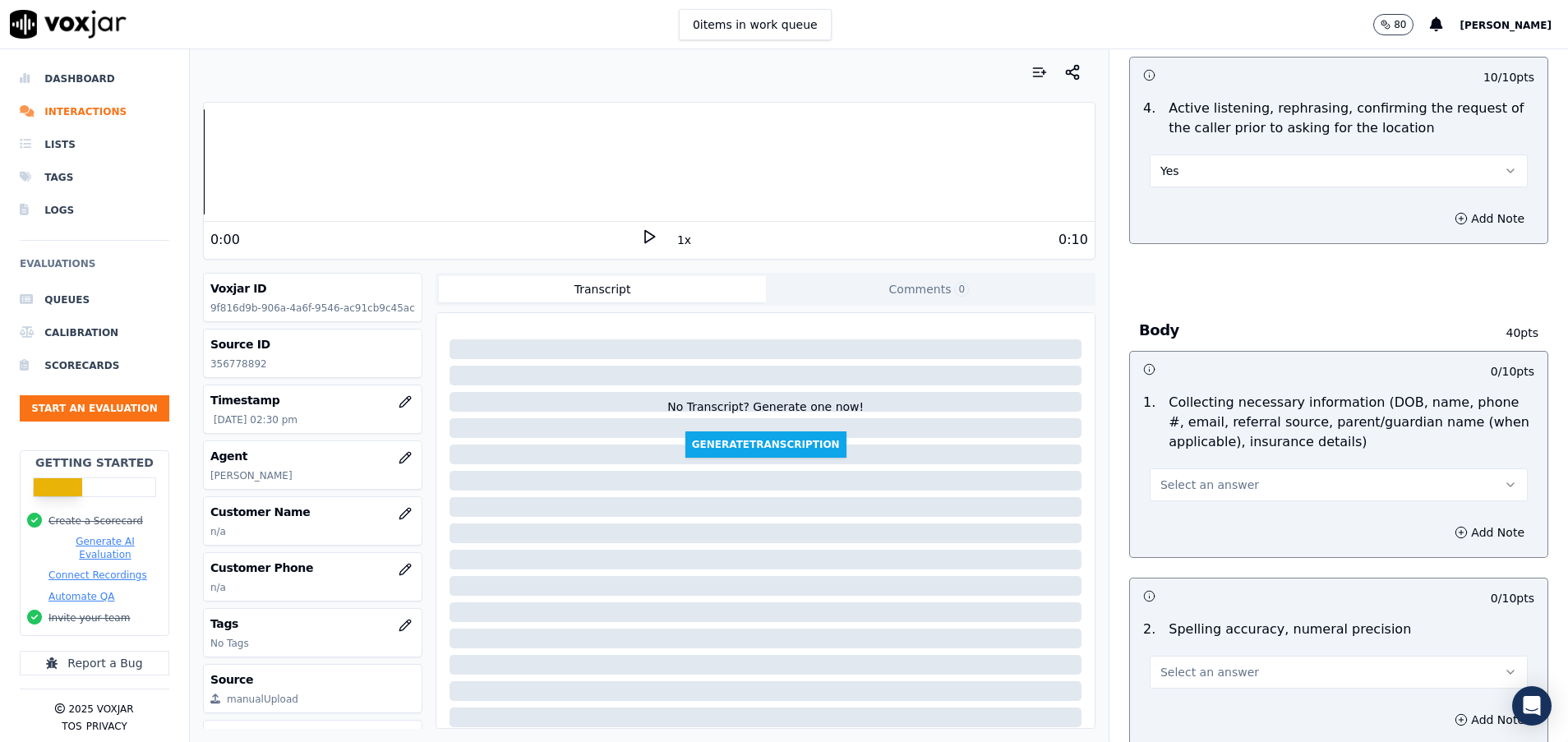
scroll to position [739, 0]
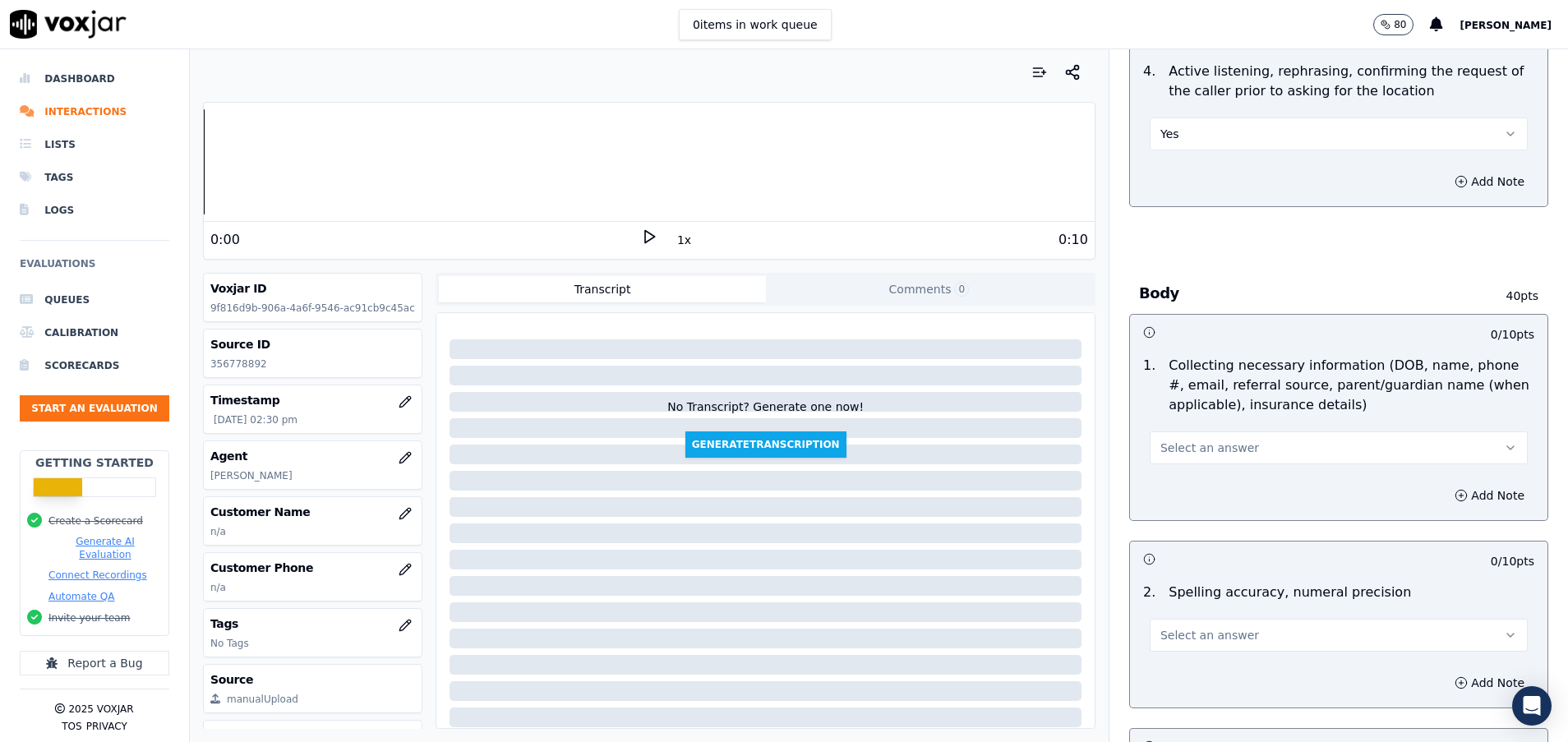
click at [1205, 457] on button "Select an answer" at bounding box center [1339, 447] width 378 height 33
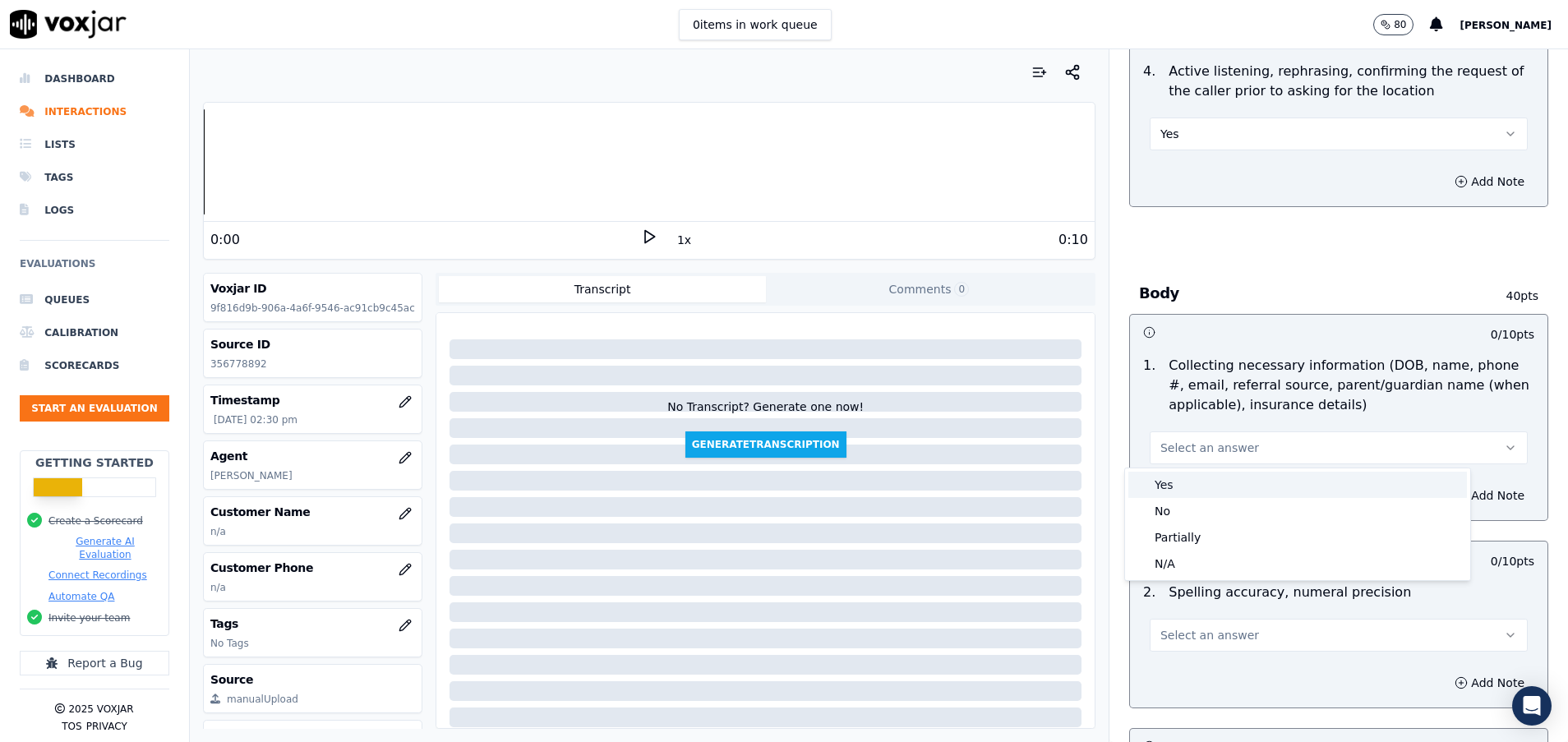
click at [1192, 475] on div "Yes" at bounding box center [1296, 485] width 338 height 26
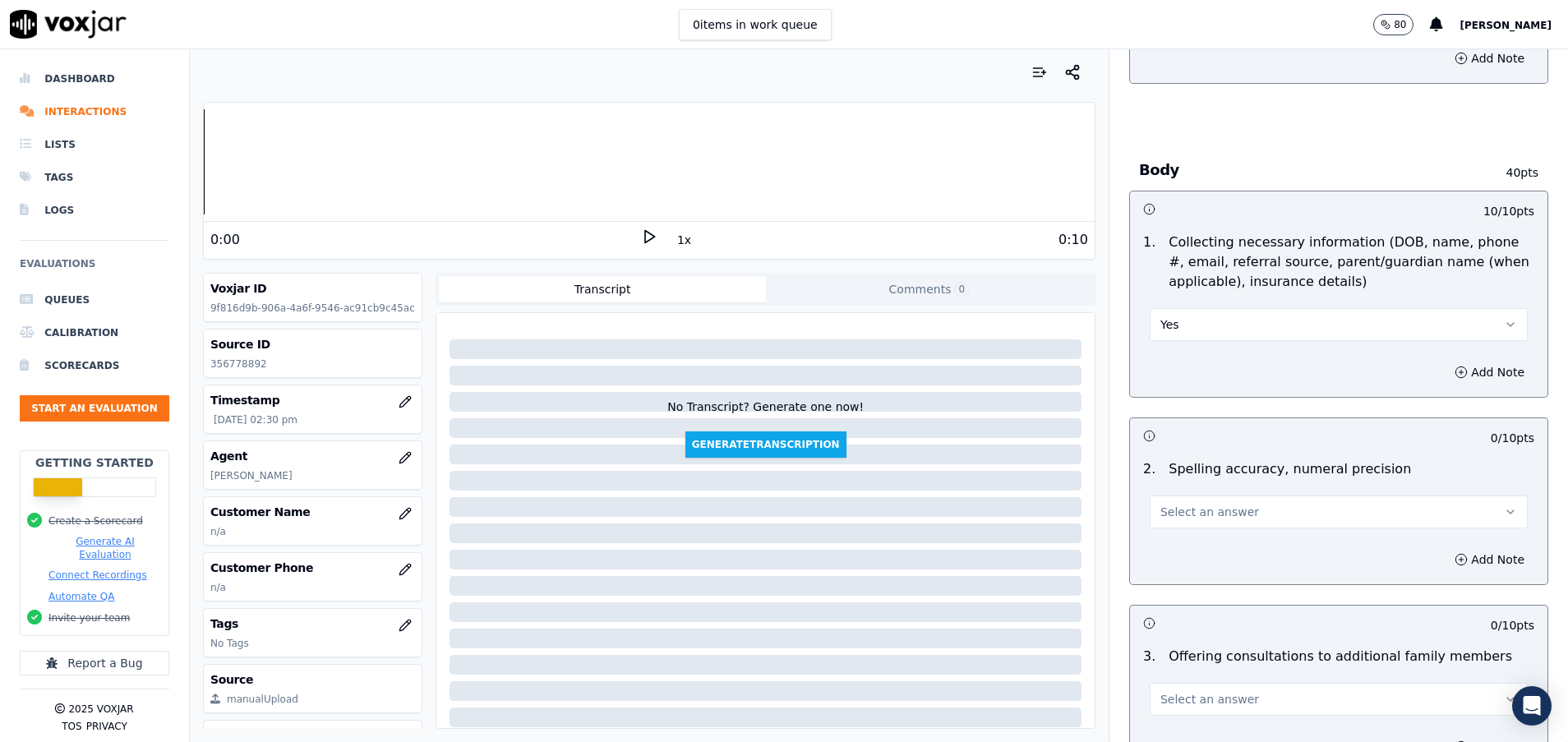
scroll to position [986, 0]
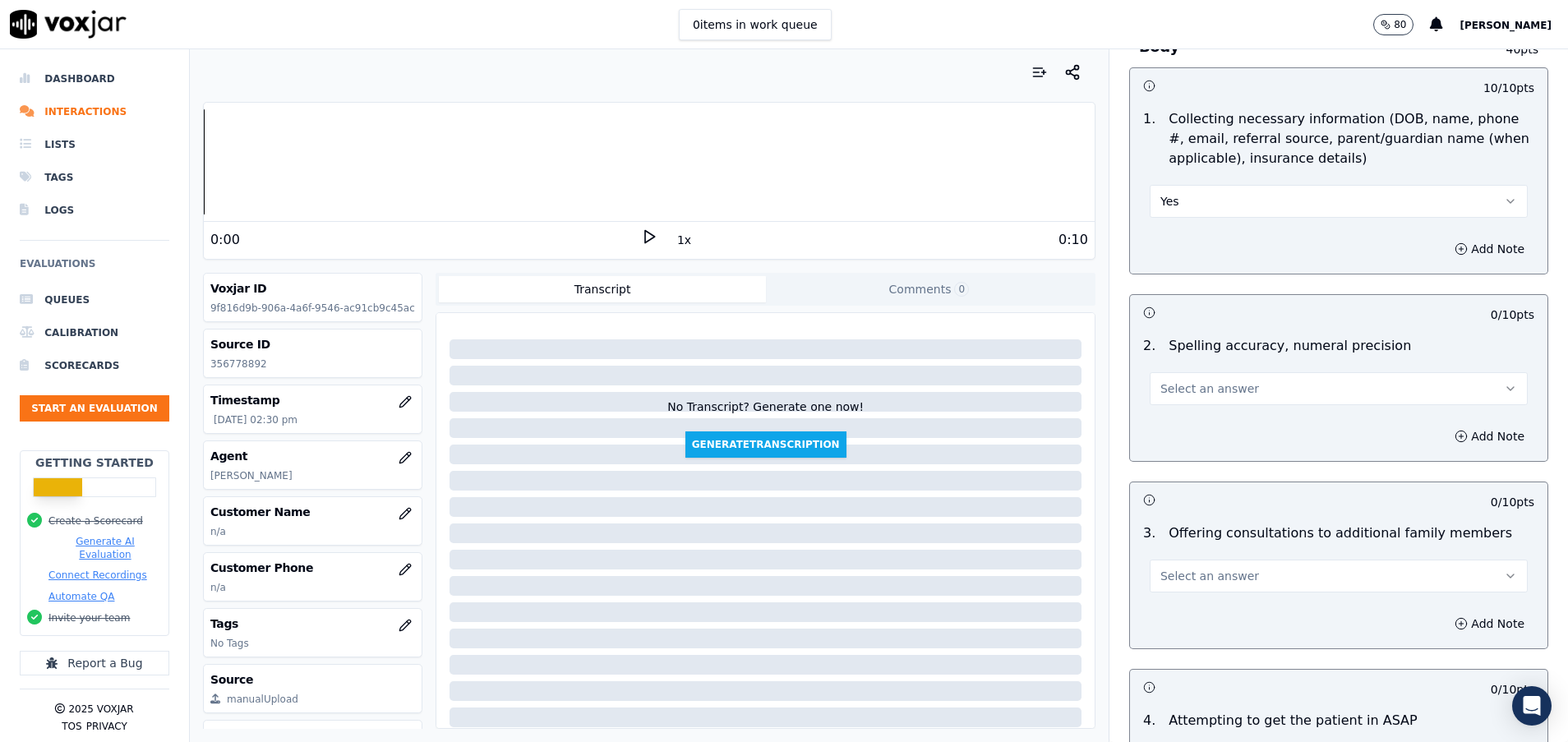
click at [1184, 398] on button "Select an answer" at bounding box center [1339, 388] width 378 height 33
click at [1194, 428] on div "Yes" at bounding box center [1296, 426] width 338 height 26
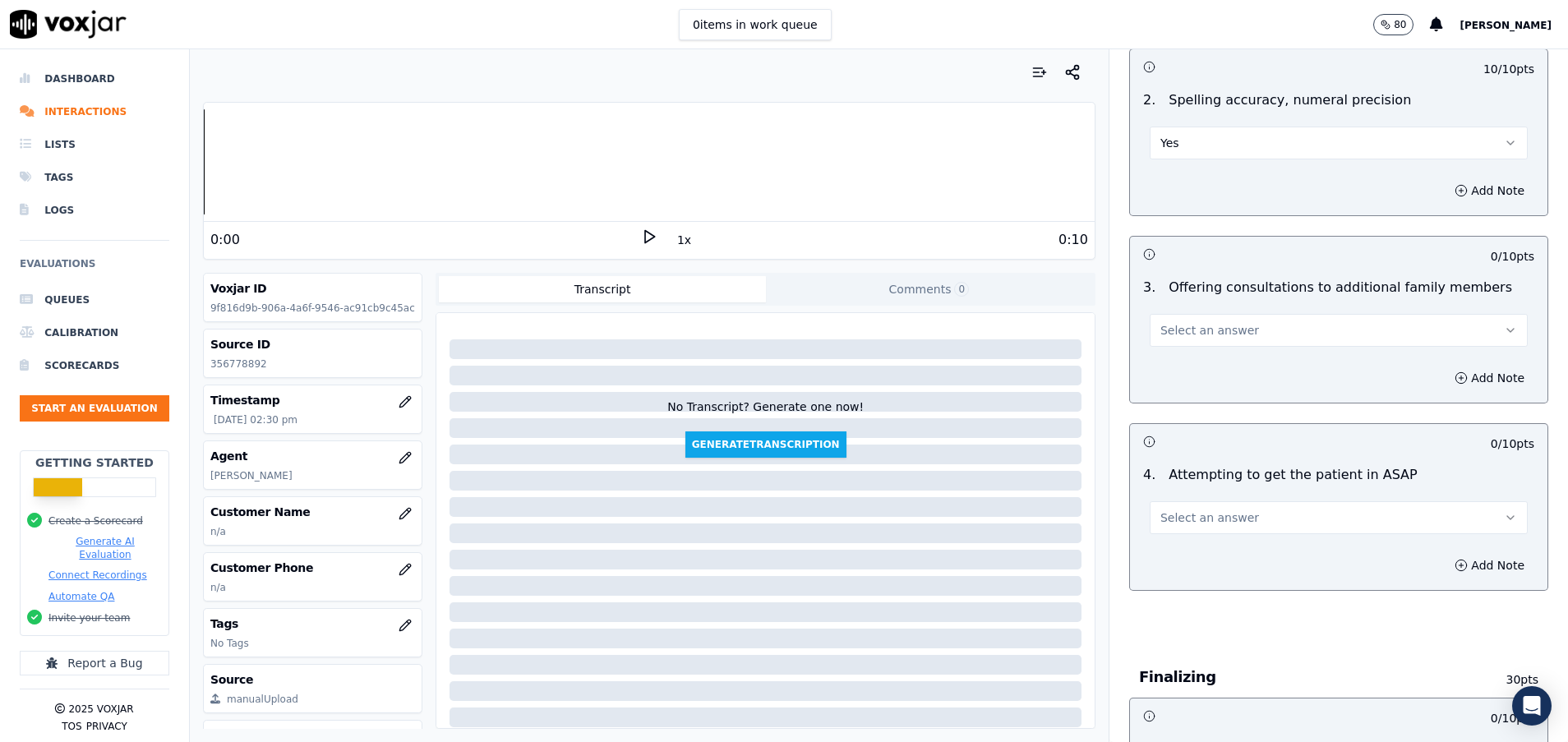
scroll to position [1233, 0]
click at [1190, 334] on span "Select an answer" at bounding box center [1209, 329] width 98 height 17
click at [1187, 387] on div "No" at bounding box center [1296, 393] width 338 height 26
click at [1198, 523] on span "Select an answer" at bounding box center [1209, 517] width 98 height 17
click at [1190, 551] on div "Yes" at bounding box center [1296, 554] width 338 height 26
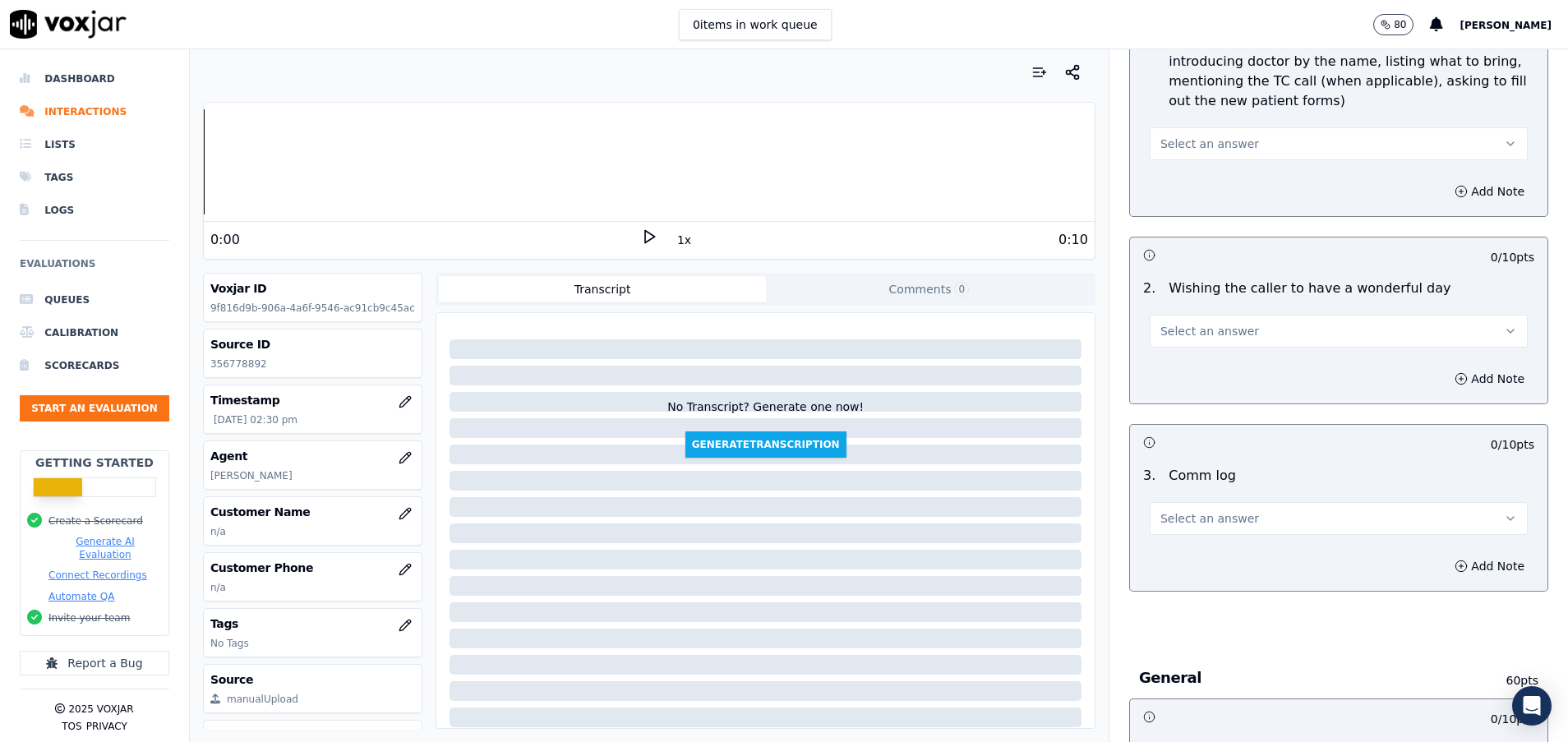
scroll to position [1972, 0]
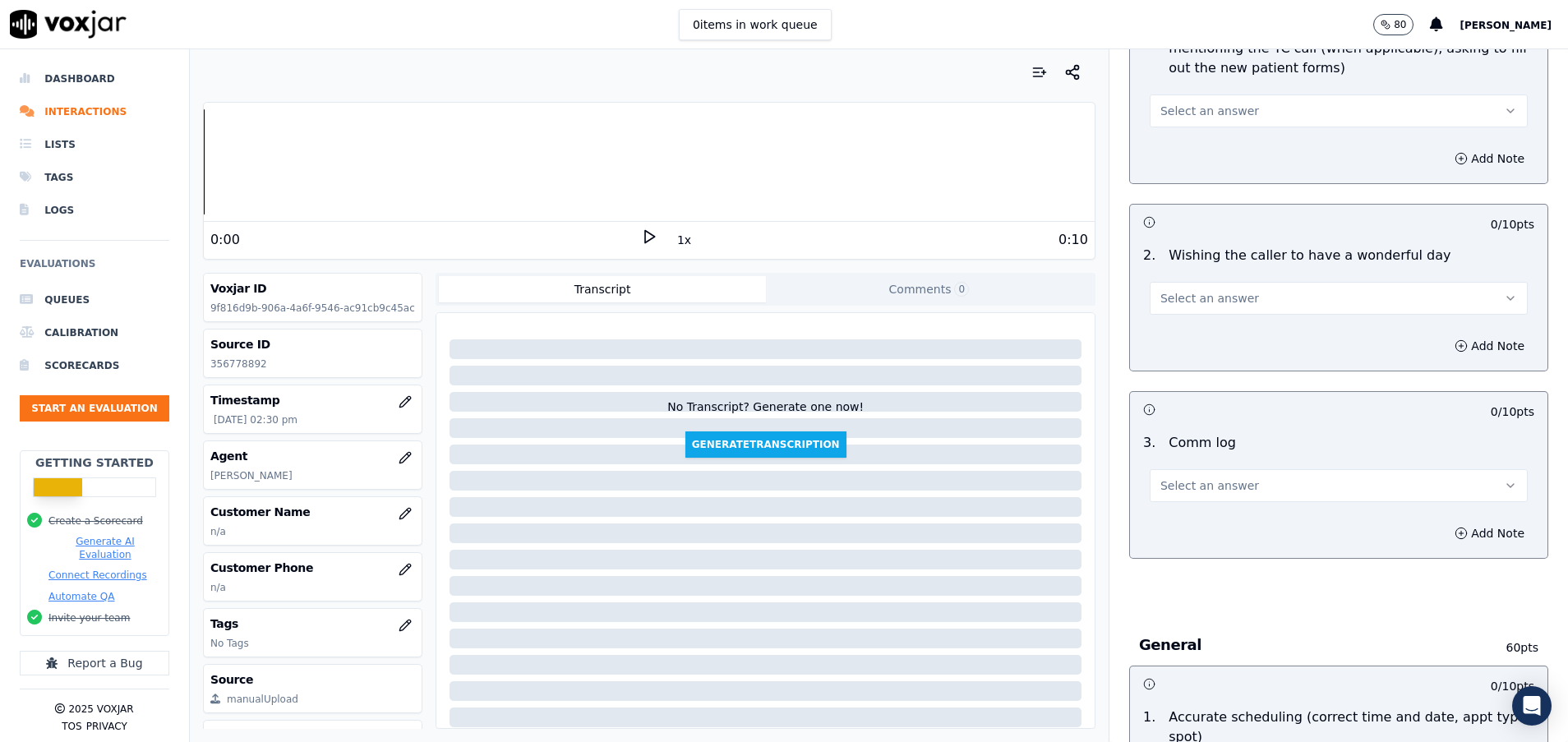
drag, startPoint x: 1202, startPoint y: 490, endPoint x: 1202, endPoint y: 500, distance: 10.0
click at [1202, 490] on span "Select an answer" at bounding box center [1209, 485] width 98 height 17
click at [1202, 514] on div "Yes" at bounding box center [1296, 523] width 338 height 26
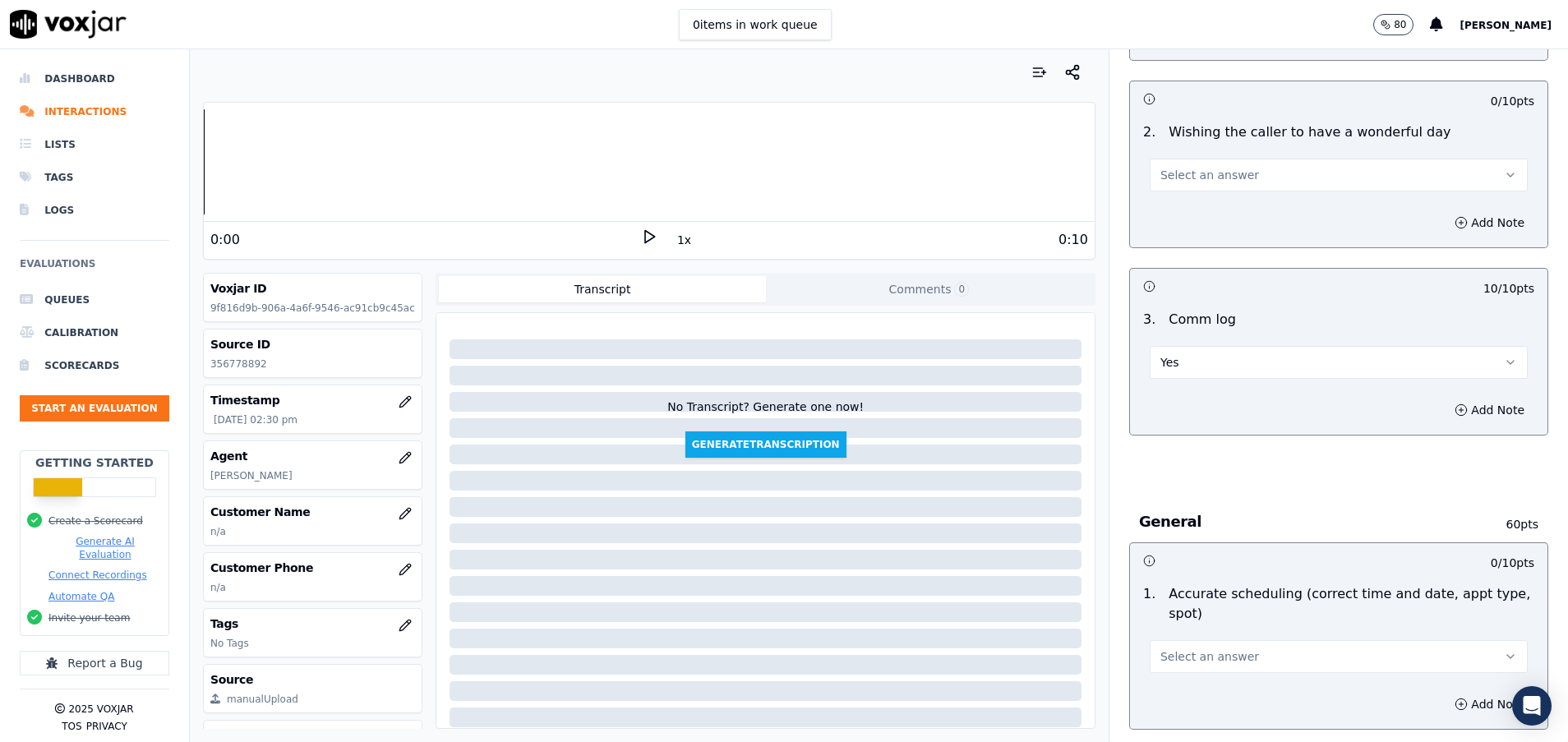
scroll to position [2219, 0]
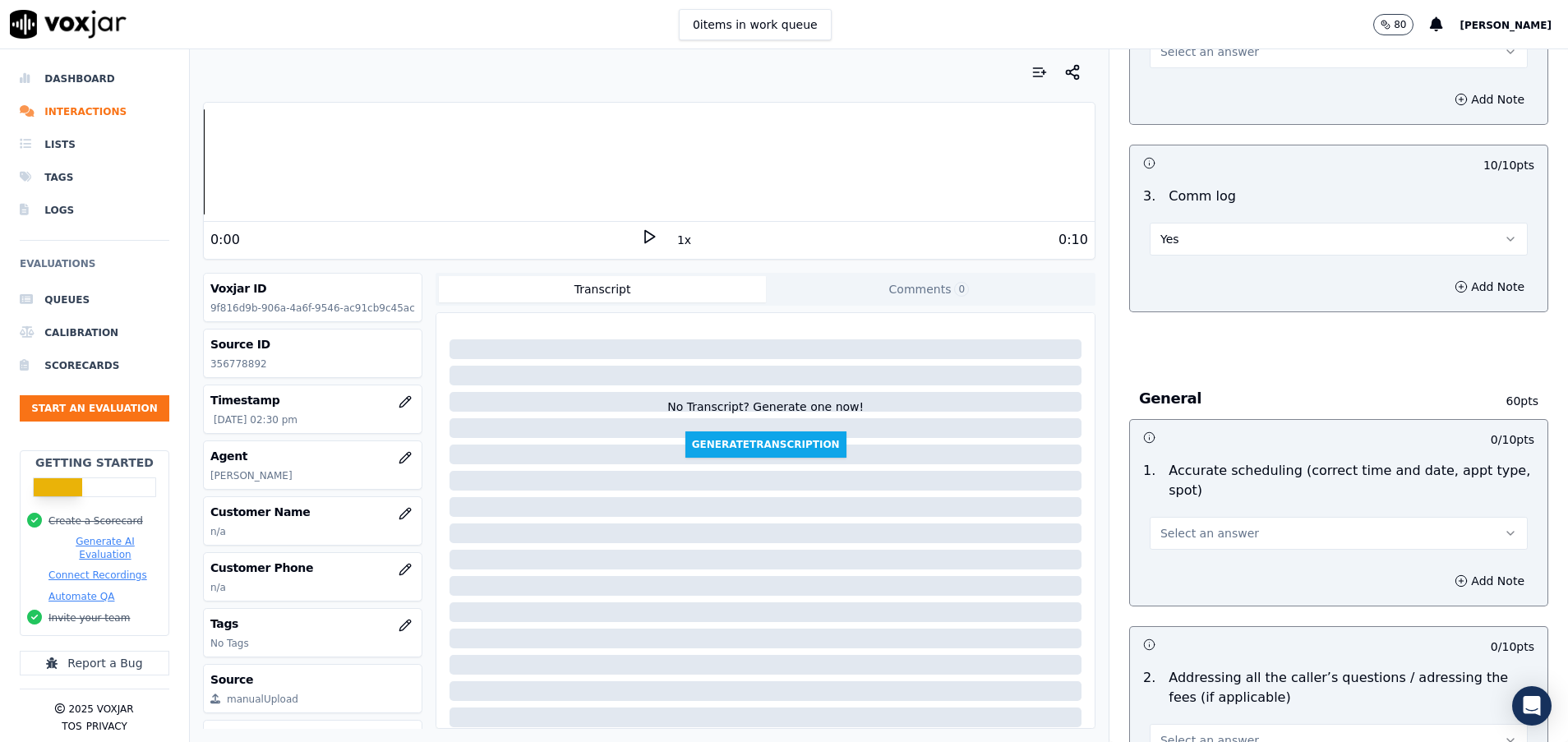
click at [1202, 532] on span "Select an answer" at bounding box center [1209, 533] width 98 height 17
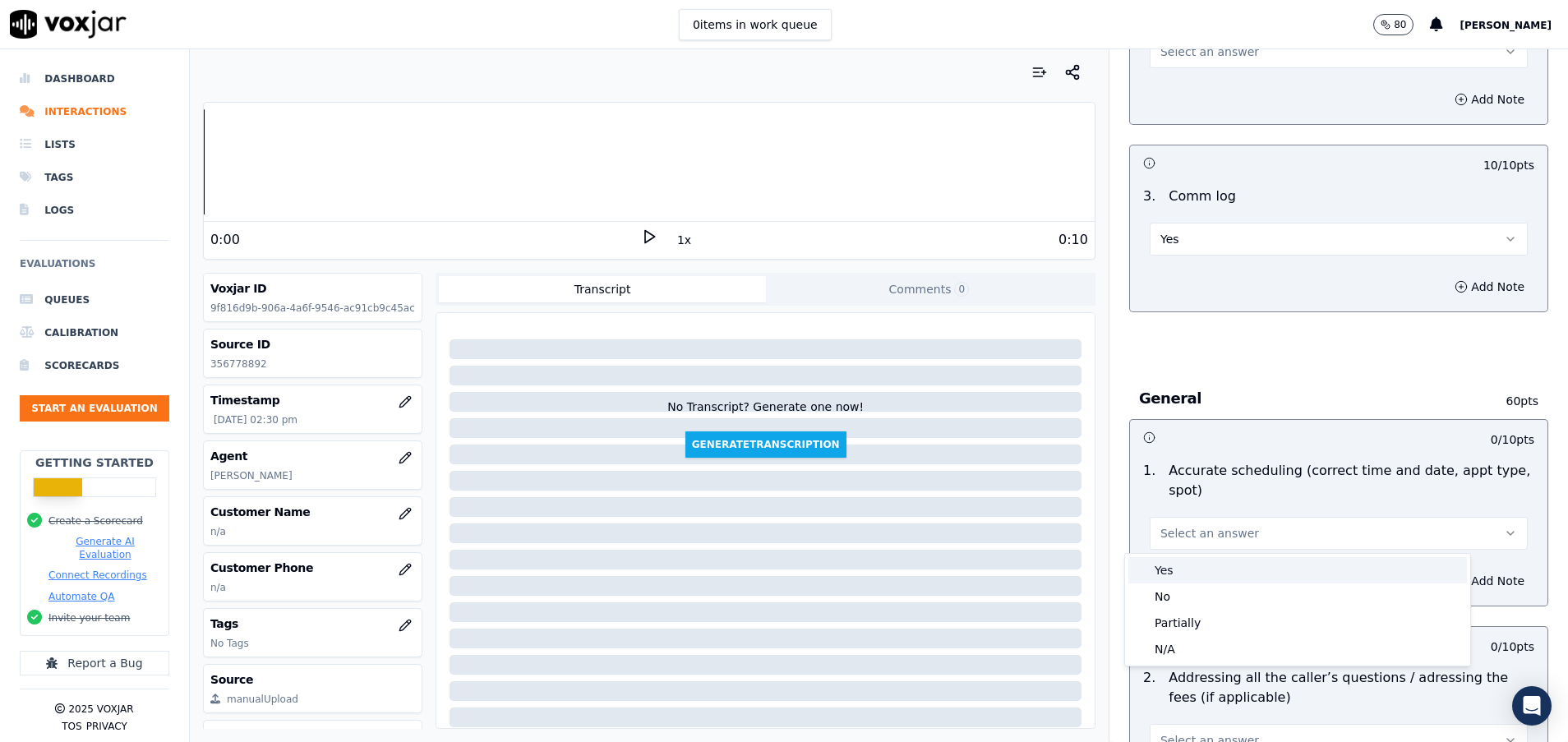
click at [1191, 569] on div "Yes" at bounding box center [1296, 571] width 338 height 26
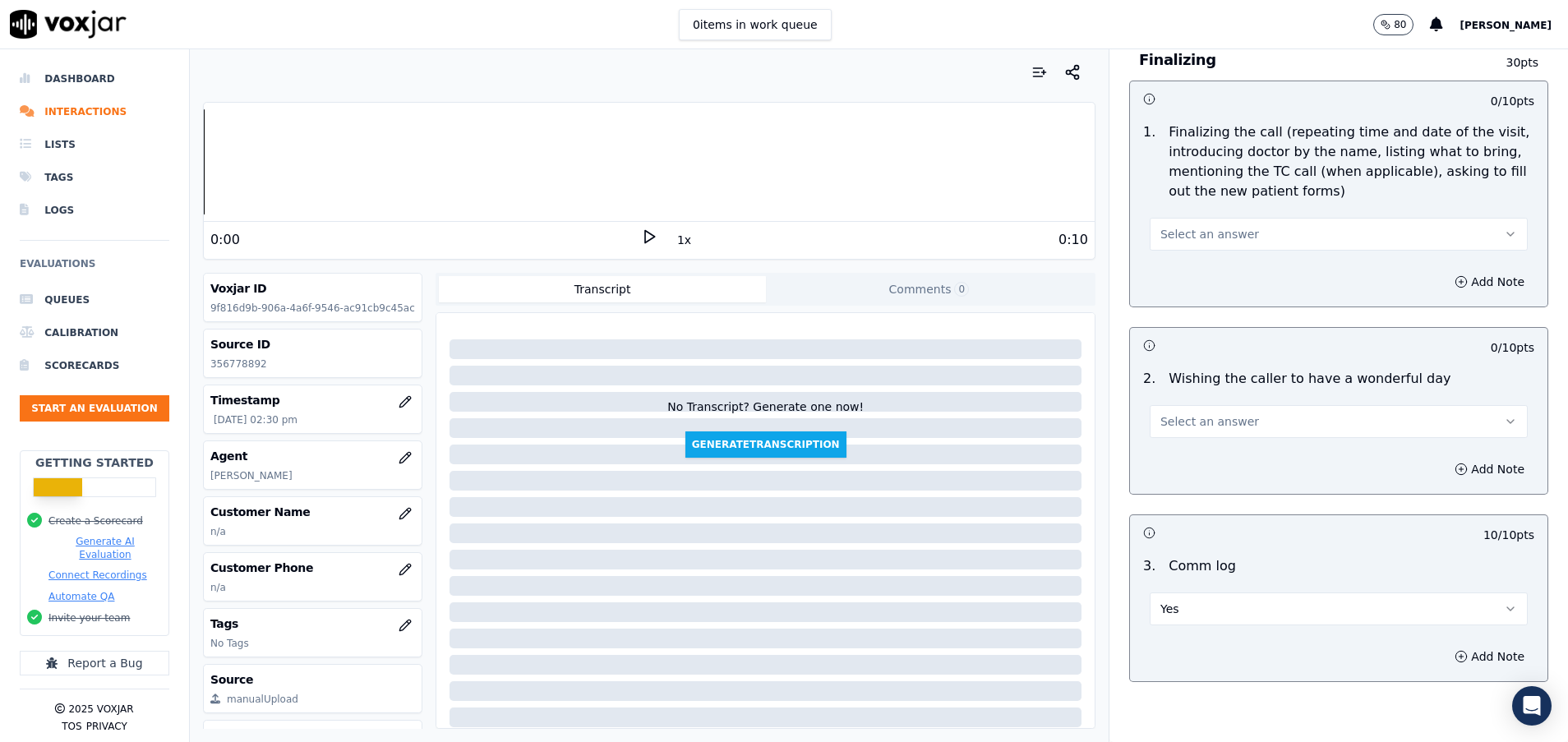
scroll to position [1726, 0]
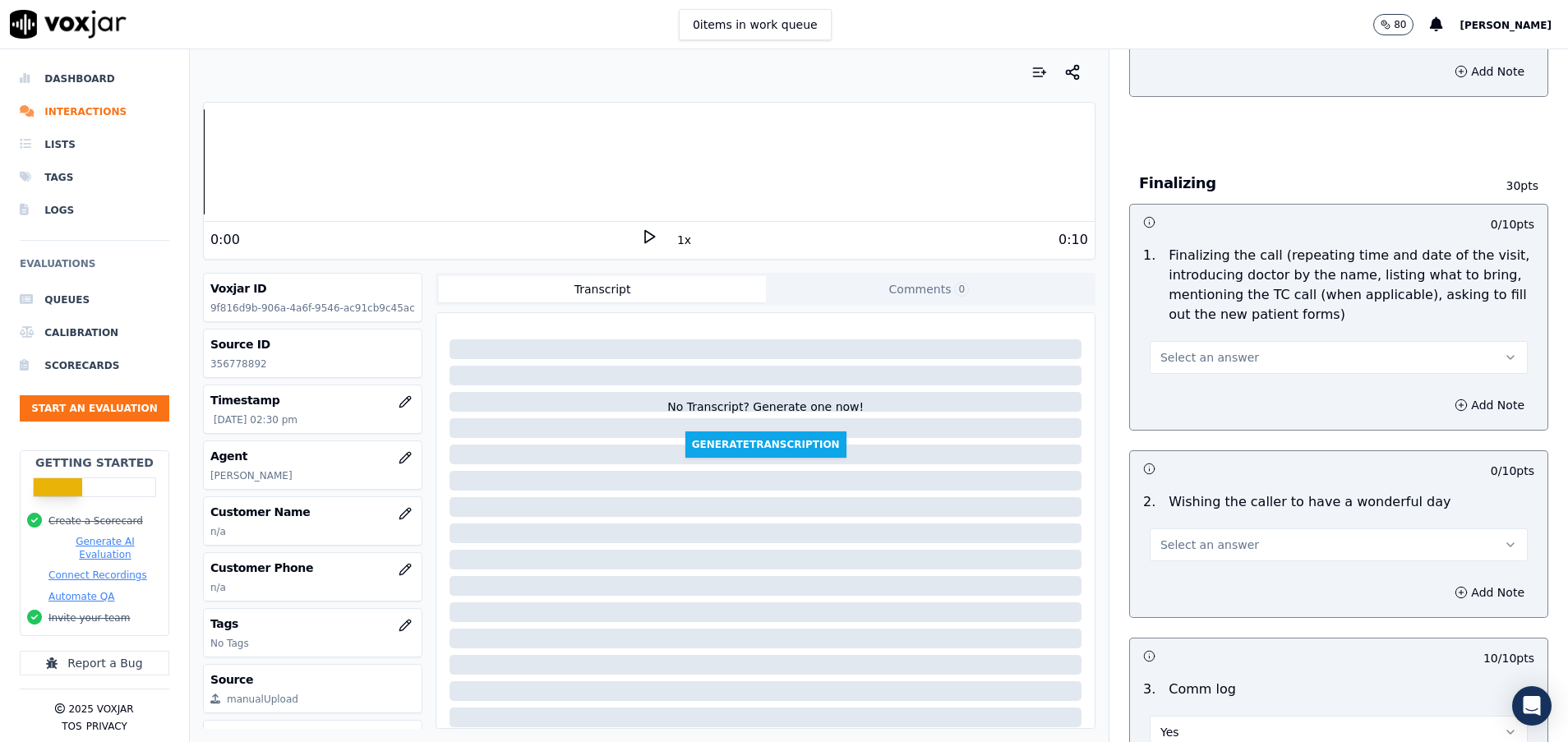
click at [1262, 345] on button "Select an answer" at bounding box center [1339, 357] width 378 height 33
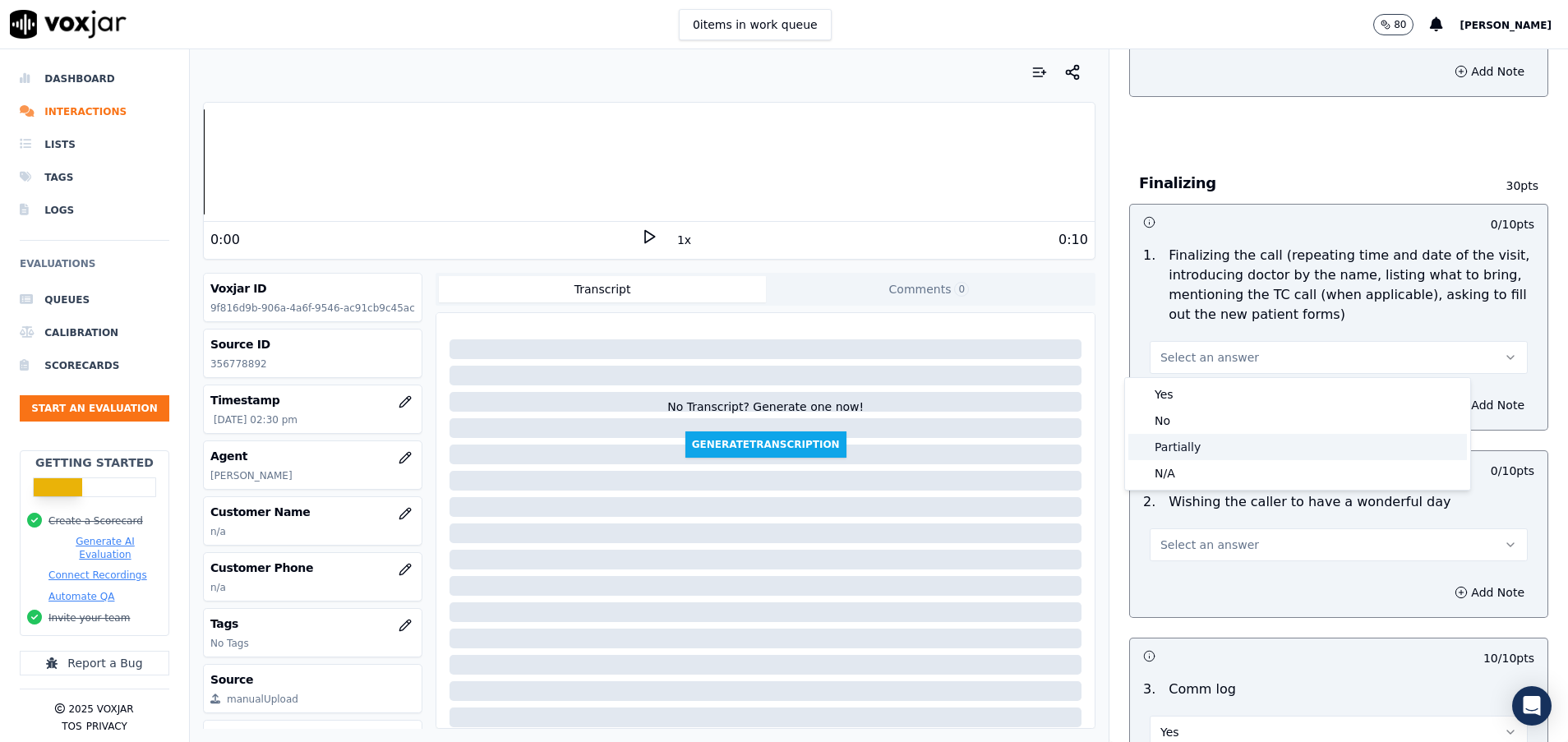
click at [1237, 441] on div "Partially" at bounding box center [1296, 447] width 338 height 26
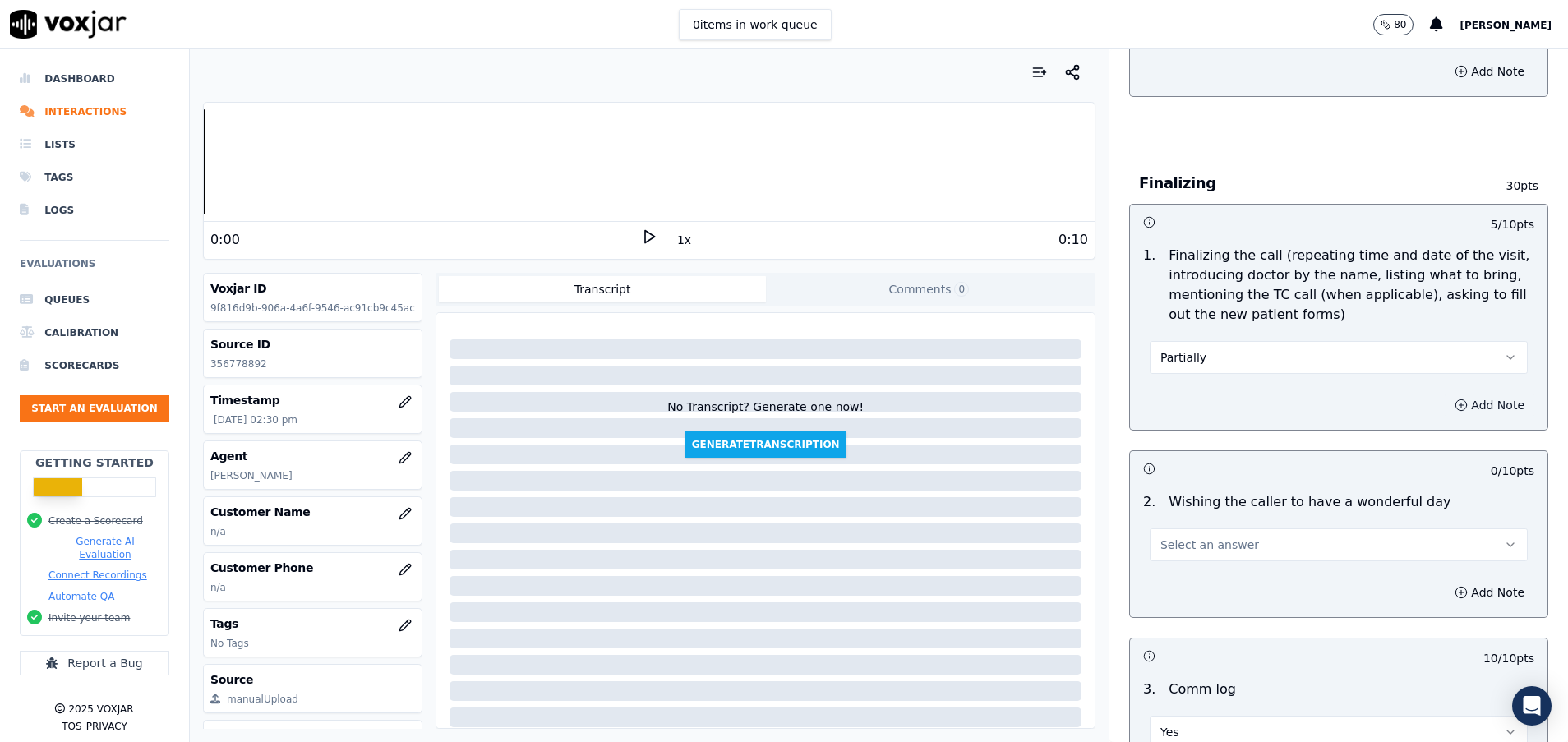
click at [1461, 404] on icon "button" at bounding box center [1461, 404] width 0 height 4
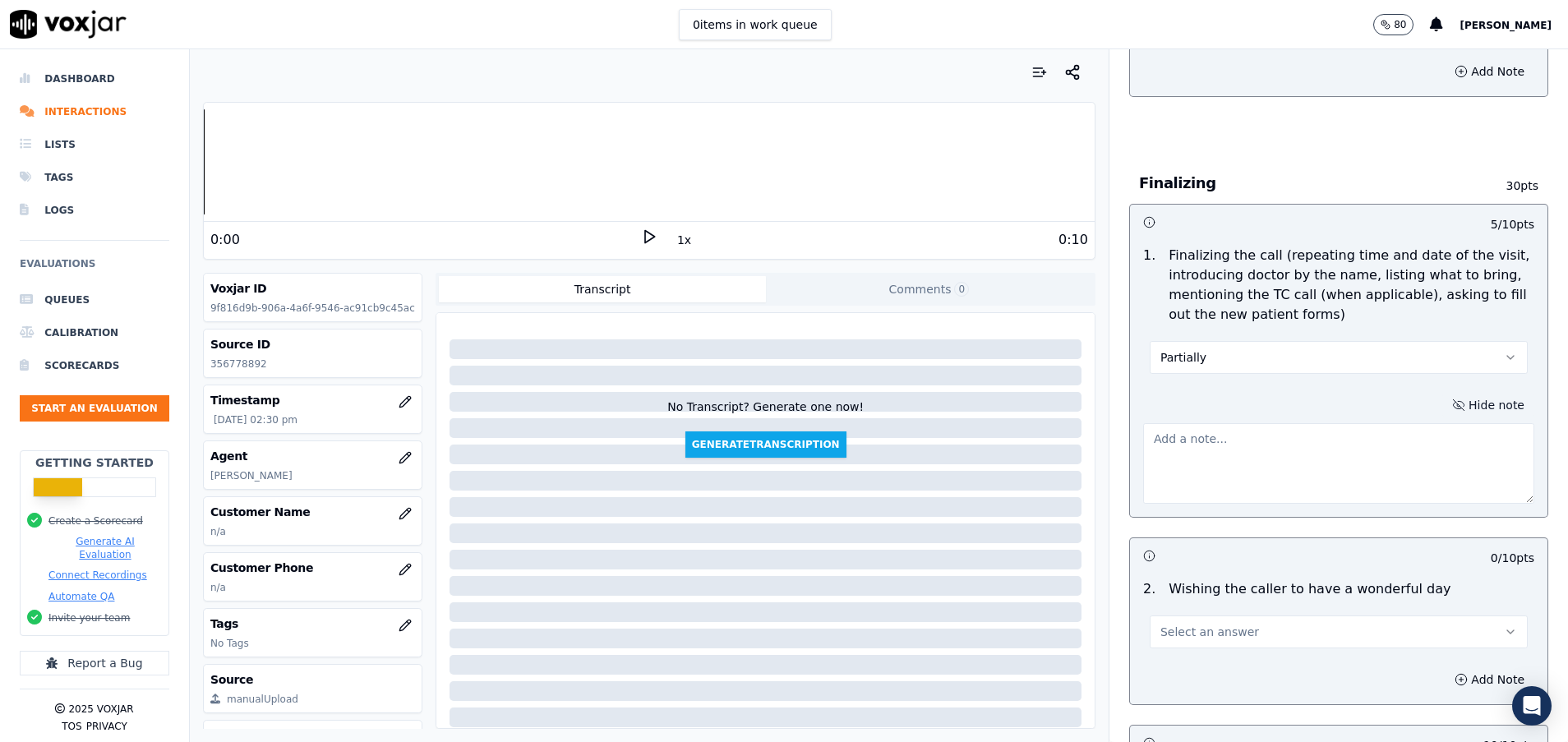
click at [1206, 473] on textarea at bounding box center [1338, 463] width 391 height 81
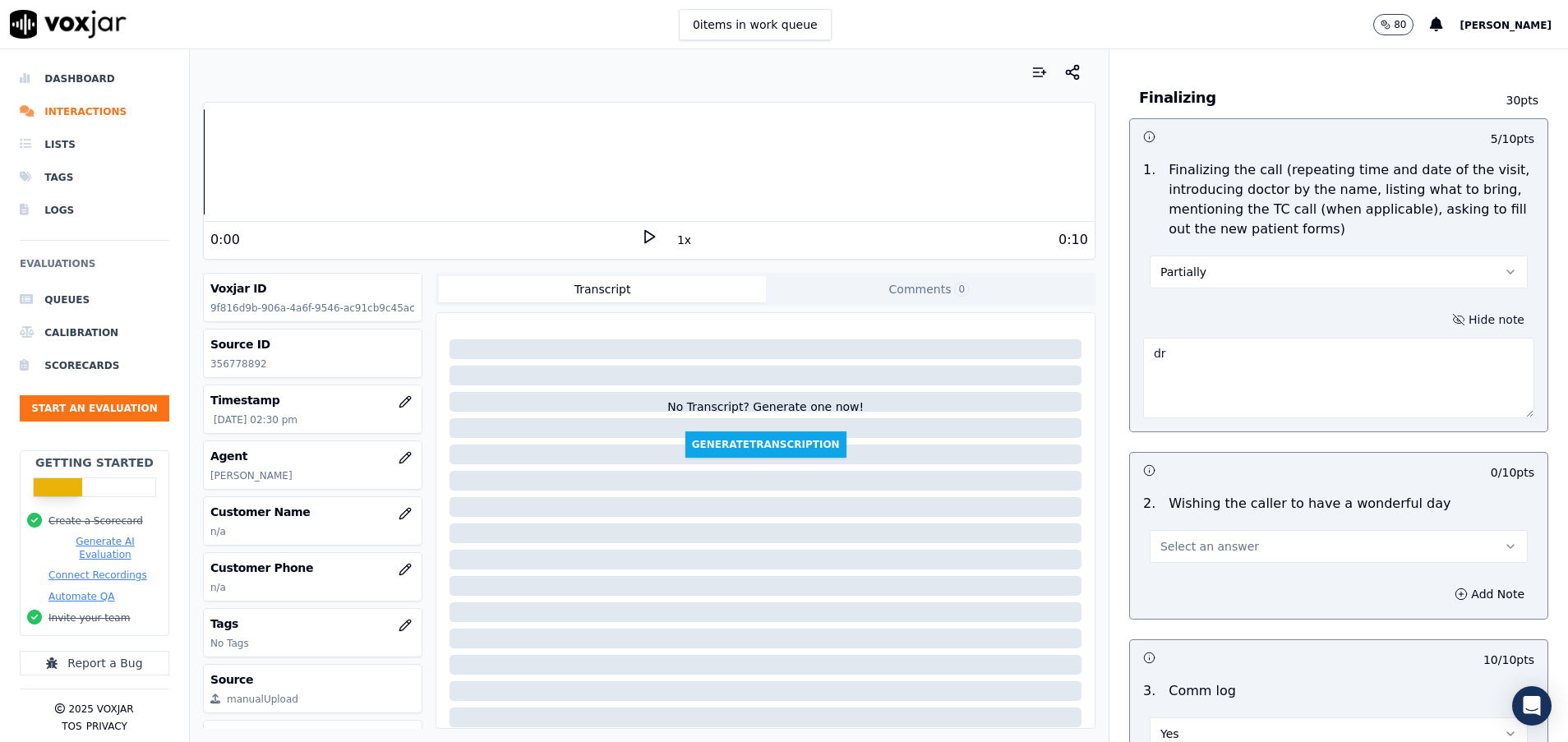
scroll to position [1849, 0]
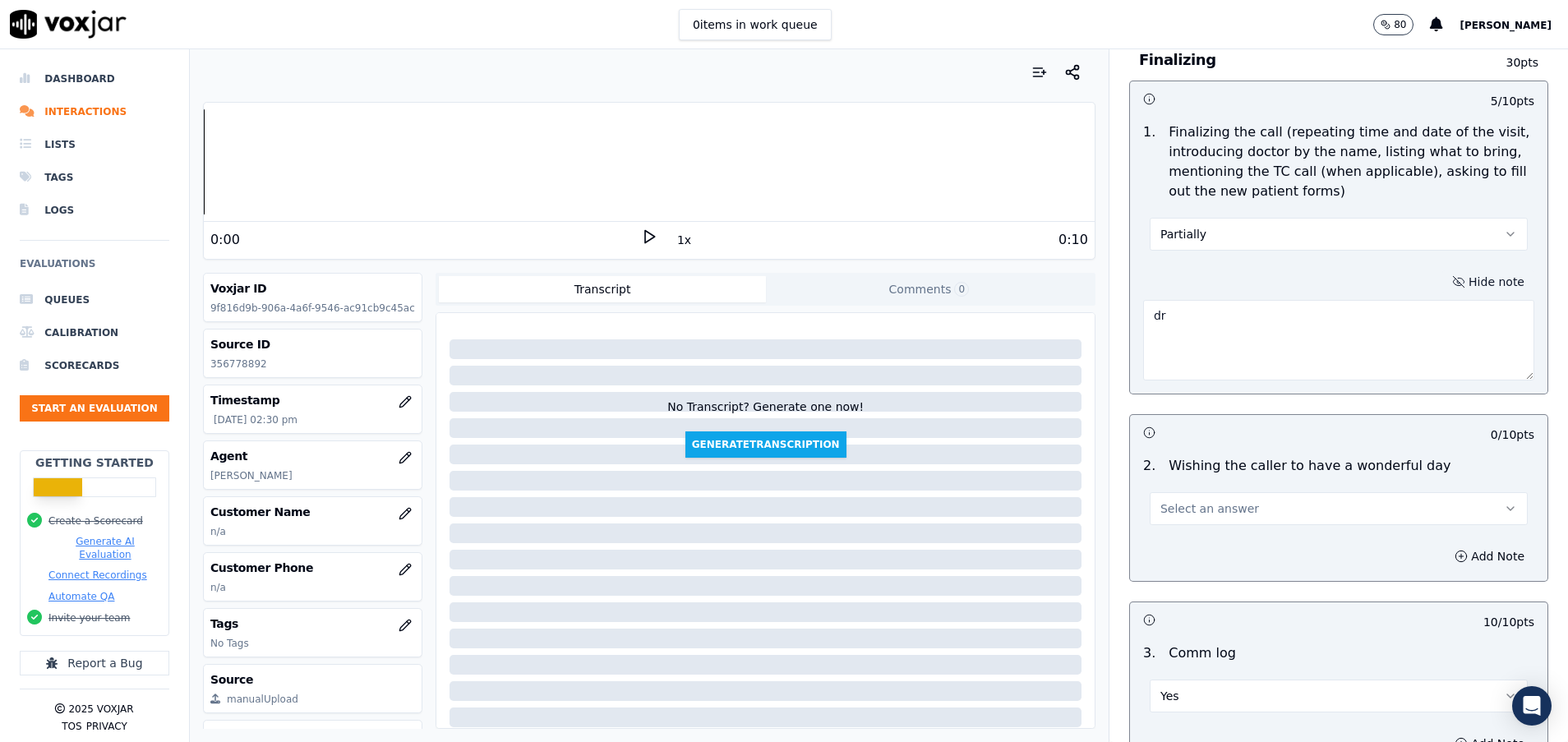
type textarea "dr"
click at [1228, 506] on button "Select an answer" at bounding box center [1339, 508] width 378 height 33
click at [1223, 539] on div "Yes" at bounding box center [1296, 546] width 338 height 26
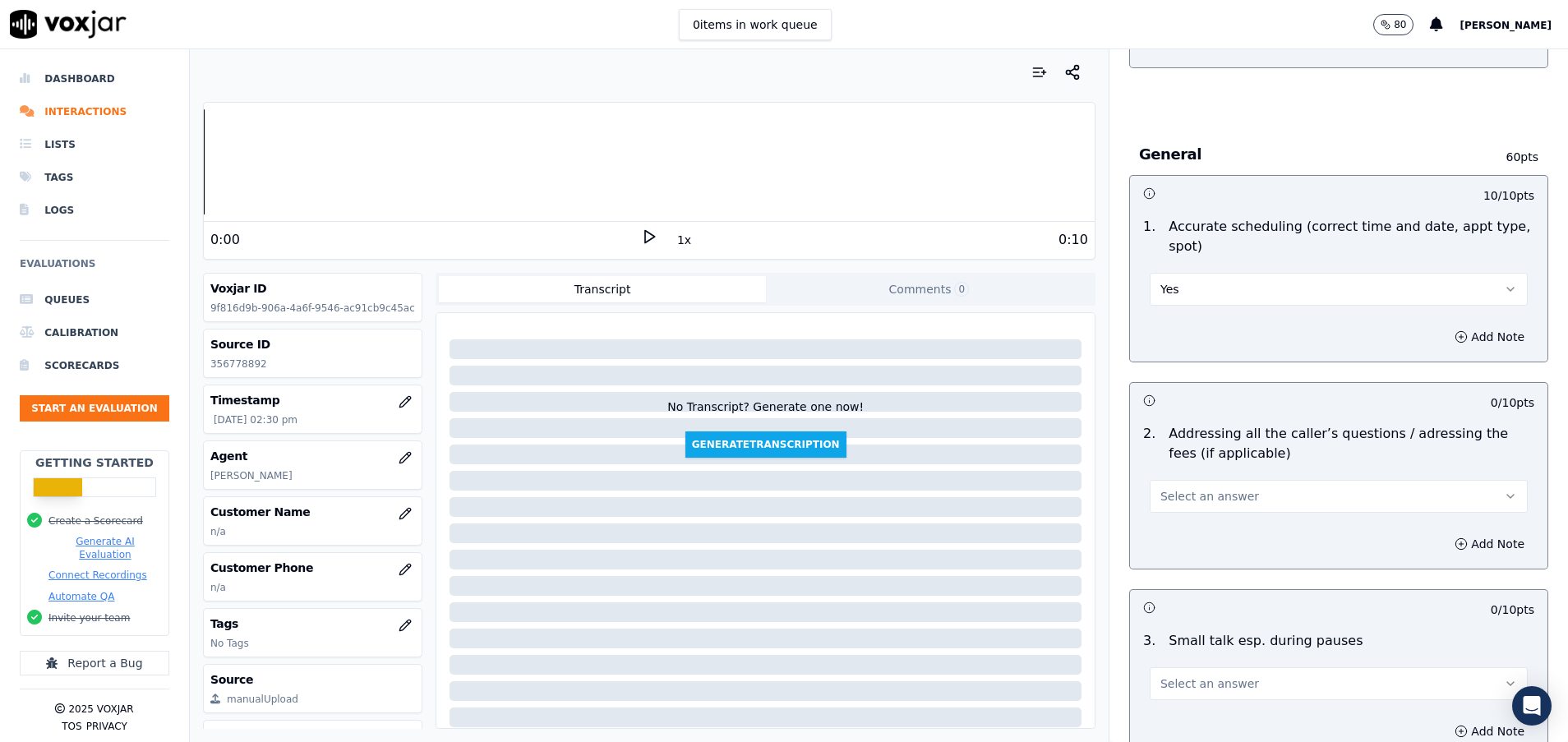
scroll to position [2589, 0]
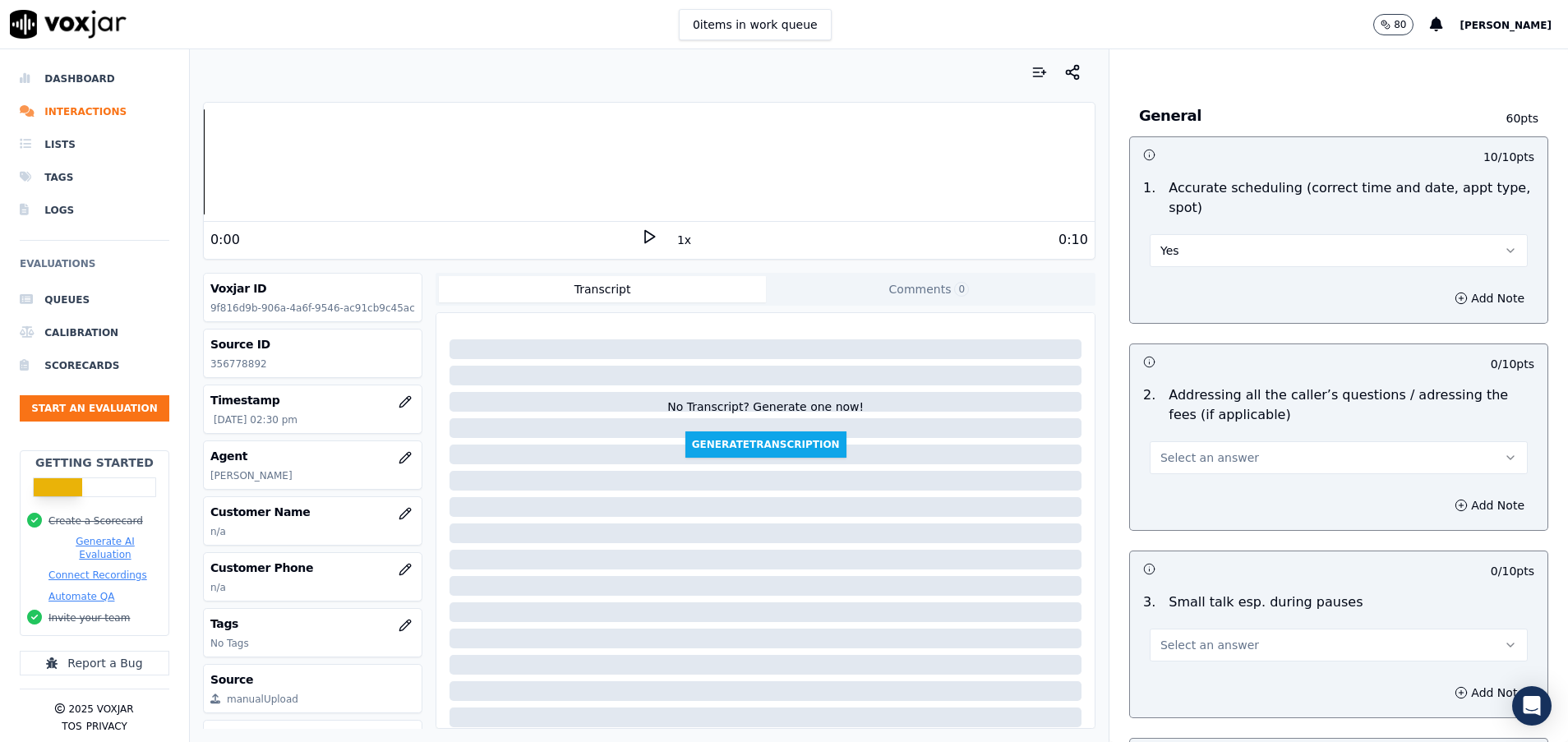
click at [1211, 459] on span "Select an answer" at bounding box center [1209, 457] width 98 height 17
click at [1205, 494] on div "Yes" at bounding box center [1296, 495] width 338 height 26
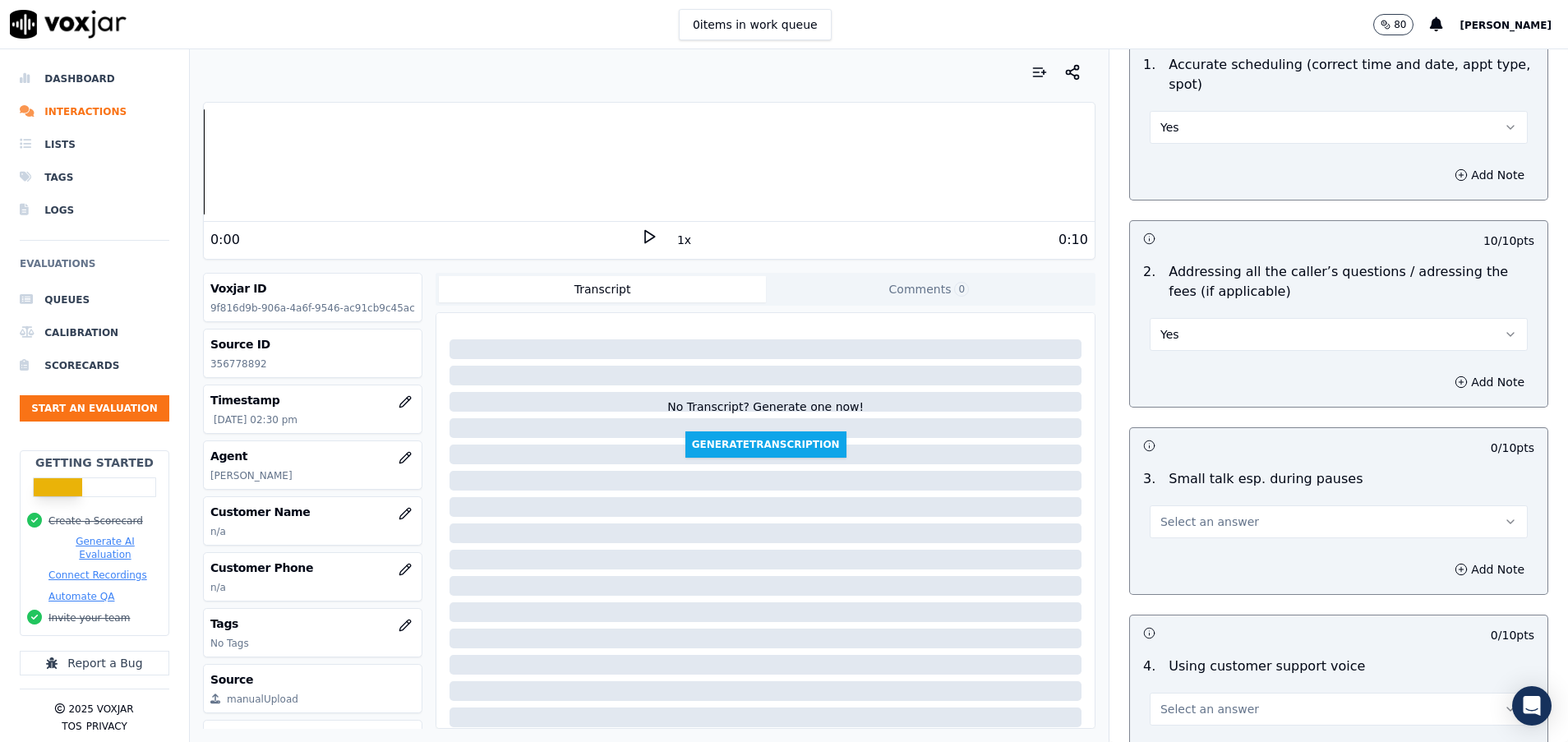
scroll to position [2835, 0]
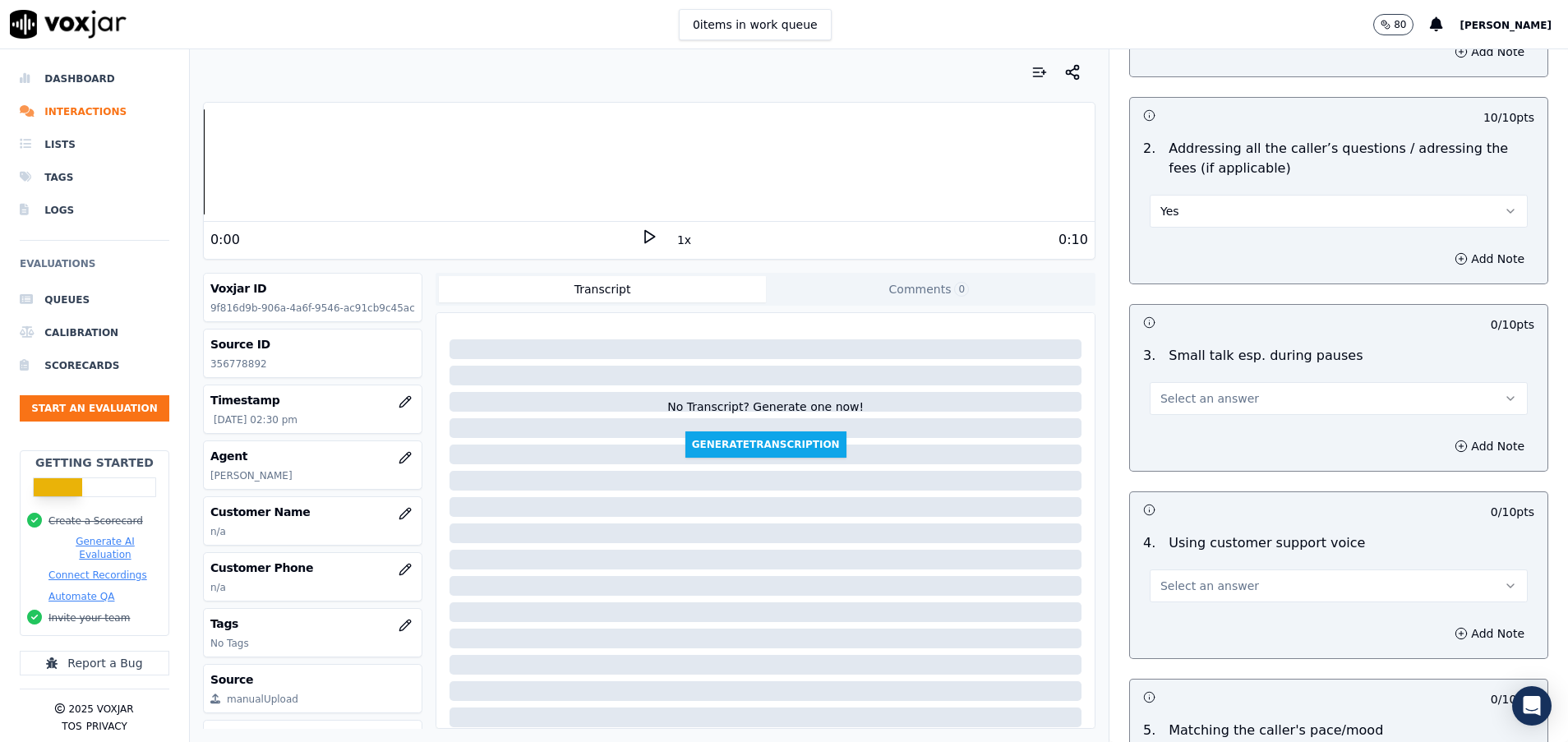
click at [1180, 396] on span "Select an answer" at bounding box center [1209, 398] width 98 height 17
click at [1190, 436] on div "Yes" at bounding box center [1296, 435] width 338 height 26
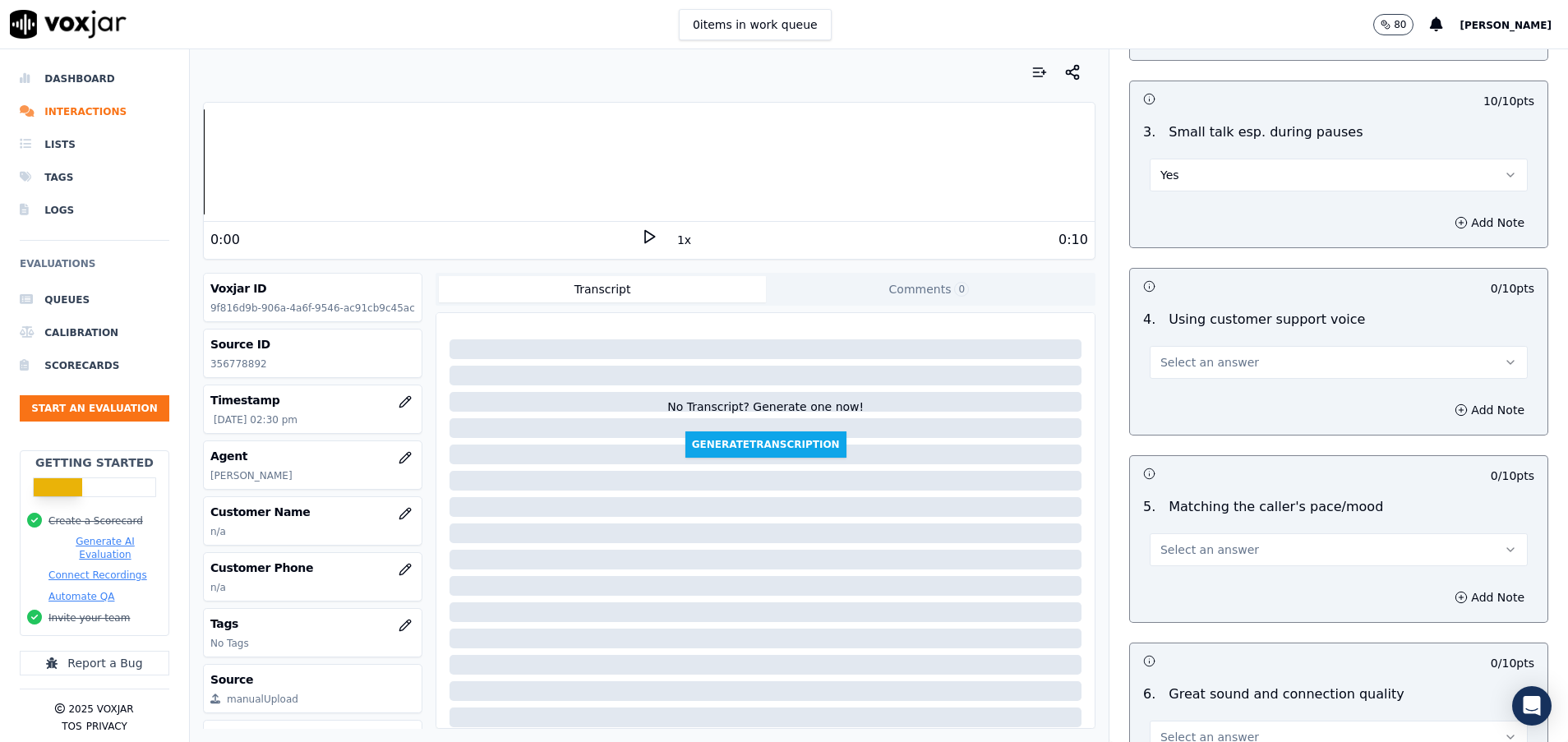
scroll to position [3081, 0]
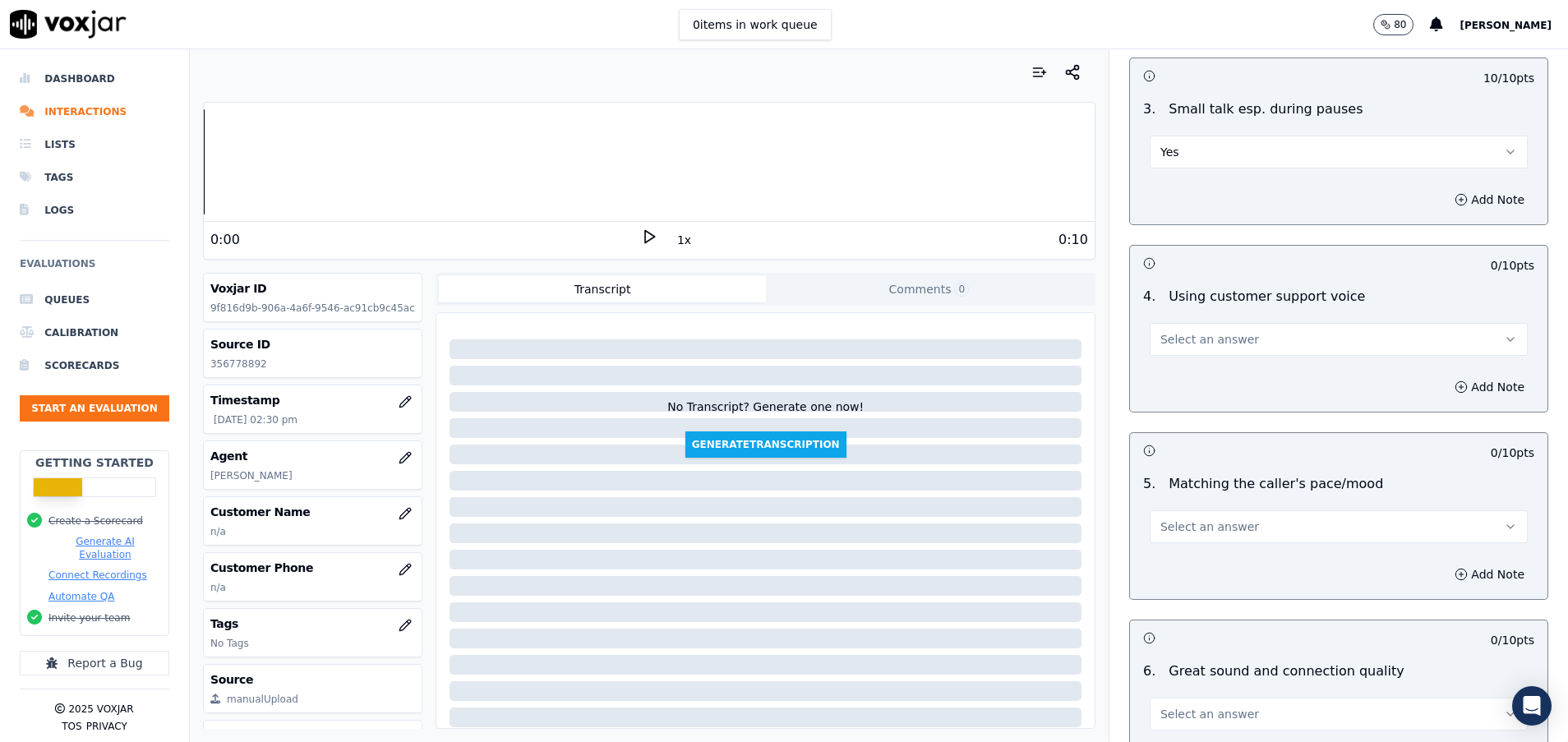
click at [1181, 342] on span "Select an answer" at bounding box center [1209, 339] width 98 height 17
click at [1180, 383] on div "Yes" at bounding box center [1296, 376] width 338 height 26
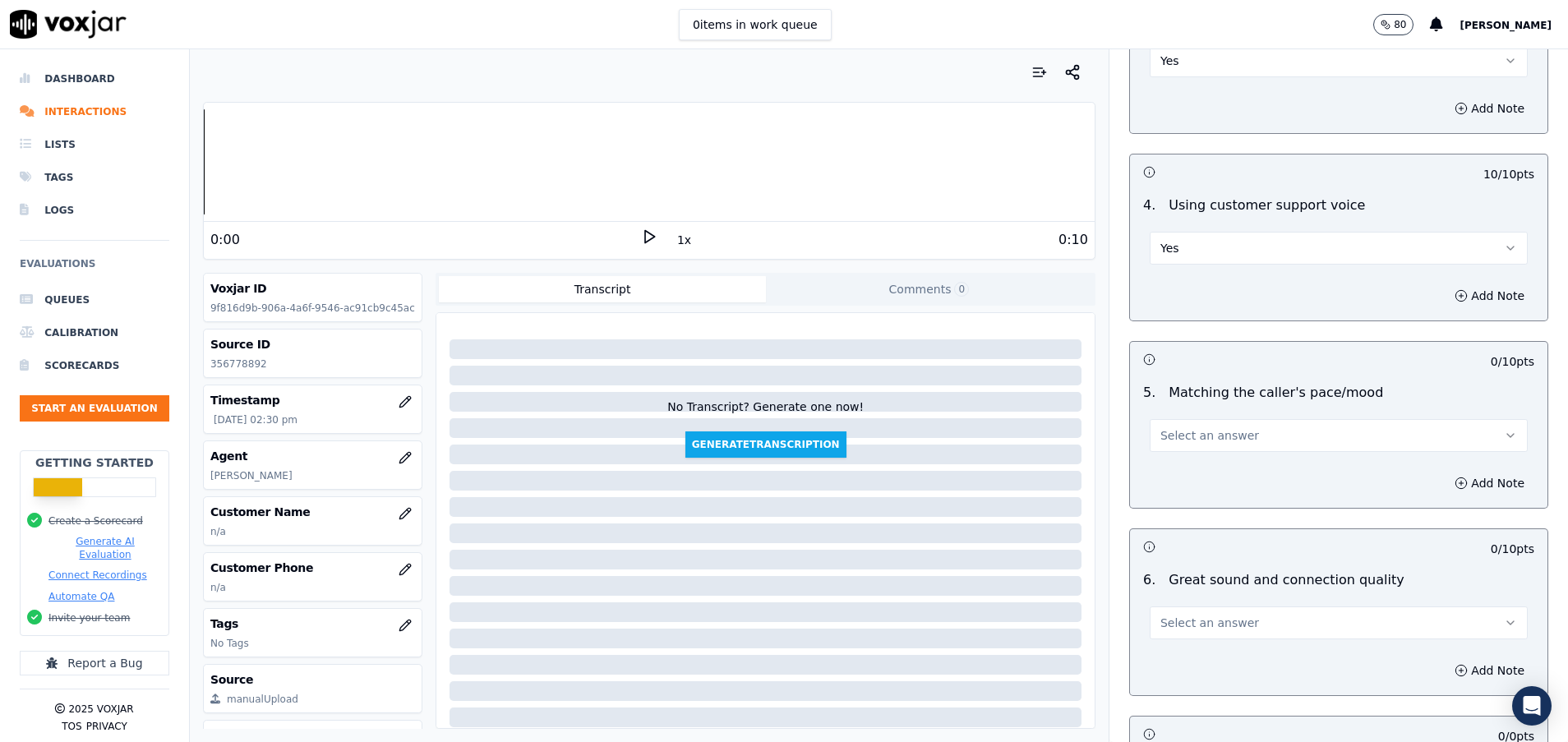
scroll to position [3205, 0]
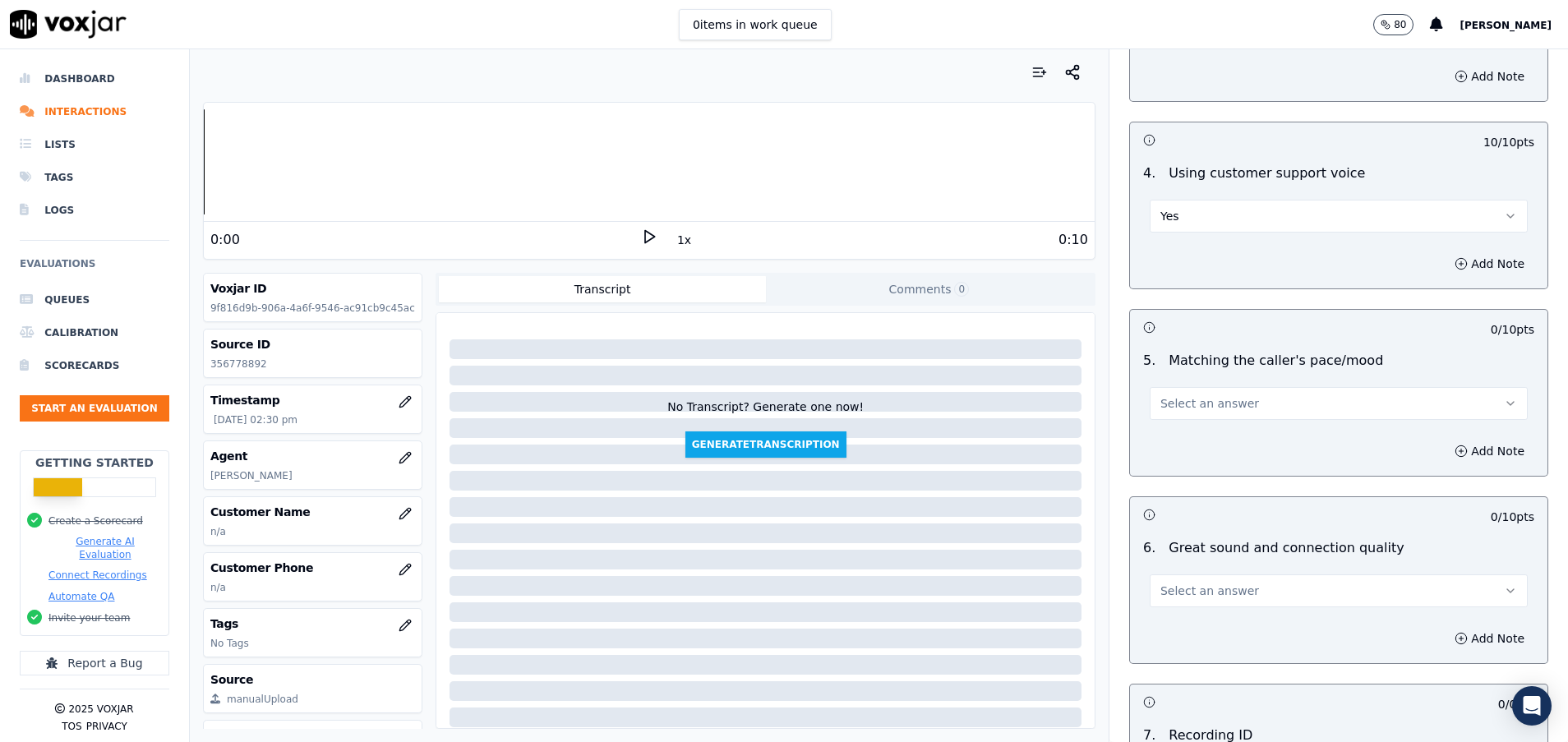
click at [1180, 416] on button "Select an answer" at bounding box center [1339, 403] width 378 height 33
click at [1187, 436] on div "Yes" at bounding box center [1296, 440] width 338 height 26
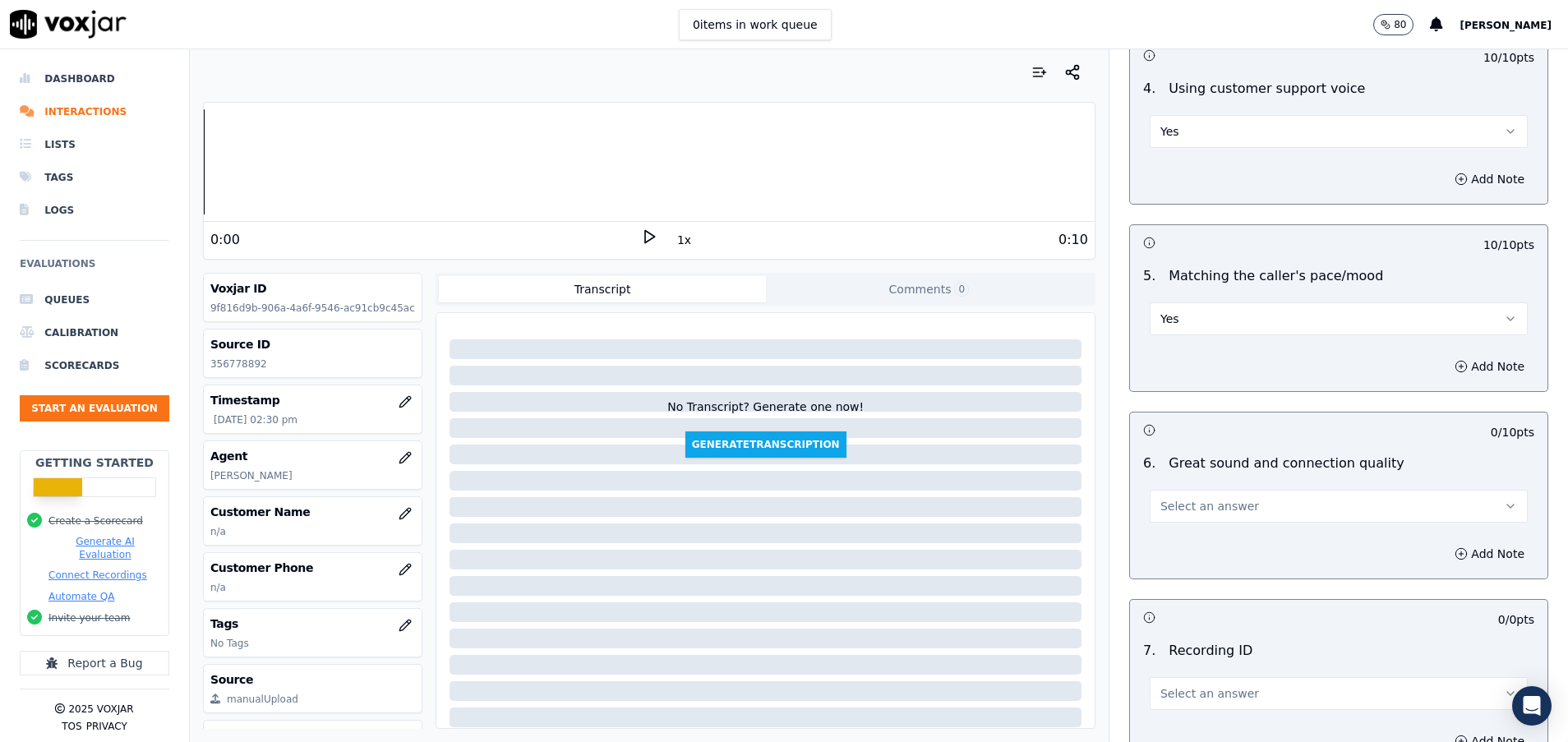
scroll to position [3328, 0]
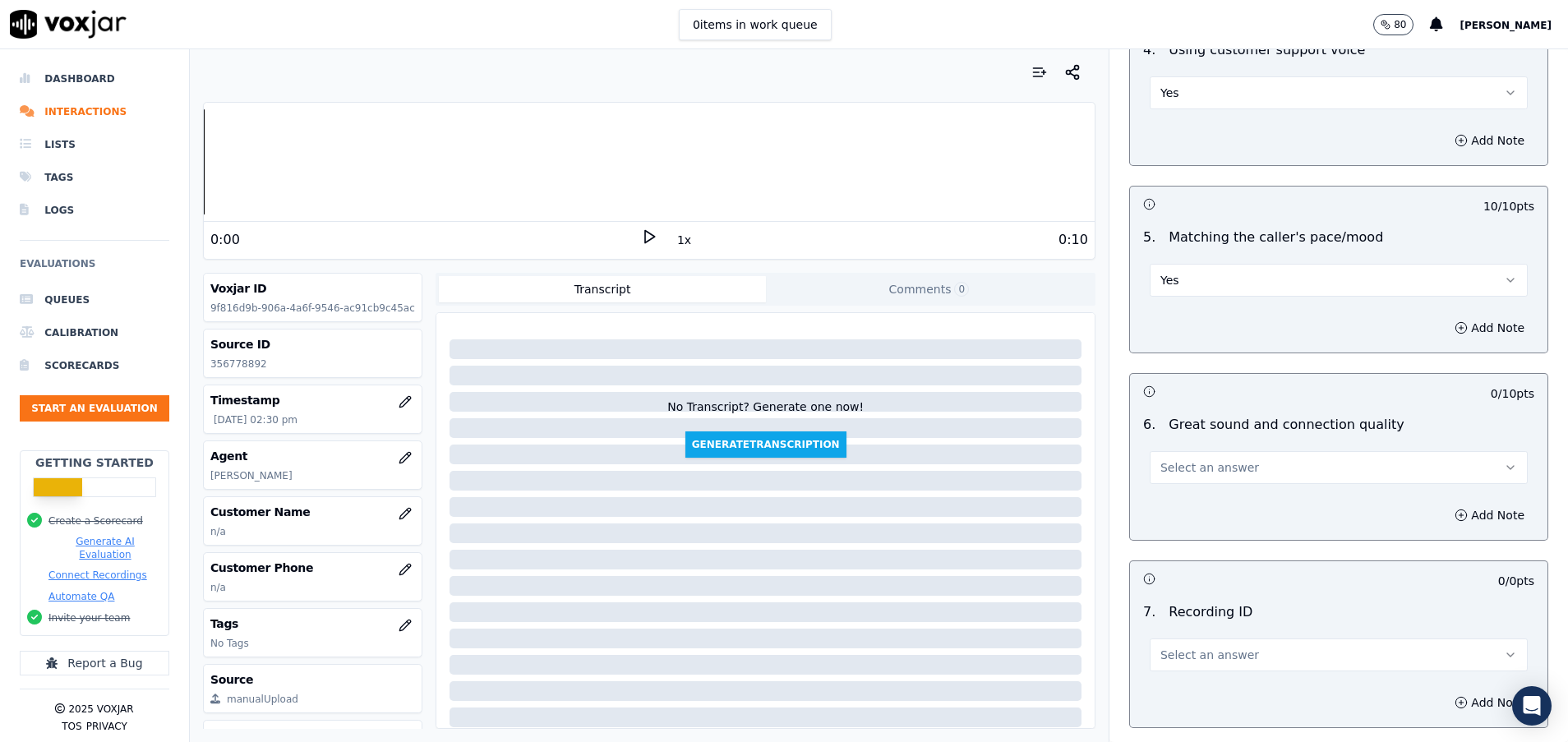
click at [1187, 456] on button "Select an answer" at bounding box center [1339, 467] width 378 height 33
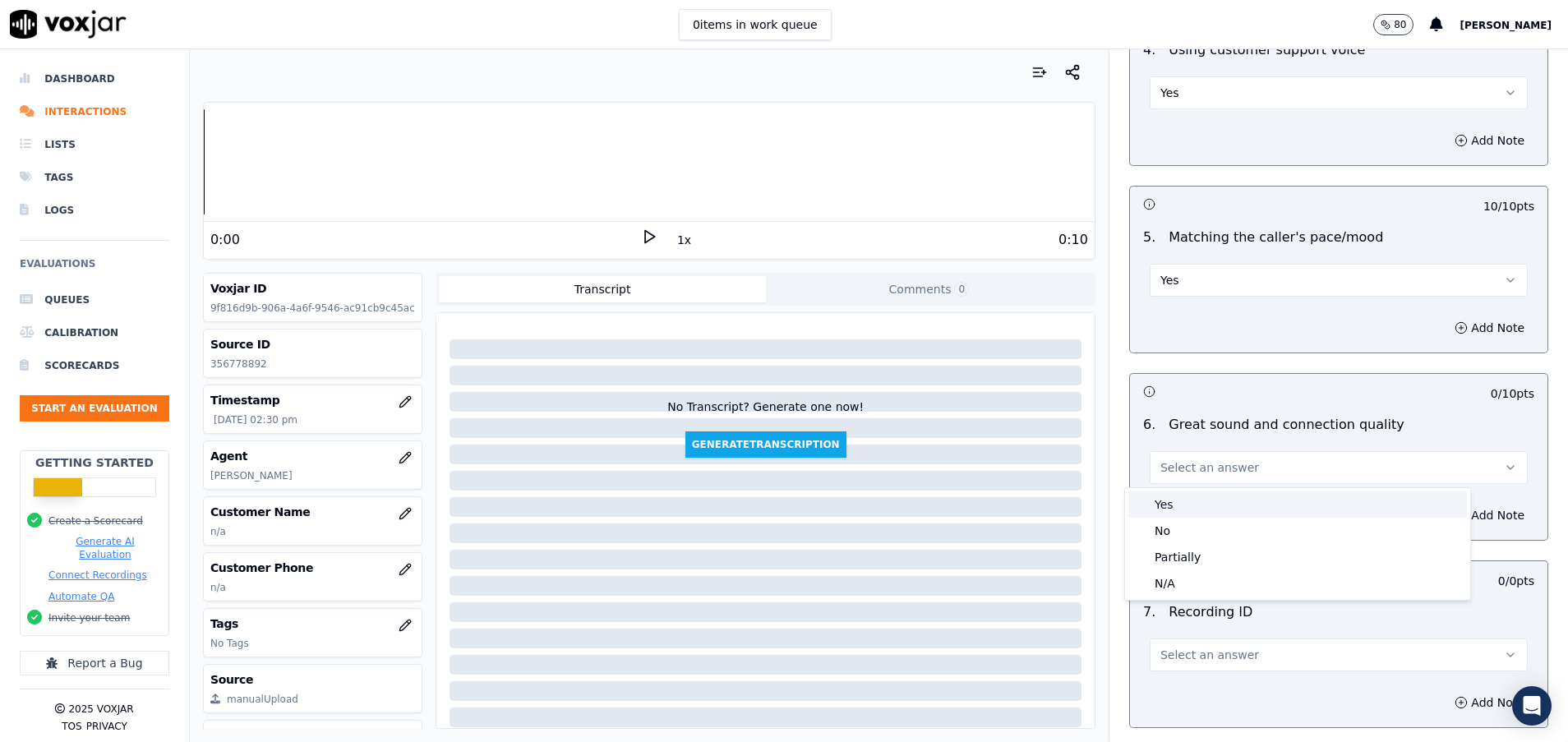
click at [1192, 506] on div "Yes" at bounding box center [1296, 505] width 338 height 26
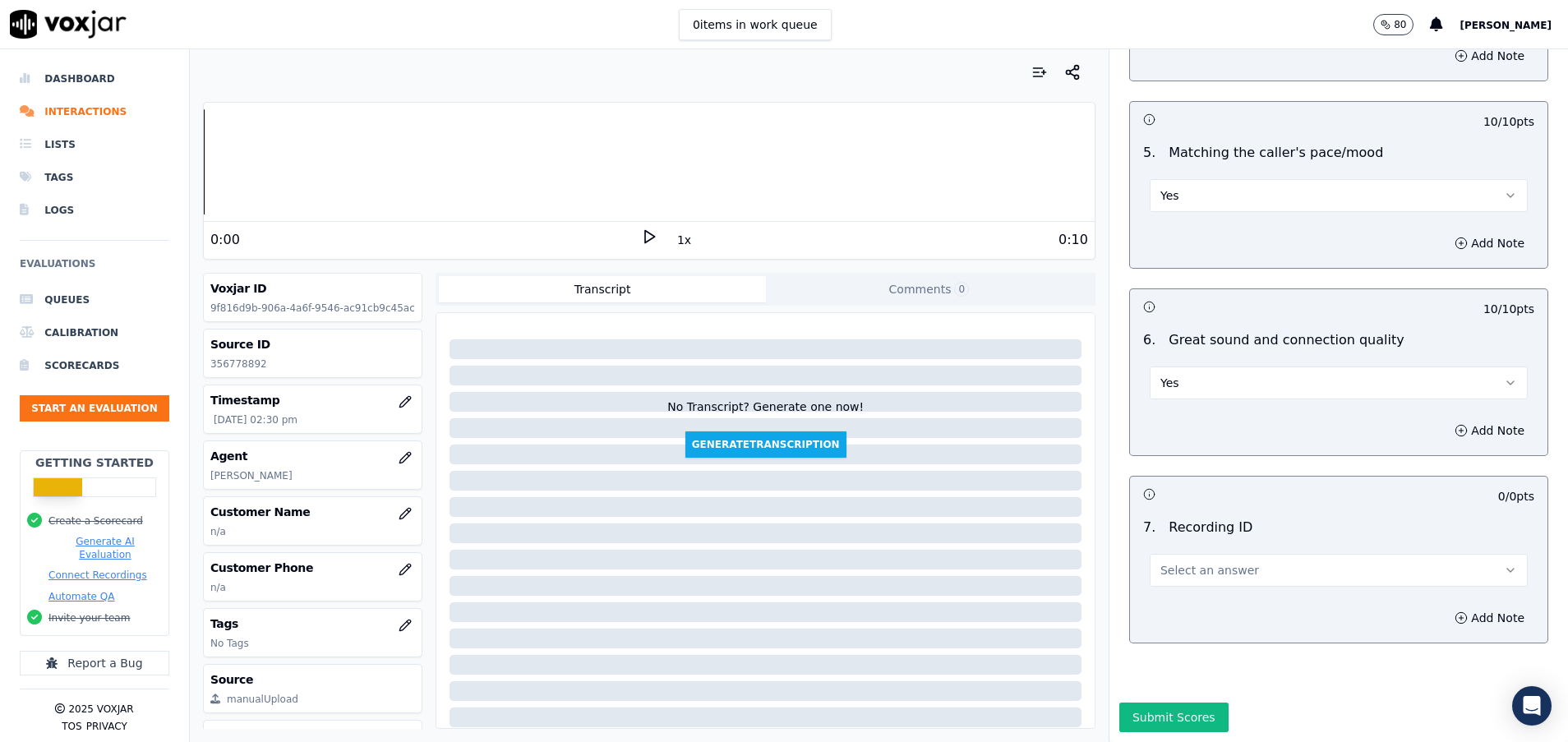
scroll to position [3452, 0]
click at [1194, 562] on span "Select an answer" at bounding box center [1209, 570] width 98 height 17
click at [1202, 586] on div "N/A" at bounding box center [1296, 578] width 338 height 26
click at [1154, 702] on button "Submit Scores" at bounding box center [1173, 717] width 109 height 30
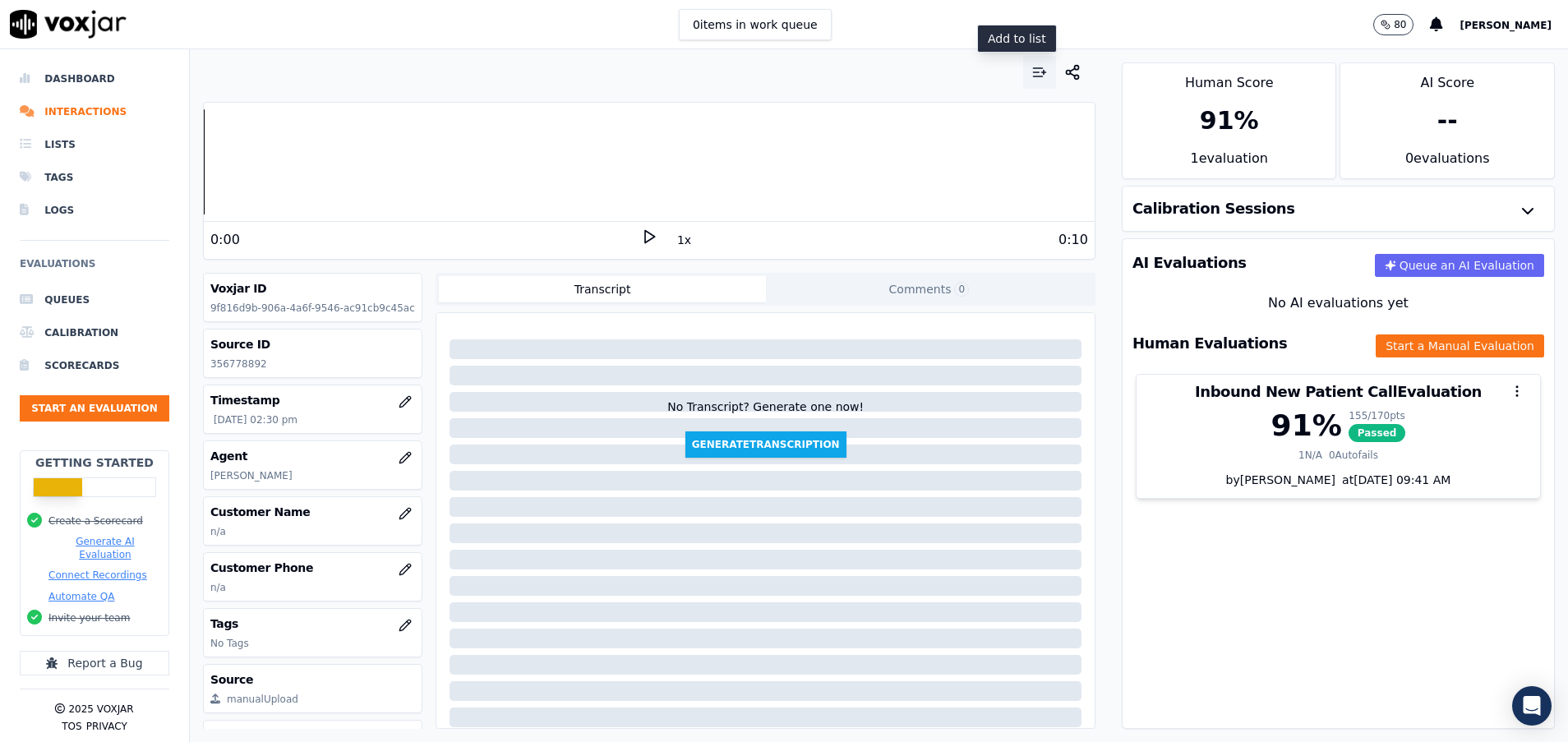
click at [1023, 63] on button "button" at bounding box center [1039, 72] width 33 height 33
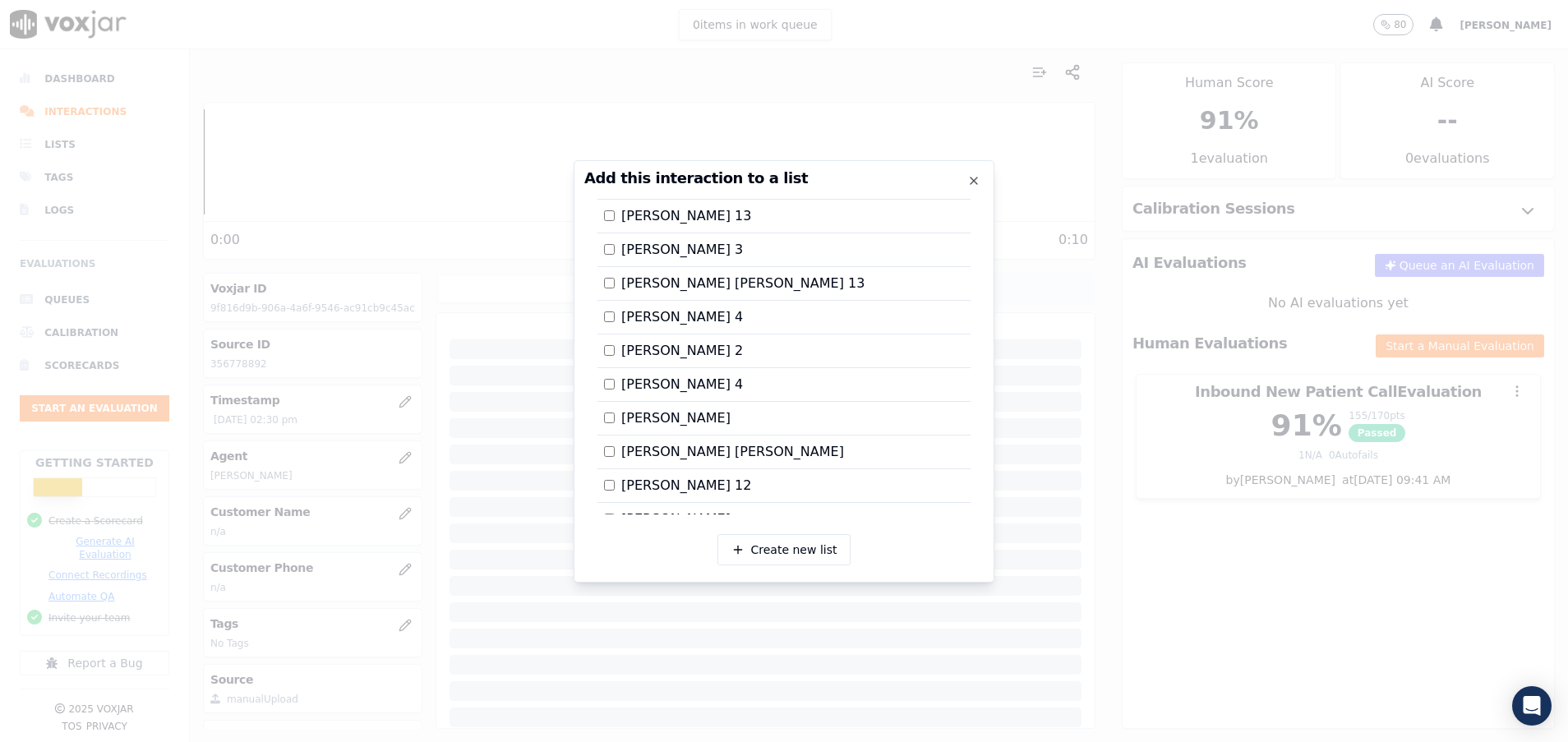
scroll to position [2370, 0]
click at [1201, 488] on div at bounding box center [784, 371] width 1568 height 742
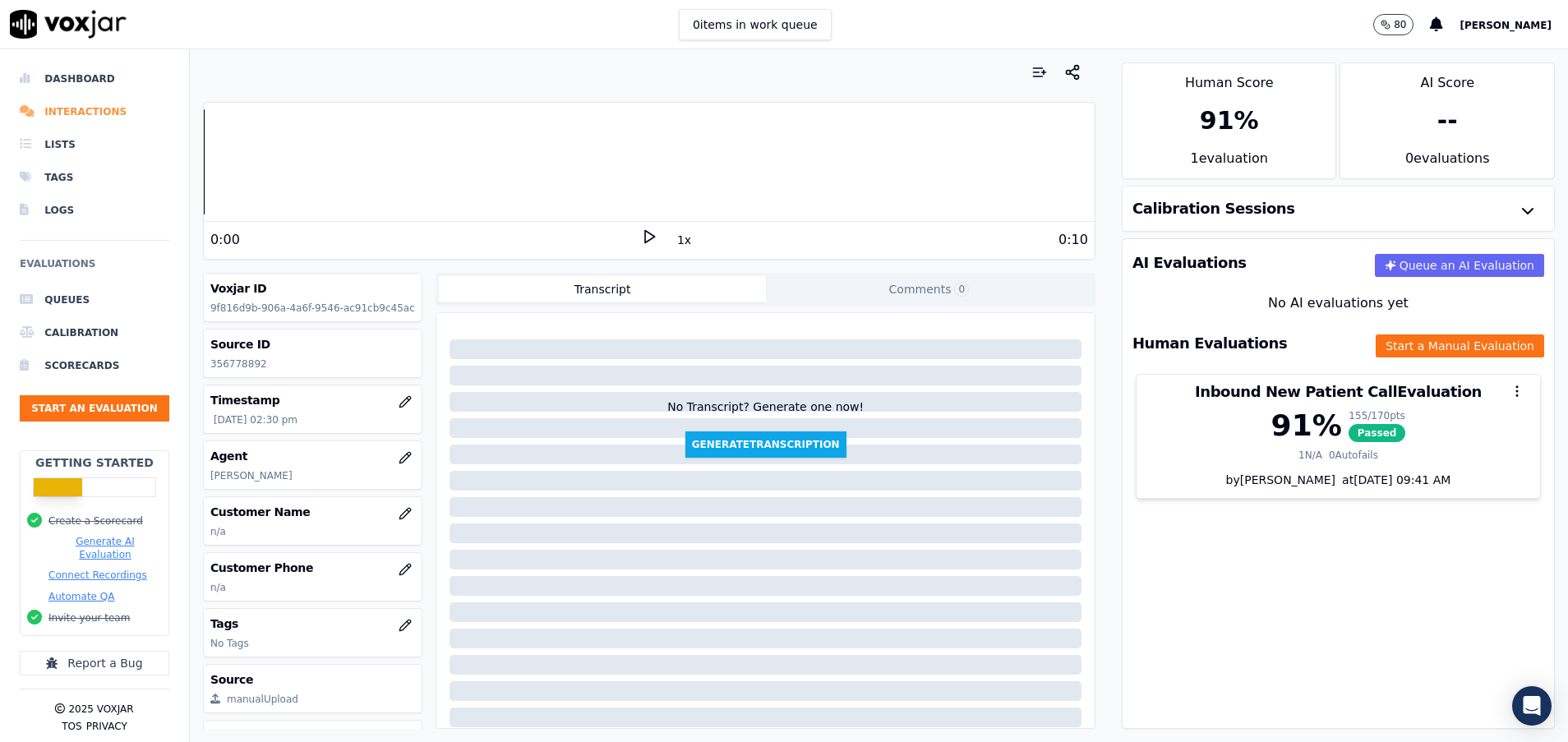
click at [83, 108] on li "Interactions" at bounding box center [94, 111] width 149 height 33
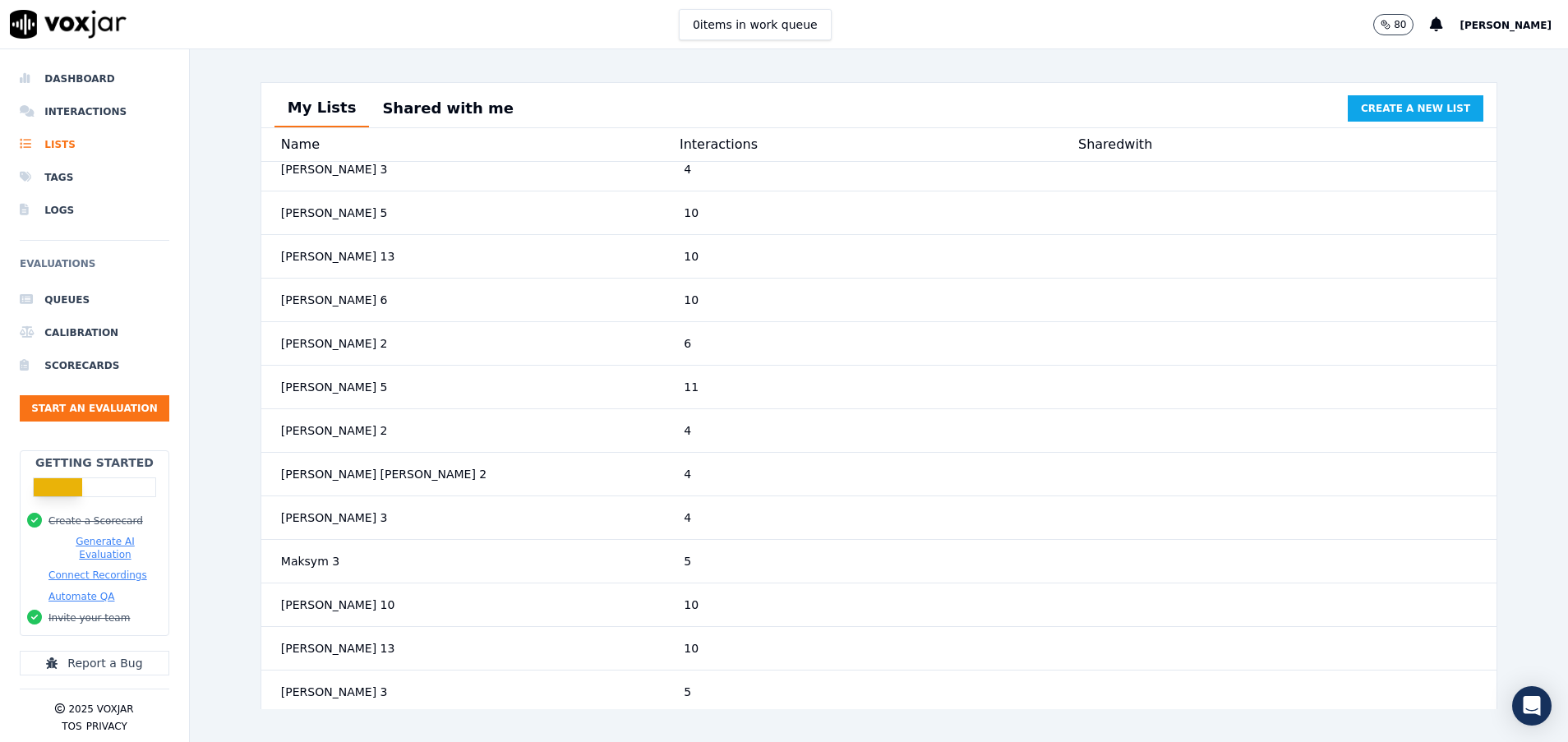
scroll to position [2010, 0]
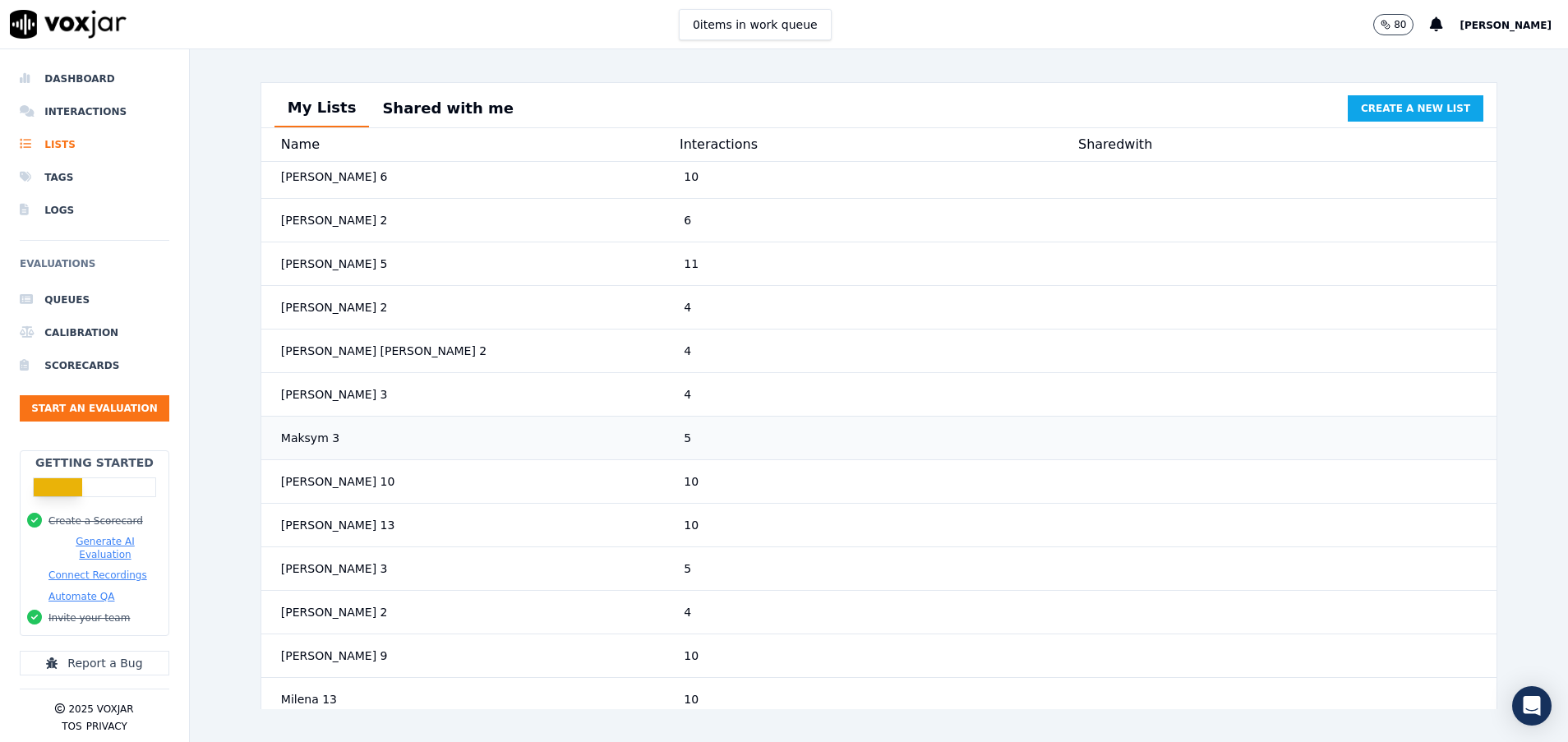
click at [728, 453] on div "5" at bounding box center [878, 438] width 403 height 30
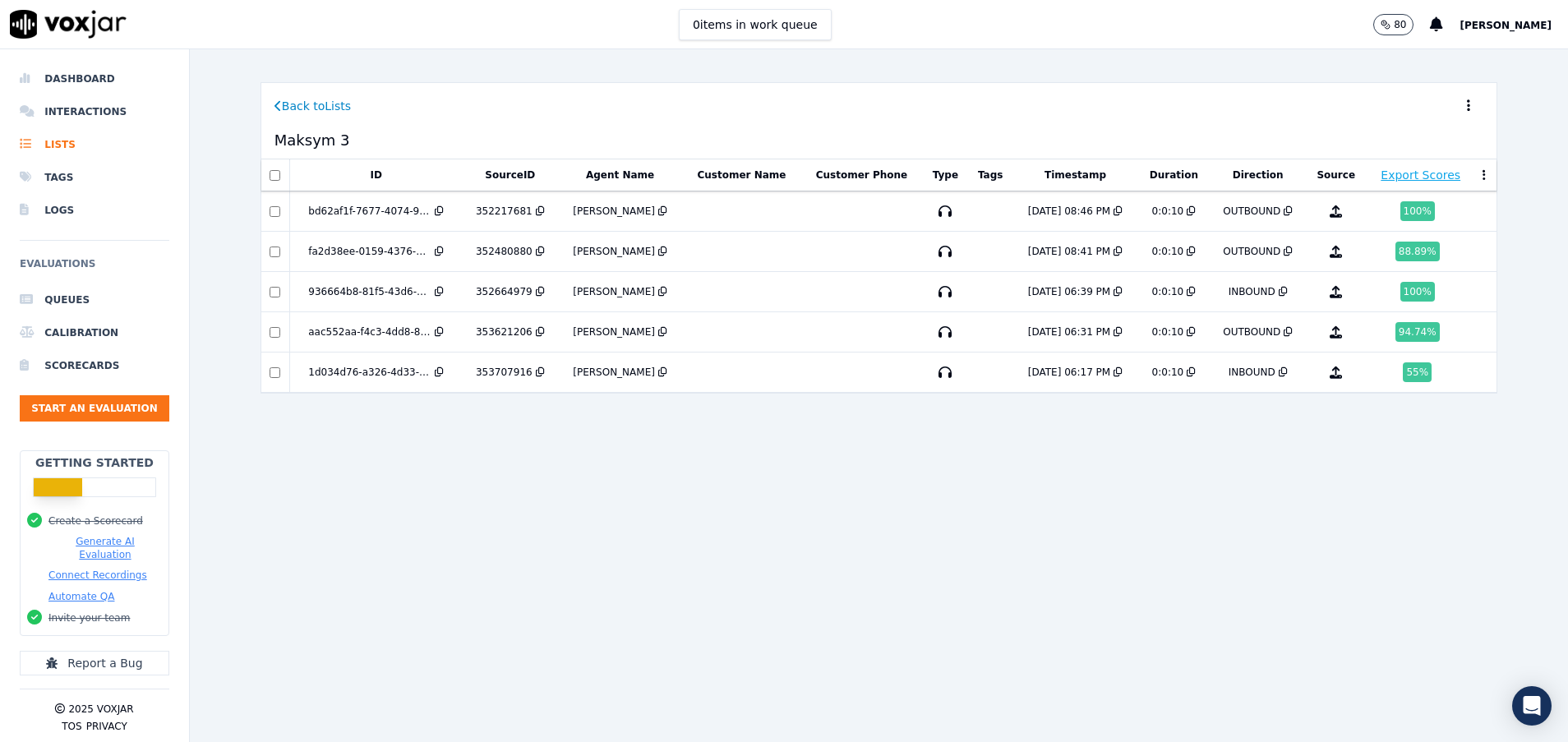
click at [288, 100] on link "Back to Lists" at bounding box center [312, 105] width 76 height 17
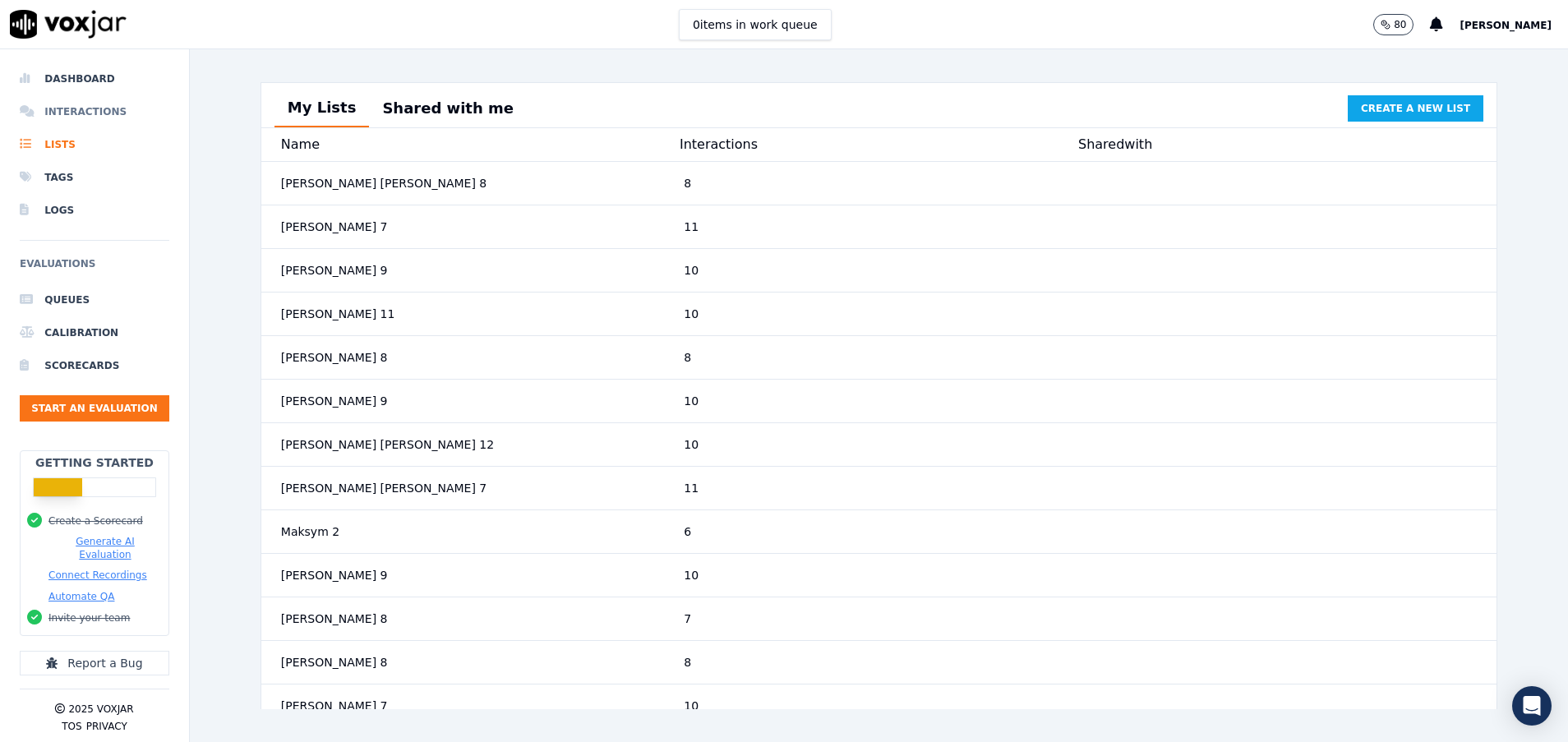
click at [82, 109] on li "Interactions" at bounding box center [94, 111] width 149 height 33
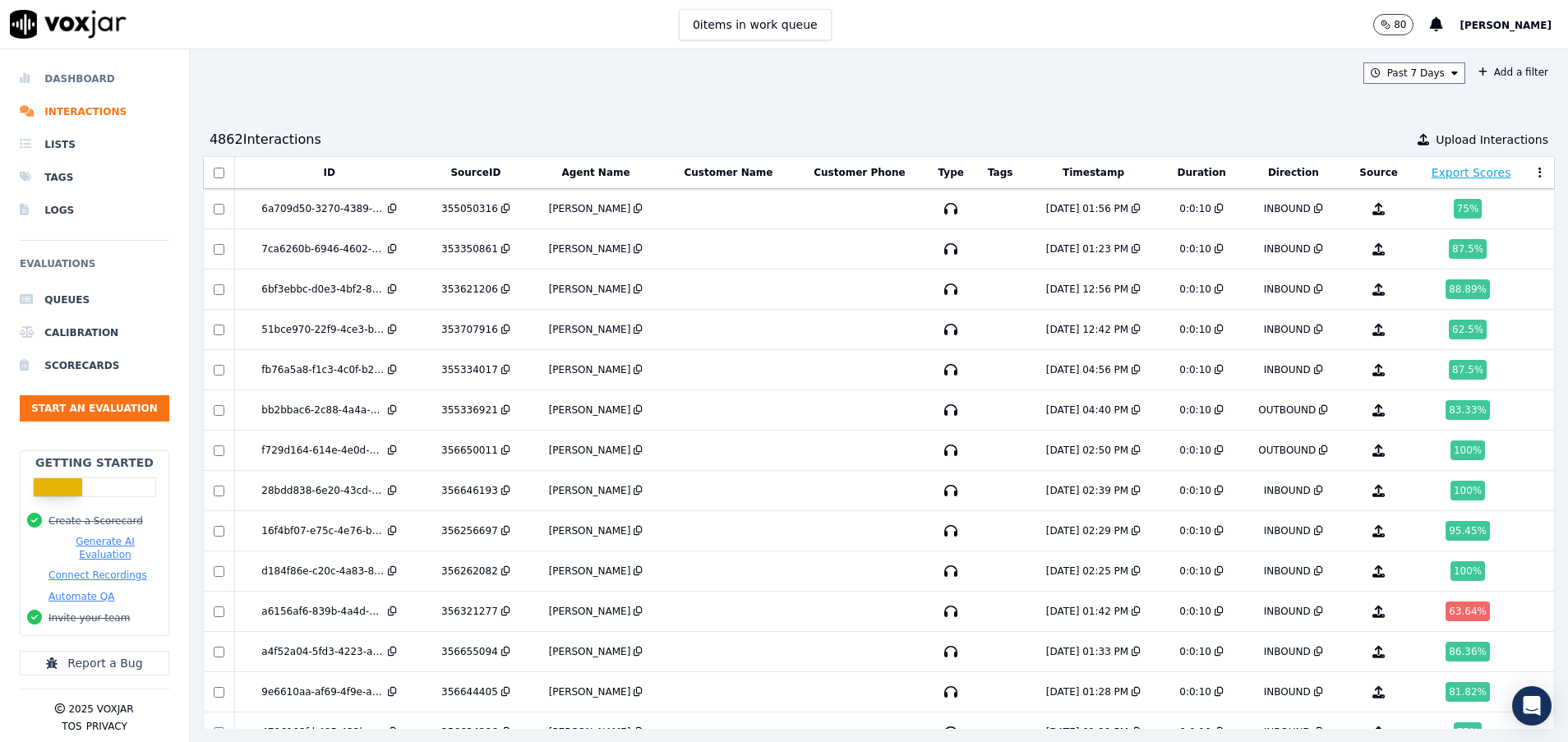
click at [75, 80] on li "Dashboard" at bounding box center [94, 78] width 149 height 33
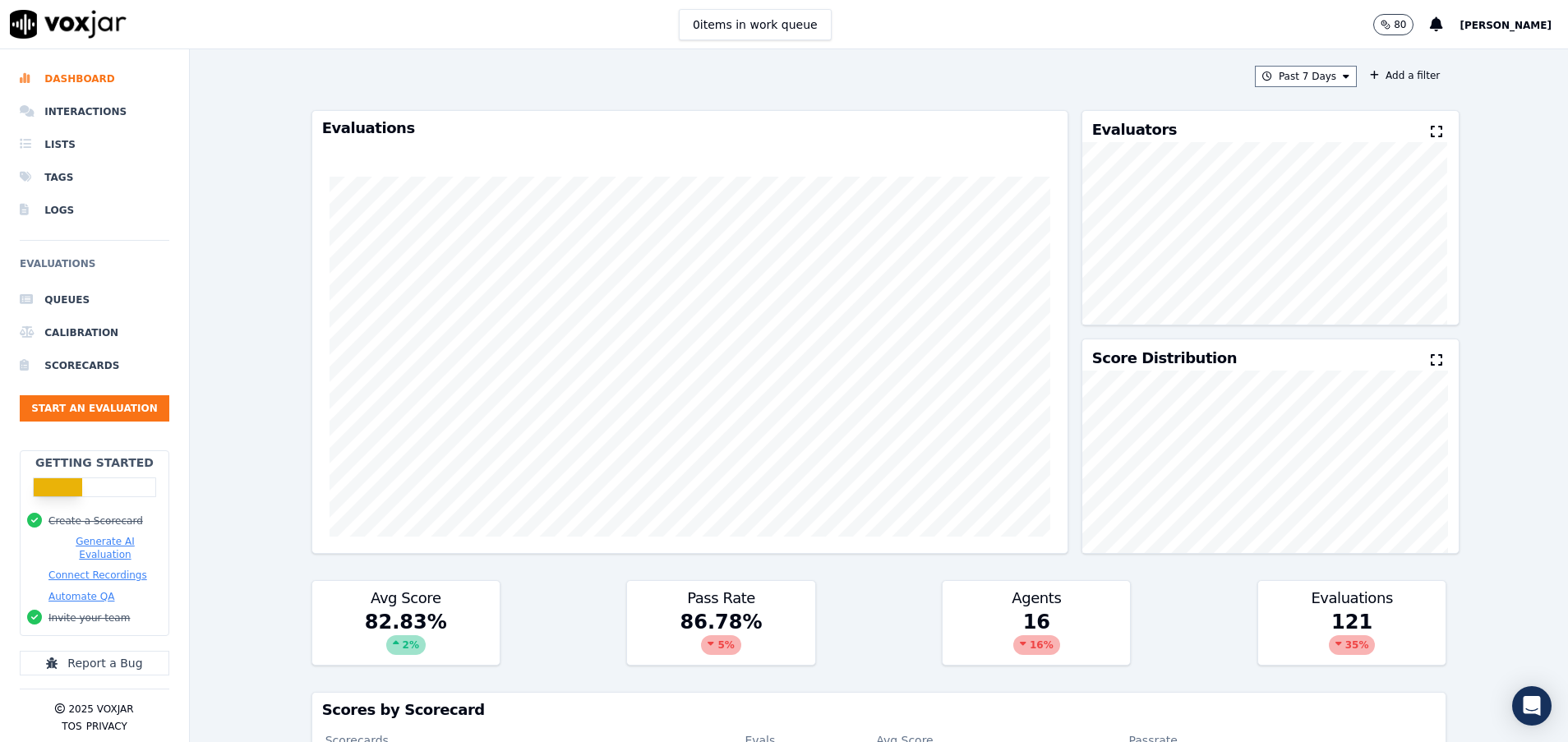
click at [1395, 127] on div "Evaluators" at bounding box center [1270, 127] width 377 height 32
click at [1299, 64] on div "Past 7 Days Add a filter Evaluations Evaluators Score Distribution Avg Score 82…" at bounding box center [879, 396] width 1149 height 693
click at [1270, 83] on button "Past 7 Days" at bounding box center [1305, 76] width 102 height 21
click at [1281, 123] on div "[DATE]" at bounding box center [1297, 126] width 33 height 13
click at [1317, 279] on button "Add" at bounding box center [1332, 266] width 32 height 26
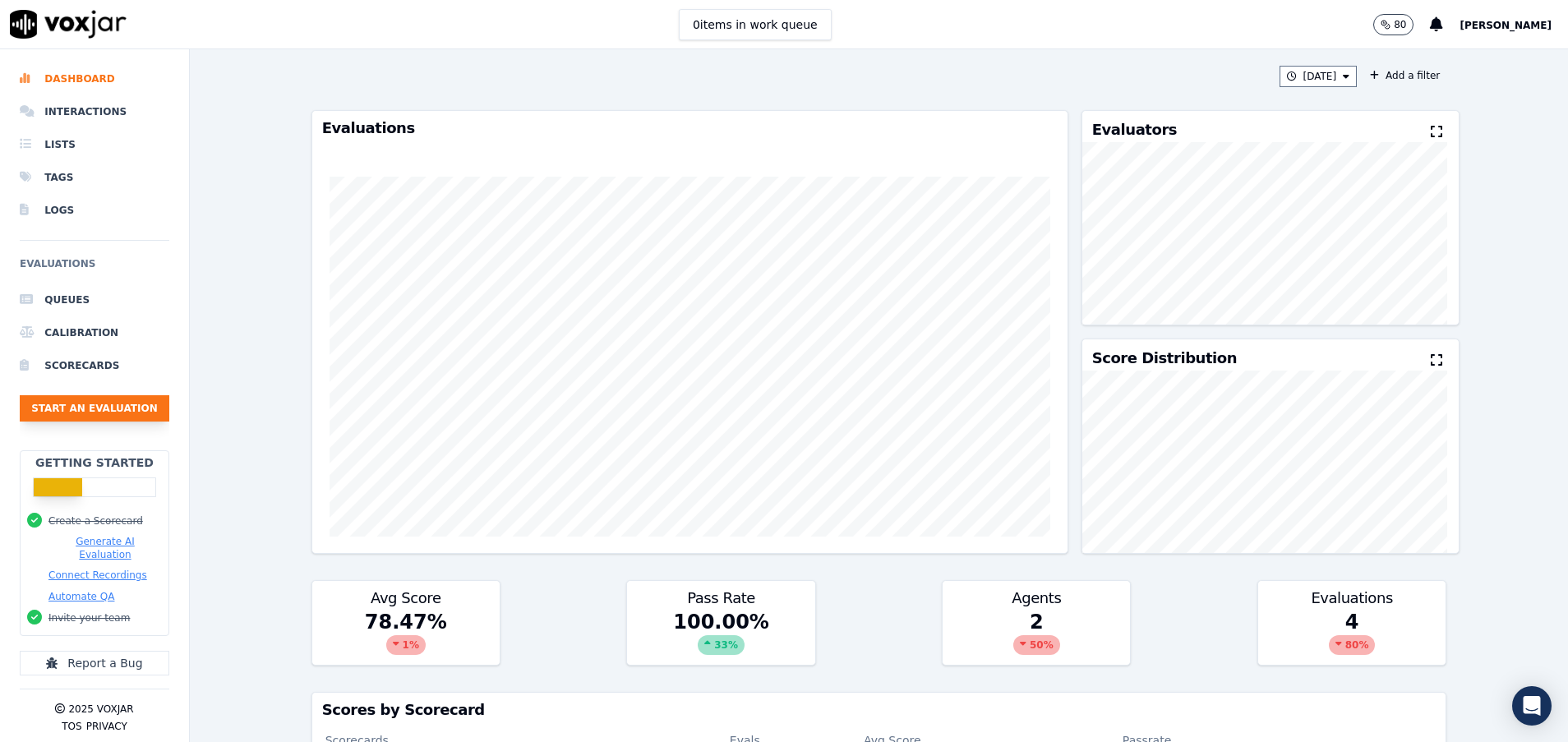
click at [115, 412] on button "Start an Evaluation" at bounding box center [94, 409] width 149 height 26
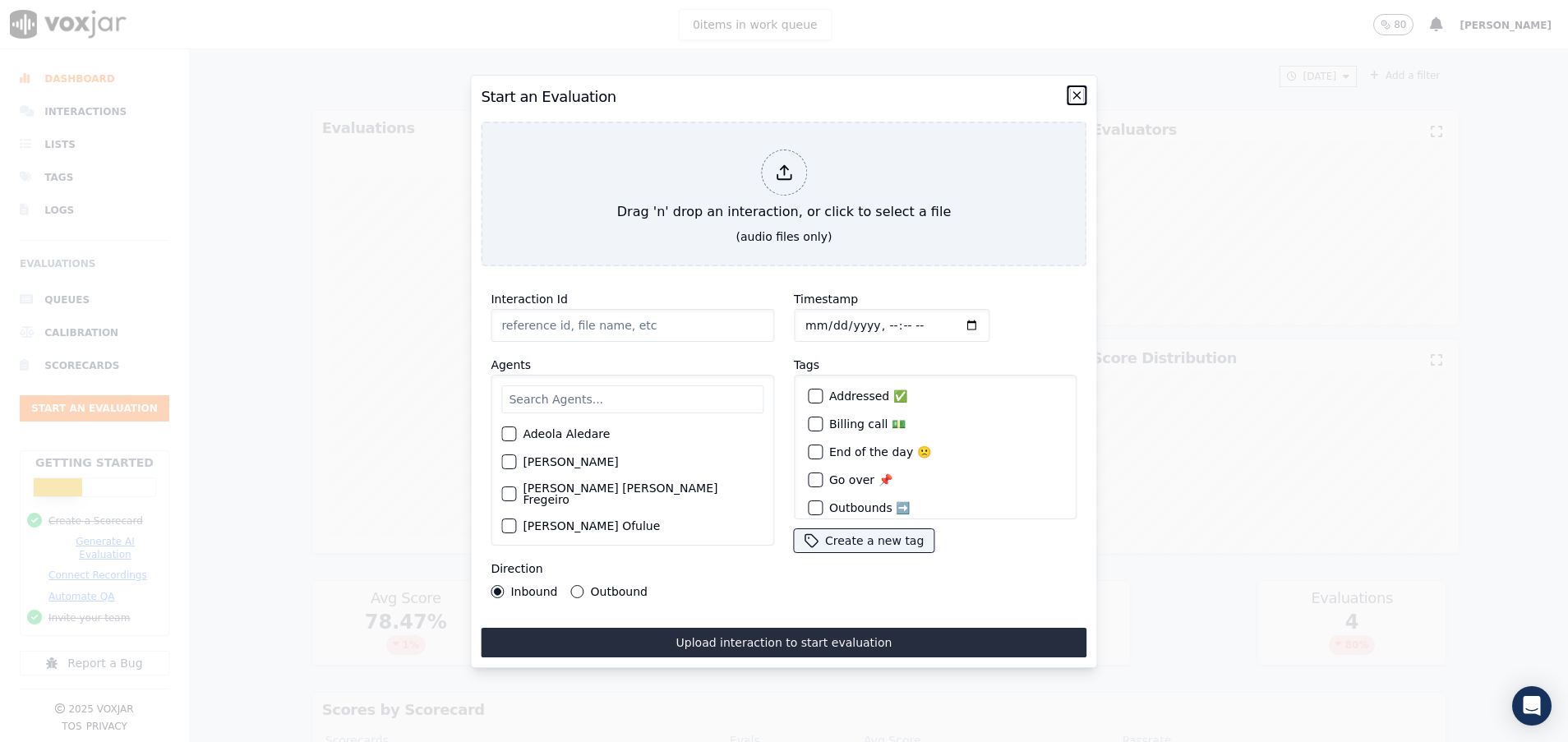
click at [1073, 91] on icon "button" at bounding box center [1077, 95] width 13 height 13
